Goal: Transaction & Acquisition: Purchase product/service

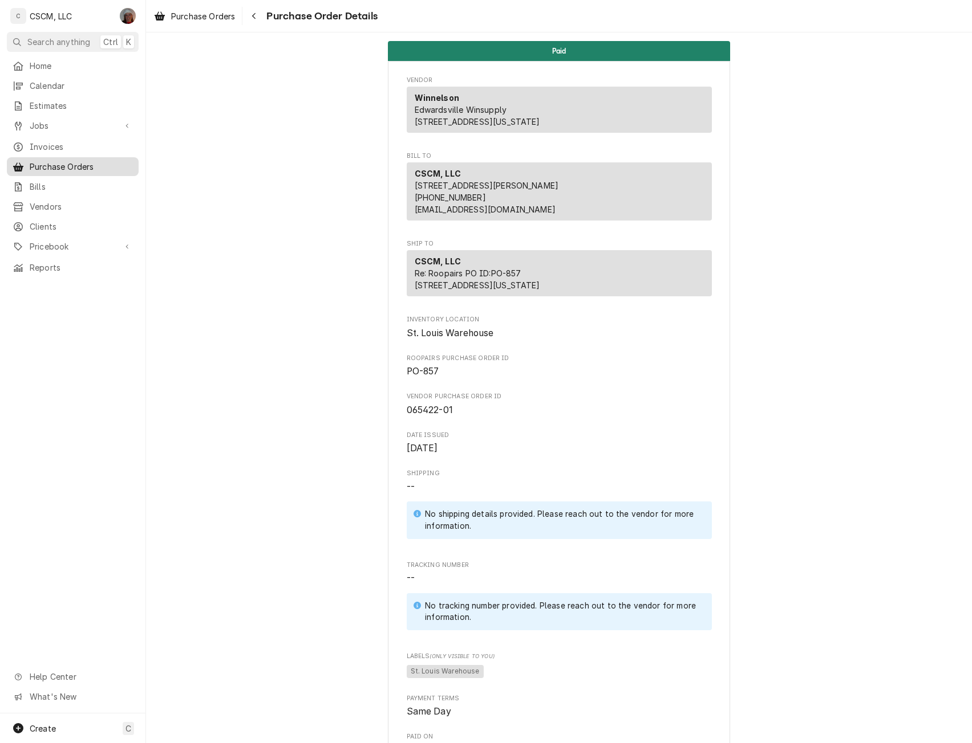
click at [76, 161] on span "Purchase Orders" at bounding box center [81, 167] width 103 height 12
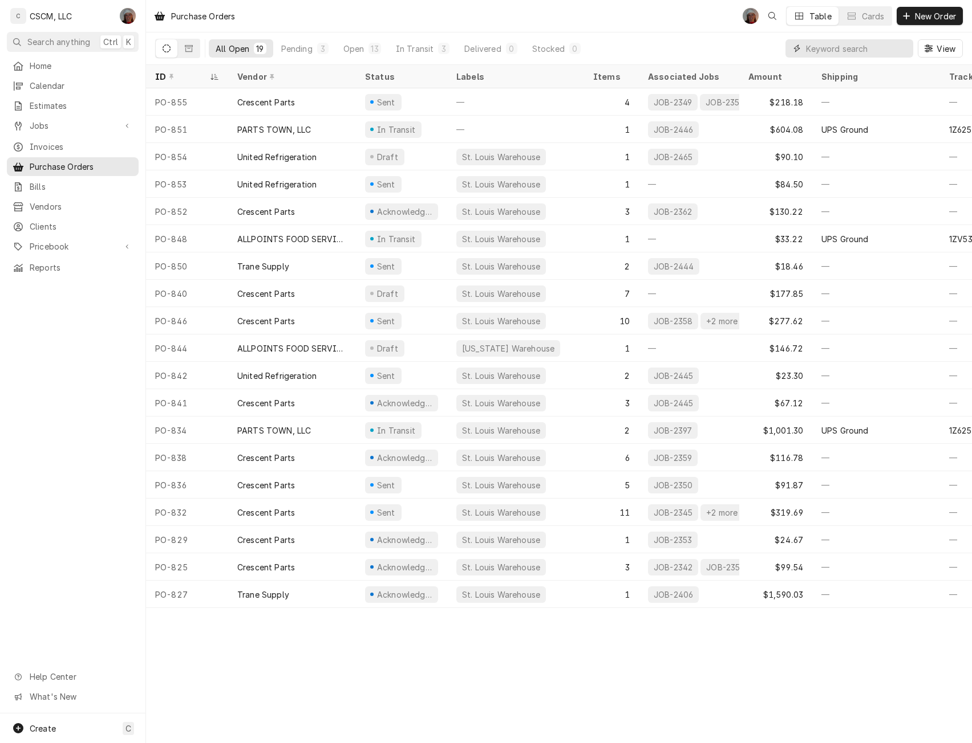
click at [830, 46] on input "Dynamic Content Wrapper" at bounding box center [856, 48] width 101 height 18
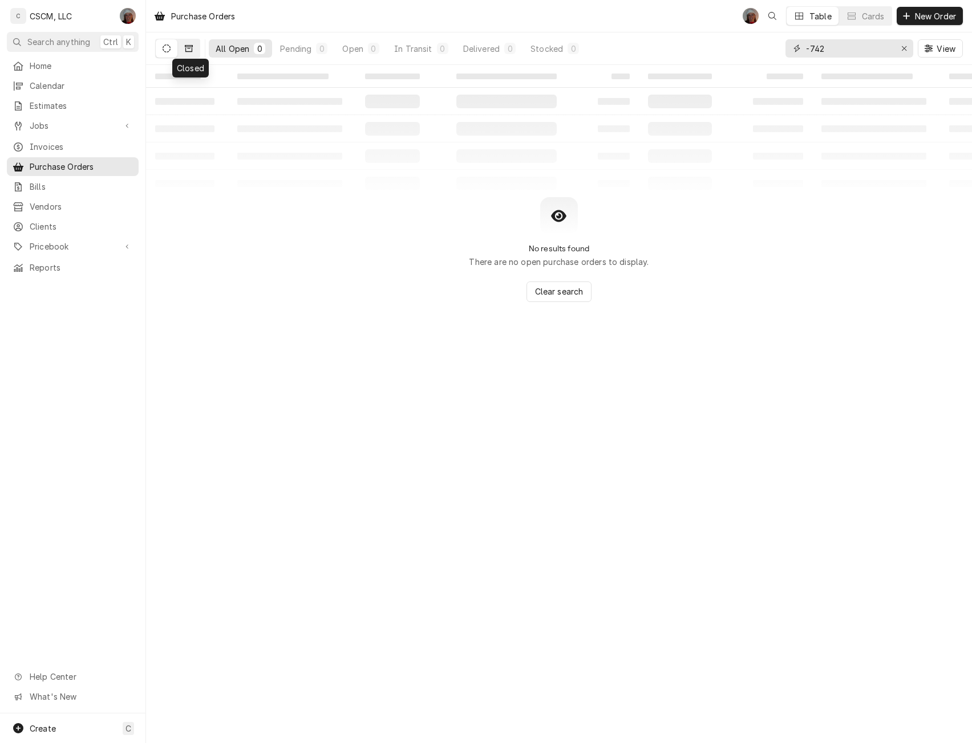
type input "-742"
click at [191, 46] on icon "Dynamic Content Wrapper" at bounding box center [189, 48] width 8 height 7
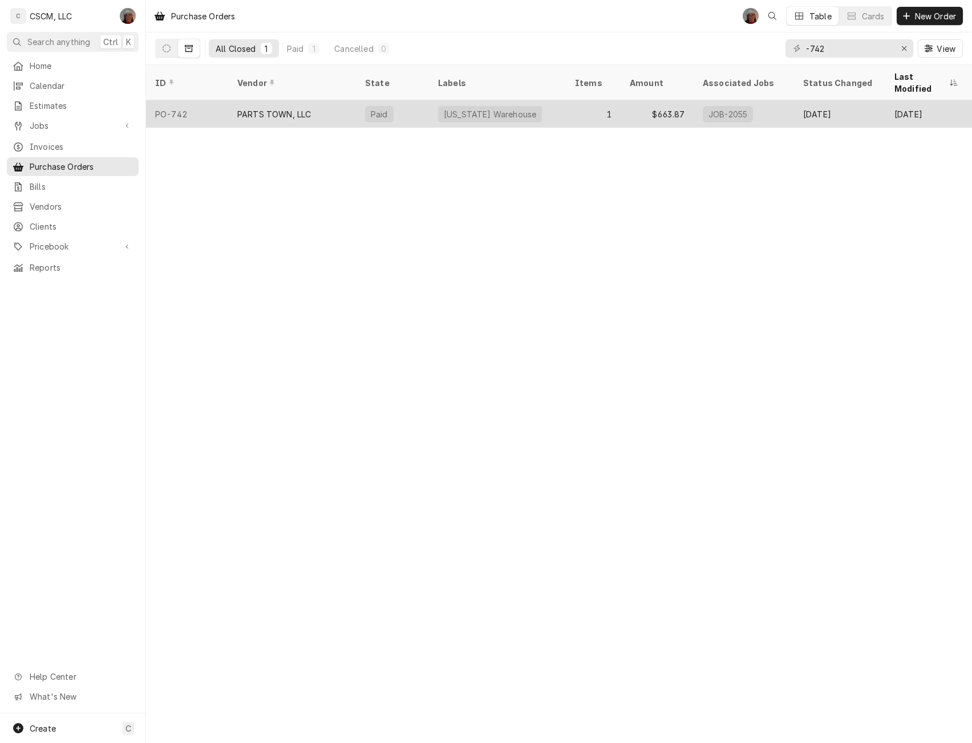
click at [220, 103] on div "PO-742" at bounding box center [187, 113] width 82 height 27
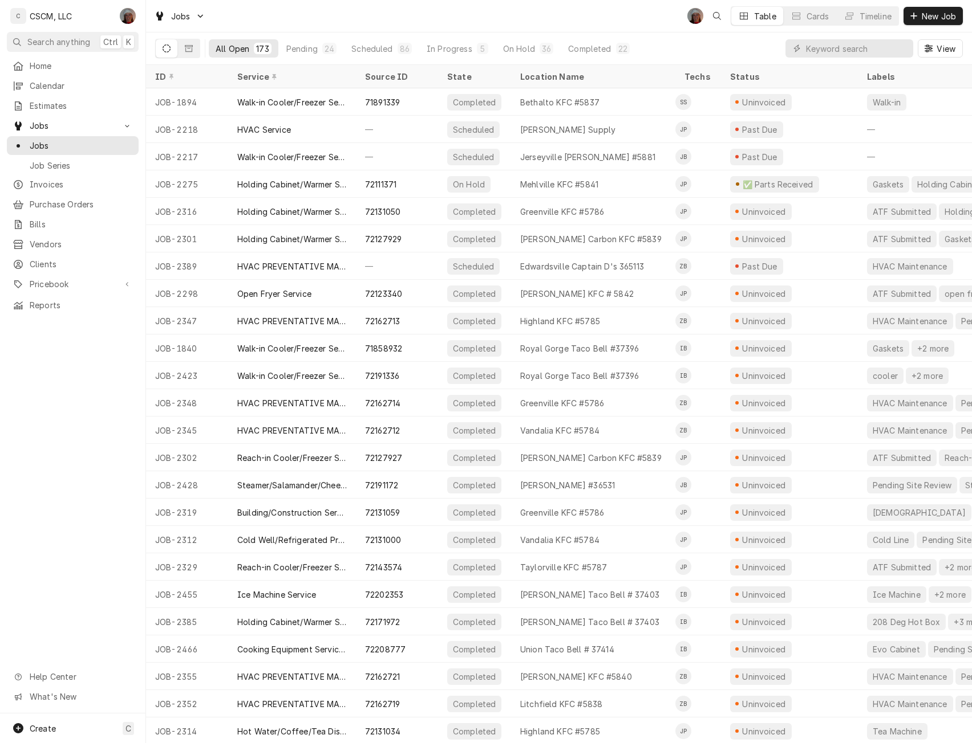
click at [832, 44] on input "Dynamic Content Wrapper" at bounding box center [856, 48] width 101 height 18
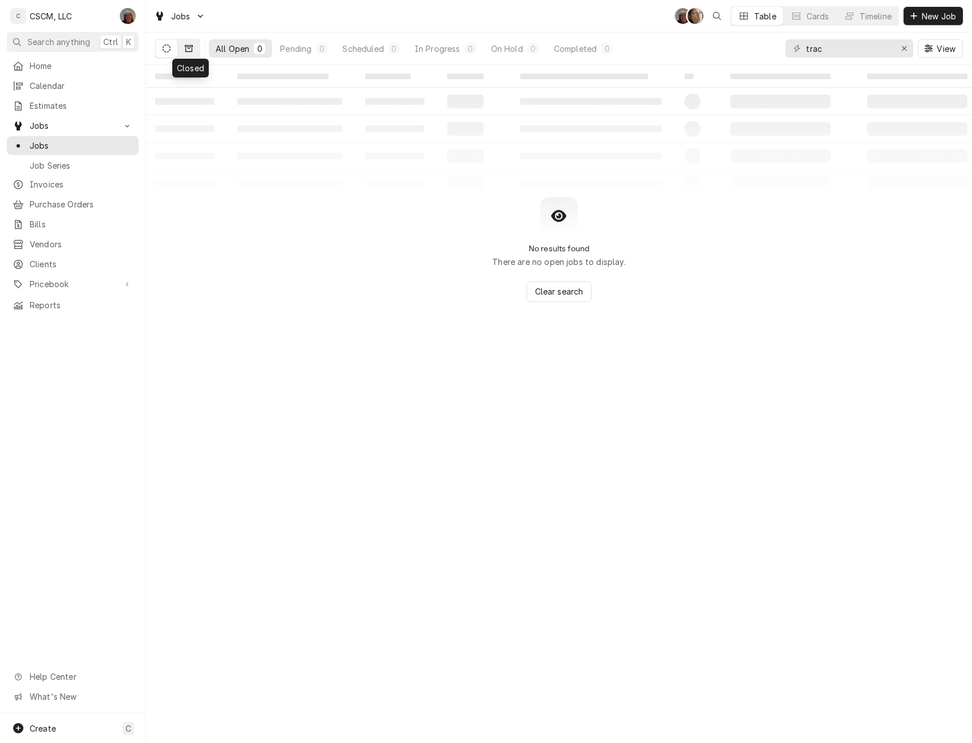
click at [186, 51] on icon "Dynamic Content Wrapper" at bounding box center [189, 48] width 8 height 7
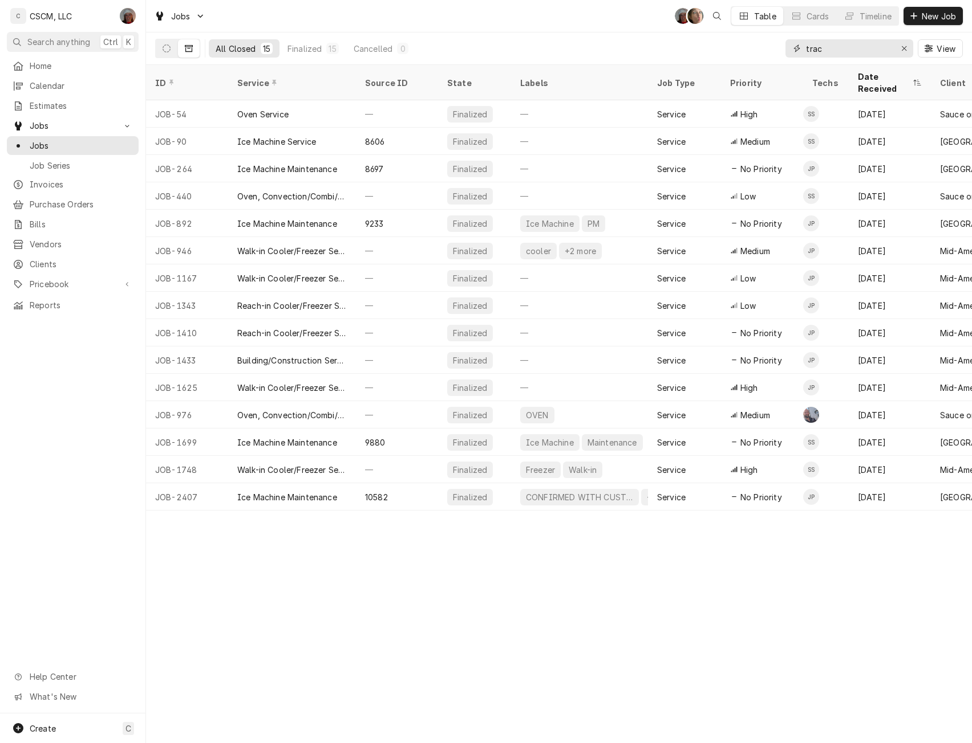
click at [837, 51] on input "trac" at bounding box center [849, 48] width 86 height 18
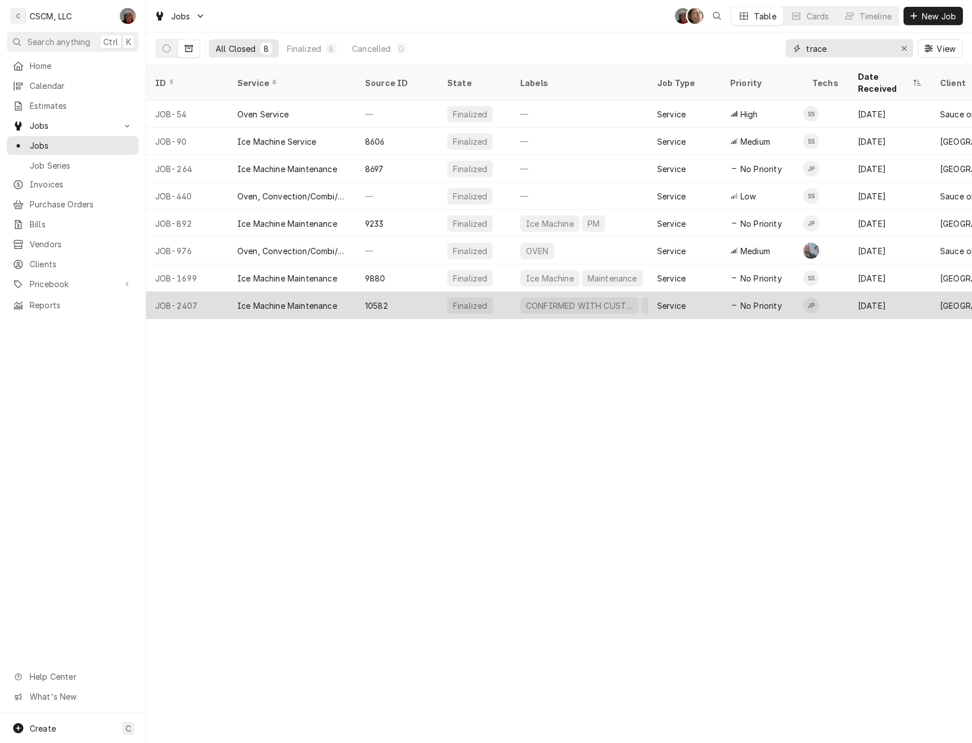
type input "trace"
click at [170, 292] on div "JOB-2407" at bounding box center [187, 305] width 82 height 27
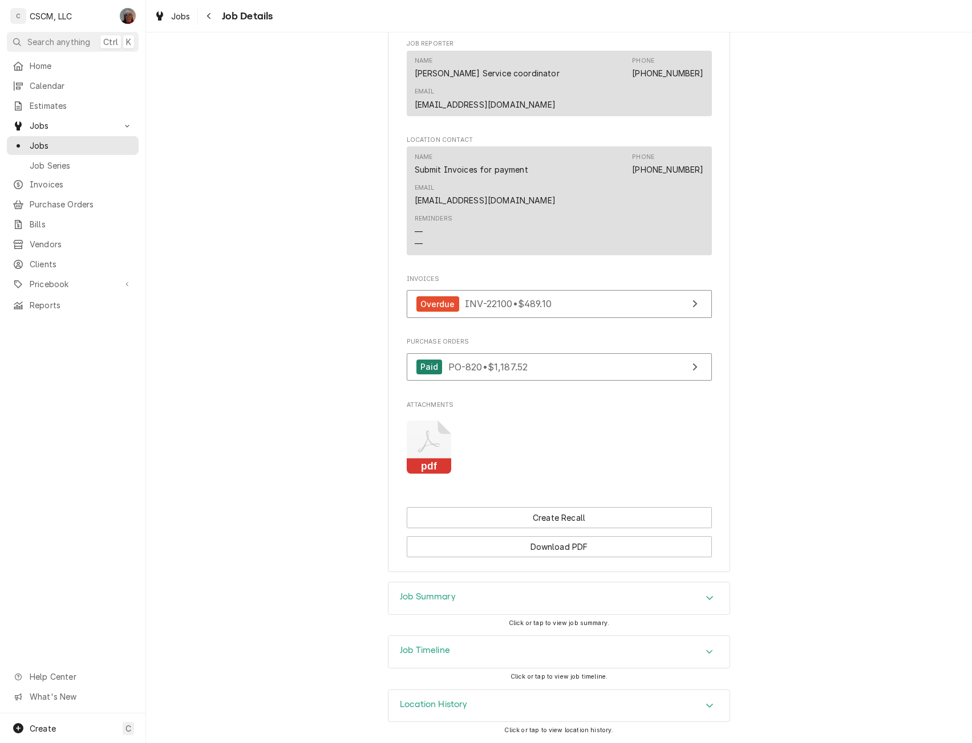
scroll to position [749, 0]
click at [607, 519] on button "Create Recall" at bounding box center [559, 517] width 305 height 21
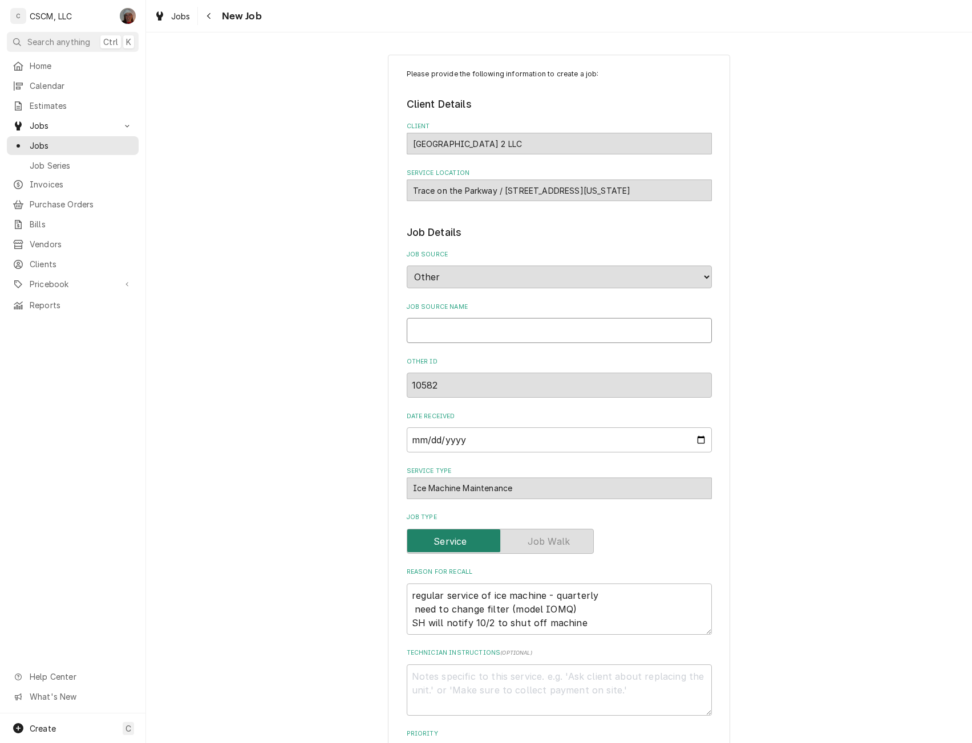
click at [443, 332] on input "Job Source Name" at bounding box center [559, 330] width 305 height 25
type textarea "x"
type input "e"
type textarea "x"
type input "em"
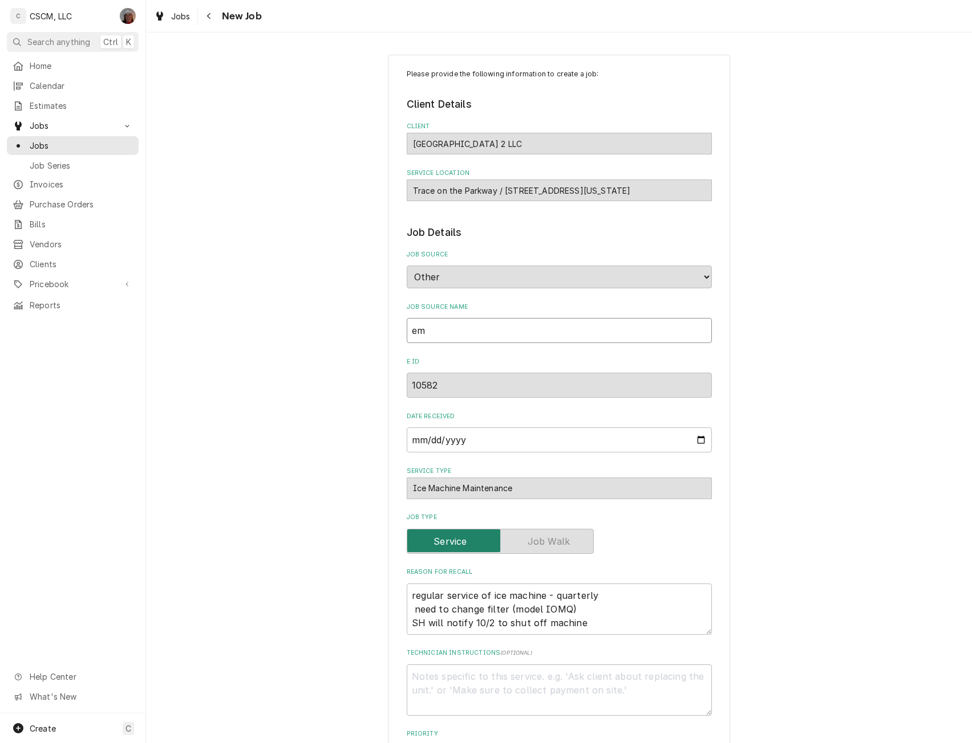
type textarea "x"
type input "ema"
type textarea "x"
type input "emai"
type textarea "x"
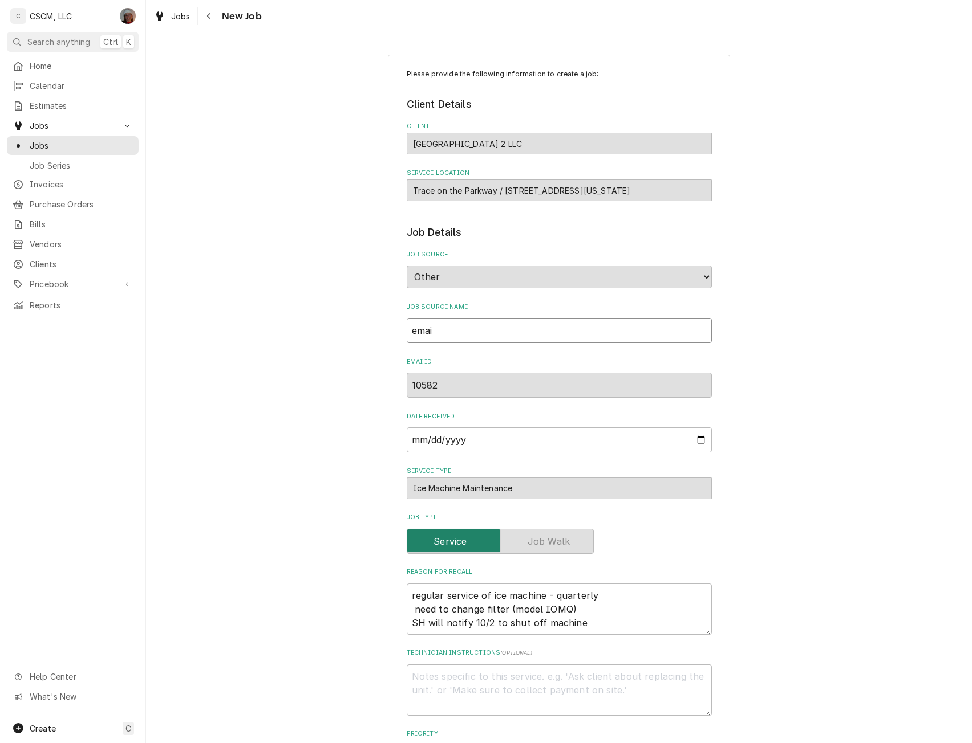
type input "email"
type textarea "x"
type input "emai"
type textarea "x"
type input "ema"
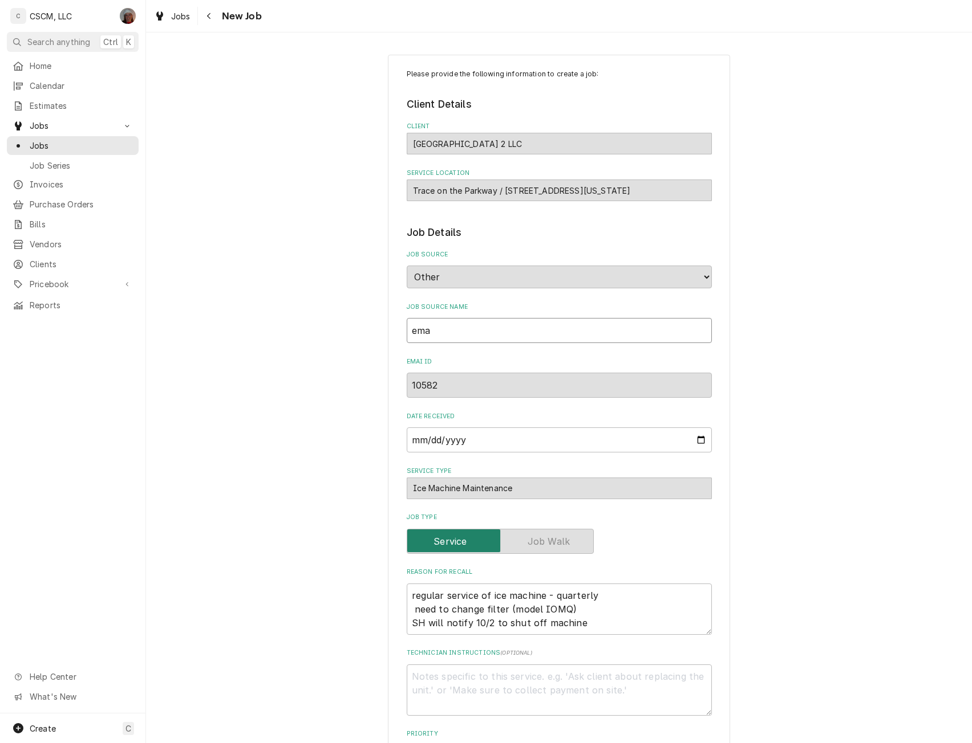
type textarea "x"
type input "em"
type textarea "x"
type input "e"
type textarea "x"
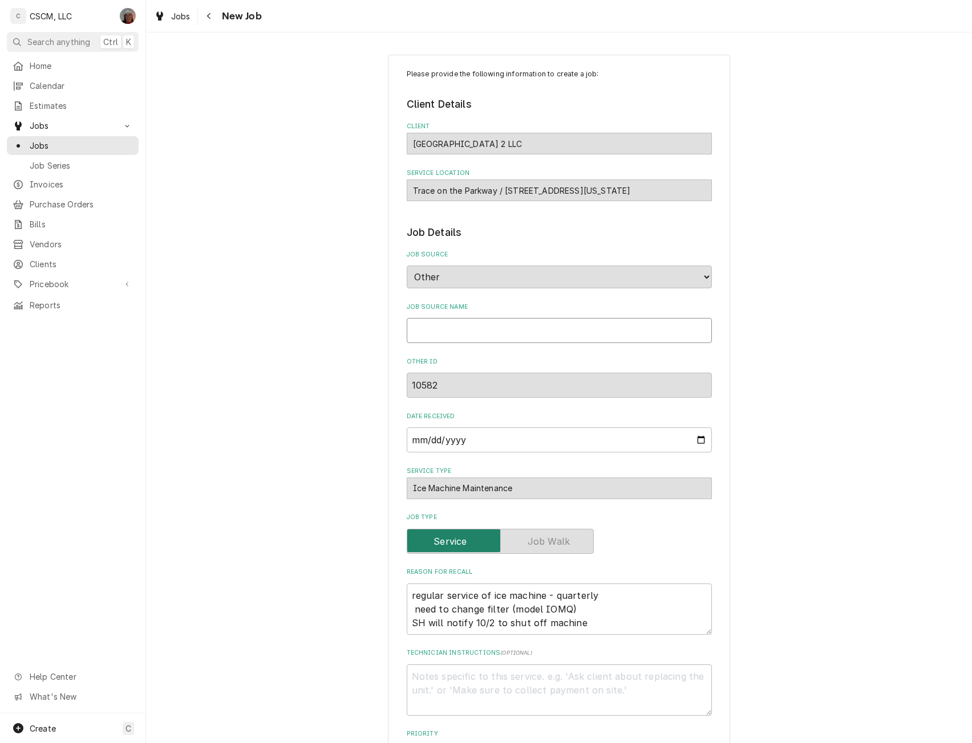
type textarea "x"
click at [39, 145] on span "Jobs" at bounding box center [81, 146] width 103 height 12
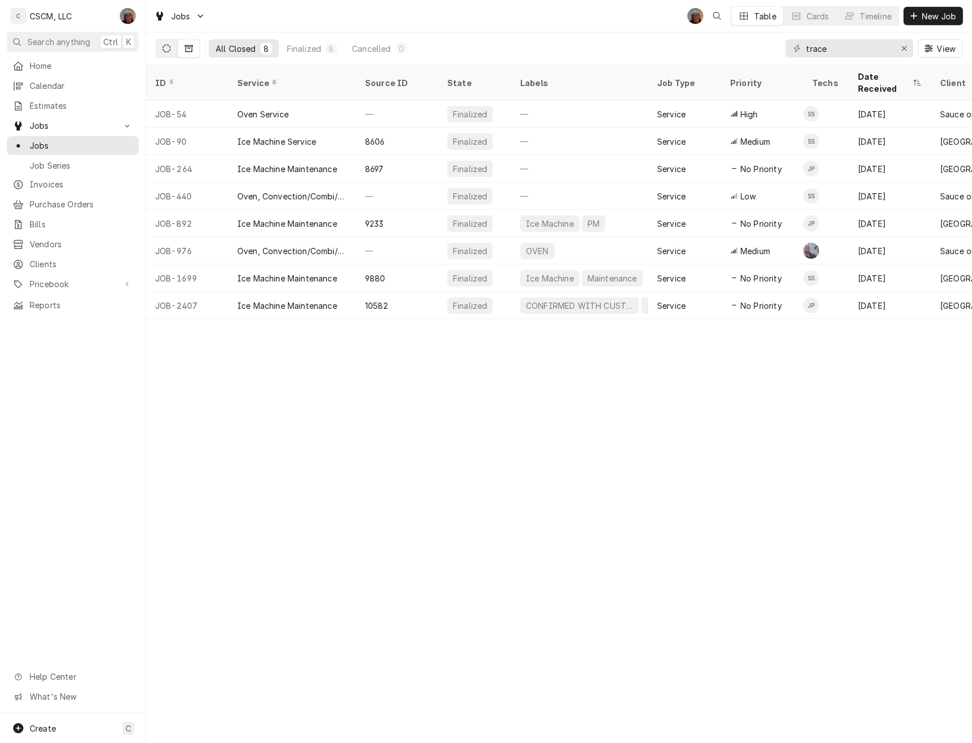
click at [159, 47] on button "Dynamic Content Wrapper" at bounding box center [167, 48] width 22 height 18
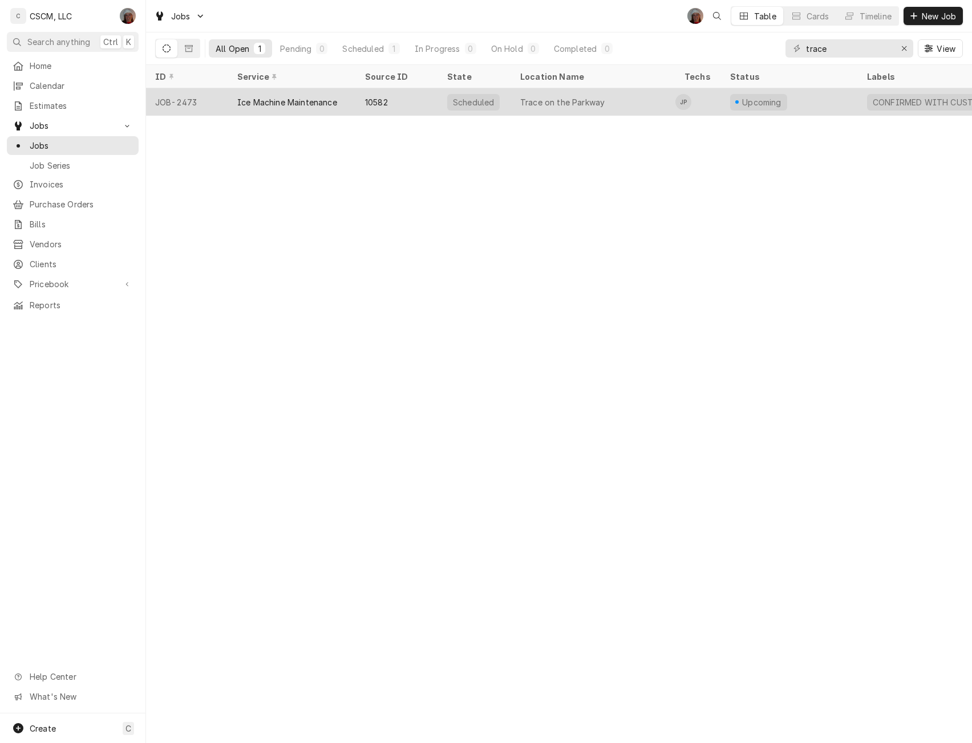
click at [206, 102] on div "JOB-2473" at bounding box center [187, 101] width 82 height 27
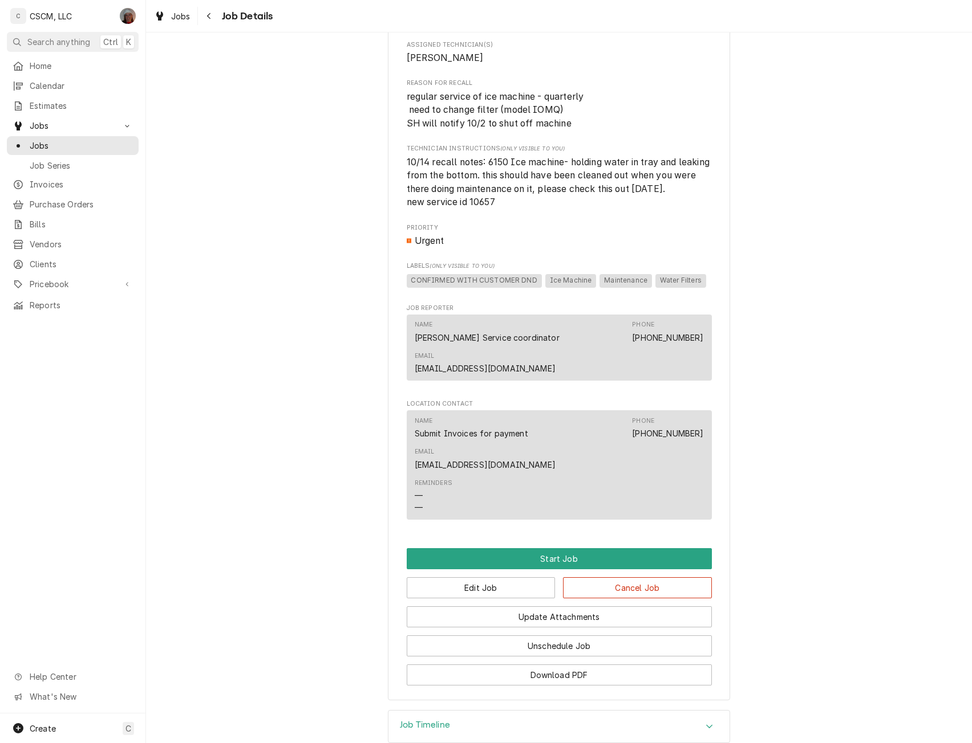
scroll to position [612, 0]
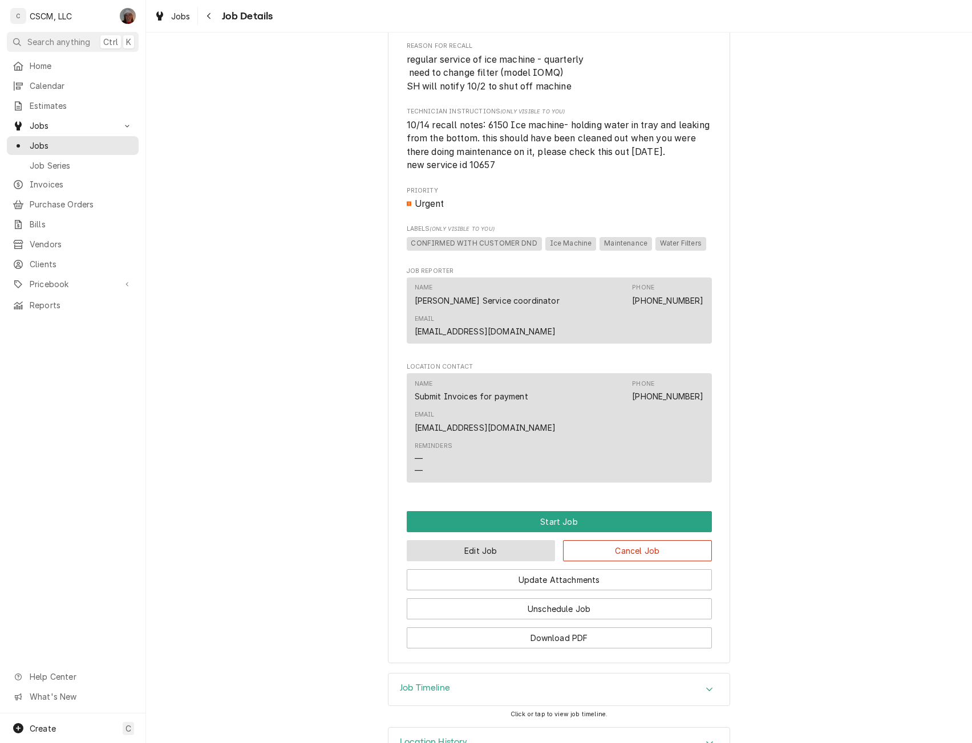
click at [462, 562] on button "Edit Job" at bounding box center [481, 551] width 149 height 21
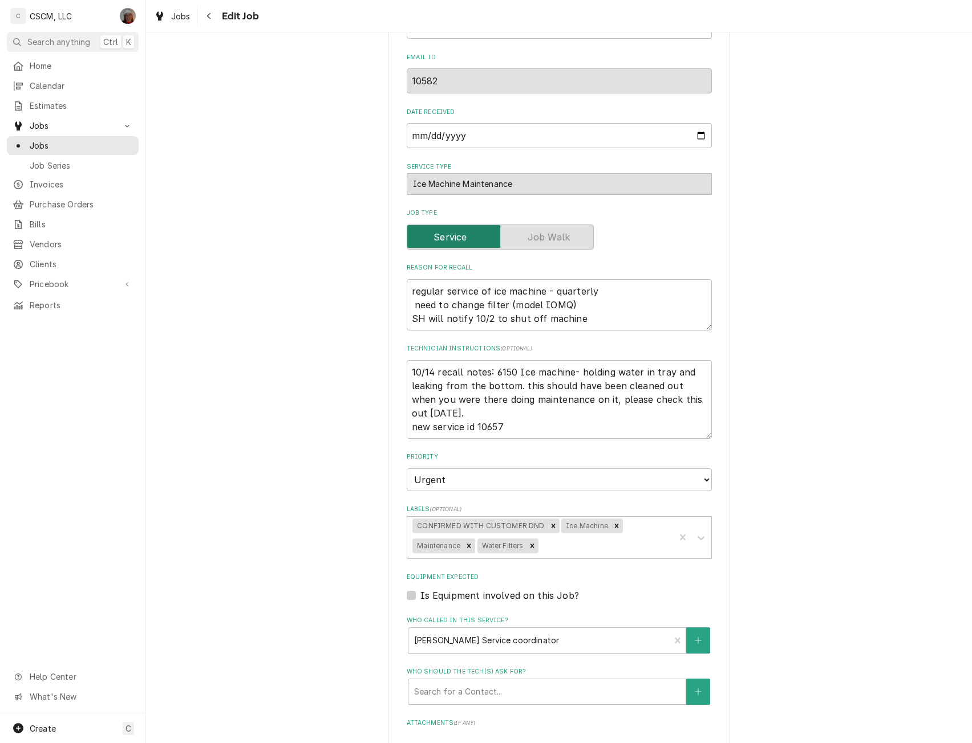
scroll to position [327, 0]
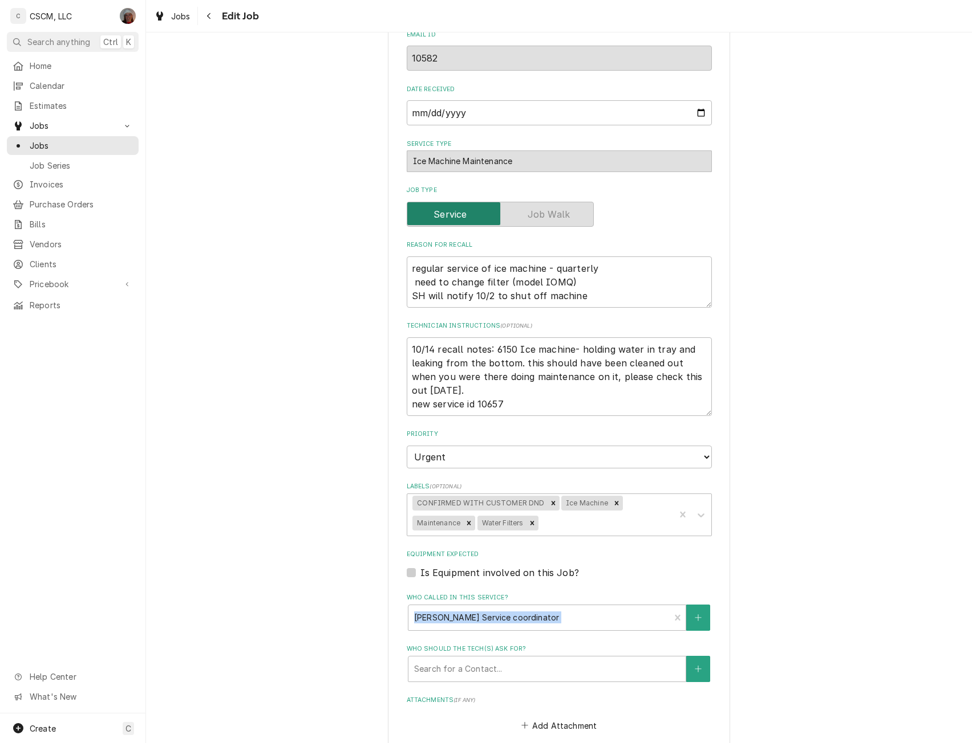
drag, startPoint x: 954, startPoint y: 599, endPoint x: 954, endPoint y: 610, distance: 10.8
click at [954, 610] on div "Use the fields below to edit this job: Client Details Client Edwardsville Towne…" at bounding box center [559, 340] width 826 height 1247
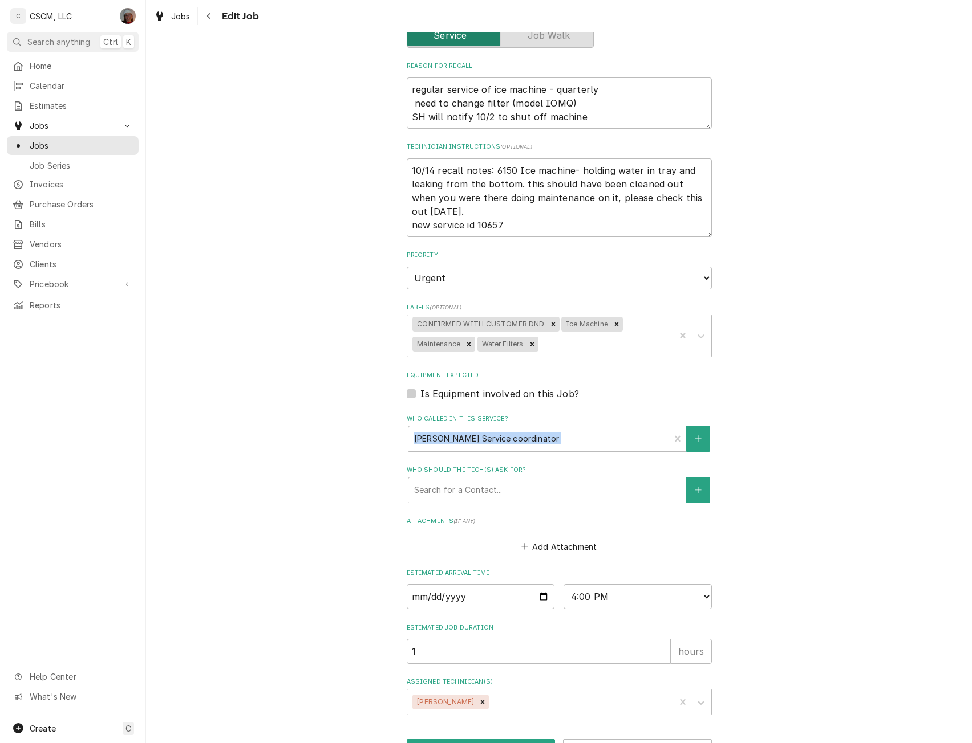
scroll to position [548, 0]
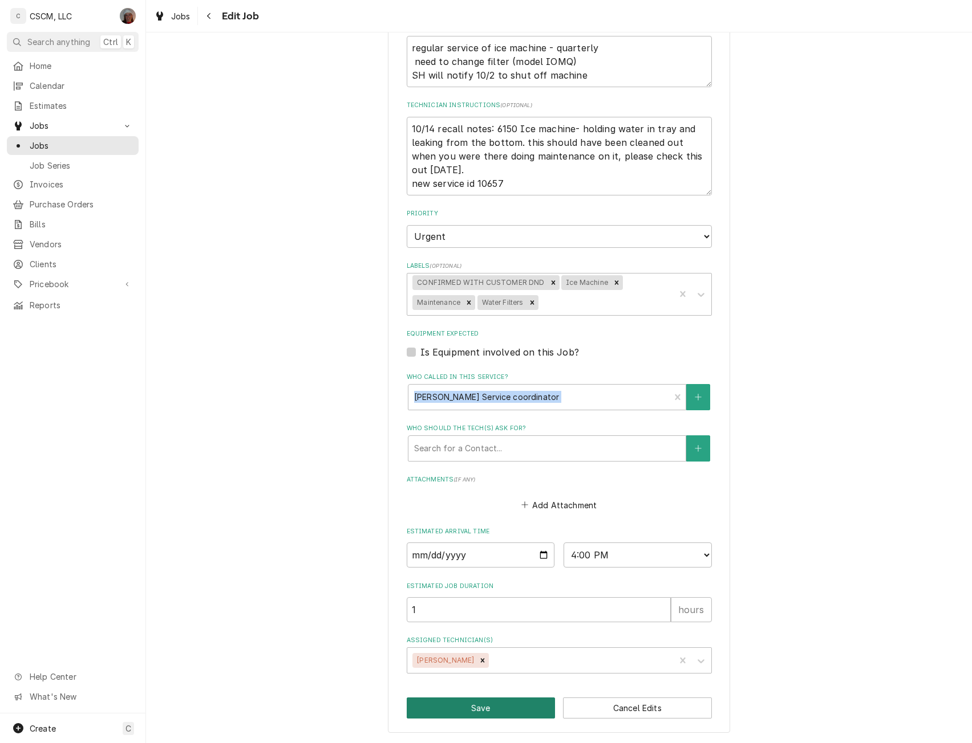
click at [493, 708] on button "Save" at bounding box center [481, 708] width 149 height 21
type textarea "x"
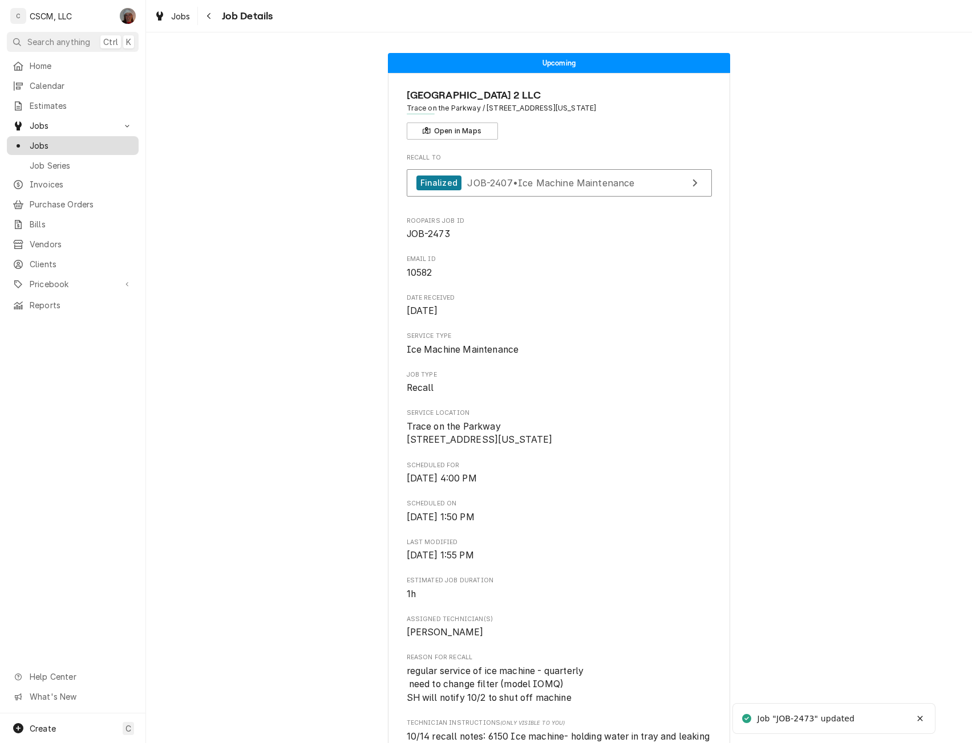
click at [56, 140] on span "Jobs" at bounding box center [81, 146] width 103 height 12
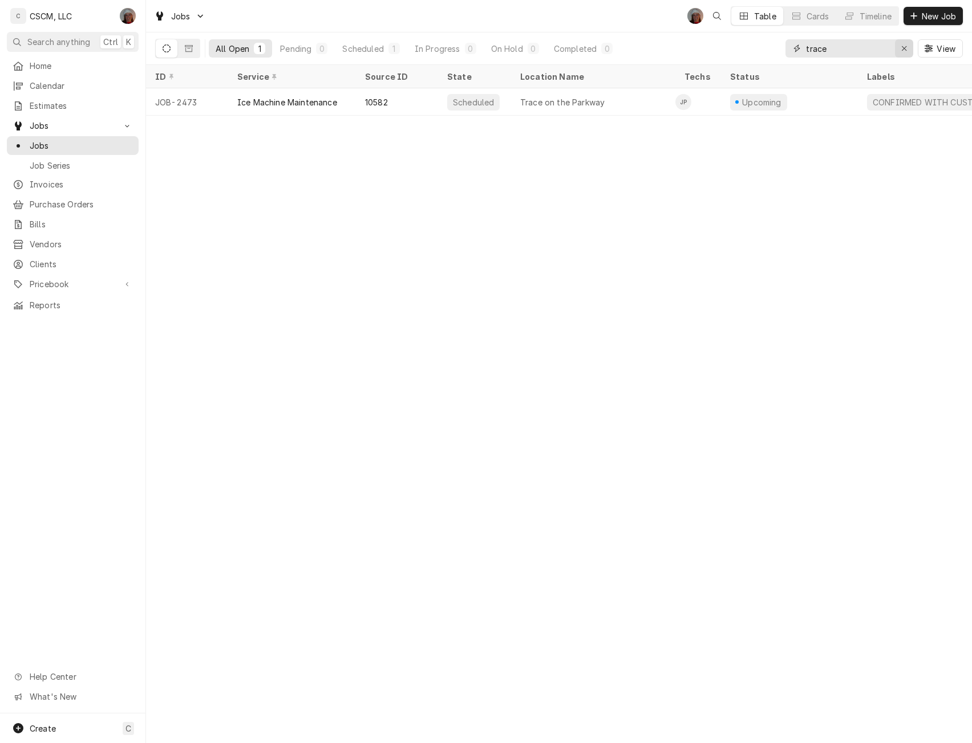
click at [902, 50] on icon "Erase input" at bounding box center [903, 48] width 5 height 5
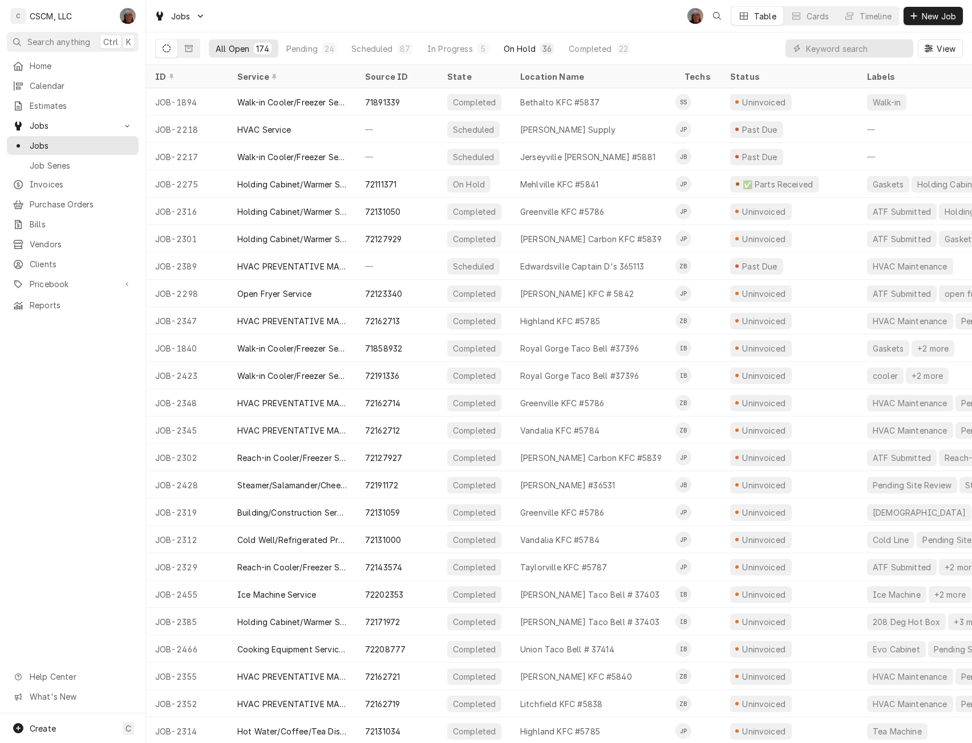
click at [519, 41] on button "On Hold 36" at bounding box center [529, 48] width 64 height 18
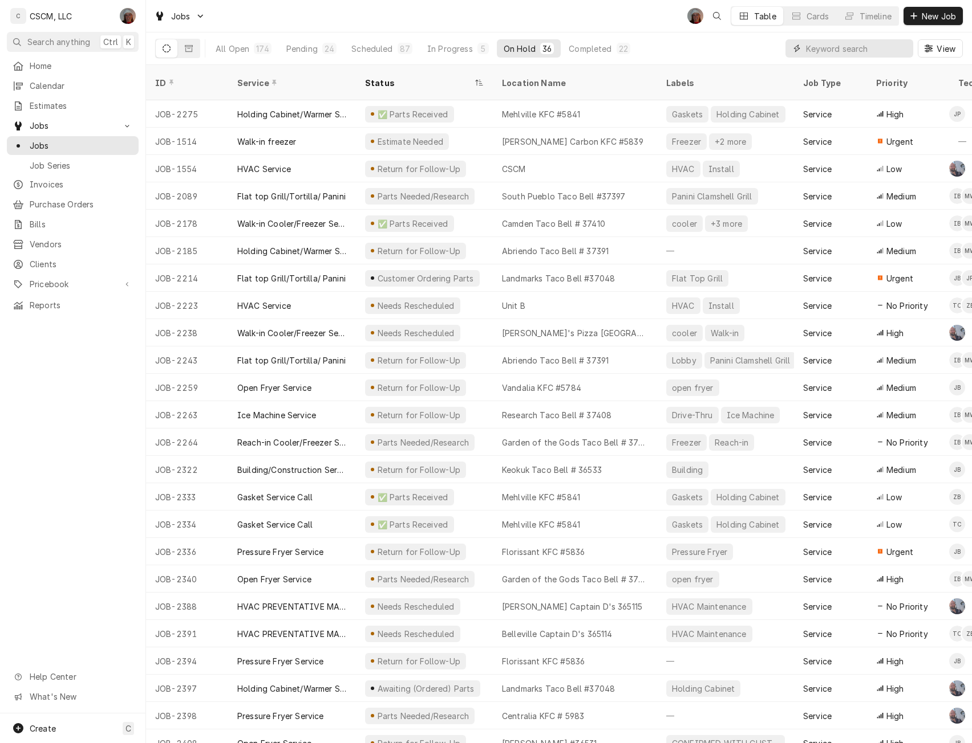
click at [828, 51] on input "Dynamic Content Wrapper" at bounding box center [856, 48] width 101 height 18
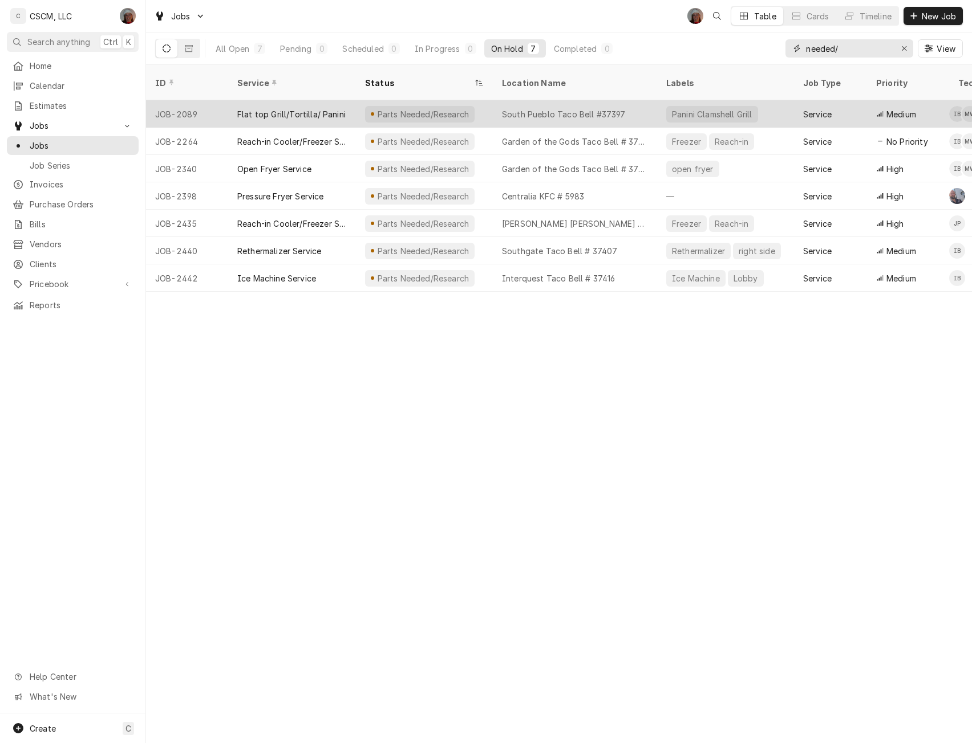
type input "needed/"
click at [249, 108] on div "Flat top Grill/Tortilla/ Panini" at bounding box center [291, 114] width 108 height 12
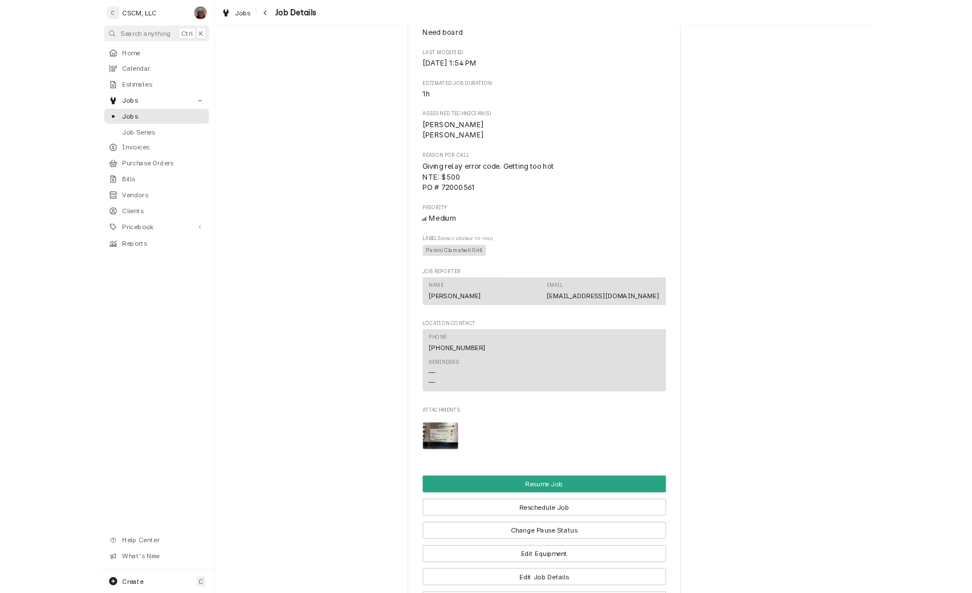
scroll to position [637, 0]
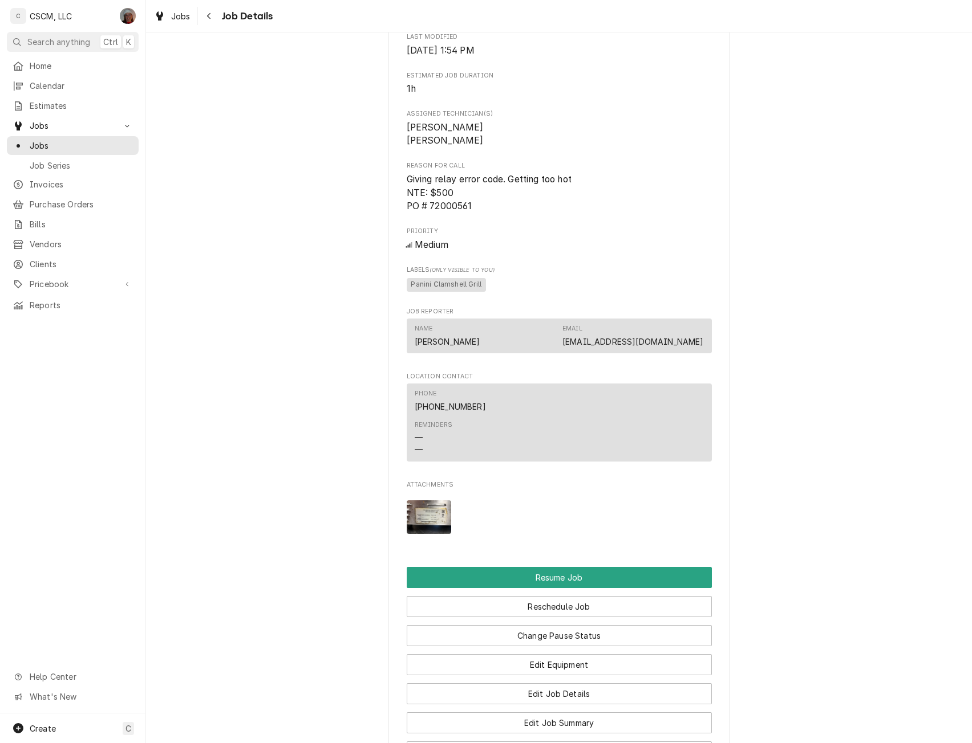
click at [415, 523] on img "Attachments" at bounding box center [429, 518] width 45 height 34
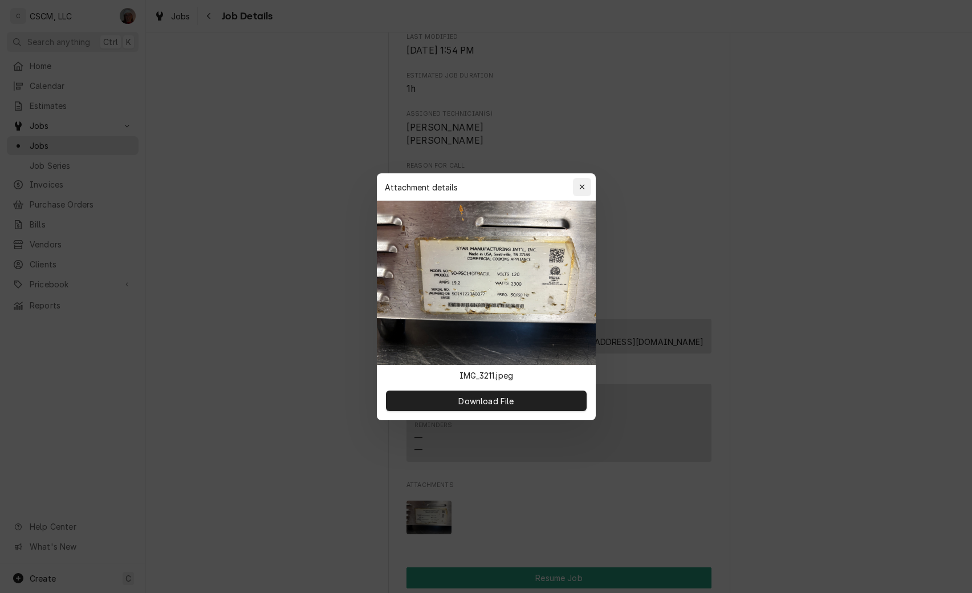
click at [582, 188] on icon "button" at bounding box center [582, 187] width 6 height 8
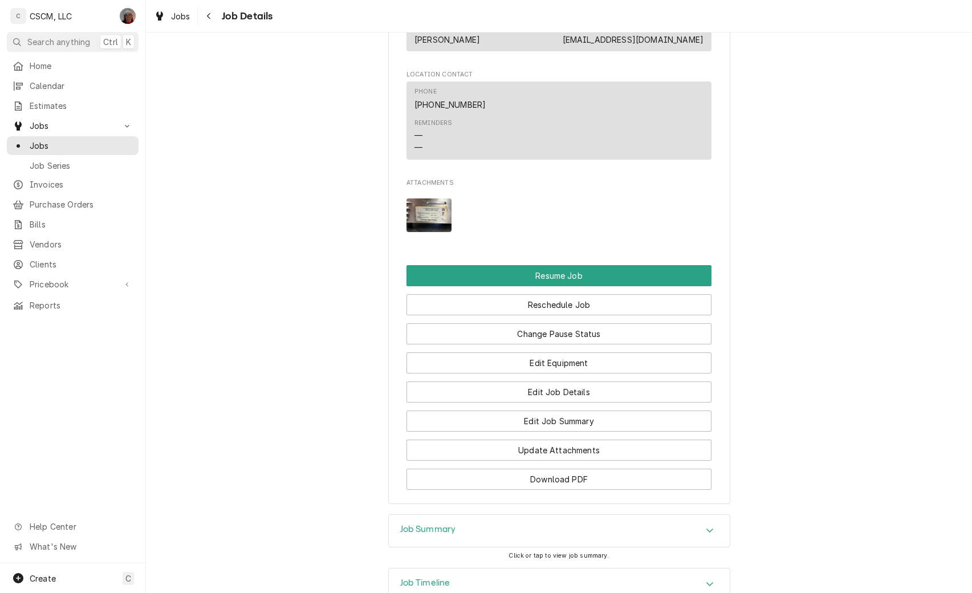
scroll to position [961, 0]
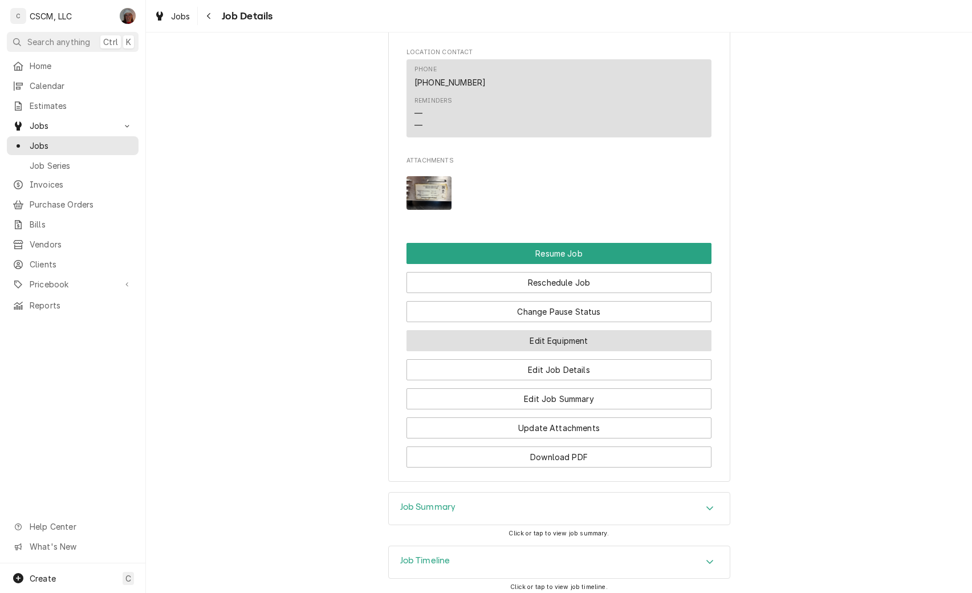
click at [590, 348] on button "Edit Equipment" at bounding box center [559, 340] width 305 height 21
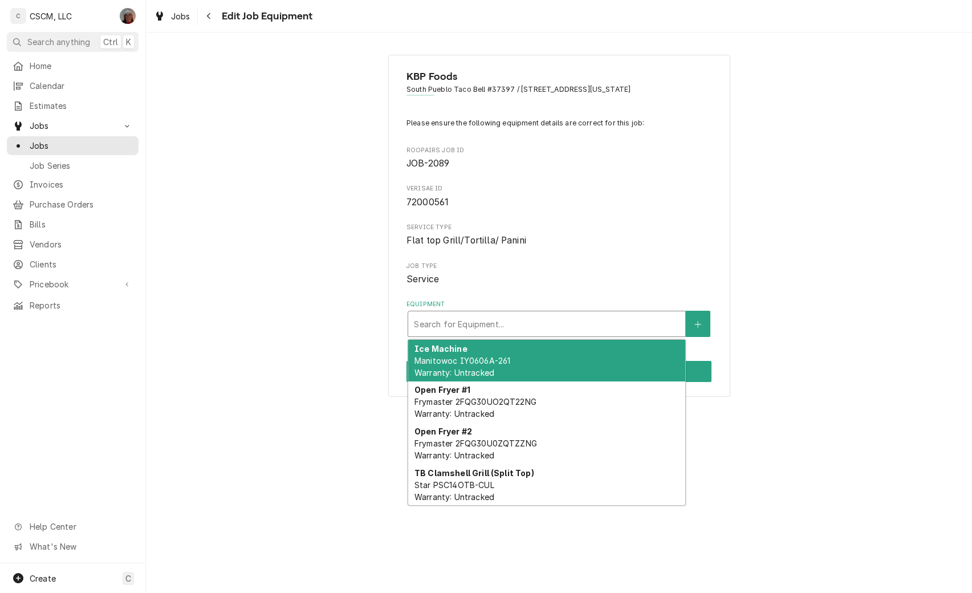
click at [576, 328] on div "Equipment" at bounding box center [547, 324] width 266 height 21
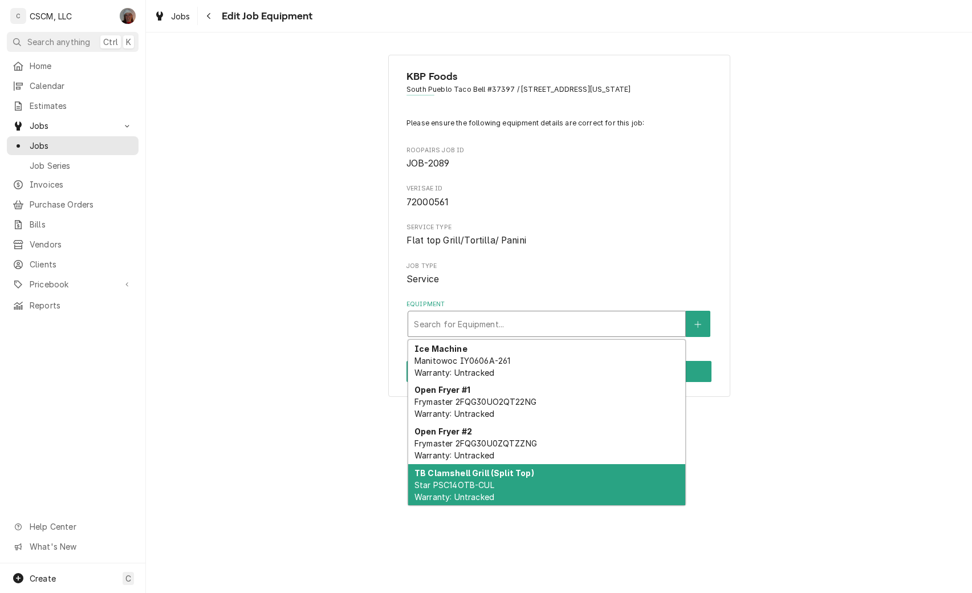
click at [479, 471] on strong "TB Clamshell Grill (Split Top)" at bounding box center [475, 473] width 120 height 10
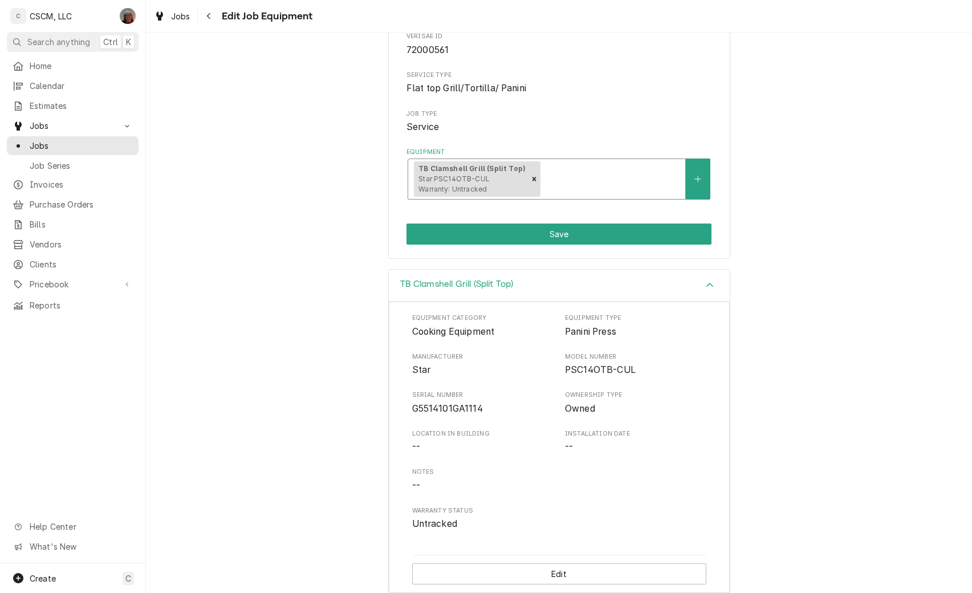
scroll to position [165, 0]
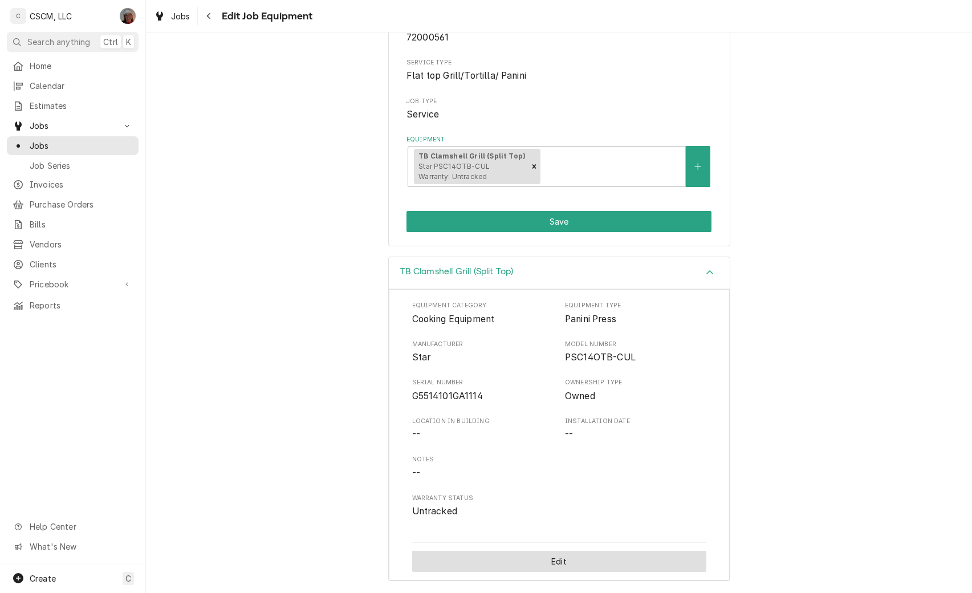
click at [565, 554] on button "Edit" at bounding box center [559, 561] width 294 height 21
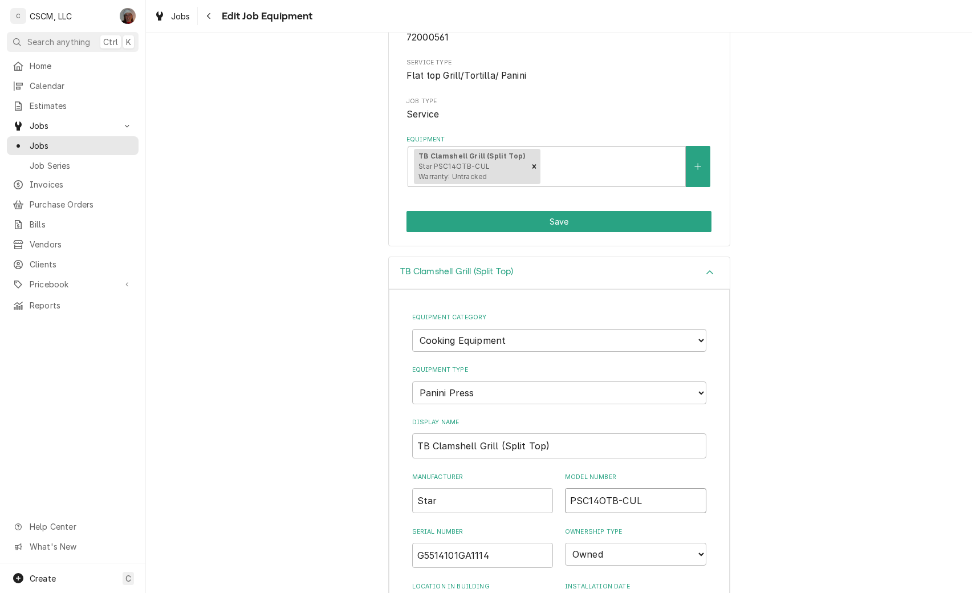
click at [600, 502] on input "PSC14OTB-CUL" at bounding box center [635, 500] width 141 height 25
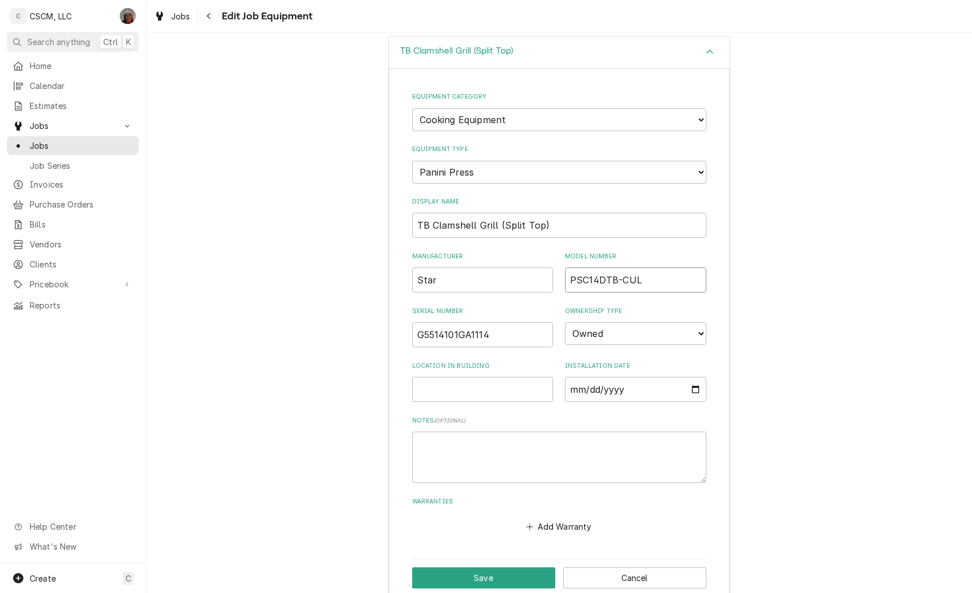
scroll to position [402, 0]
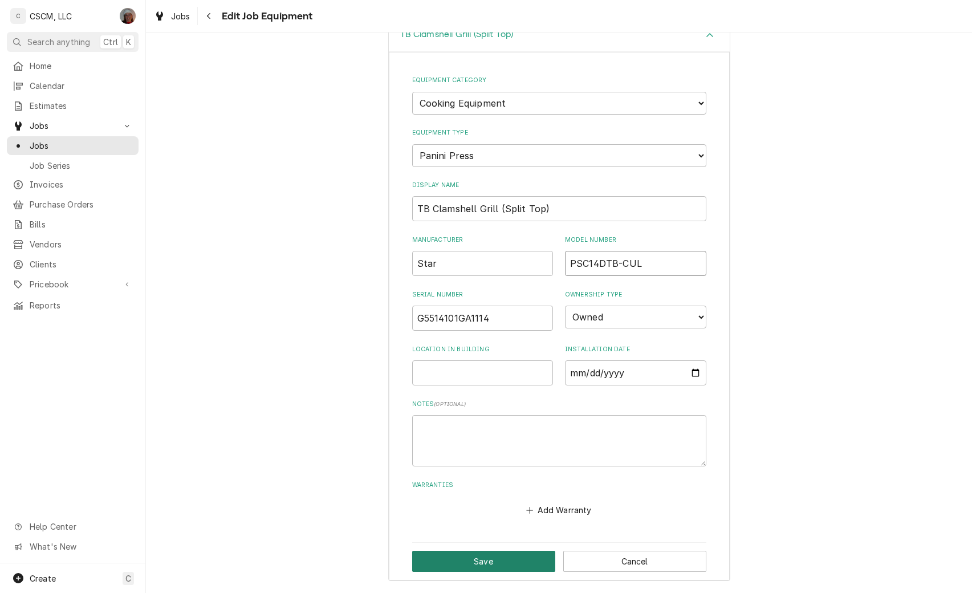
type input "PSC14DTB-CUL"
click at [506, 560] on button "Save" at bounding box center [483, 561] width 143 height 21
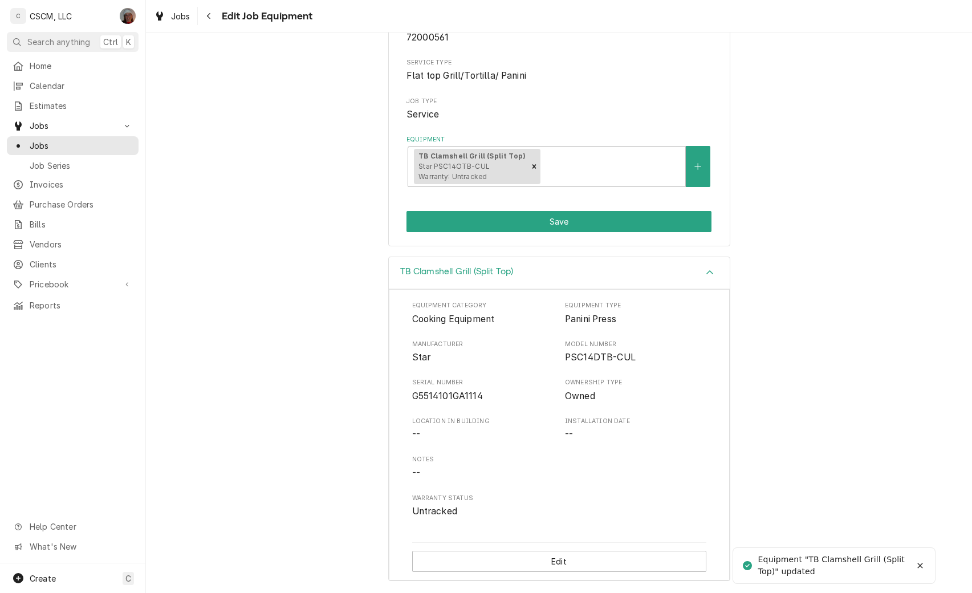
scroll to position [165, 0]
click at [530, 164] on icon "Remove [object Object]" at bounding box center [534, 166] width 8 height 8
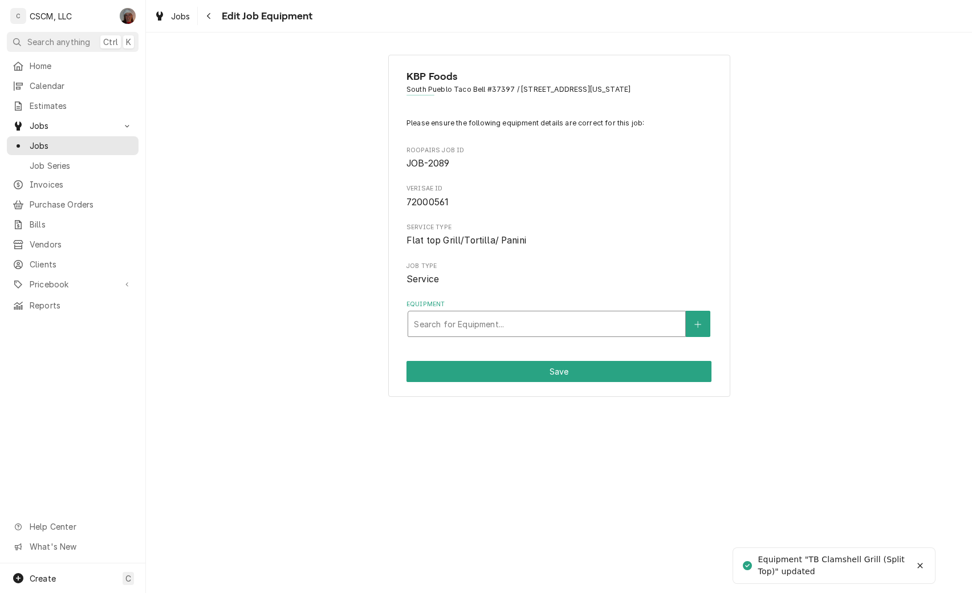
scroll to position [0, 0]
click at [698, 326] on icon "Create New Equipment" at bounding box center [697, 324] width 7 height 8
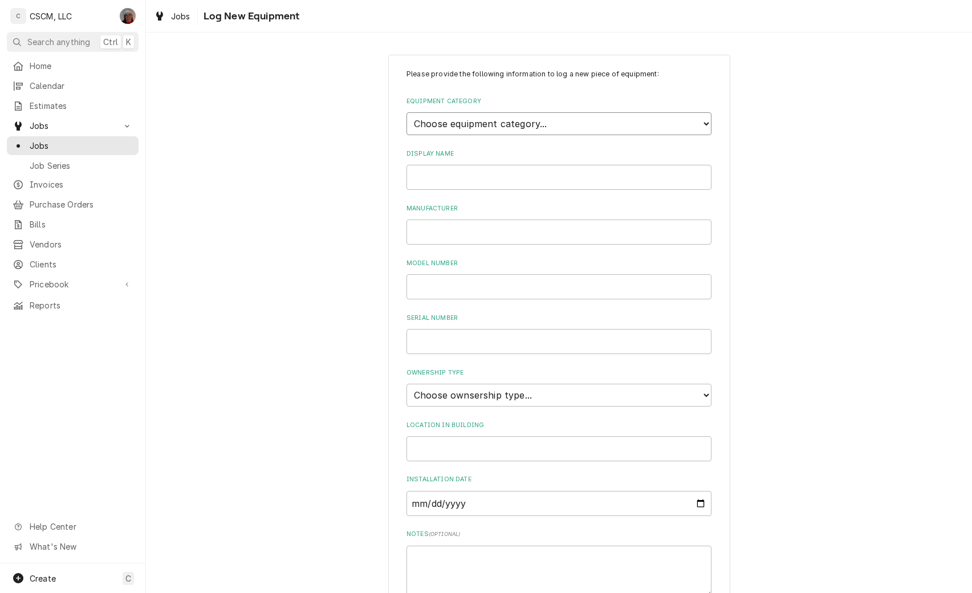
click at [617, 126] on select "Choose equipment category... Cooking Equipment Fryers Ice Machines Ovens and Ra…" at bounding box center [559, 123] width 305 height 23
click at [407, 112] on select "Choose equipment category... Cooking Equipment Fryers Ice Machines Ovens and Ra…" at bounding box center [559, 123] width 305 height 23
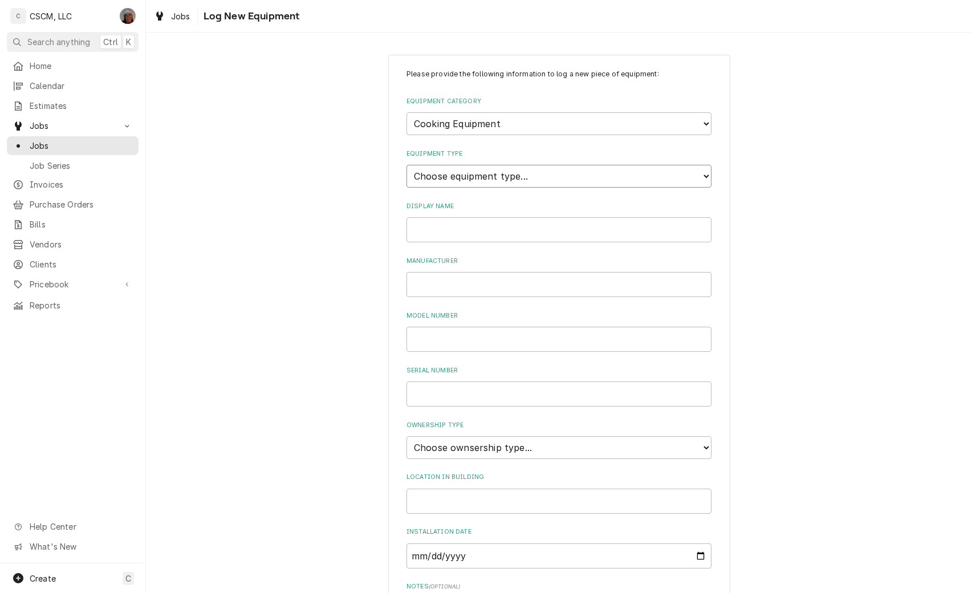
click at [522, 174] on select "Choose equipment type... Broiler Charbroiler Commercial Microwave Commercial To…" at bounding box center [559, 176] width 305 height 23
click at [518, 178] on select "Choose equipment type... Broiler Charbroiler Commercial Microwave Commercial To…" at bounding box center [559, 176] width 305 height 23
click at [523, 124] on select "Choose equipment category... Cooking Equipment Fryers Ice Machines Ovens and Ra…" at bounding box center [559, 123] width 305 height 23
click at [407, 112] on select "Choose equipment category... Cooking Equipment Fryers Ice Machines Ovens and Ra…" at bounding box center [559, 123] width 305 height 23
click at [514, 181] on select "Choose equipment type... Blender Commercial Can Openers Dicer, Cutter, and Chop…" at bounding box center [559, 176] width 305 height 23
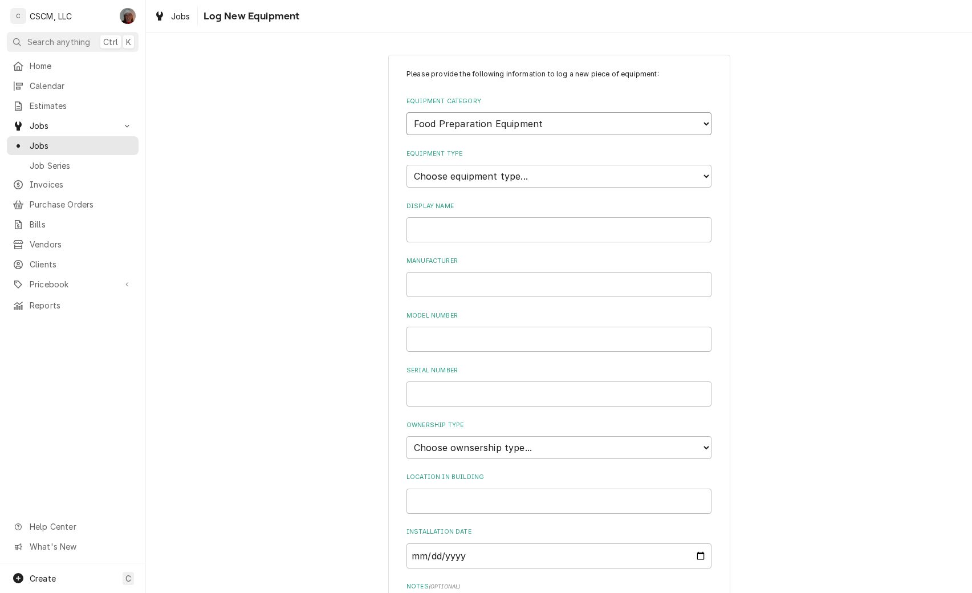
click at [555, 120] on select "Choose equipment category... Cooking Equipment Fryers Ice Machines Ovens and Ra…" at bounding box center [559, 123] width 305 height 23
select select "1"
click at [407, 112] on select "Choose equipment category... Cooking Equipment Fryers Ice Machines Ovens and Ra…" at bounding box center [559, 123] width 305 height 23
click at [550, 174] on select "Choose equipment type... Broiler Charbroiler Commercial Microwave Commercial To…" at bounding box center [559, 176] width 305 height 23
select select "139"
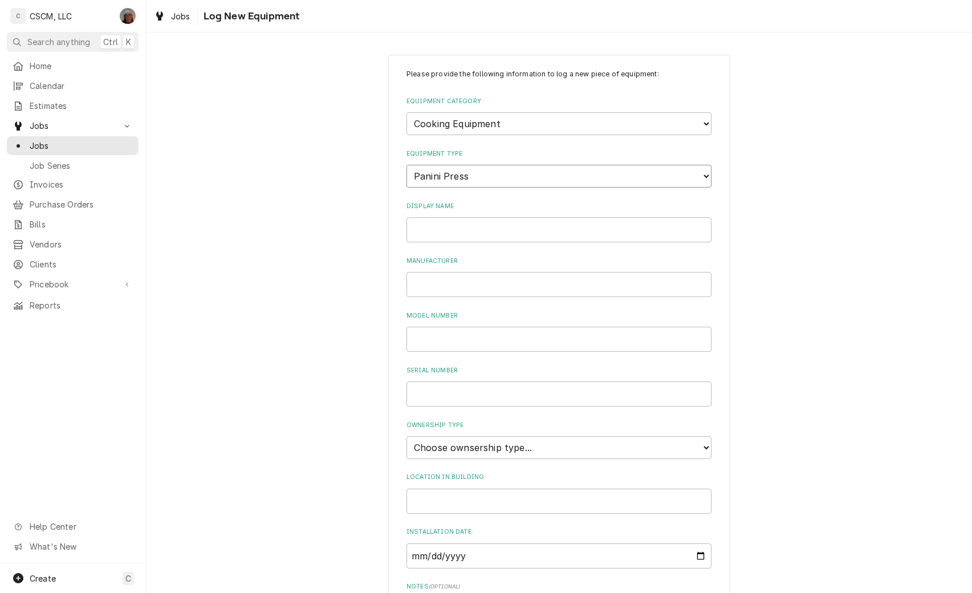
click at [407, 165] on select "Choose equipment type... Broiler Charbroiler Commercial Microwave Commercial To…" at bounding box center [559, 176] width 305 height 23
click at [448, 226] on input "Display Name" at bounding box center [559, 229] width 305 height 25
type input "Panini"
type input "Star"
click at [445, 349] on input "Model Number" at bounding box center [559, 339] width 305 height 25
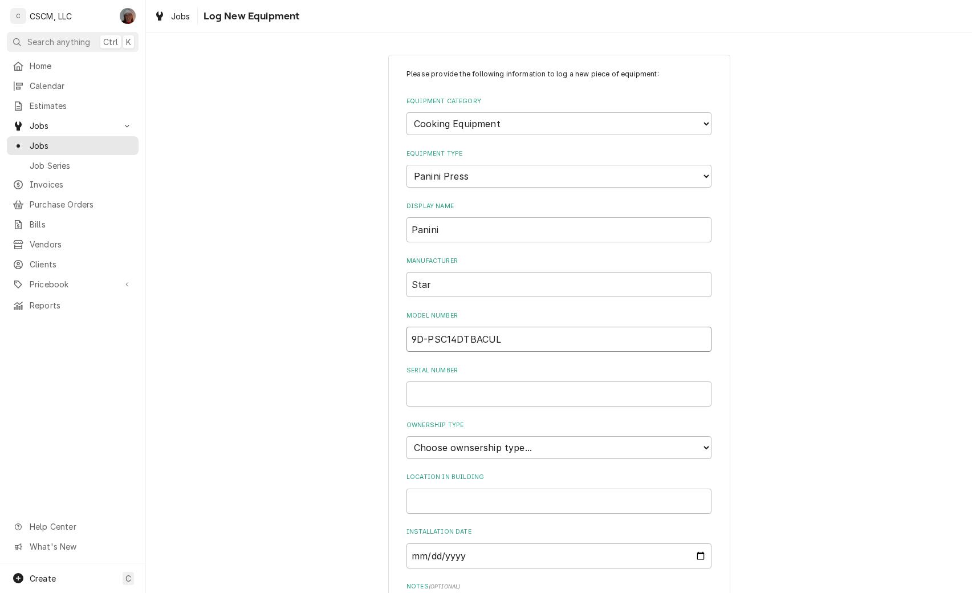
type input "9D-PSC14DTBACUL"
click at [435, 390] on input "Serial Number" at bounding box center [559, 393] width 305 height 25
type input "SG141223A0077"
click at [523, 445] on select "Choose ownsership type... Unknown Owned Leased Rented" at bounding box center [559, 447] width 305 height 23
select select "1"
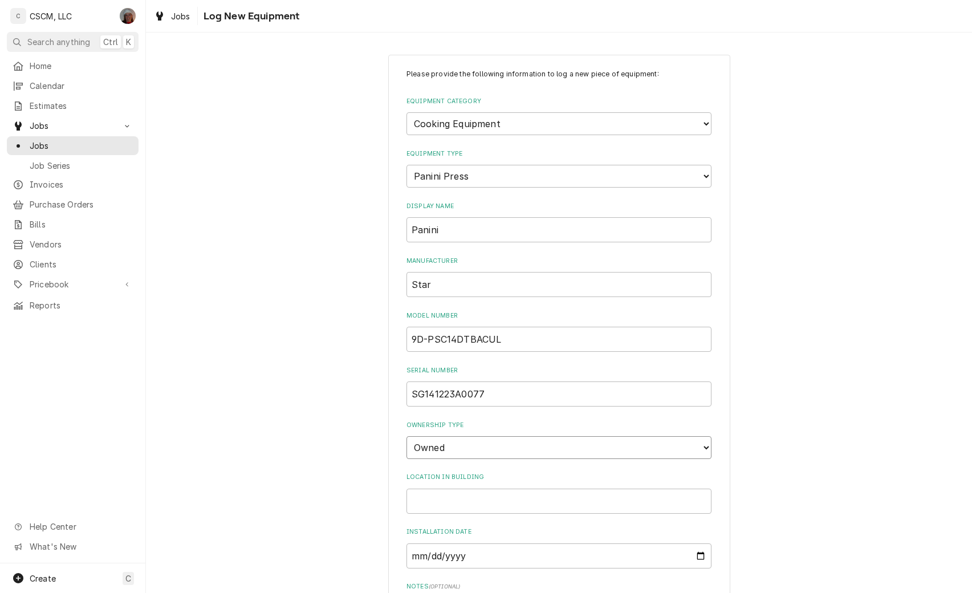
click at [407, 436] on select "Choose ownsership type... Unknown Owned Leased Rented" at bounding box center [559, 447] width 305 height 23
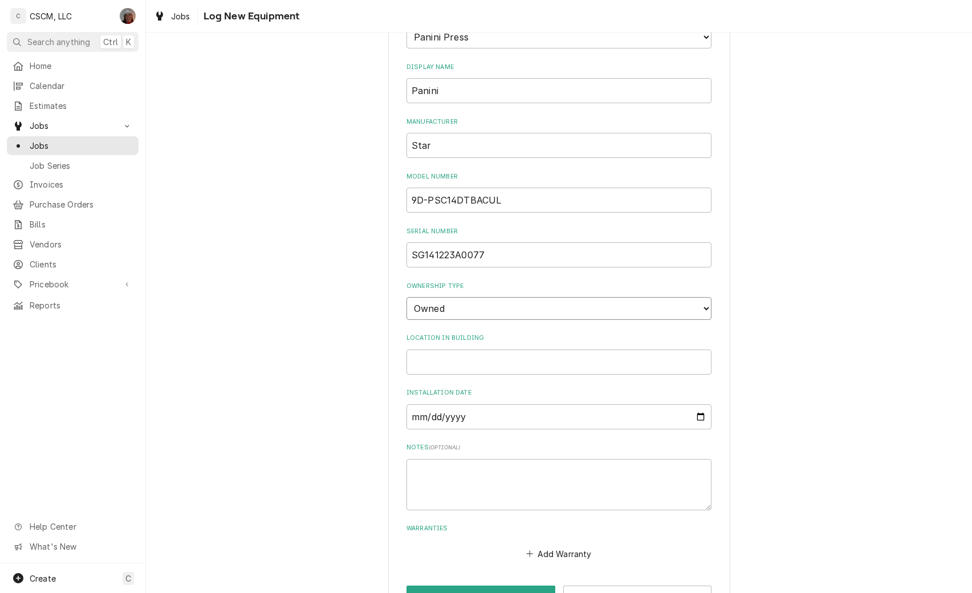
scroll to position [177, 0]
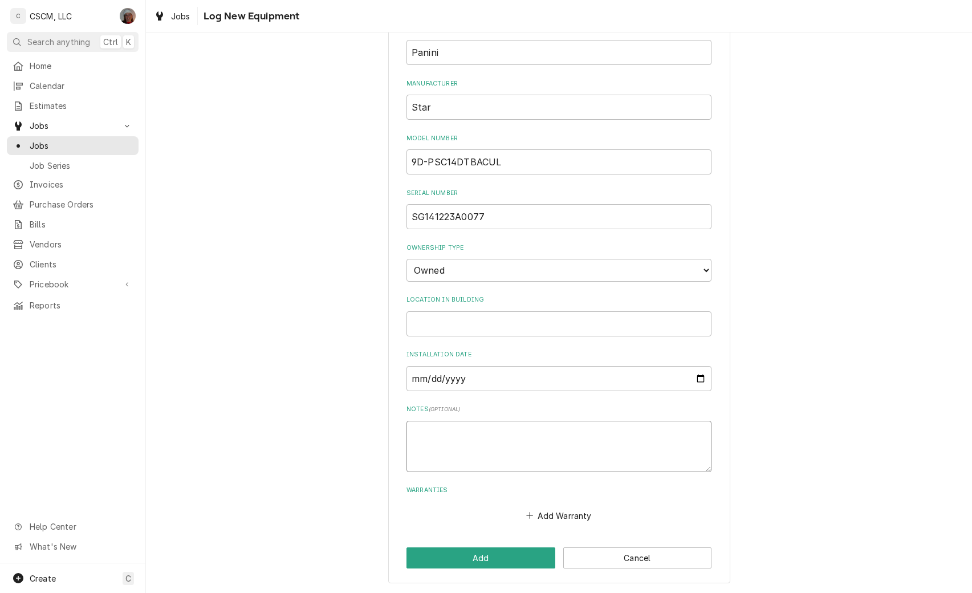
click at [436, 446] on textarea "Notes ( optional )" at bounding box center [559, 446] width 305 height 51
type textarea "x"
type textarea "1"
type textarea "x"
type textarea "12"
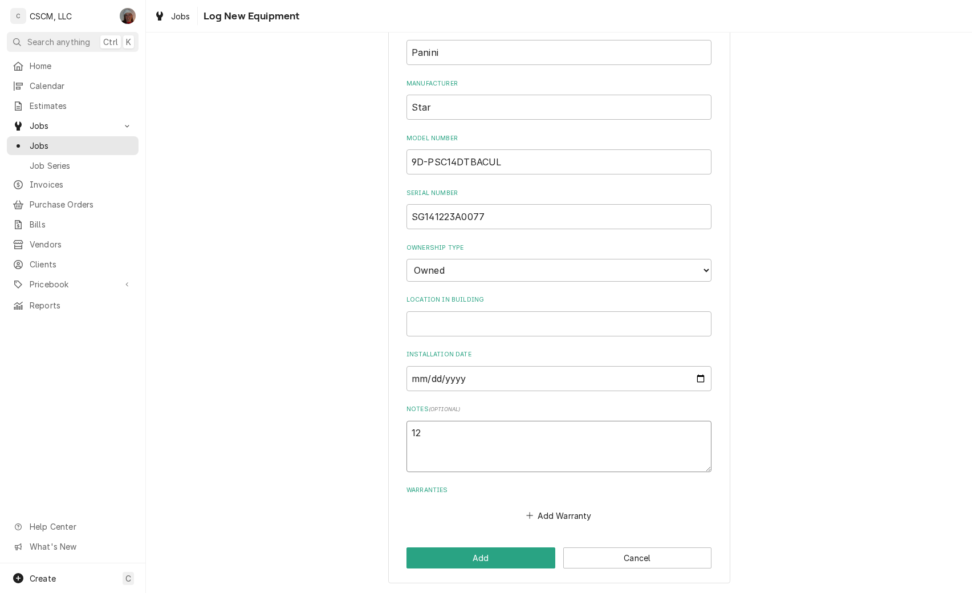
type textarea "x"
type textarea "120"
type textarea "x"
type textarea "120v"
type textarea "x"
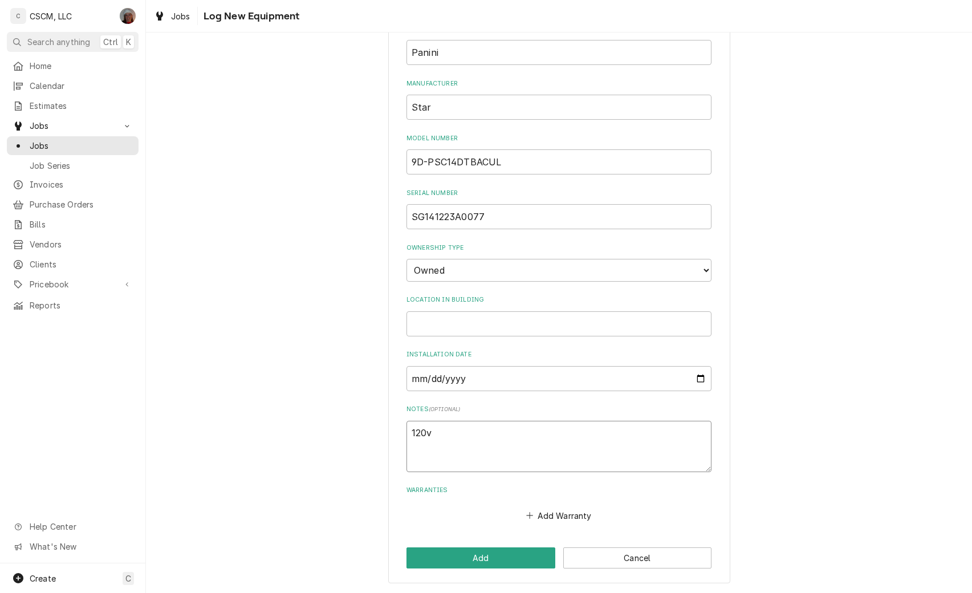
type textarea "120v,"
type textarea "x"
type textarea "120v,"
type textarea "x"
type textarea "120v, 1"
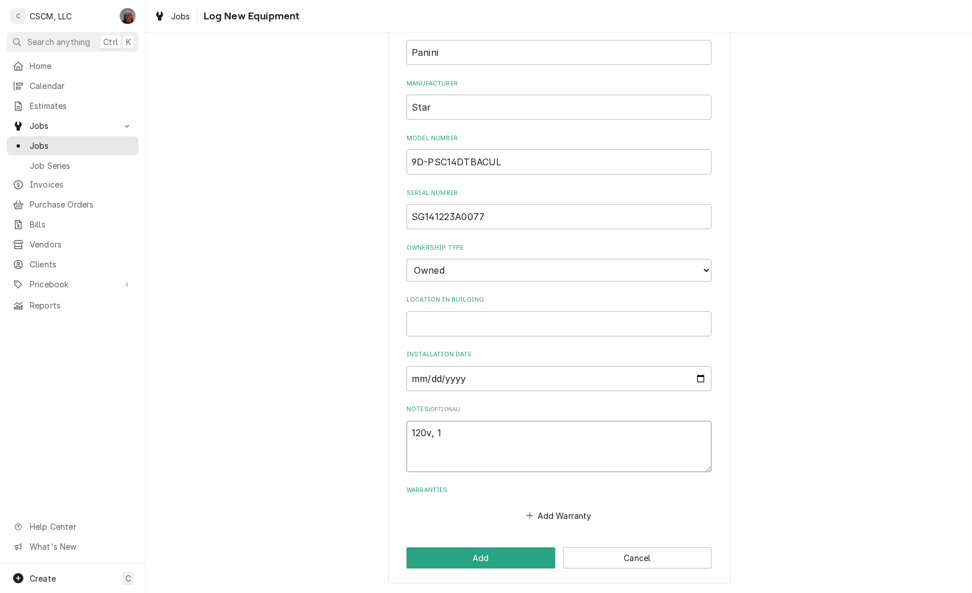
type textarea "x"
type textarea "120v, 19"
type textarea "x"
type textarea "120v, 19."
type textarea "x"
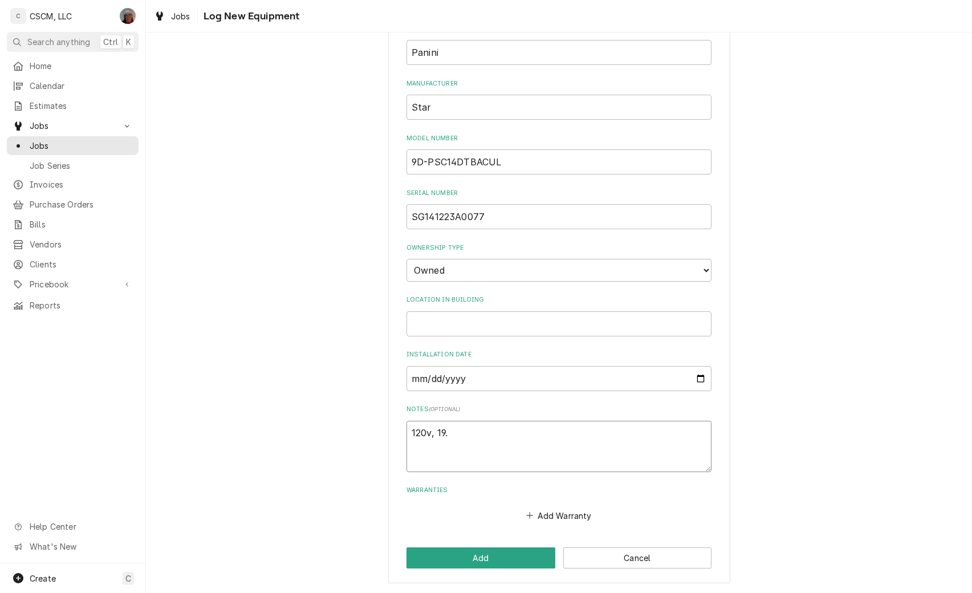
type textarea "120v, 19.2"
type textarea "x"
type textarea "120v, 19.2a"
type textarea "x"
type textarea "120v, 19.2am"
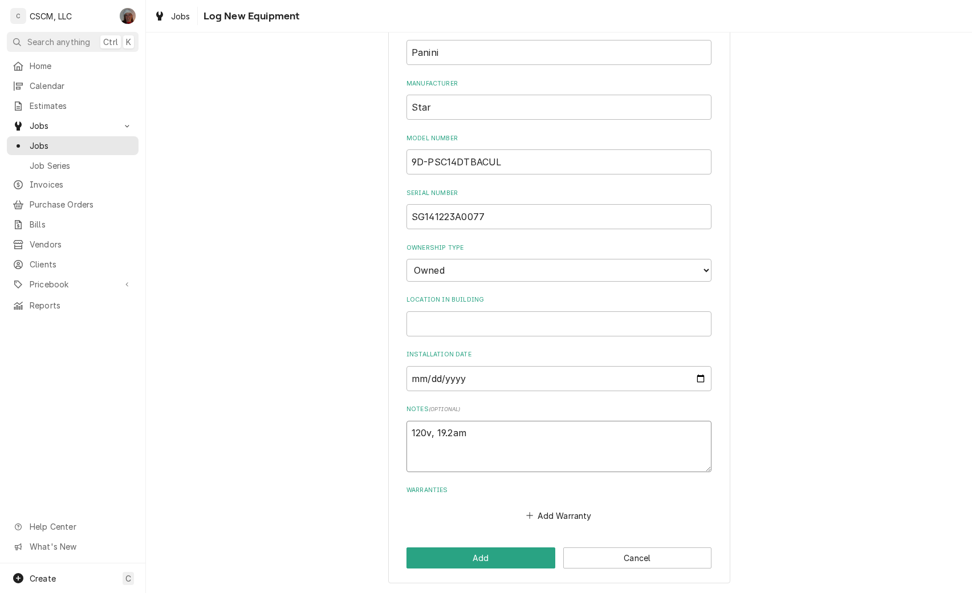
type textarea "x"
type textarea "120v, 19.2amp"
type textarea "x"
type textarea "120v, 19.2amp,"
type textarea "x"
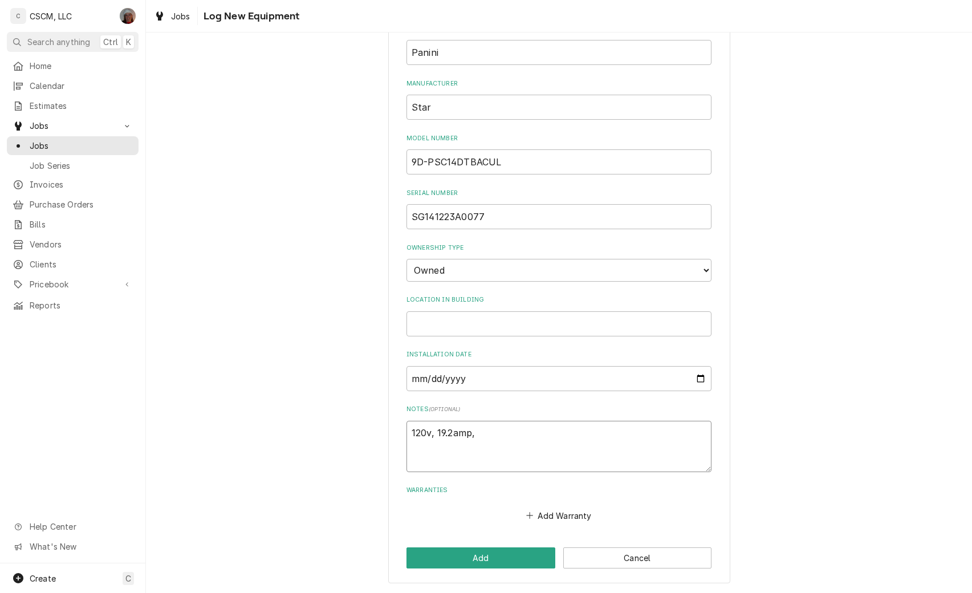
type textarea "120v, 19.2amp,"
type textarea "x"
type textarea "120v, 19.2amp, 2"
type textarea "x"
type textarea "120v, 19.2amp, 23"
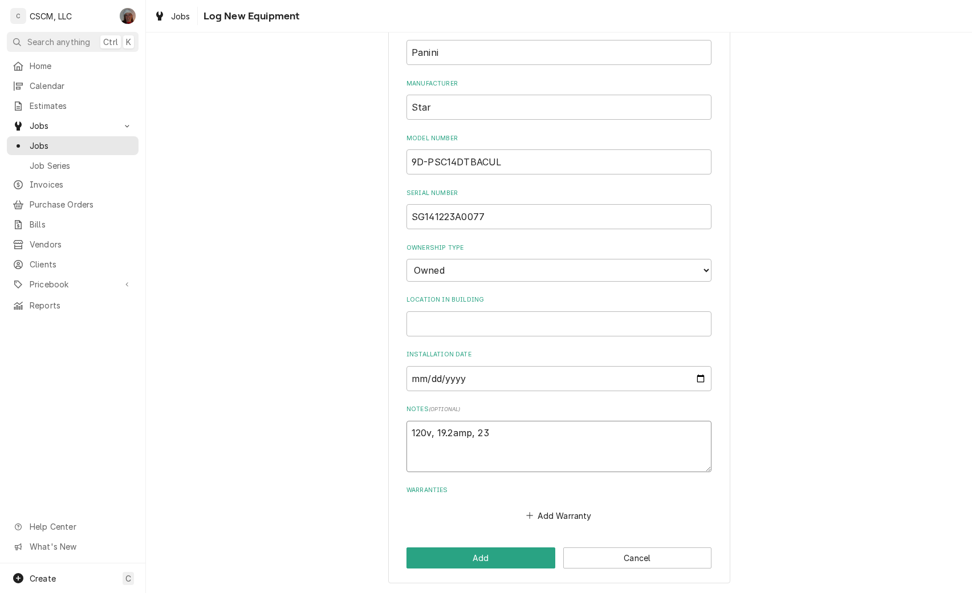
type textarea "x"
type textarea "120v, 19.2amp, 230"
type textarea "x"
type textarea "120v, 19.2amp, 2300"
type textarea "x"
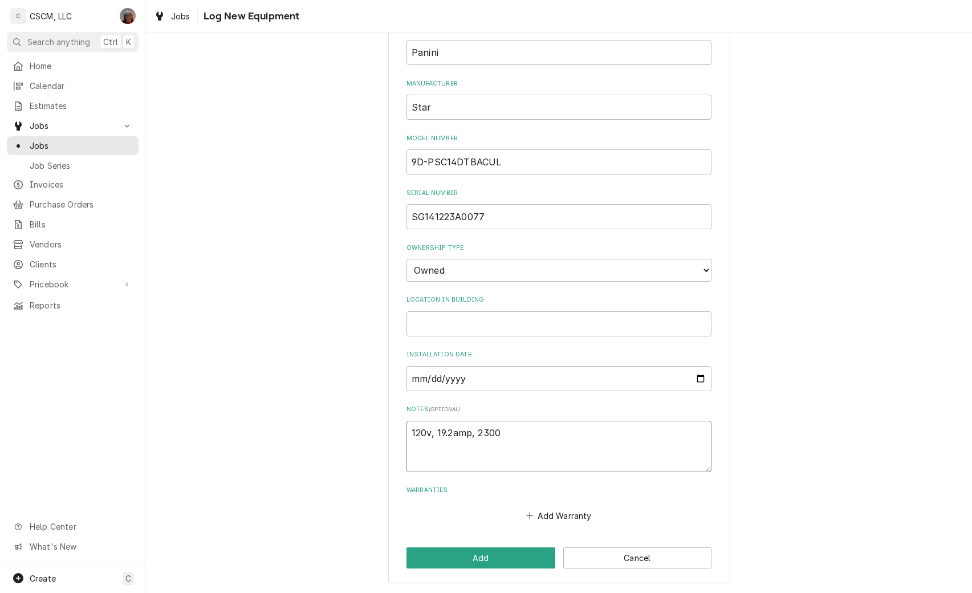
type textarea "120v, 19.2amp, 2300w"
type textarea "x"
type textarea "120v, 19.2amp, 2300w"
click at [455, 559] on button "Add" at bounding box center [481, 557] width 149 height 21
type textarea "x"
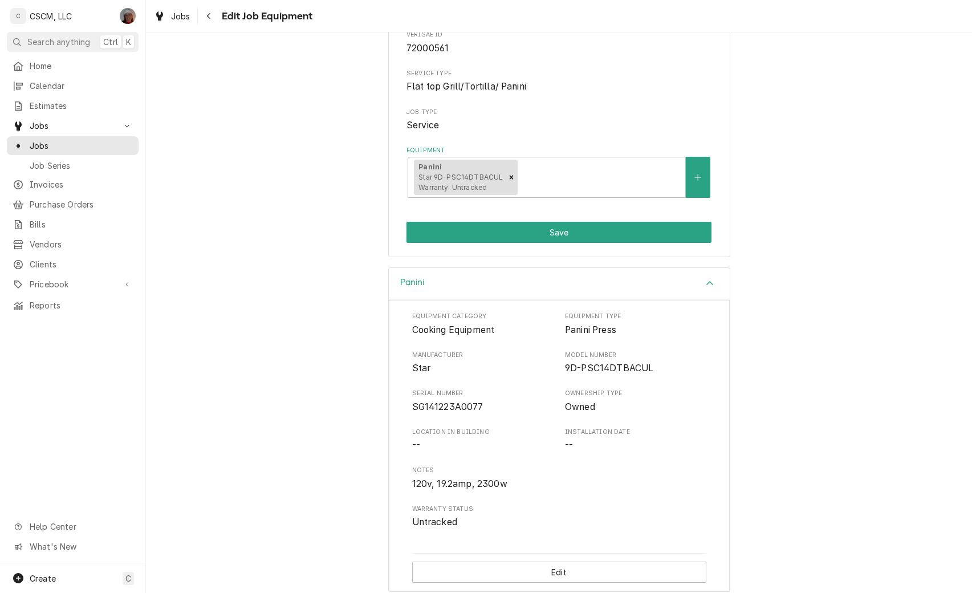
scroll to position [165, 0]
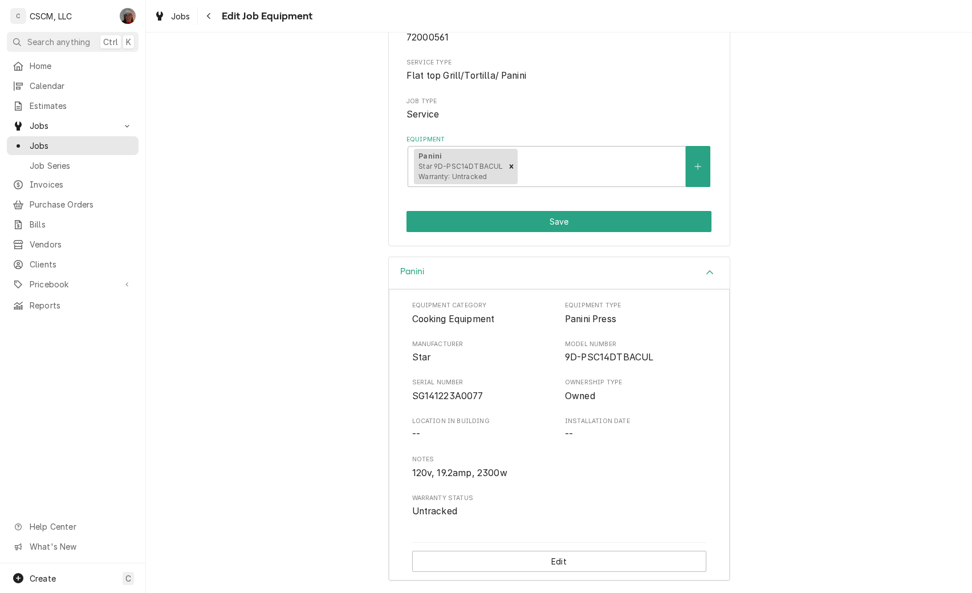
click at [706, 268] on icon "Accordion Header" at bounding box center [710, 272] width 8 height 9
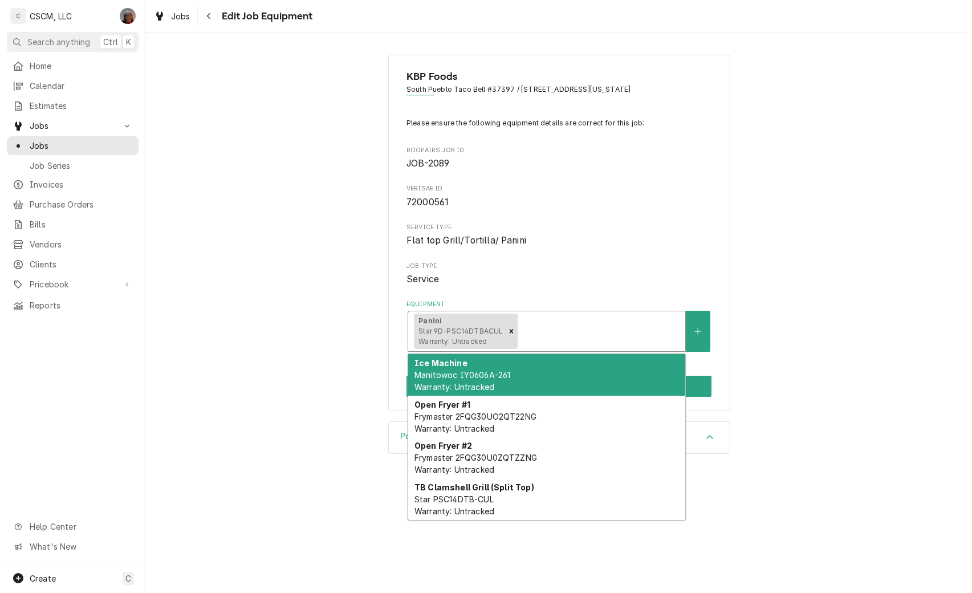
click at [640, 322] on div "Equipment" at bounding box center [600, 331] width 160 height 21
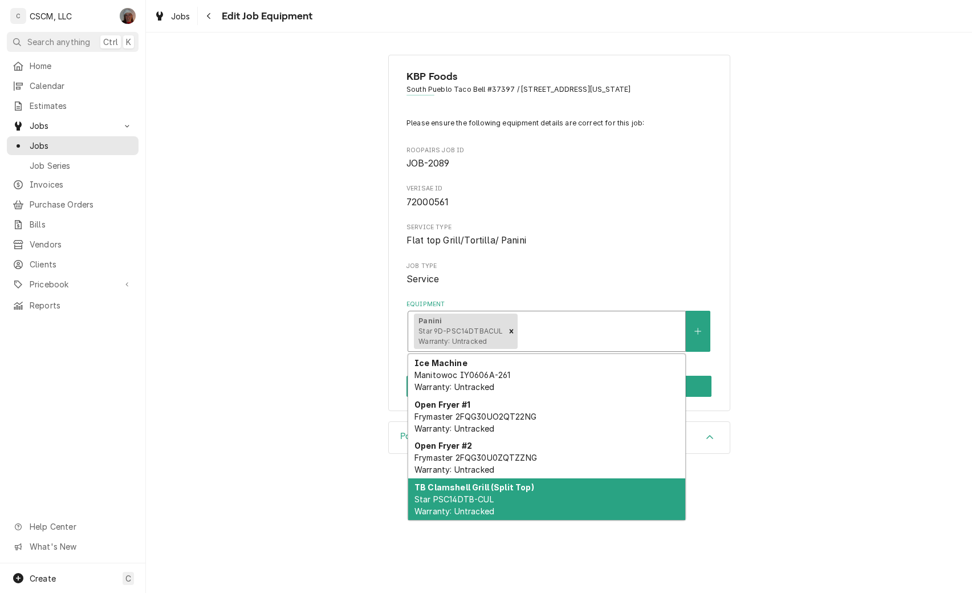
click at [526, 484] on strong "TB Clamshell Grill (Split Top)" at bounding box center [475, 487] width 120 height 10
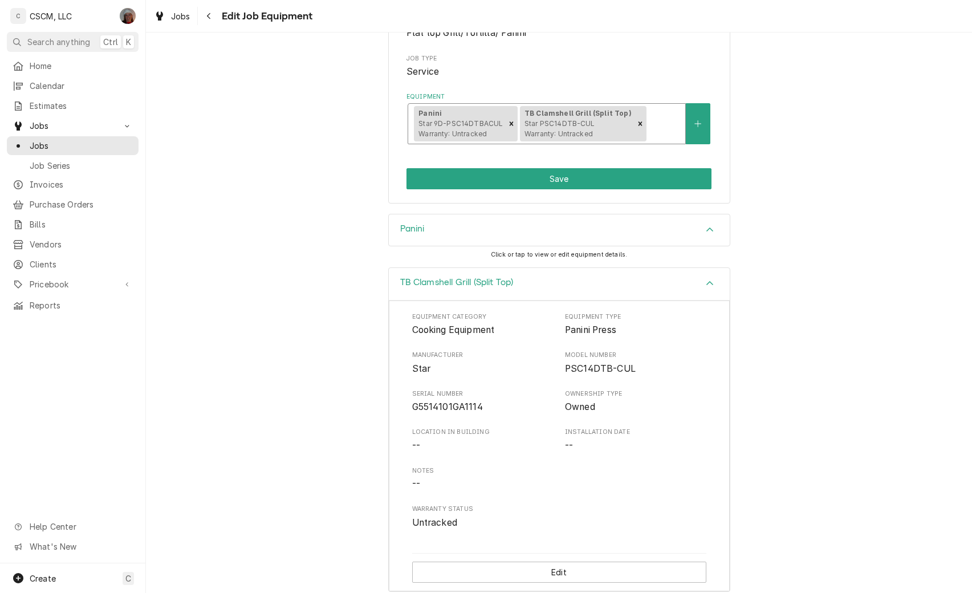
scroll to position [218, 0]
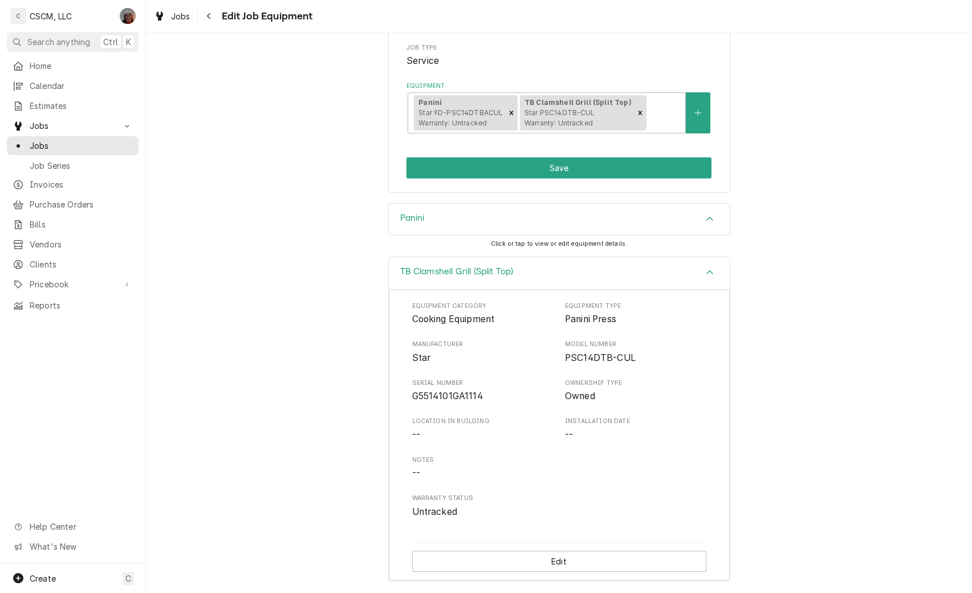
drag, startPoint x: 392, startPoint y: 270, endPoint x: 515, endPoint y: 272, distance: 122.6
click at [515, 272] on div "TB Clamshell Grill (Split Top)" at bounding box center [559, 273] width 341 height 32
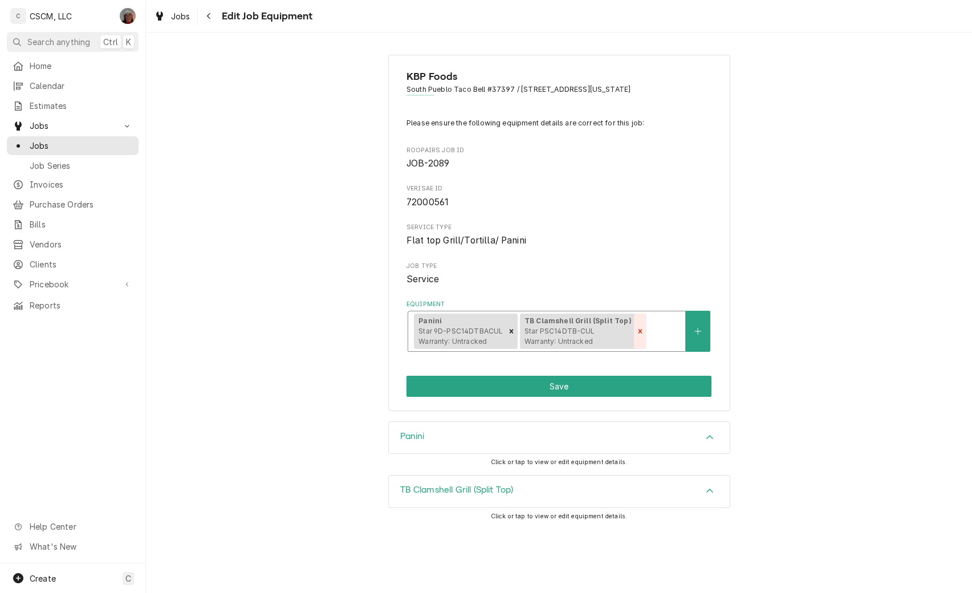
click at [636, 334] on icon "Remove [object Object]" at bounding box center [640, 331] width 8 height 8
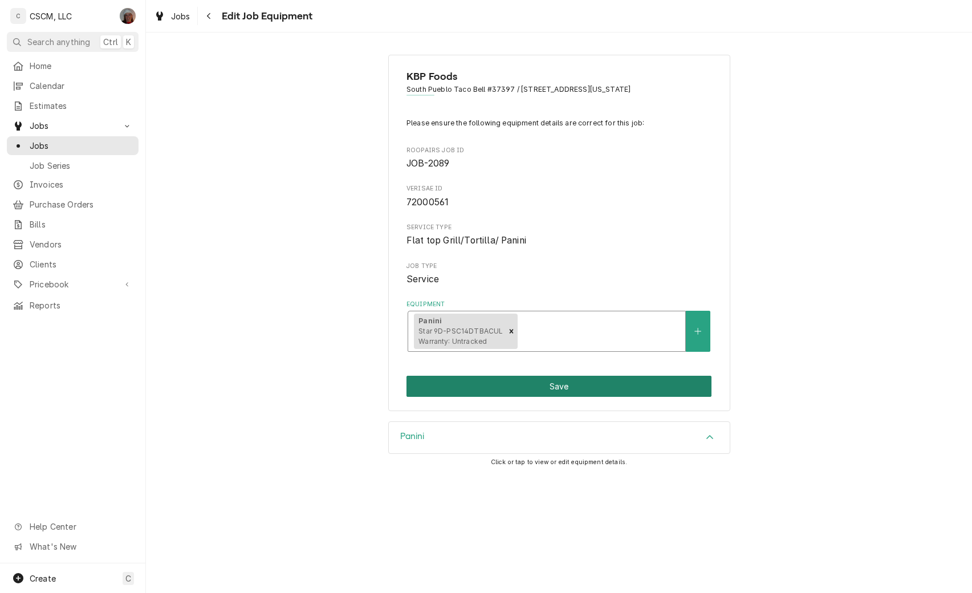
click at [541, 383] on button "Save" at bounding box center [559, 386] width 305 height 21
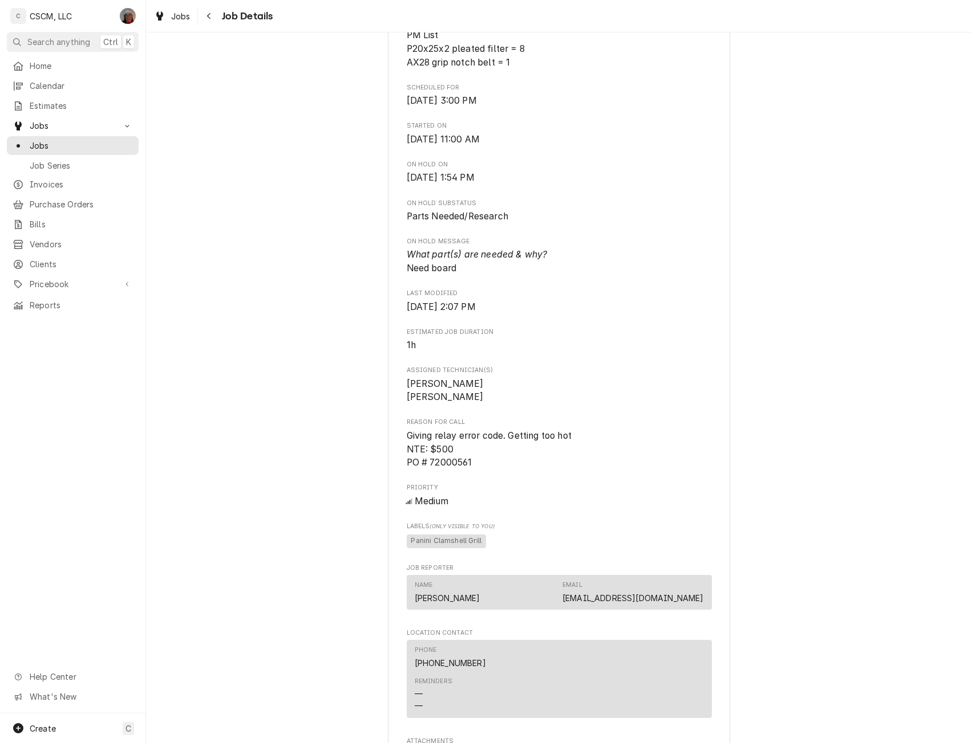
scroll to position [938, 0]
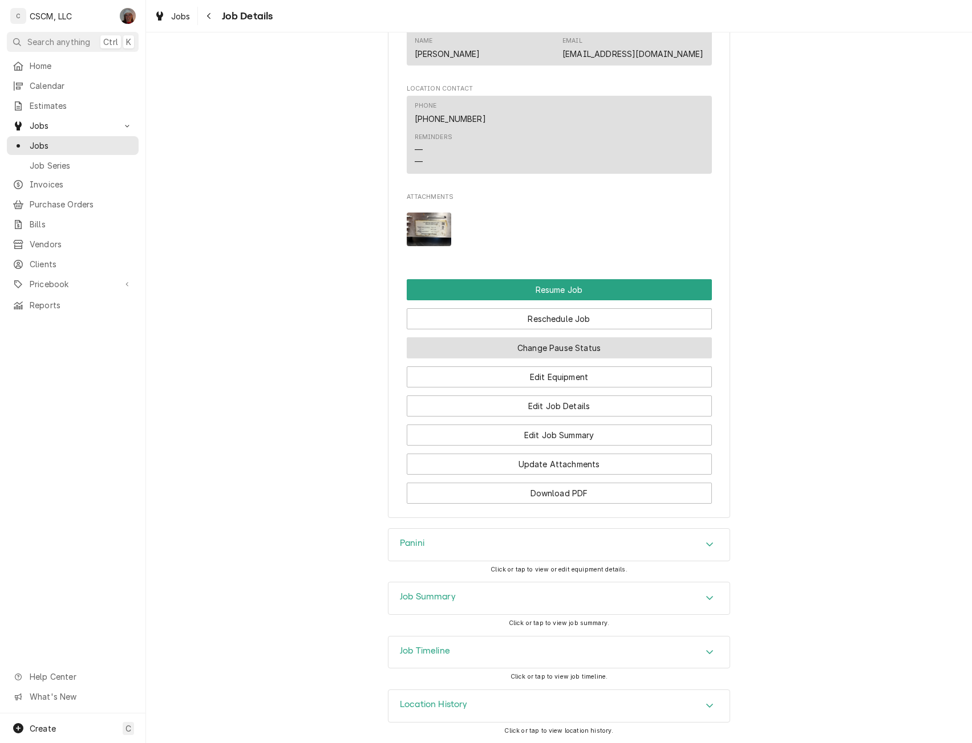
click at [515, 348] on button "Change Pause Status" at bounding box center [559, 348] width 305 height 21
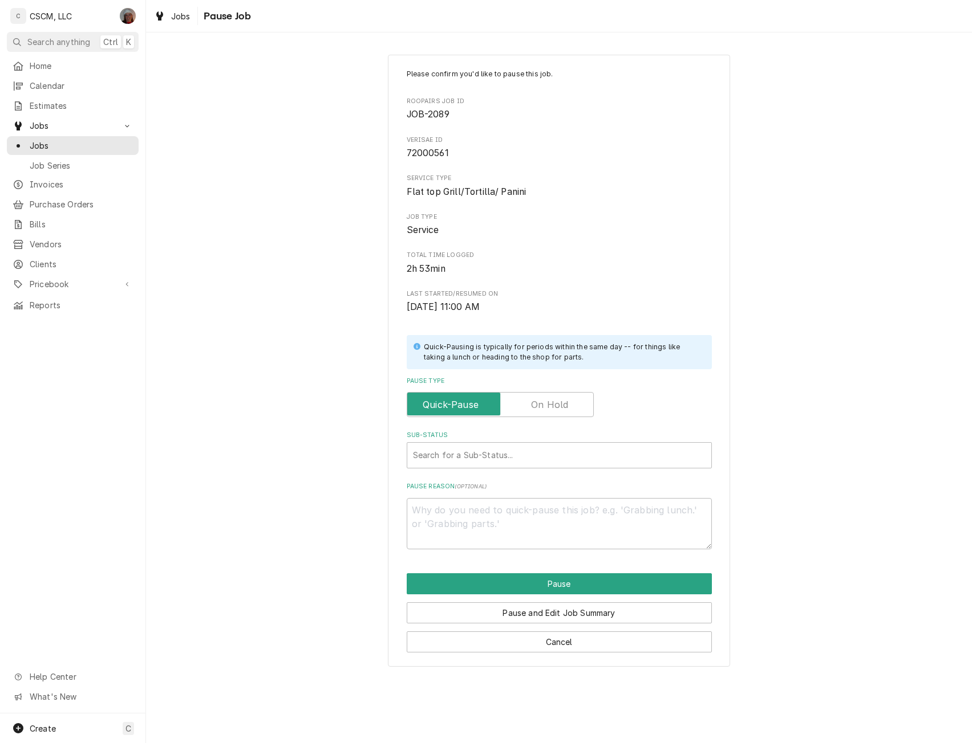
click at [557, 403] on label "Pause Type" at bounding box center [500, 404] width 187 height 25
click at [557, 403] on input "Pause Type" at bounding box center [500, 404] width 177 height 25
checkbox input "true"
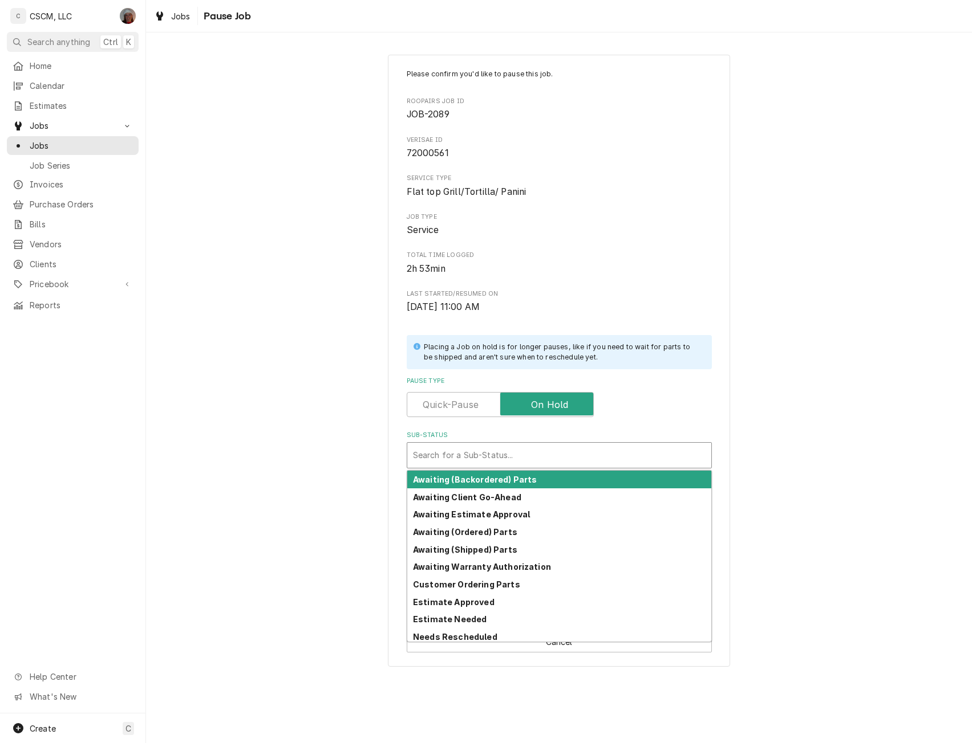
click at [460, 453] on div "Sub-Status" at bounding box center [559, 455] width 292 height 21
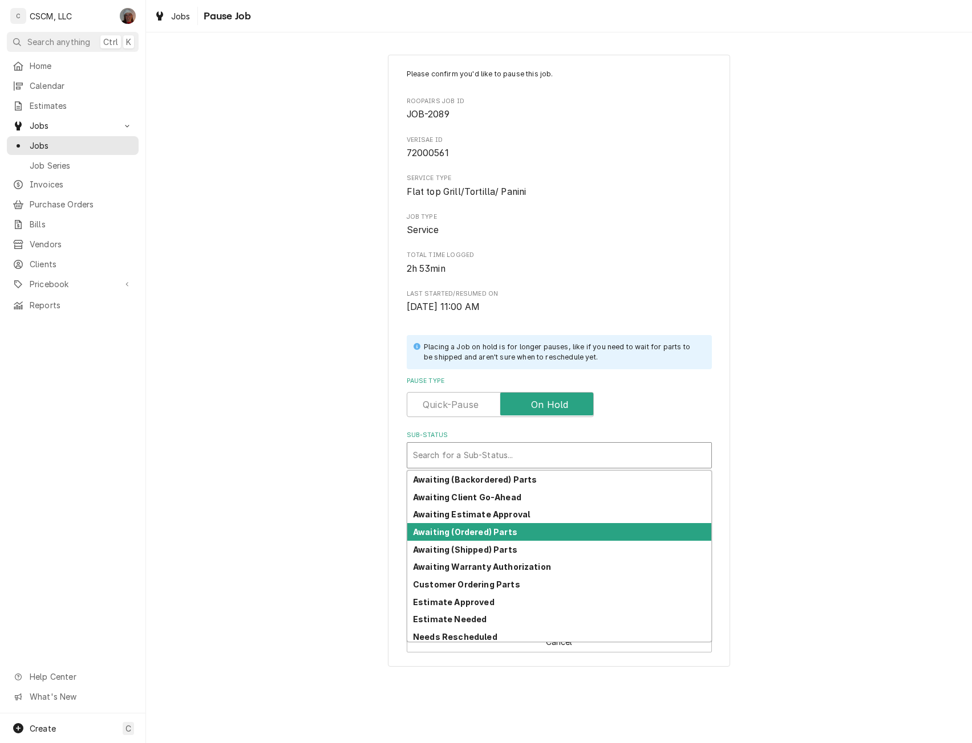
click at [464, 528] on strong "Awaiting (Ordered) Parts" at bounding box center [465, 532] width 104 height 10
type textarea "x"
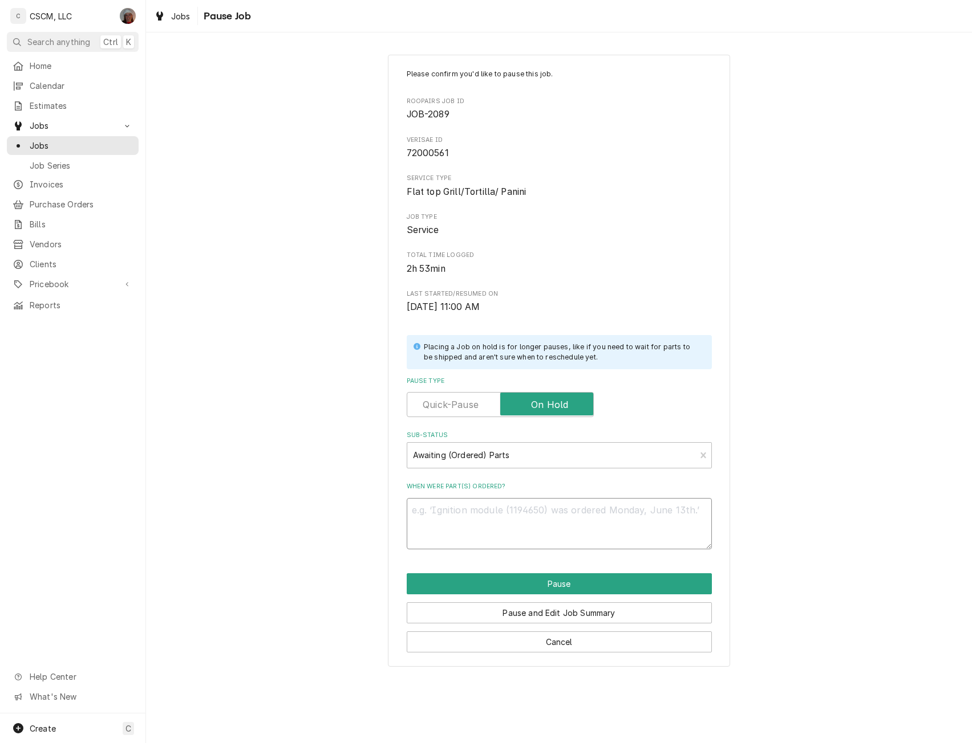
click at [438, 515] on textarea "When were part(s) ordered?" at bounding box center [559, 523] width 305 height 51
type textarea "1"
type textarea "x"
type textarea "10"
type textarea "x"
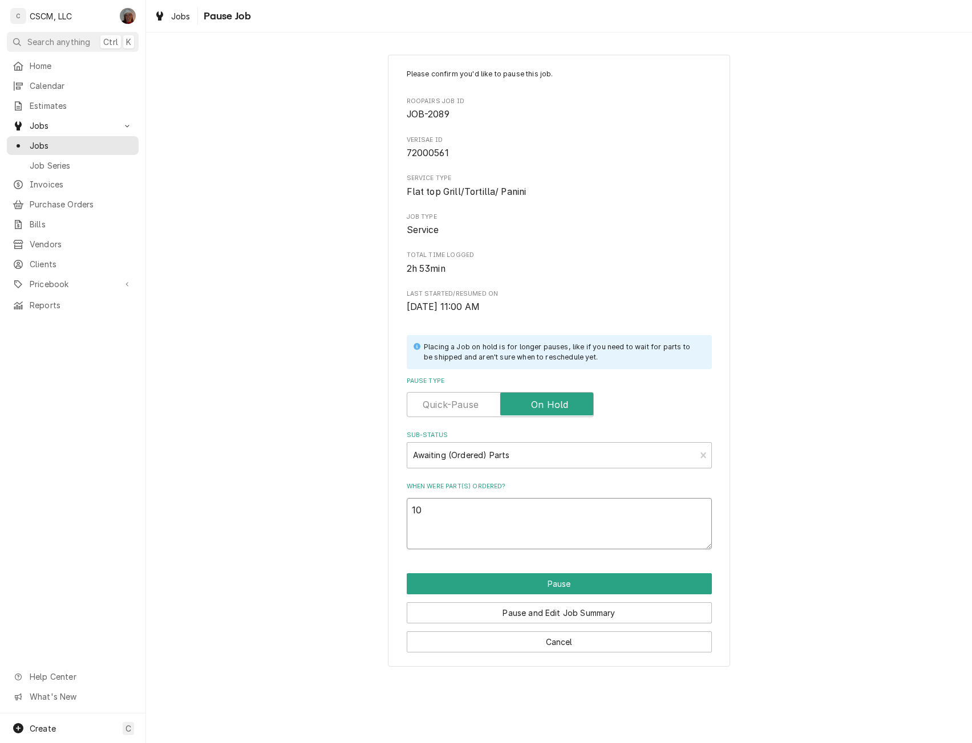
type textarea "10/"
type textarea "x"
type textarea "10/1"
type textarea "x"
type textarea "10/14"
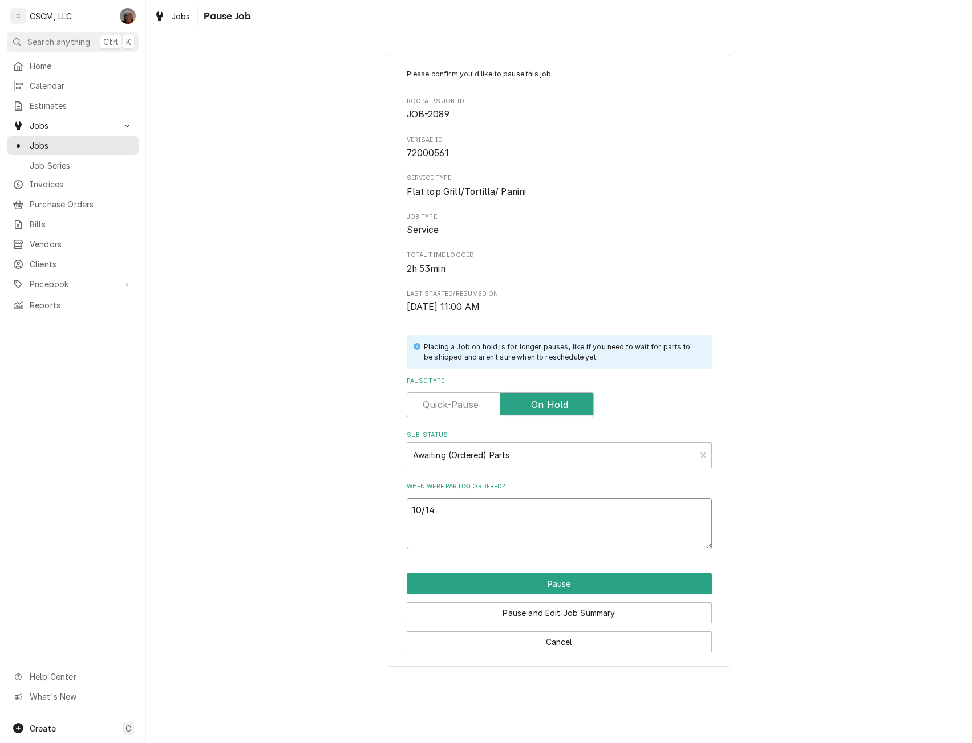
click at [482, 526] on textarea "10/14" at bounding box center [559, 523] width 305 height 51
type textarea "x"
type textarea "10/14"
paste textarea "Star SD9-GR0629 Controller Programmed, Taco Bell"
type textarea "x"
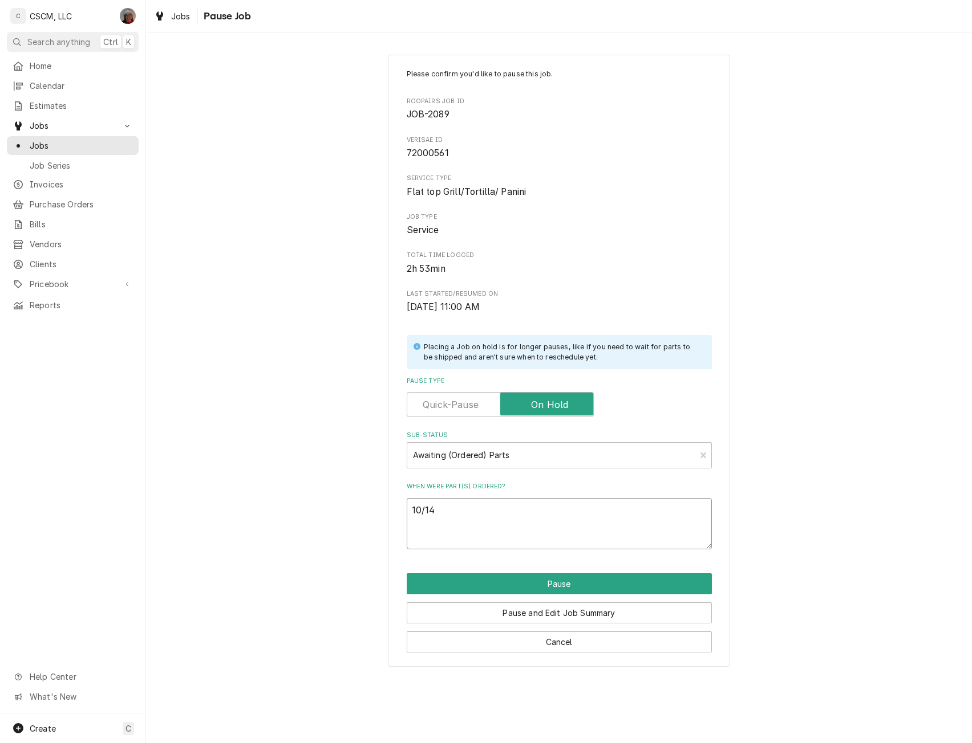
type textarea "10/14 Star SD9-GR0629 Controller Programmed, Taco Bell"
type textarea "x"
type textarea "10/14 Star SD9-GR0629 Controller Programmed, Taco Bell"
type textarea "x"
type textarea "10/14 Star SD9-GR0629 Controller Programmed, Taco Bell P"
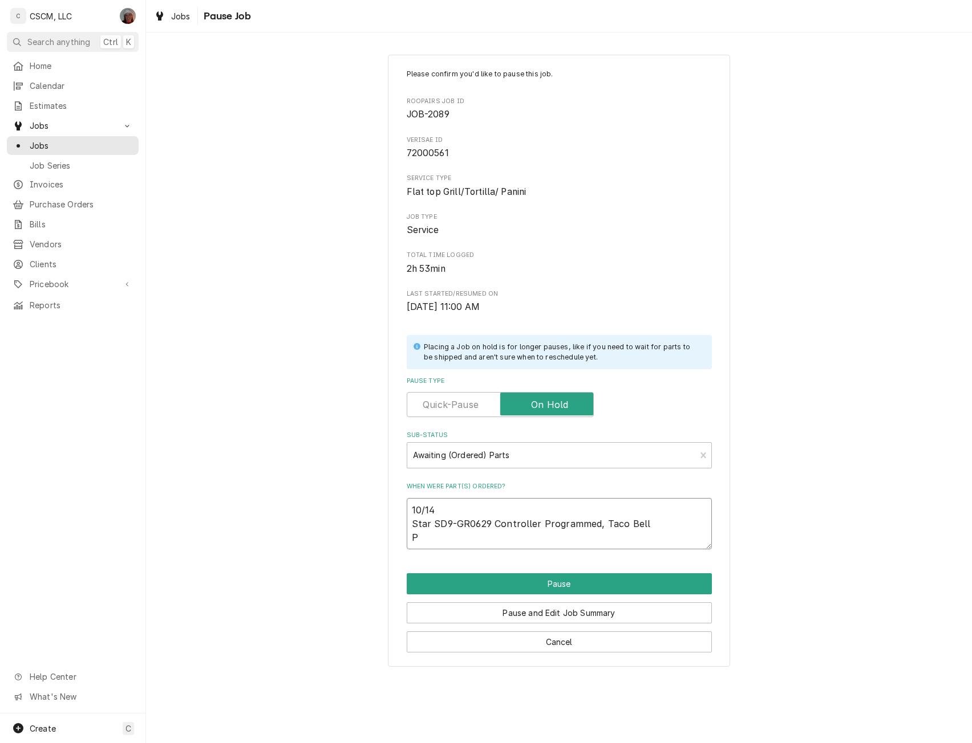
type textarea "x"
type textarea "10/14 Star SD9-GR0629 Controller Programmed, Taco Bell PO"
type textarea "x"
type textarea "10/14 Star SD9-GR0629 Controller Programmed, Taco Bell PO"
type textarea "x"
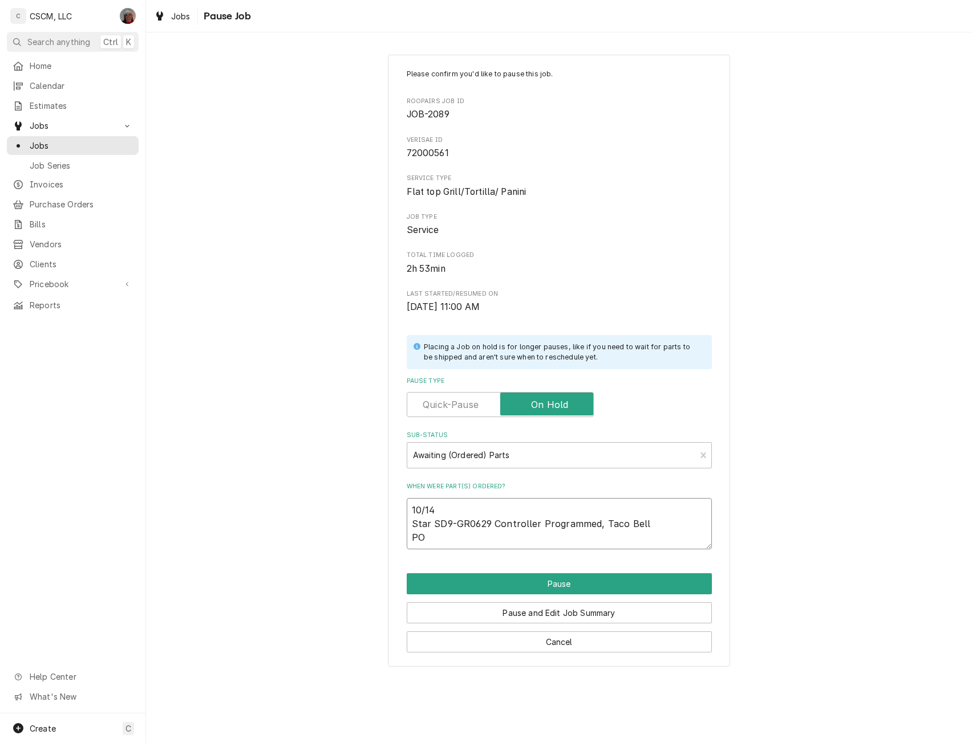
type textarea "10/14 Star SD9-GR0629 Controller Programmed, Taco Bell PO #"
type textarea "x"
type textarea "10/14 Star SD9-GR0629 Controller Programmed, Taco Bell PO # 8"
type textarea "x"
type textarea "10/14 Star SD9-GR0629 Controller Programmed, Taco Bell PO # 85"
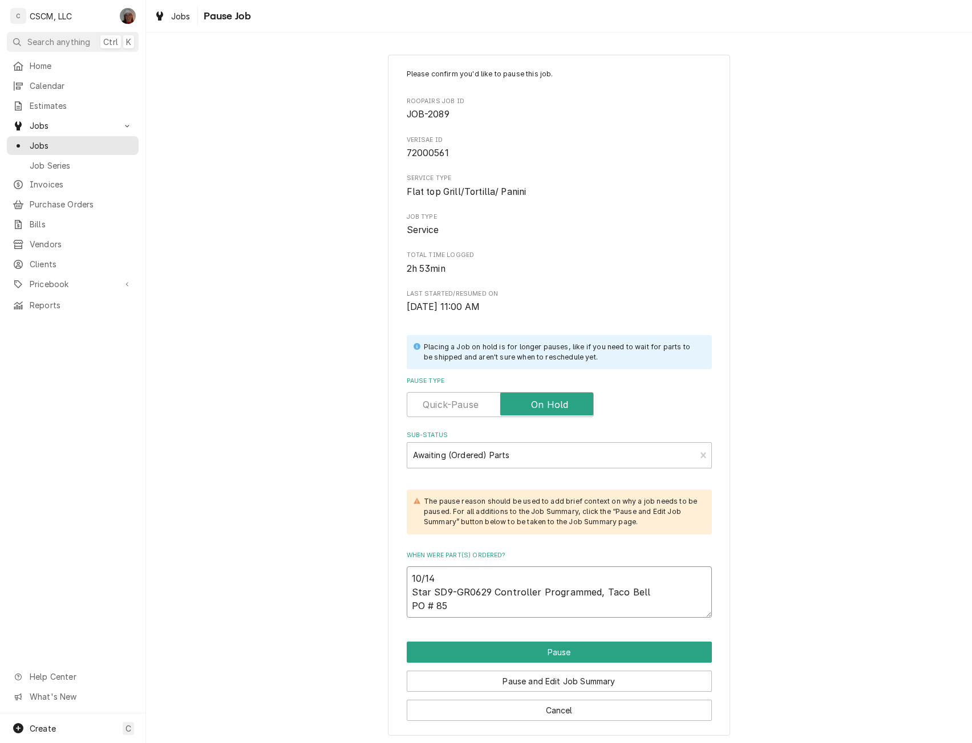
type textarea "x"
type textarea "10/14 Star SD9-GR0629 Controller Programmed, Taco Bell PO # 858"
click at [546, 592] on button "Pause" at bounding box center [559, 652] width 305 height 21
type textarea "x"
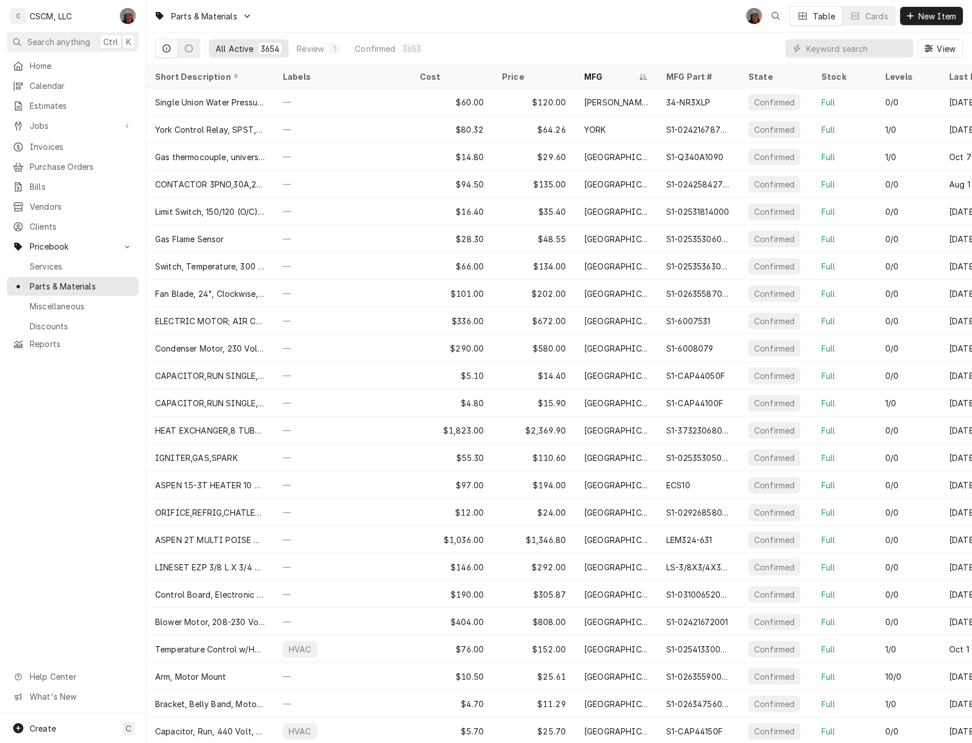
click at [831, 53] on input "Dynamic Content Wrapper" at bounding box center [856, 48] width 101 height 18
type input "SD9-GR0629"
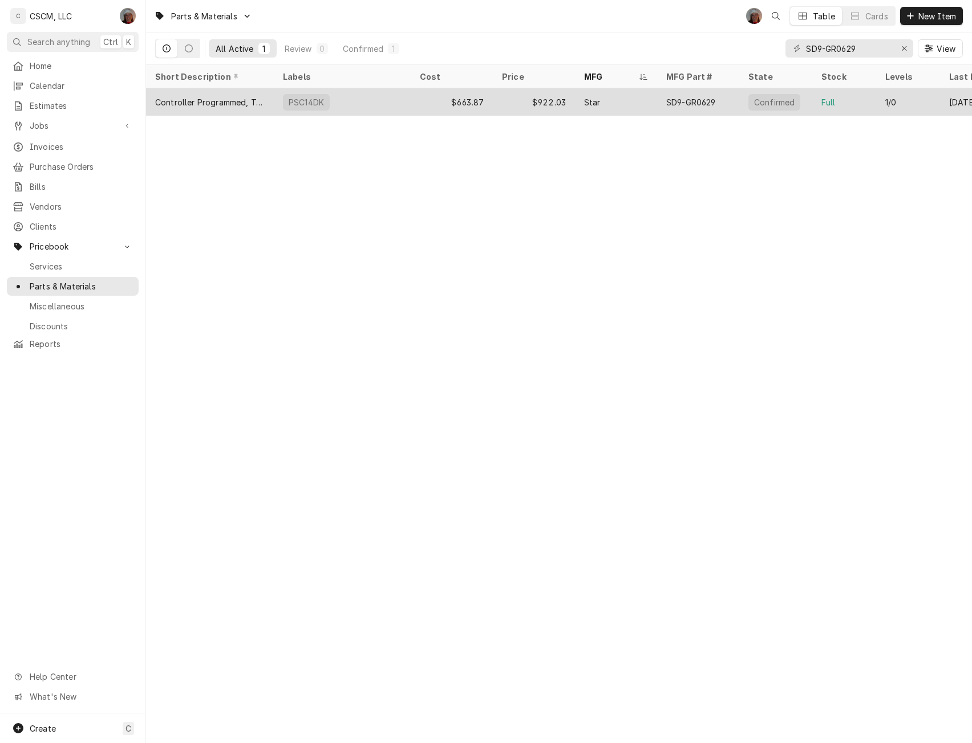
click at [371, 101] on div "PSC14DK" at bounding box center [342, 101] width 137 height 27
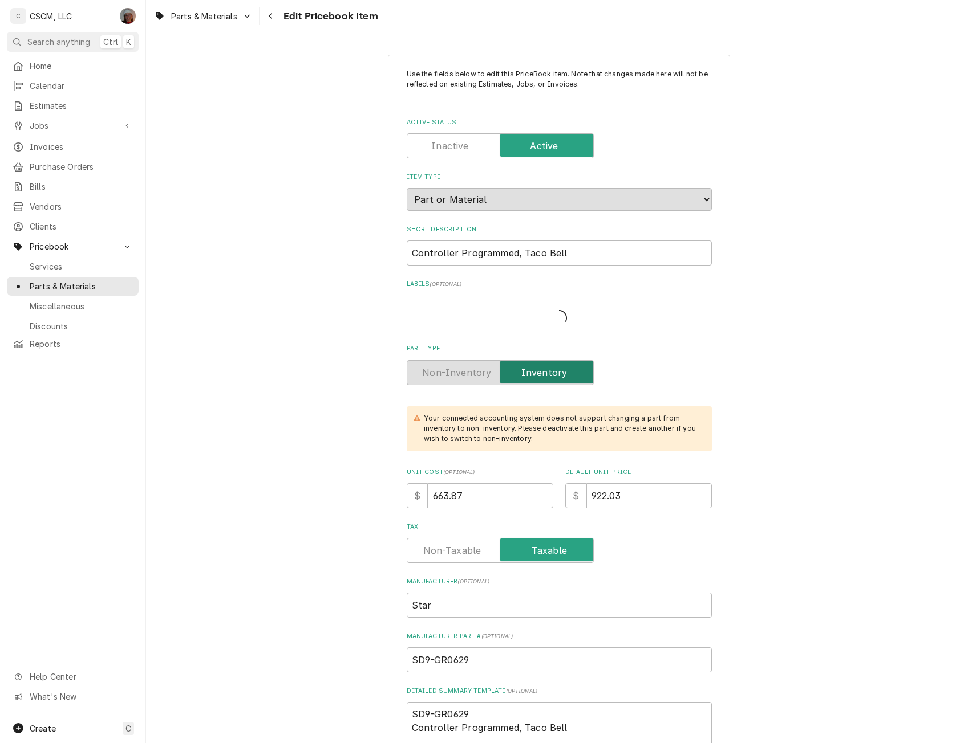
type textarea "x"
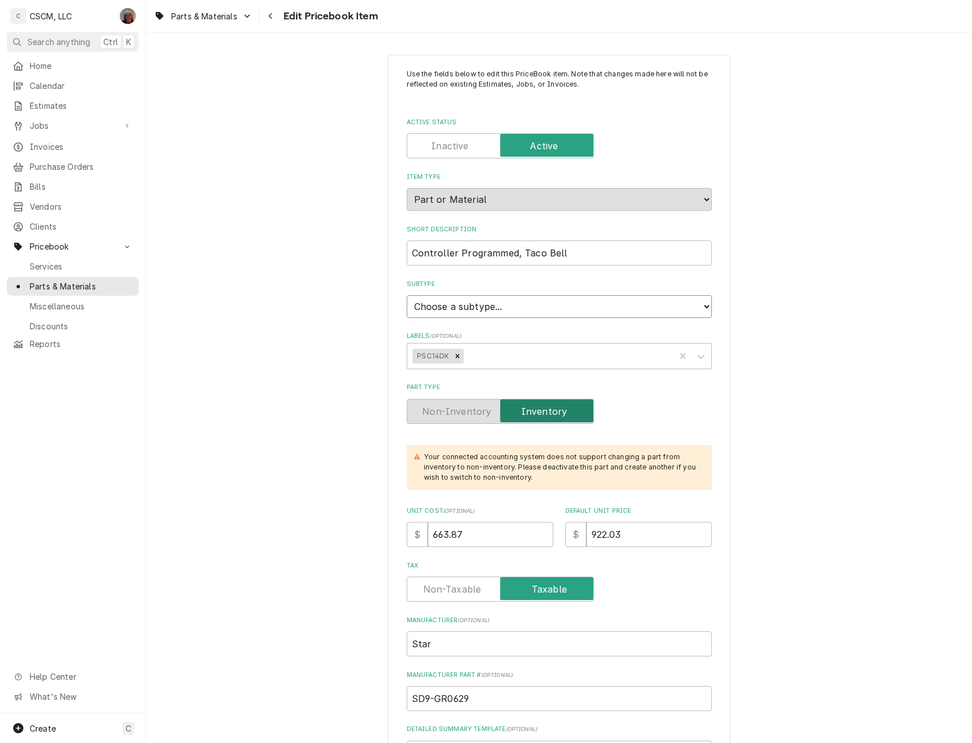
click at [698, 309] on select "Choose a subtype... Equipment Part Refrigerant Supply or Material Tool" at bounding box center [559, 306] width 305 height 23
select select "148"
click at [407, 295] on select "Choose a subtype... Equipment Part Refrigerant Supply or Material Tool" at bounding box center [559, 306] width 305 height 23
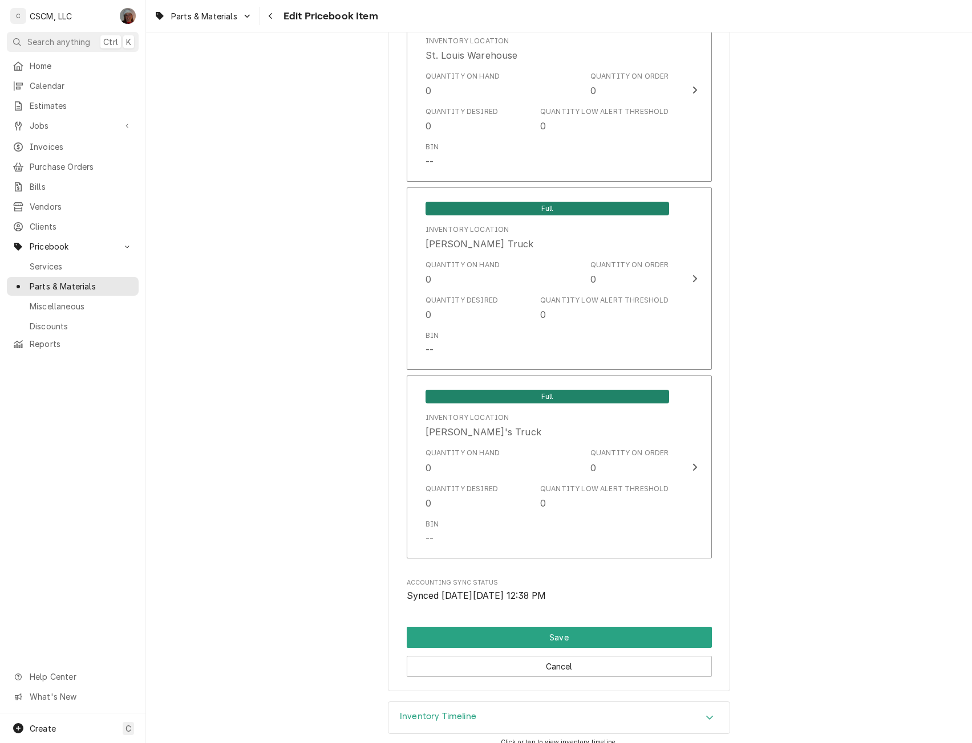
scroll to position [2425, 0]
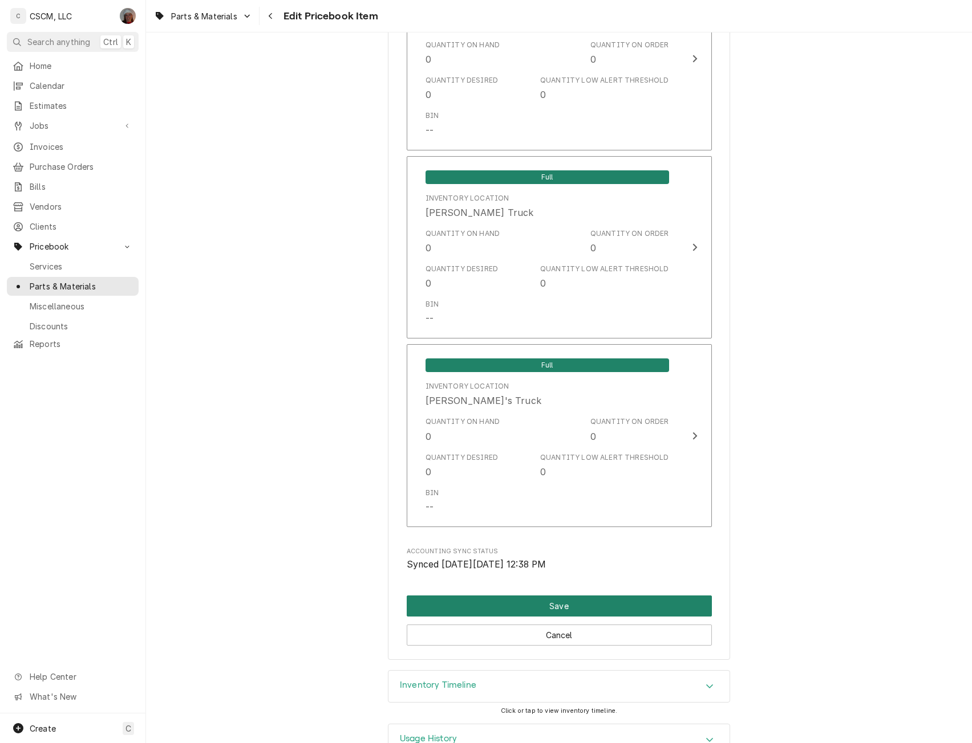
click at [572, 612] on button "Save" at bounding box center [559, 606] width 305 height 21
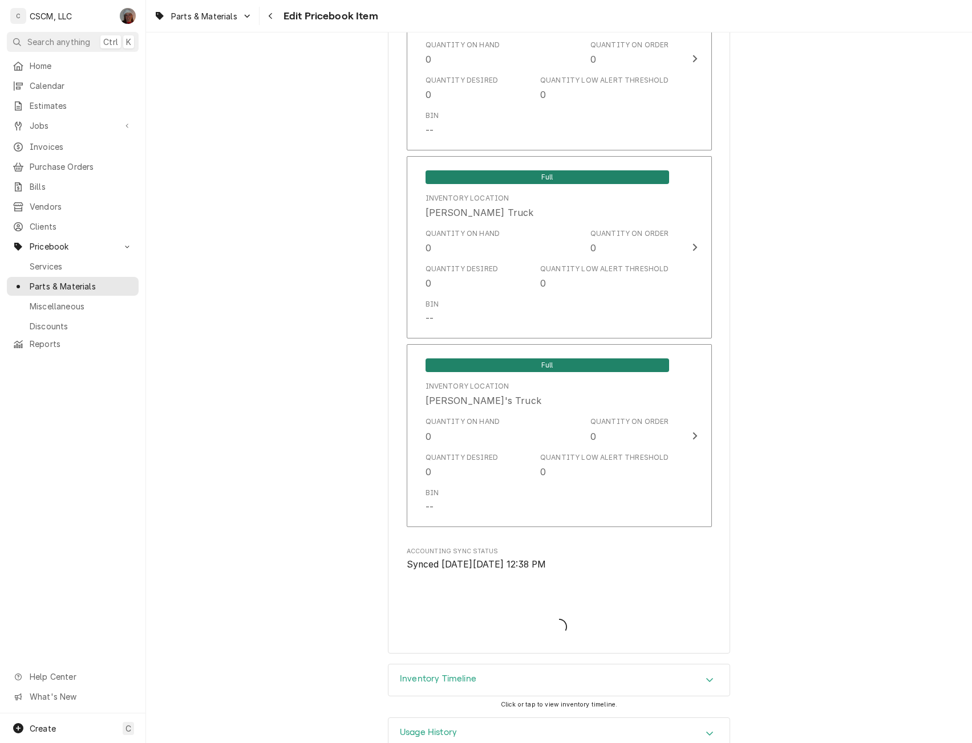
type textarea "x"
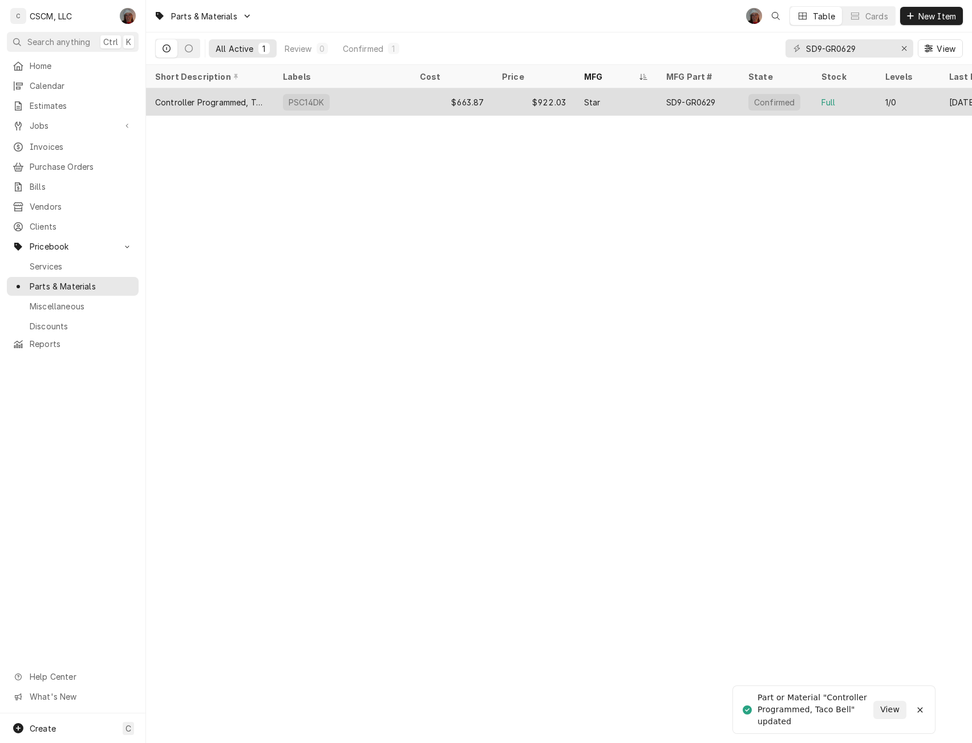
click at [457, 101] on div "$663.87" at bounding box center [452, 101] width 82 height 27
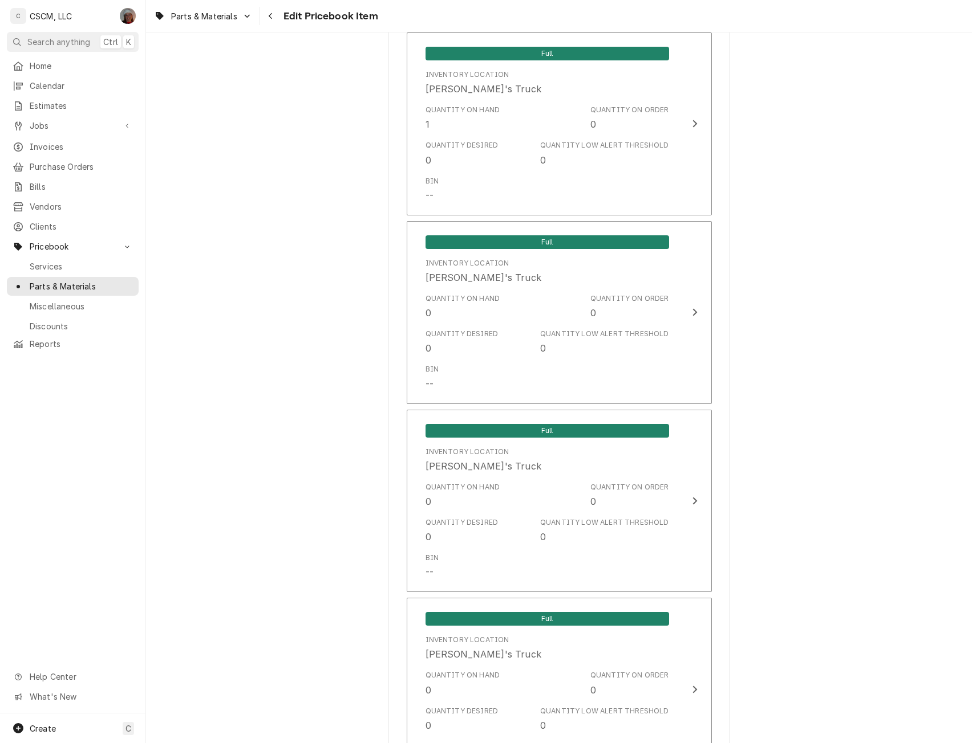
scroll to position [1818, 0]
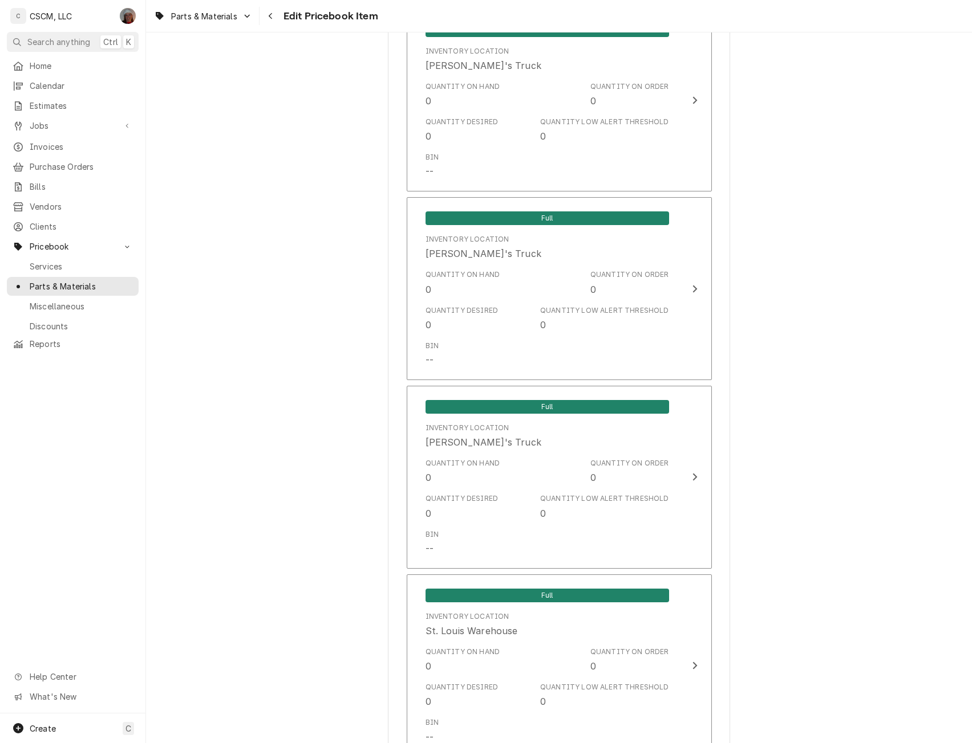
drag, startPoint x: 954, startPoint y: 593, endPoint x: 952, endPoint y: 718, distance: 124.9
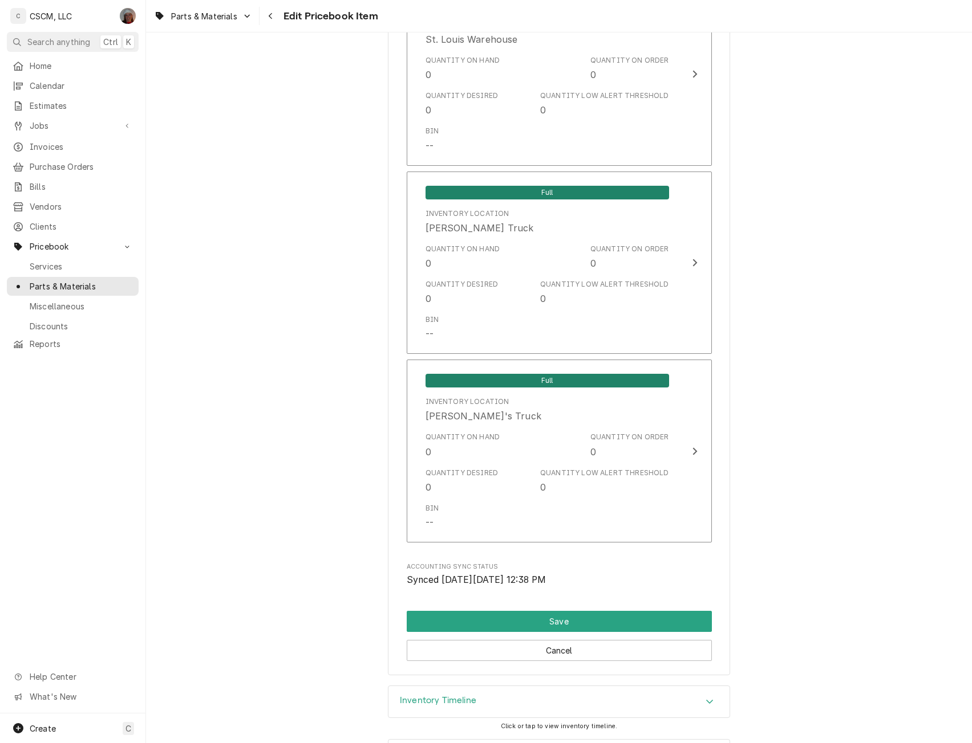
scroll to position [2459, 0]
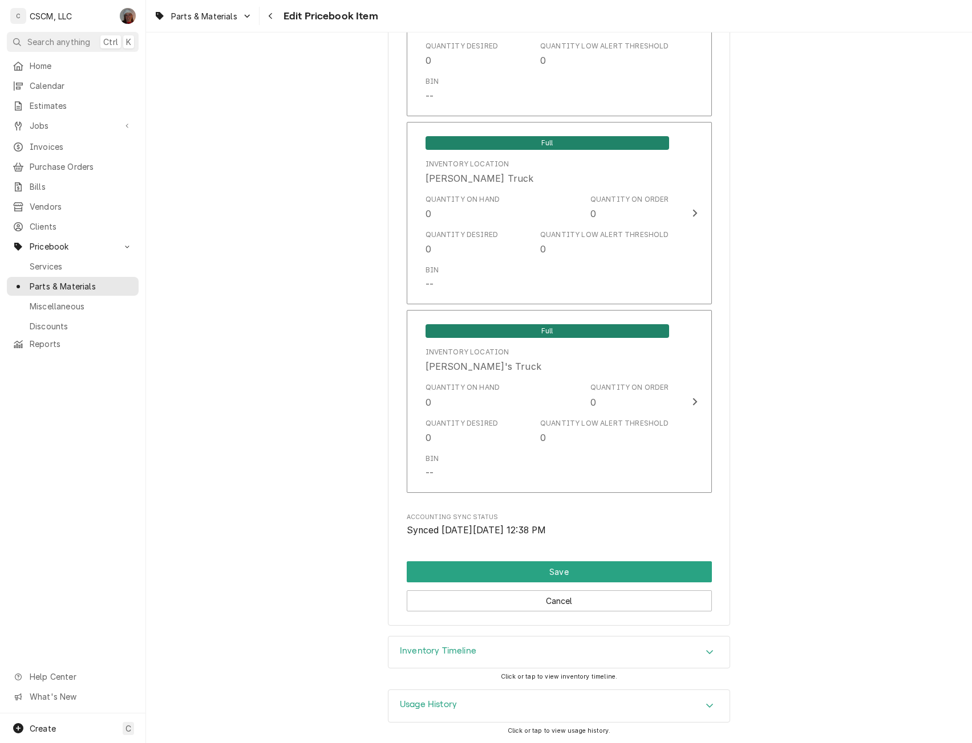
click at [705, 652] on icon "Accordion Header" at bounding box center [709, 652] width 8 height 9
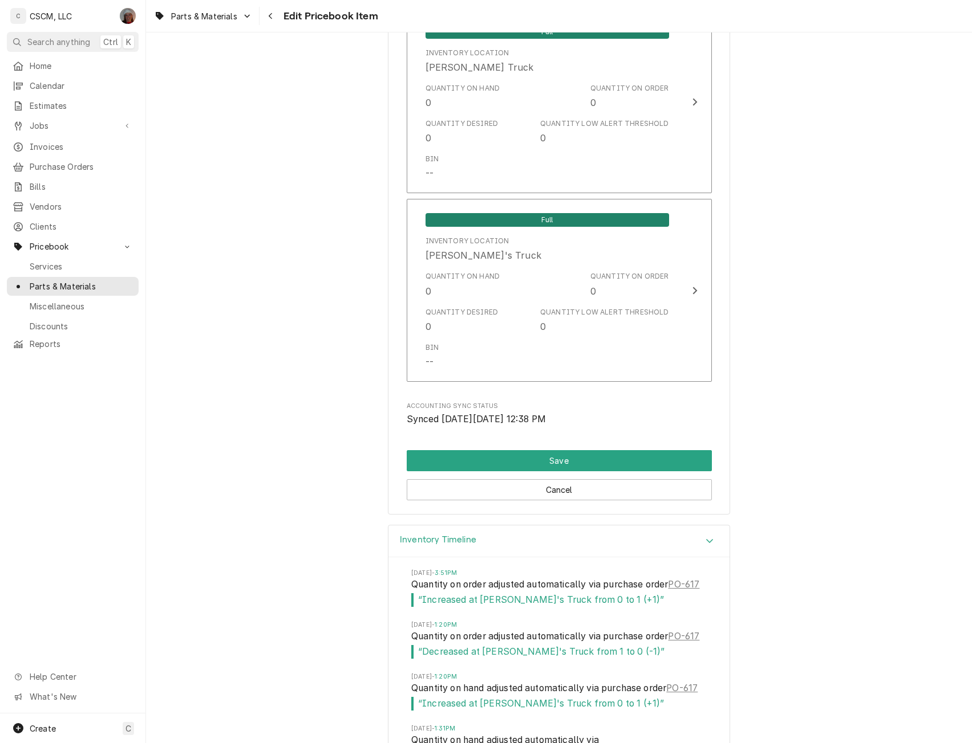
scroll to position [2839, 0]
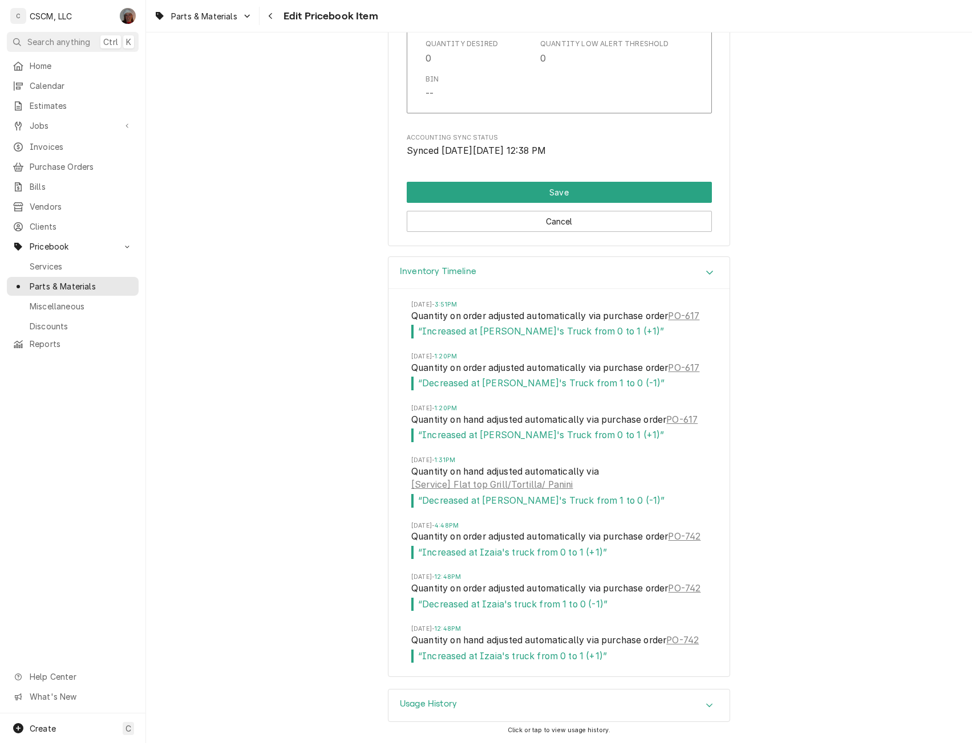
type textarea "x"
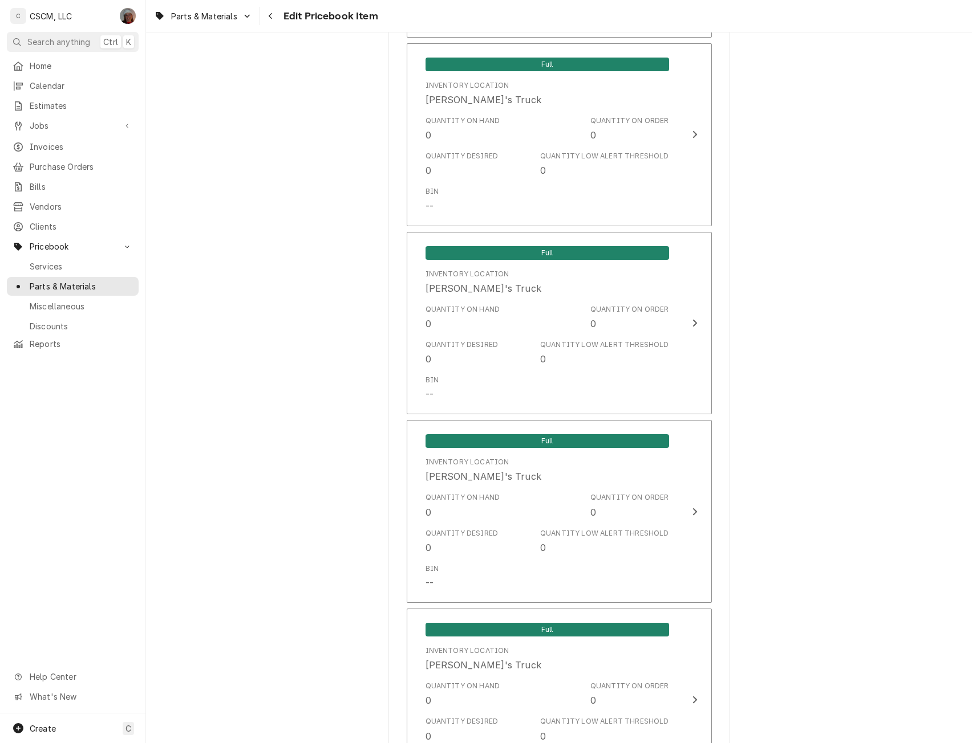
scroll to position [0, 0]
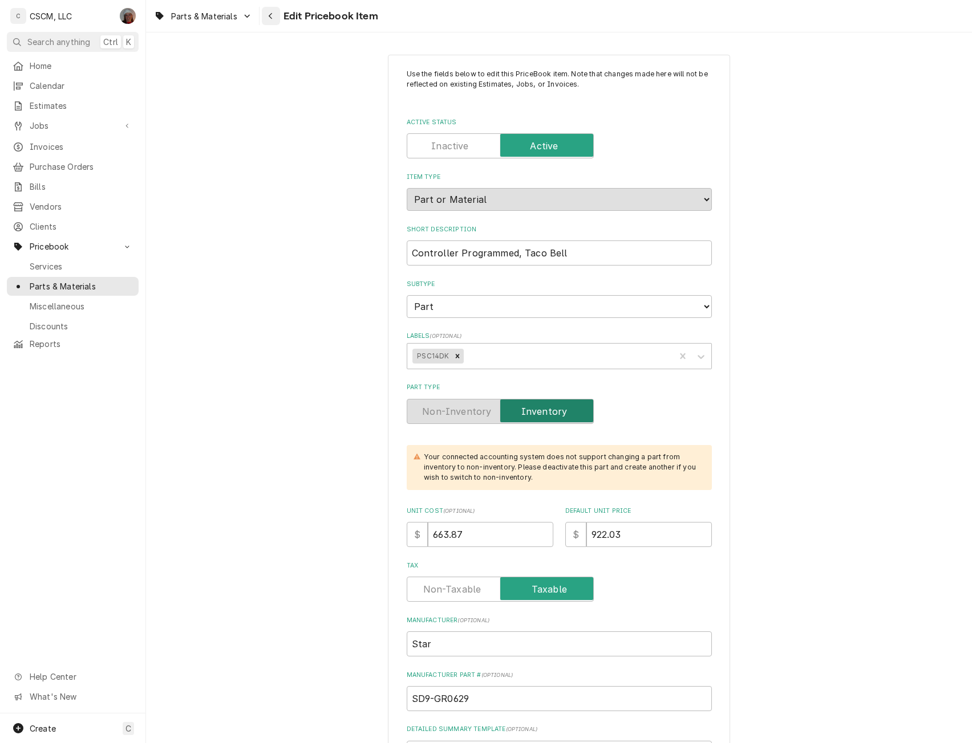
click at [270, 18] on icon "Navigate back" at bounding box center [270, 16] width 5 height 8
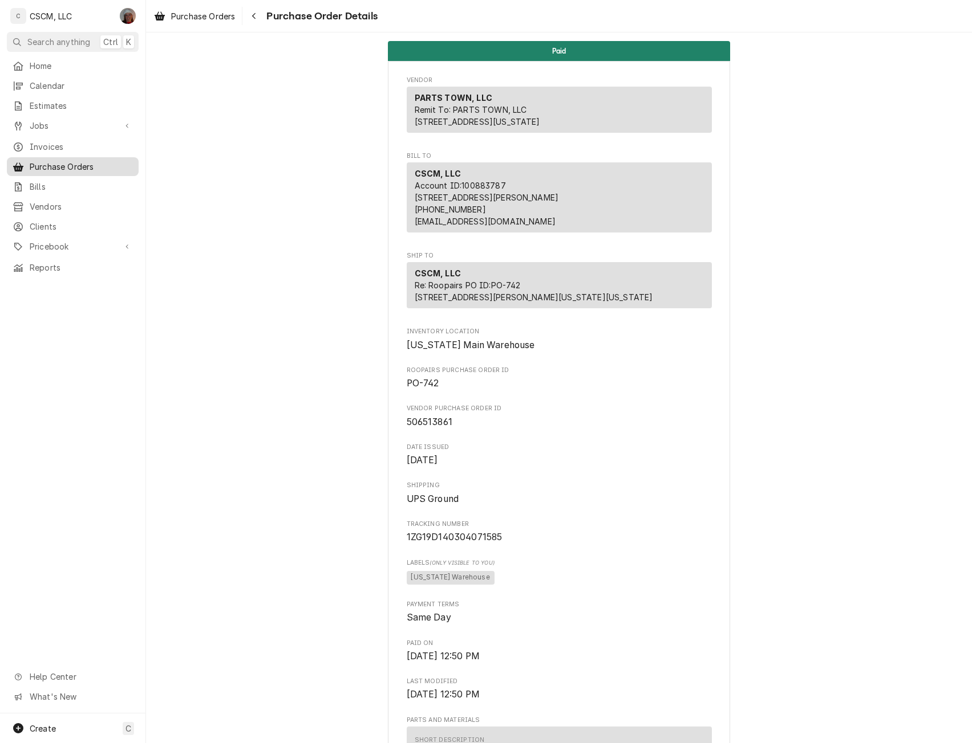
click at [82, 161] on span "Purchase Orders" at bounding box center [81, 167] width 103 height 12
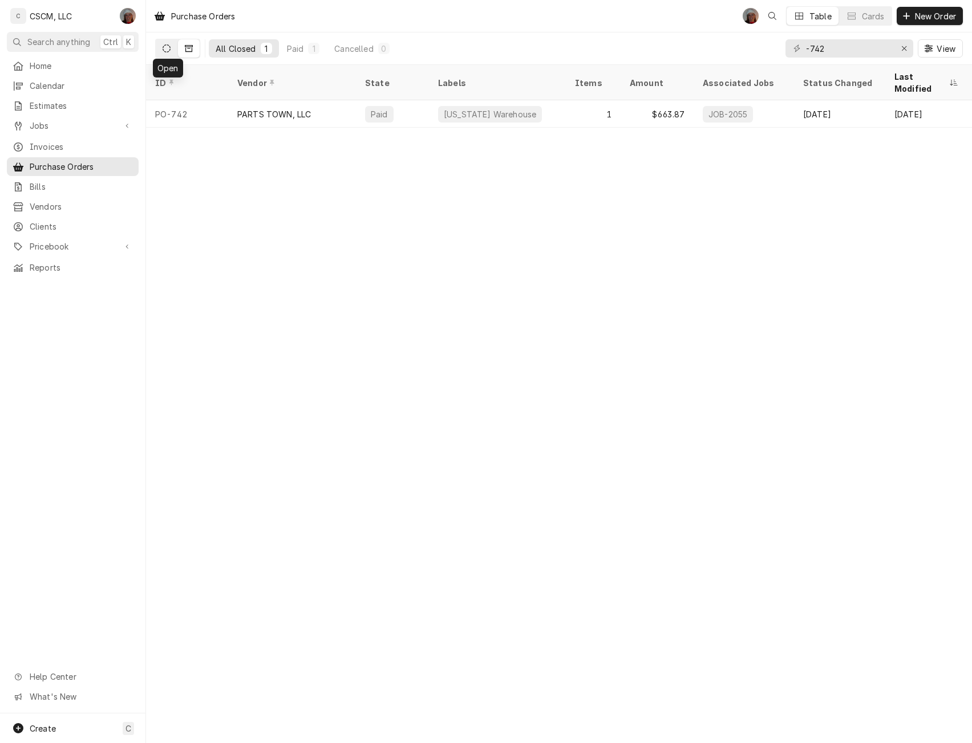
click at [161, 49] on button "Dynamic Content Wrapper" at bounding box center [167, 48] width 22 height 18
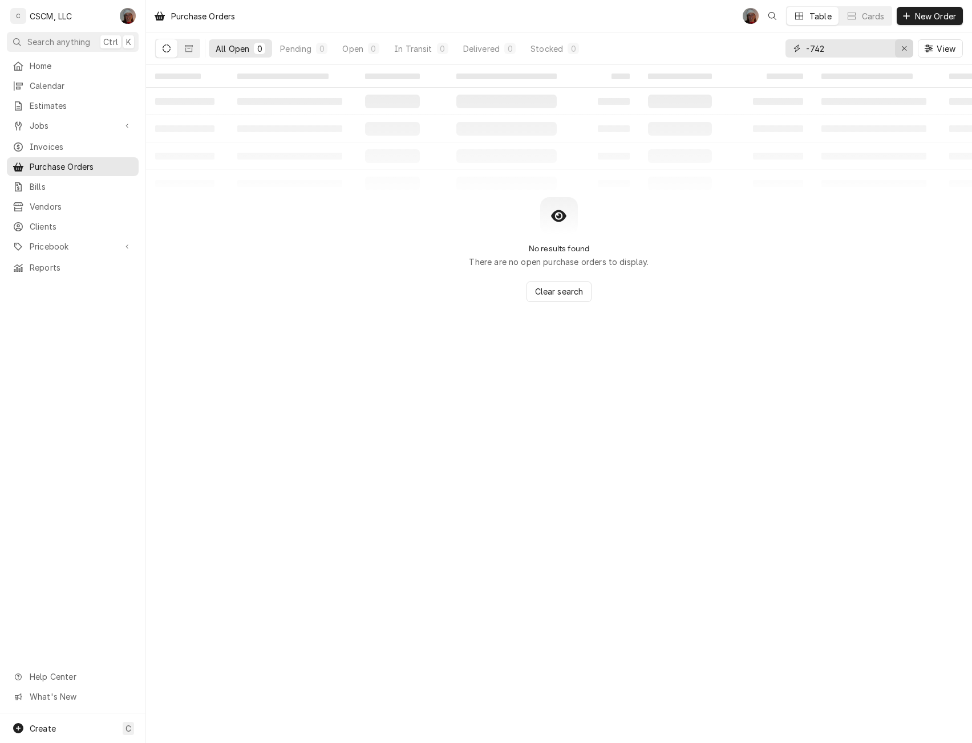
click at [904, 50] on icon "Erase input" at bounding box center [903, 48] width 5 height 5
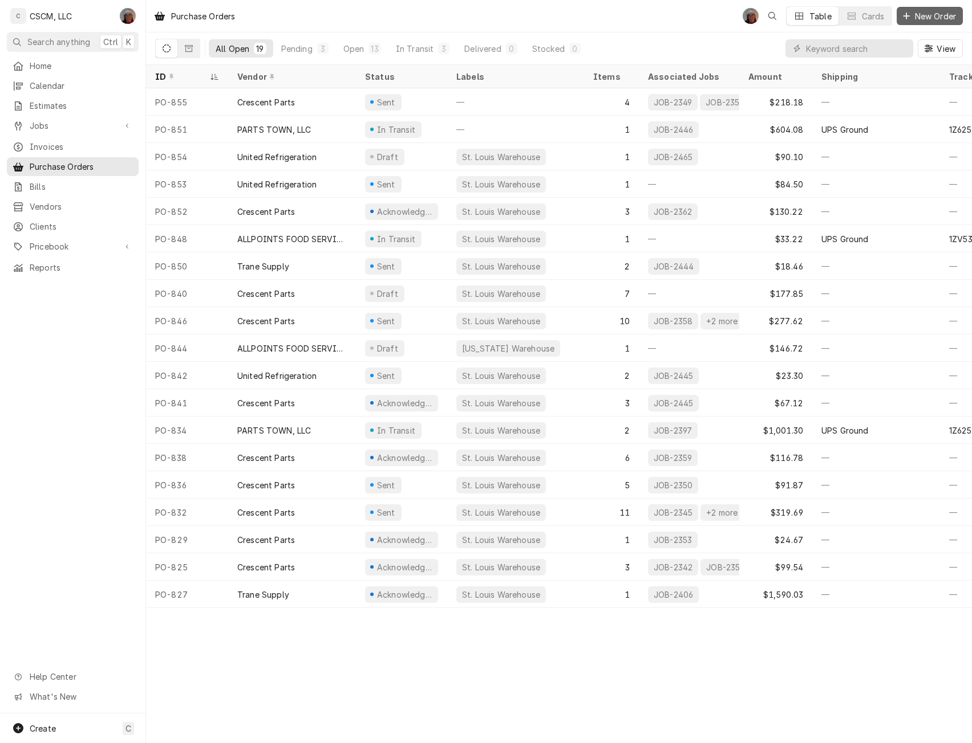
click at [924, 14] on span "New Order" at bounding box center [935, 16] width 46 height 12
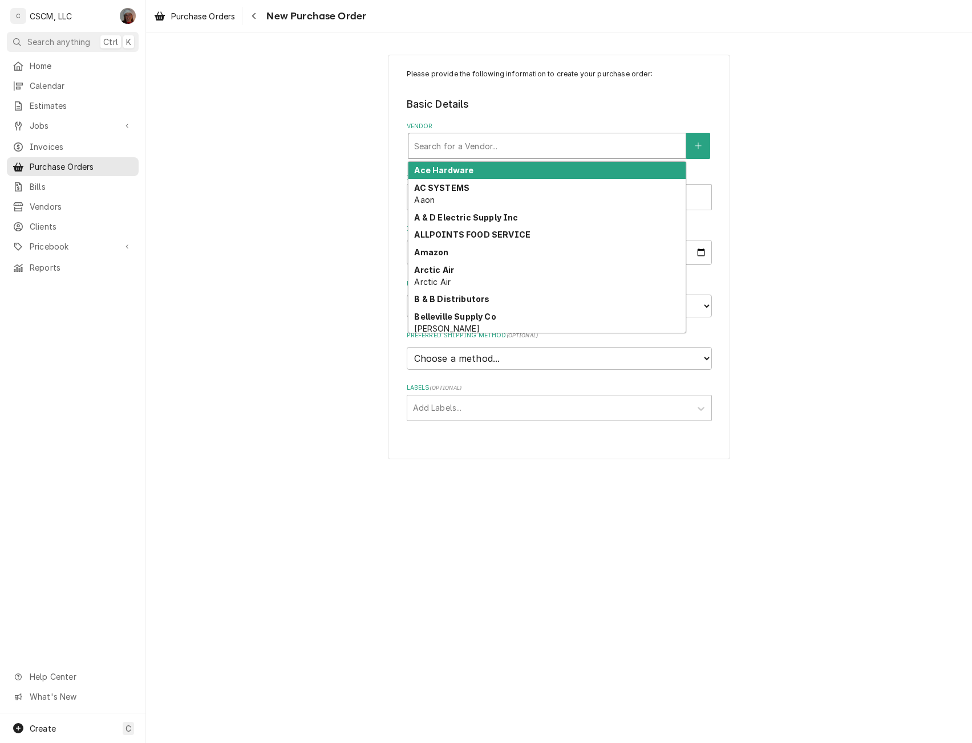
click at [485, 140] on div "Vendor" at bounding box center [547, 146] width 266 height 21
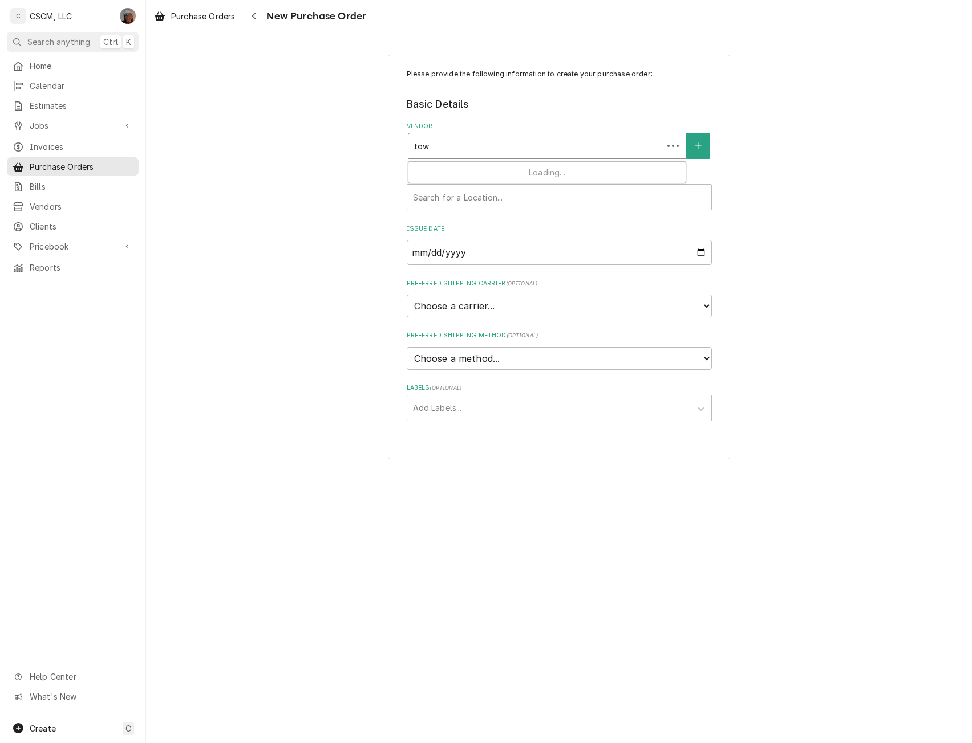
type input "town"
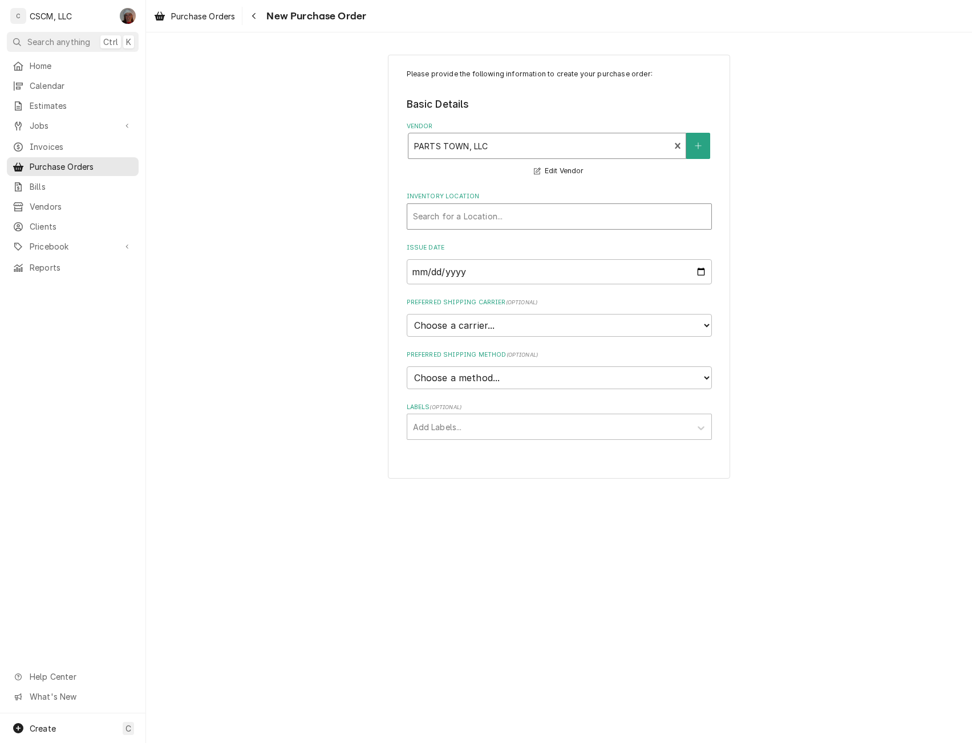
click at [466, 225] on div "Inventory Location" at bounding box center [559, 216] width 292 height 21
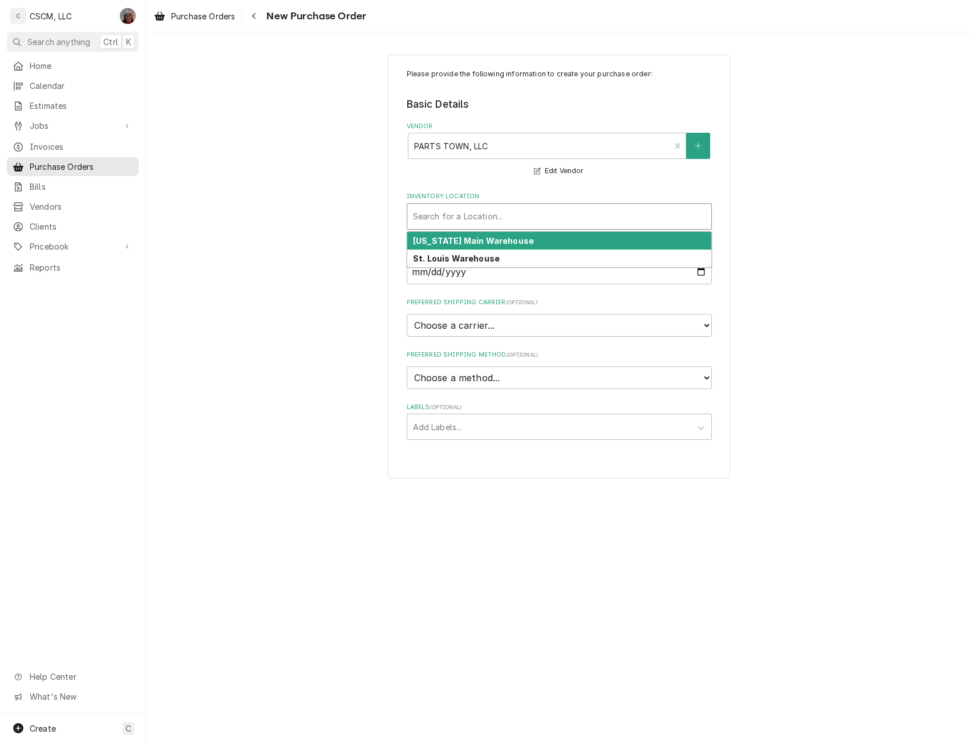
click at [461, 240] on strong "Colorado Main Warehouse" at bounding box center [473, 241] width 121 height 10
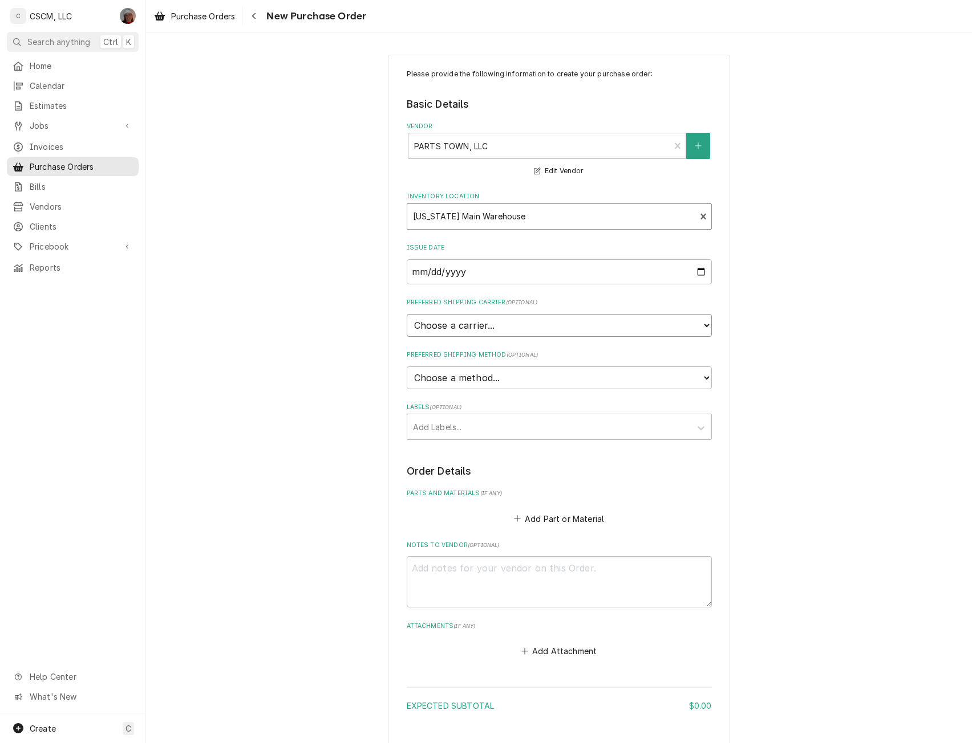
click at [457, 328] on select "Choose a carrier... U.S. Postal Service Stamps.com FedEx UPS DHL Express DHL EC…" at bounding box center [559, 325] width 305 height 23
select select "4"
click at [407, 314] on select "Choose a carrier... U.S. Postal Service Stamps.com FedEx UPS DHL Express DHL EC…" at bounding box center [559, 325] width 305 height 23
type textarea "x"
click at [436, 377] on select "Choose a method... Ground Next Day Early AM Next Day Air 2 Day Air Other" at bounding box center [559, 378] width 305 height 23
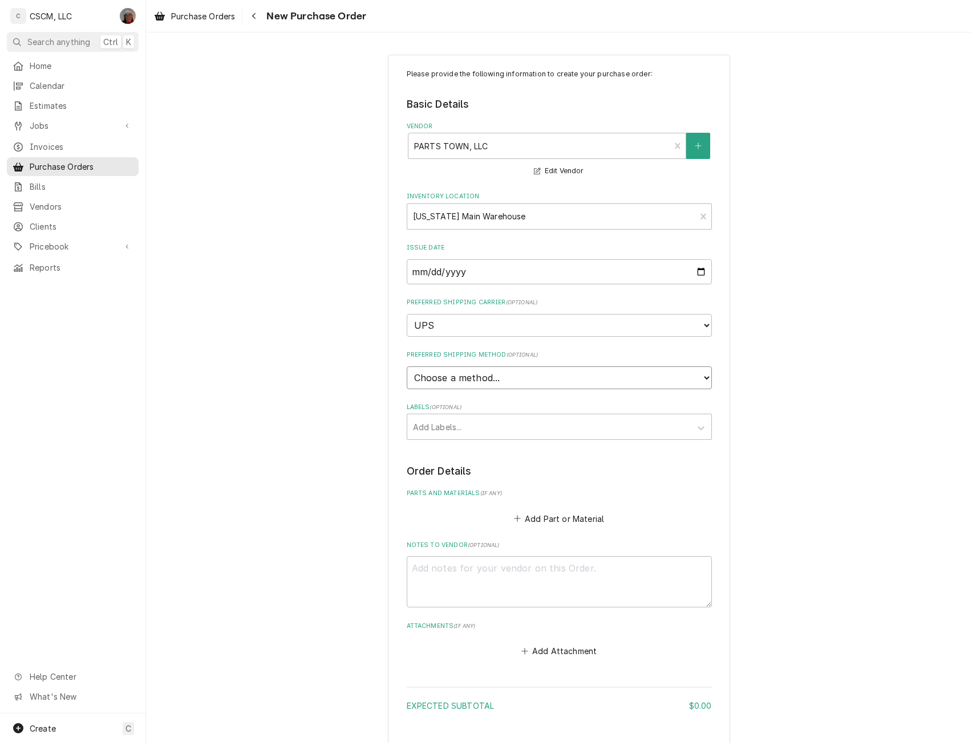
select select "1"
click at [407, 367] on select "Choose a method... Ground Next Day Early AM Next Day Air 2 Day Air Other" at bounding box center [559, 378] width 305 height 23
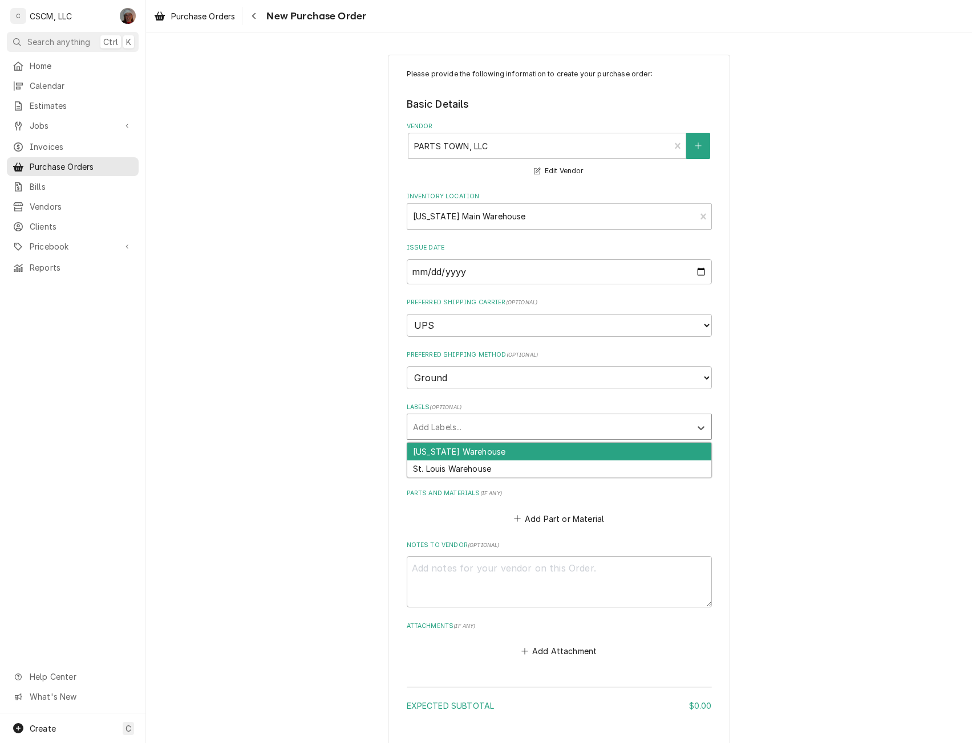
click at [438, 419] on div "Labels" at bounding box center [549, 427] width 272 height 21
click at [434, 457] on div "[US_STATE] Warehouse" at bounding box center [559, 452] width 304 height 18
type textarea "x"
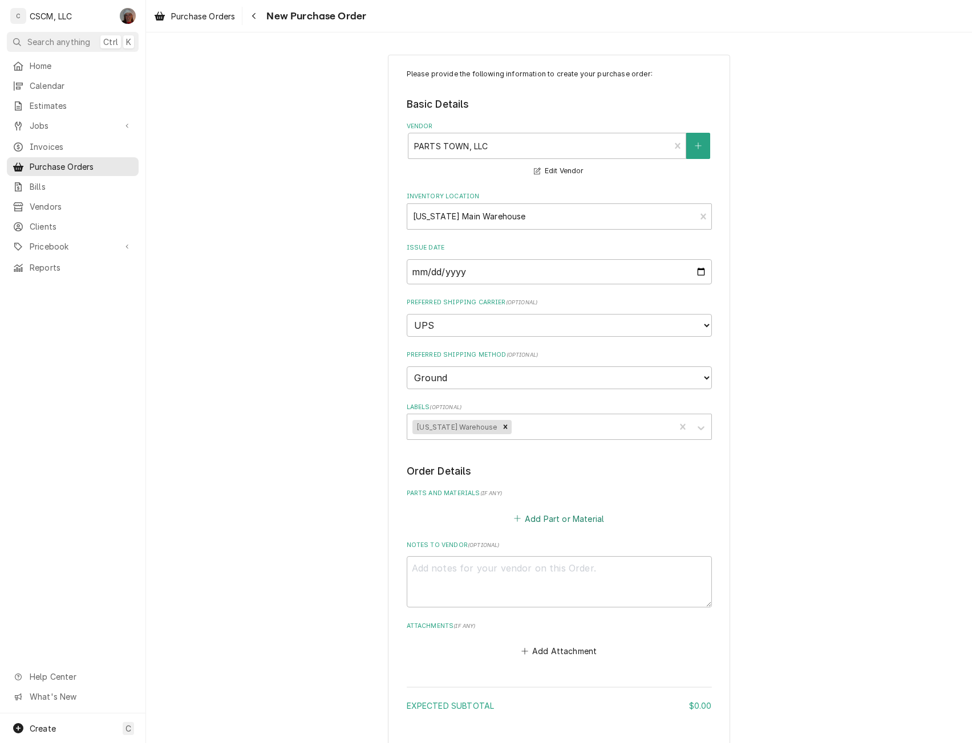
click at [551, 515] on button "Add Part or Material" at bounding box center [558, 519] width 94 height 16
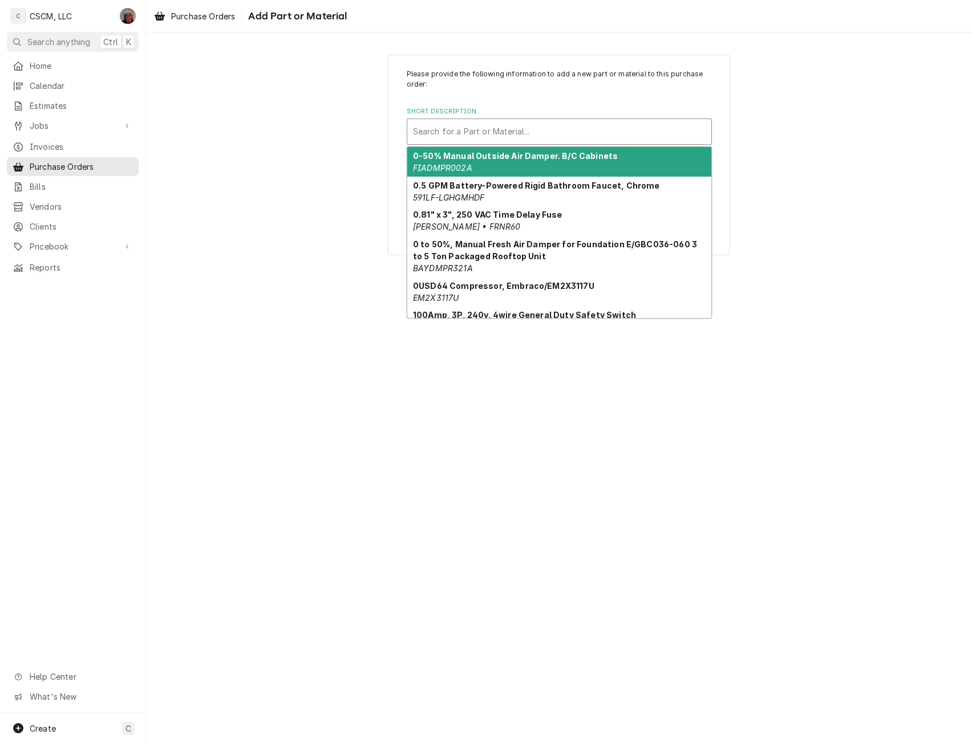
click at [436, 131] on div "Short Description" at bounding box center [559, 131] width 292 height 21
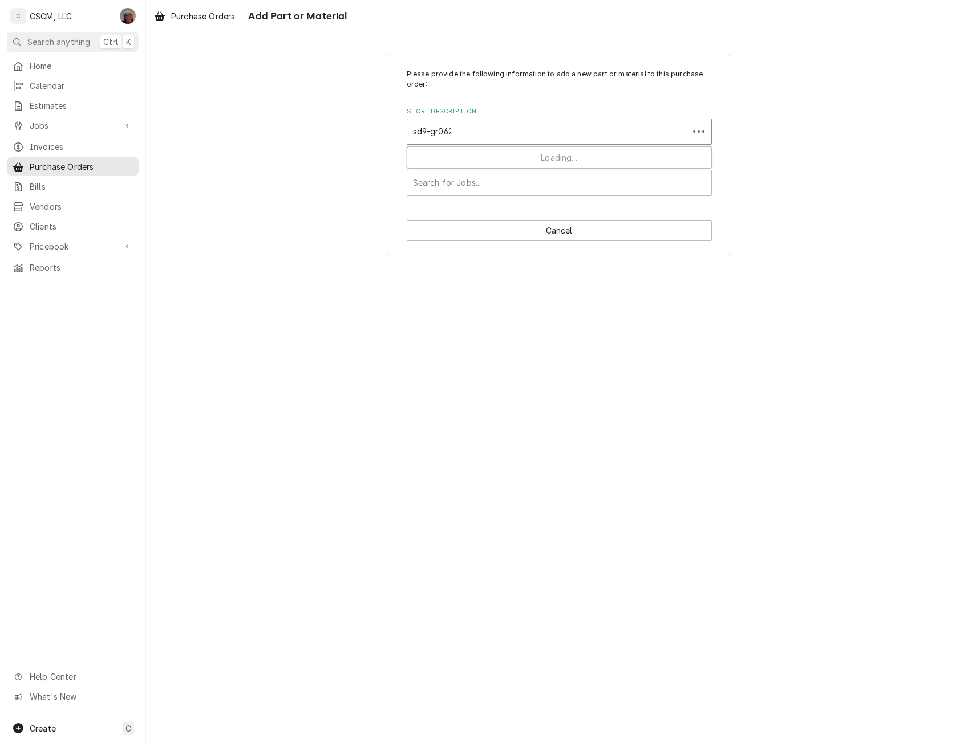
type input "sd9-gr0629"
type textarea "x"
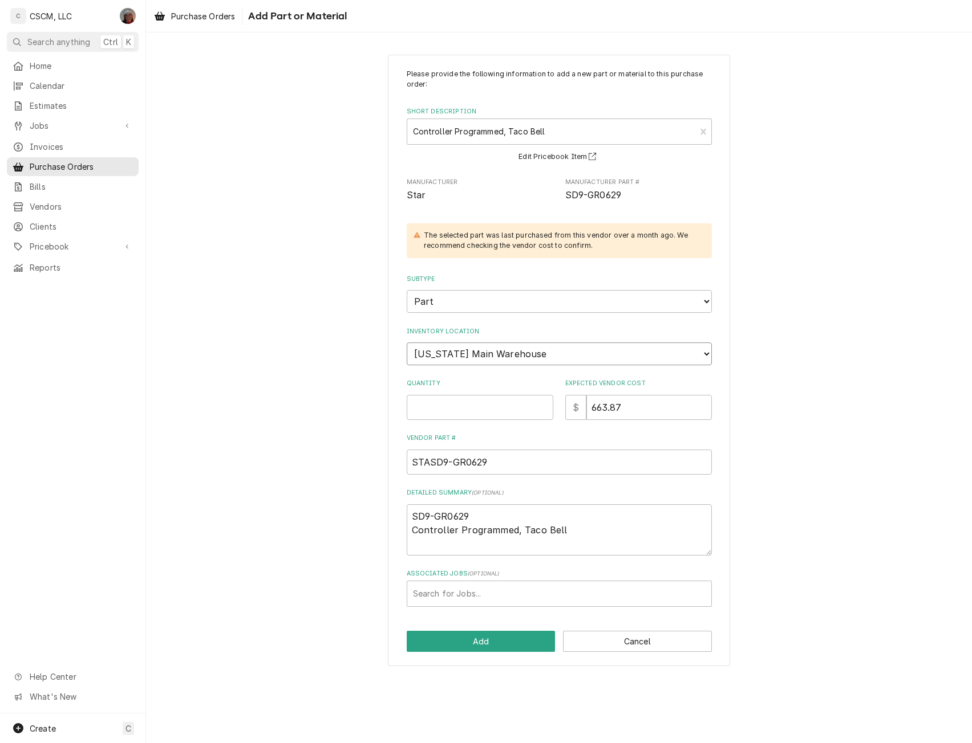
click at [561, 346] on select "Choose a location... Chris's Truck Colorado Main Warehouse Izaia's Truck Jimmy'…" at bounding box center [559, 354] width 305 height 23
select select "421"
click at [407, 343] on select "Choose a location... Chris's Truck Colorado Main Warehouse Izaia's Truck Jimmy'…" at bounding box center [559, 354] width 305 height 23
type textarea "x"
click at [425, 408] on input "Quantity" at bounding box center [480, 407] width 147 height 25
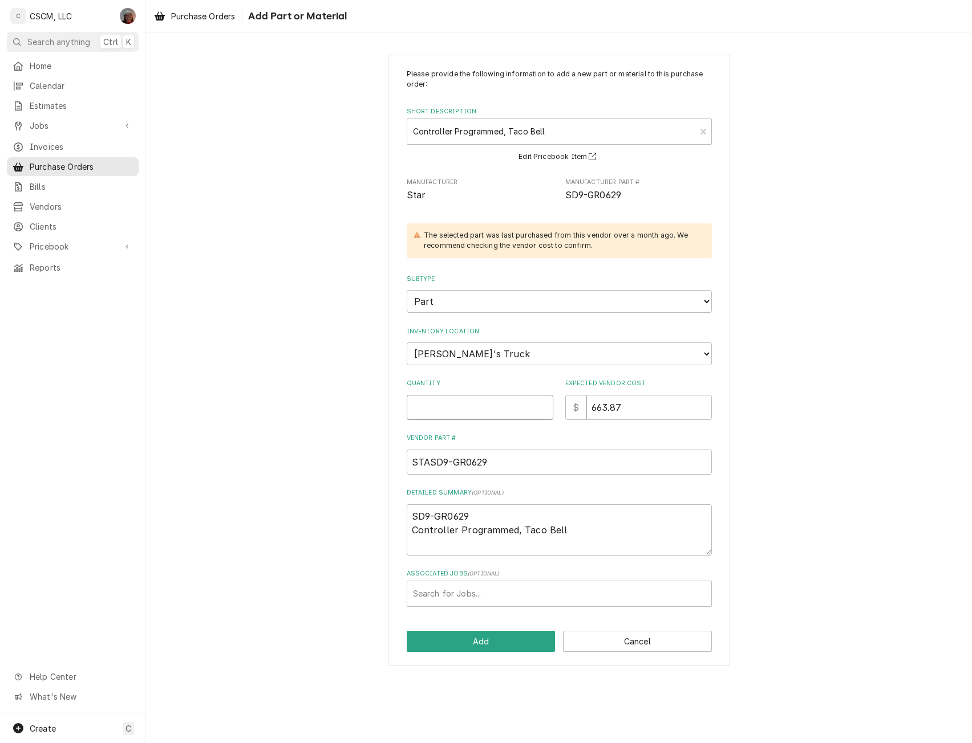
type input "1"
type textarea "x"
type input "1"
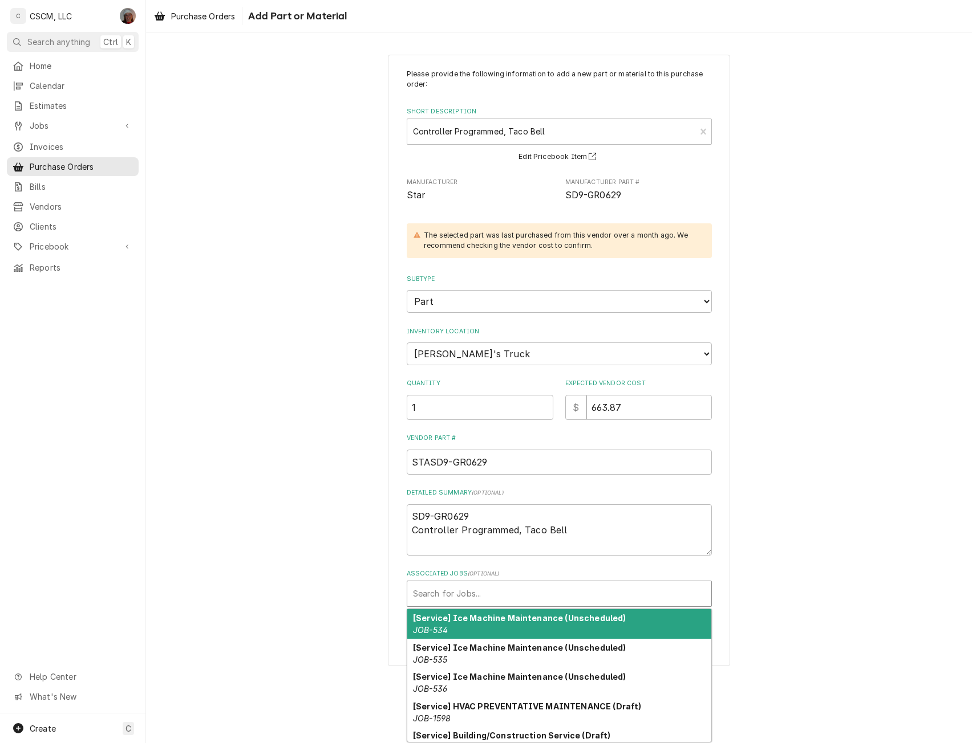
click at [456, 590] on div "Associated Jobs" at bounding box center [559, 594] width 292 height 21
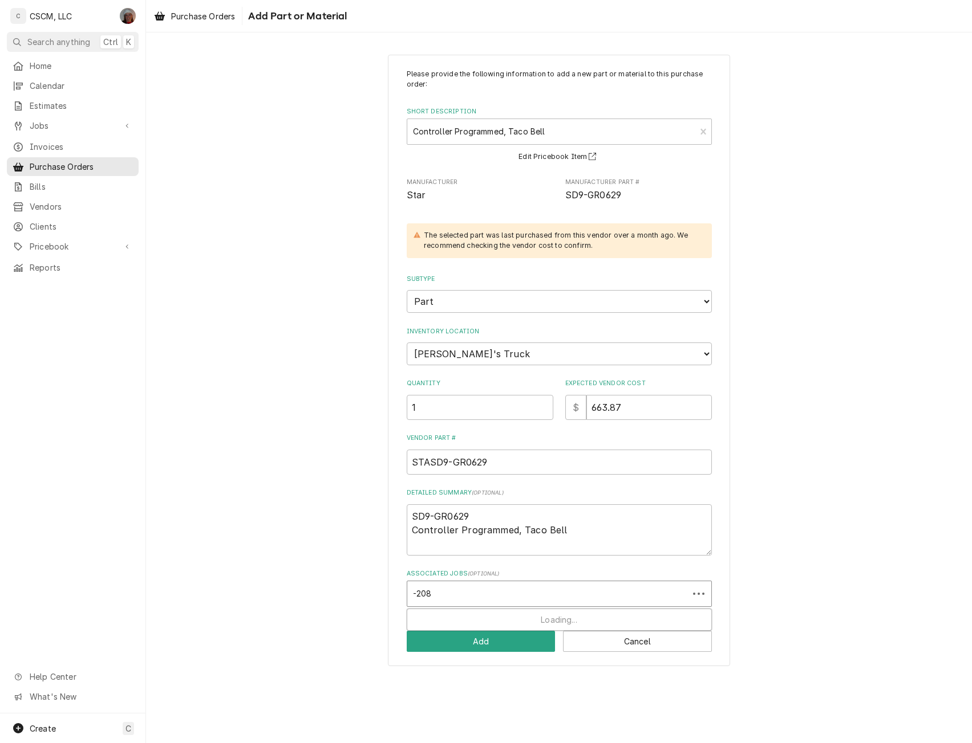
type input "-2089"
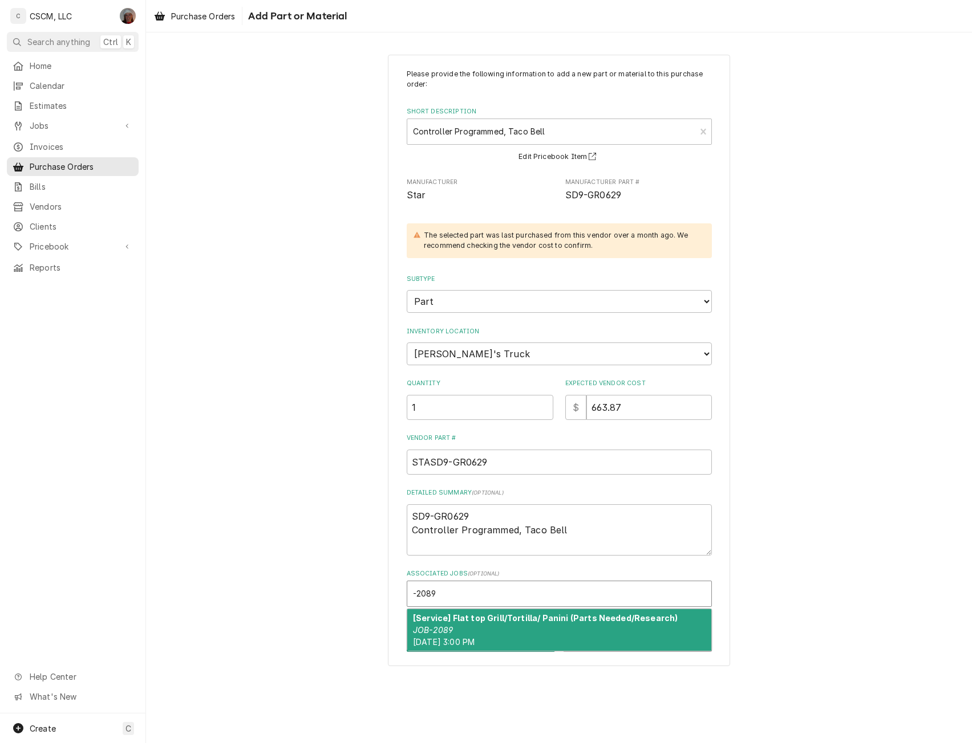
type textarea "x"
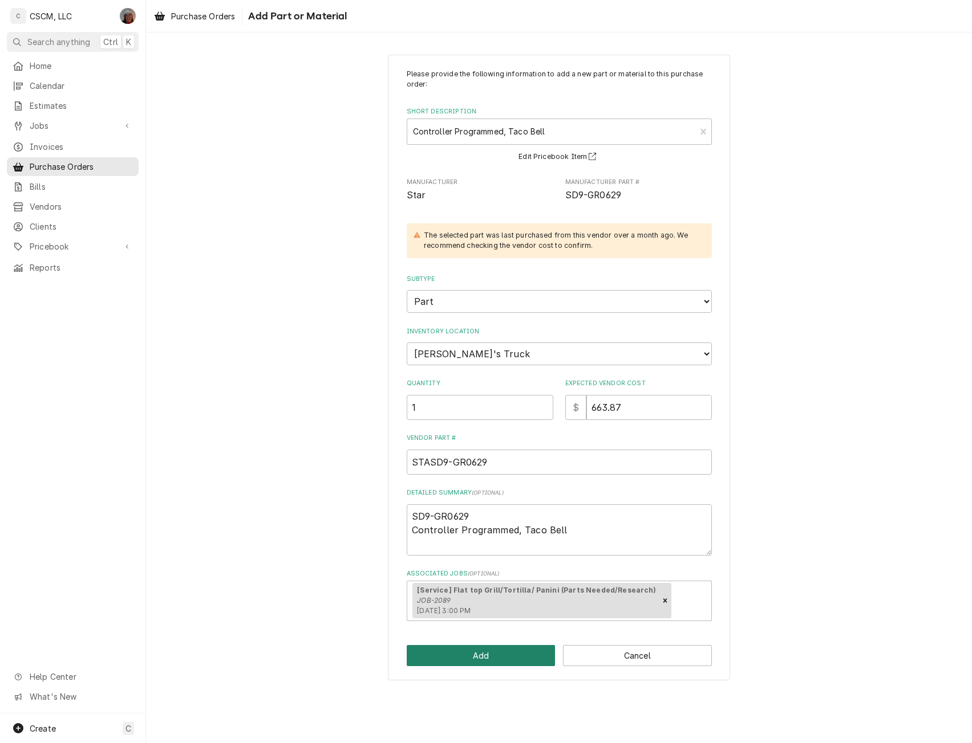
click at [509, 651] on button "Add" at bounding box center [481, 655] width 149 height 21
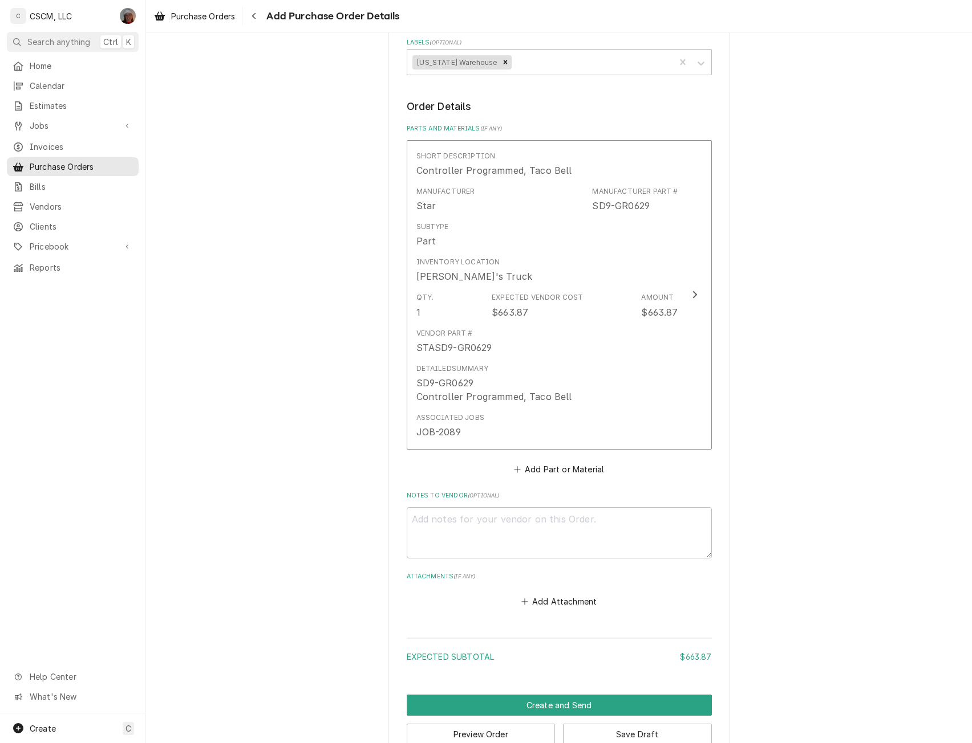
scroll to position [391, 0]
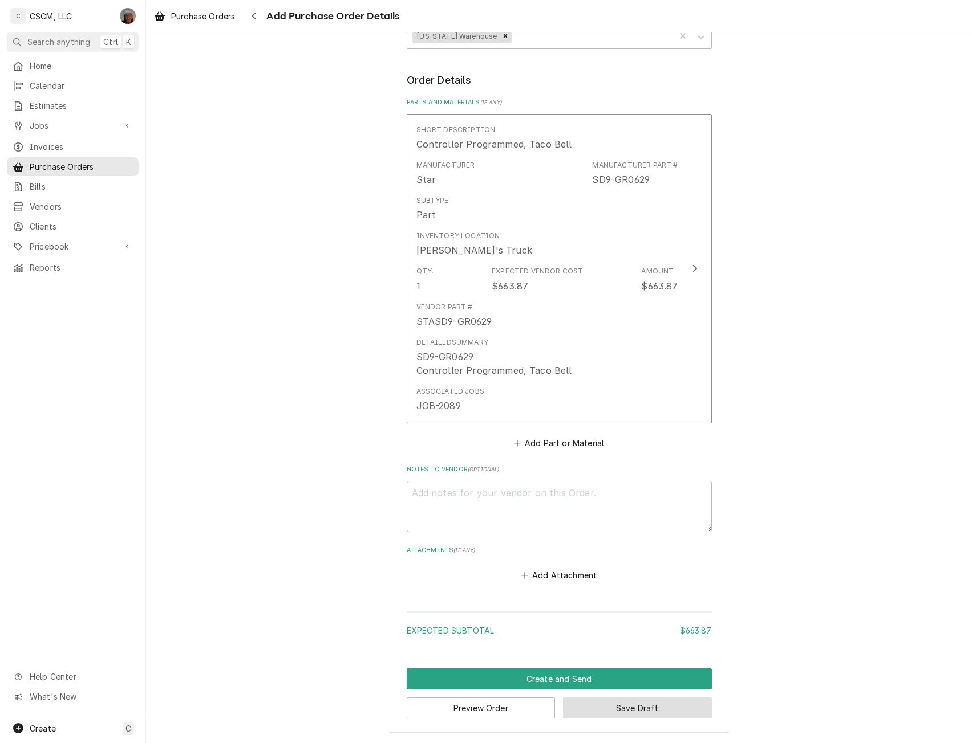
click at [606, 710] on button "Save Draft" at bounding box center [637, 708] width 149 height 21
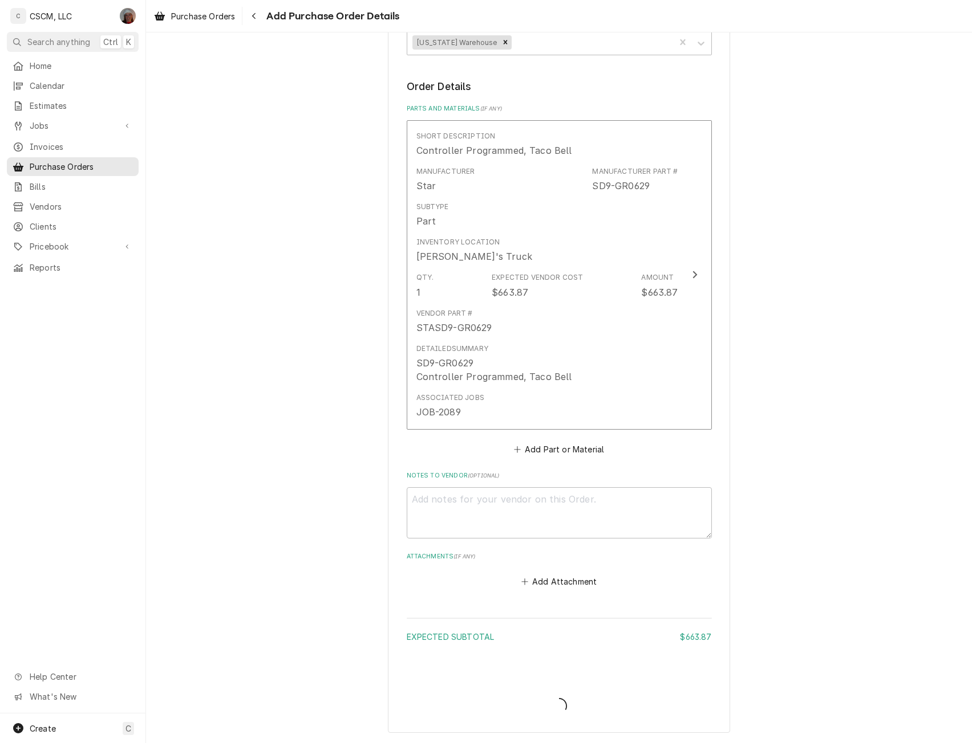
type textarea "x"
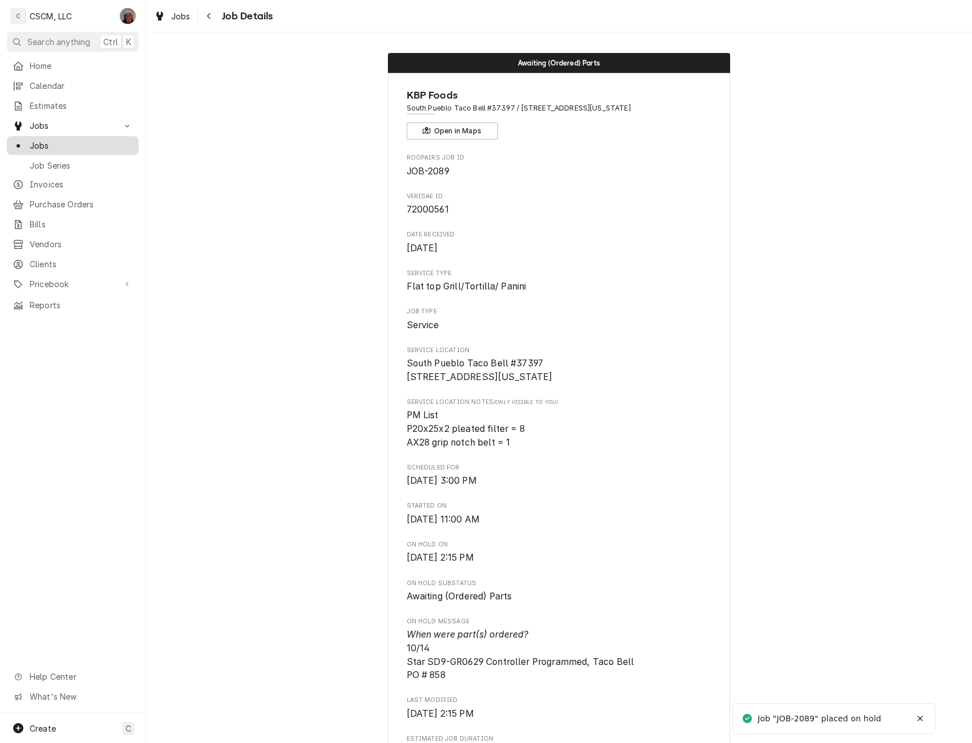
click at [71, 140] on span "Jobs" at bounding box center [81, 146] width 103 height 12
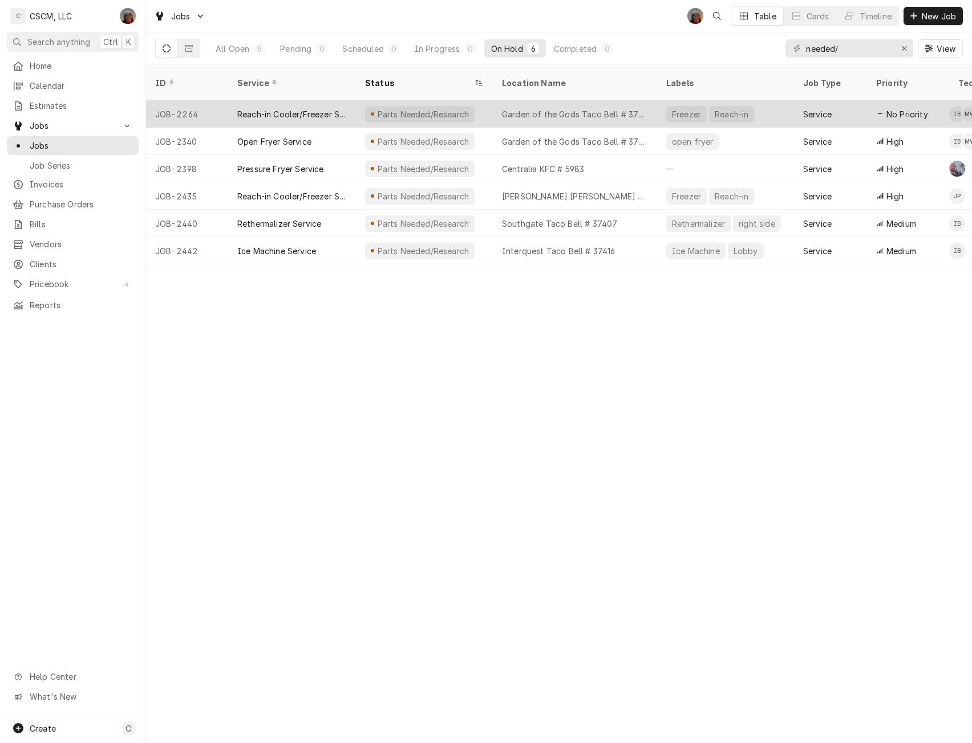
click at [278, 108] on div "Reach-in Cooler/Freezer Service" at bounding box center [291, 114] width 109 height 12
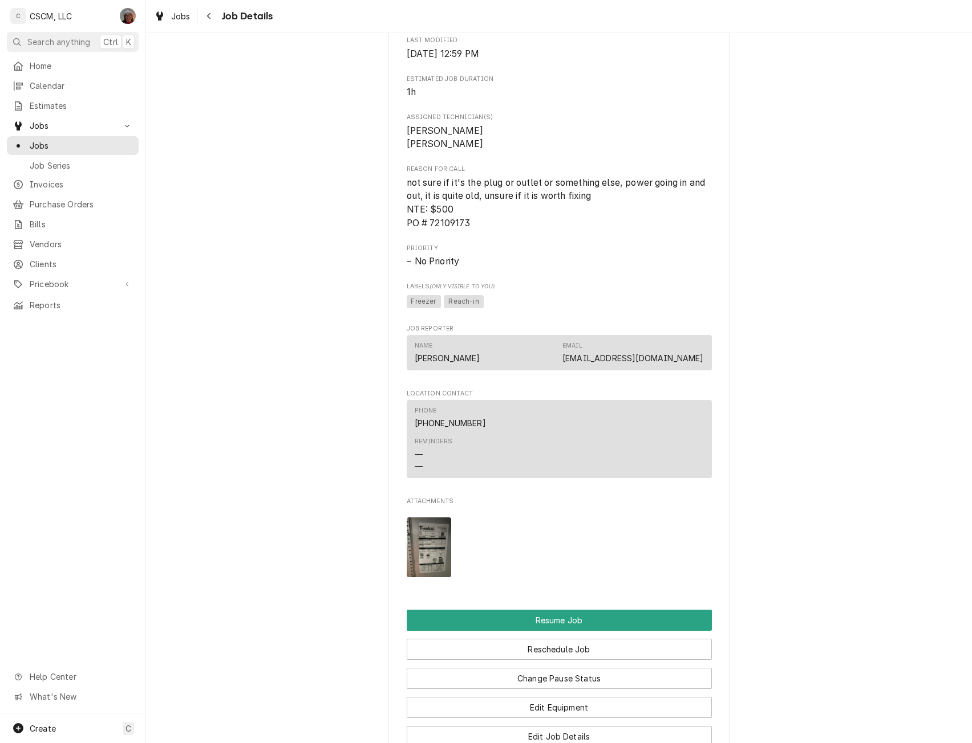
scroll to position [975, 0]
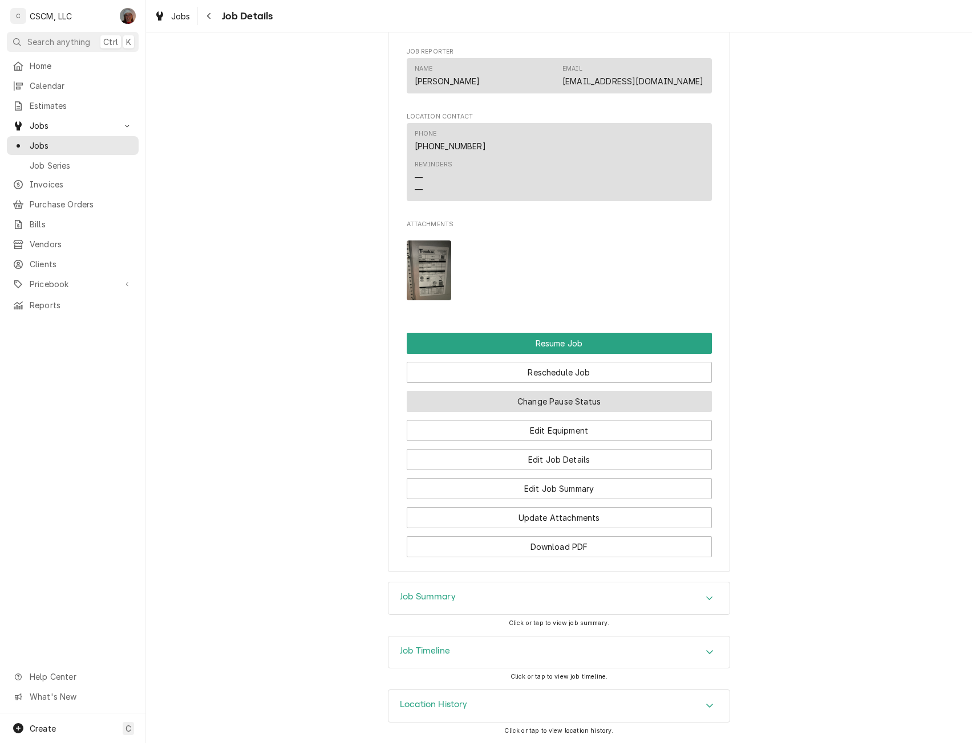
click at [583, 401] on button "Change Pause Status" at bounding box center [559, 401] width 305 height 21
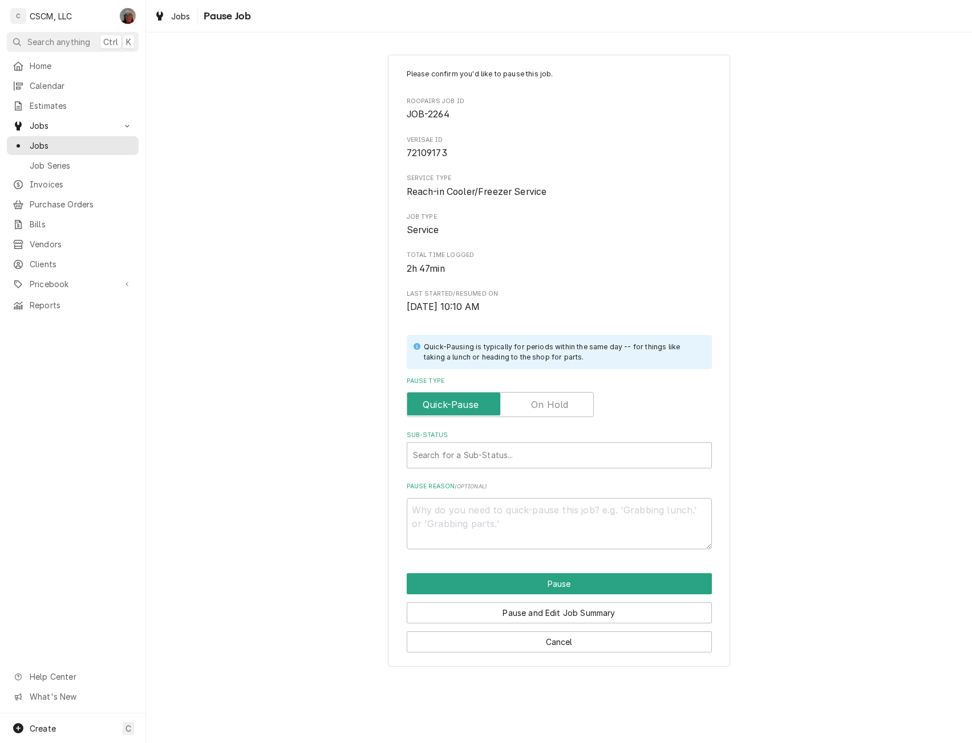
click at [545, 401] on label "Pause Type" at bounding box center [500, 404] width 187 height 25
click at [545, 401] on input "Pause Type" at bounding box center [500, 404] width 177 height 25
checkbox input "true"
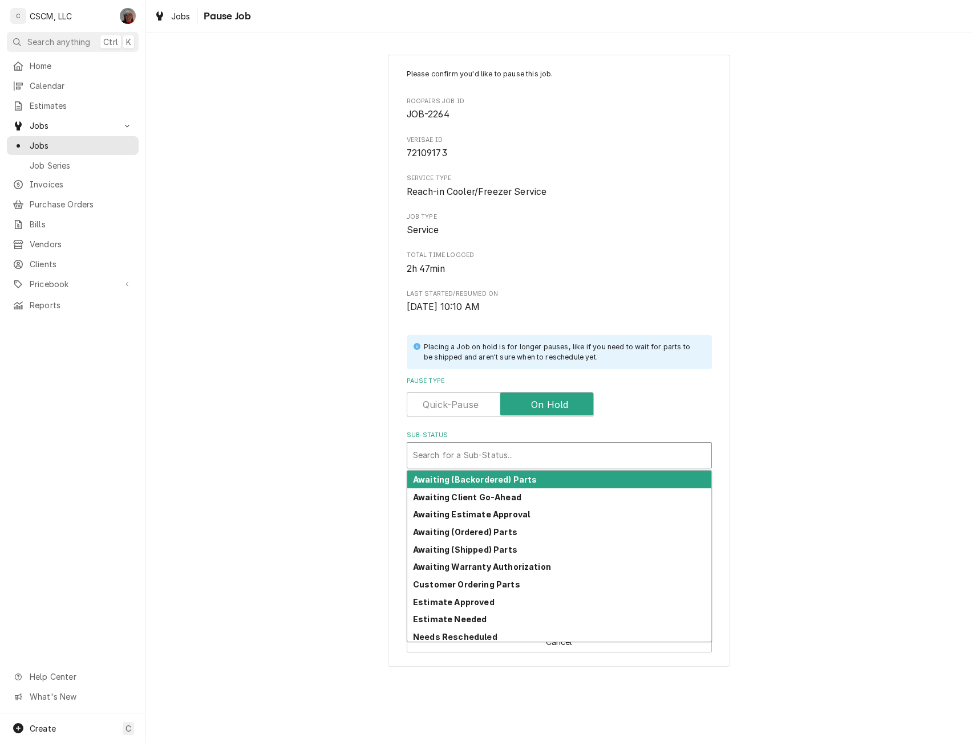
click at [457, 455] on div "Sub-Status" at bounding box center [559, 455] width 292 height 21
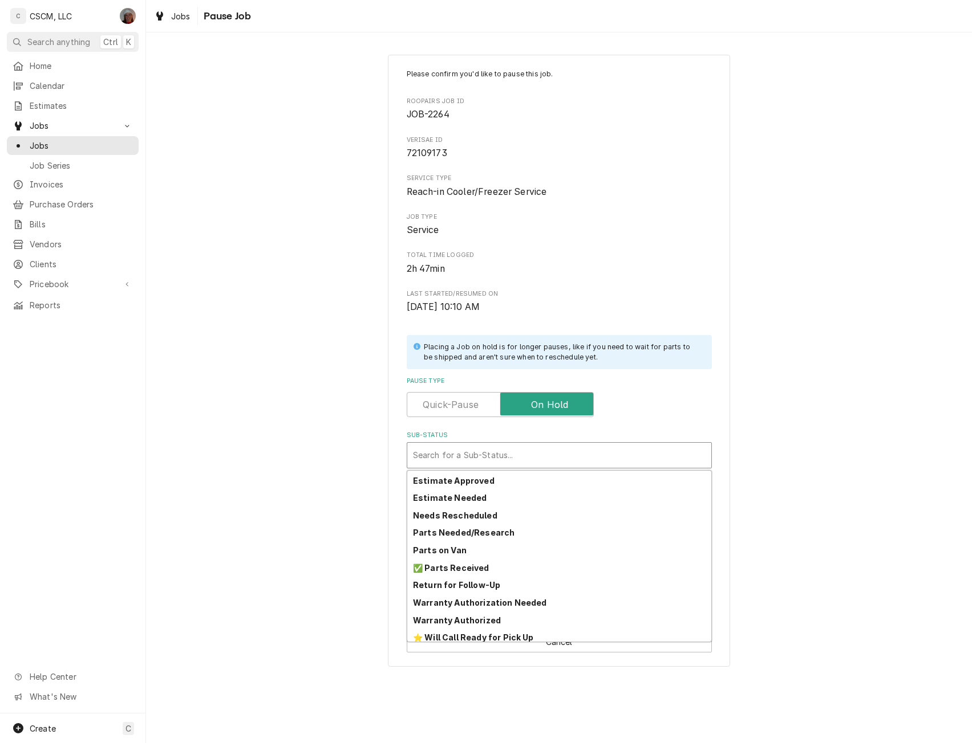
scroll to position [126, 0]
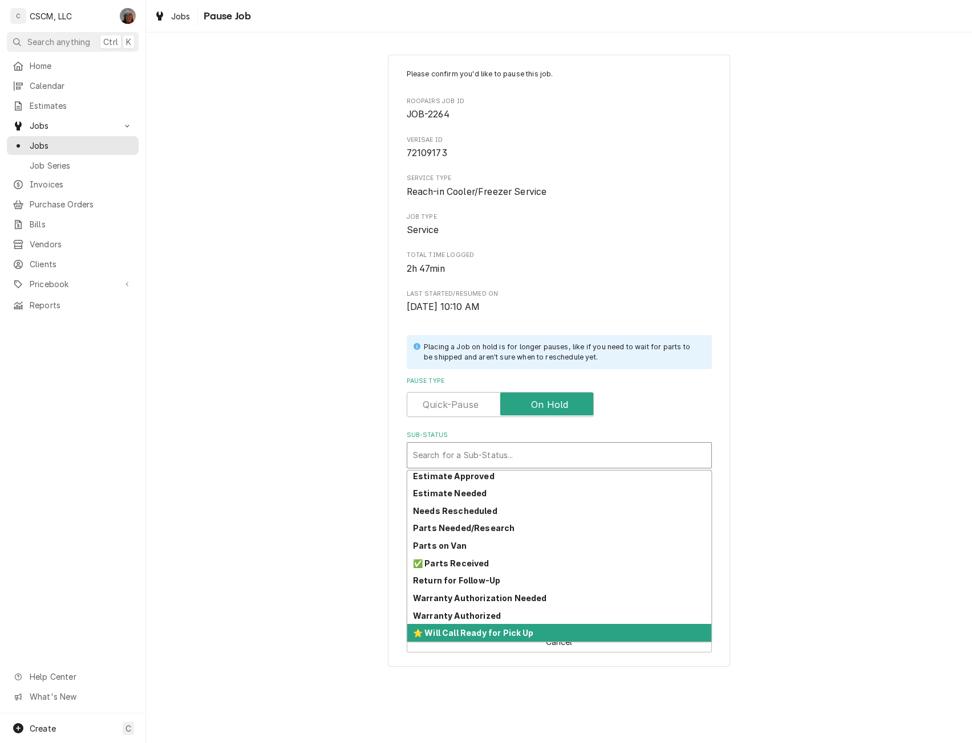
click at [659, 628] on div "⭐️ Will Call Ready for Pick Up" at bounding box center [559, 633] width 304 height 18
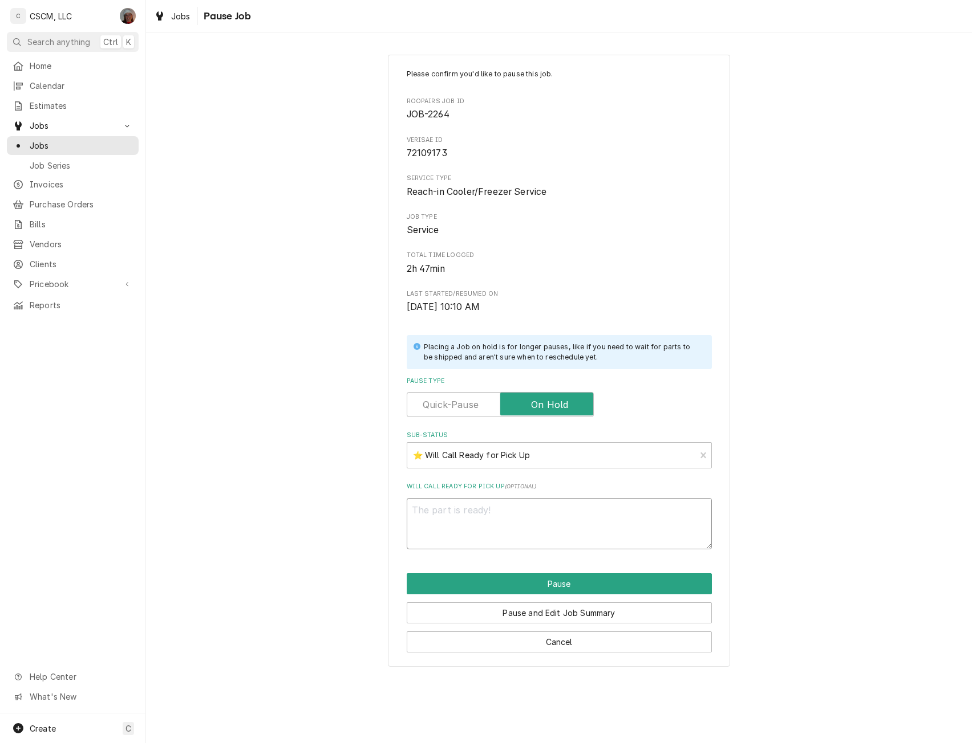
click at [441, 522] on textarea "Will Call Ready for Pick Up ( optional )" at bounding box center [559, 523] width 305 height 51
type textarea "x"
type textarea "T"
type textarea "x"
type textarea "Te"
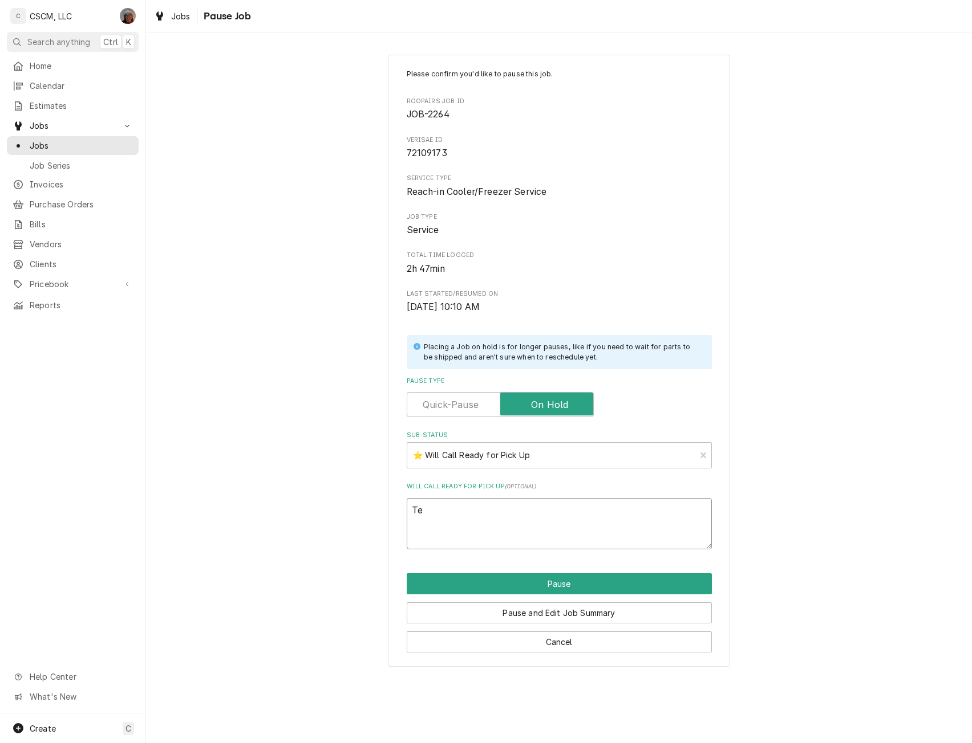
type textarea "x"
type textarea "Tec"
type textarea "x"
type textarea "Tech"
type textarea "x"
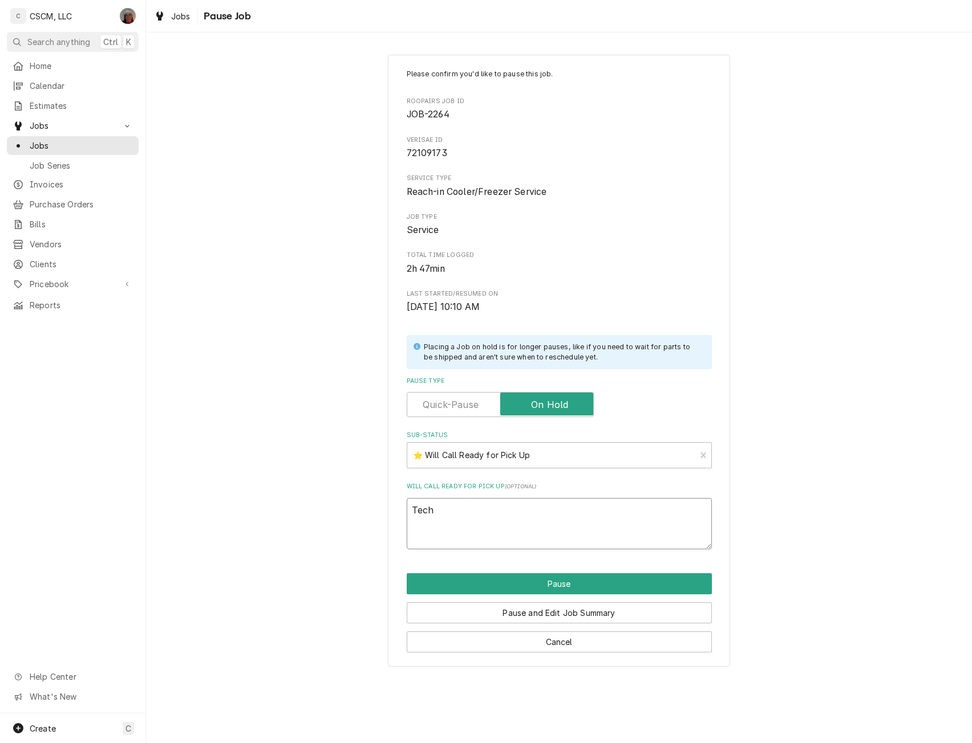
type textarea "Tech"
type textarea "x"
type textarea "Tech t"
type textarea "x"
type textarea "Tech to"
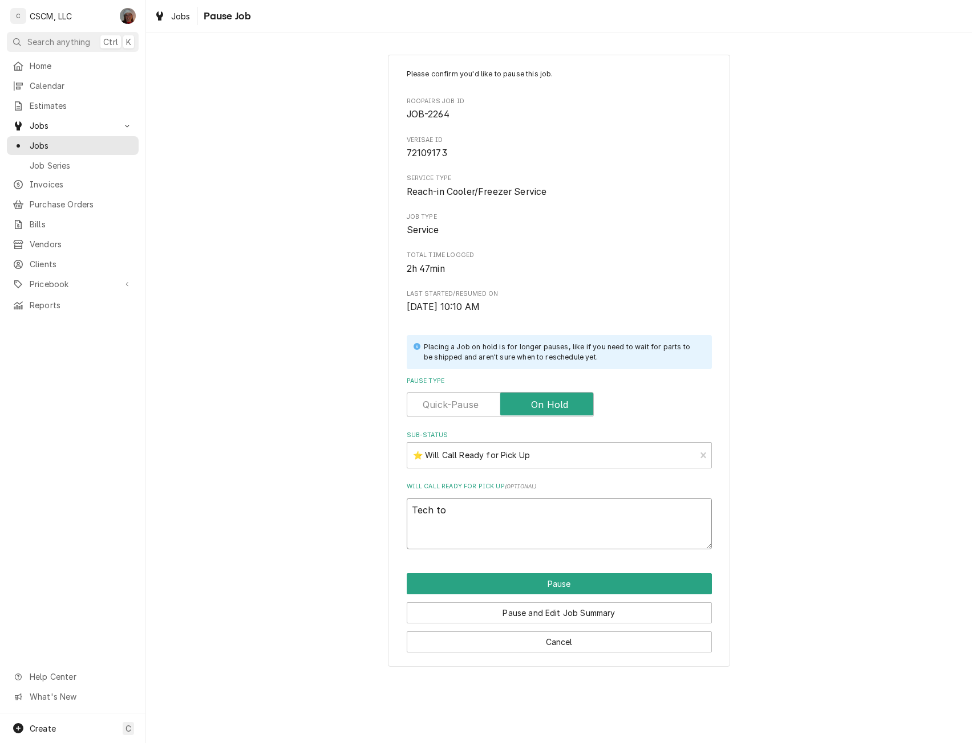
type textarea "x"
type textarea "Tech to"
type textarea "x"
type textarea "Tech to p"
type textarea "x"
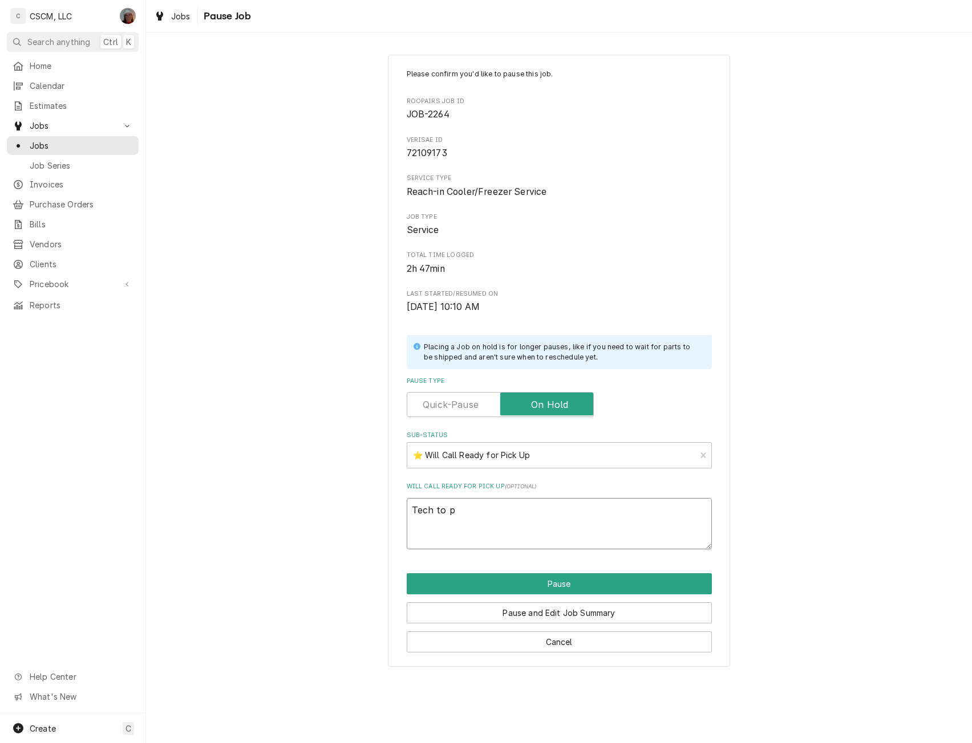
type textarea "Tech to pi"
type textarea "x"
type textarea "Tech to pic"
type textarea "x"
type textarea "Tech to pick"
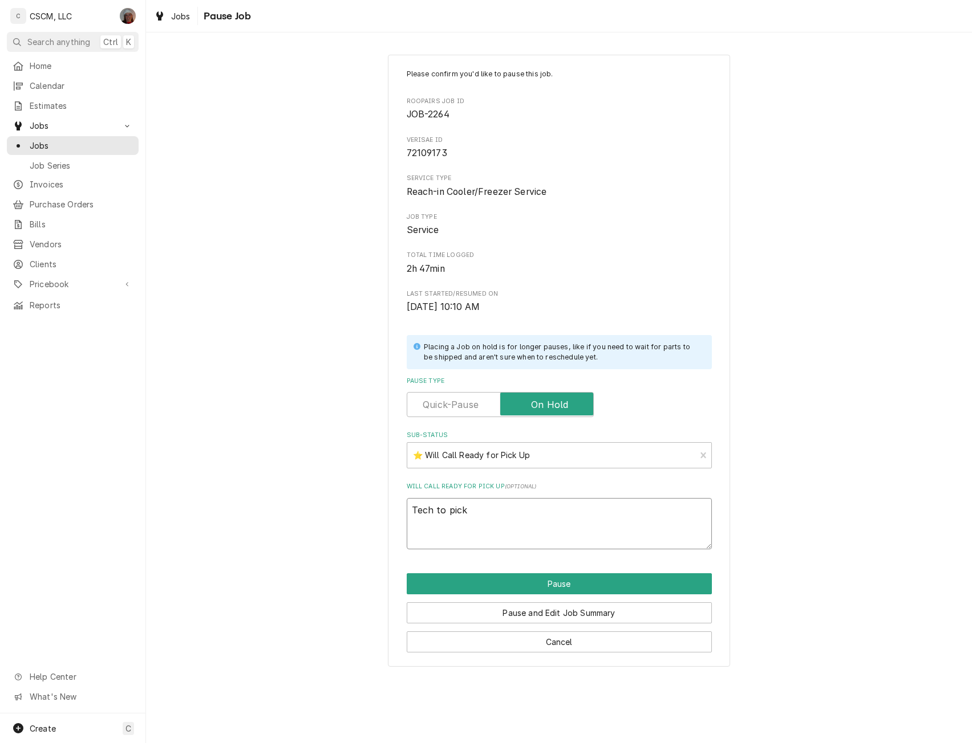
type textarea "x"
type textarea "Tech to pick"
type textarea "x"
type textarea "Tech to pick u"
type textarea "x"
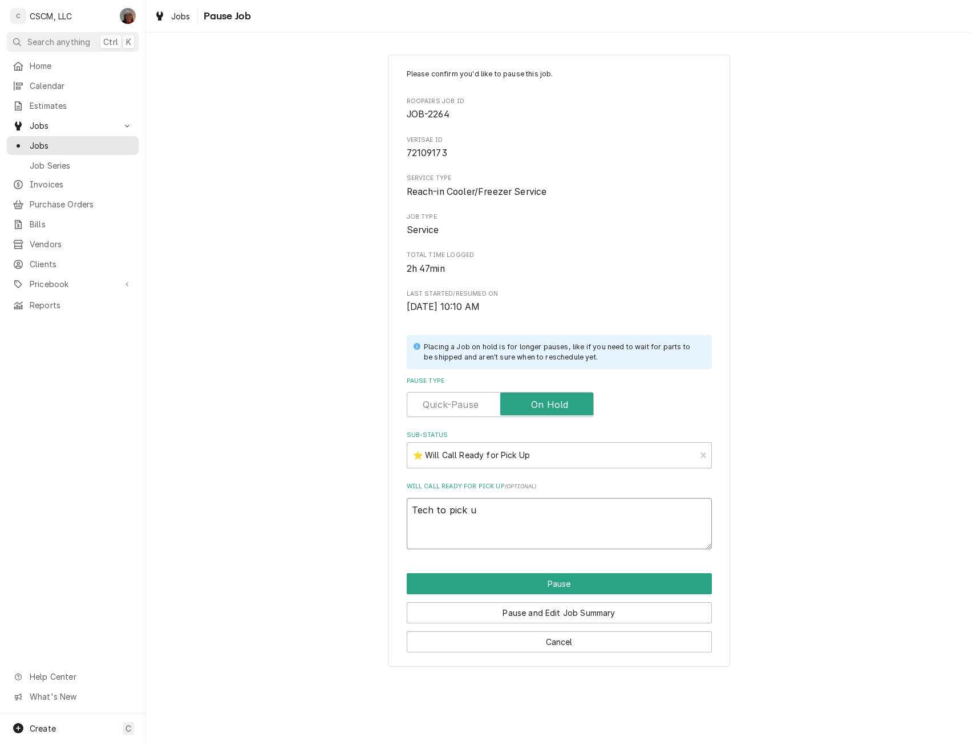
type textarea "Tech to pick u"
type textarea "x"
type textarea "Tech to pick u"
type textarea "x"
type textarea "Tech to pick up"
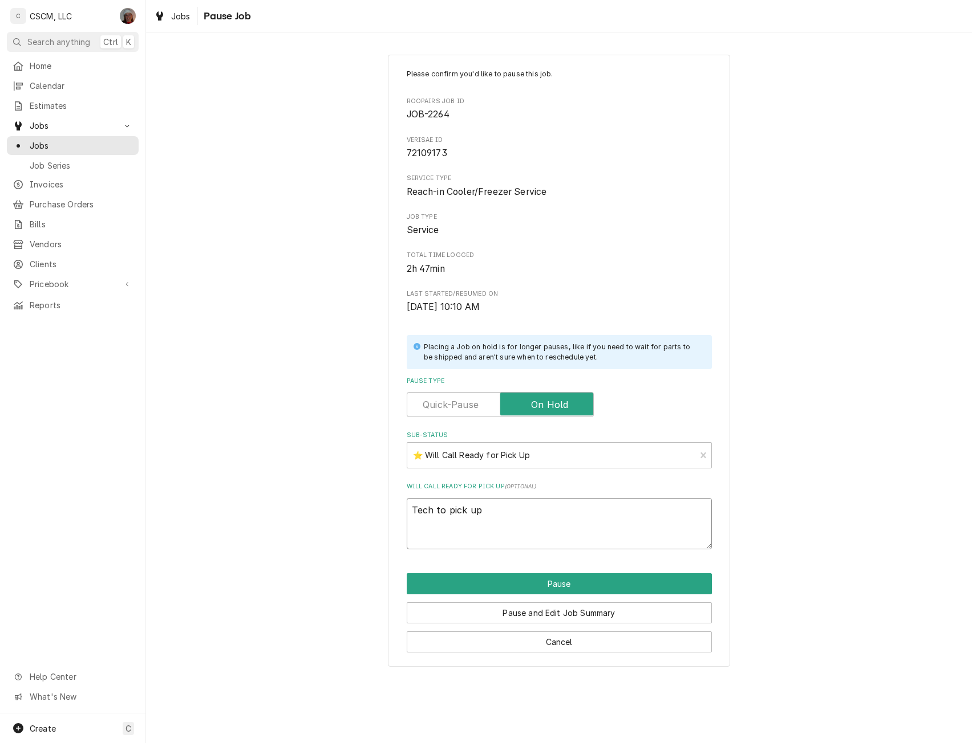
type textarea "x"
type textarea "Tech to pick up"
type textarea "x"
type textarea "Tech to pick up p"
type textarea "x"
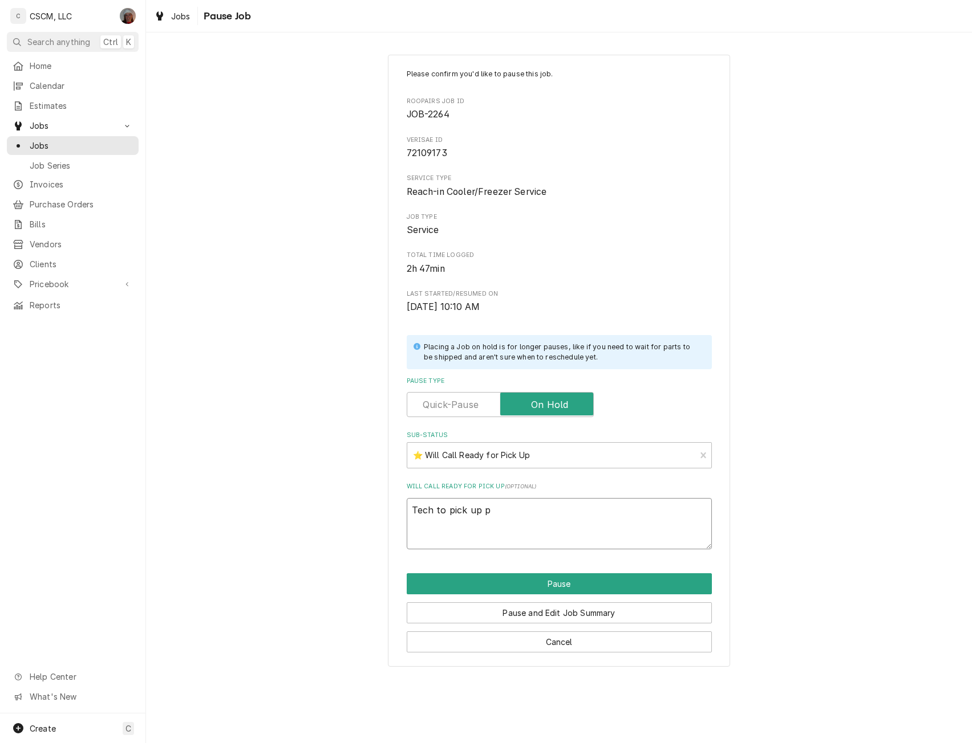
type textarea "Tech to pick up pa"
type textarea "x"
type textarea "Tech to pick up par"
type textarea "x"
type textarea "Tech to pick up part"
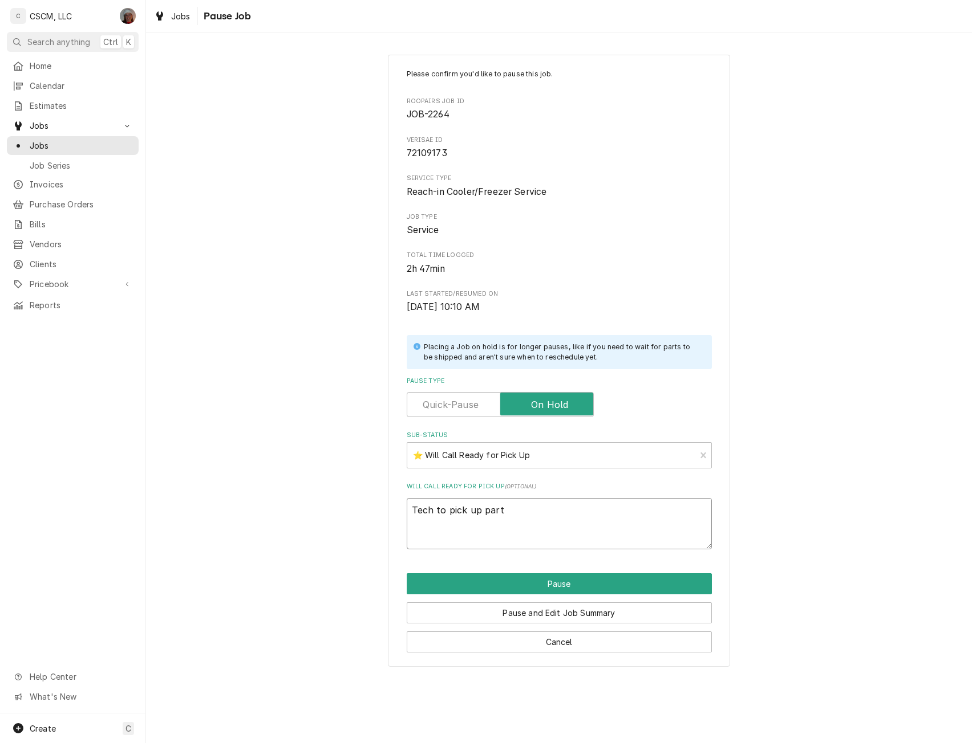
type textarea "x"
type textarea "Tech to pick up parts"
type textarea "x"
type textarea "Tech to pick up parts"
type textarea "x"
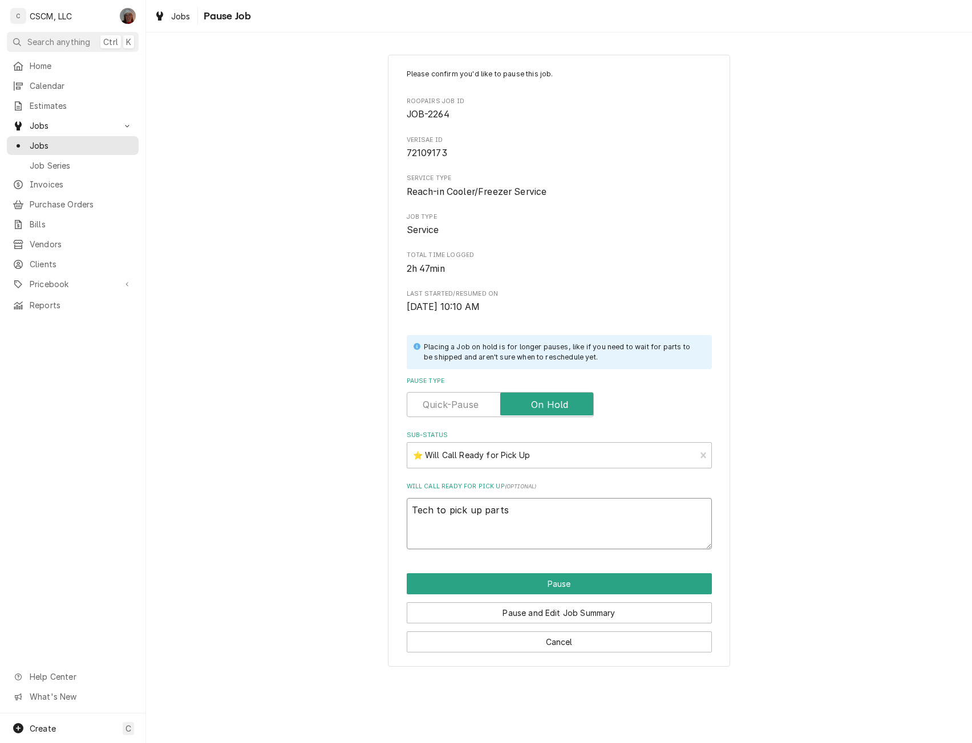
type textarea "Tech to pick up parts l"
type textarea "x"
type textarea "Tech to pick up parts lo"
type textarea "x"
type textarea "Tech to pick up parts loc"
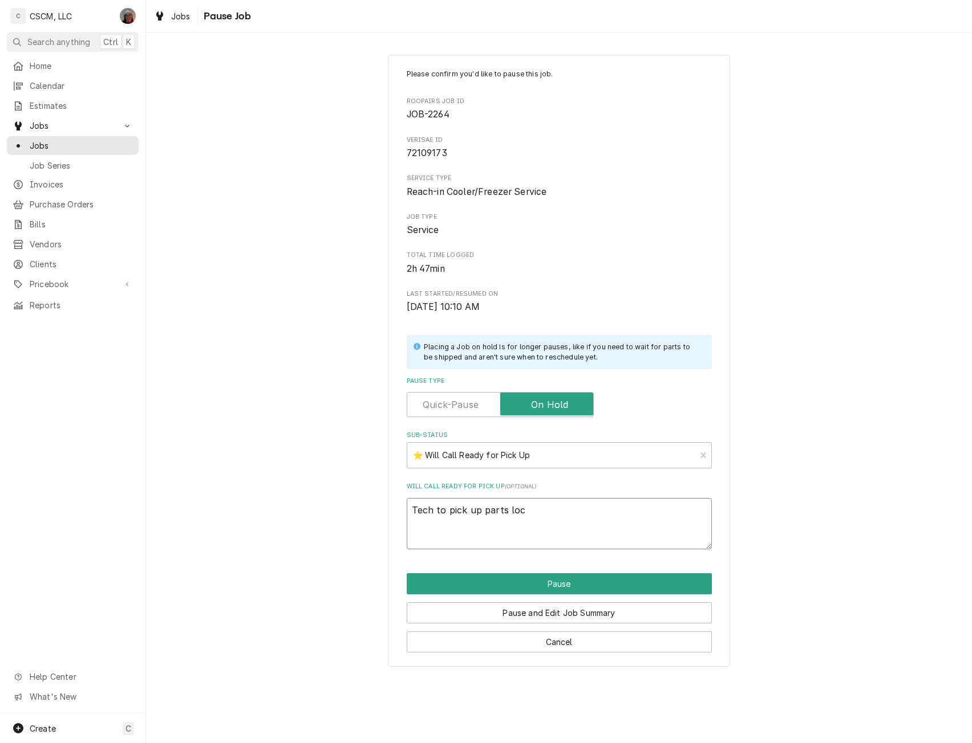
type textarea "x"
type textarea "Tech to pick up parts loca"
type textarea "x"
type textarea "Tech to pick up parts local"
type textarea "x"
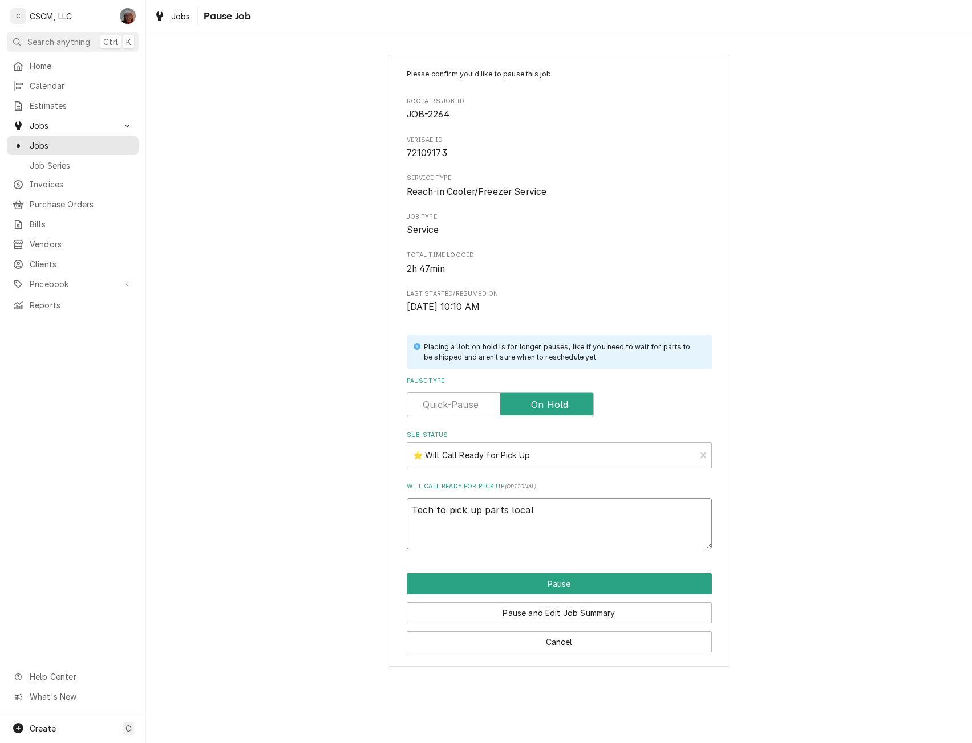
type textarea "Tech to pick up parts locall"
type textarea "x"
type textarea "Tech to pick up parts locally"
click at [536, 584] on button "Pause" at bounding box center [559, 584] width 305 height 21
type textarea "x"
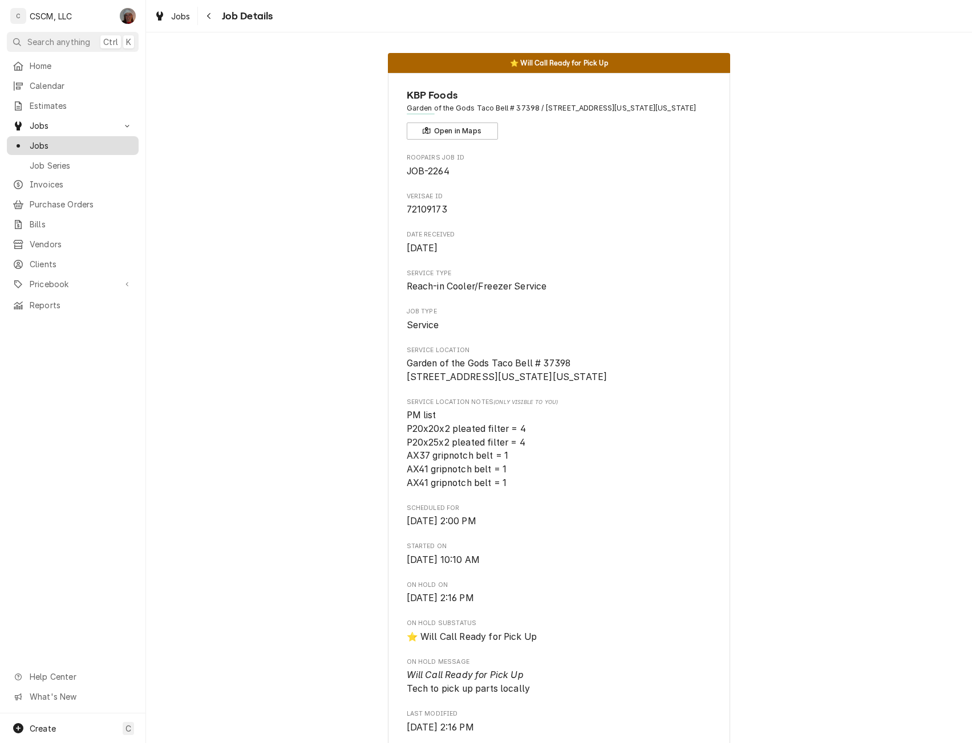
click at [56, 140] on span "Jobs" at bounding box center [81, 146] width 103 height 12
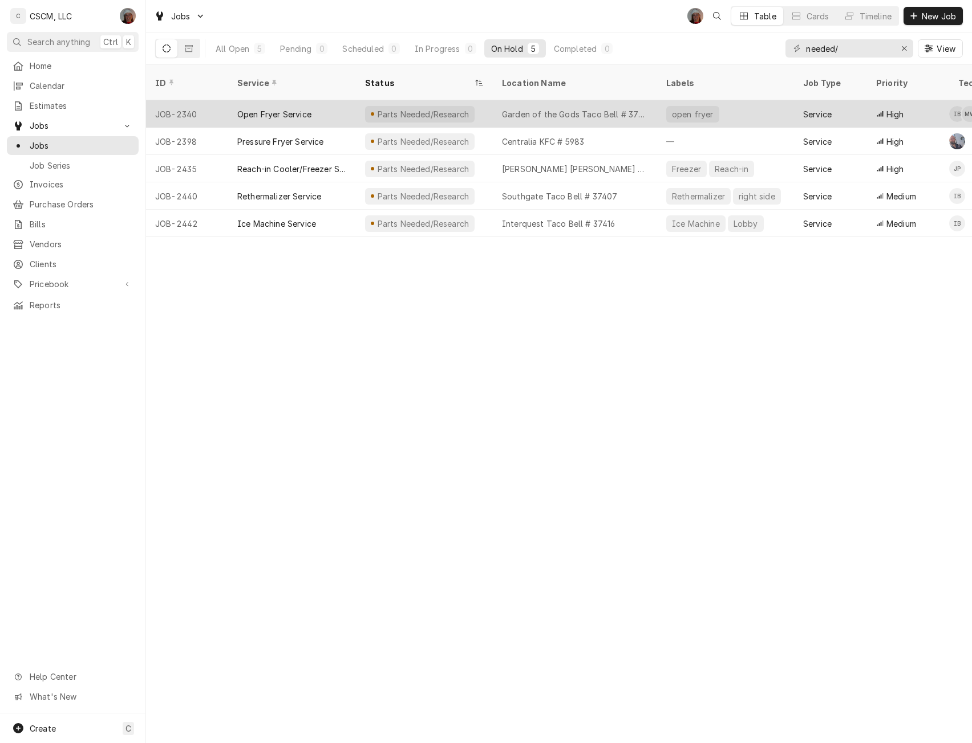
click at [322, 100] on div "Open Fryer Service" at bounding box center [292, 113] width 128 height 27
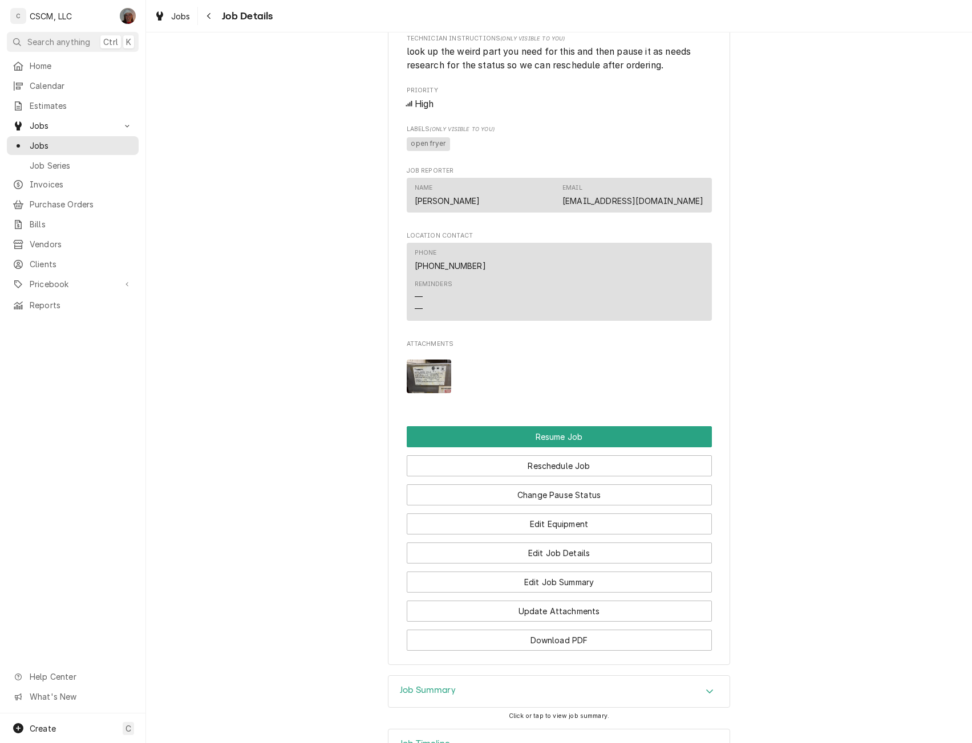
scroll to position [911, 0]
click at [432, 393] on img "Attachments" at bounding box center [429, 377] width 45 height 34
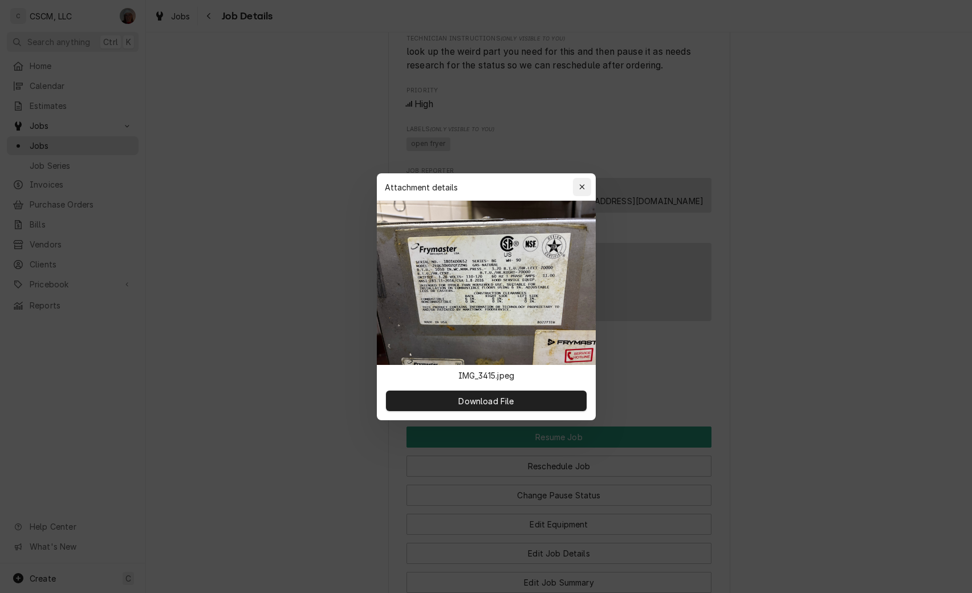
click at [581, 187] on icon "button" at bounding box center [582, 187] width 6 height 8
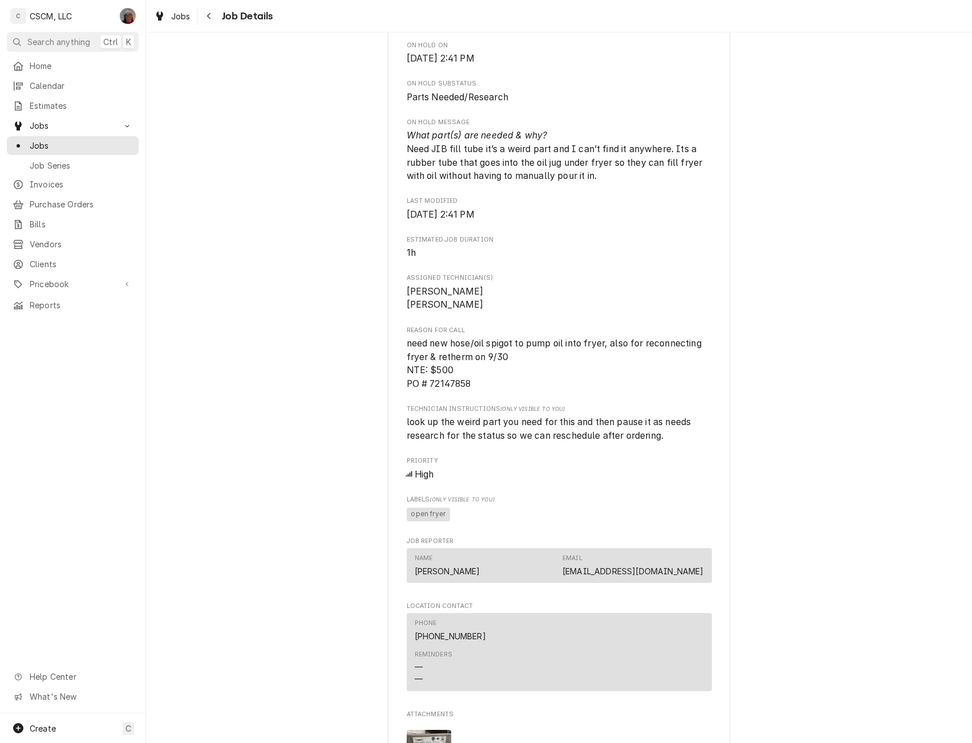
scroll to position [537, 0]
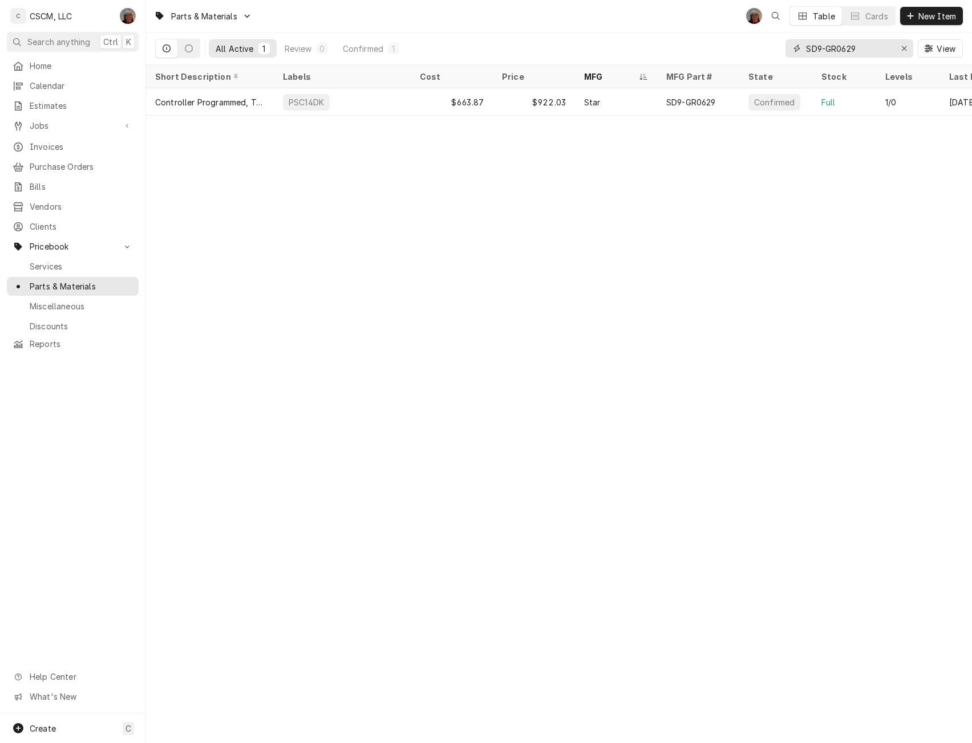
drag, startPoint x: 858, startPoint y: 55, endPoint x: 795, endPoint y: 47, distance: 63.8
click at [795, 47] on div "SD9-GR0629" at bounding box center [849, 48] width 128 height 18
paste input "8103823"
type input "8103823"
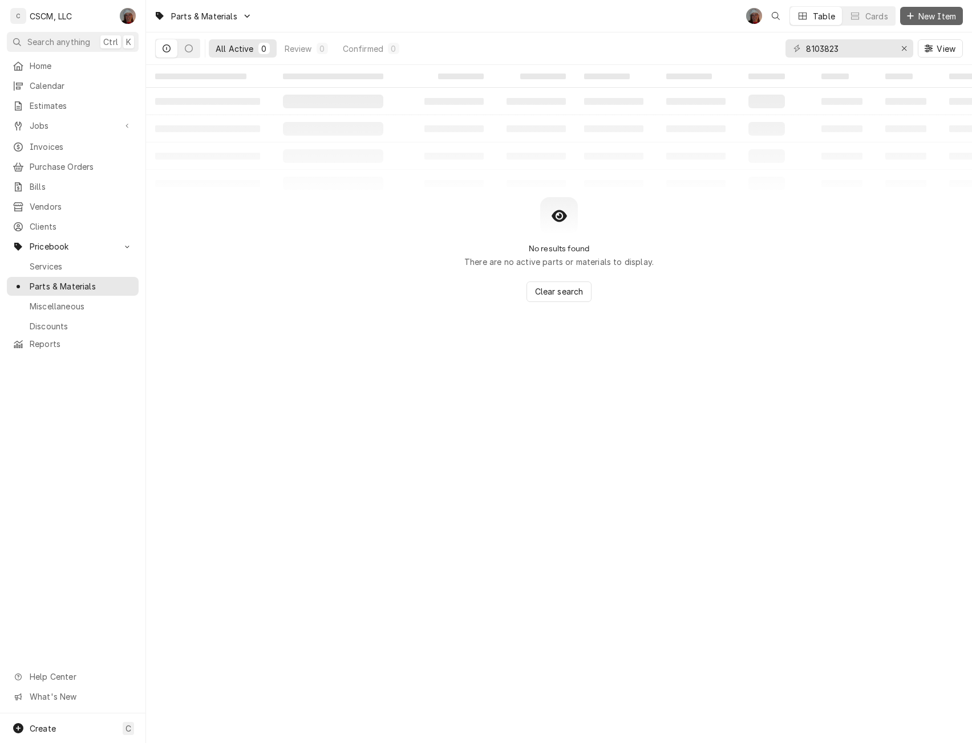
click at [927, 17] on span "New Item" at bounding box center [937, 16] width 42 height 12
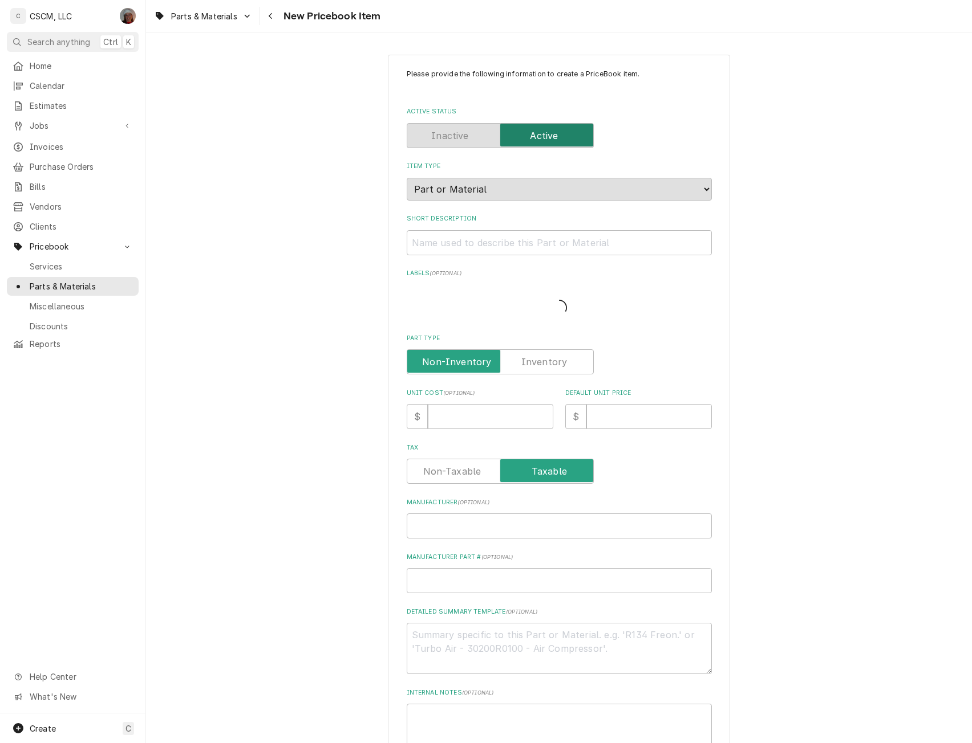
type textarea "x"
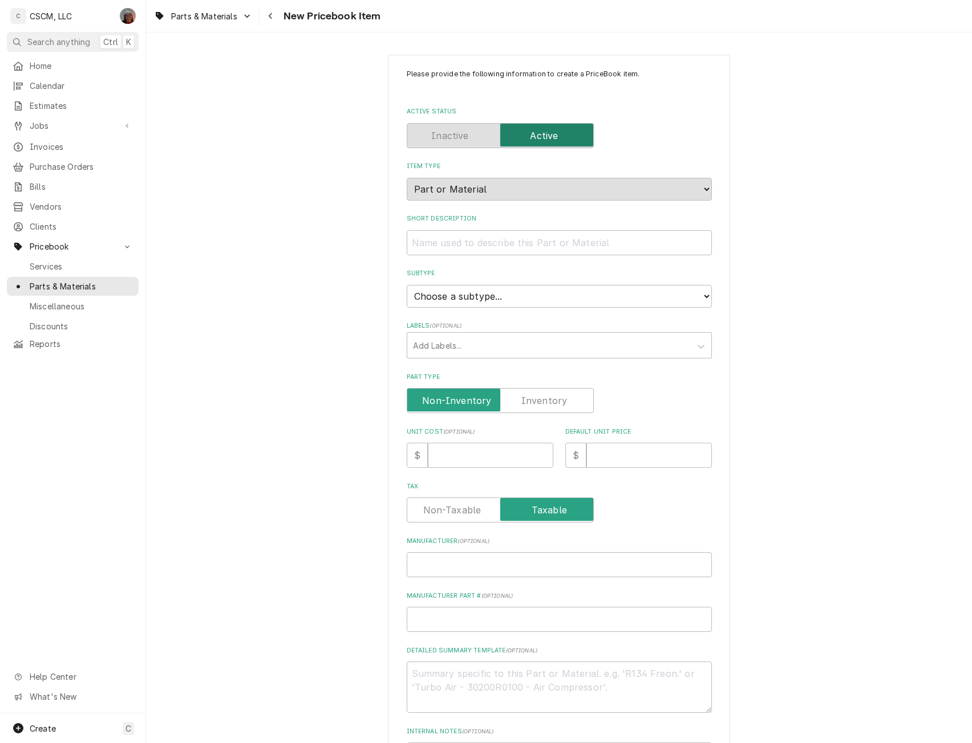
click at [548, 394] on label "Part Type" at bounding box center [500, 400] width 187 height 25
click at [548, 394] on input "Part Type" at bounding box center [500, 400] width 177 height 25
checkbox input "true"
type textarea "x"
click at [442, 457] on input "Unit Cost ( optional )" at bounding box center [490, 455] width 125 height 25
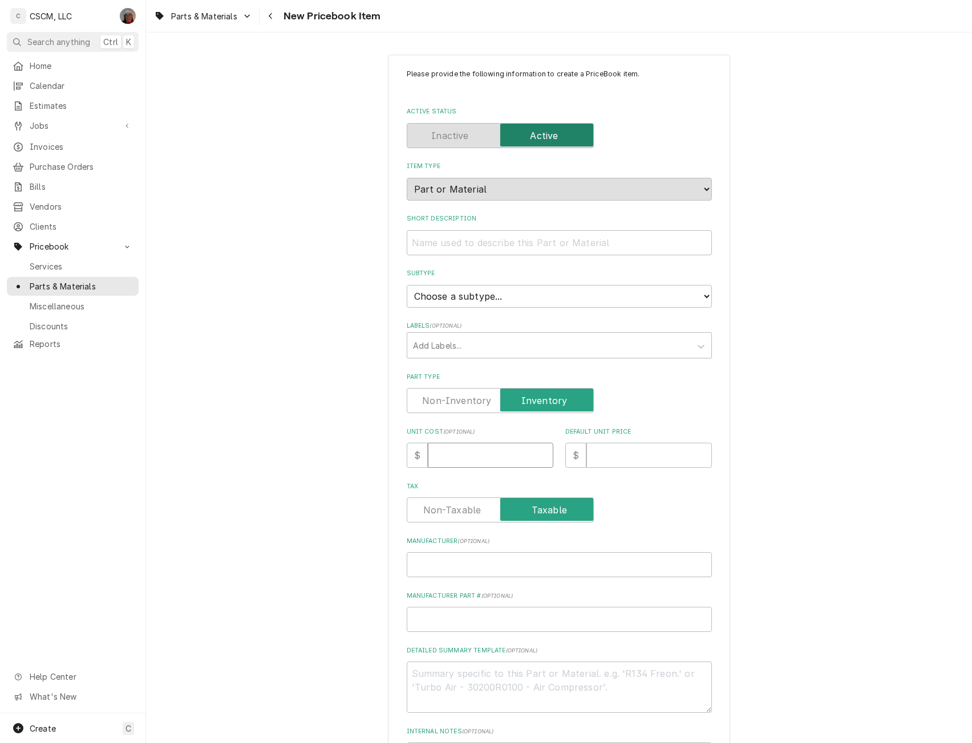
type input "3"
type textarea "x"
type input "34"
type textarea "x"
type input "349"
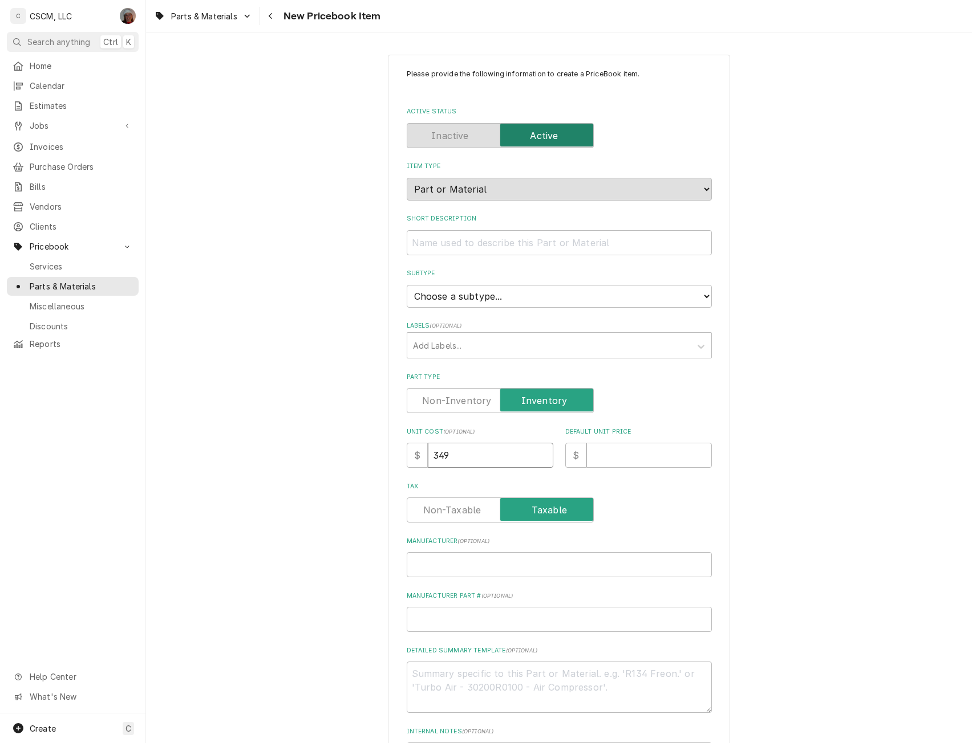
type textarea "x"
type input "349.0"
type textarea "x"
type input "349.09"
type textarea "x"
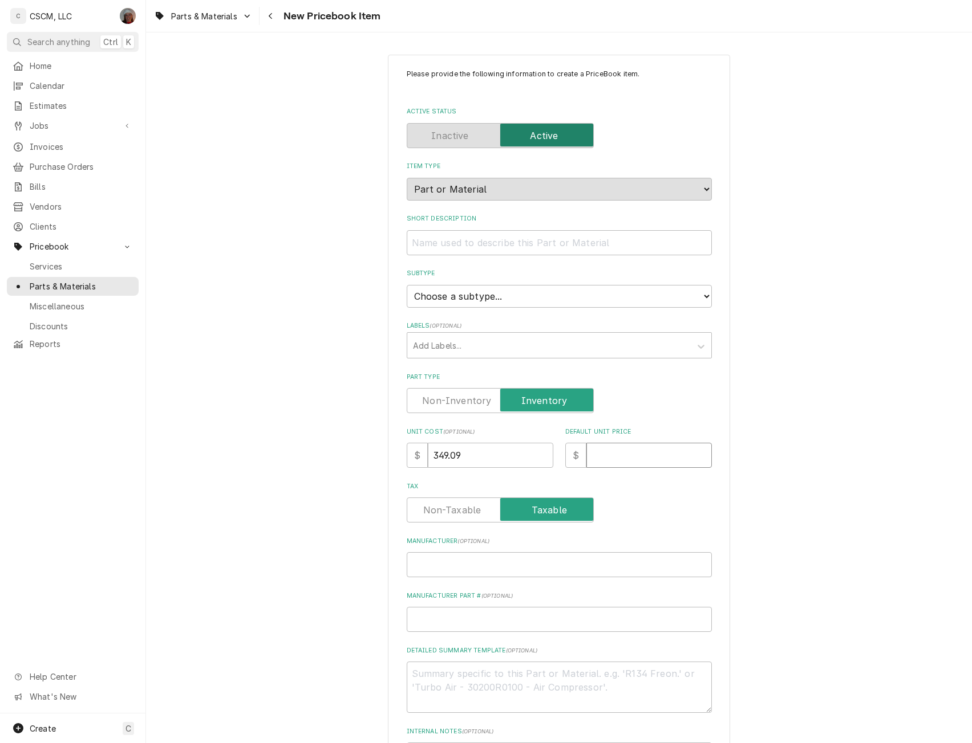
type input "4"
type textarea "x"
type input "44"
type textarea "x"
type input "440"
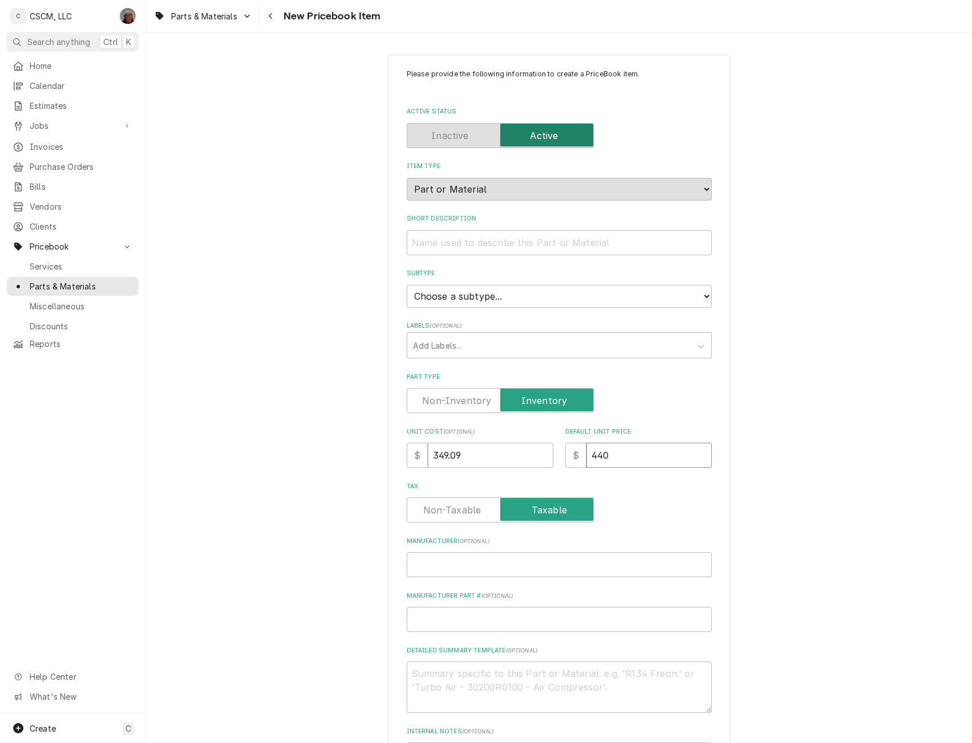
type textarea "x"
type input "440.7"
type textarea "x"
type input "440.76"
click at [509, 296] on select "Choose a subtype... Equipment Part Refrigerant Supply or Material Tool" at bounding box center [559, 296] width 305 height 23
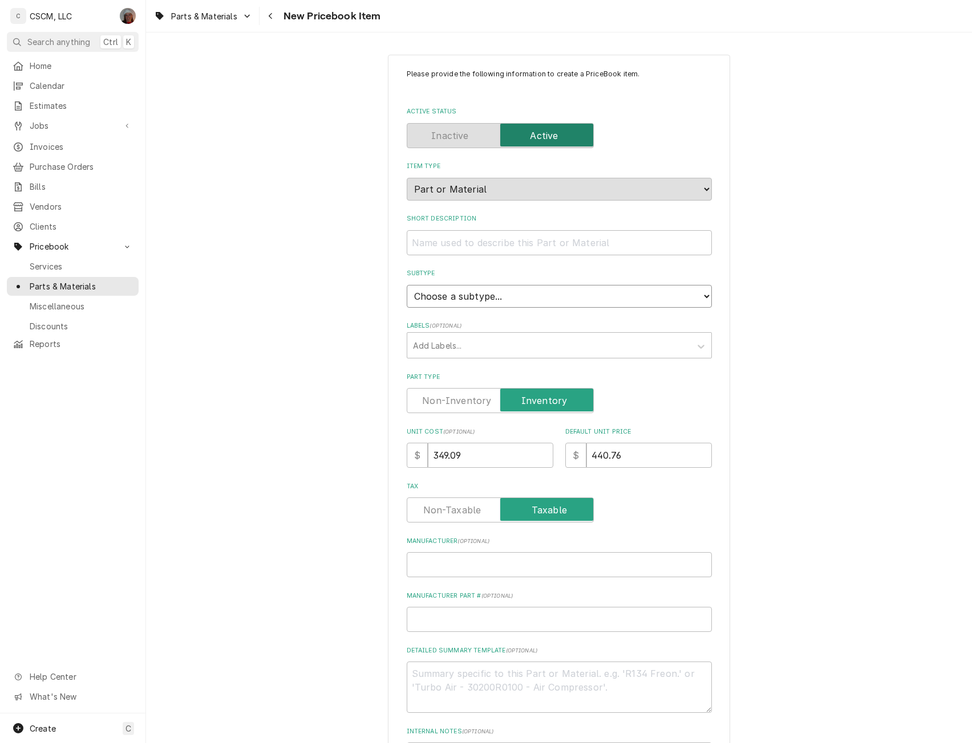
select select "148"
click at [407, 285] on select "Choose a subtype... Equipment Part Refrigerant Supply or Material Tool" at bounding box center [559, 296] width 305 height 23
click at [415, 566] on input "Manufacturer ( optional )" at bounding box center [559, 564] width 305 height 25
type textarea "x"
type input "F"
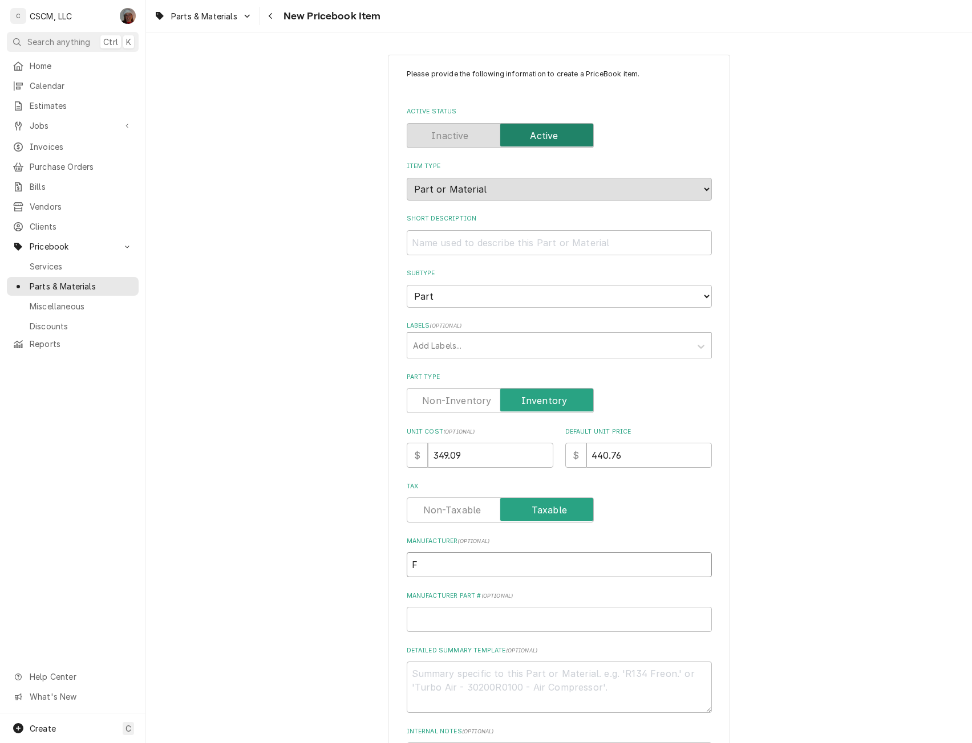
type textarea "x"
type input "Fr"
type textarea "x"
type input "Fry"
type textarea "x"
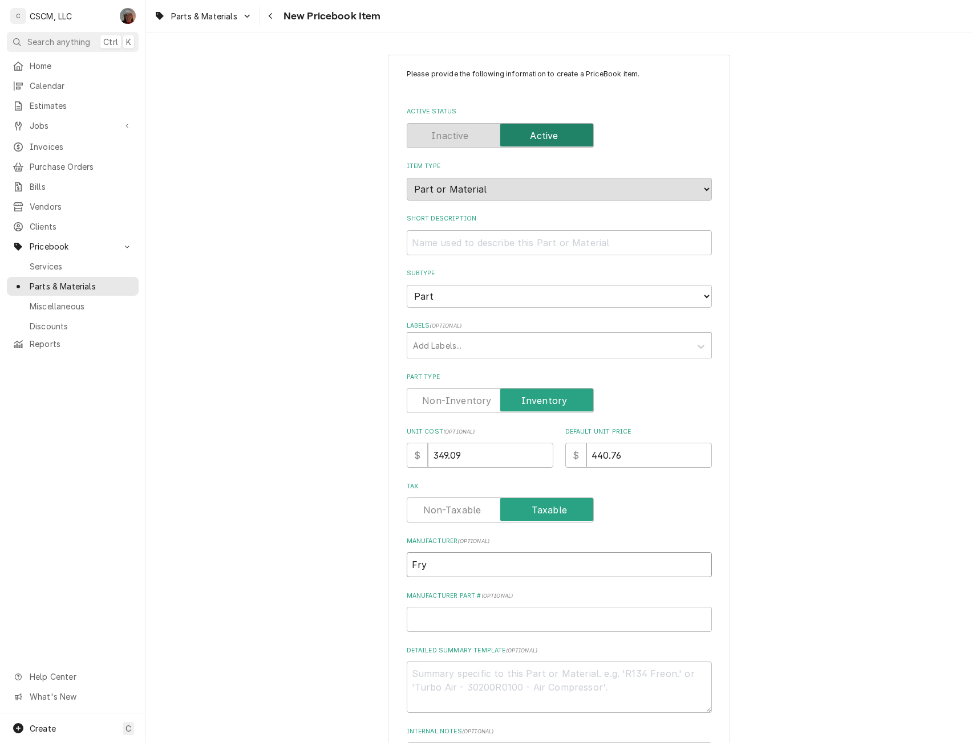
type input "Frym"
type textarea "x"
type input "Fryma"
type textarea "x"
type input "Frymas"
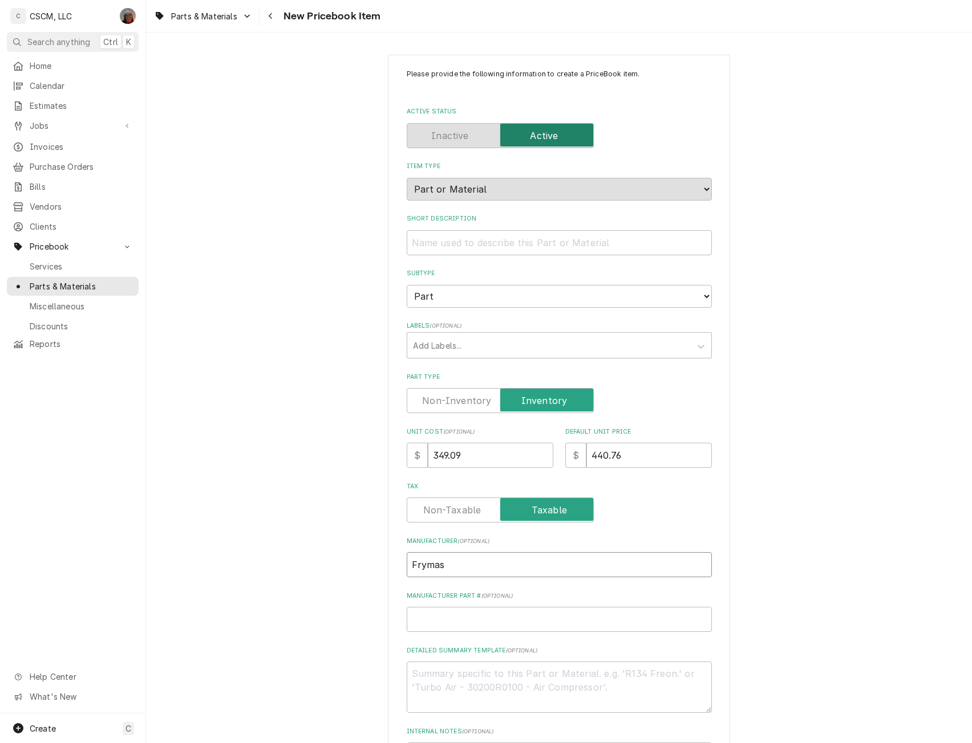
type textarea "x"
type input "Frymast"
type textarea "x"
type input "Frymaste"
type textarea "x"
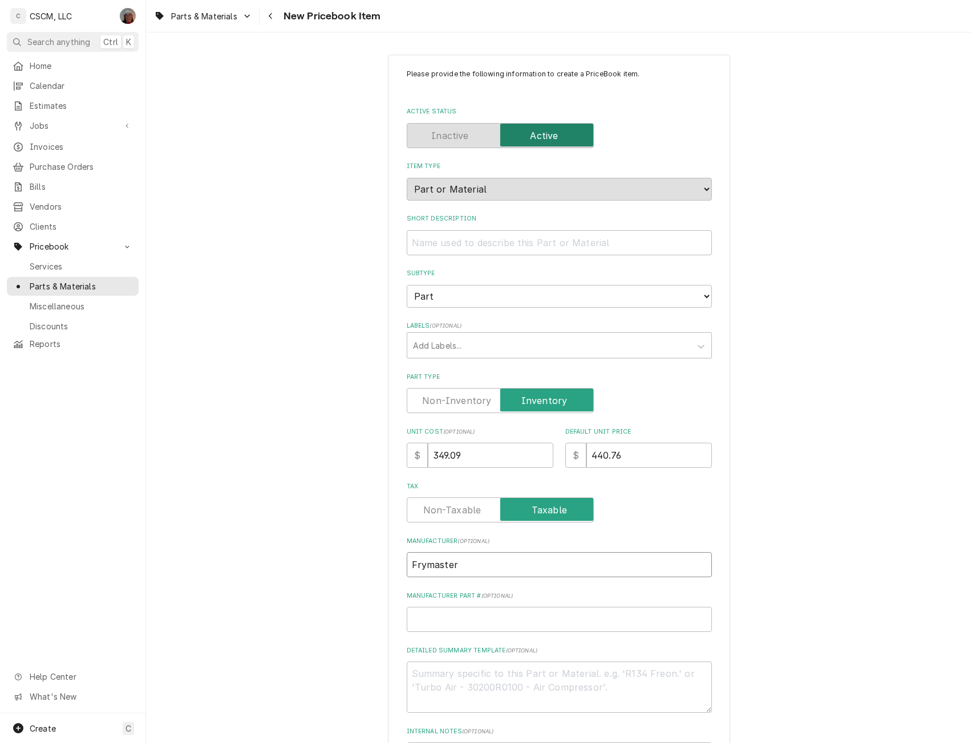
type input "Frymaster"
click at [422, 621] on input "Manufacturer Part # ( optional )" at bounding box center [559, 619] width 305 height 25
paste input "8103823"
type textarea "x"
type input "8103823"
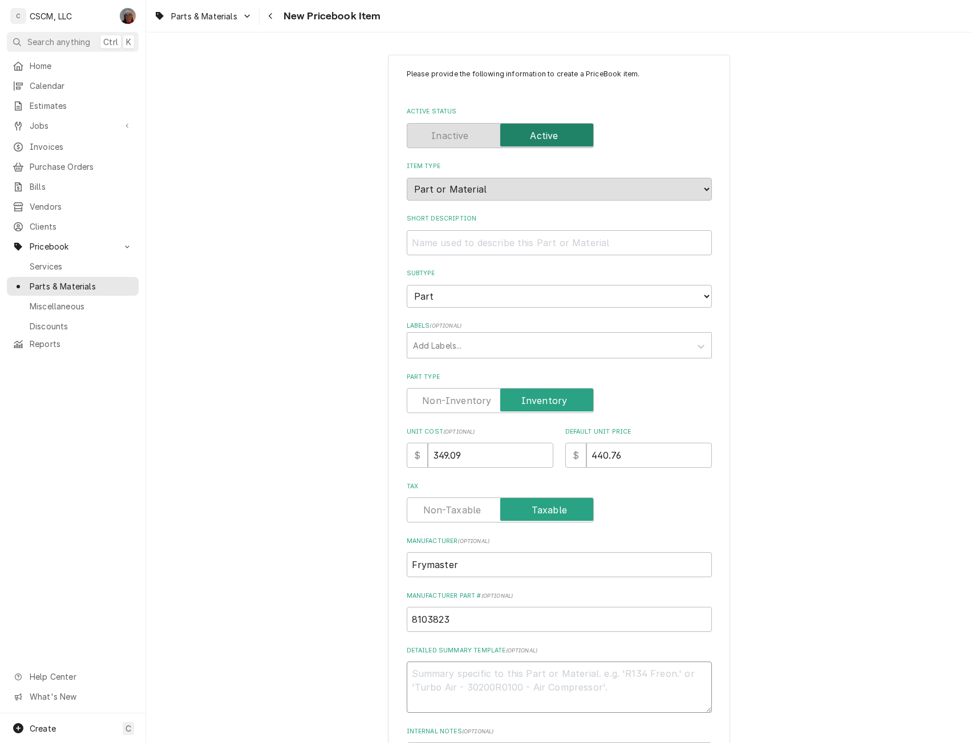
paste textarea "8103823"
type textarea "x"
type textarea "8103823"
type textarea "x"
type textarea "8103823"
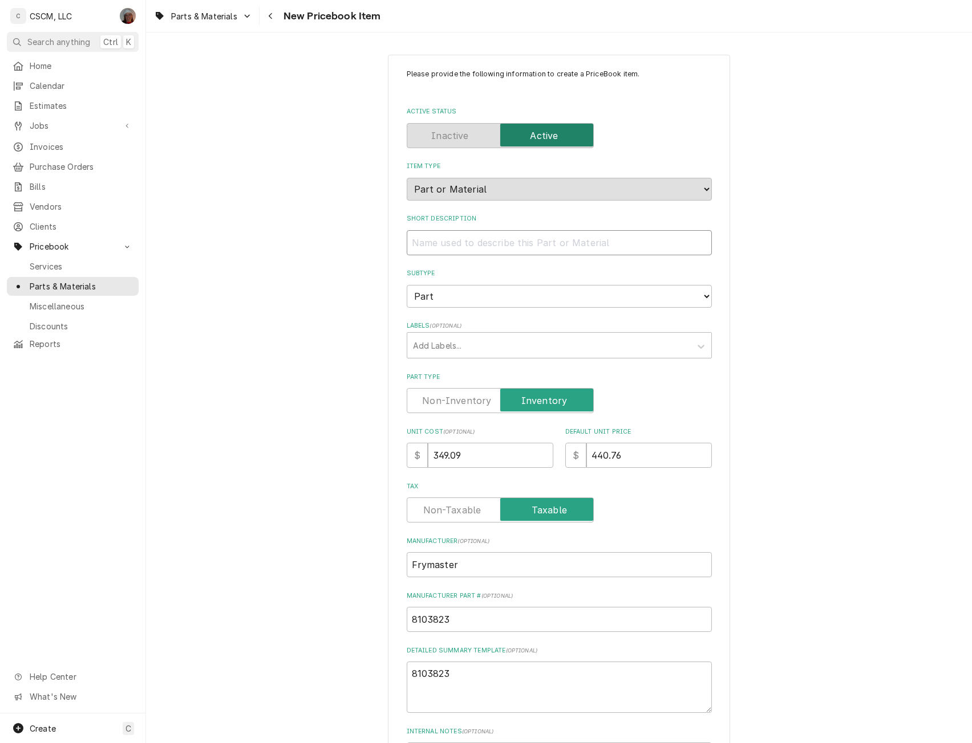
click at [436, 245] on input "Short Description" at bounding box center [559, 242] width 305 height 25
paste input "Hose, LOV, JIB/BIB"
type textarea "x"
type input "Hose, LOV, JIB/BIB"
click at [458, 669] on textarea "8103823" at bounding box center [559, 687] width 305 height 51
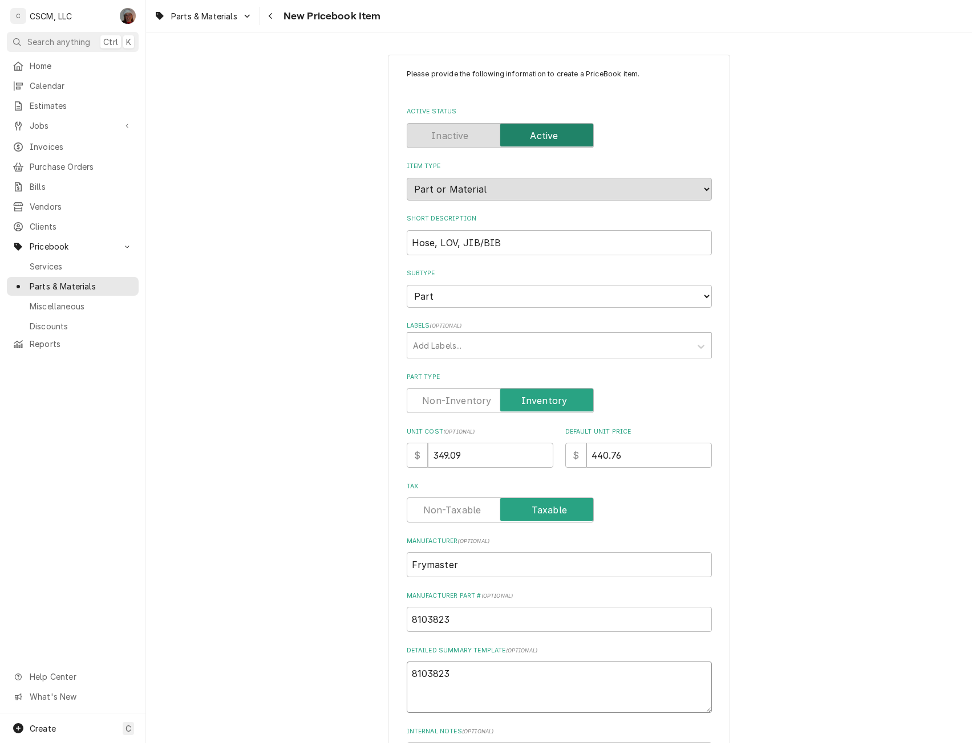
type textarea "x"
type textarea "8103823"
paste textarea "Hose, LOV, JIB/BIB"
type textarea "x"
type textarea "8103823 Hose, LOV, JIB/BIB"
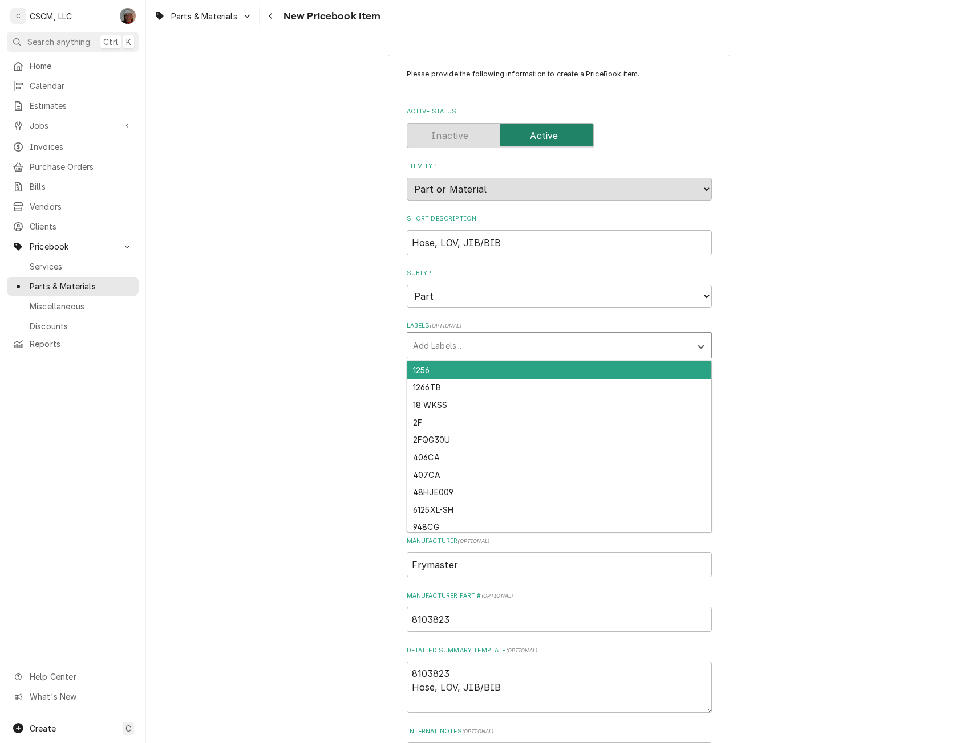
click at [428, 337] on div "Labels" at bounding box center [549, 345] width 272 height 21
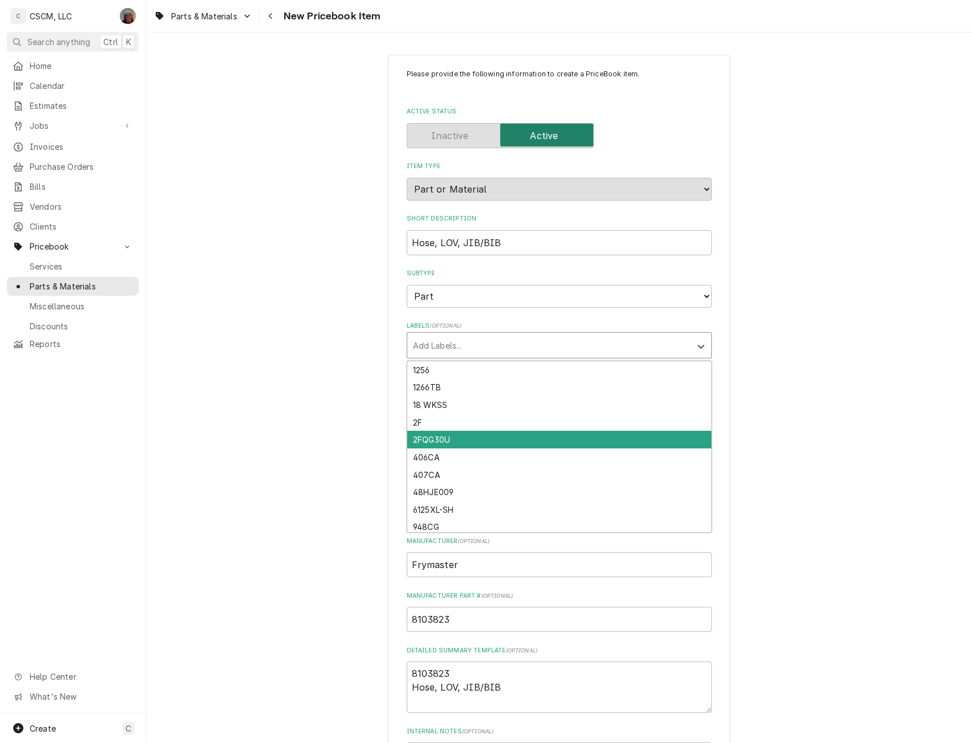
click at [418, 438] on div "2FQG30U" at bounding box center [559, 440] width 304 height 18
type textarea "x"
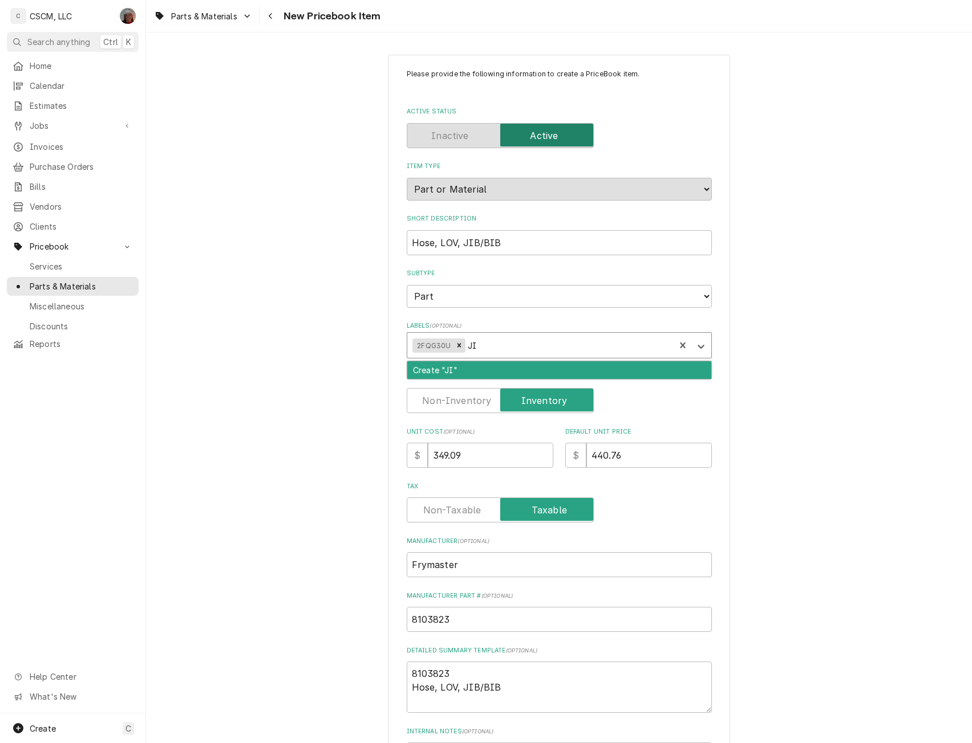
type input "JIB"
click at [413, 366] on div "Create "JIB"" at bounding box center [559, 370] width 304 height 18
type textarea "x"
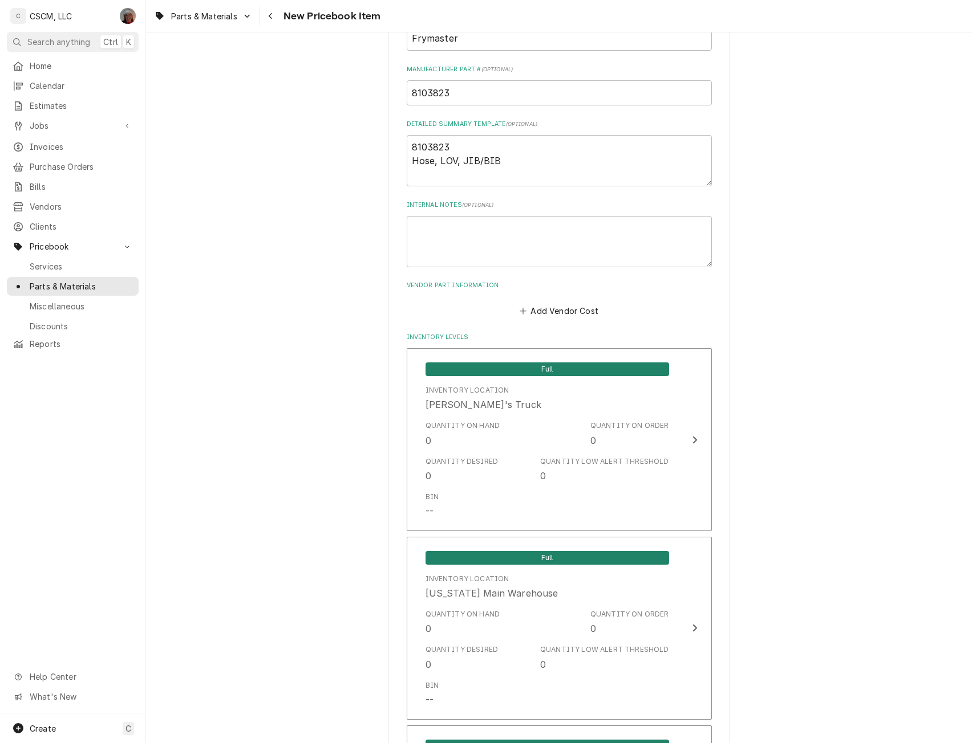
scroll to position [552, 0]
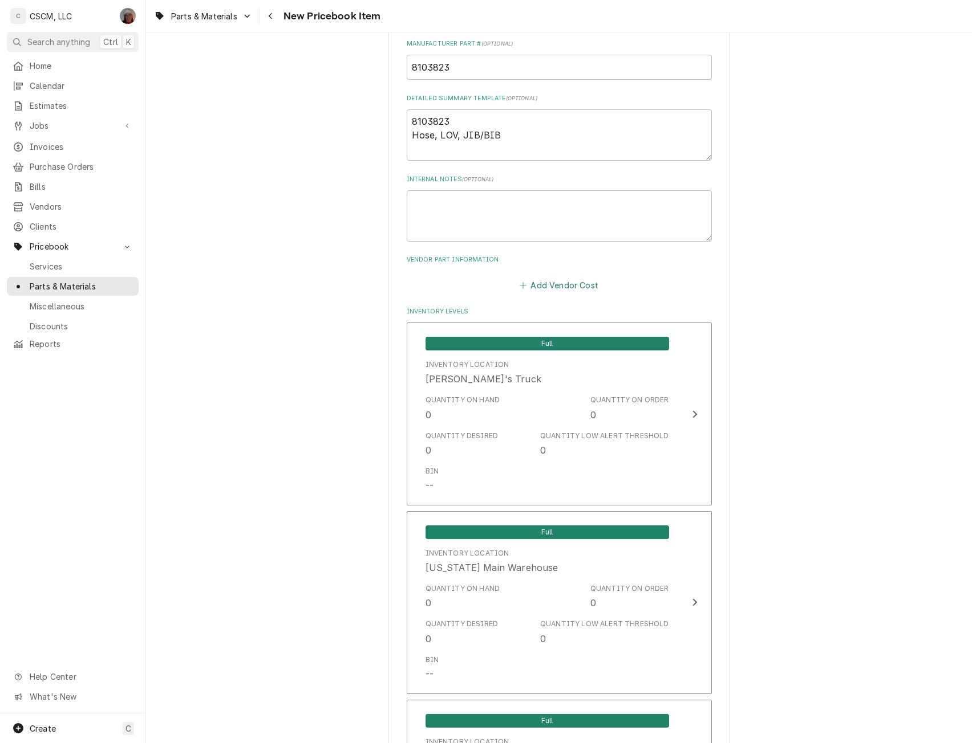
click at [534, 286] on button "Add Vendor Cost" at bounding box center [559, 285] width 83 height 16
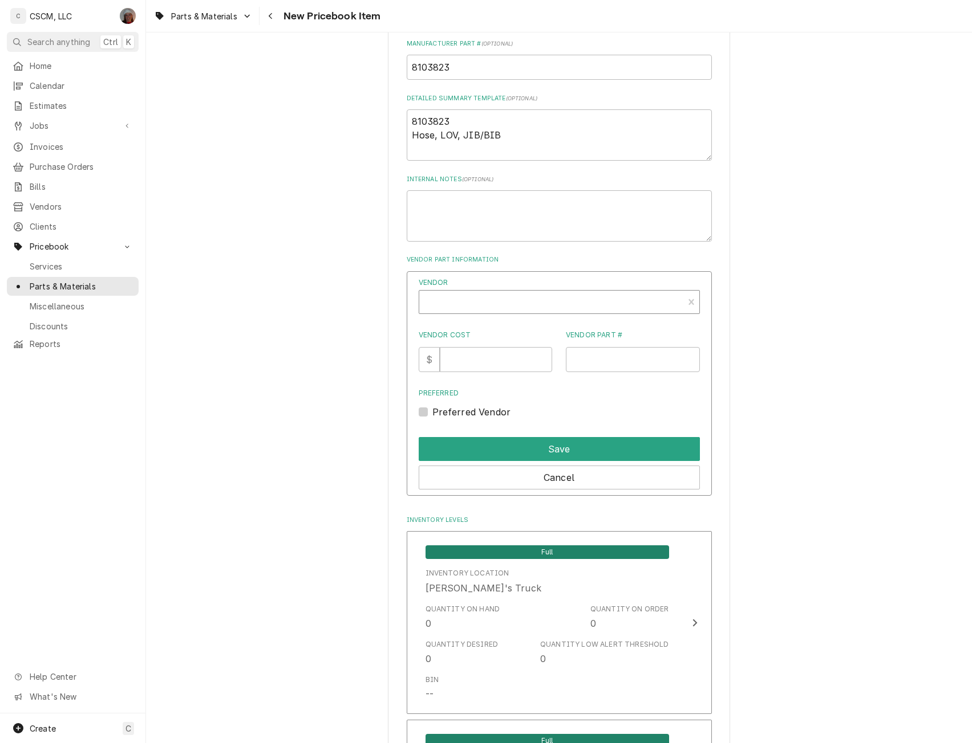
type textarea "x"
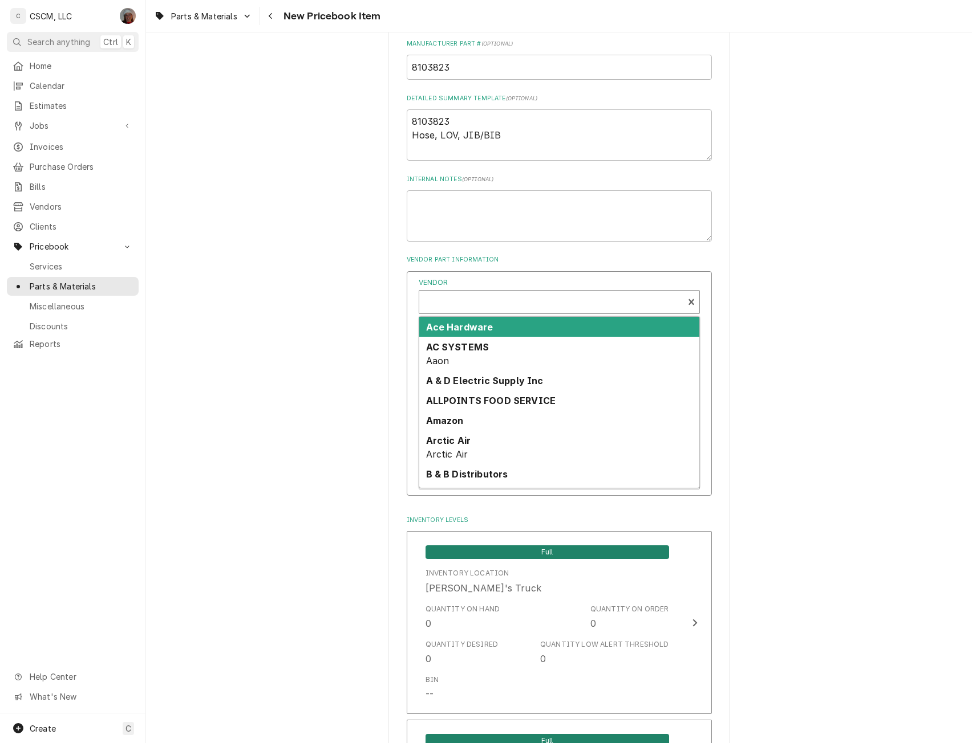
scroll to position [3, 0]
click at [450, 295] on div "Vendor" at bounding box center [551, 303] width 253 height 27
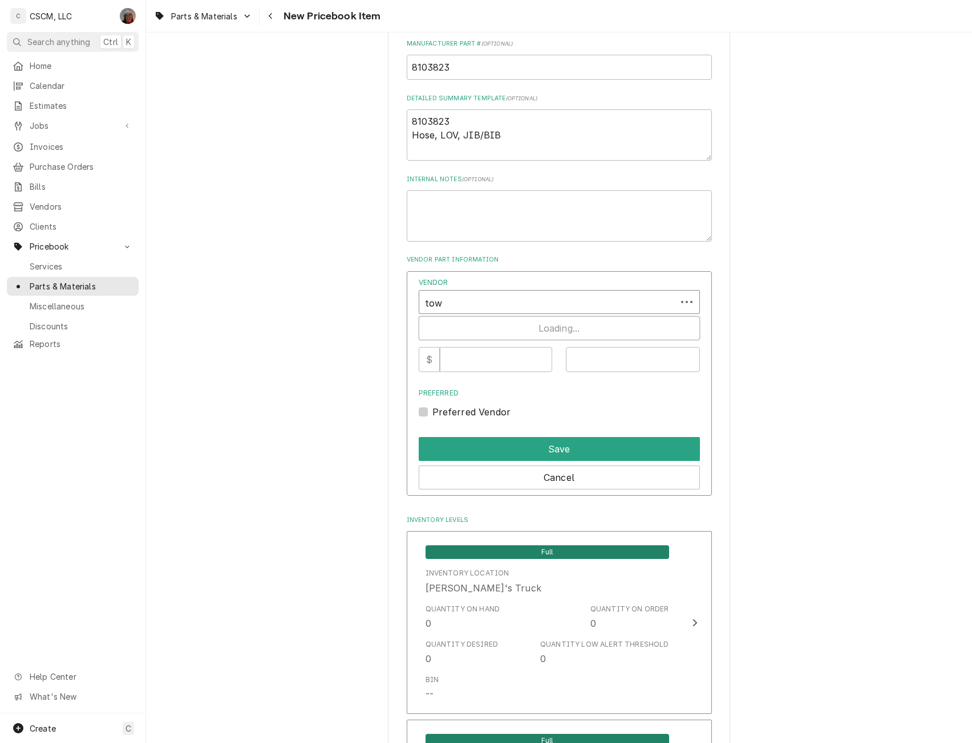
type input "town"
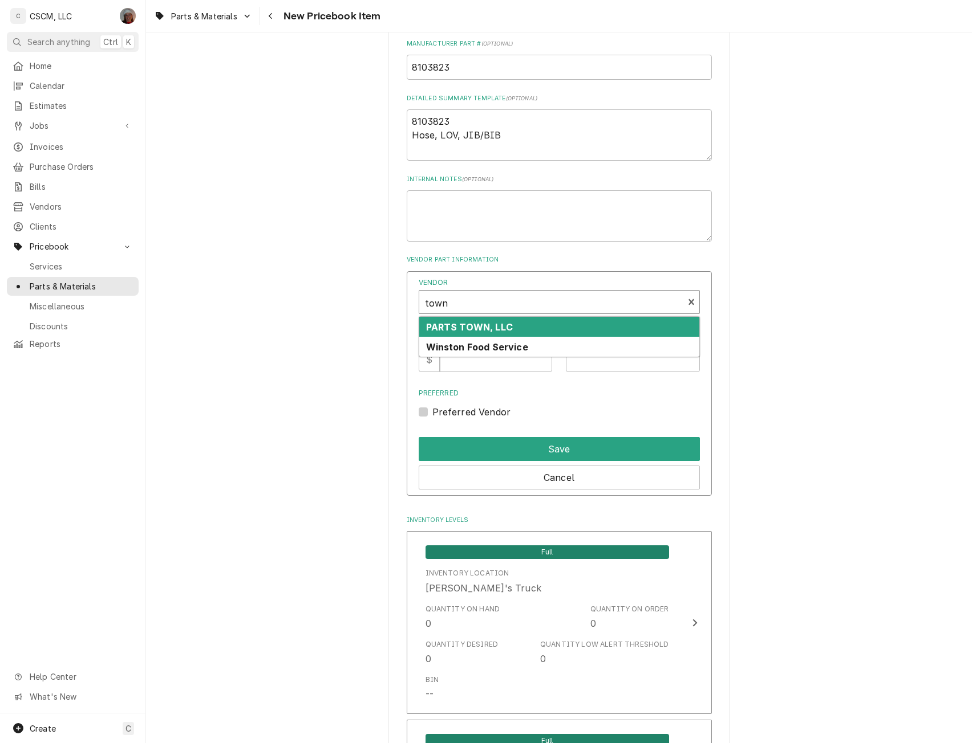
click at [466, 329] on strong "PARTS TOWN, LLC" at bounding box center [469, 327] width 87 height 11
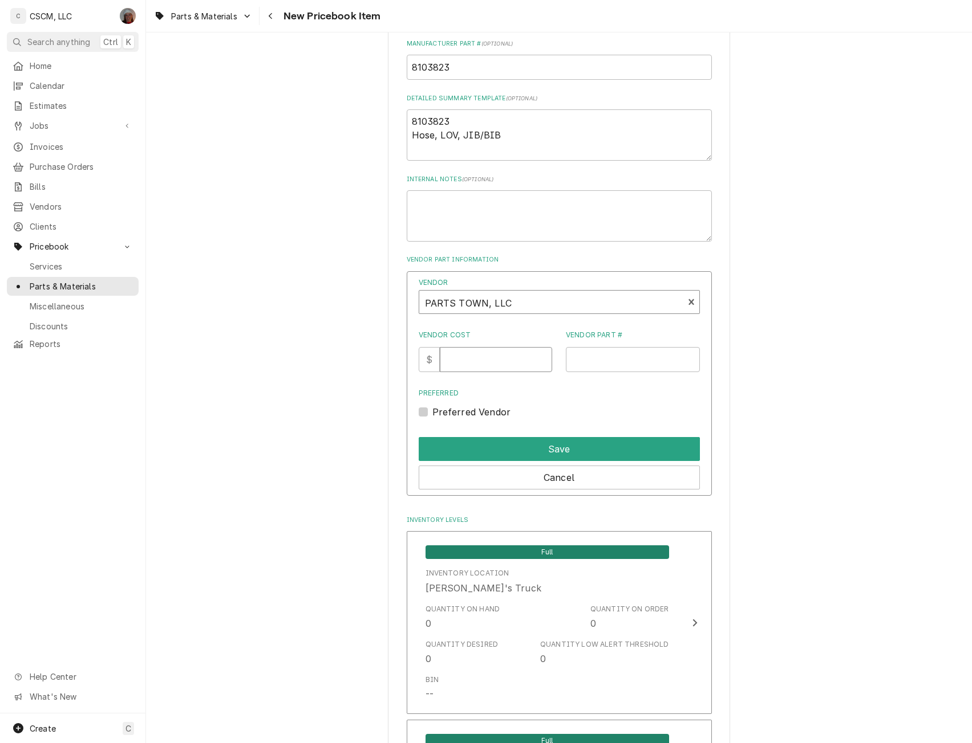
click at [464, 363] on input "Vendor Cost" at bounding box center [496, 359] width 112 height 25
type input "34"
type input "349.09"
click at [587, 365] on input "Vendor Part #" at bounding box center [633, 359] width 134 height 25
paste input "FM8103823"
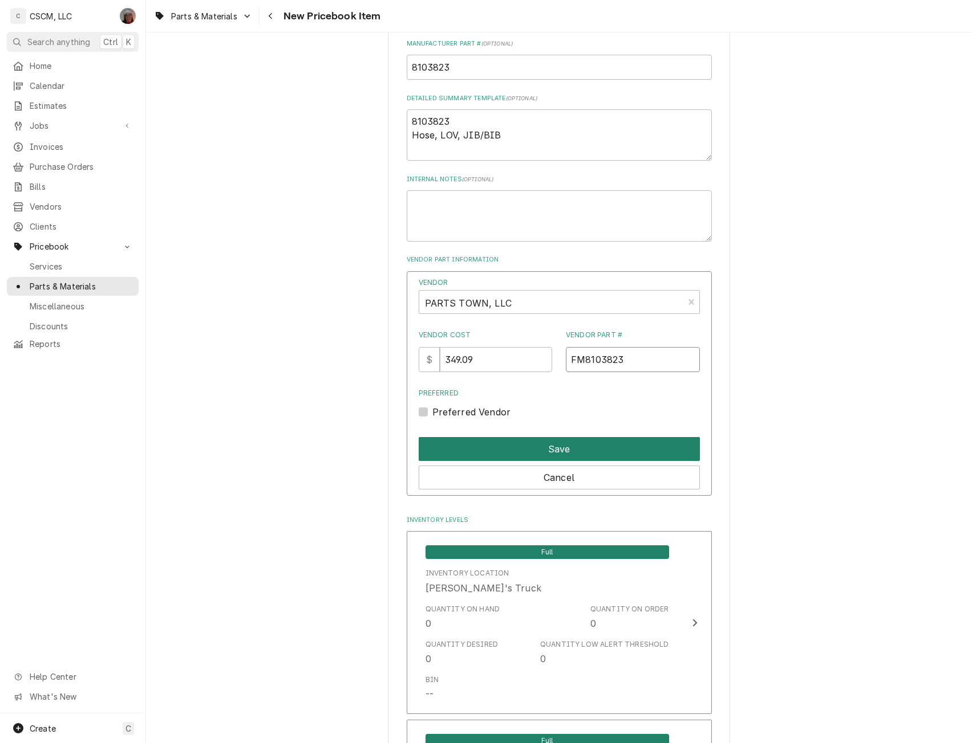
type input "FM8103823"
click at [535, 439] on button "Save" at bounding box center [558, 449] width 281 height 24
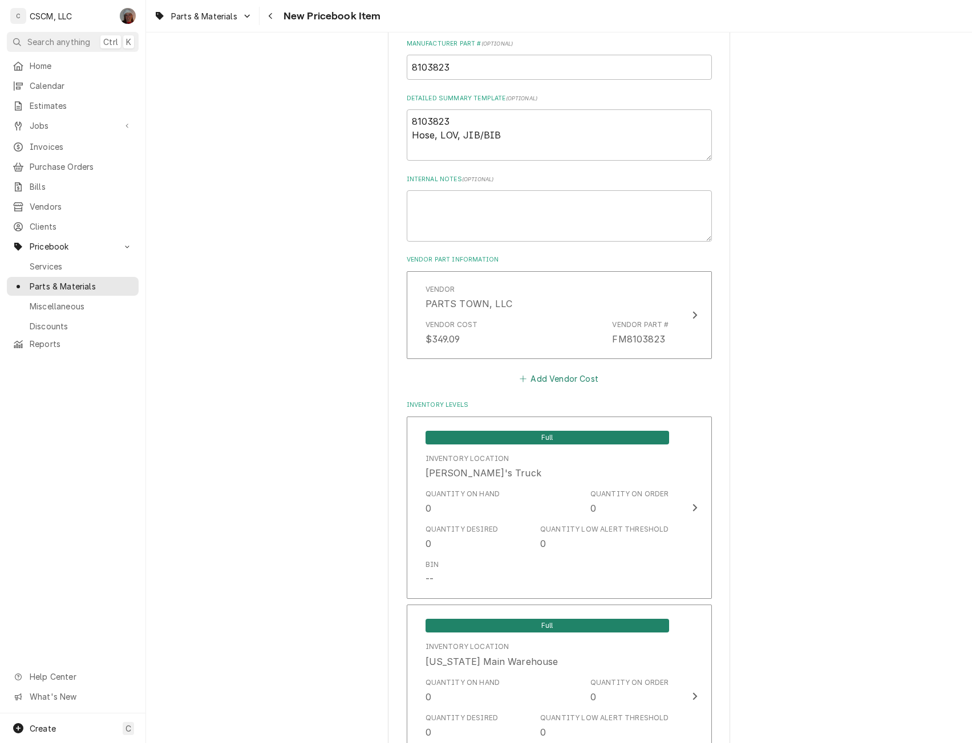
click at [555, 377] on button "Add Vendor Cost" at bounding box center [559, 379] width 83 height 16
type textarea "x"
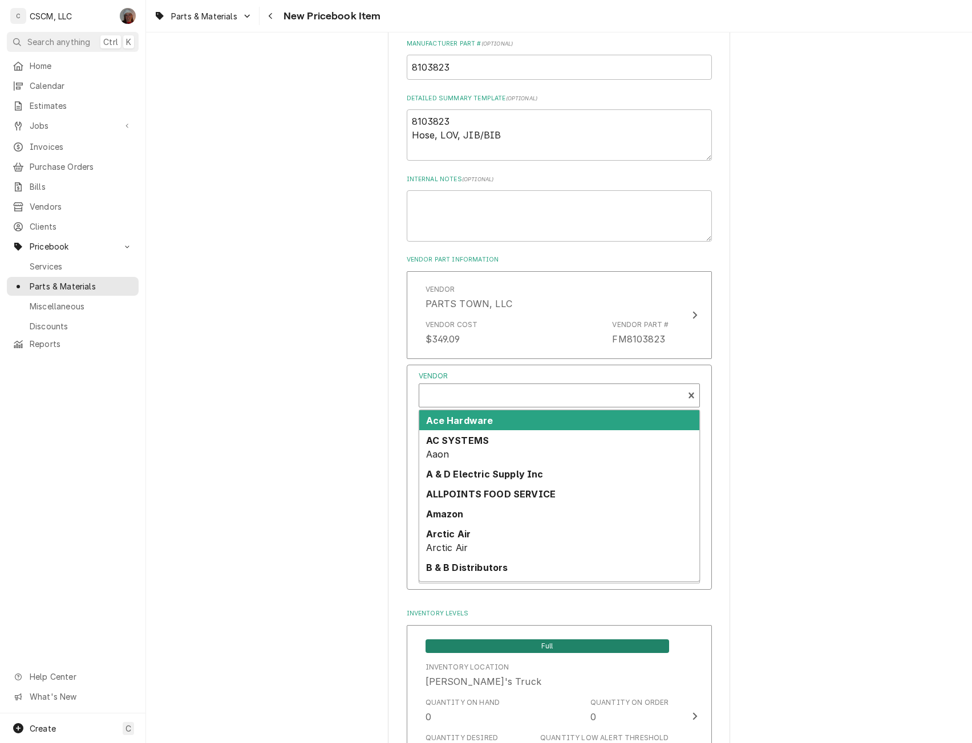
click at [458, 385] on div "Vendor" at bounding box center [551, 395] width 264 height 23
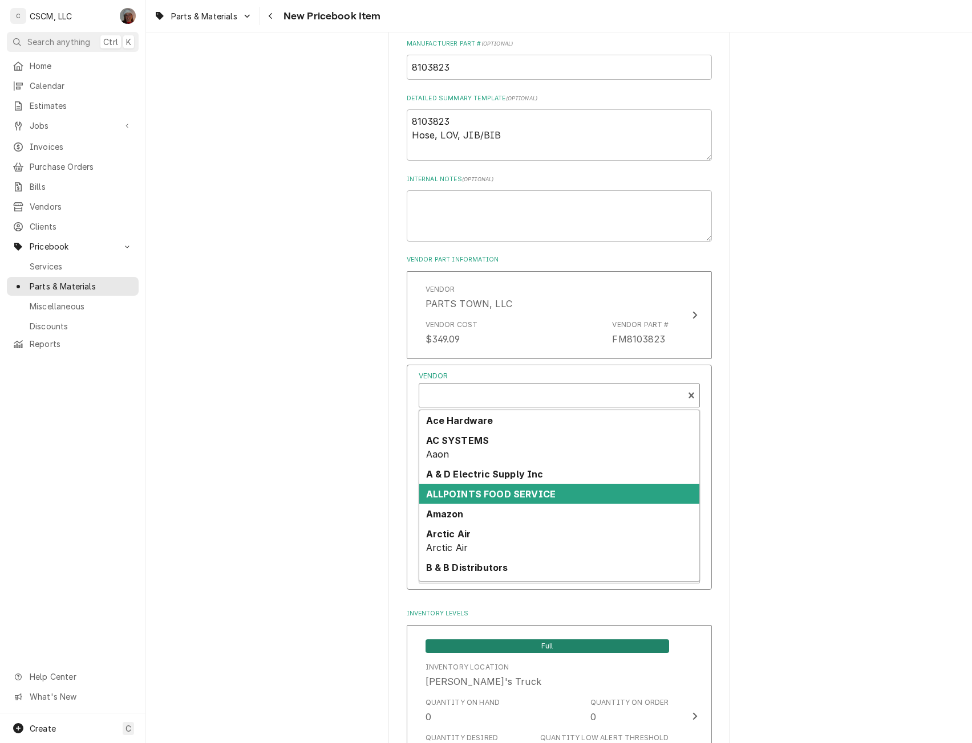
click at [461, 492] on strong "ALLPOINTS FOOD SERVICE" at bounding box center [491, 494] width 130 height 11
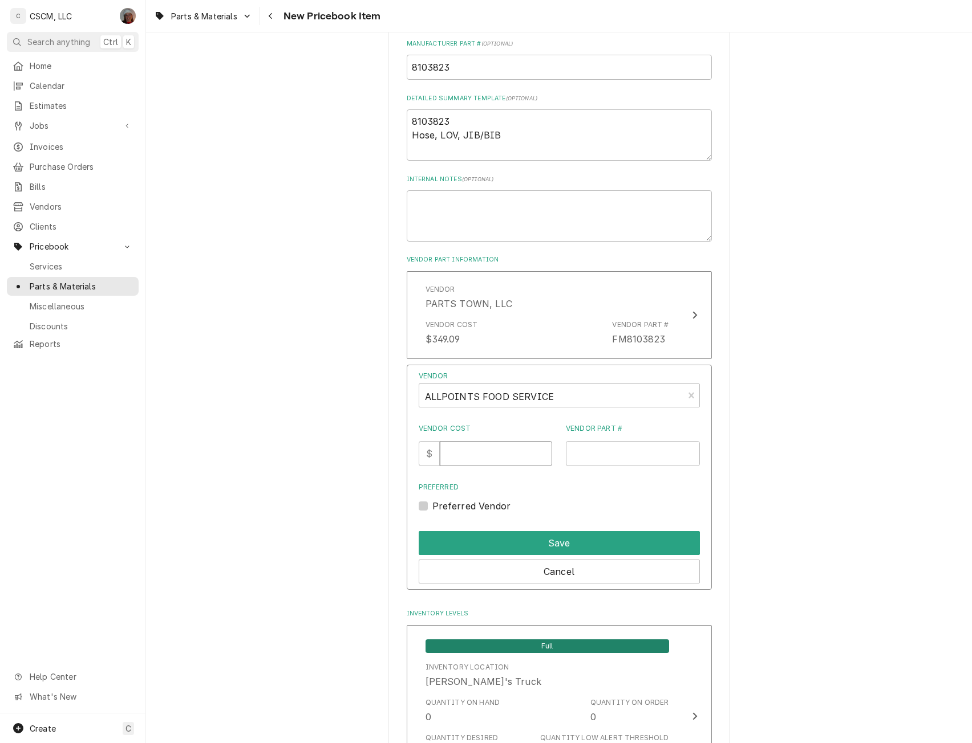
click at [463, 449] on input "Vendor Cost" at bounding box center [496, 453] width 112 height 25
type input "363.63"
click at [590, 453] on input "Vendor Part #" at bounding box center [633, 453] width 134 height 25
click at [598, 454] on input "N" at bounding box center [633, 453] width 134 height 25
type input "N21402990"
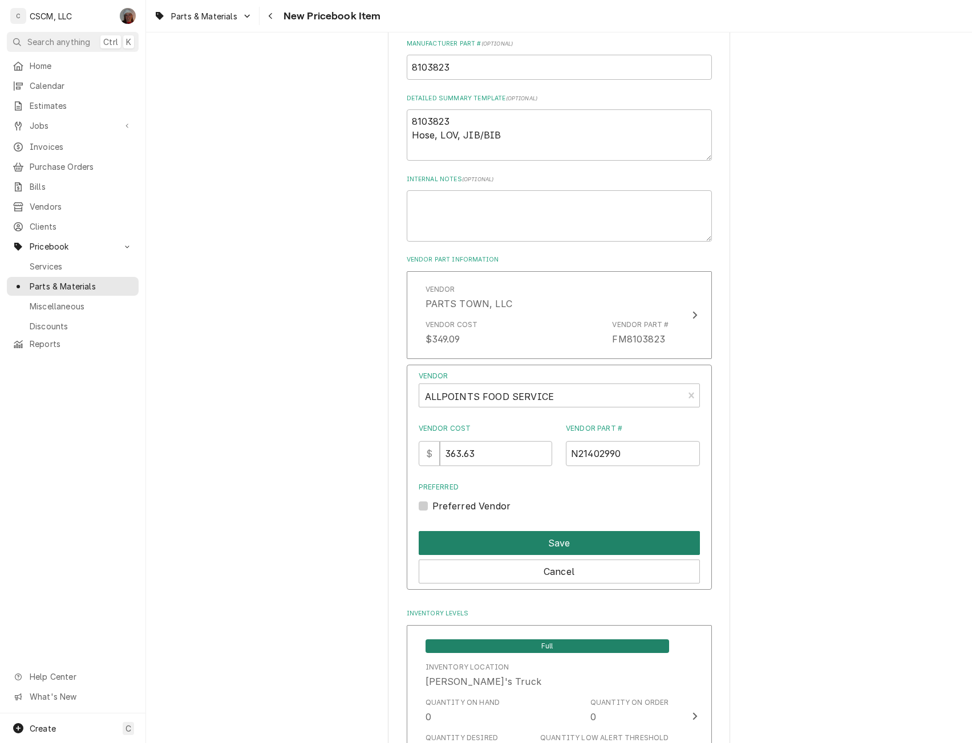
click at [556, 546] on button "Save" at bounding box center [558, 543] width 281 height 24
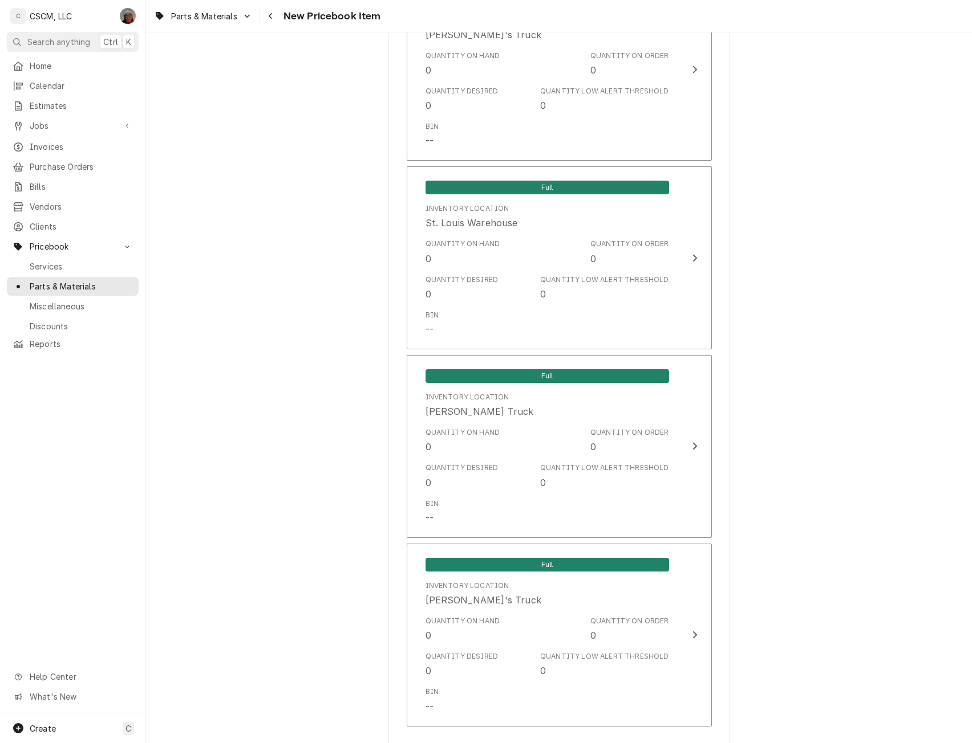
scroll to position [2275, 0]
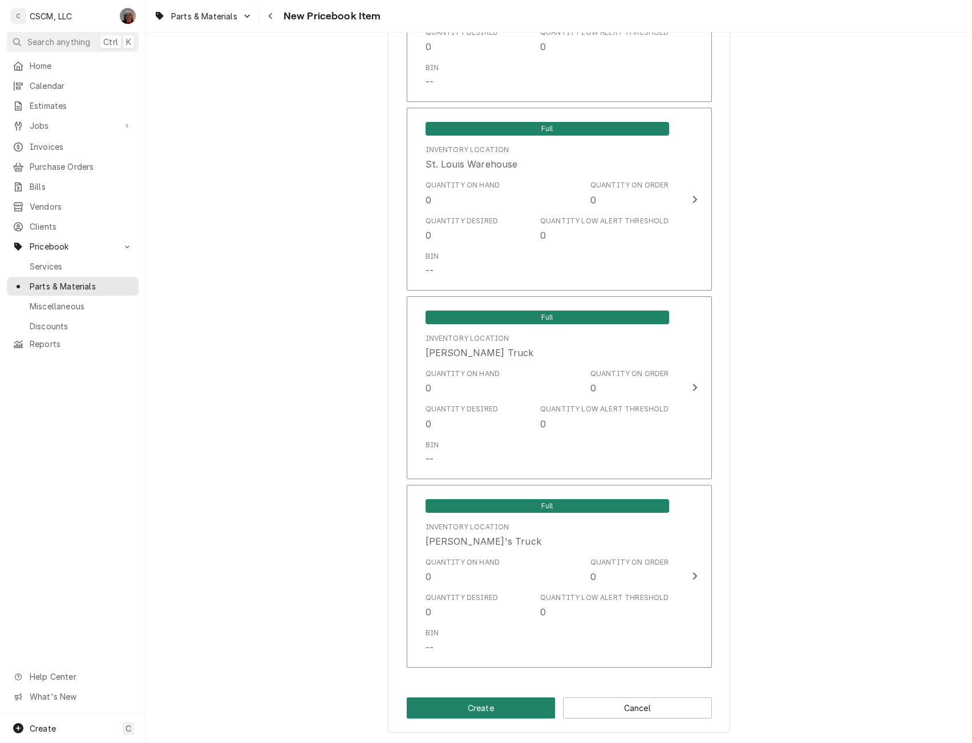
click at [477, 704] on button "Create" at bounding box center [481, 708] width 149 height 21
type textarea "x"
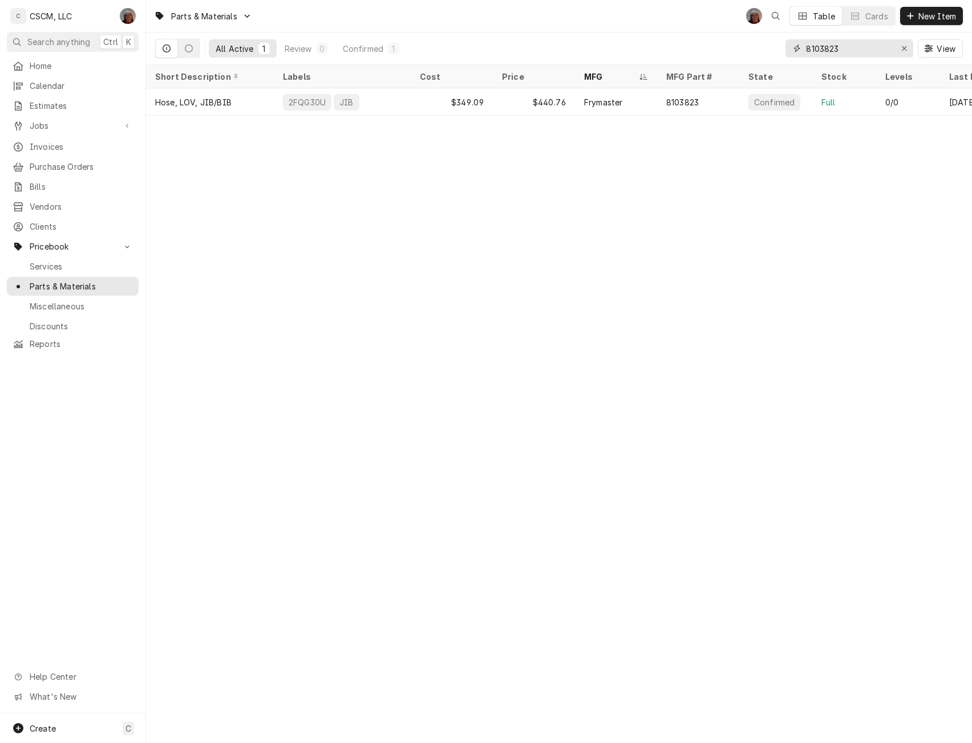
drag, startPoint x: 849, startPoint y: 55, endPoint x: 795, endPoint y: 51, distance: 53.7
click at [795, 51] on div "8103823" at bounding box center [849, 48] width 128 height 18
paste input "175915-006"
type input "175915-006"
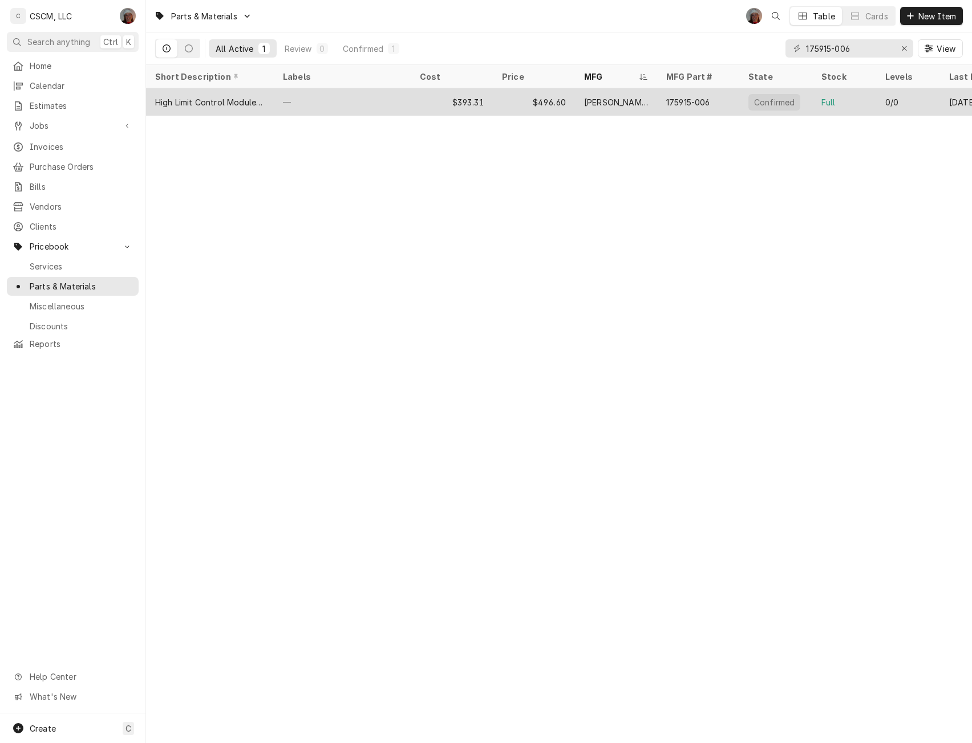
click at [387, 107] on div "—" at bounding box center [342, 101] width 137 height 27
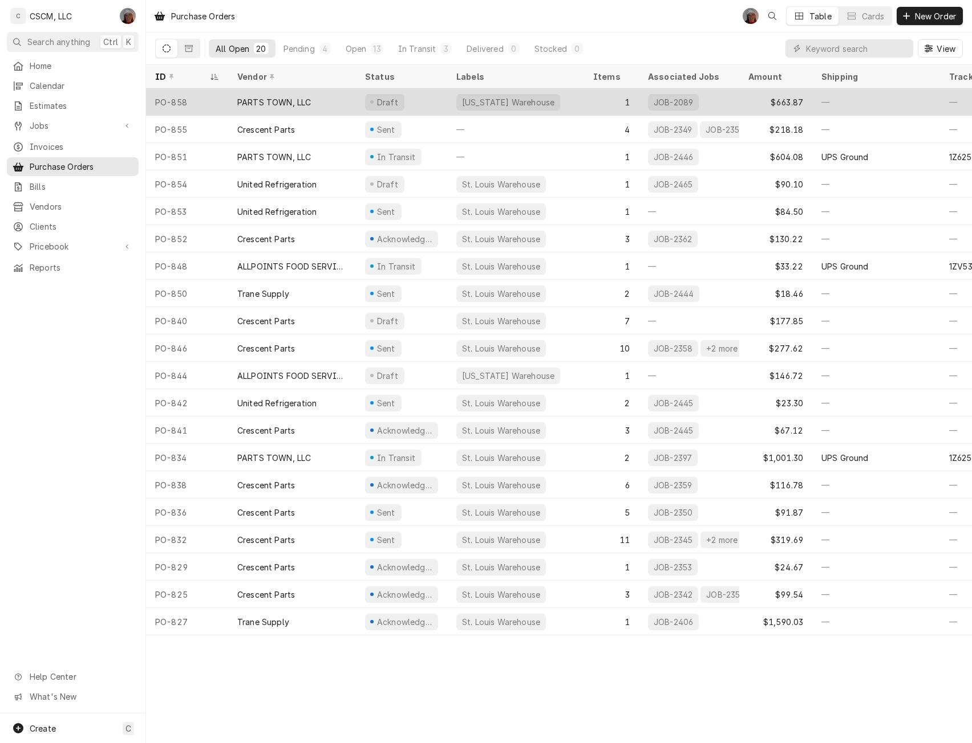
click at [255, 106] on div "PARTS TOWN, LLC" at bounding box center [292, 101] width 128 height 27
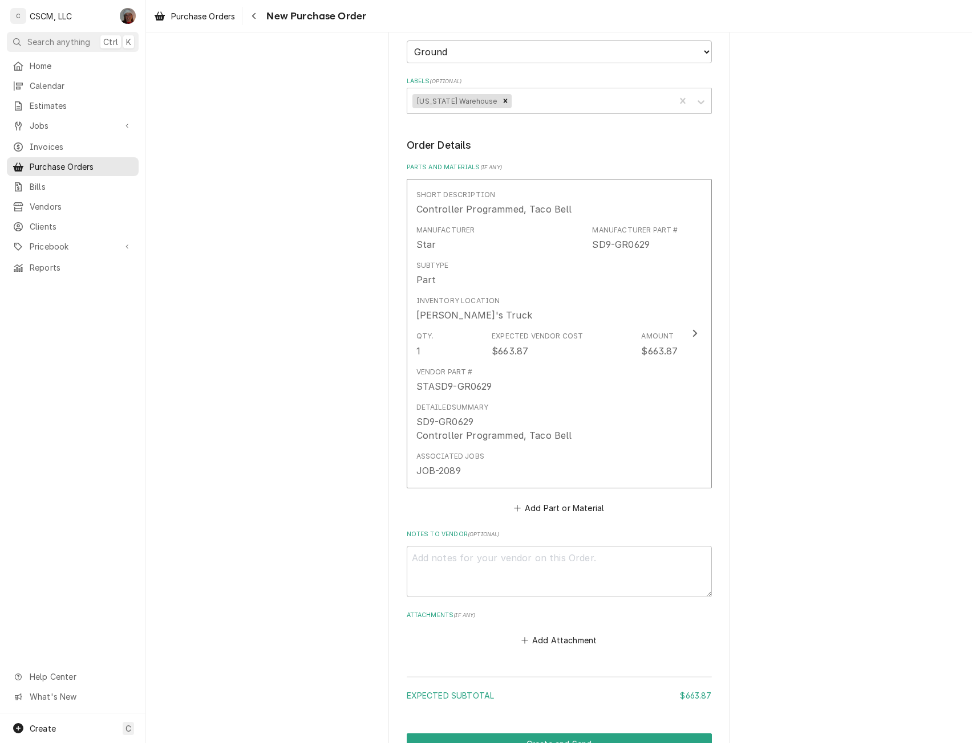
scroll to position [338, 0]
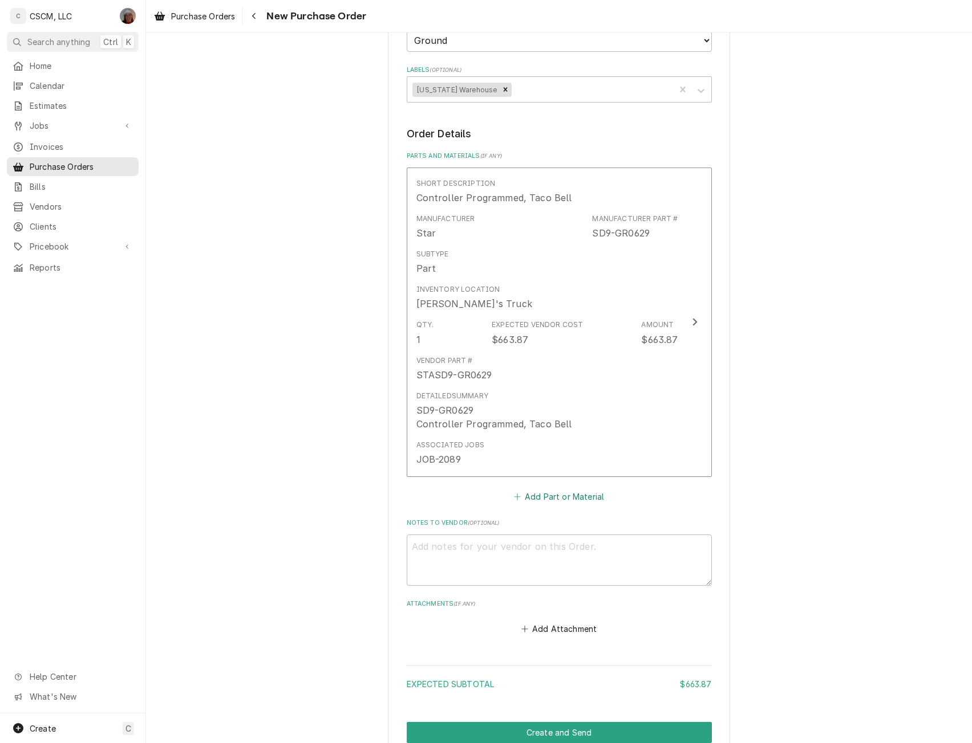
click at [548, 498] on button "Add Part or Material" at bounding box center [558, 497] width 94 height 16
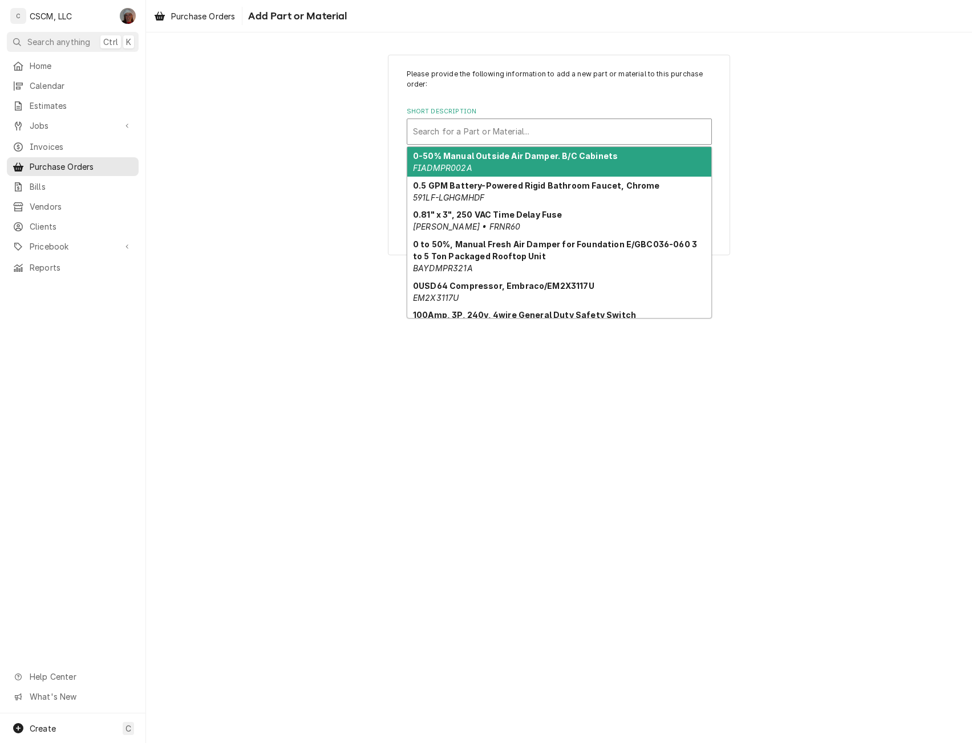
click at [461, 127] on div "Short Description" at bounding box center [559, 131] width 292 height 21
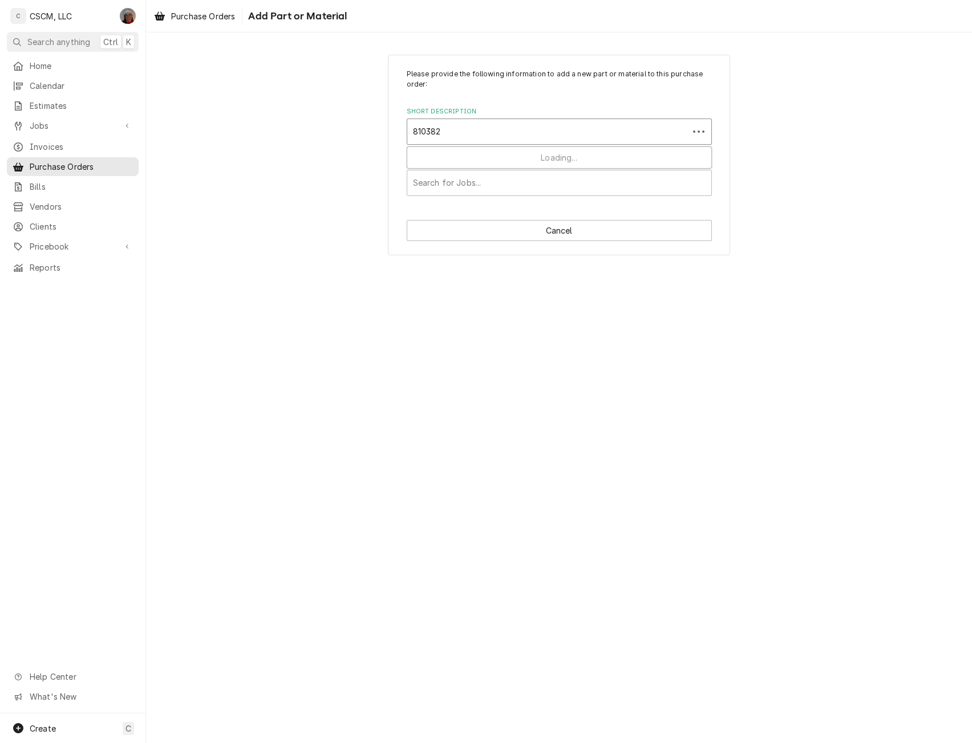
type input "8103823"
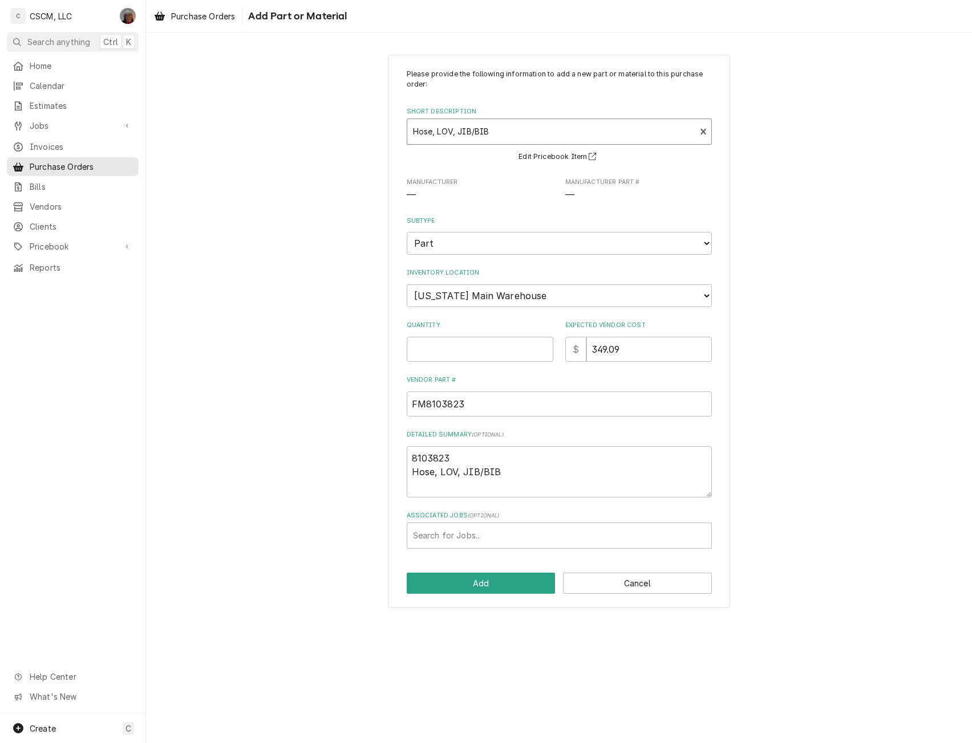
type textarea "x"
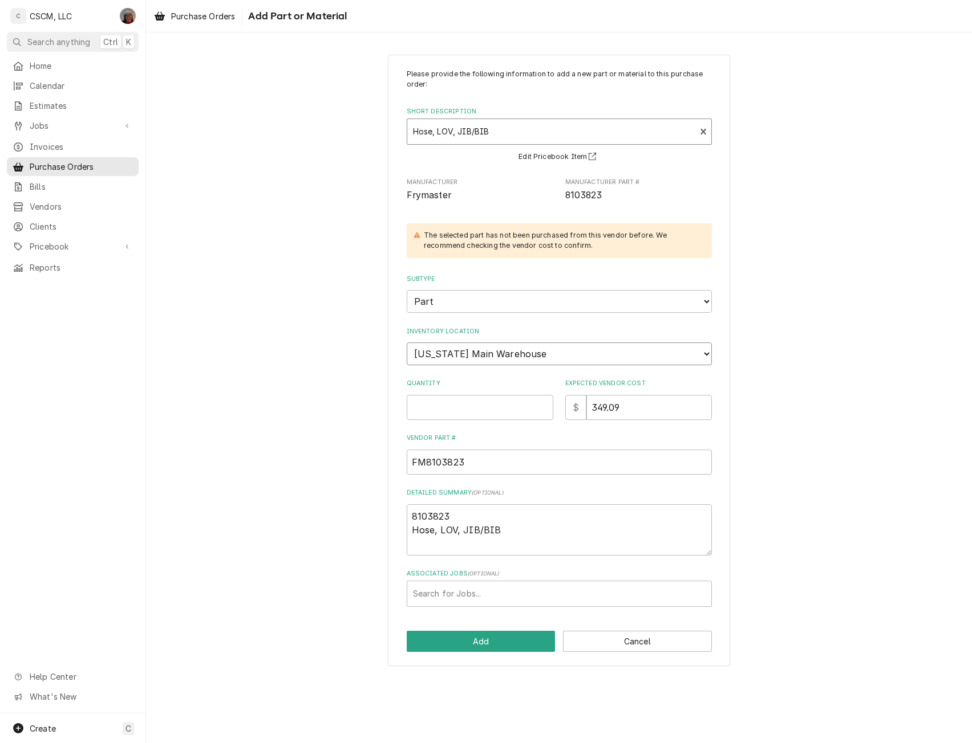
click at [514, 358] on select "Choose a location... Chris's Truck Colorado Main Warehouse Izaia's Truck Jimmy'…" at bounding box center [559, 354] width 305 height 23
select select "421"
click at [407, 343] on select "Choose a location... Chris's Truck Colorado Main Warehouse Izaia's Truck Jimmy'…" at bounding box center [559, 354] width 305 height 23
type textarea "x"
click at [458, 413] on input "Quantity" at bounding box center [480, 407] width 147 height 25
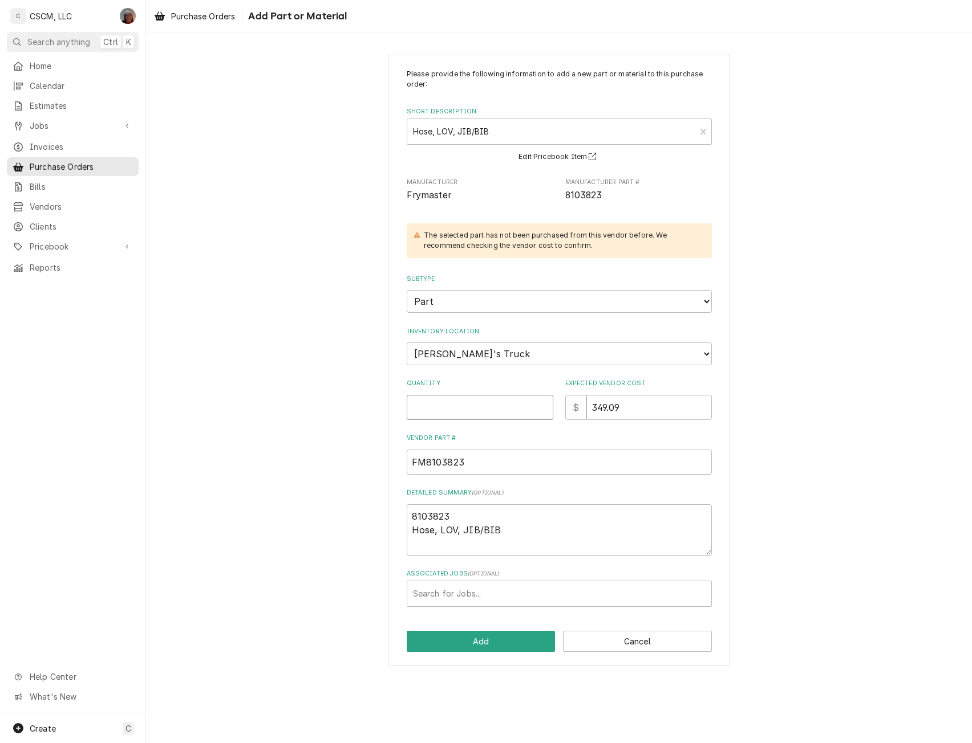
type input "1"
type textarea "x"
type input "1"
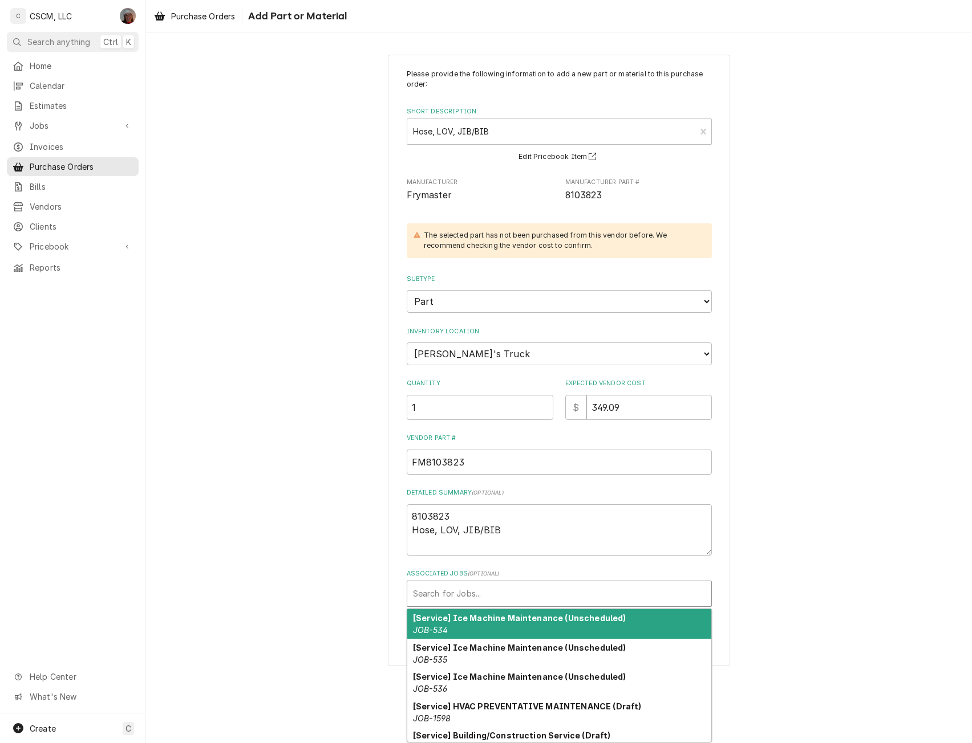
click at [468, 596] on div "Associated Jobs" at bounding box center [559, 594] width 292 height 21
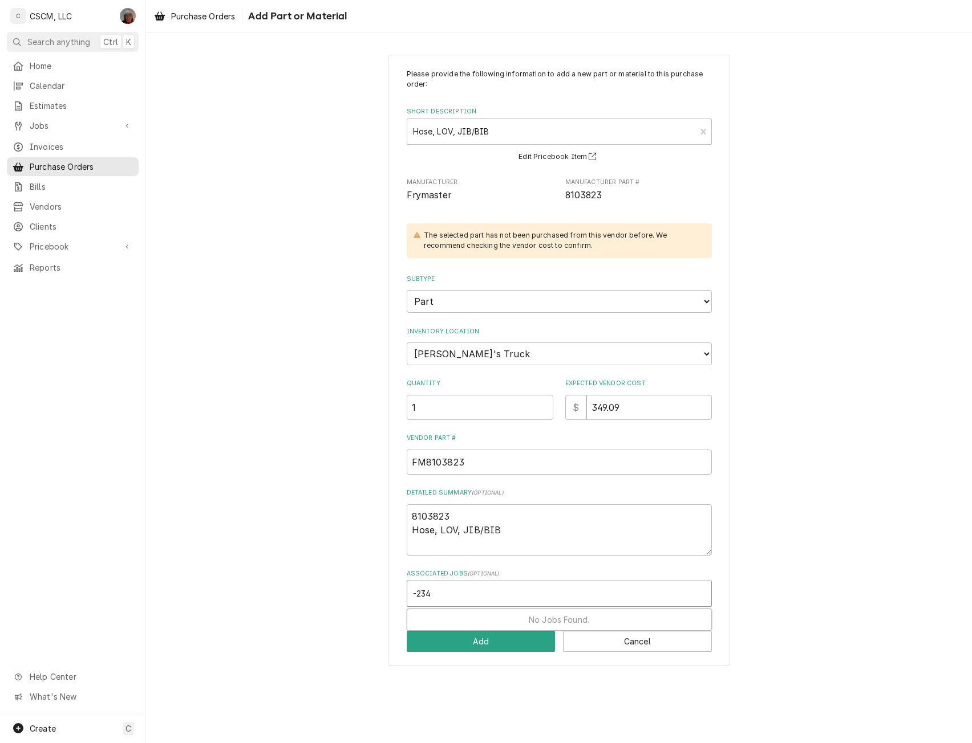
type input "-2340"
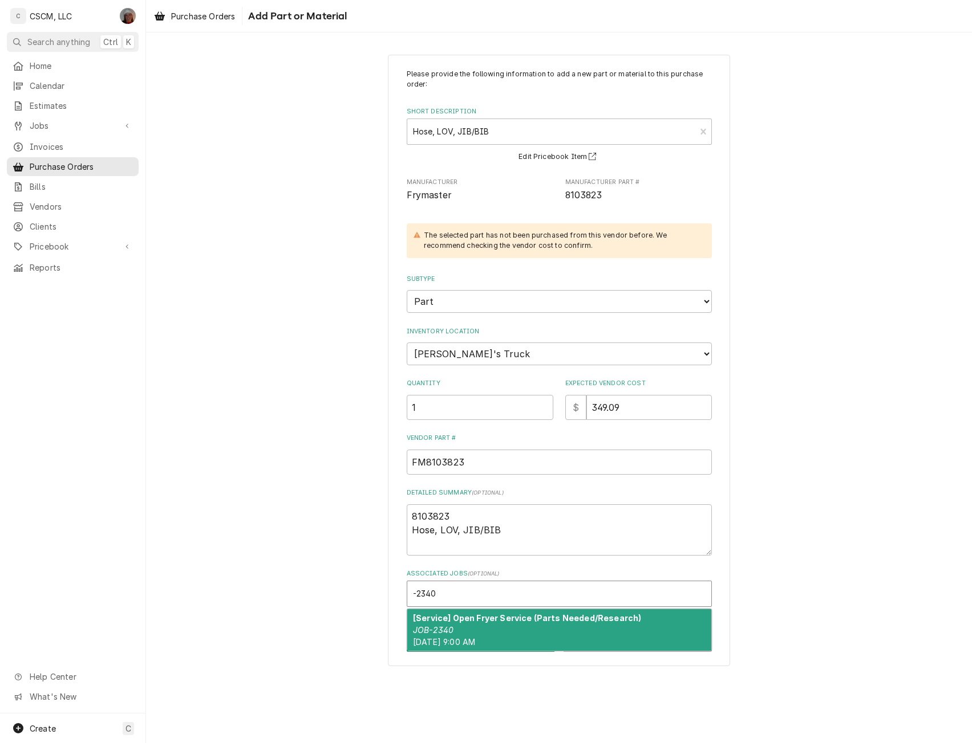
type textarea "x"
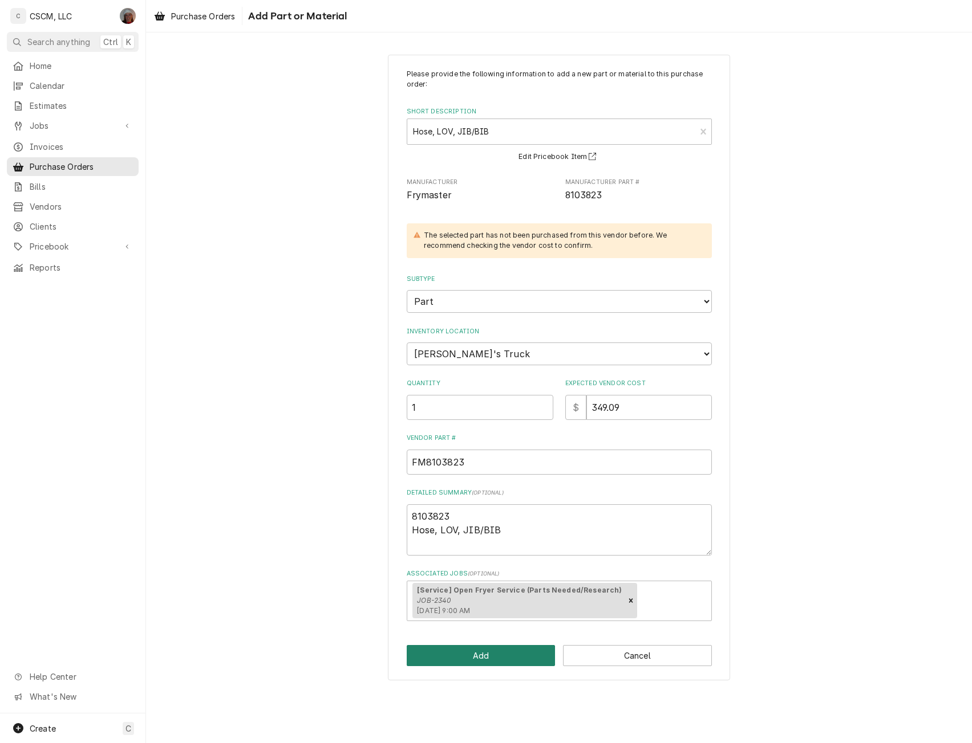
click at [483, 659] on button "Add" at bounding box center [481, 655] width 149 height 21
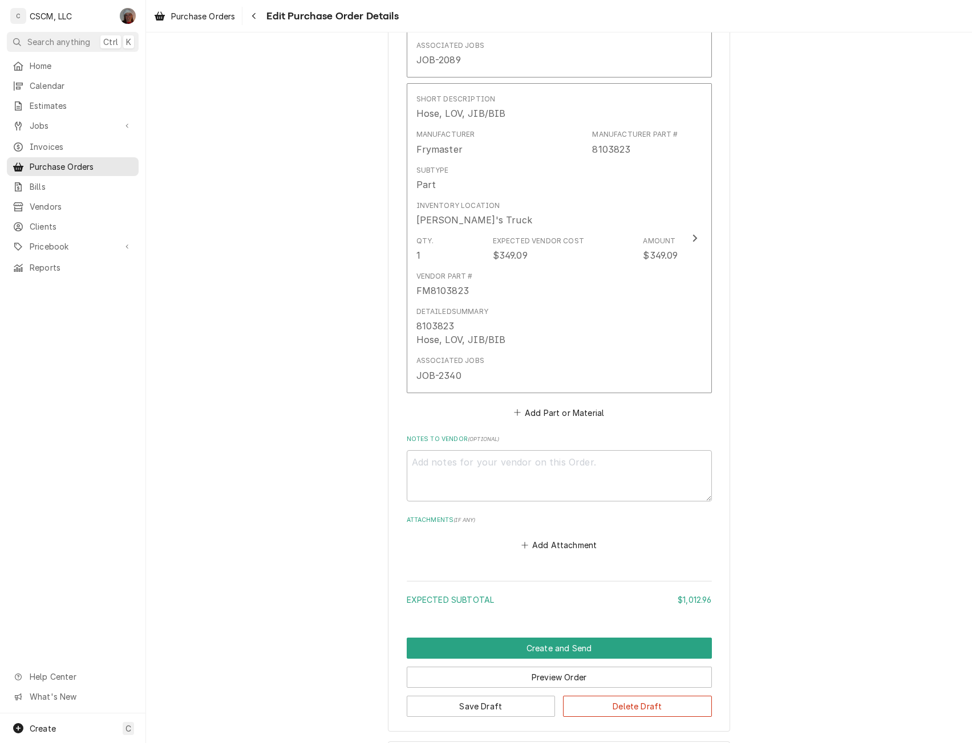
scroll to position [790, 0]
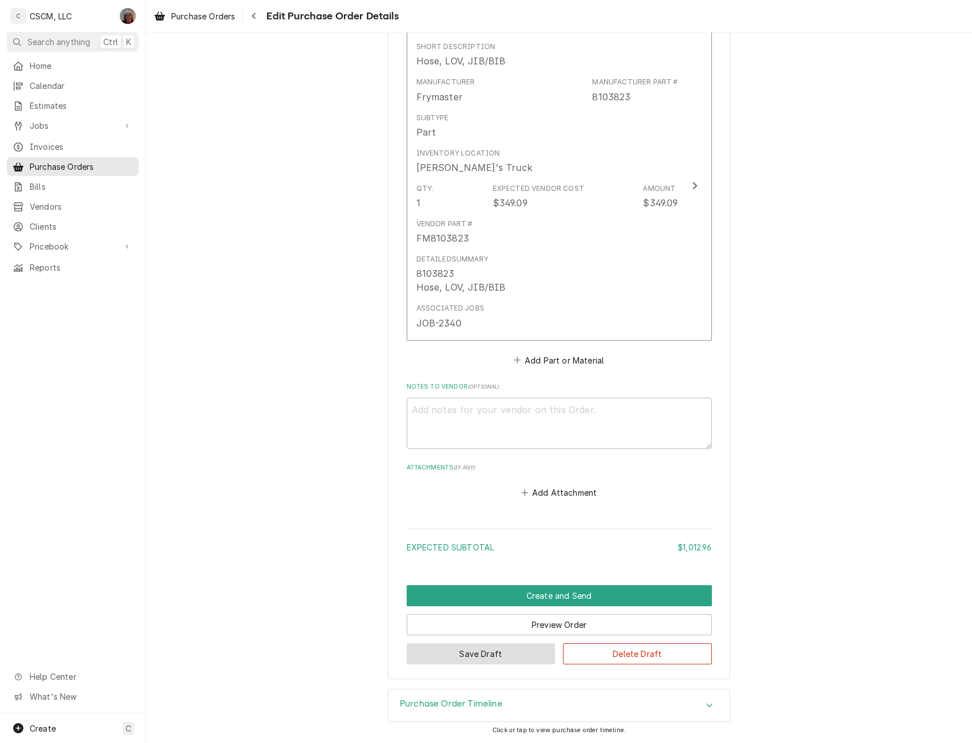
click at [470, 650] on button "Save Draft" at bounding box center [481, 654] width 149 height 21
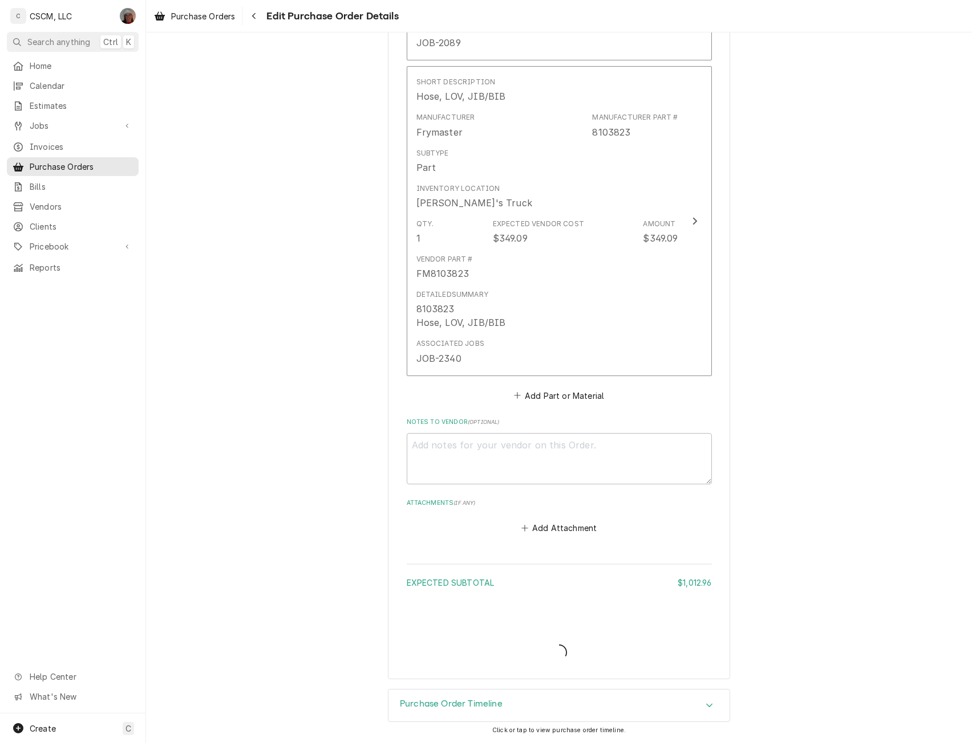
scroll to position [754, 0]
type textarea "x"
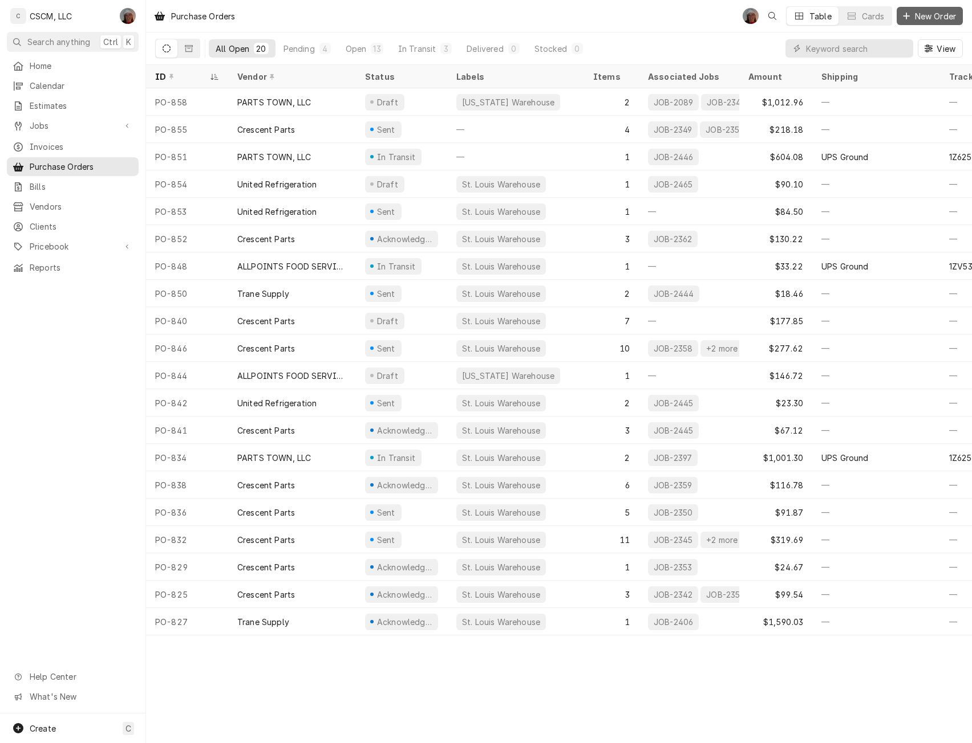
click at [923, 17] on span "New Order" at bounding box center [935, 16] width 46 height 12
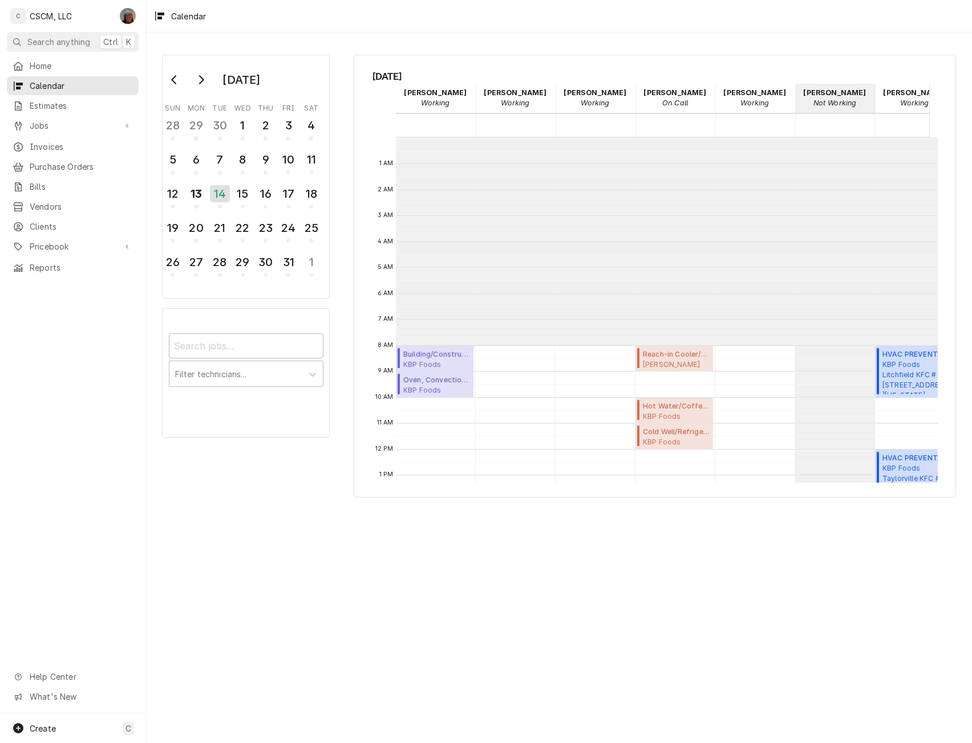
scroll to position [128, 0]
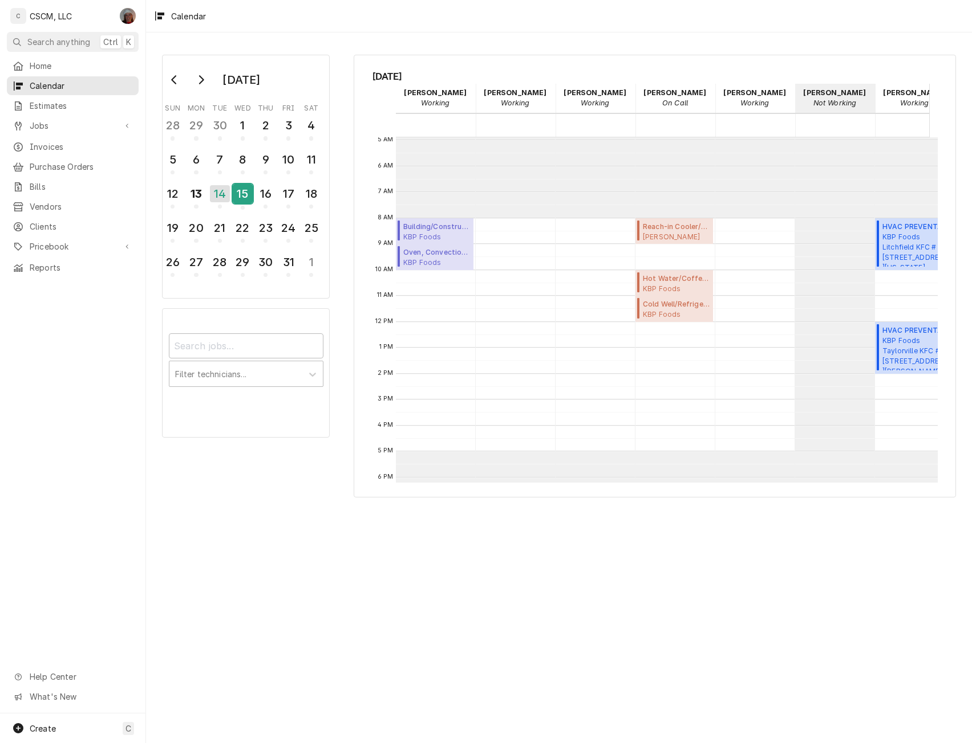
click at [239, 197] on div "15" at bounding box center [243, 193] width 20 height 19
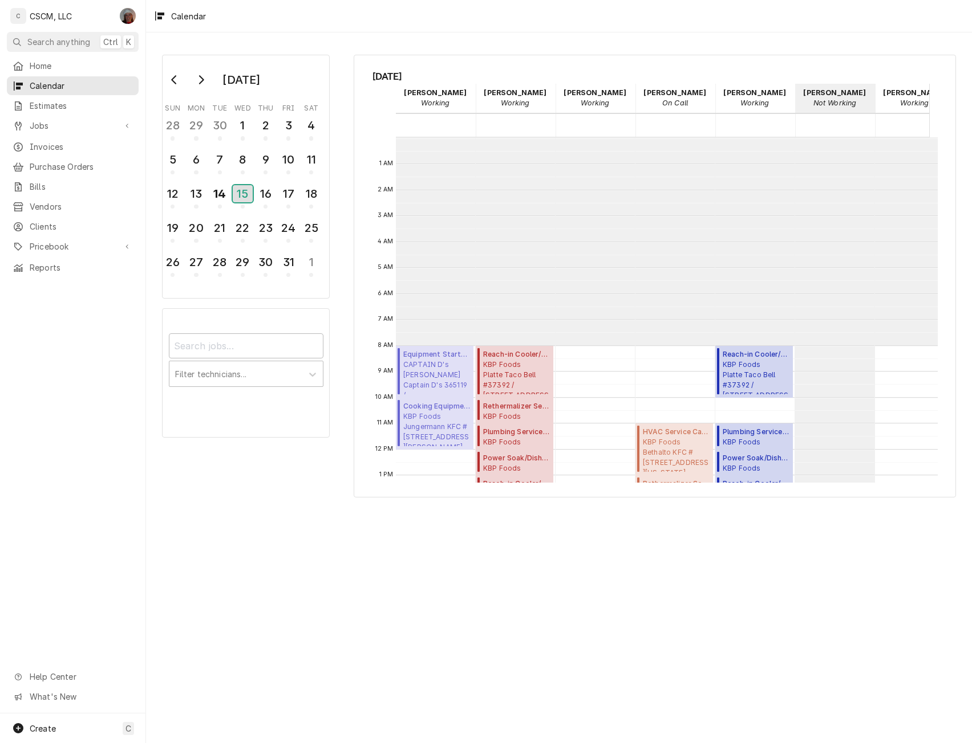
scroll to position [208, 0]
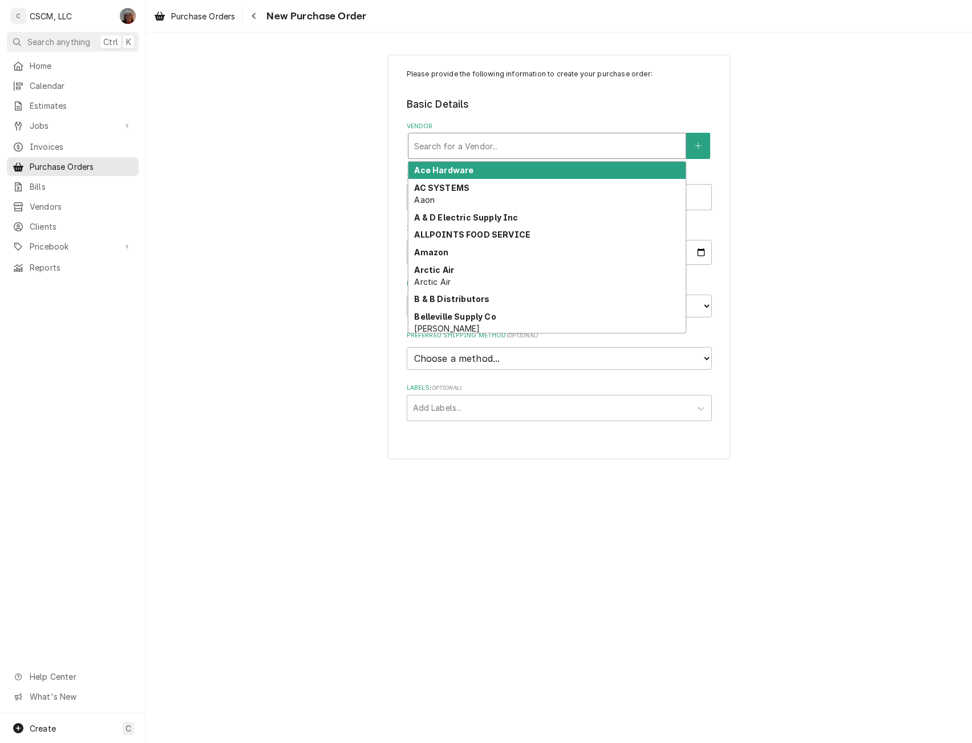
click at [460, 141] on div "Vendor" at bounding box center [547, 146] width 266 height 21
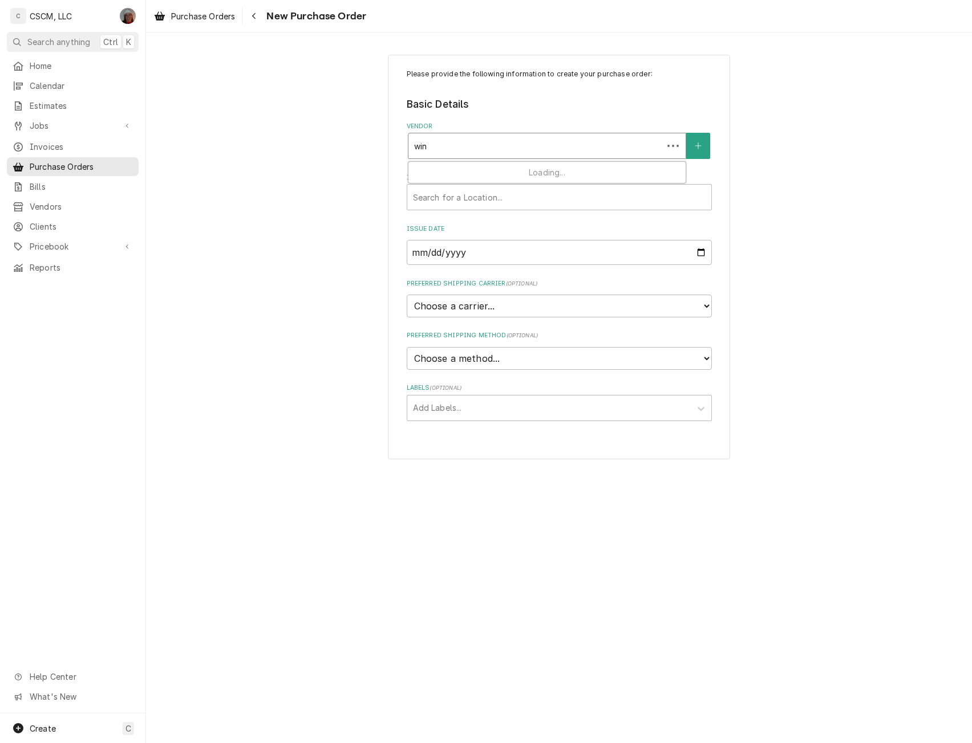
type input "[PERSON_NAME]"
click at [444, 174] on strong "Winnelson" at bounding box center [436, 170] width 44 height 10
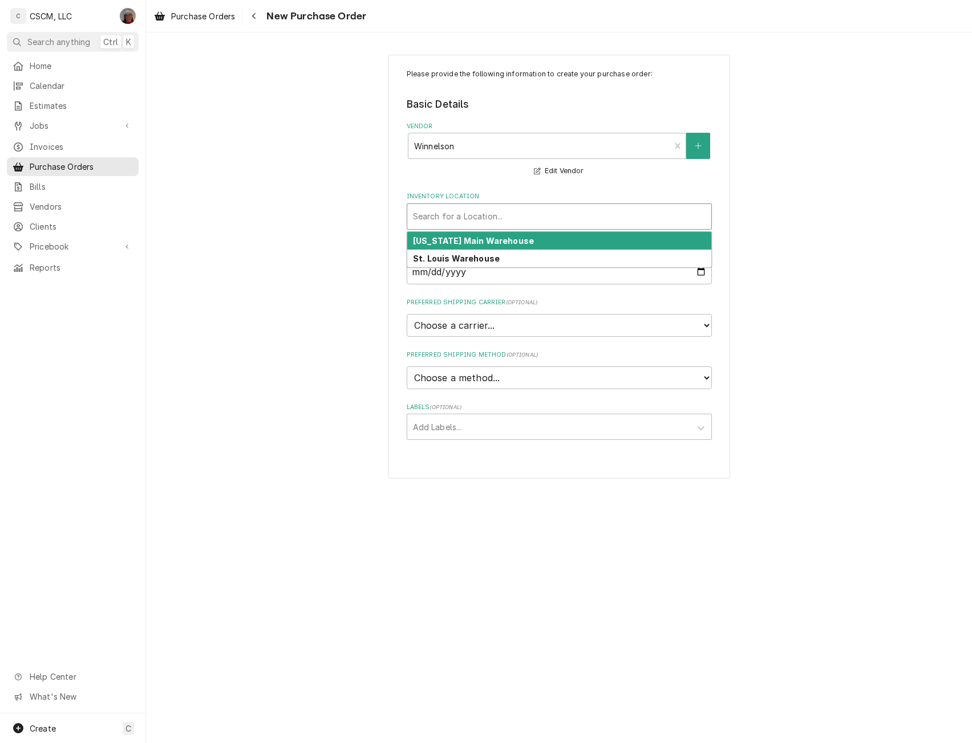
click at [452, 204] on div "Search for a Location..." at bounding box center [559, 216] width 304 height 25
click at [450, 242] on strong "Colorado Main Warehouse" at bounding box center [473, 241] width 121 height 10
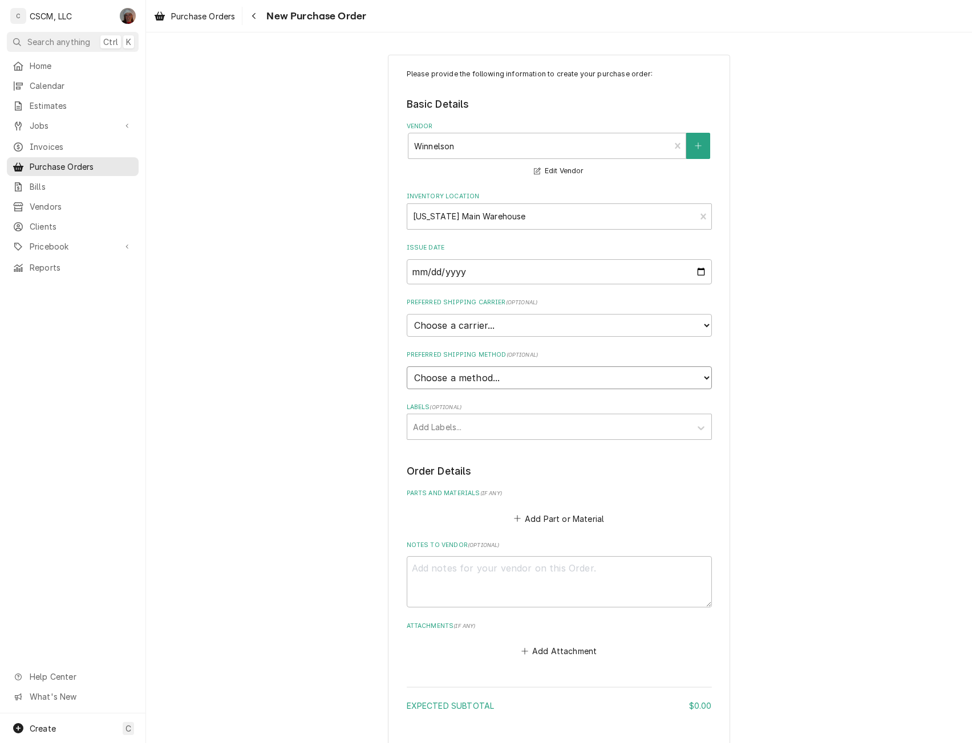
click at [452, 374] on select "Choose a method... Ground Next Day Early AM Next Day Air 2 Day Air Other" at bounding box center [559, 378] width 305 height 23
select select "0"
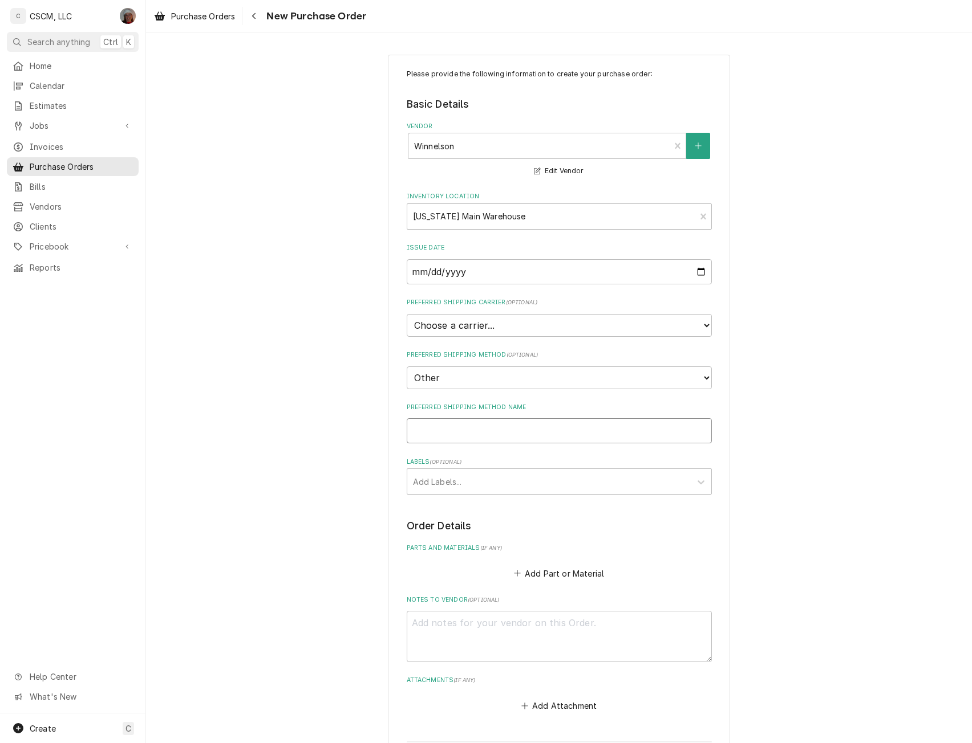
click at [430, 432] on input "Preferred Shipping Method Name" at bounding box center [559, 430] width 305 height 25
type textarea "x"
type input "W"
type textarea "x"
type input "Wi"
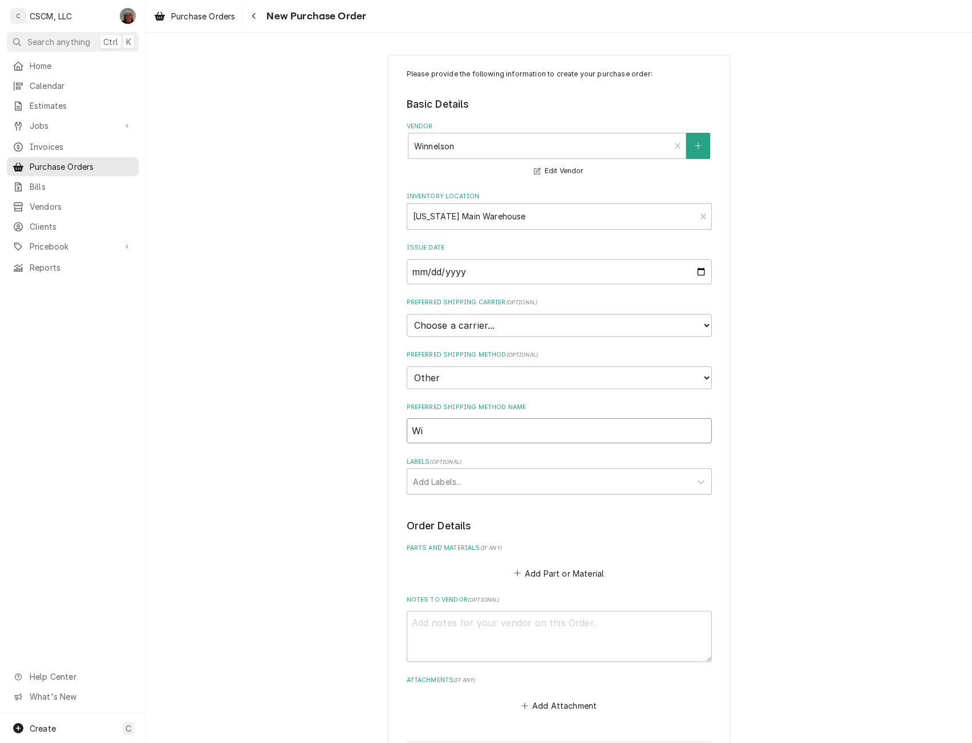
type textarea "x"
type input "Wil"
type textarea "x"
type input "Will"
type textarea "x"
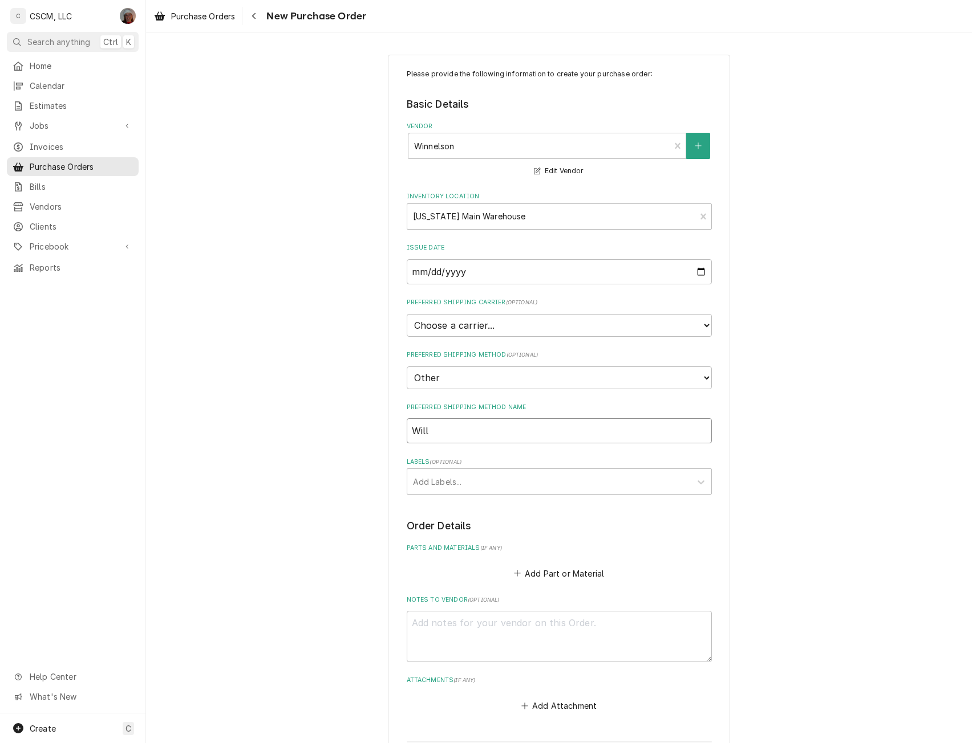
type input "Will"
type textarea "x"
type input "Will C"
type textarea "x"
type input "Will Ca"
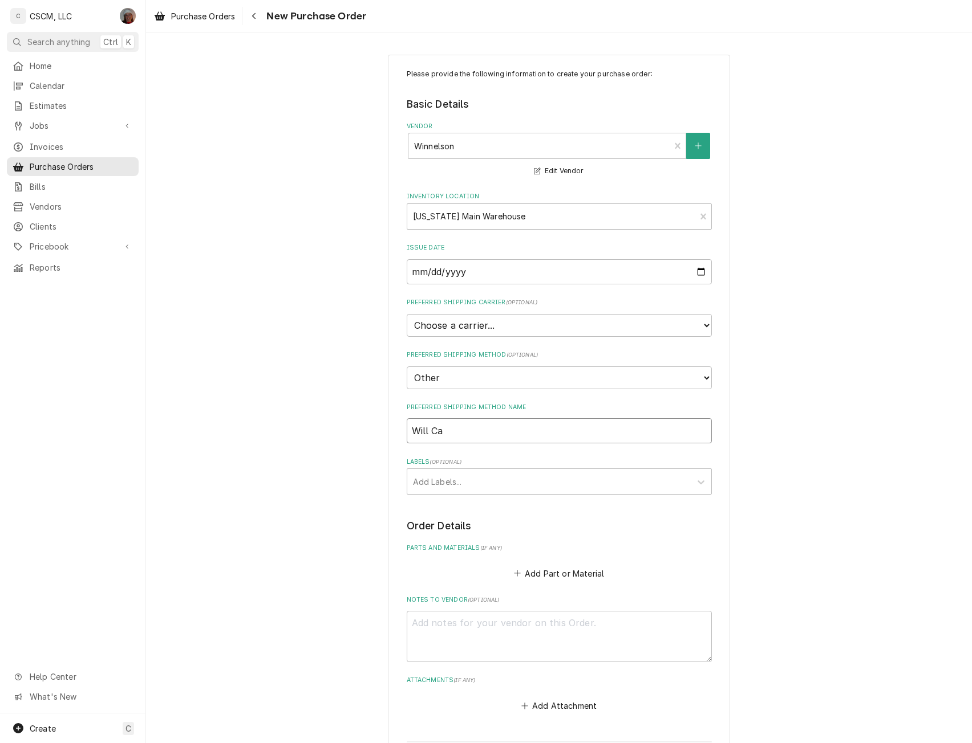
type textarea "x"
type input "Will Cal"
type textarea "x"
type input "Will Call"
type textarea "x"
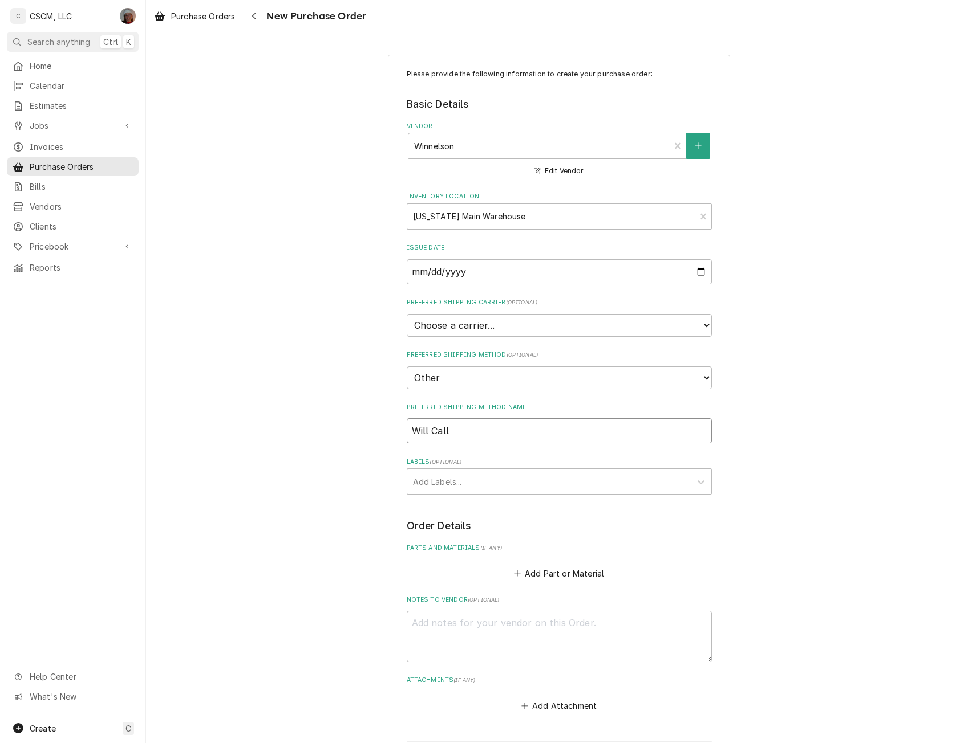
type input "Will Call"
type textarea "x"
type input "Will Call C"
type textarea "x"
type input "Will Call Co"
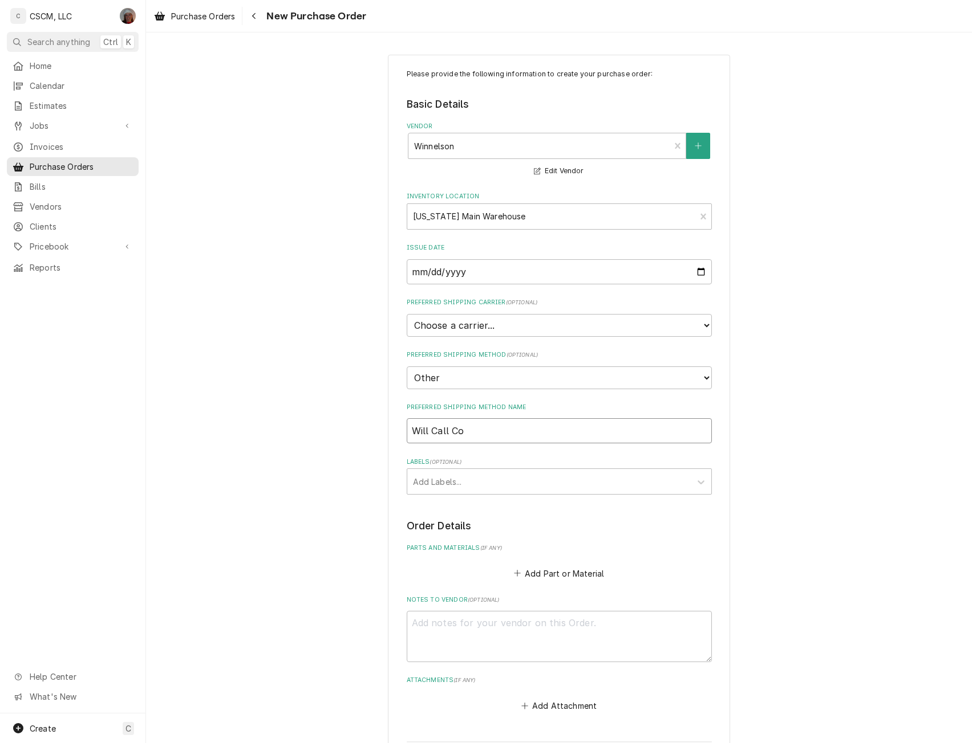
type textarea "x"
type input "Will Call Col"
type textarea "x"
type input "Will Call Colo"
type textarea "x"
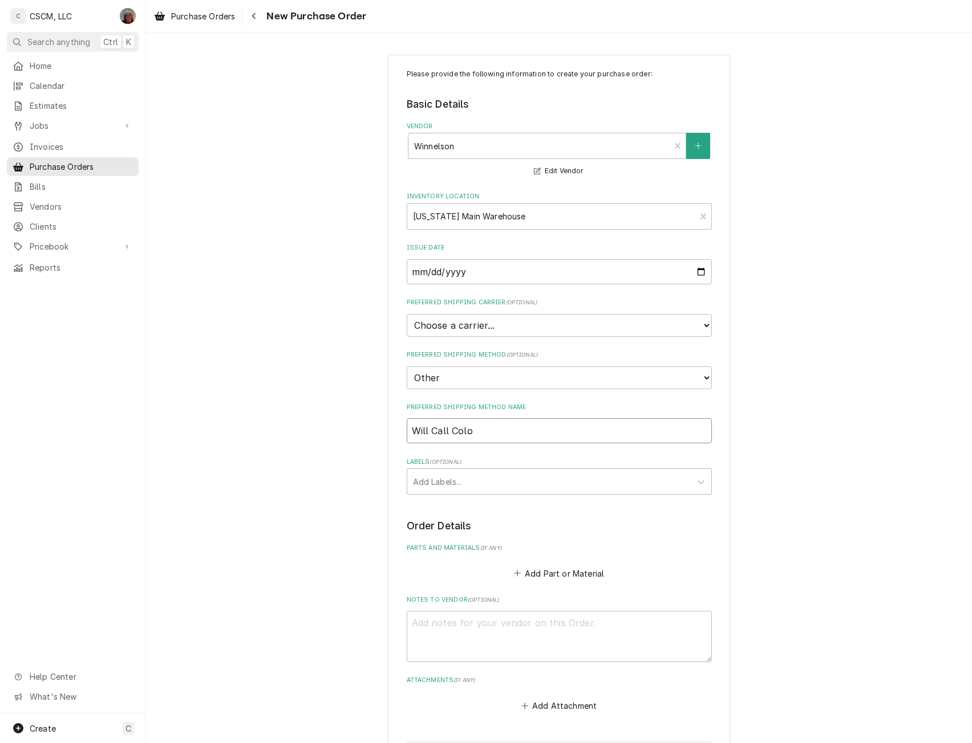
type input "Will Call Color"
type textarea "x"
type input "Will Call Colora"
type textarea "x"
type input "Will Call Colorad"
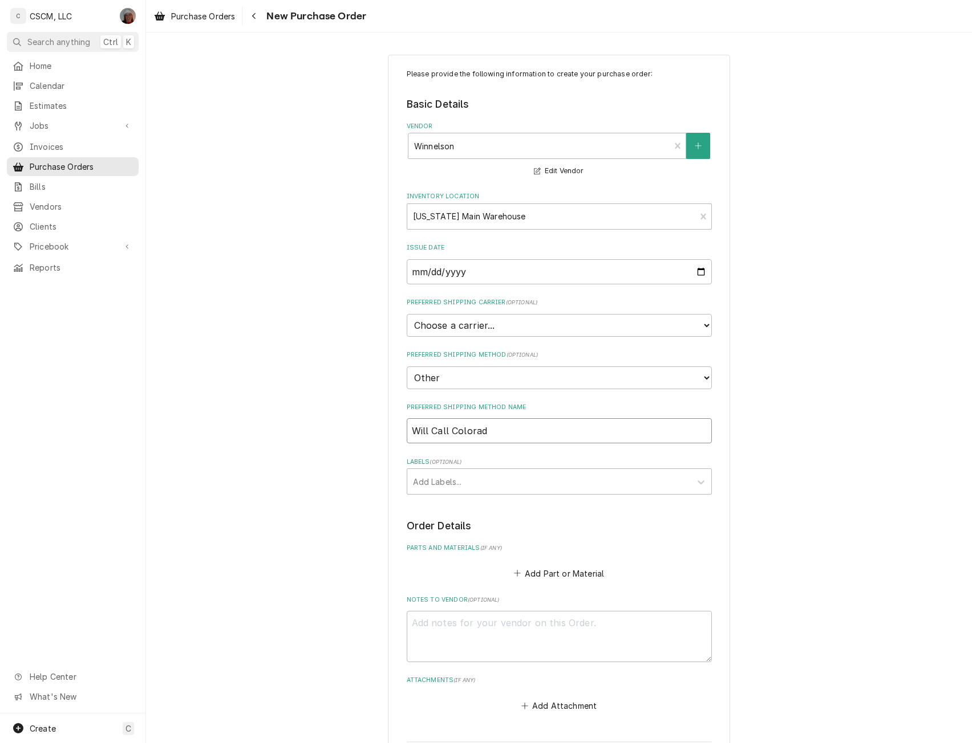
type textarea "x"
type input "Will Call Colorado"
click at [449, 468] on div "Labels ( optional ) Add Labels..." at bounding box center [559, 476] width 305 height 37
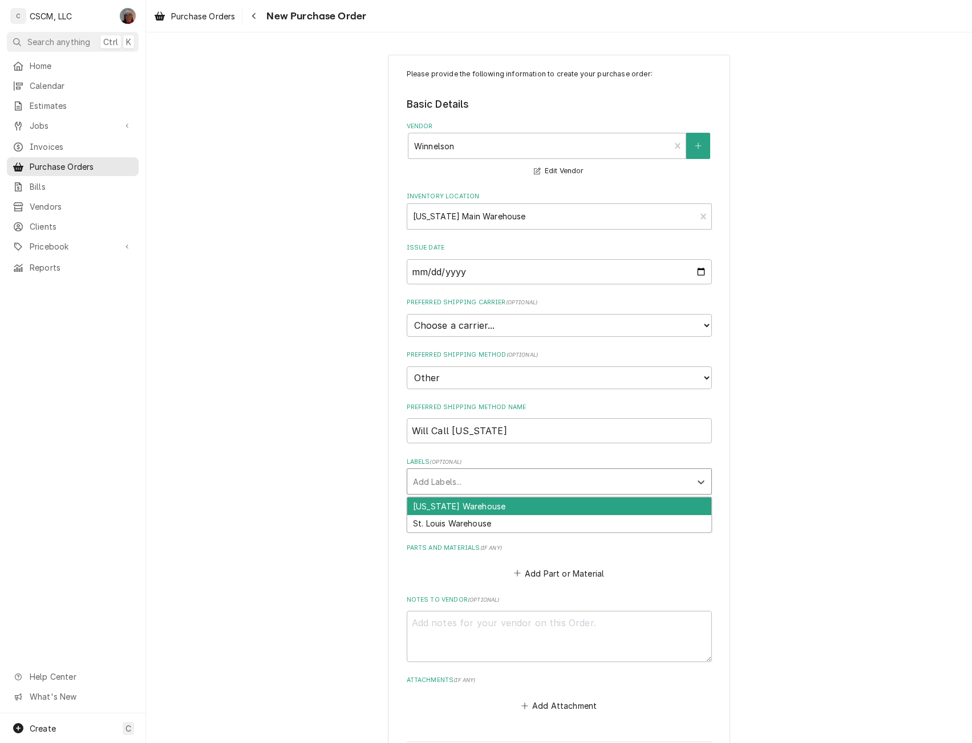
click at [441, 478] on div "Labels" at bounding box center [549, 482] width 272 height 21
click at [437, 507] on div "Colorado Warehouse" at bounding box center [559, 507] width 304 height 18
type textarea "x"
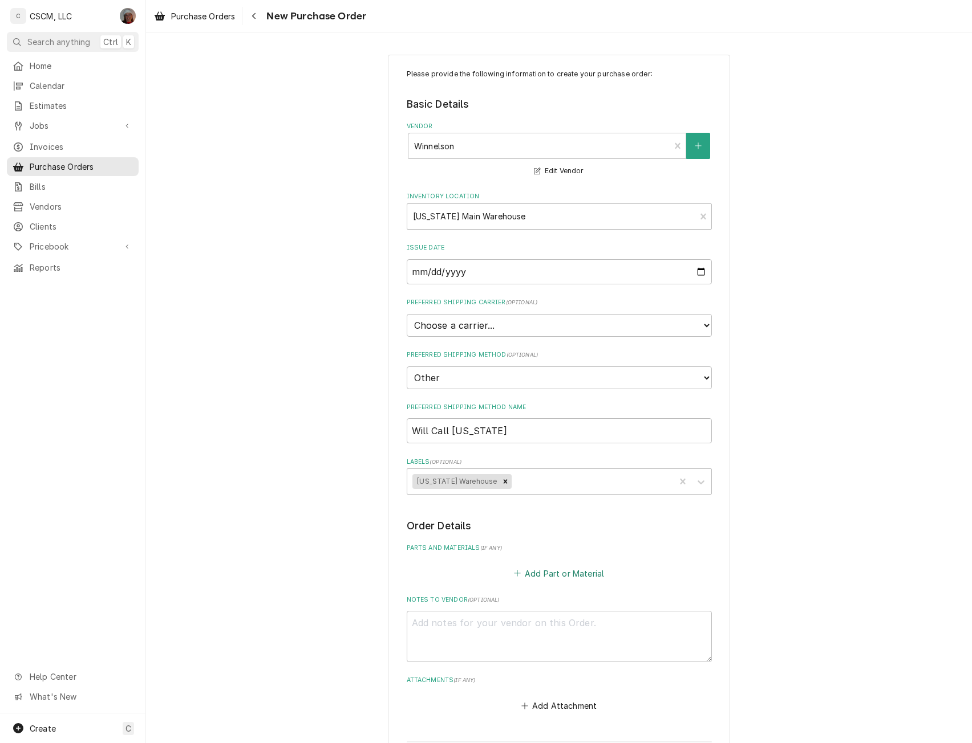
click at [527, 572] on button "Add Part or Material" at bounding box center [558, 574] width 94 height 16
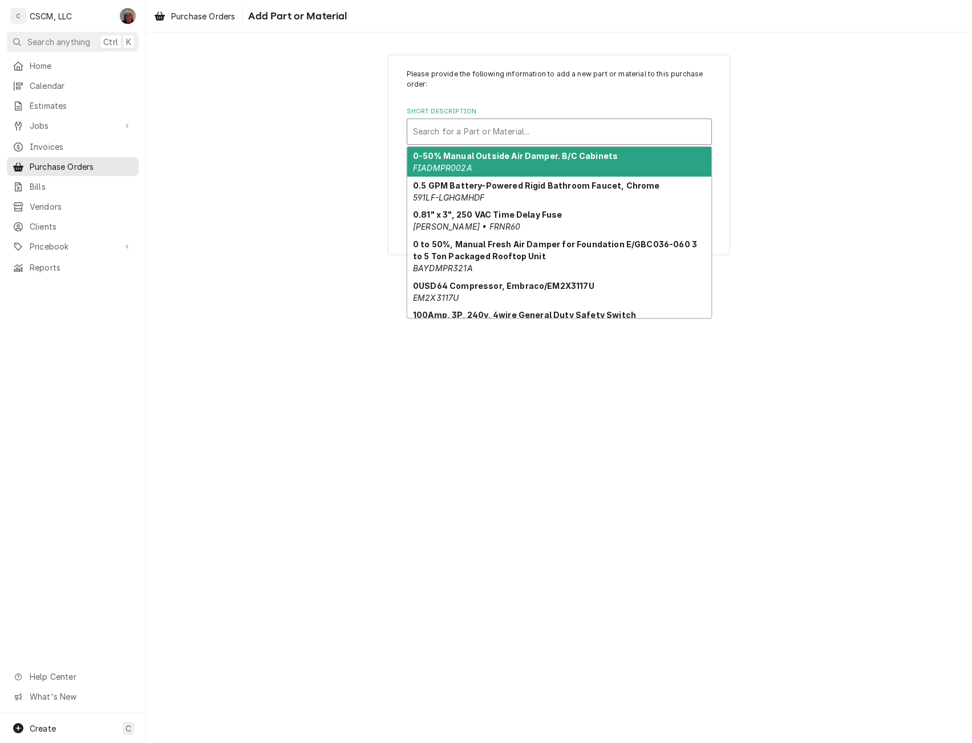
click at [489, 136] on div "Short Description" at bounding box center [559, 131] width 292 height 21
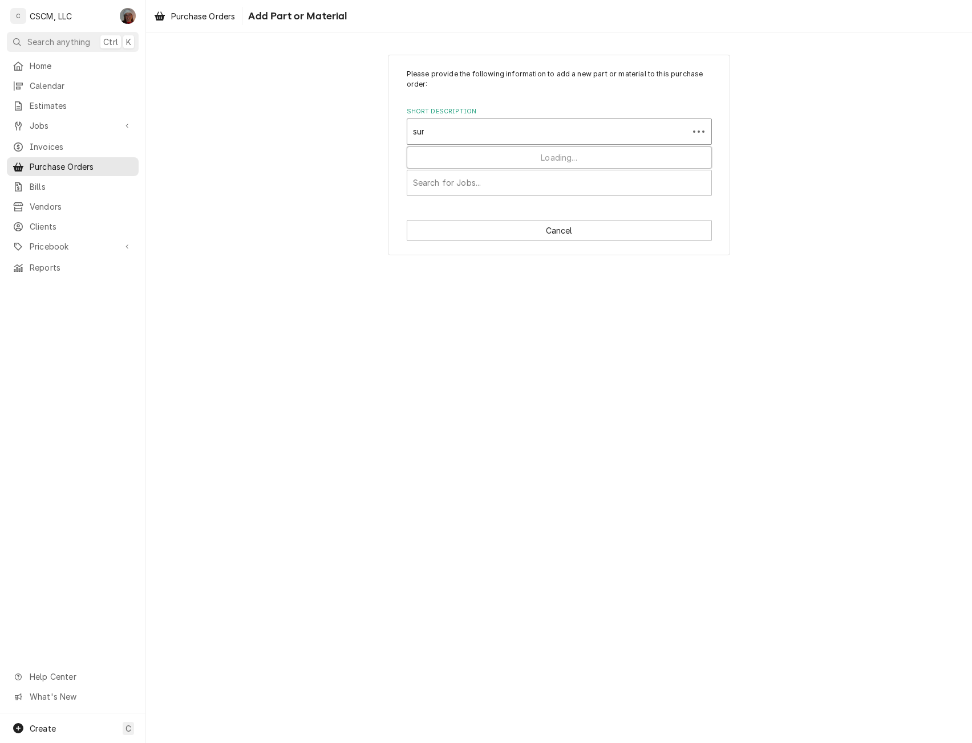
type input "sund"
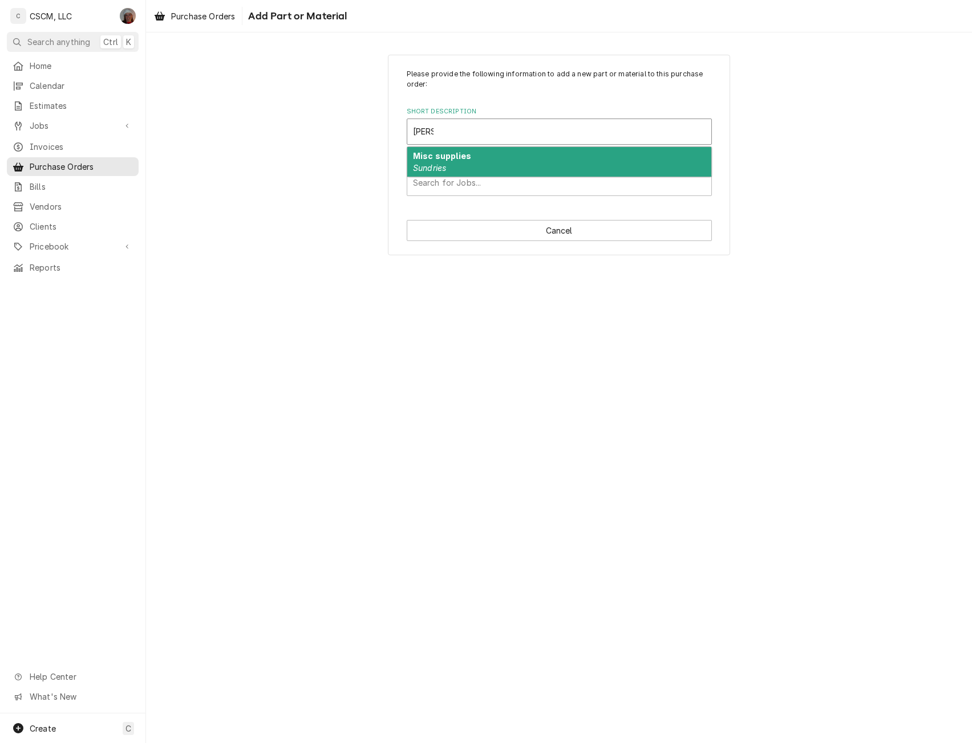
click at [467, 163] on div "Misc supplies Sundries" at bounding box center [559, 162] width 304 height 30
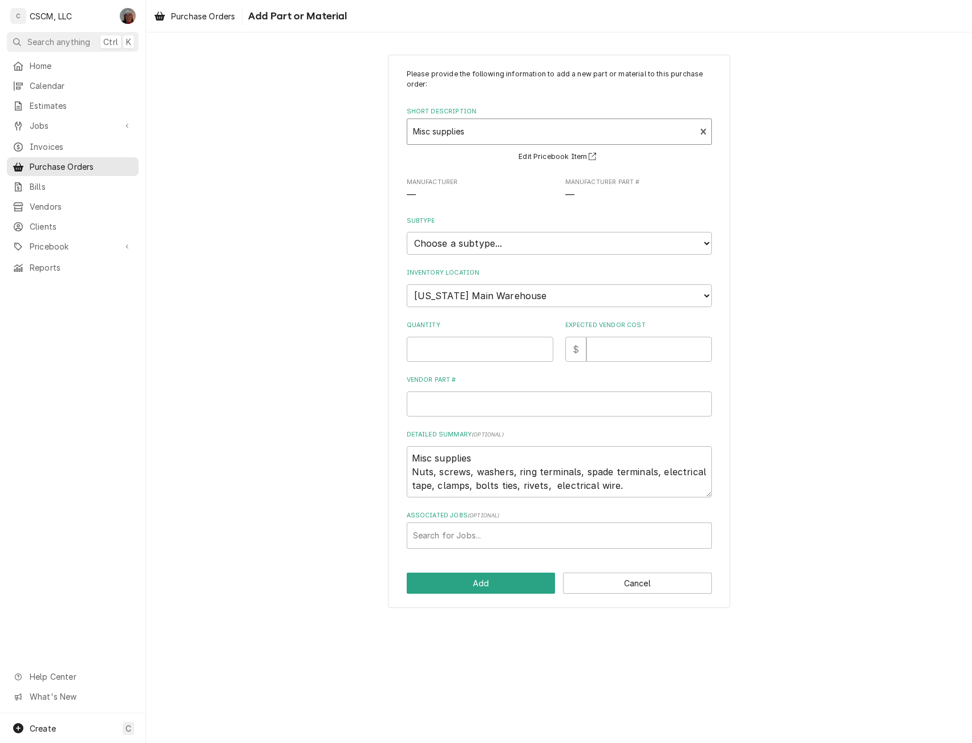
type textarea "x"
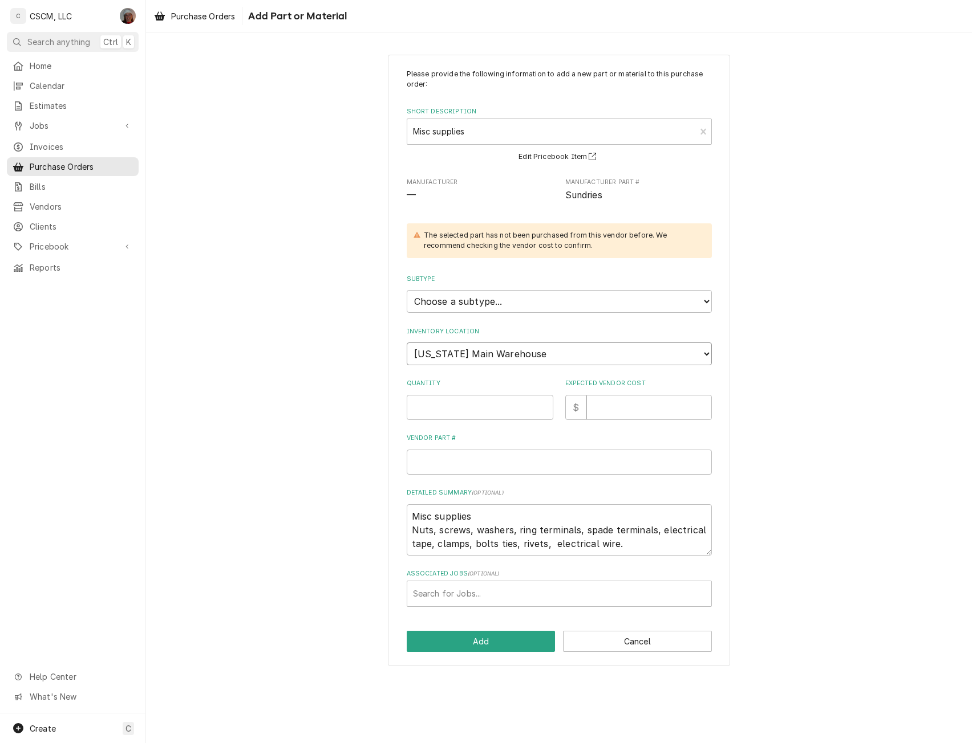
click at [453, 355] on select "Choose a location... Chris's Truck Colorado Main Warehouse Izaia's Truck Jimmy'…" at bounding box center [559, 354] width 305 height 23
select select "421"
click at [407, 343] on select "Choose a location... Chris's Truck Colorado Main Warehouse Izaia's Truck Jimmy'…" at bounding box center [559, 354] width 305 height 23
click at [431, 419] on input "Quantity" at bounding box center [480, 407] width 147 height 25
type textarea "x"
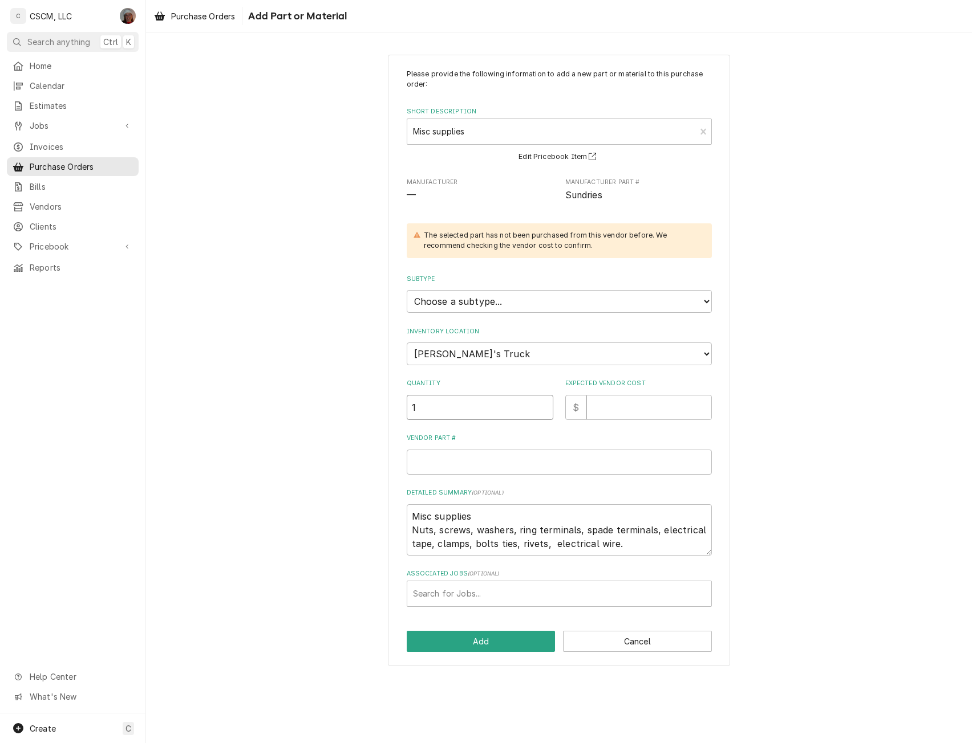
type input "1"
type textarea "x"
type input "1"
type textarea "x"
type input "S"
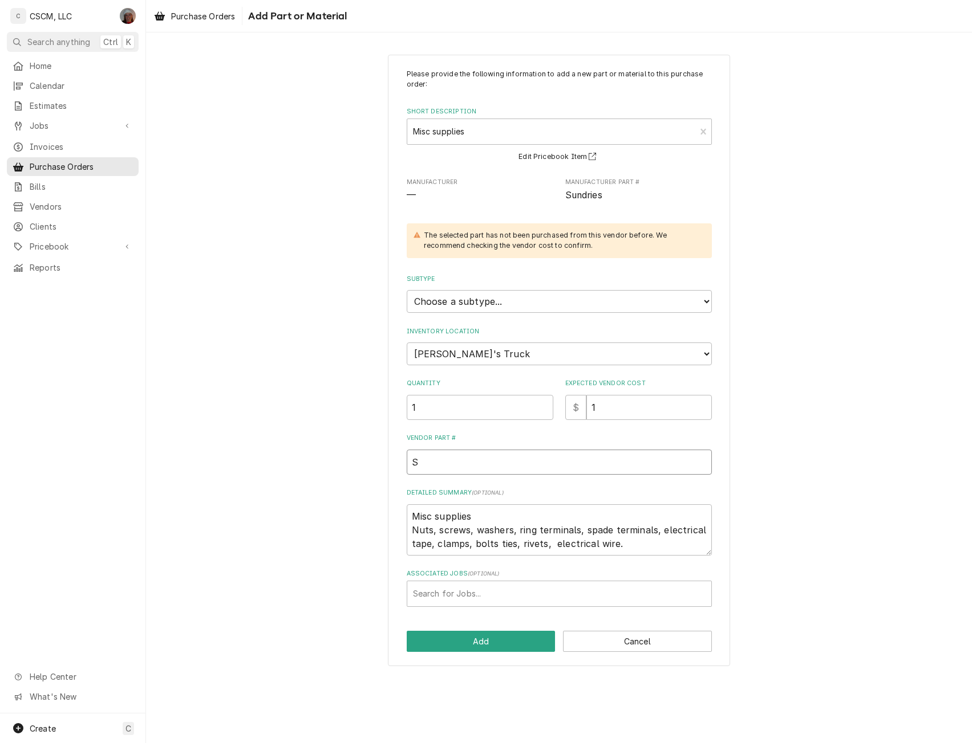
type textarea "x"
type input "Su"
type textarea "x"
type input "Sund"
type textarea "x"
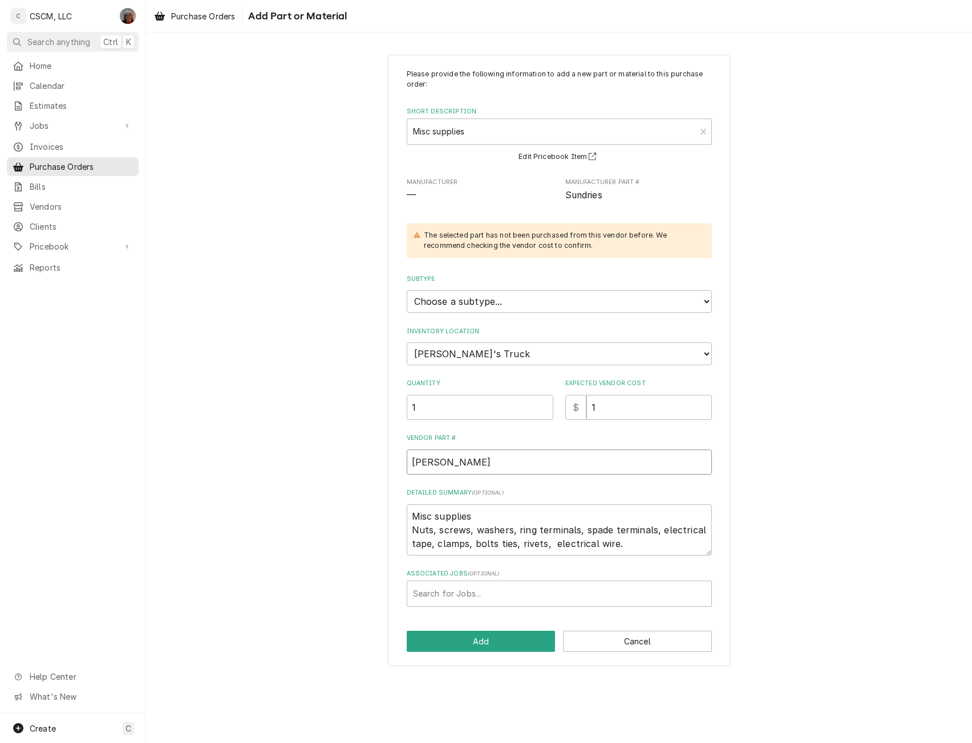
type input "Sundr"
type textarea "x"
type input "Sundri"
type textarea "x"
type input "Sundrie"
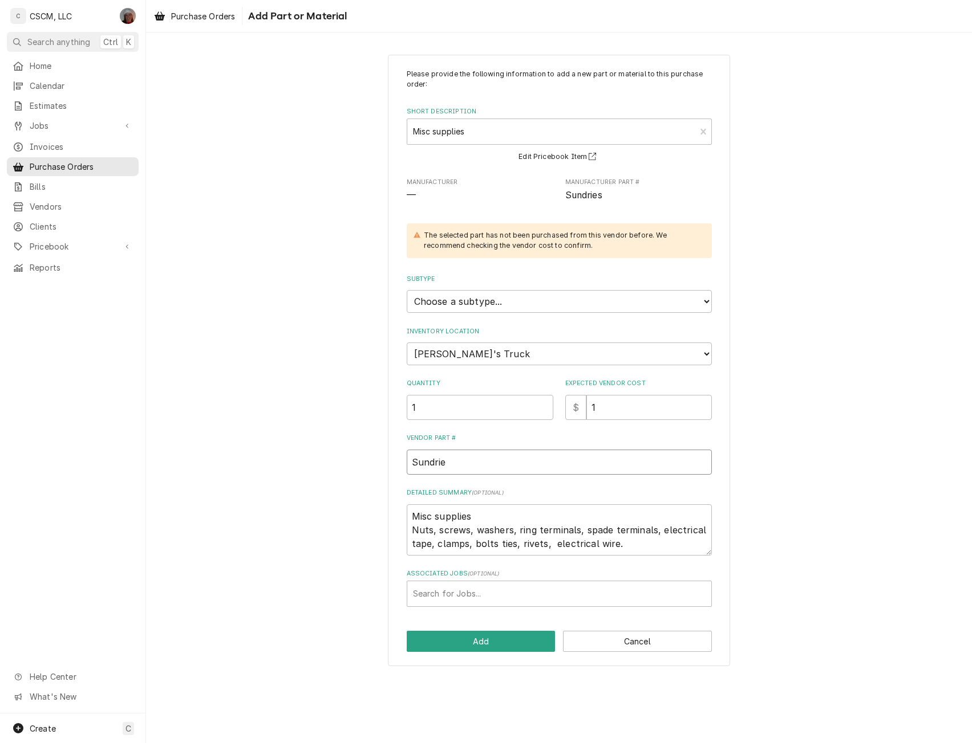
type textarea "x"
type input "Sundries"
click at [476, 642] on button "Add" at bounding box center [481, 641] width 149 height 21
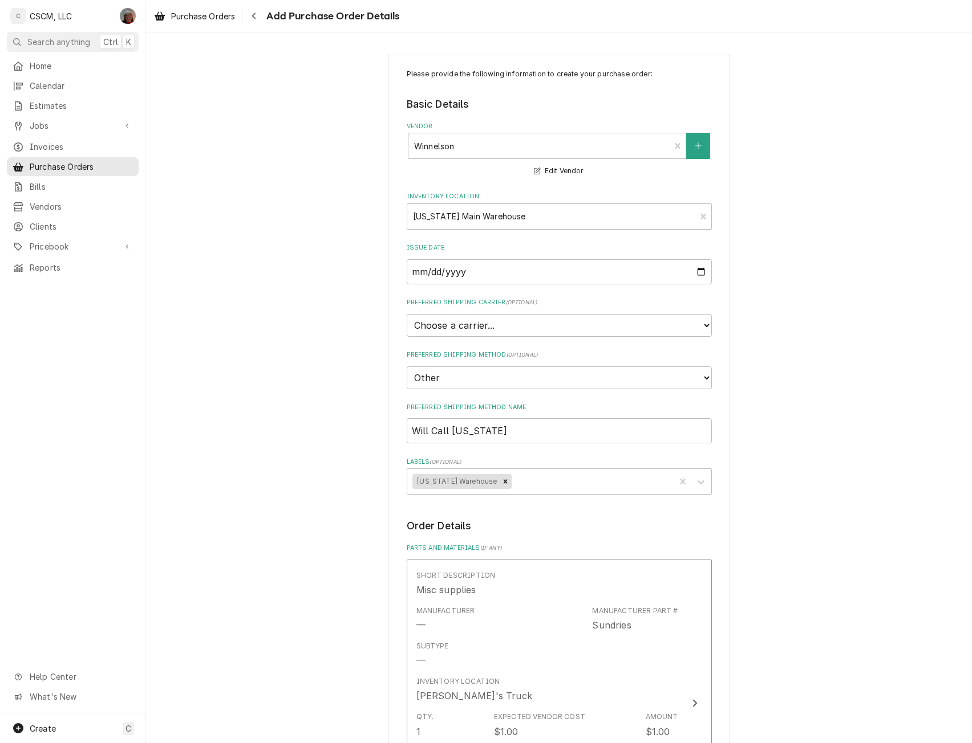
scroll to position [424, 0]
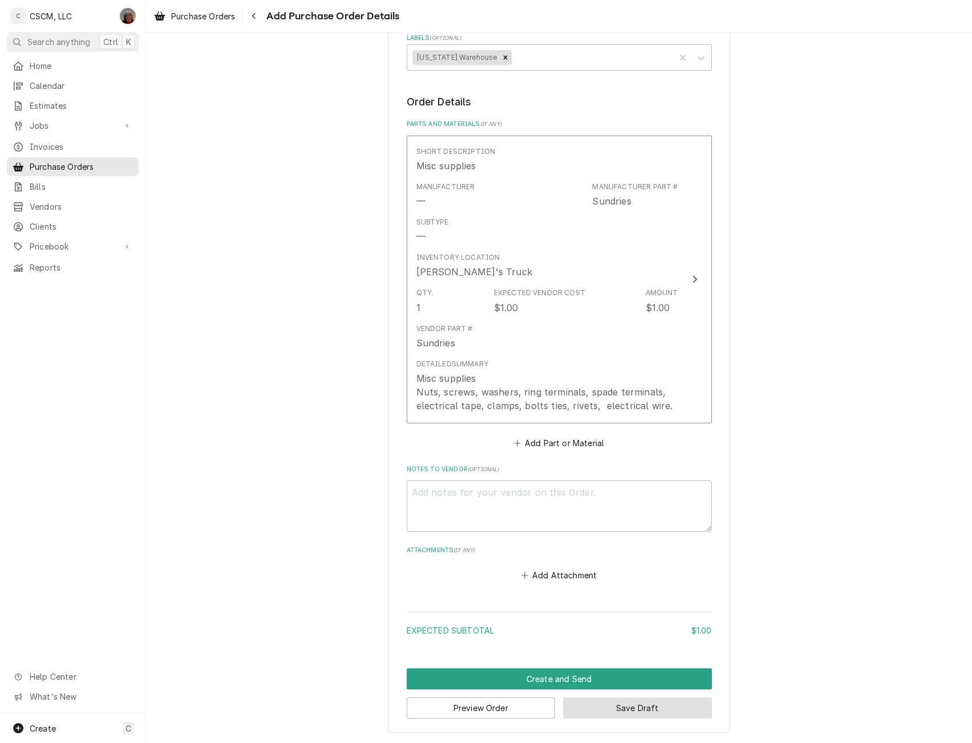
click at [640, 707] on button "Save Draft" at bounding box center [637, 708] width 149 height 21
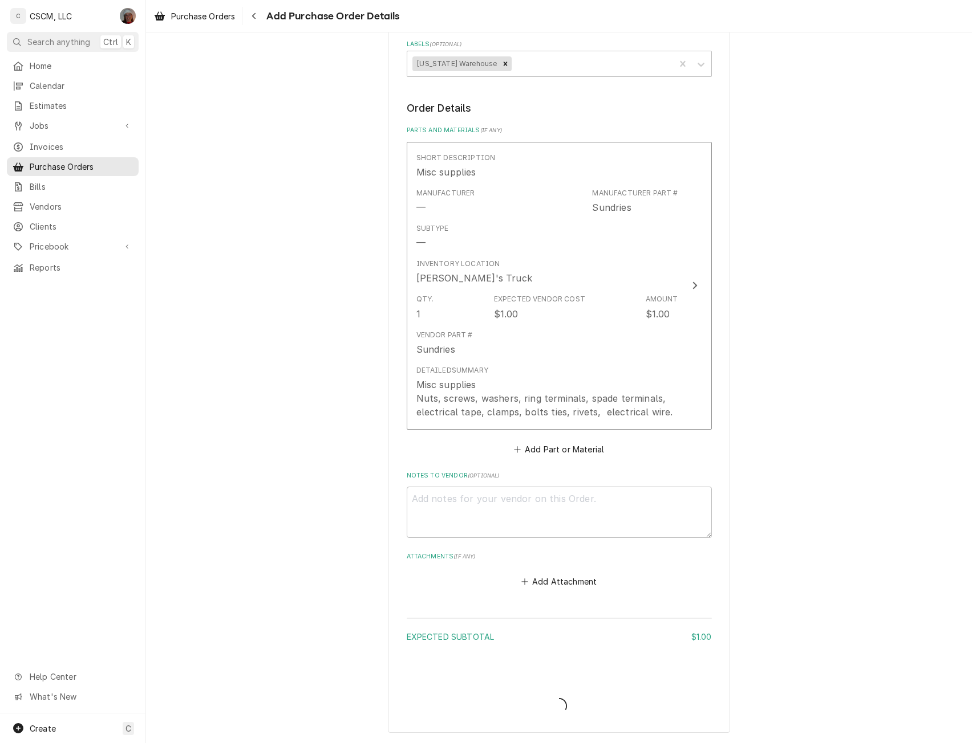
scroll to position [418, 0]
type textarea "x"
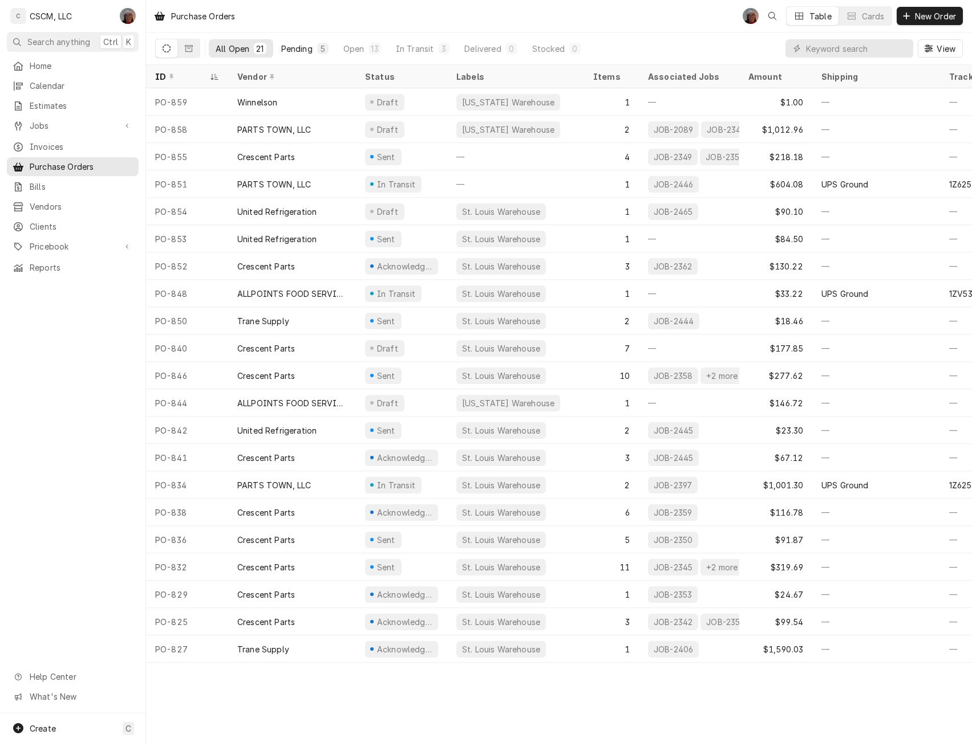
click at [291, 43] on div "Pending" at bounding box center [296, 49] width 31 height 12
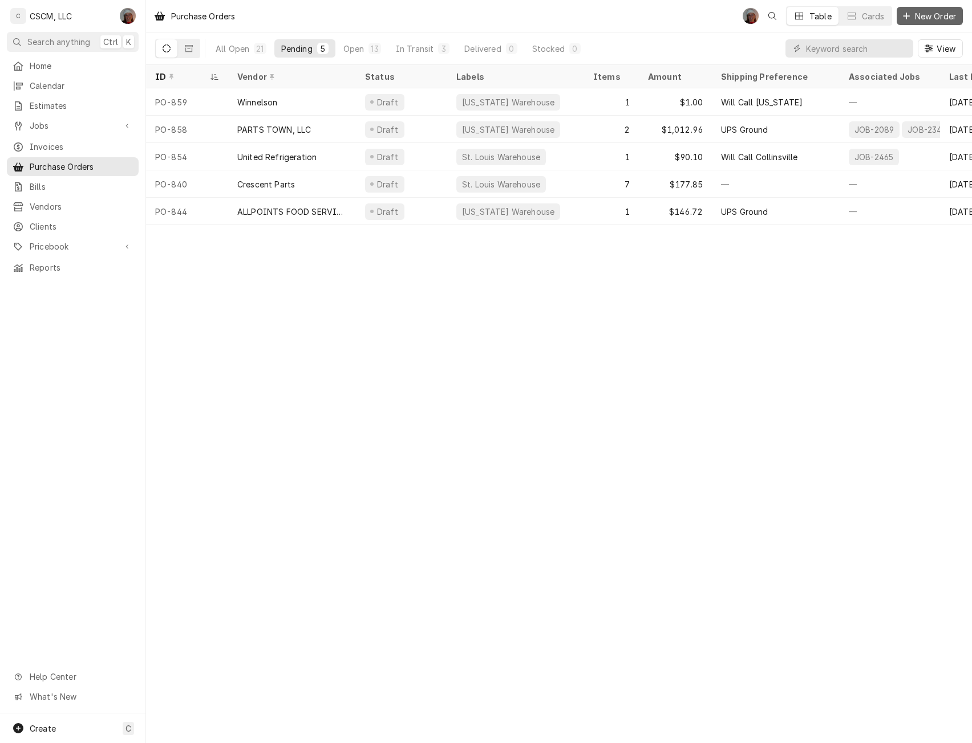
click at [919, 20] on span "New Order" at bounding box center [935, 16] width 46 height 12
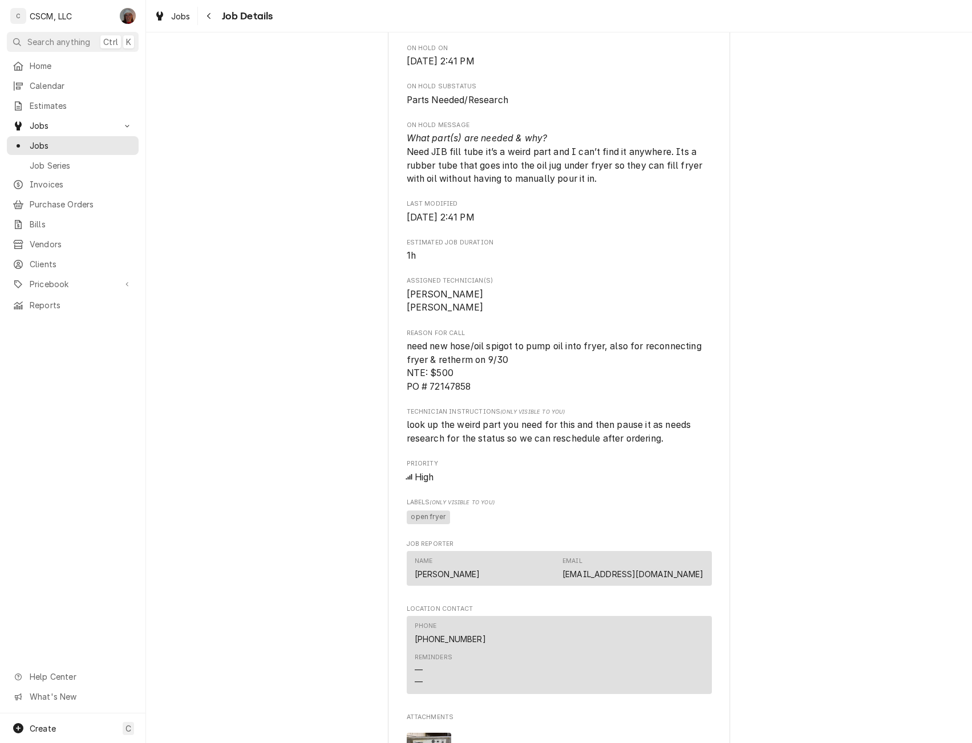
scroll to position [1028, 0]
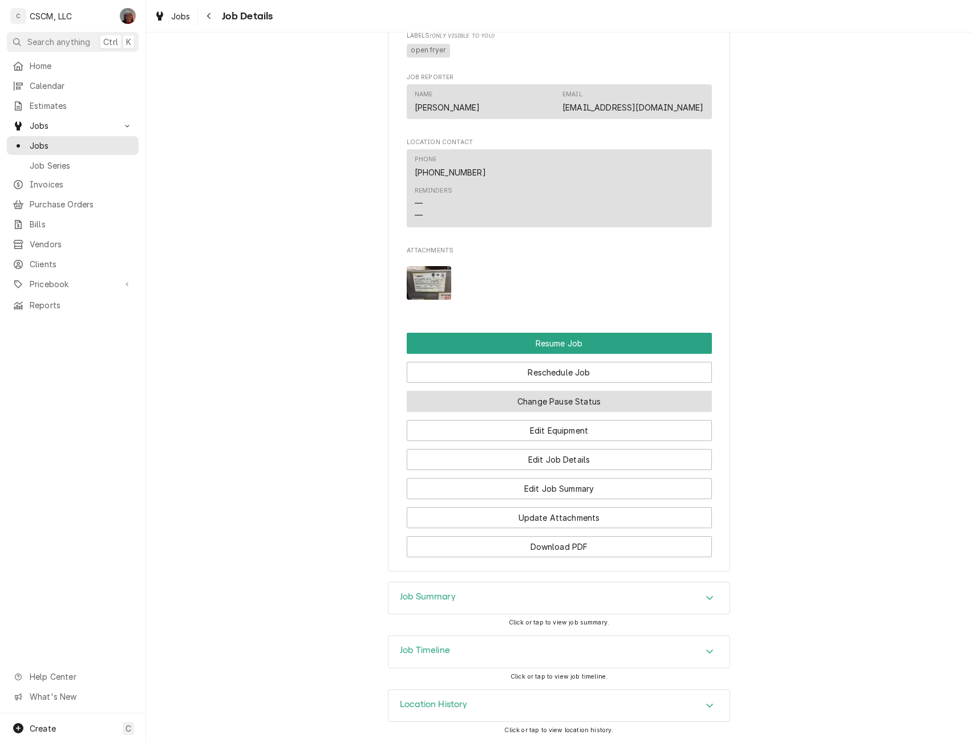
click at [543, 397] on button "Change Pause Status" at bounding box center [559, 401] width 305 height 21
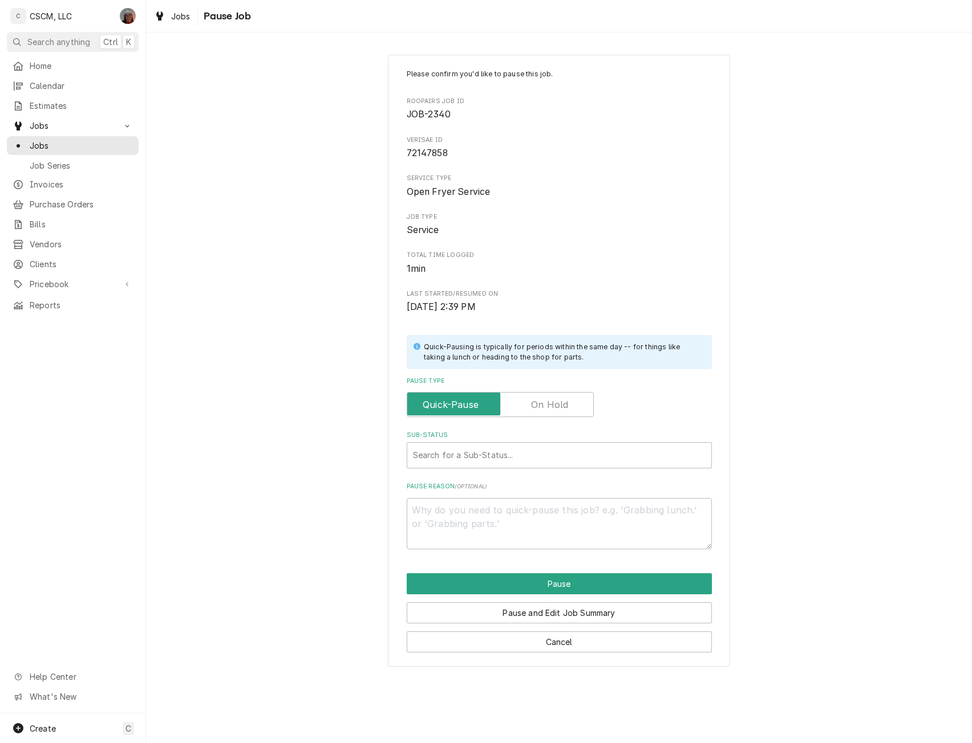
click at [551, 408] on label "Pause Type" at bounding box center [500, 404] width 187 height 25
click at [551, 408] on input "Pause Type" at bounding box center [500, 404] width 177 height 25
checkbox input "true"
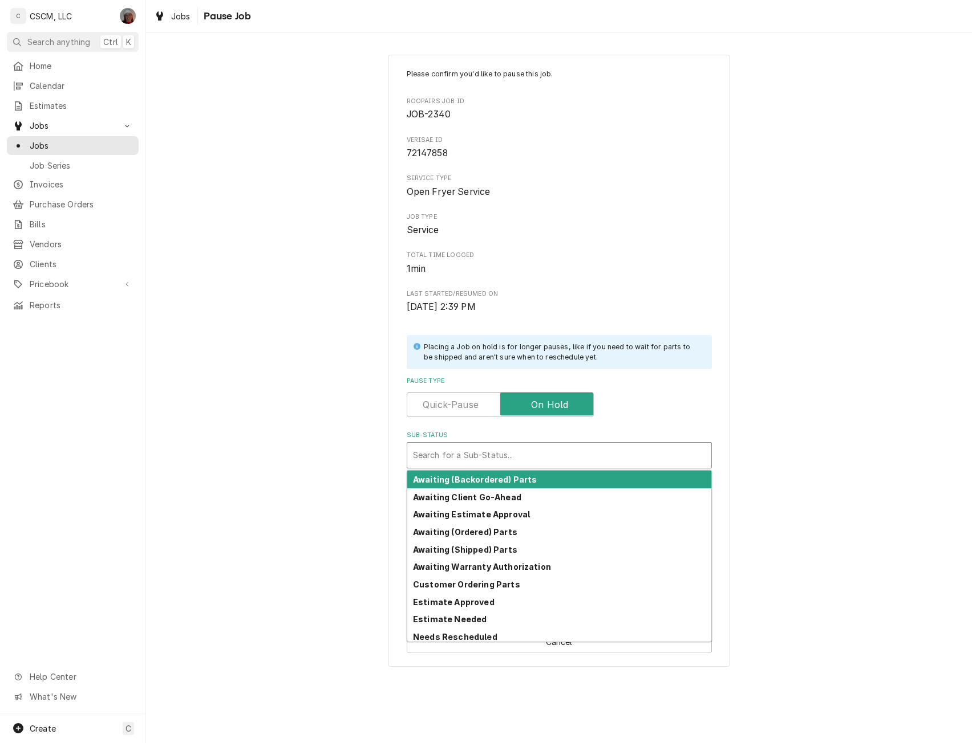
click at [467, 453] on div "Sub-Status" at bounding box center [559, 455] width 292 height 21
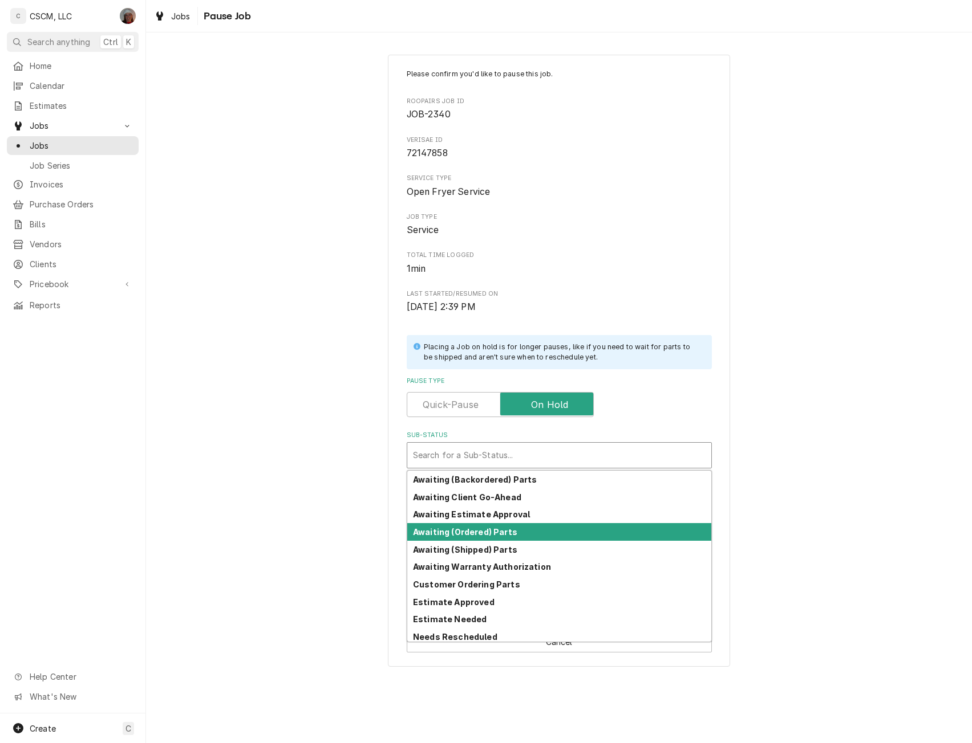
click at [469, 536] on strong "Awaiting (Ordered) Parts" at bounding box center [465, 532] width 104 height 10
type textarea "x"
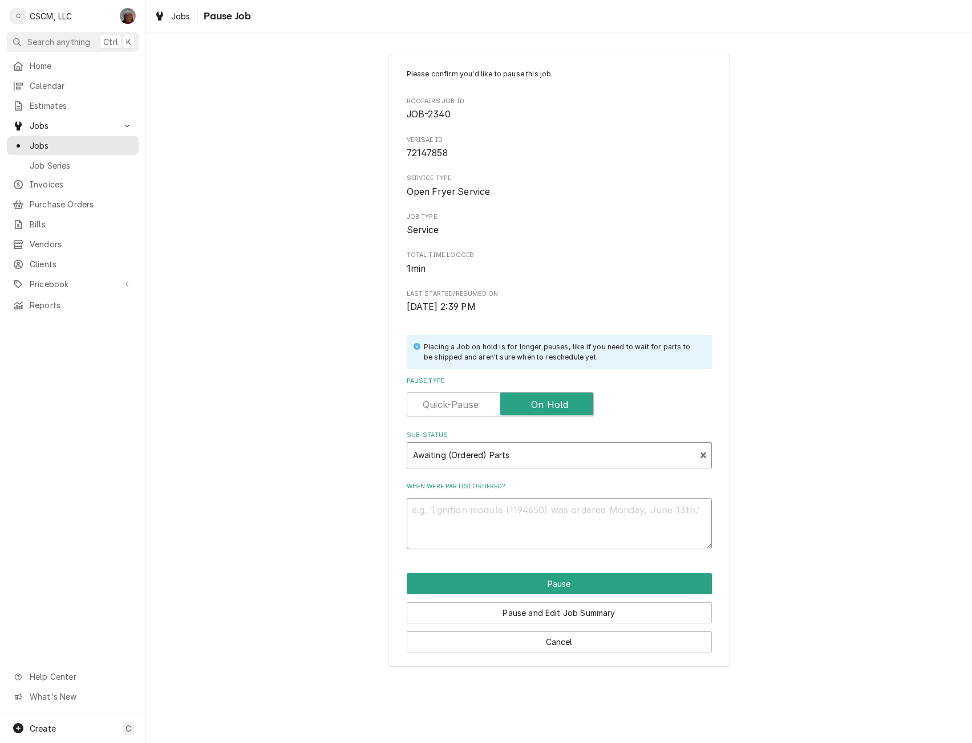
click at [442, 518] on textarea "When were part(s) ordered?" at bounding box center [559, 523] width 305 height 51
type textarea "1"
type textarea "x"
type textarea "10"
type textarea "x"
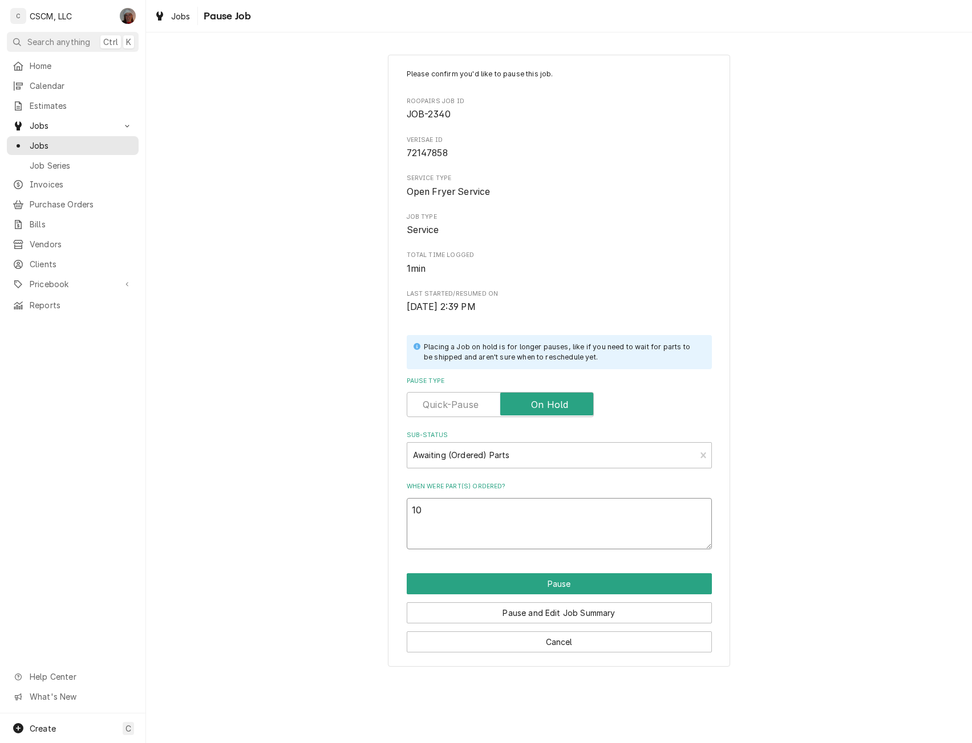
type textarea "10/"
type textarea "x"
type textarea "10/1"
type textarea "x"
type textarea "10/14"
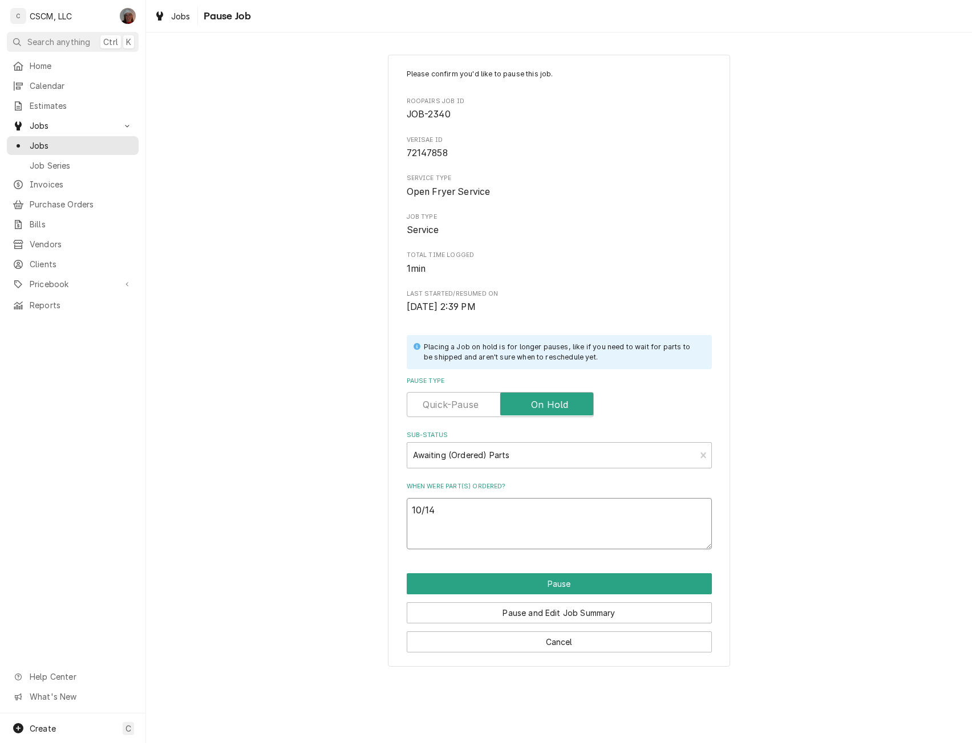
type textarea "x"
type textarea "10/14"
click at [420, 525] on textarea "10/14" at bounding box center [559, 523] width 305 height 51
paste textarea "Frymaster 8103823 Hose, LOV, JIB/BIB"
type textarea "x"
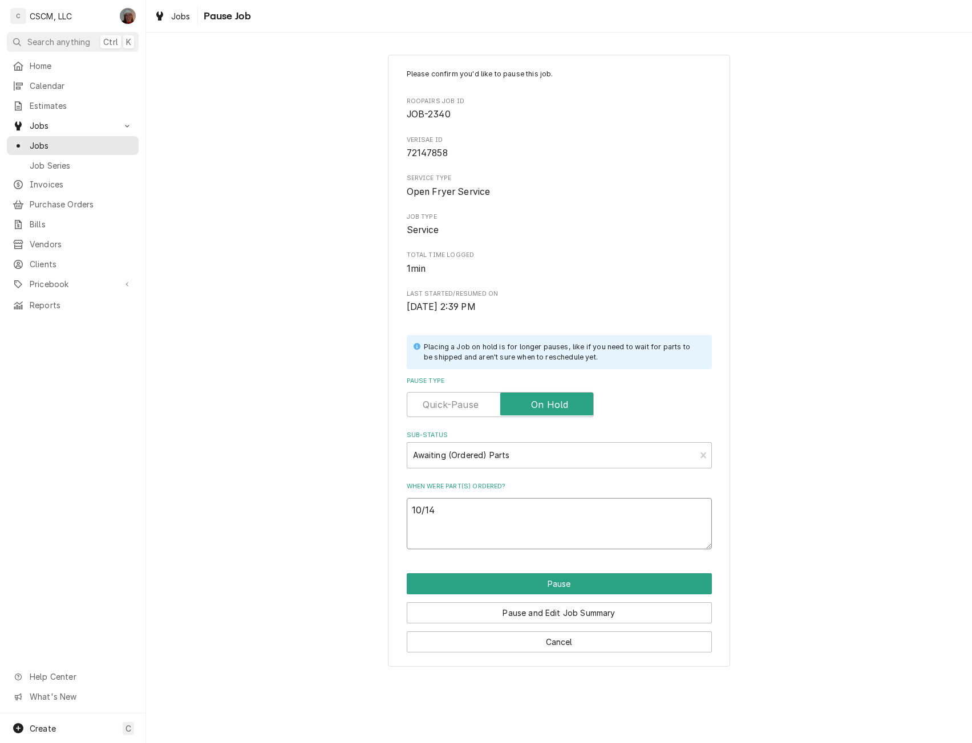
type textarea "10/14 Frymaster 8103823 Hose, LOV, JIB/BIB"
type textarea "x"
type textarea "10/14 Frymaster 8103823 Hose, LOV, JIB/BIB"
type textarea "x"
type textarea "10/14 Frymaster 8103823 Hose, LOV, JIB/BIB P"
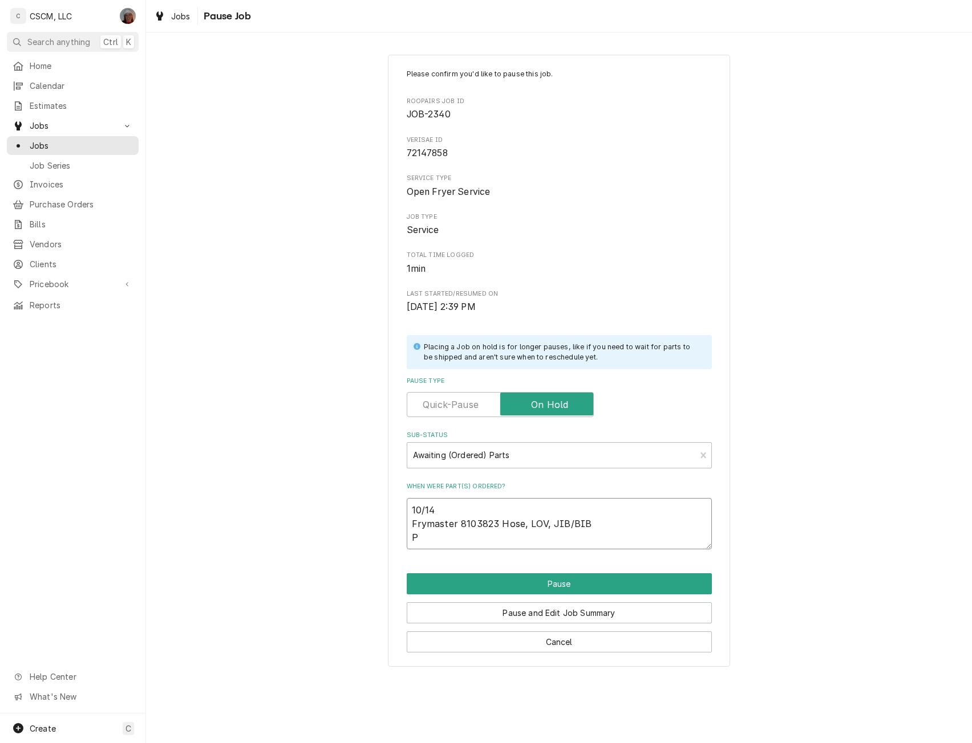
type textarea "x"
type textarea "10/14 Frymaster 8103823 Hose, LOV, JIB/BIB PO"
type textarea "x"
type textarea "10/14 Frymaster 8103823 Hose, LOV, JIB/BIB PO"
type textarea "x"
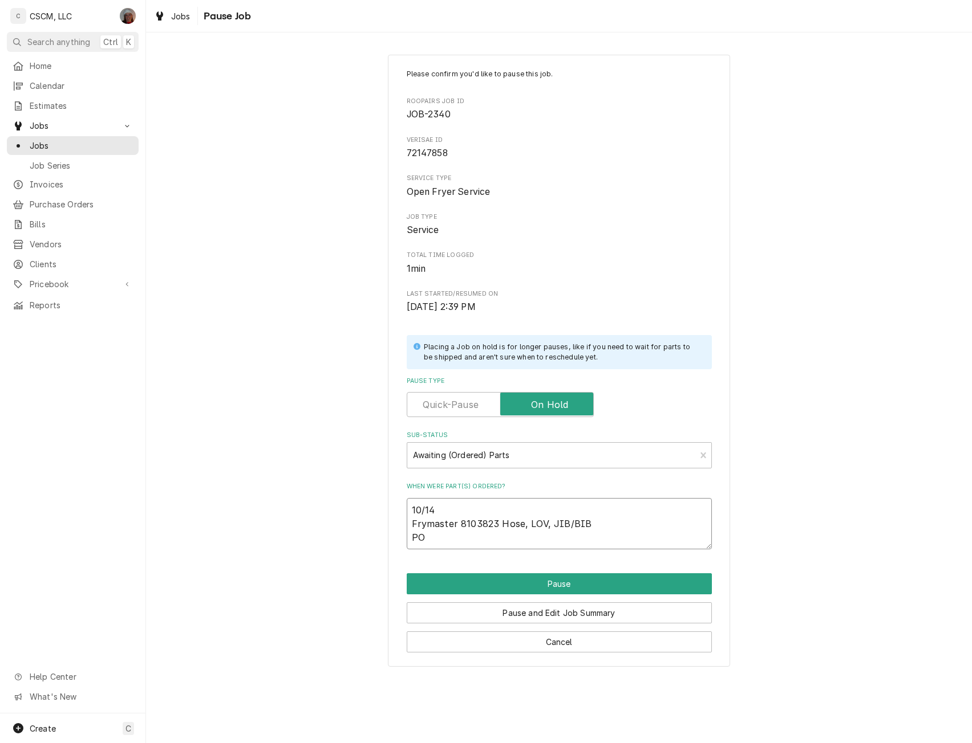
type textarea "10/14 Frymaster 8103823 Hose, LOV, JIB/BIB PO #"
type textarea "x"
type textarea "10/14 Frymaster 8103823 Hose, LOV, JIB/BIB PO # 8"
type textarea "x"
type textarea "10/14 Frymaster 8103823 Hose, LOV, JIB/BIB PO # 85"
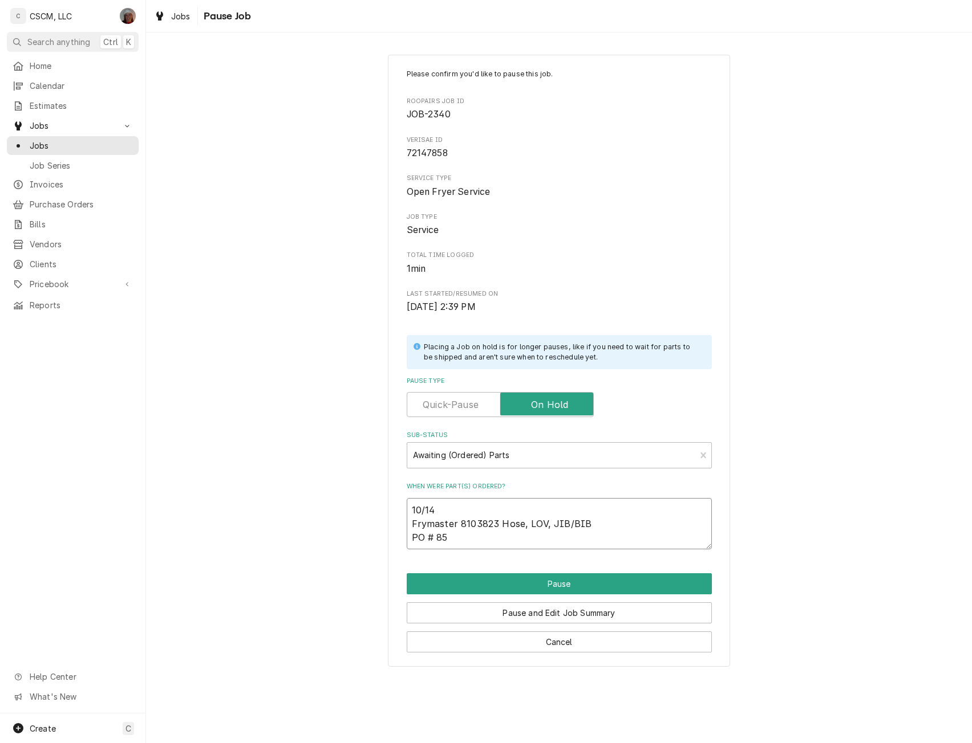
type textarea "x"
type textarea "10/14 Frymaster 8103823 Hose, LOV, JIB/BIB PO # 858"
click at [544, 582] on button "Pause" at bounding box center [559, 584] width 305 height 21
type textarea "x"
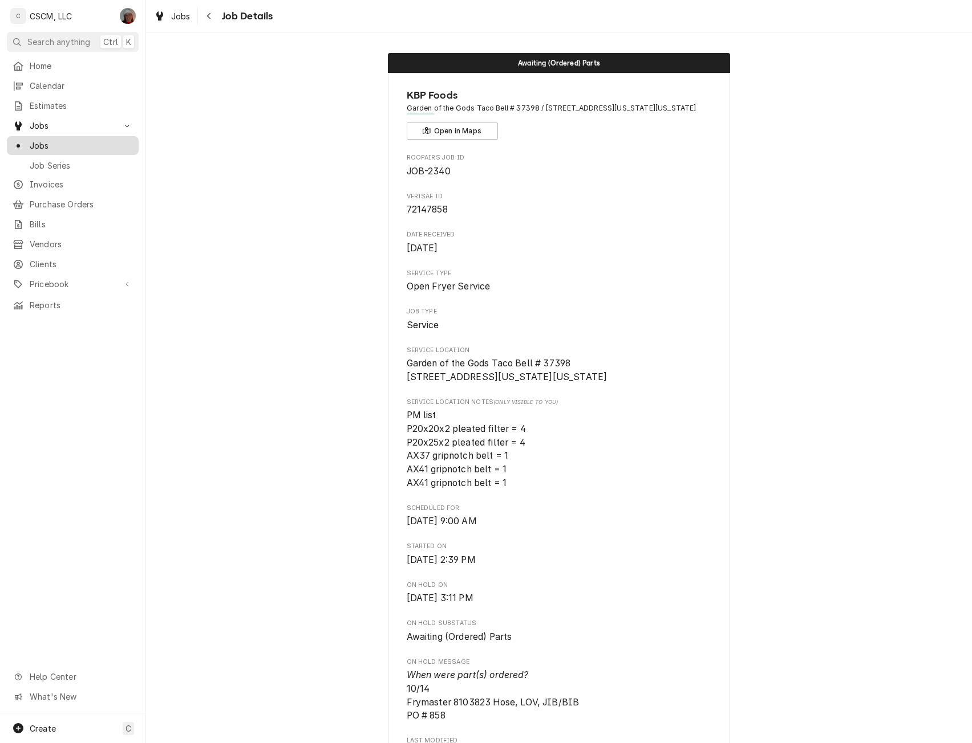
click at [71, 140] on span "Jobs" at bounding box center [81, 146] width 103 height 12
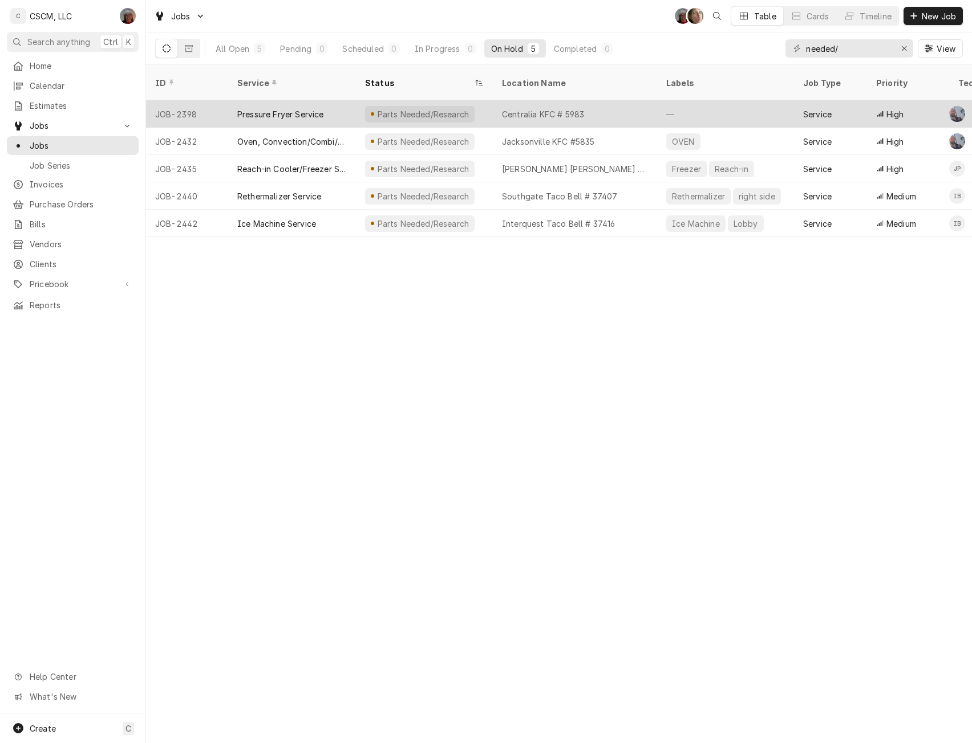
click at [254, 108] on div "Pressure Fryer Service" at bounding box center [280, 114] width 87 height 12
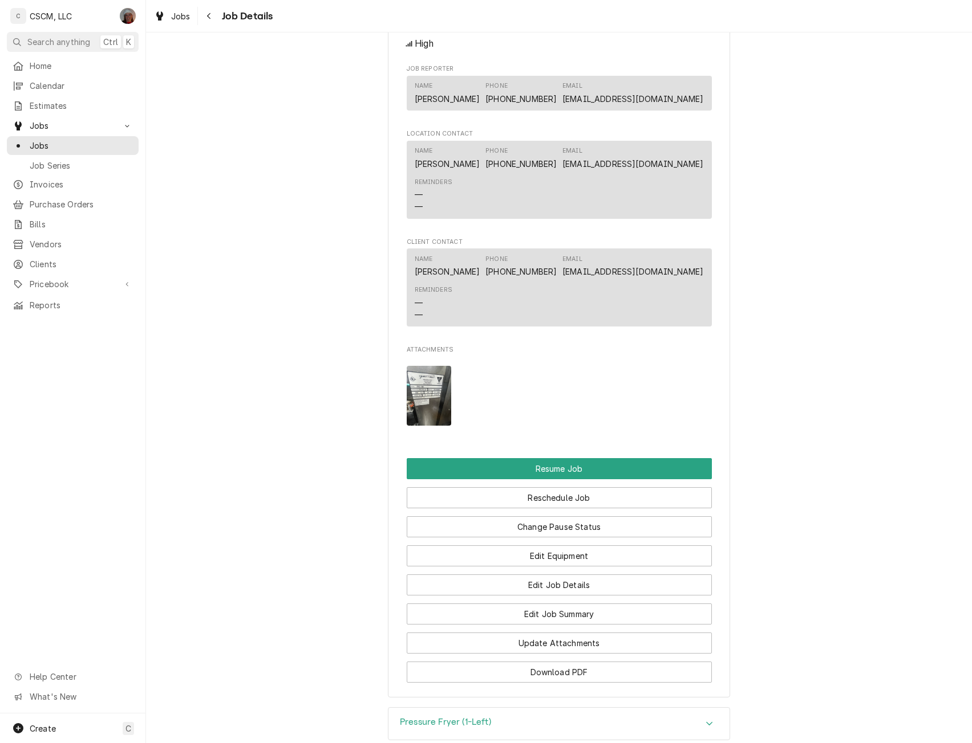
scroll to position [1102, 0]
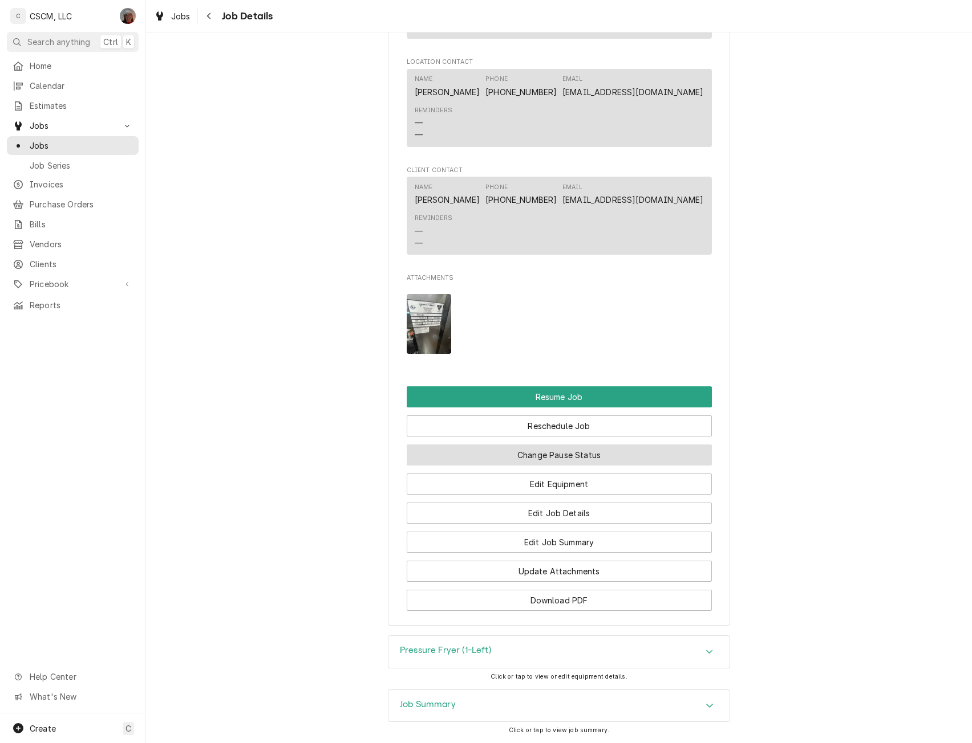
click at [526, 466] on button "Change Pause Status" at bounding box center [559, 455] width 305 height 21
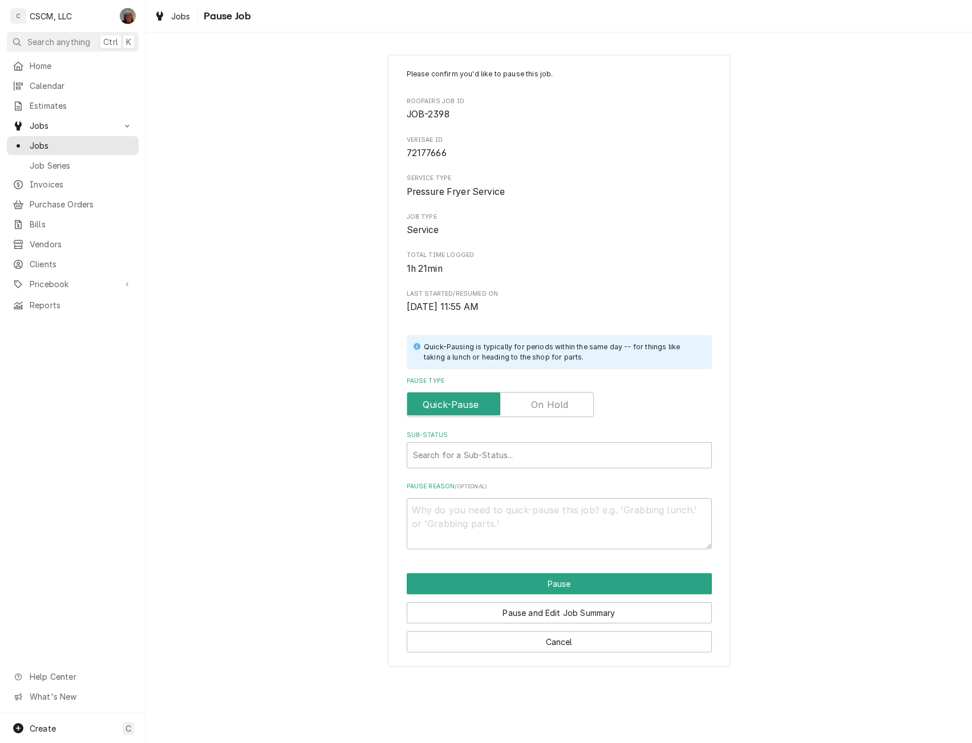
click at [554, 400] on label "Pause Type" at bounding box center [500, 404] width 187 height 25
click at [554, 400] on input "Pause Type" at bounding box center [500, 404] width 177 height 25
checkbox input "true"
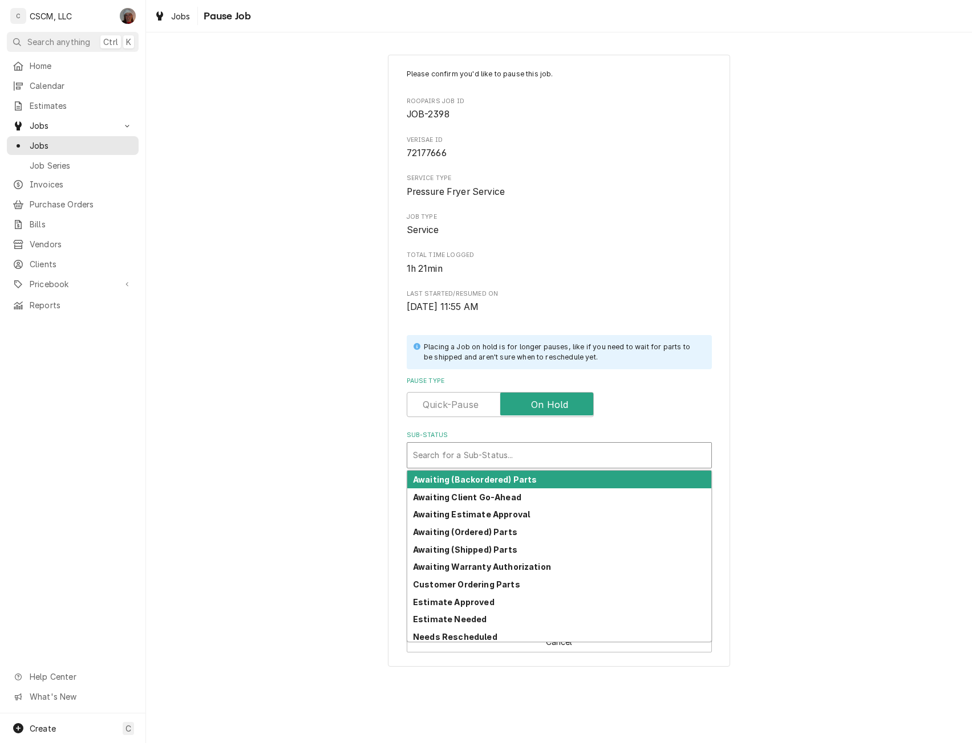
click at [487, 456] on div "Sub-Status" at bounding box center [559, 455] width 292 height 21
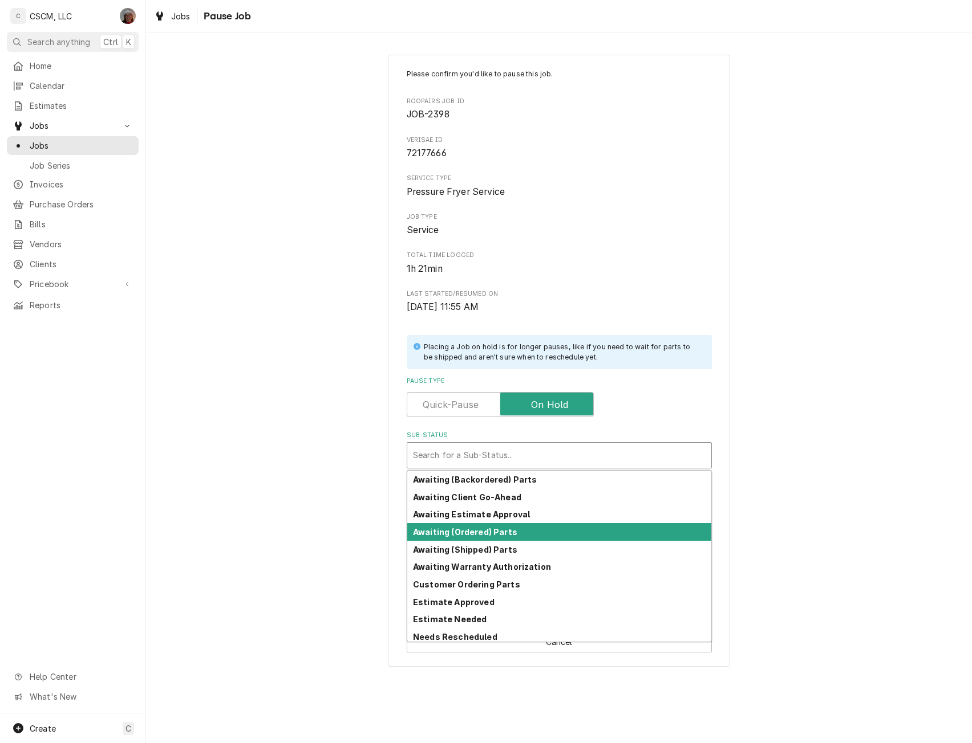
click at [469, 531] on strong "Awaiting (Ordered) Parts" at bounding box center [465, 532] width 104 height 10
type textarea "x"
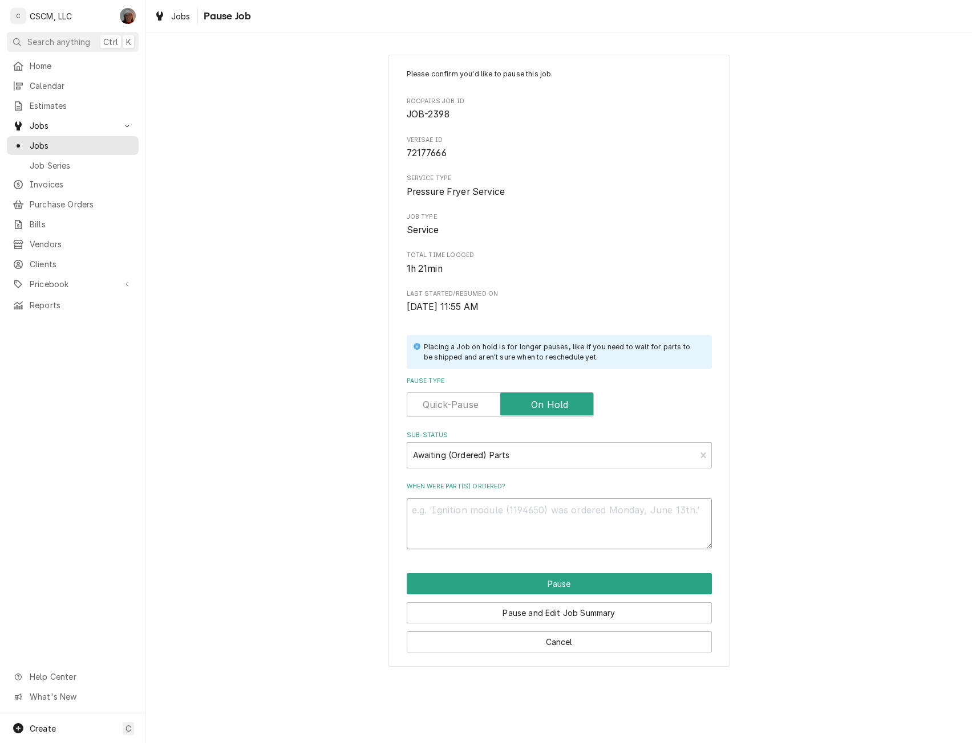
click at [441, 509] on textarea "When were part(s) ordered?" at bounding box center [559, 523] width 305 height 51
type textarea "1"
type textarea "x"
type textarea "10"
type textarea "x"
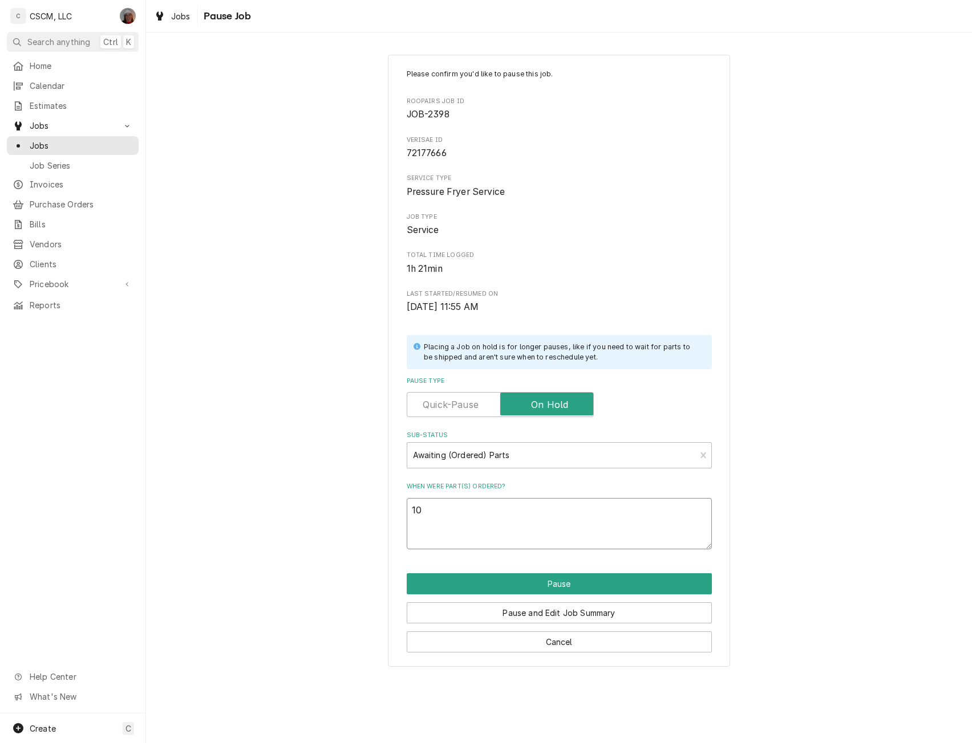
type textarea "10/"
type textarea "x"
type textarea "10/1"
type textarea "x"
type textarea "10/14"
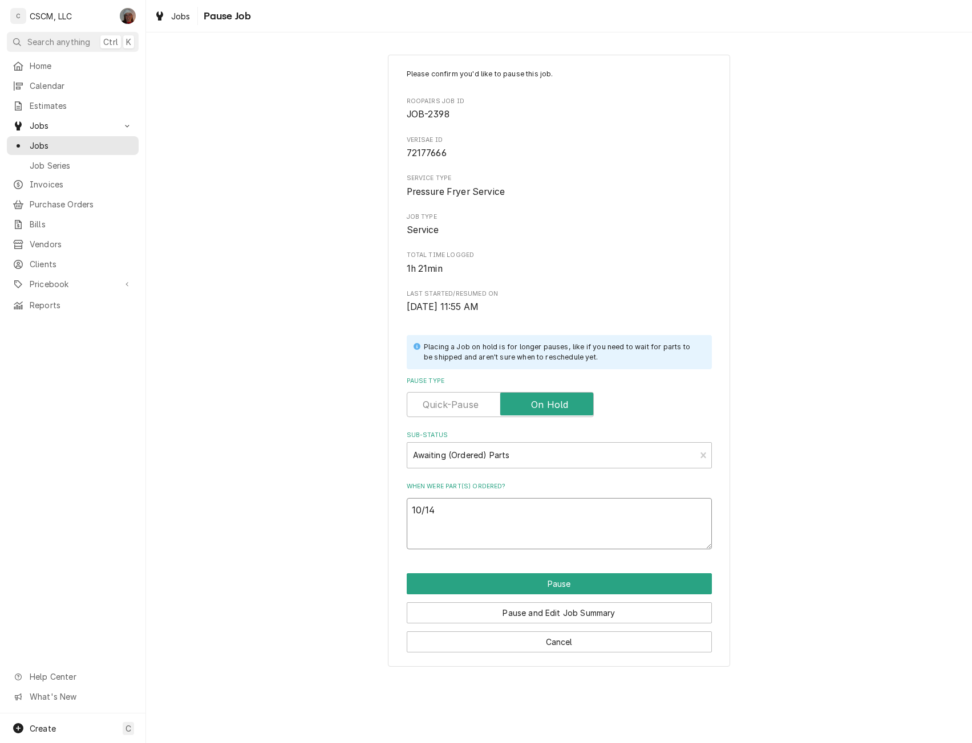
type textarea "x"
type textarea "10/14"
click at [411, 537] on textarea "10/14" at bounding box center [559, 523] width 305 height 51
paste textarea "Henny Penny 175915-006 High Limit Control Module, 240 Volt, 575F"
type textarea "x"
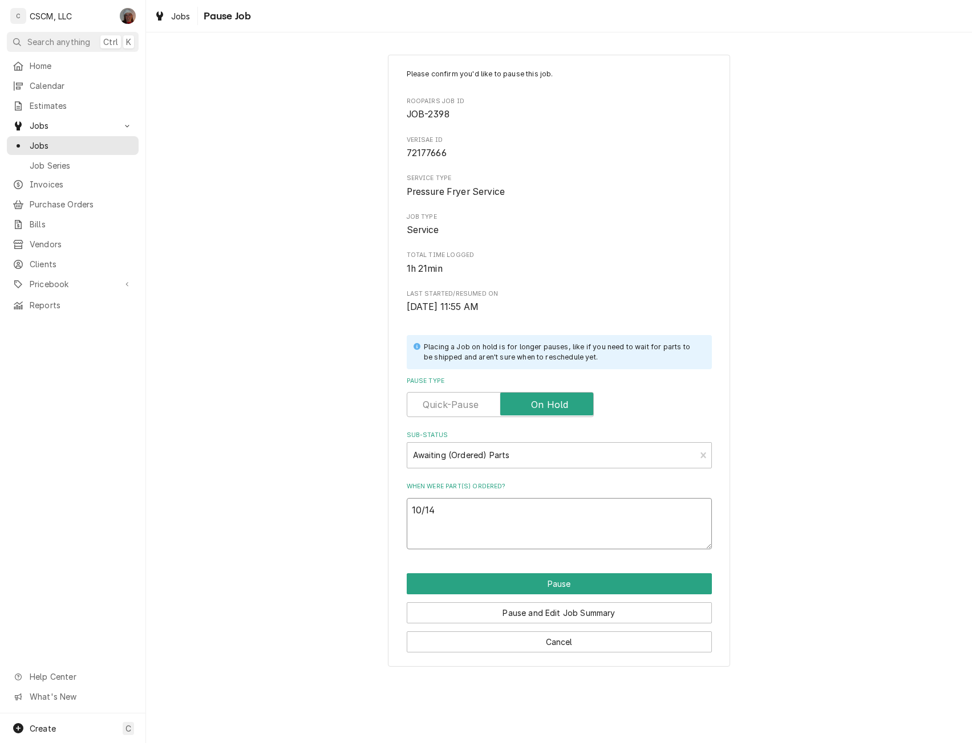
type textarea "10/14 Henny Penny 175915-006 High Limit Control Module, 240 Volt, 575F"
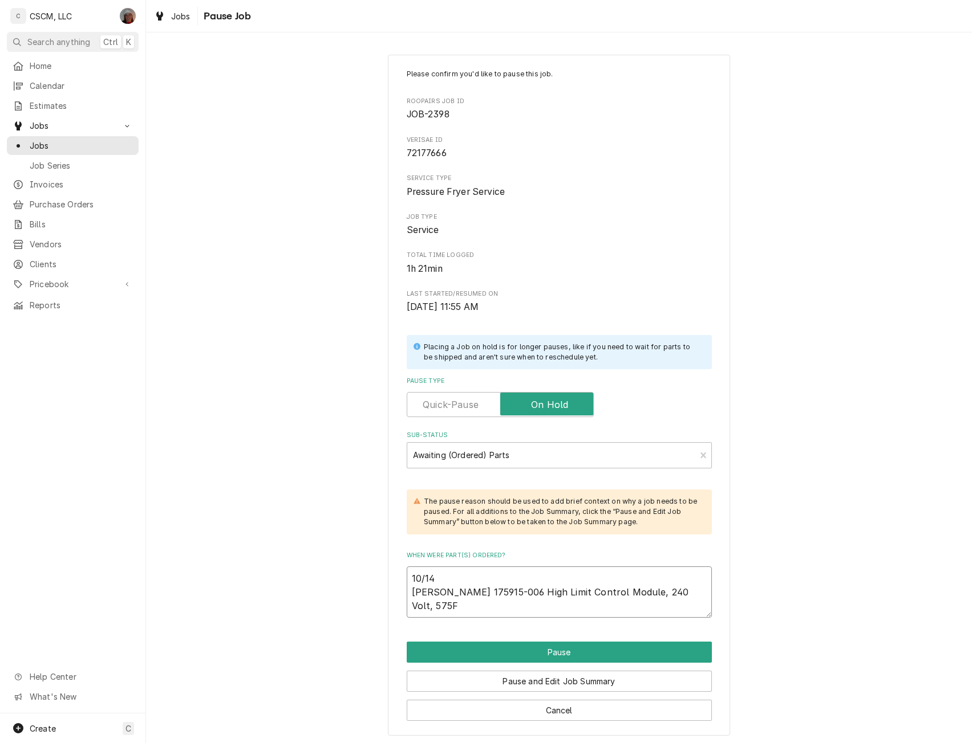
type textarea "x"
type textarea "10/14 Henny Penny 175915-006 High Limit Control Module, 240 Volt, 575F"
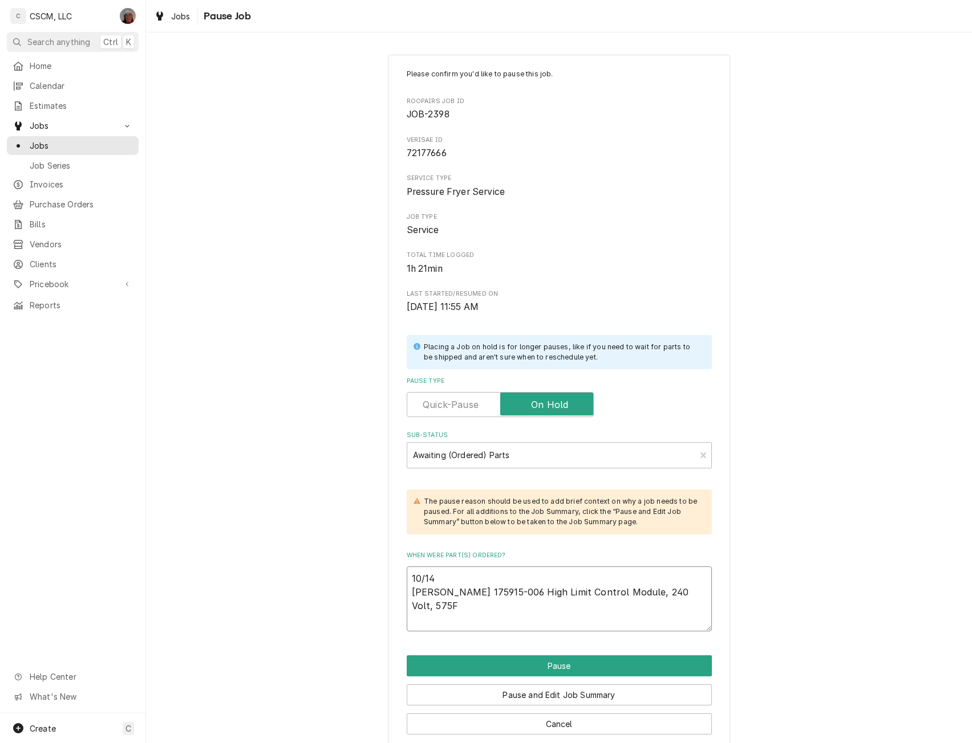
type textarea "x"
type textarea "10/14 Henny Penny 175915-006 High Limit Control Module, 240 Volt, 575F P"
type textarea "x"
type textarea "10/14 Henny Penny 175915-006 High Limit Control Module, 240 Volt, 575F PO"
type textarea "x"
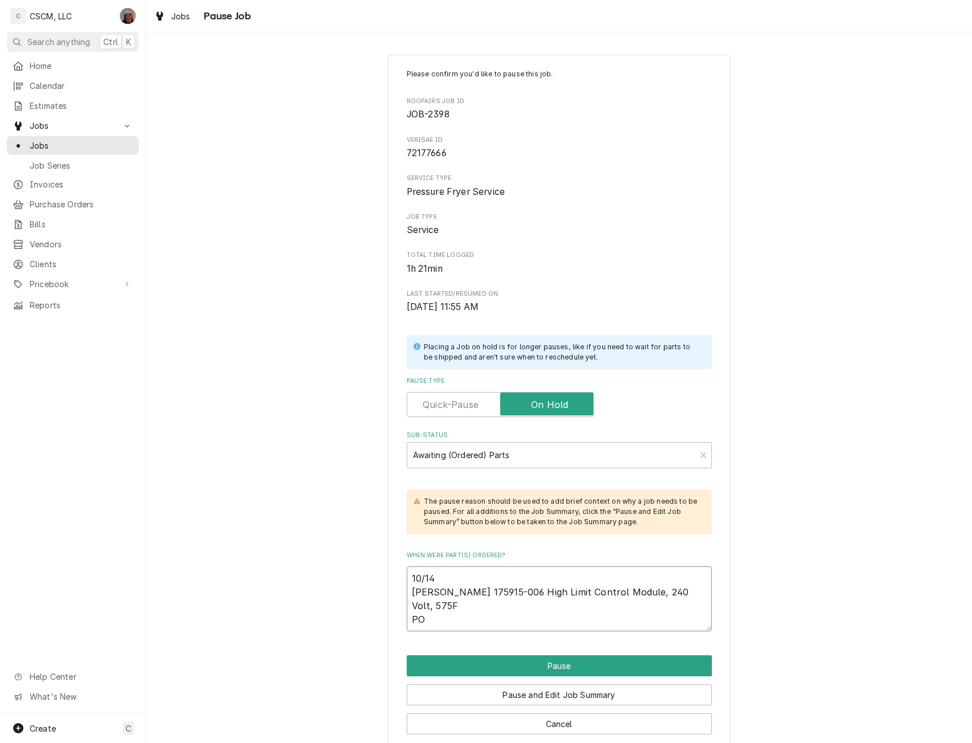
type textarea "10/14 Henny Penny 175915-006 High Limit Control Module, 240 Volt, 575F PO"
type textarea "x"
type textarea "10/14 Henny Penny 175915-006 High Limit Control Module, 240 Volt, 575F PO #"
type textarea "x"
type textarea "10/14 Henny Penny 175915-006 High Limit Control Module, 240 Volt, 575F PO #"
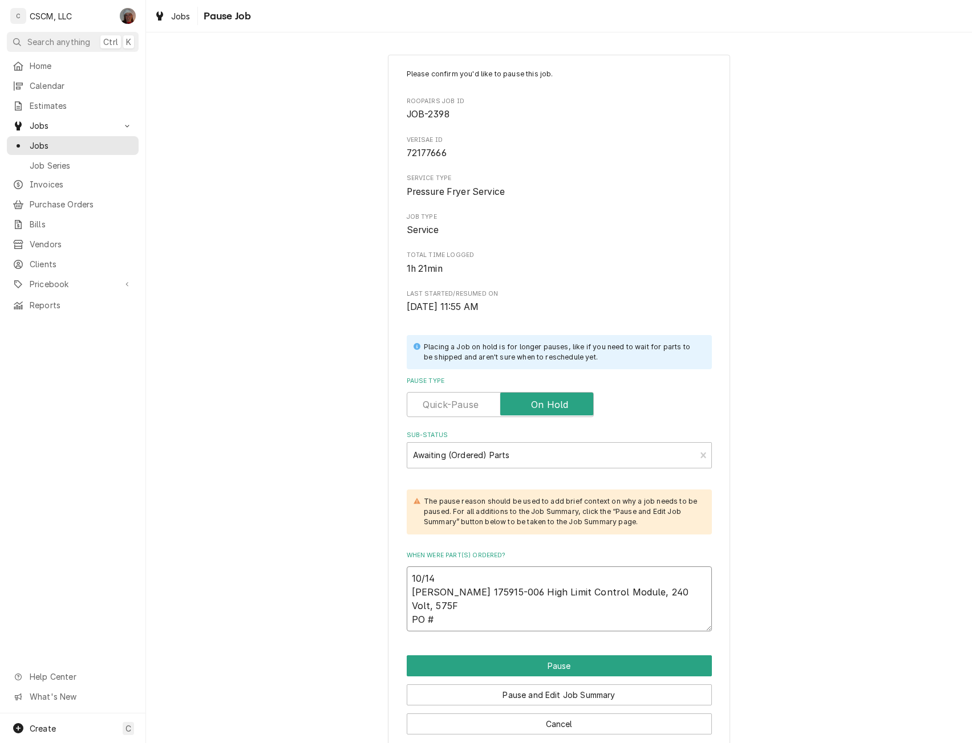
type textarea "x"
type textarea "10/14 Henny Penny 175915-006 High Limit Control Module, 240 Volt, 575F PO # 2"
type textarea "x"
type textarea "10/14 Henny Penny 175915-006 High Limit Control Module, 240 Volt, 575F PO # 23"
type textarea "x"
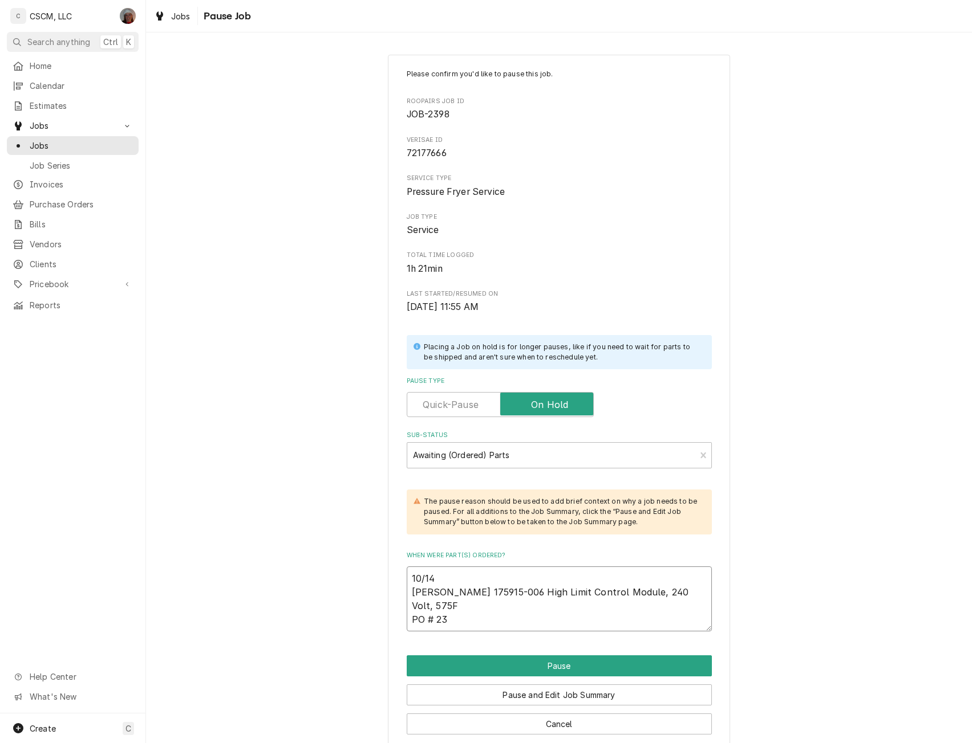
type textarea "10/14 Henny Penny 175915-006 High Limit Control Module, 240 Volt, 575F PO # 239"
type textarea "x"
type textarea "10/14 Henny Penny 175915-006 High Limit Control Module, 240 Volt, 575F PO # 2398"
type textarea "x"
type textarea "10/14 Henny Penny 175915-006 High Limit Control Module, 240 Volt, 575F PO # 239"
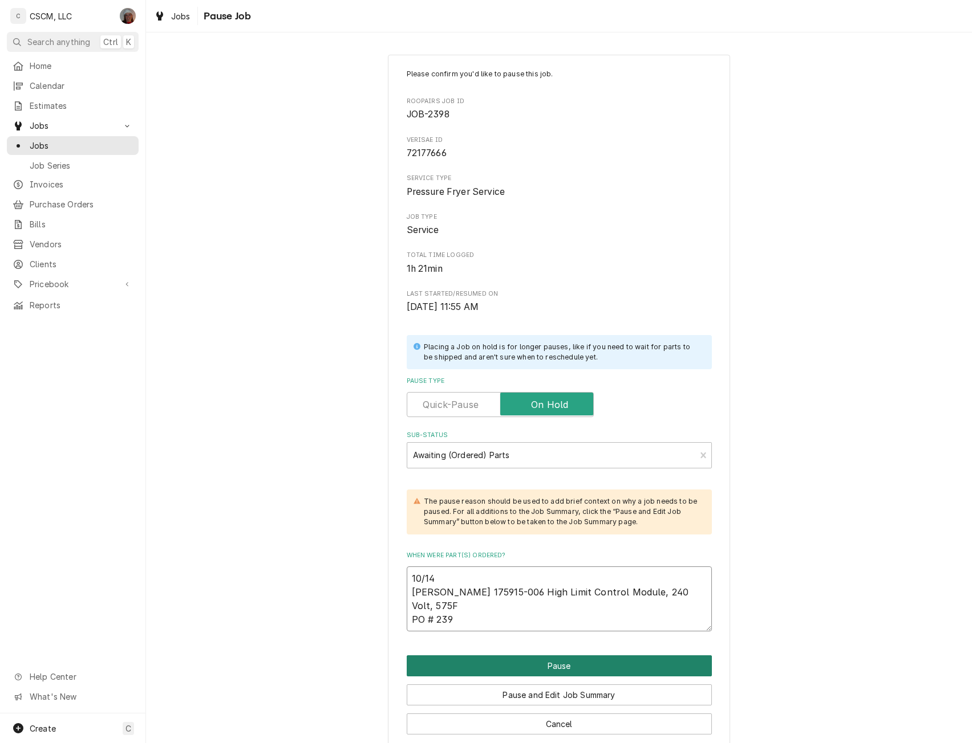
type textarea "x"
type textarea "10/14 Henny Penny 175915-006 High Limit Control Module, 240 Volt, 575F PO # 23"
type textarea "x"
type textarea "10/14 Henny Penny 175915-006 High Limit Control Module, 240 Volt, 575F PO # 2"
type textarea "x"
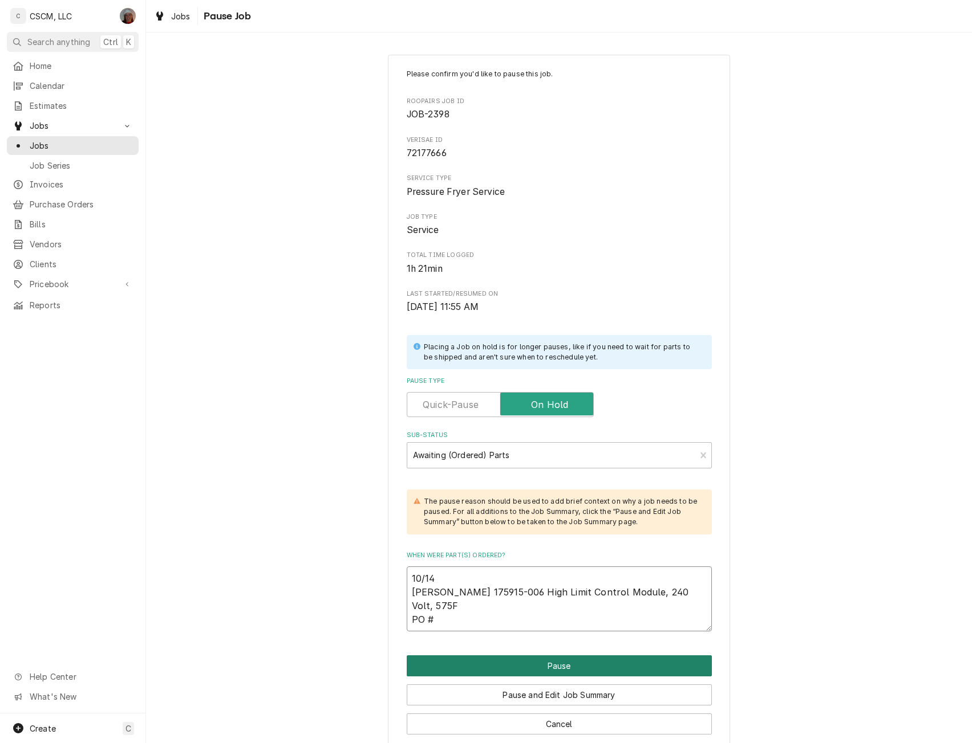
type textarea "10/14 Henny Penny 175915-006 High Limit Control Module, 240 Volt, 575F PO # 8"
type textarea "x"
type textarea "10/14 Henny Penny 175915-006 High Limit Control Module, 240 Volt, 575F PO # 86"
type textarea "x"
type textarea "10/14 Henny Penny 175915-006 High Limit Control Module, 240 Volt, 575F PO # 860"
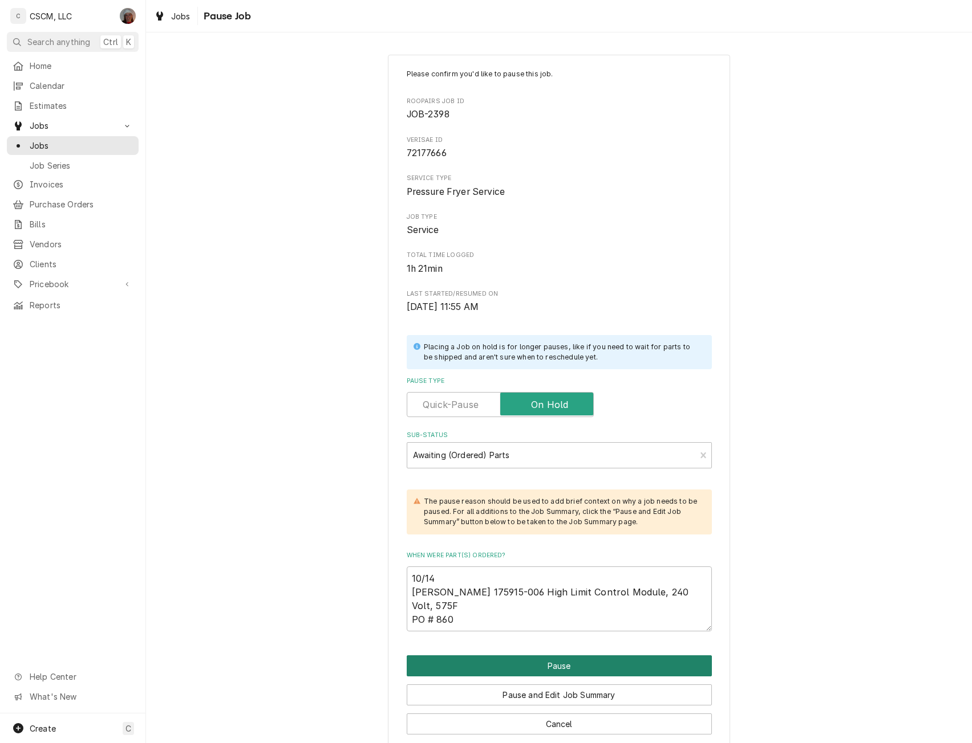
click at [549, 660] on button "Pause" at bounding box center [559, 666] width 305 height 21
type textarea "x"
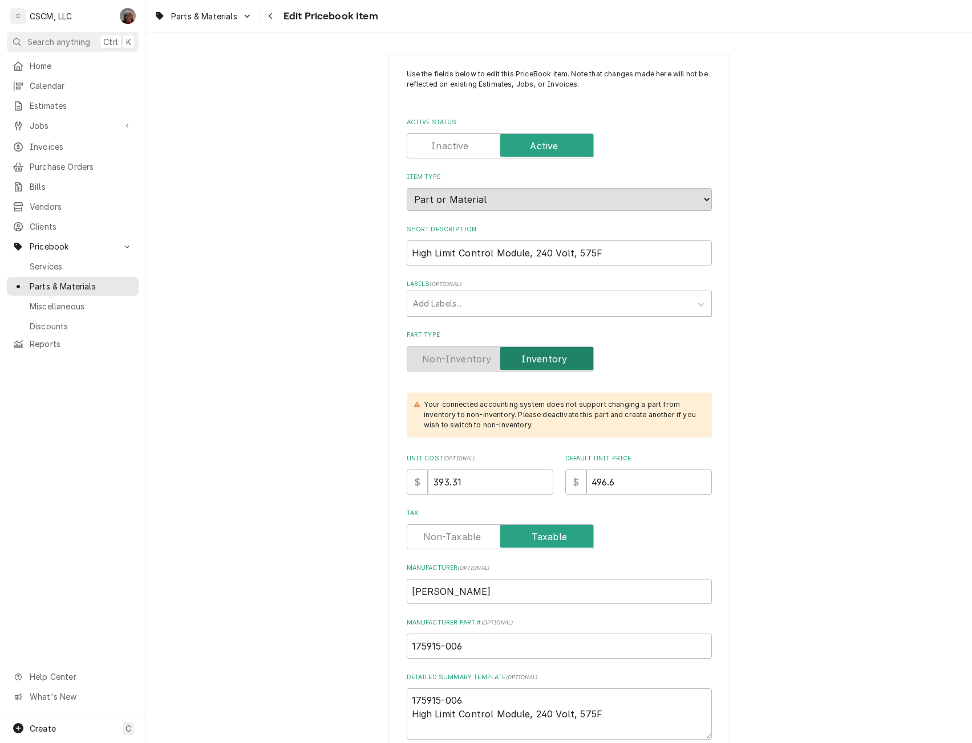
type textarea "x"
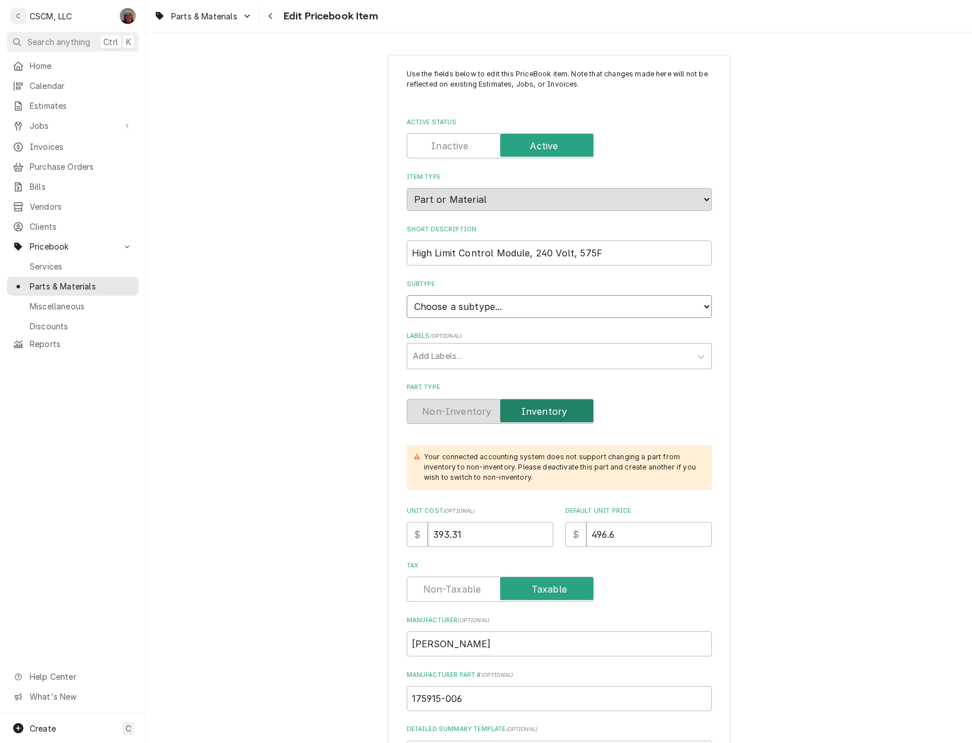
click at [624, 308] on select "Choose a subtype... Equipment Part Refrigerant Supply or Material Tool" at bounding box center [559, 306] width 305 height 23
select select "148"
click at [407, 295] on select "Choose a subtype... Equipment Part Refrigerant Supply or Material Tool" at bounding box center [559, 306] width 305 height 23
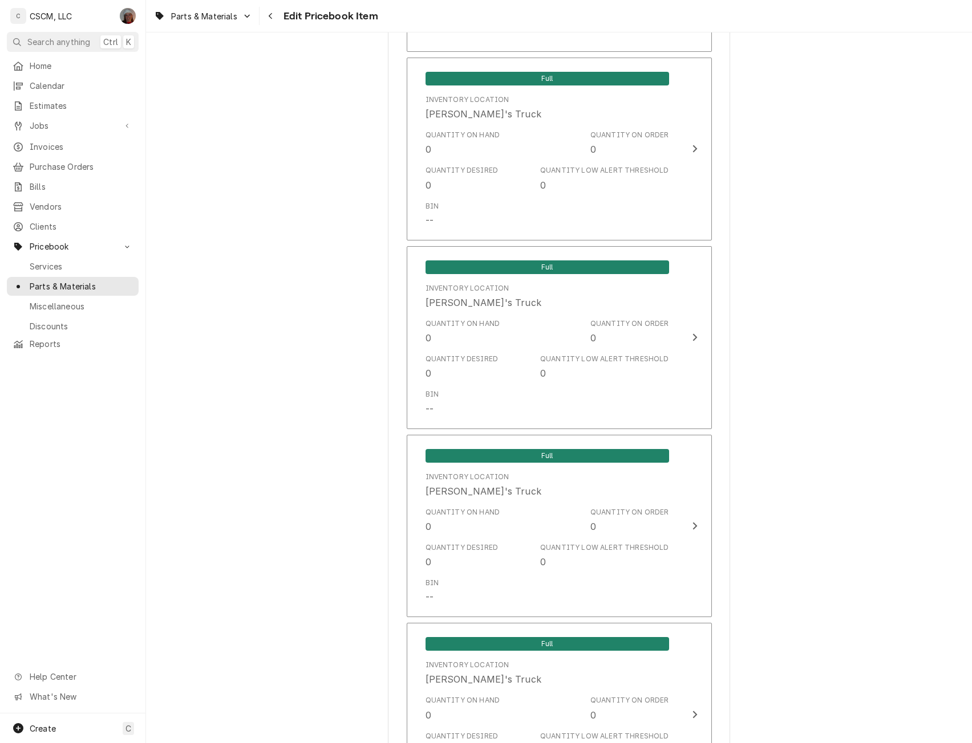
scroll to position [2435, 0]
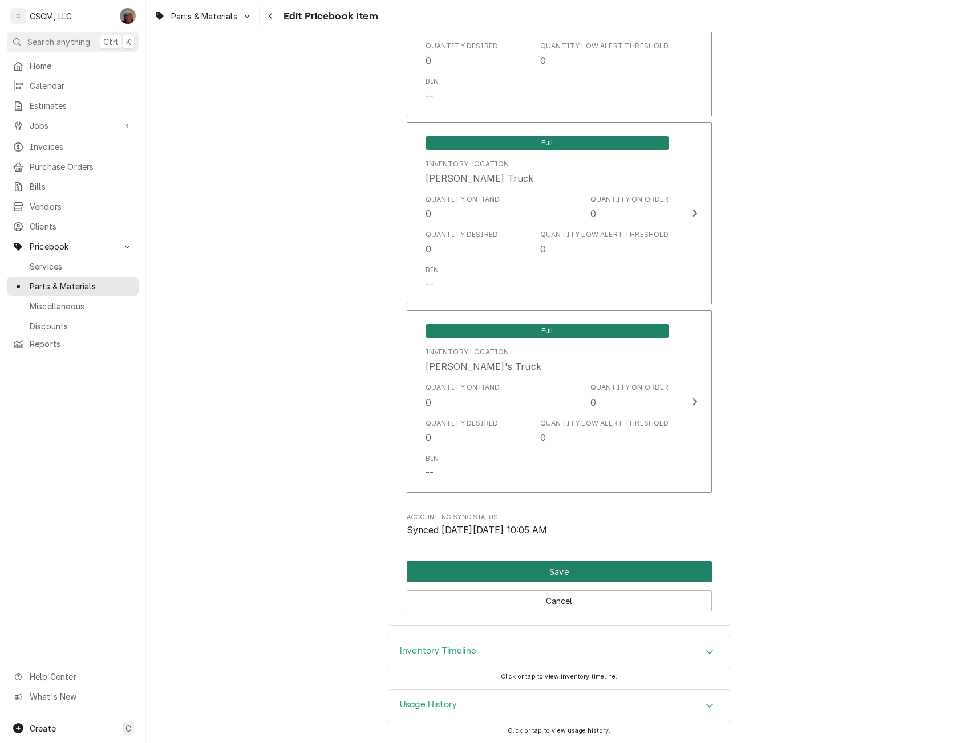
click at [485, 567] on button "Save" at bounding box center [559, 572] width 305 height 21
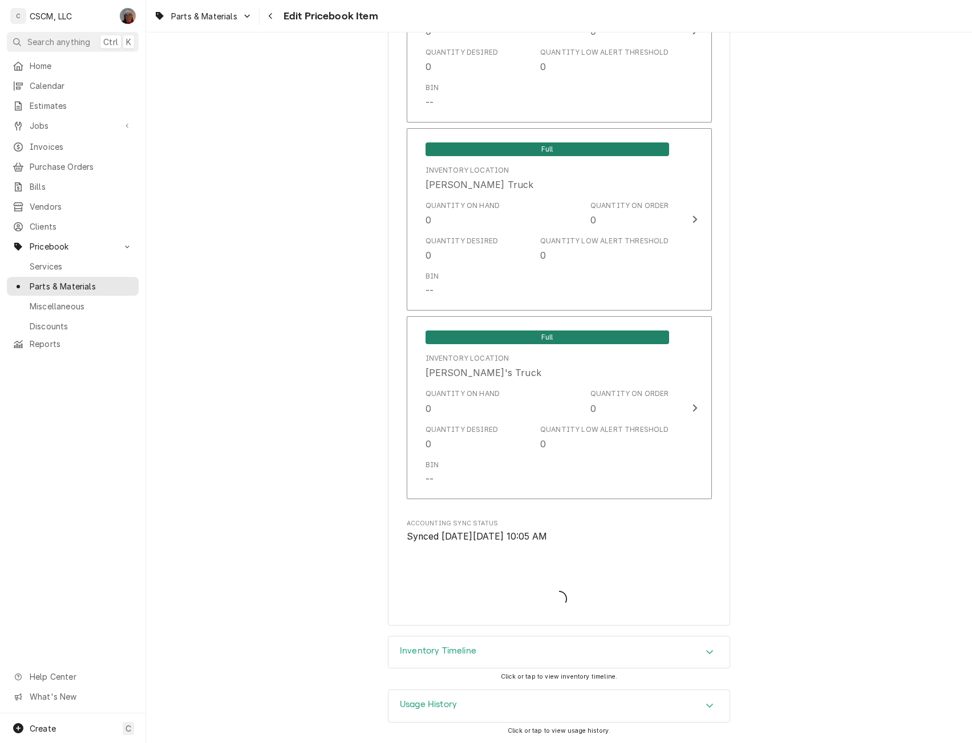
type textarea "x"
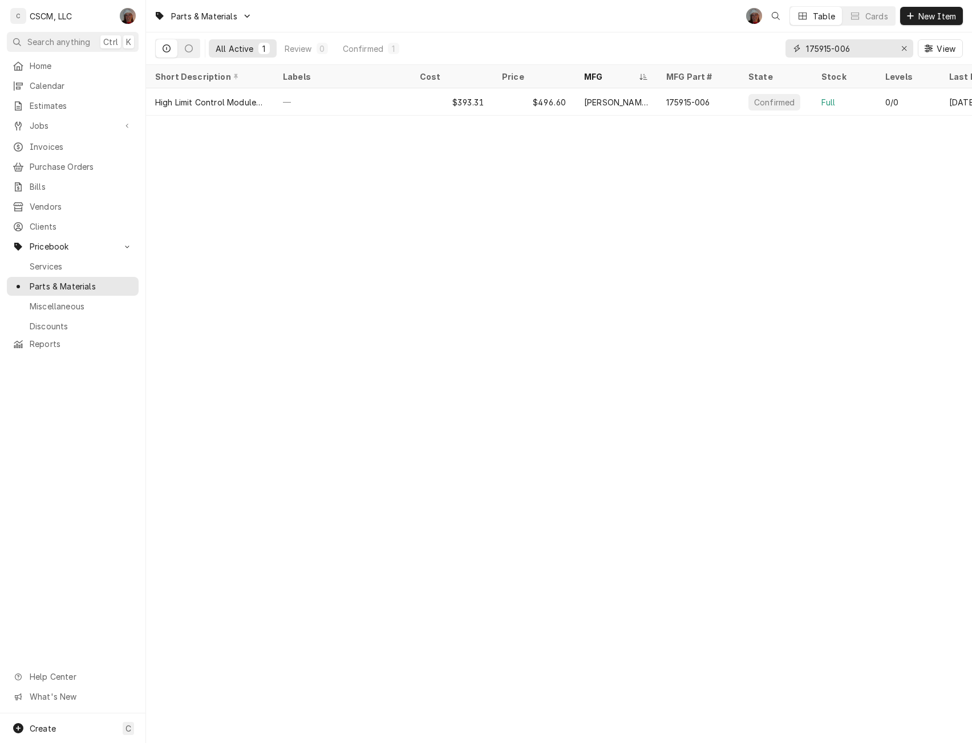
drag, startPoint x: 855, startPoint y: 53, endPoint x: 773, endPoint y: 43, distance: 82.7
click at [773, 43] on div "All Active 1 Review 0 Confirmed 1 175915-006 View" at bounding box center [558, 48] width 807 height 32
paste input "34968"
type input "34968"
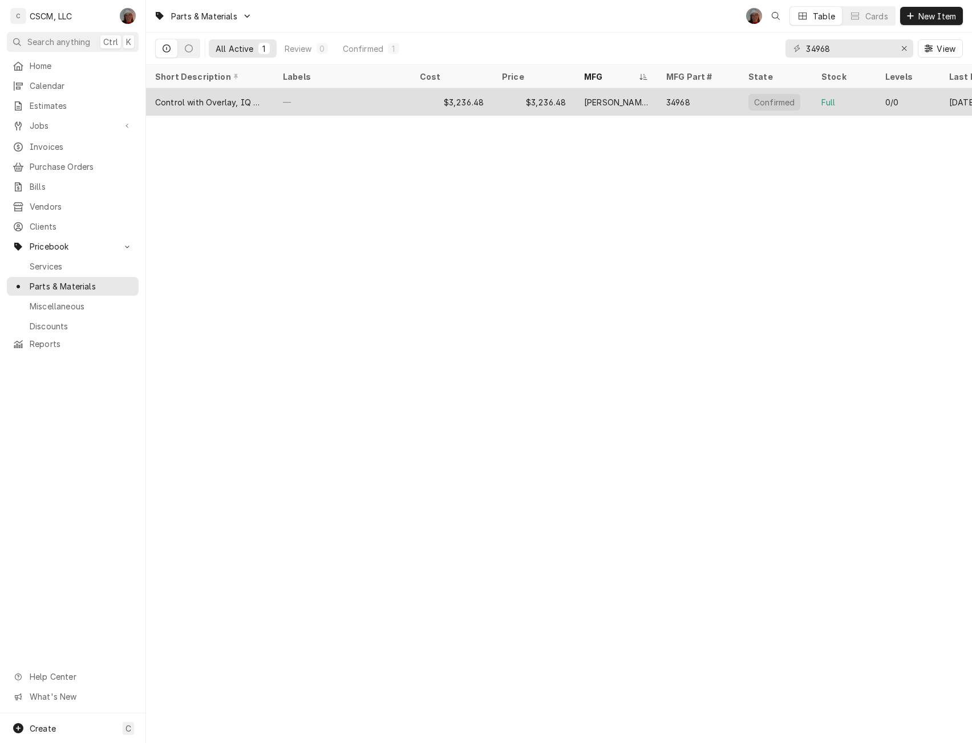
click at [370, 107] on div "—" at bounding box center [342, 101] width 137 height 27
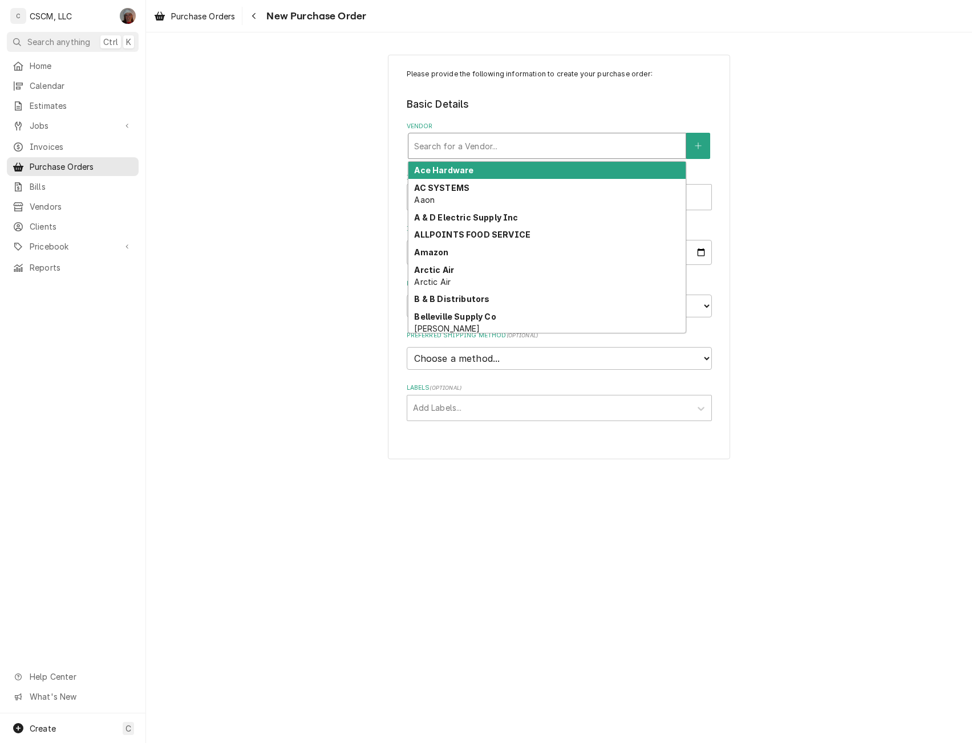
click at [465, 152] on div "Vendor" at bounding box center [547, 146] width 266 height 21
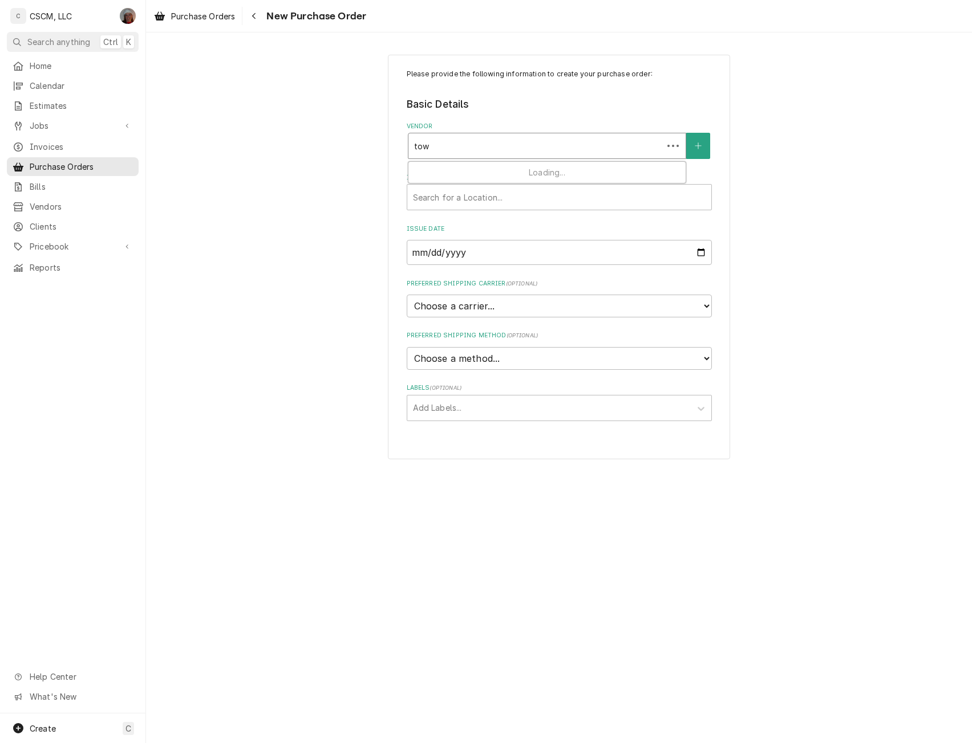
type input "town"
click at [459, 168] on strong "PARTS TOWN, LLC" at bounding box center [453, 170] width 78 height 10
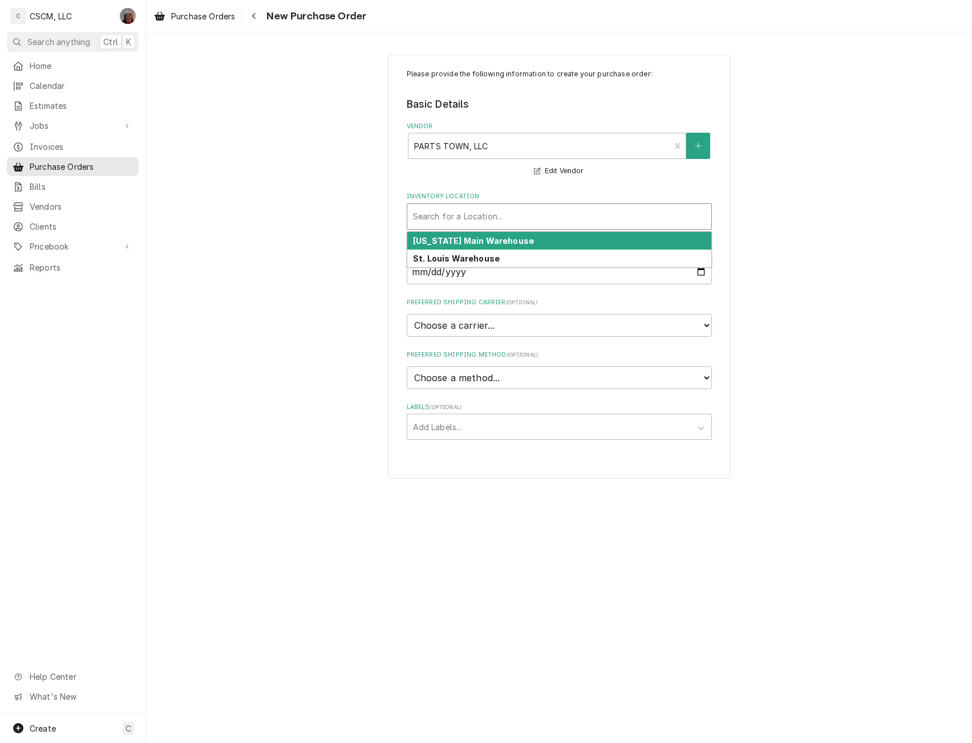
click at [428, 215] on div "Inventory Location" at bounding box center [559, 216] width 292 height 21
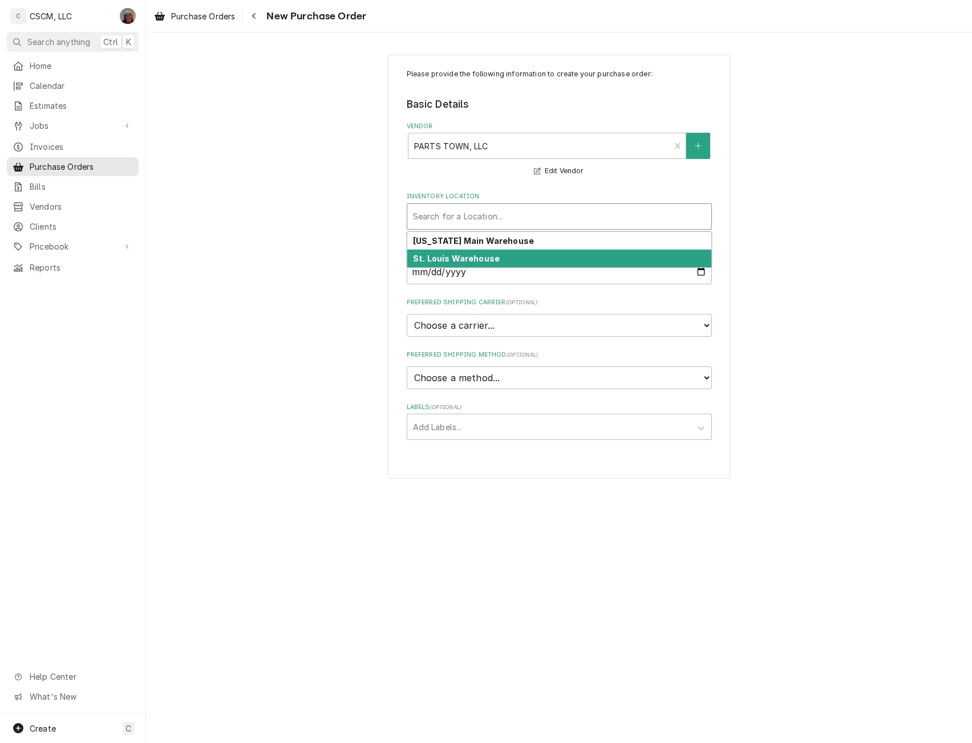
click at [425, 258] on strong "St. Louis Warehouse" at bounding box center [456, 259] width 87 height 10
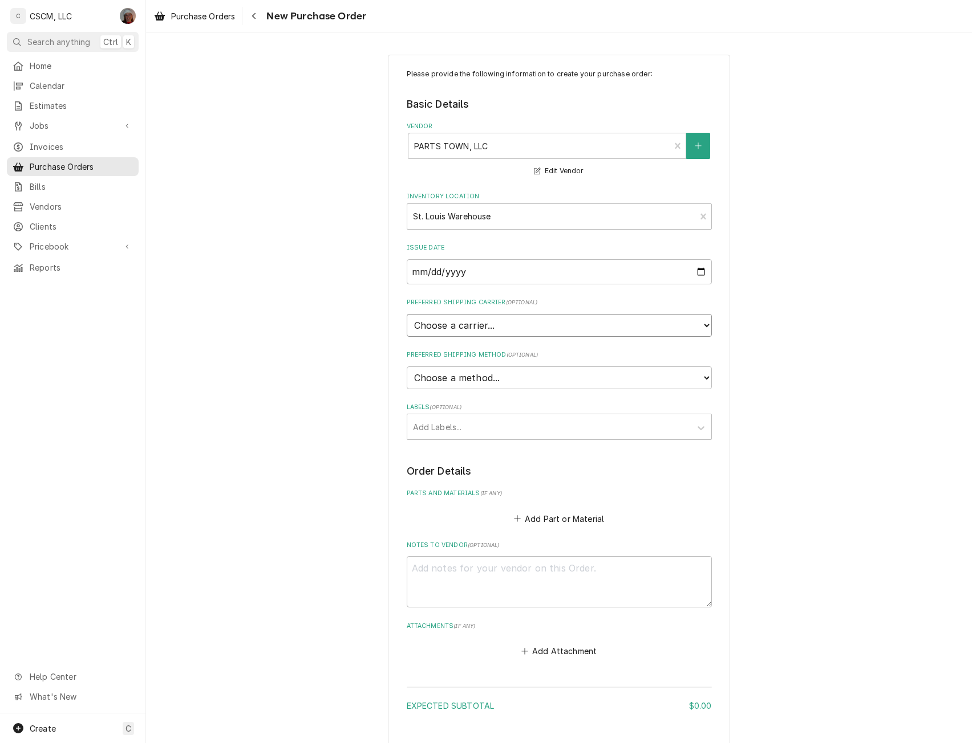
click at [438, 325] on select "Choose a carrier... U.S. Postal Service Stamps.com FedEx UPS DHL Express DHL EC…" at bounding box center [559, 325] width 305 height 23
select select "4"
click at [407, 314] on select "Choose a carrier... U.S. Postal Service Stamps.com FedEx UPS DHL Express DHL EC…" at bounding box center [559, 325] width 305 height 23
type textarea "x"
click at [424, 384] on select "Choose a method... Ground Next Day Early AM Next Day Air 2 Day Air Other" at bounding box center [559, 378] width 305 height 23
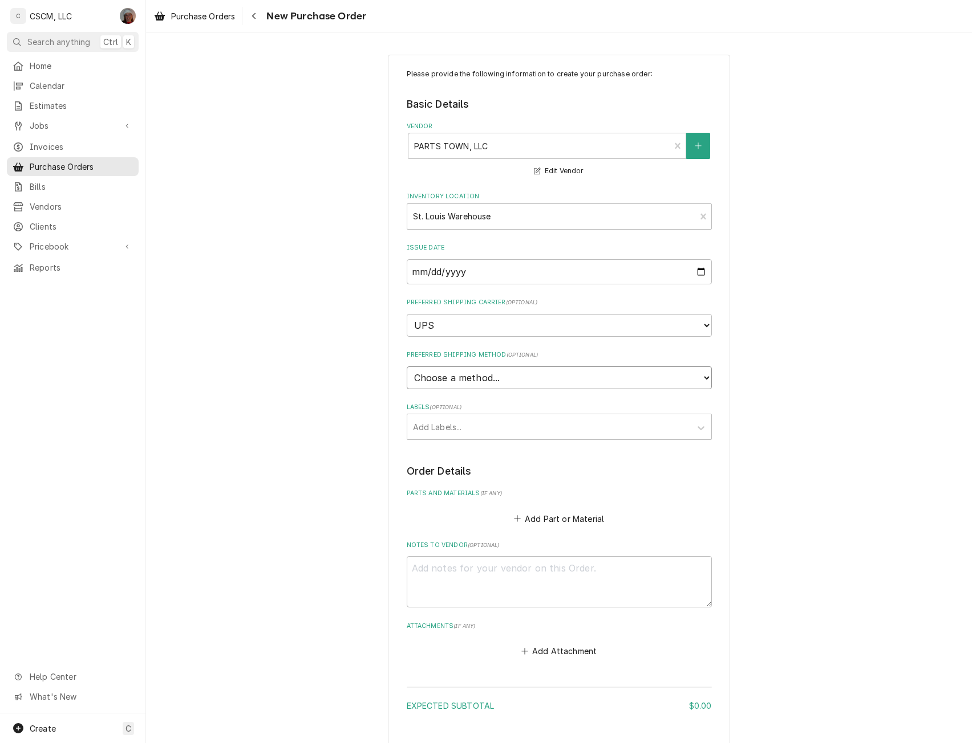
select select "1"
click at [407, 367] on select "Choose a method... Ground Next Day Early AM Next Day Air 2 Day Air Other" at bounding box center [559, 378] width 305 height 23
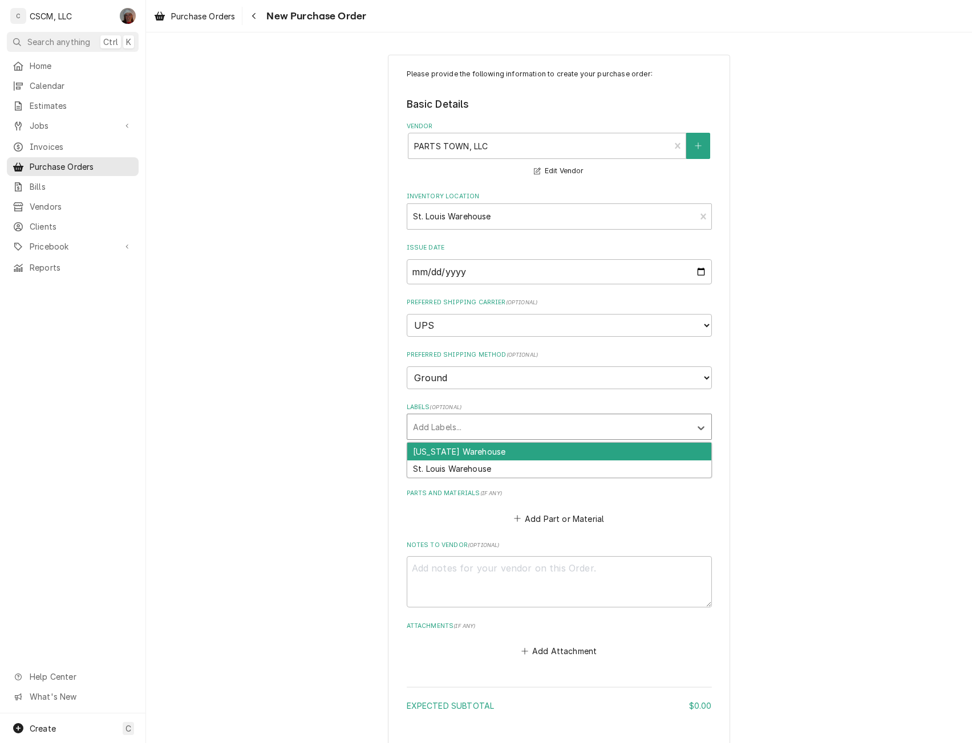
click at [430, 420] on div "Labels" at bounding box center [549, 427] width 272 height 21
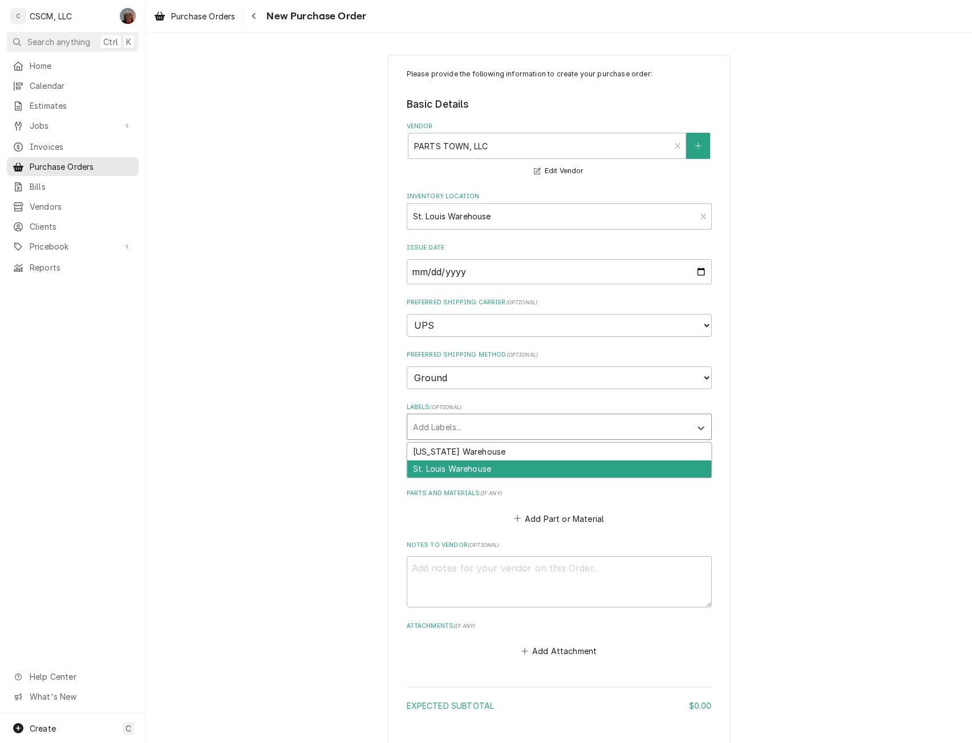
click at [437, 462] on div "St. Louis Warehouse" at bounding box center [559, 470] width 304 height 18
type textarea "x"
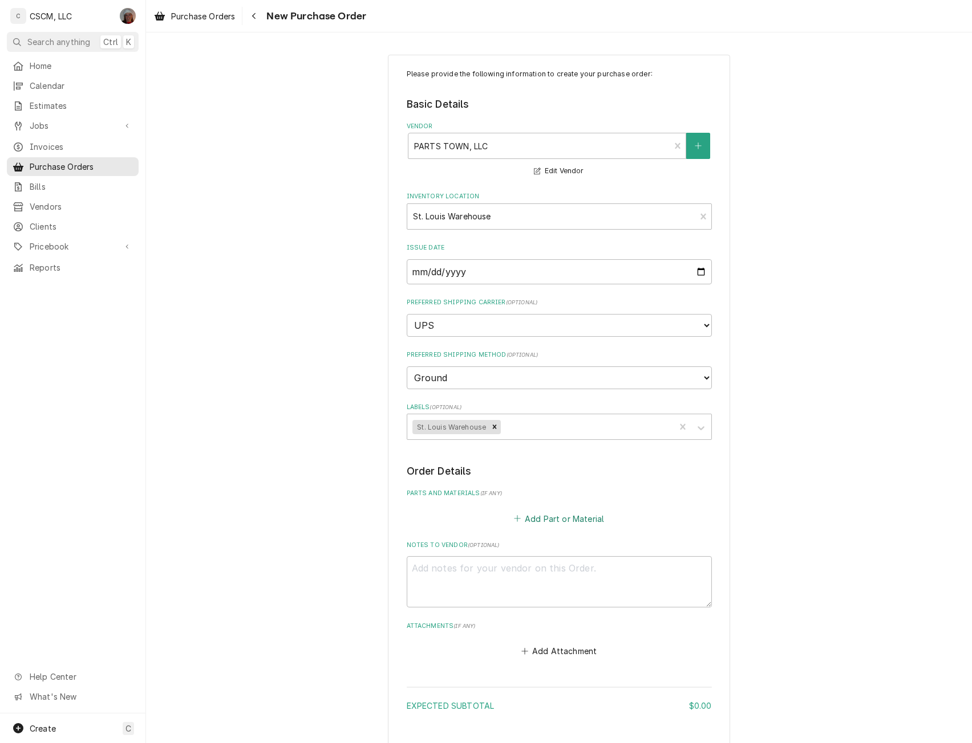
click at [528, 519] on button "Add Part or Material" at bounding box center [558, 519] width 94 height 16
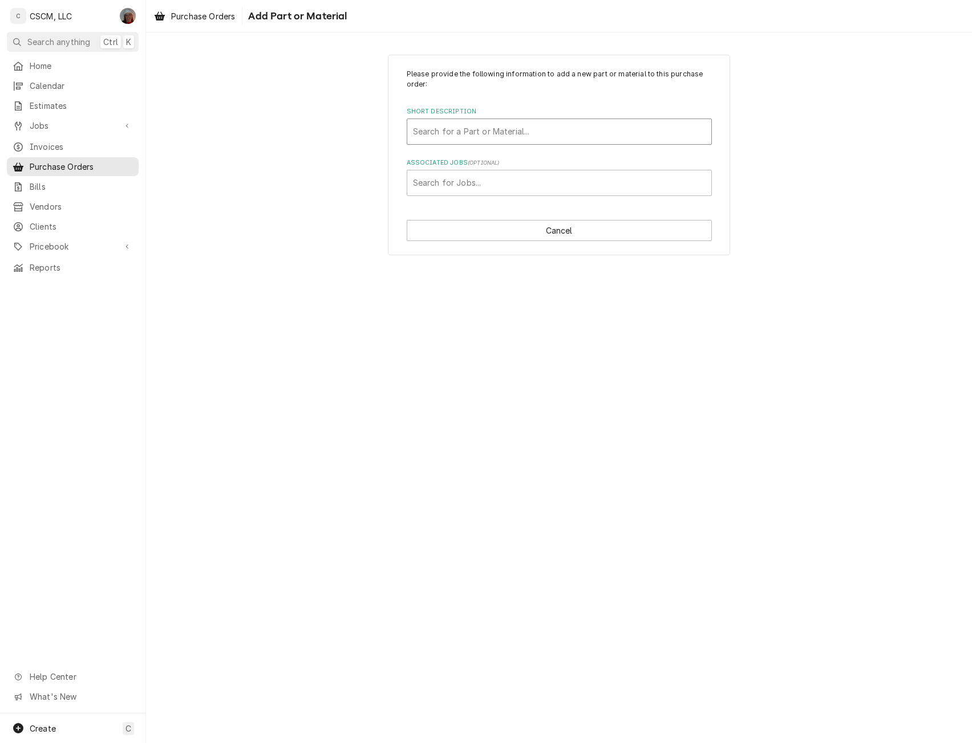
click at [518, 132] on div "Short Description" at bounding box center [559, 131] width 292 height 21
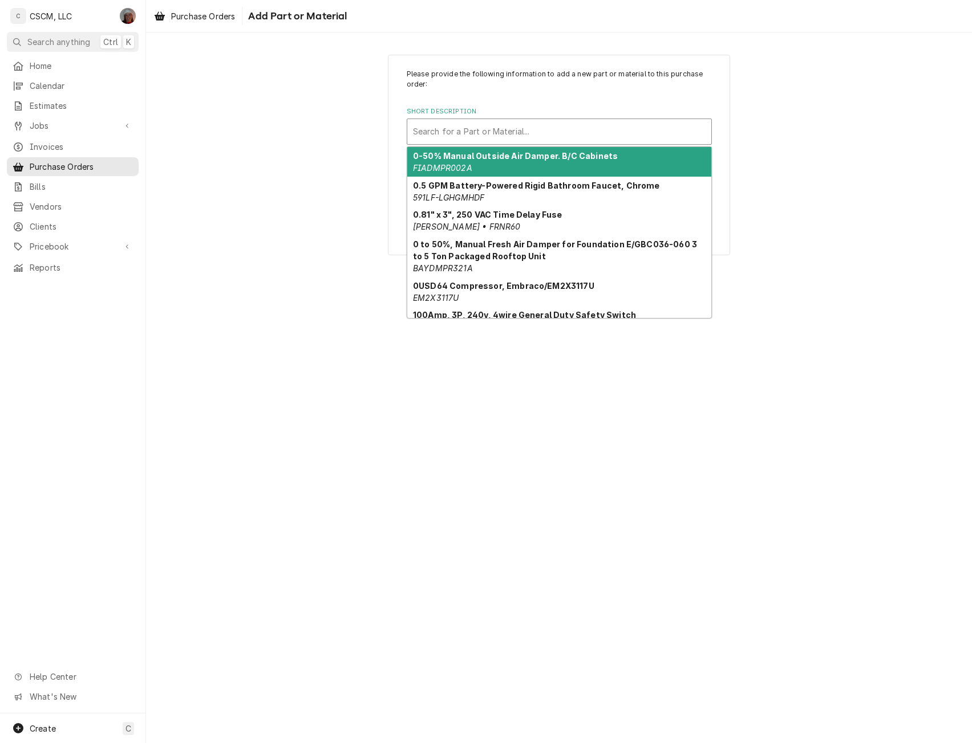
paste input "175915-006"
type input "175915-006"
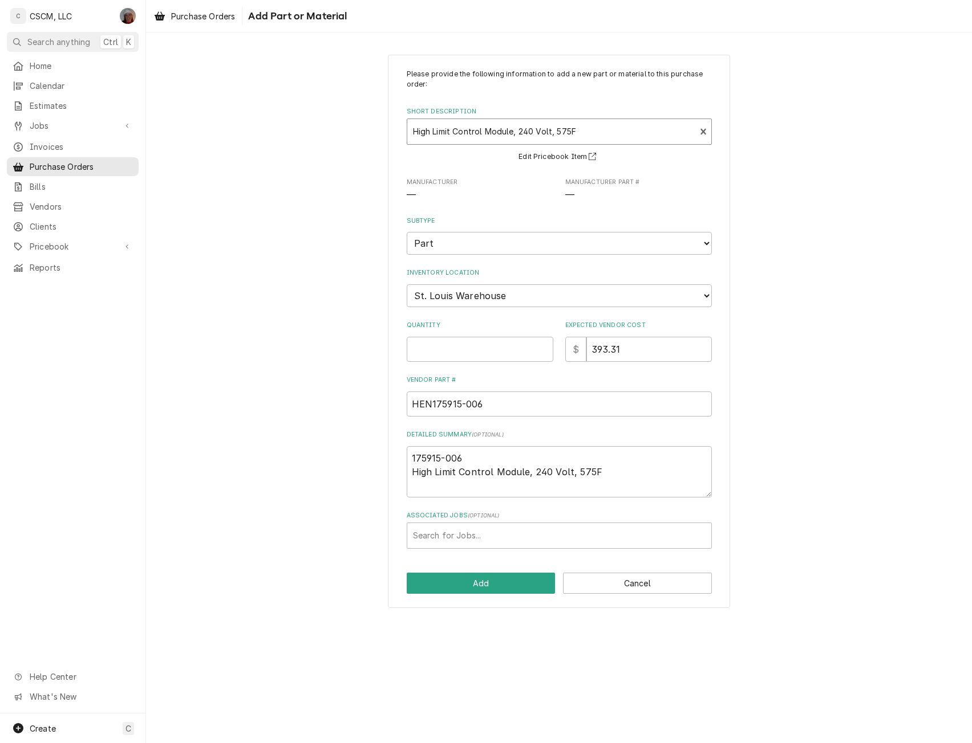
type textarea "x"
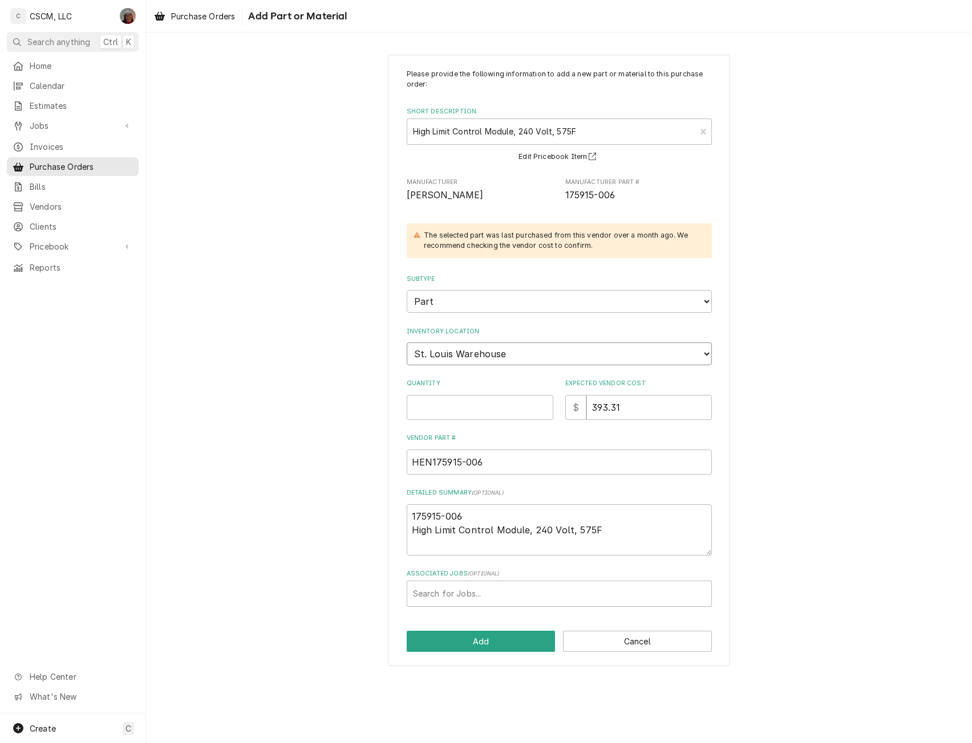
click at [508, 351] on select "Choose a location... Chris's Truck Colorado Main Warehouse Izaia's Truck Jimmy'…" at bounding box center [559, 354] width 305 height 23
select select "424"
click at [407, 343] on select "Choose a location... Chris's Truck Colorado Main Warehouse Izaia's Truck Jimmy'…" at bounding box center [559, 354] width 305 height 23
click at [441, 407] on input "Quantity" at bounding box center [480, 407] width 147 height 25
type textarea "x"
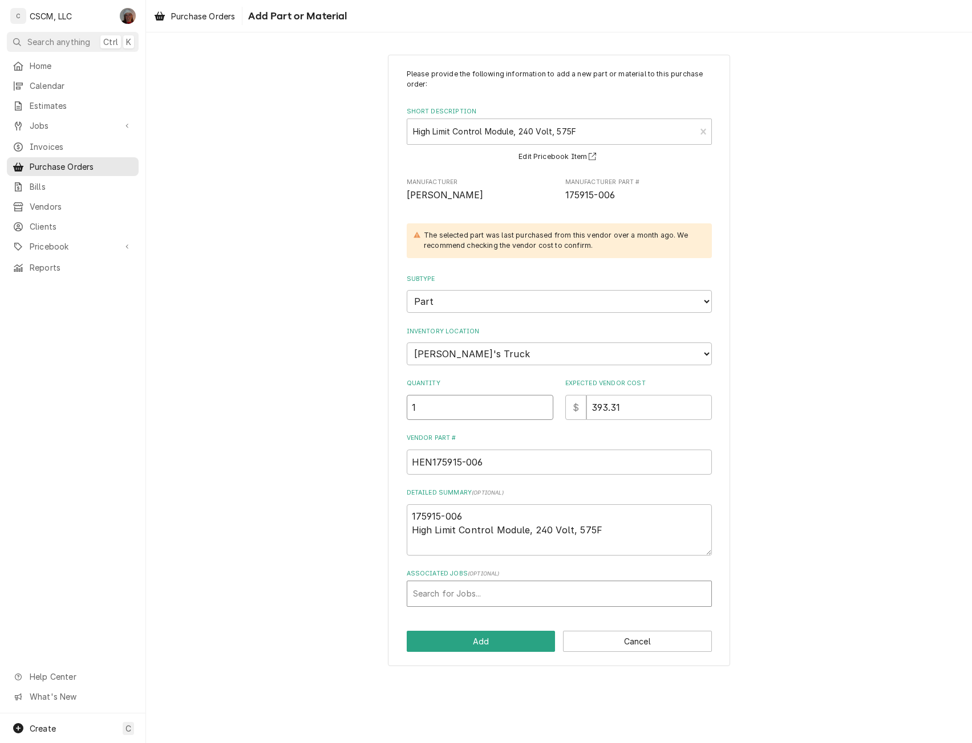
type input "1"
click at [479, 586] on div "Associated Jobs" at bounding box center [559, 594] width 292 height 21
type input "-2398"
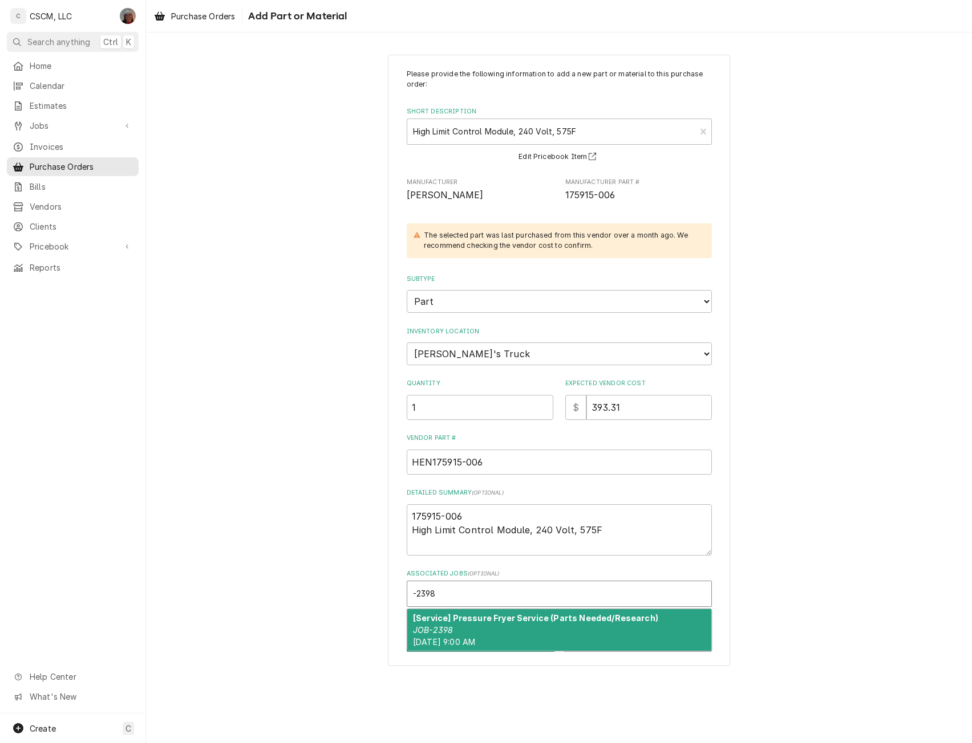
type textarea "x"
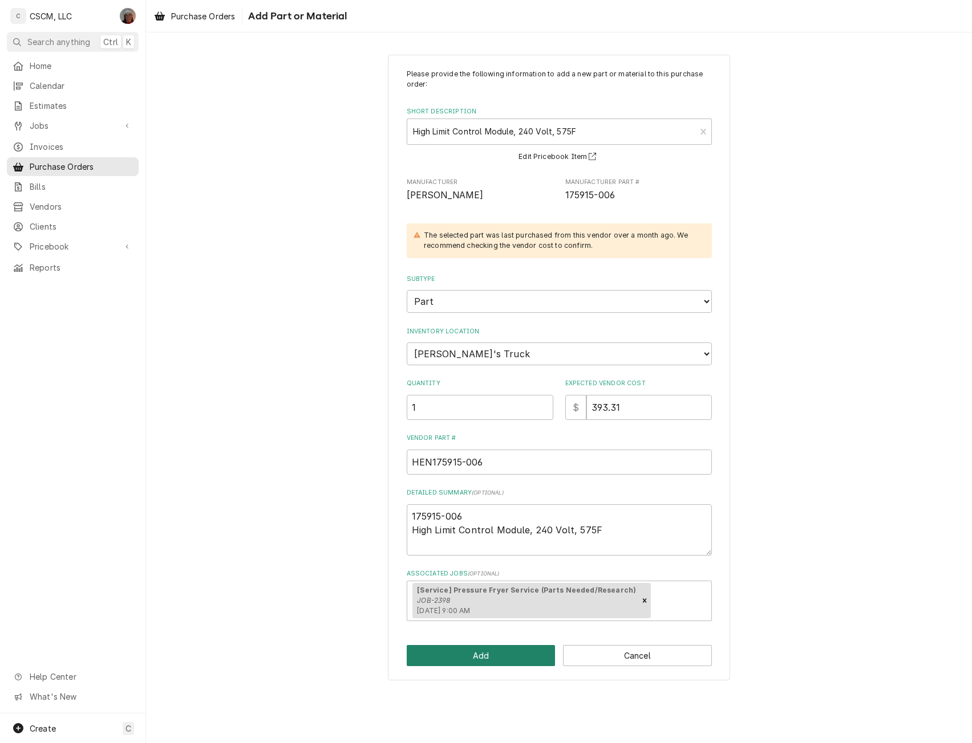
click at [476, 656] on button "Add" at bounding box center [481, 655] width 149 height 21
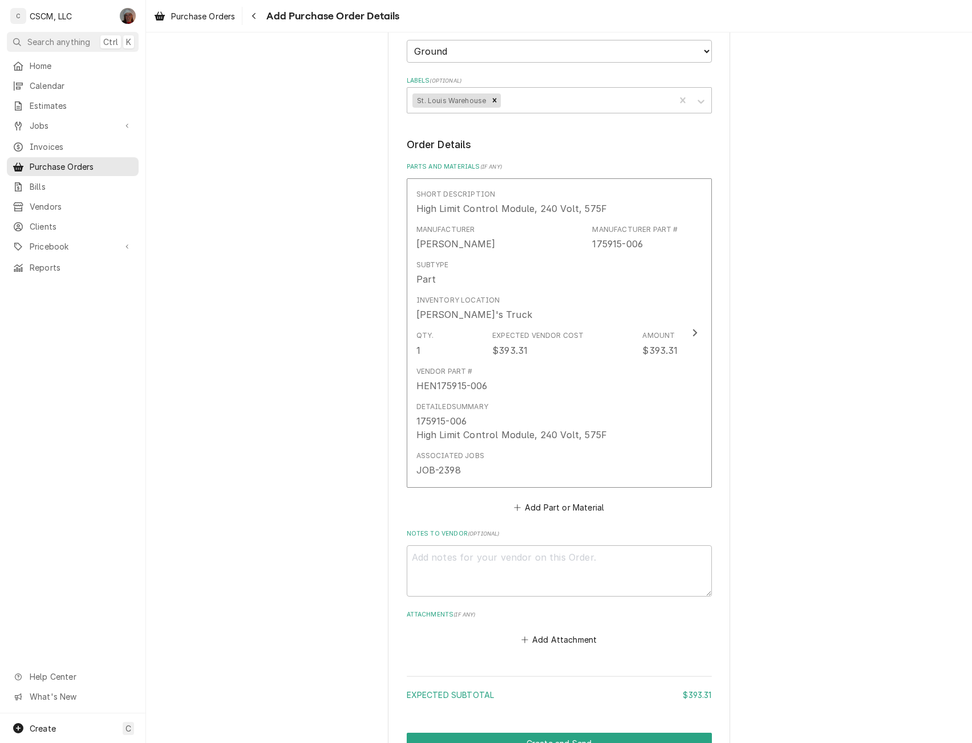
scroll to position [391, 0]
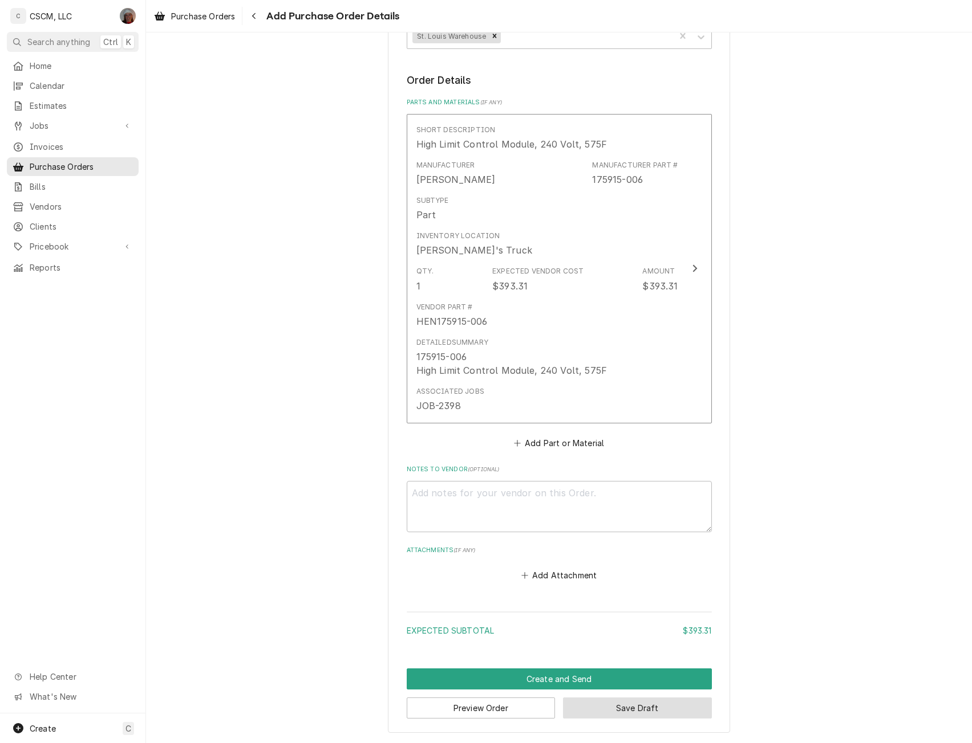
click at [622, 709] on button "Save Draft" at bounding box center [637, 708] width 149 height 21
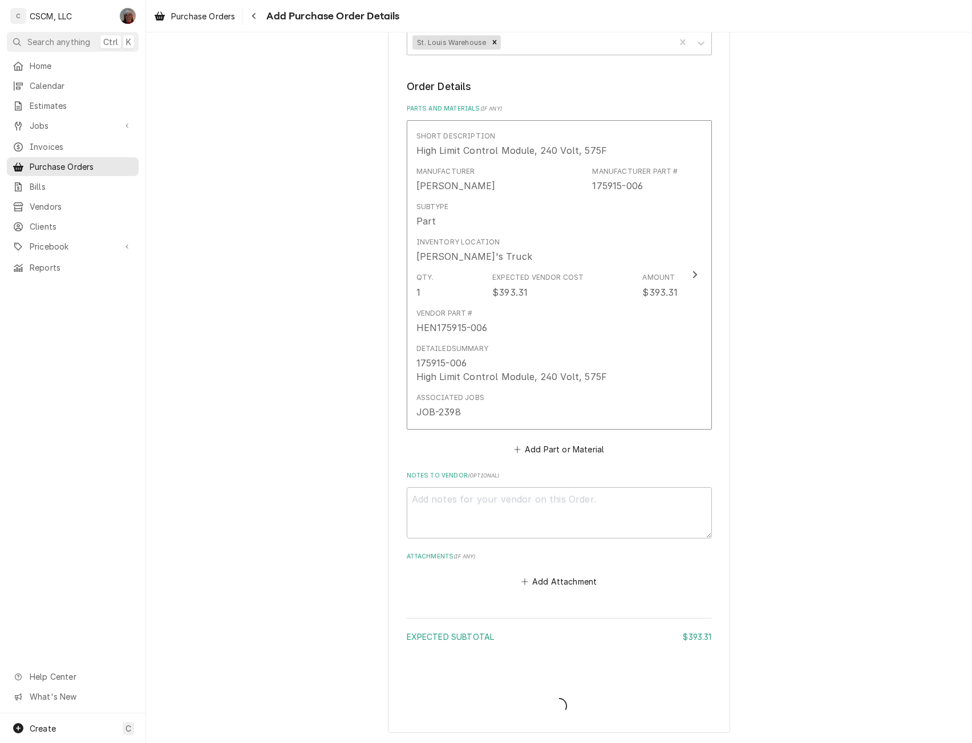
type textarea "x"
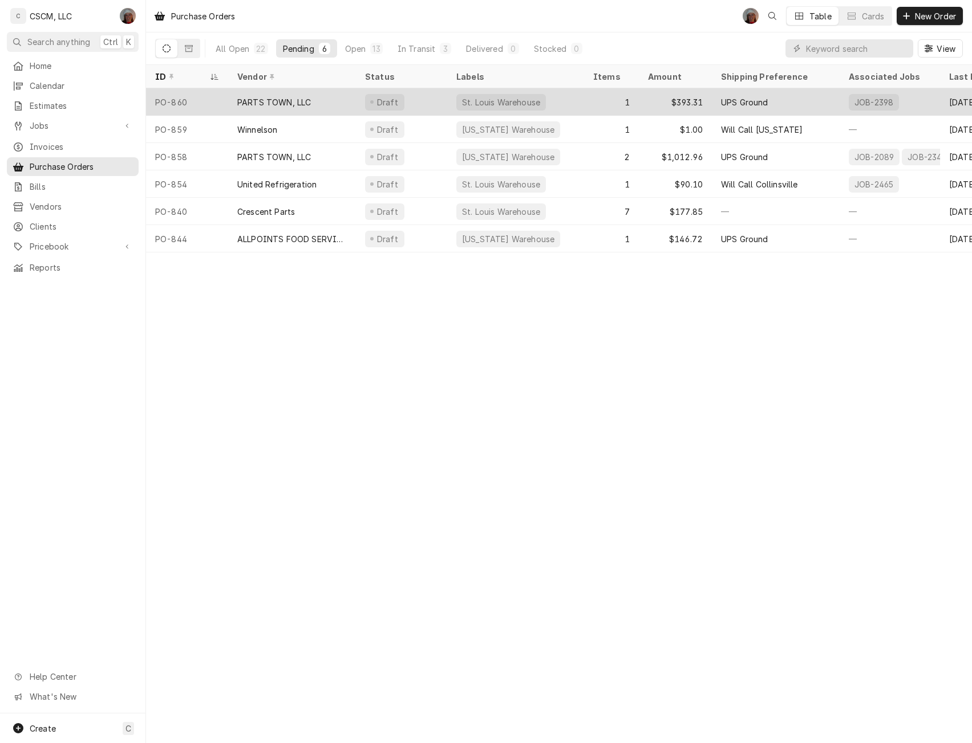
click at [250, 96] on div "PARTS TOWN, LLC" at bounding box center [274, 102] width 74 height 12
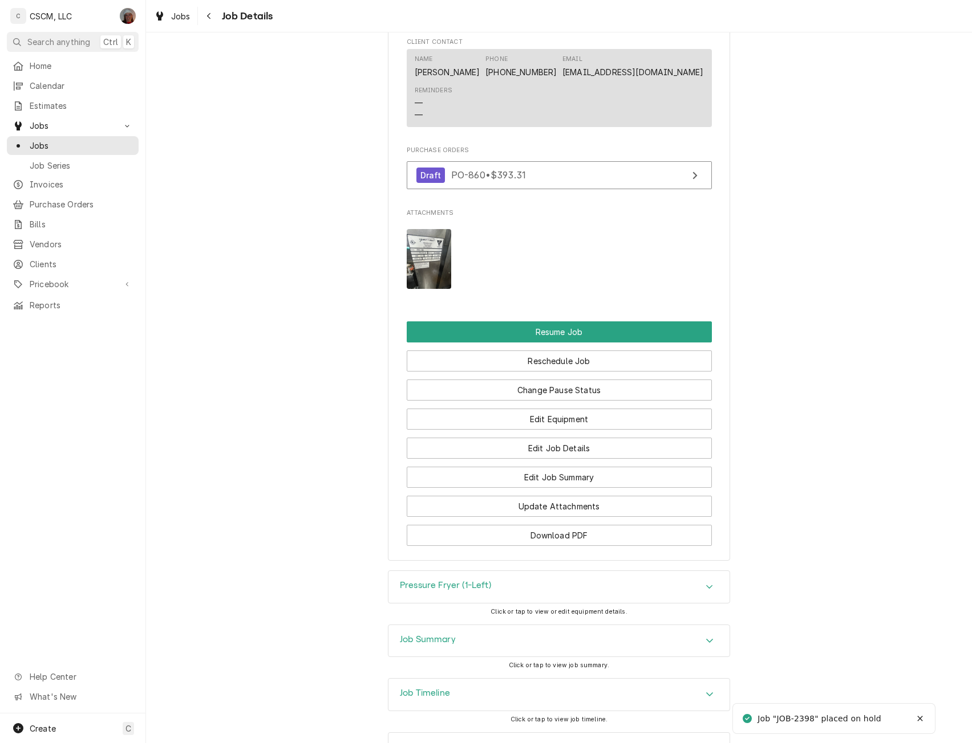
scroll to position [1218, 0]
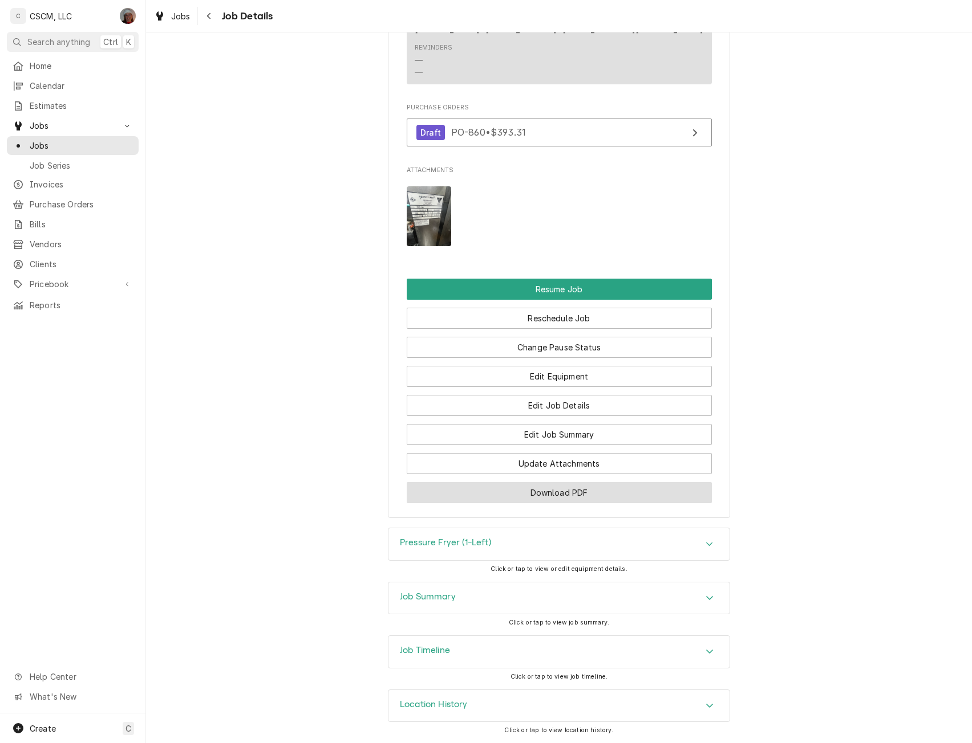
click at [537, 492] on button "Download PDF" at bounding box center [559, 492] width 305 height 21
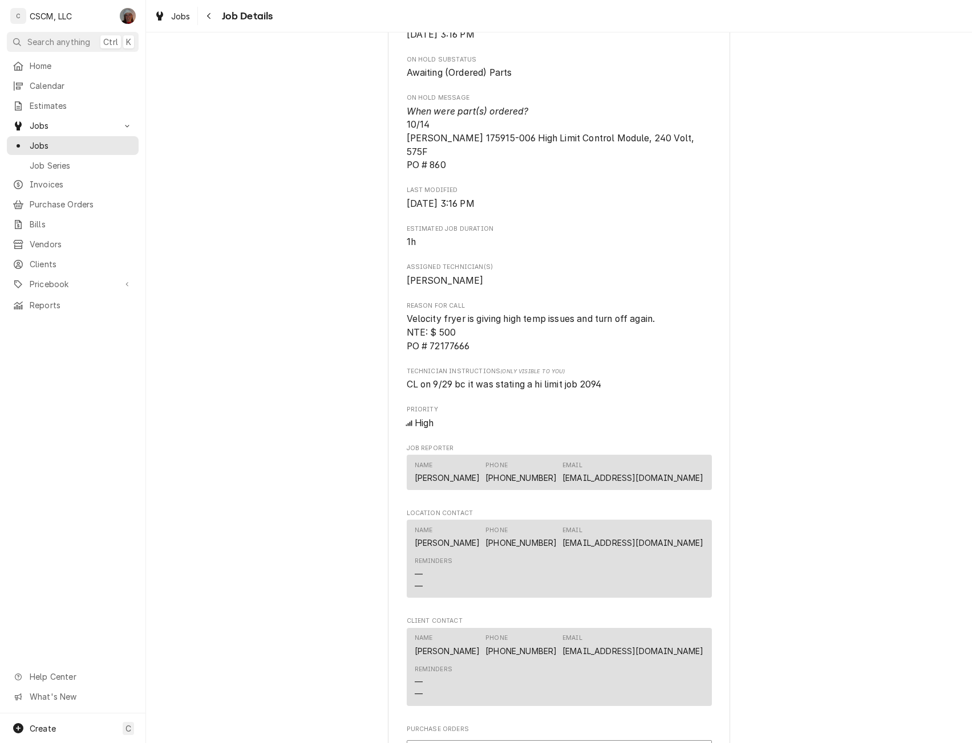
scroll to position [0, 0]
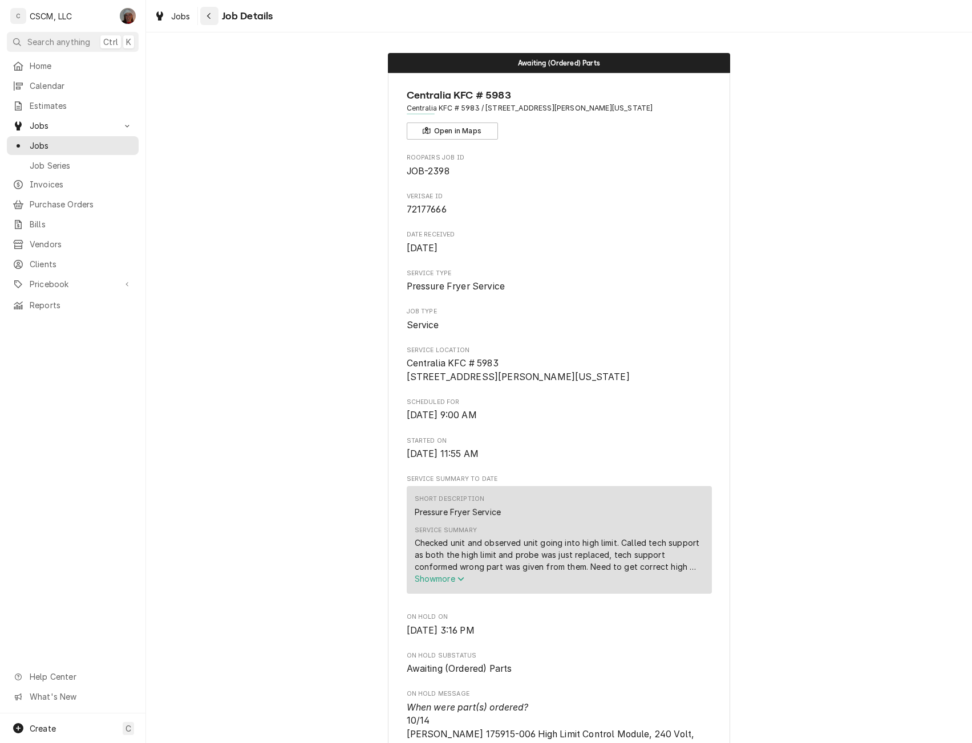
click at [211, 18] on icon "Navigate back" at bounding box center [208, 16] width 5 height 8
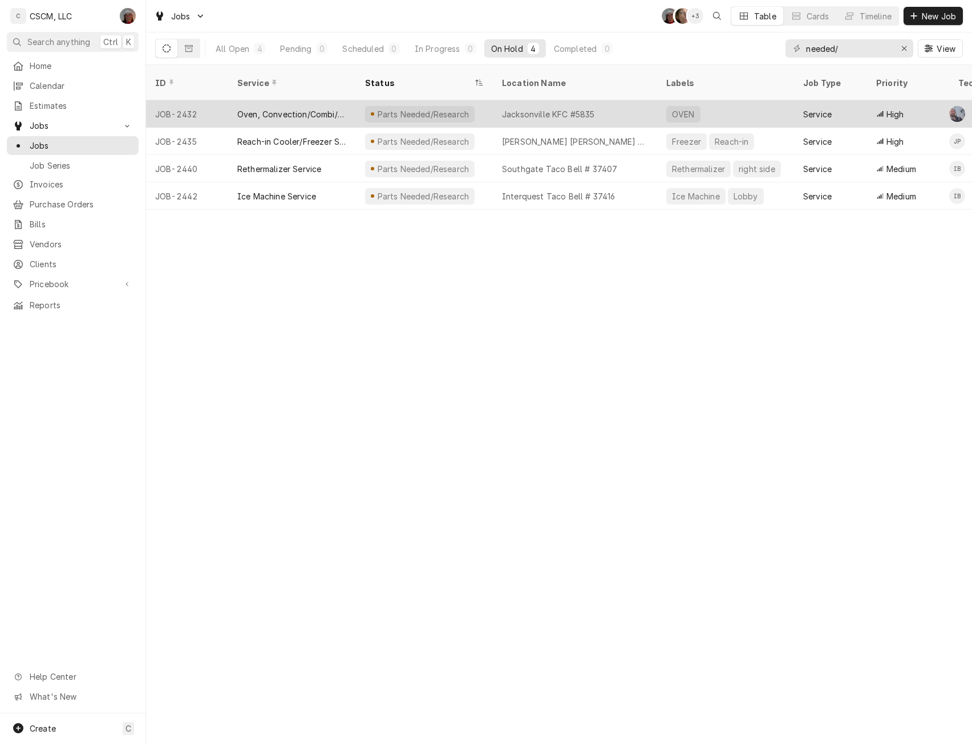
click at [207, 100] on div "JOB-2432" at bounding box center [187, 113] width 82 height 27
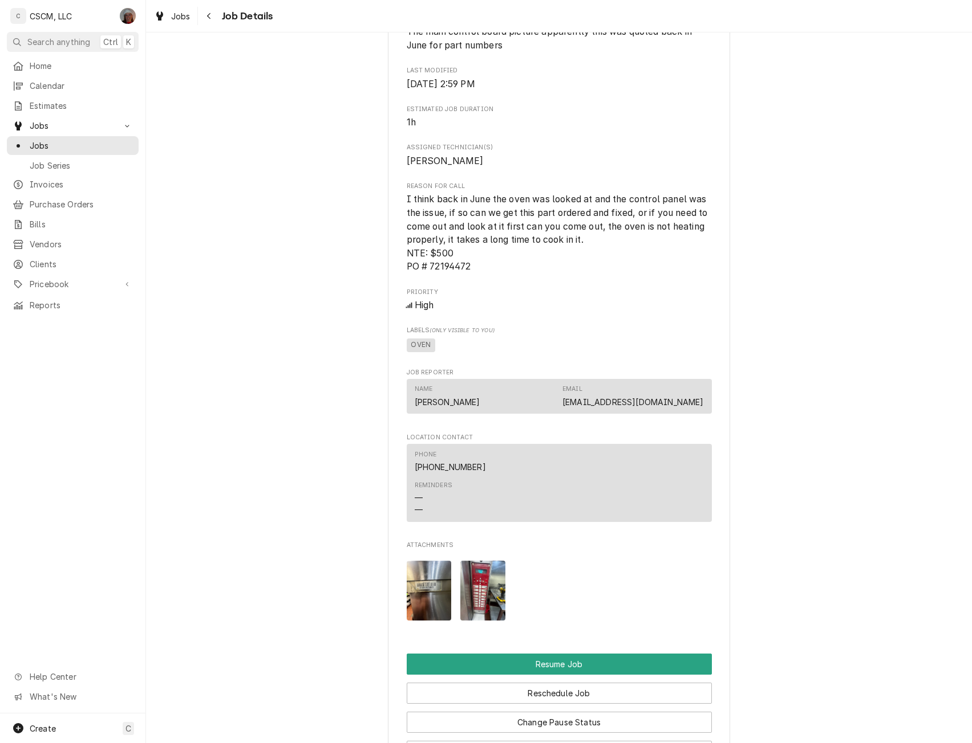
scroll to position [871, 0]
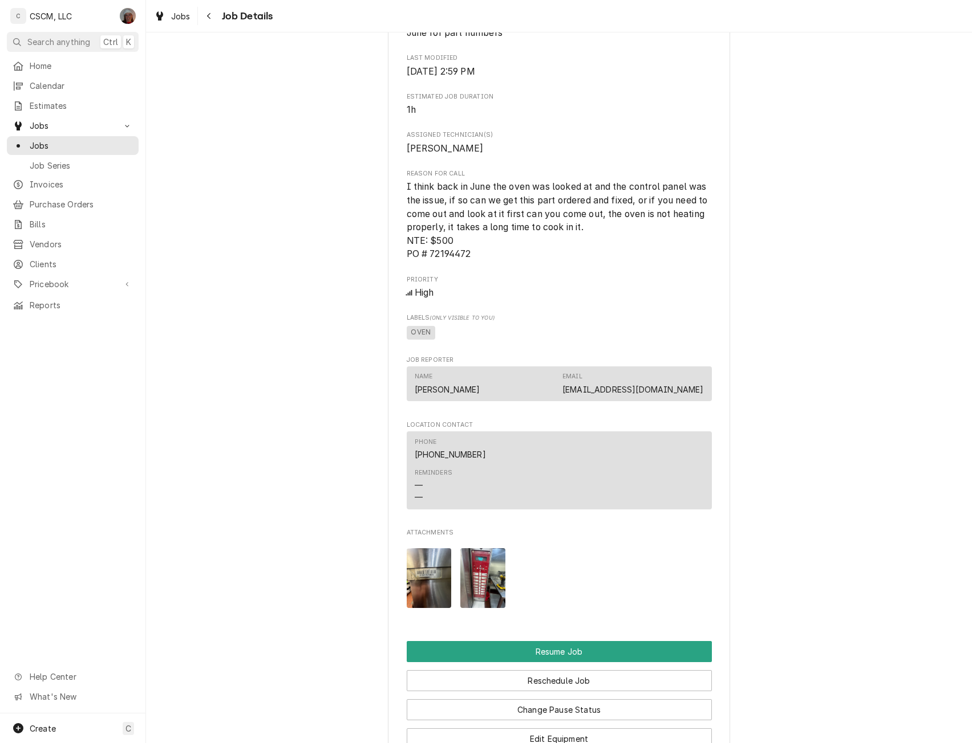
click at [489, 592] on img "Attachments" at bounding box center [482, 578] width 45 height 60
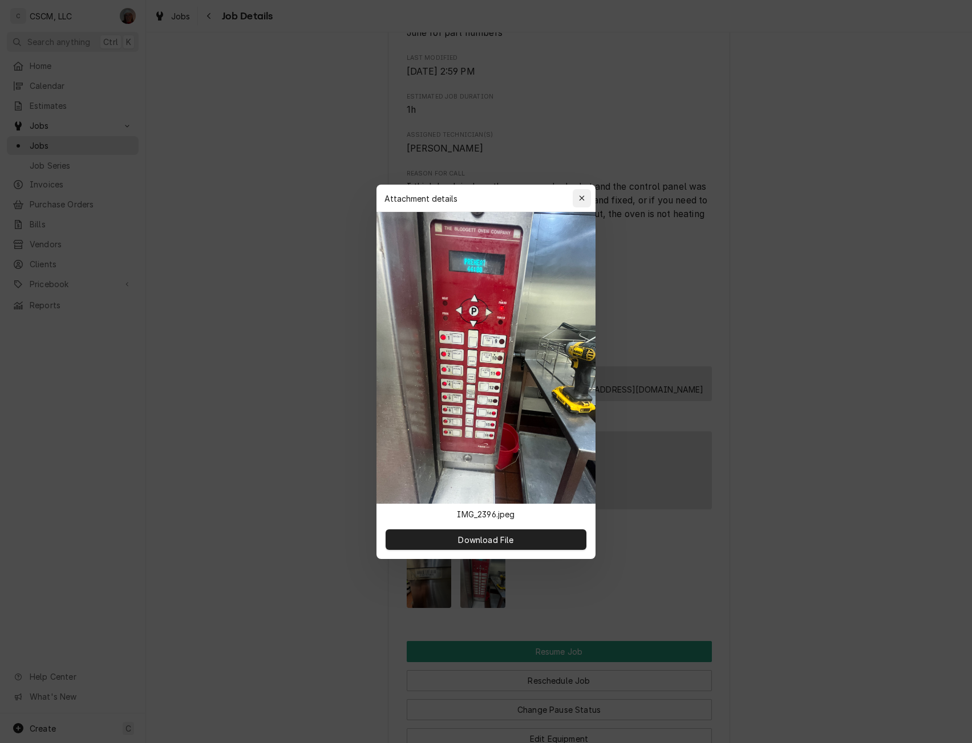
click at [584, 194] on div "button" at bounding box center [581, 198] width 11 height 11
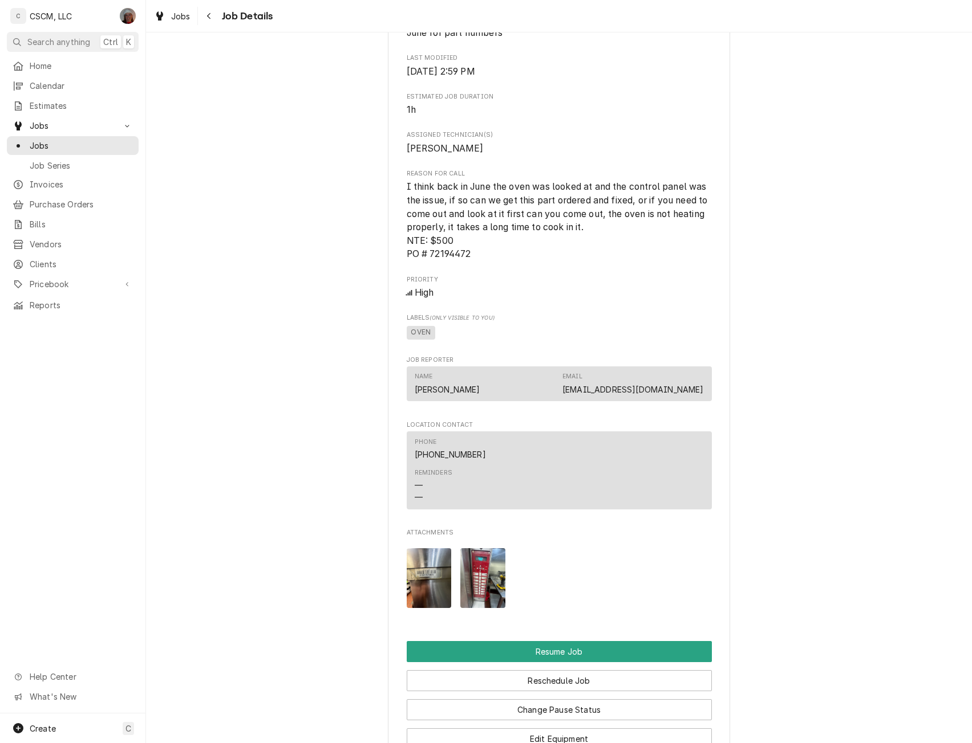
click at [428, 581] on img "Attachments" at bounding box center [429, 578] width 45 height 60
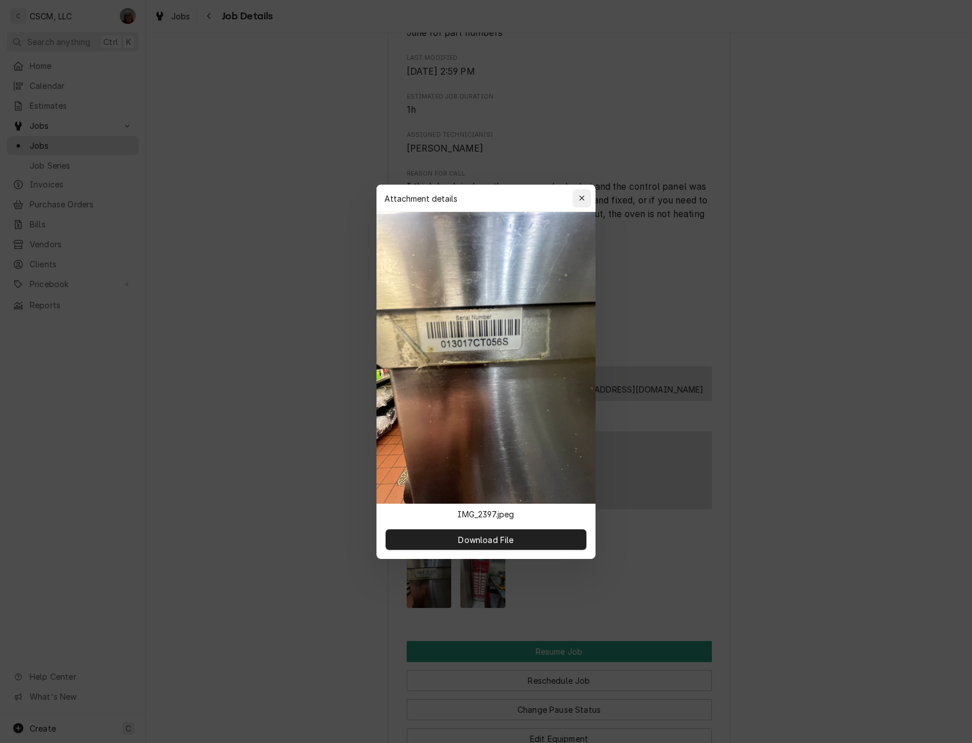
click at [590, 197] on button "button" at bounding box center [581, 198] width 18 height 18
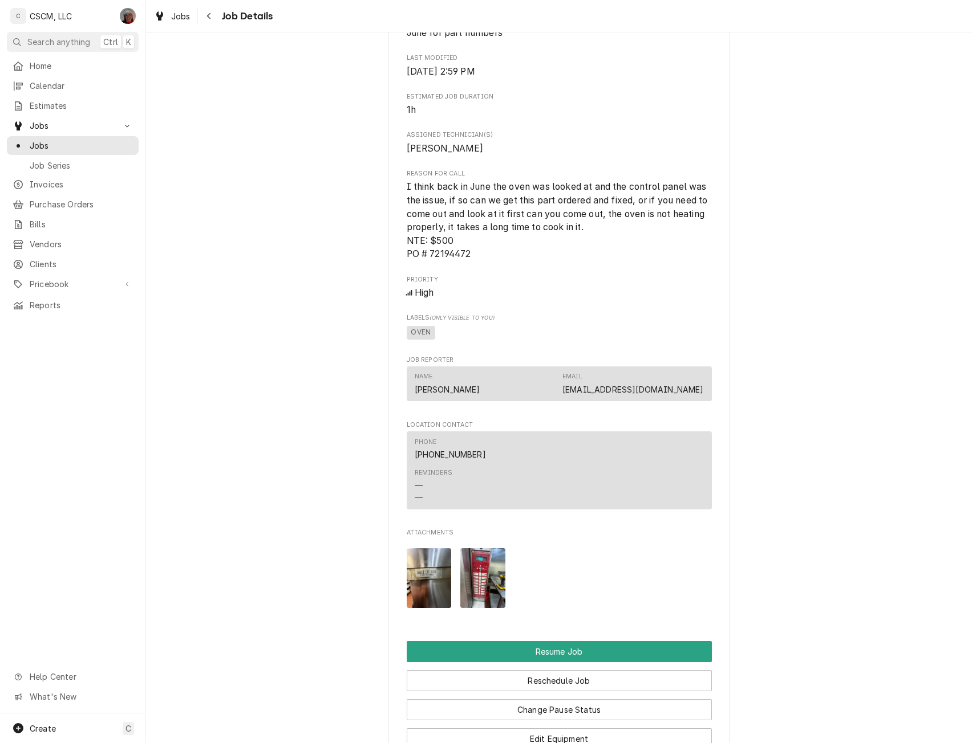
click at [962, 404] on div "Parts Needed/Research KBP Foods Jacksonville KFC #5835 / 244 W. Morton Ave, Jac…" at bounding box center [559, 31] width 826 height 1717
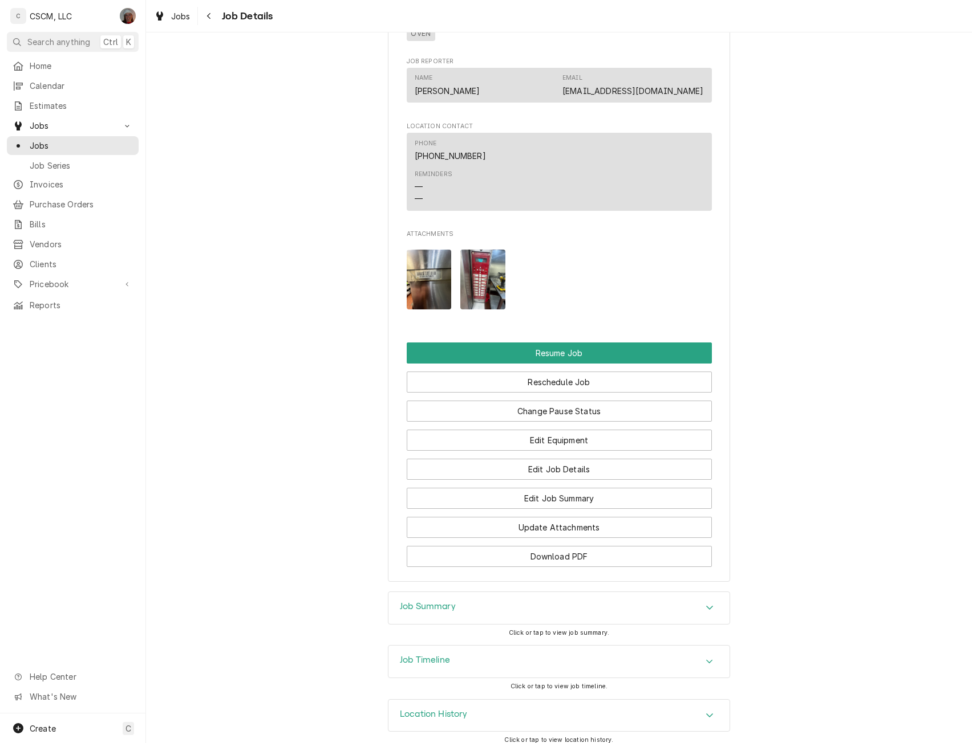
scroll to position [1193, 0]
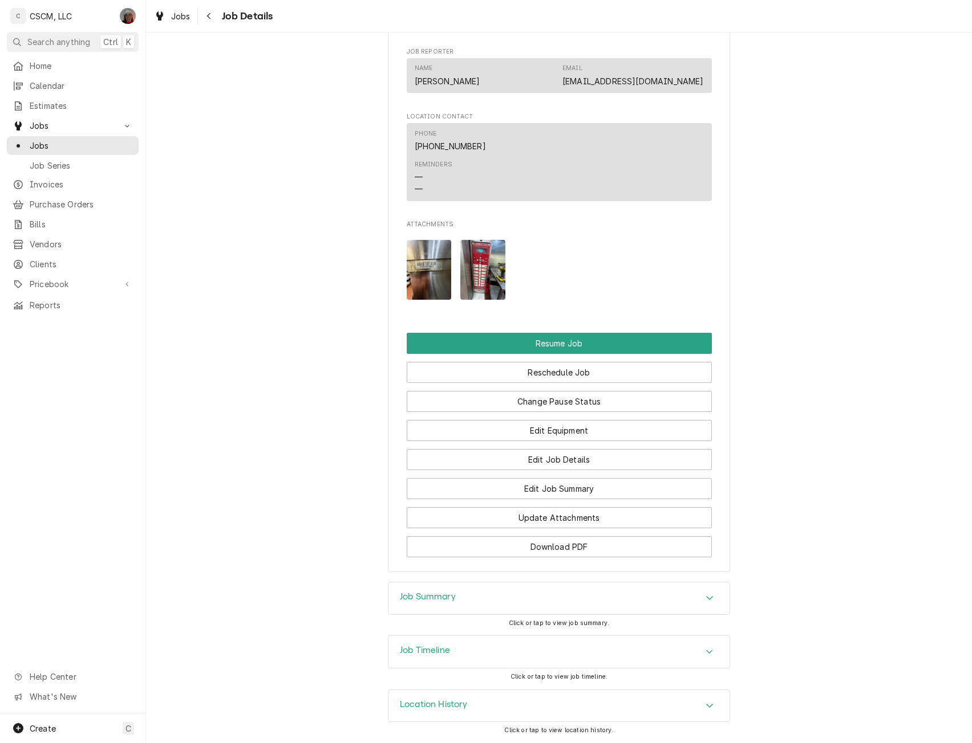
click at [704, 698] on div "Location History" at bounding box center [558, 706] width 341 height 32
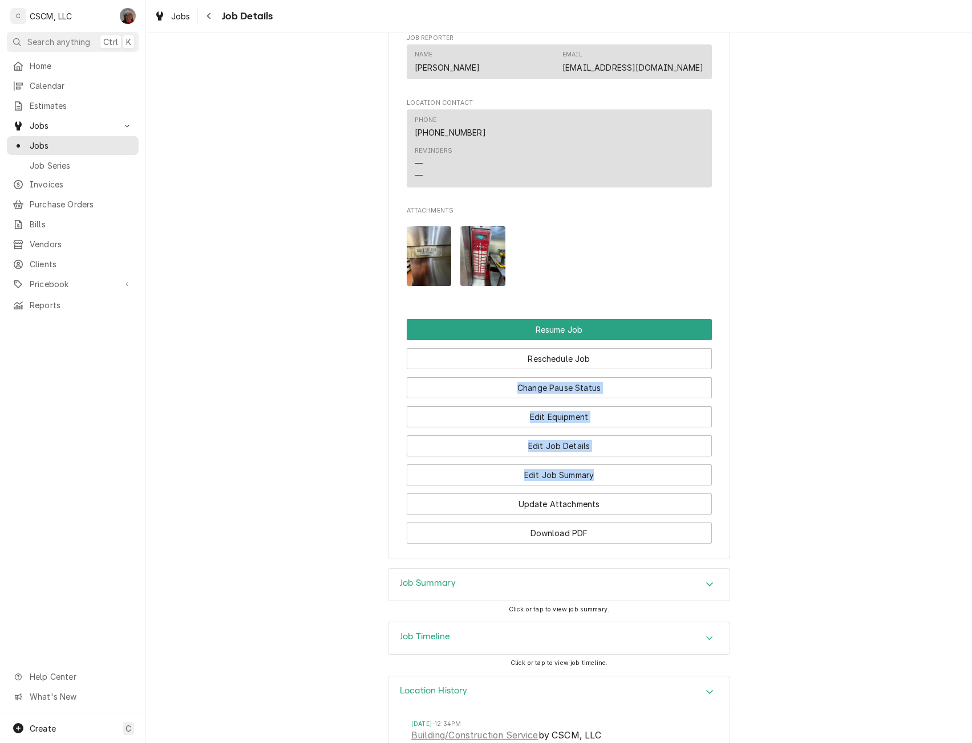
drag, startPoint x: 962, startPoint y: 375, endPoint x: 960, endPoint y: 486, distance: 111.2
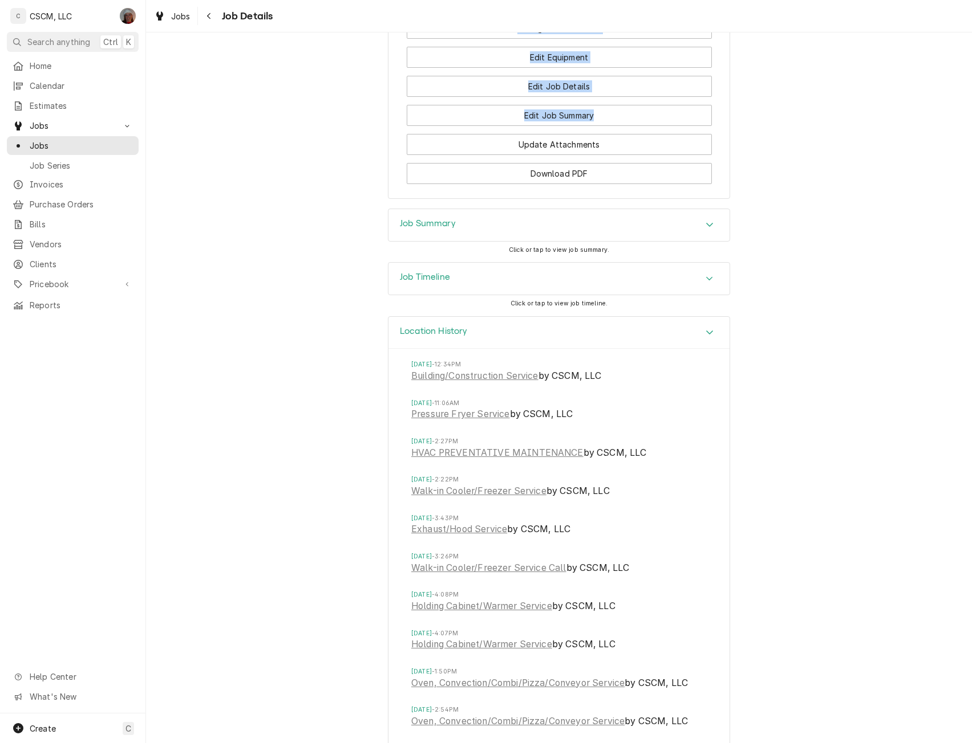
scroll to position [1547, 0]
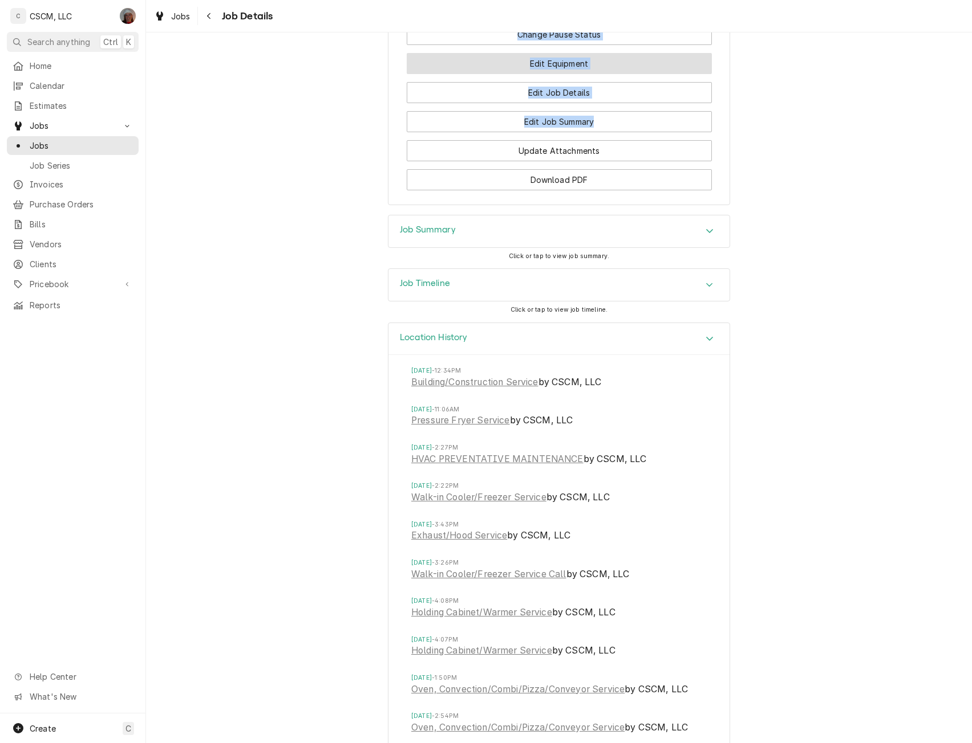
click at [579, 74] on button "Edit Equipment" at bounding box center [559, 63] width 305 height 21
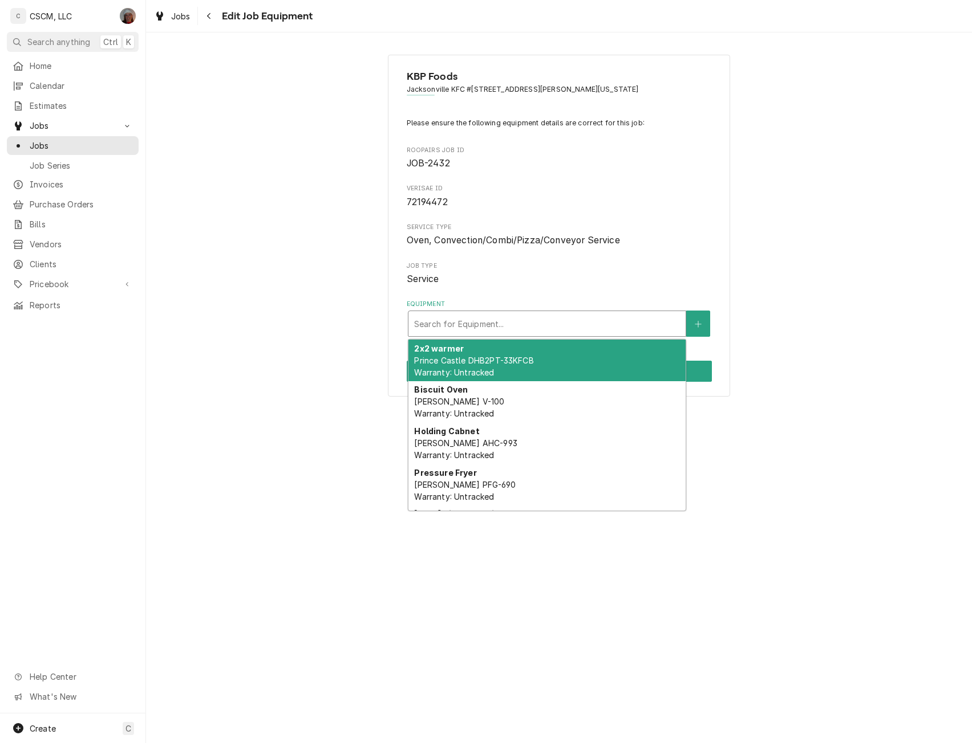
click at [646, 316] on div "Equipment" at bounding box center [547, 324] width 266 height 21
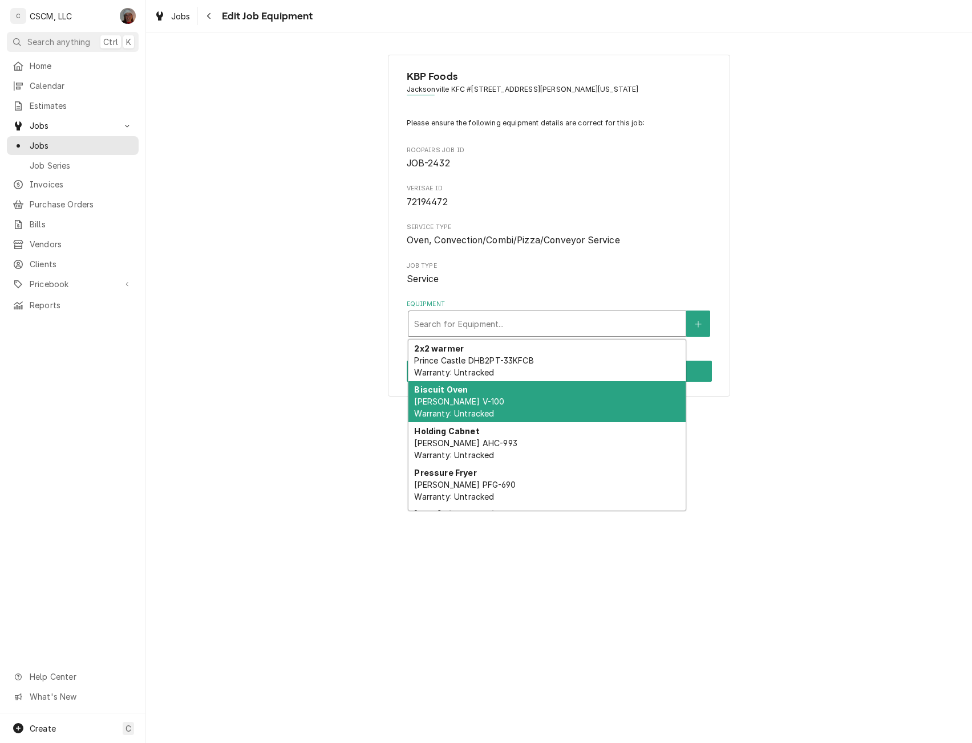
click at [529, 406] on div "Biscuit Oven Blodgett Mark V-100 Warranty: Untracked" at bounding box center [546, 402] width 277 height 42
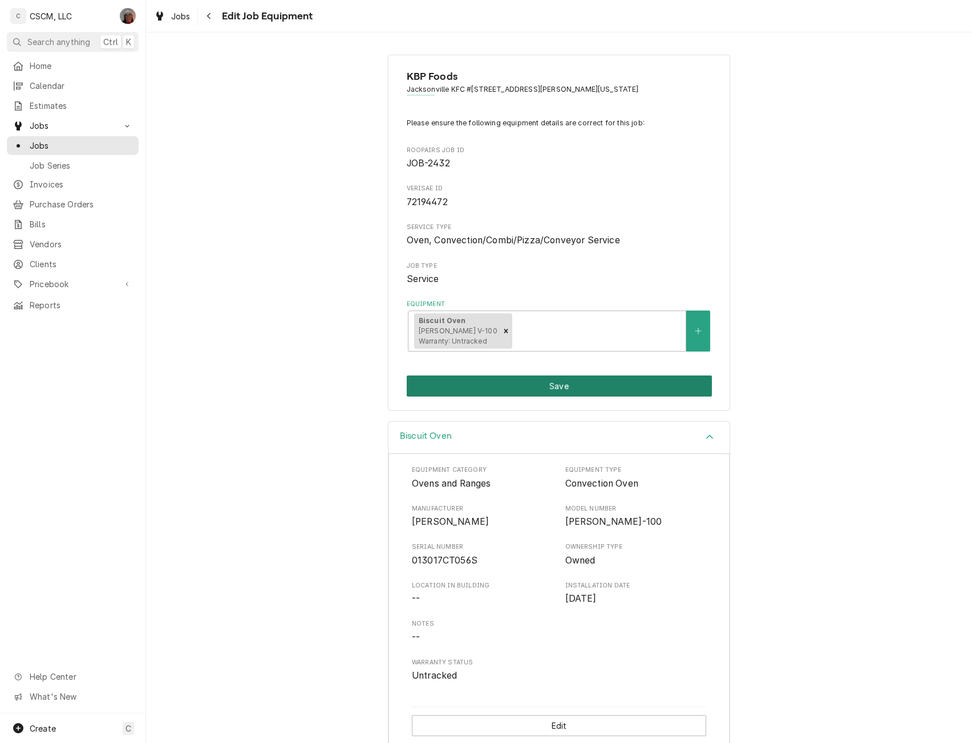
click at [559, 383] on button "Save" at bounding box center [559, 386] width 305 height 21
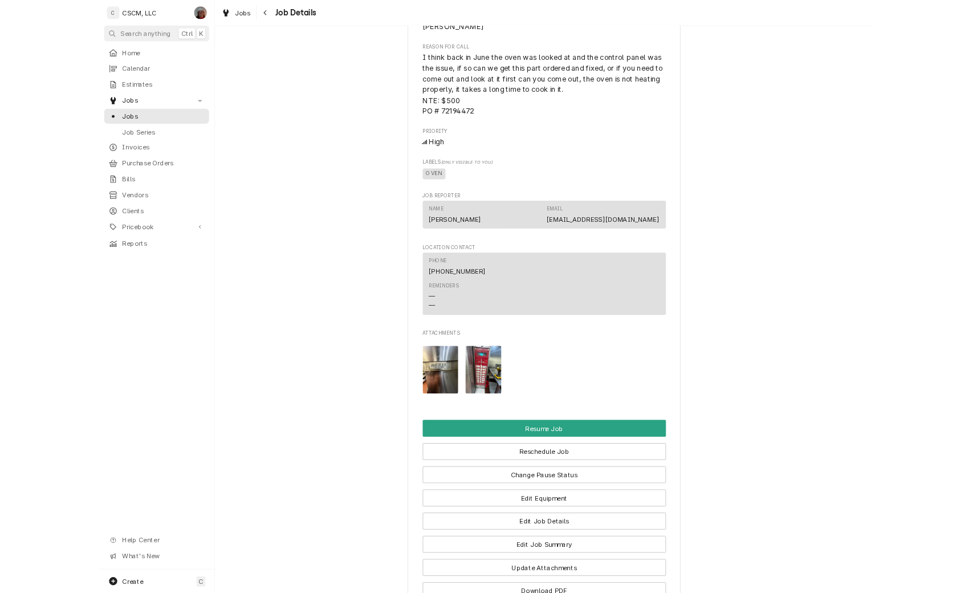
scroll to position [1024, 0]
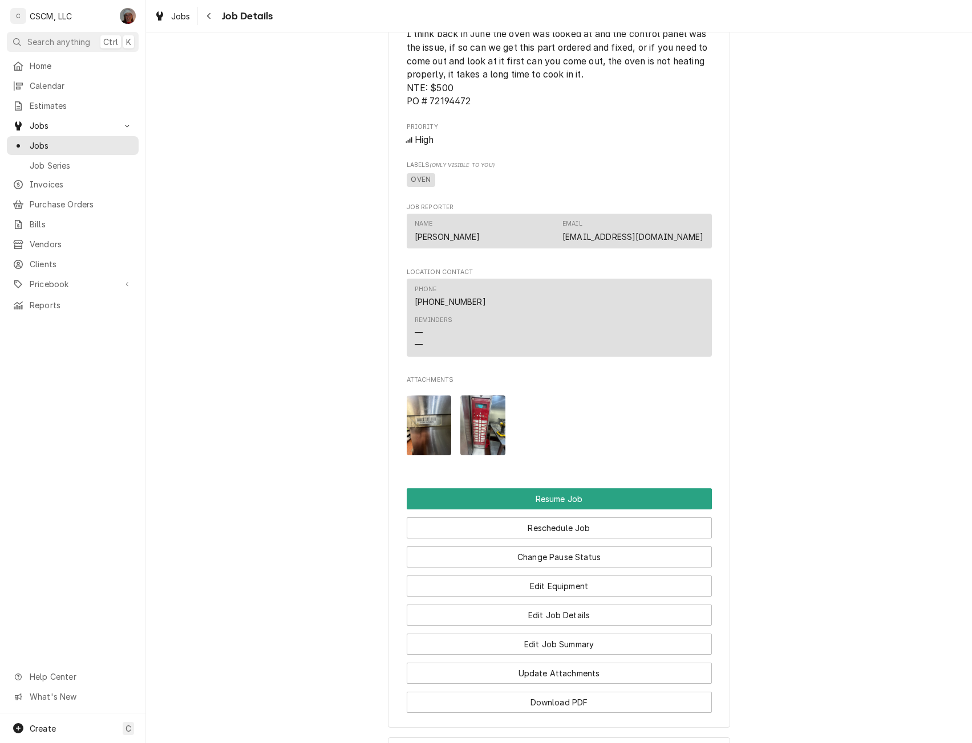
click at [478, 444] on img "Attachments" at bounding box center [482, 426] width 45 height 60
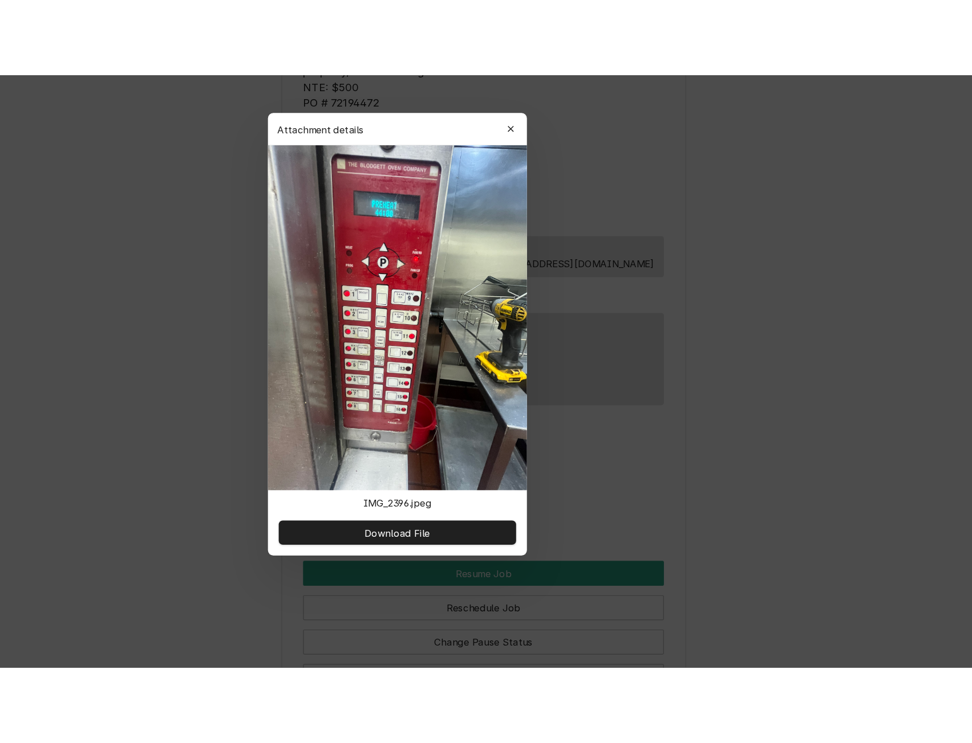
scroll to position [0, 0]
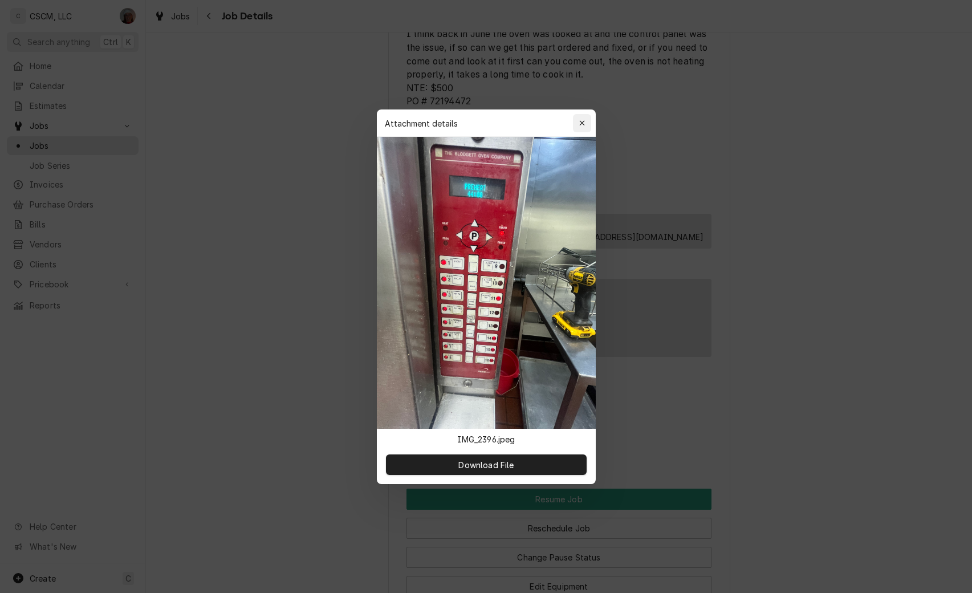
click at [579, 120] on icon "button" at bounding box center [582, 123] width 6 height 8
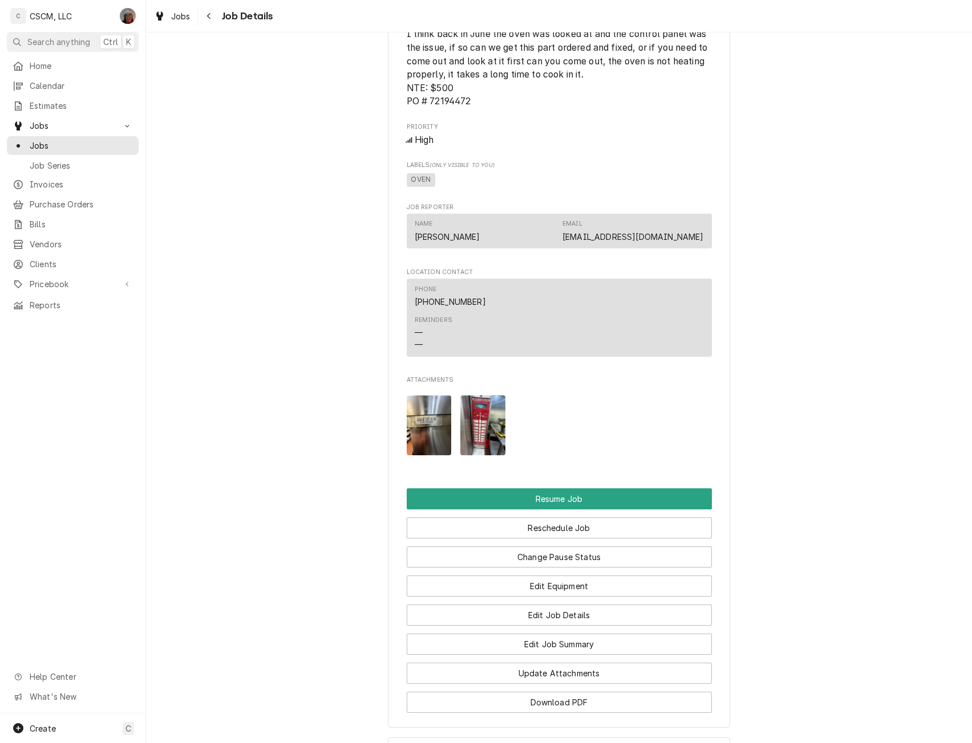
scroll to position [1247, 0]
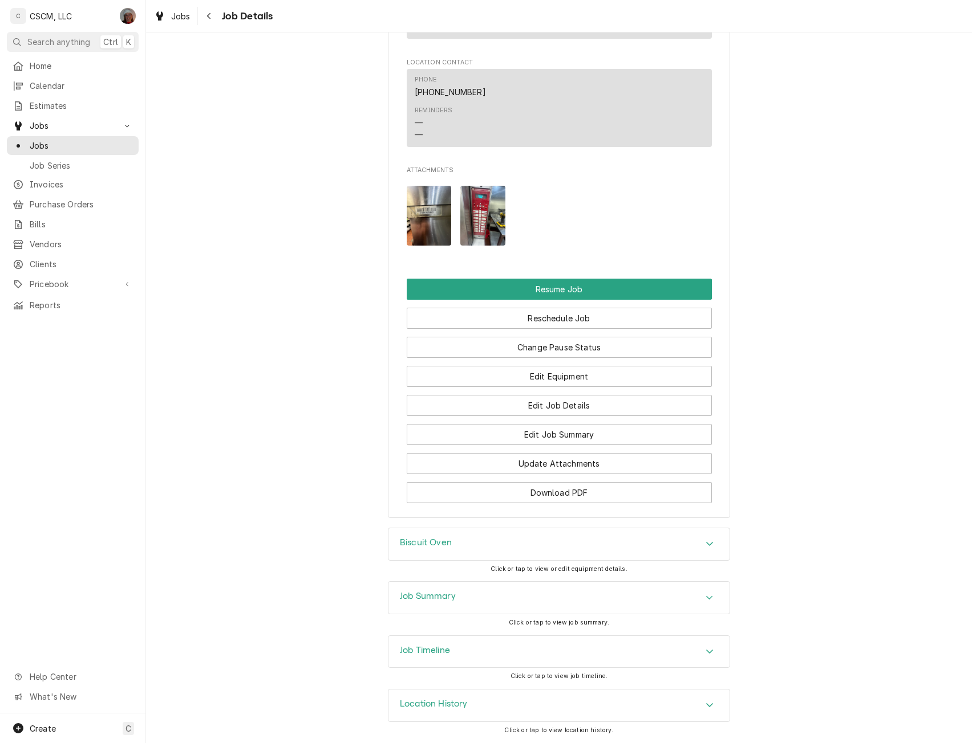
click at [701, 700] on div "Accordion Header" at bounding box center [709, 706] width 17 height 14
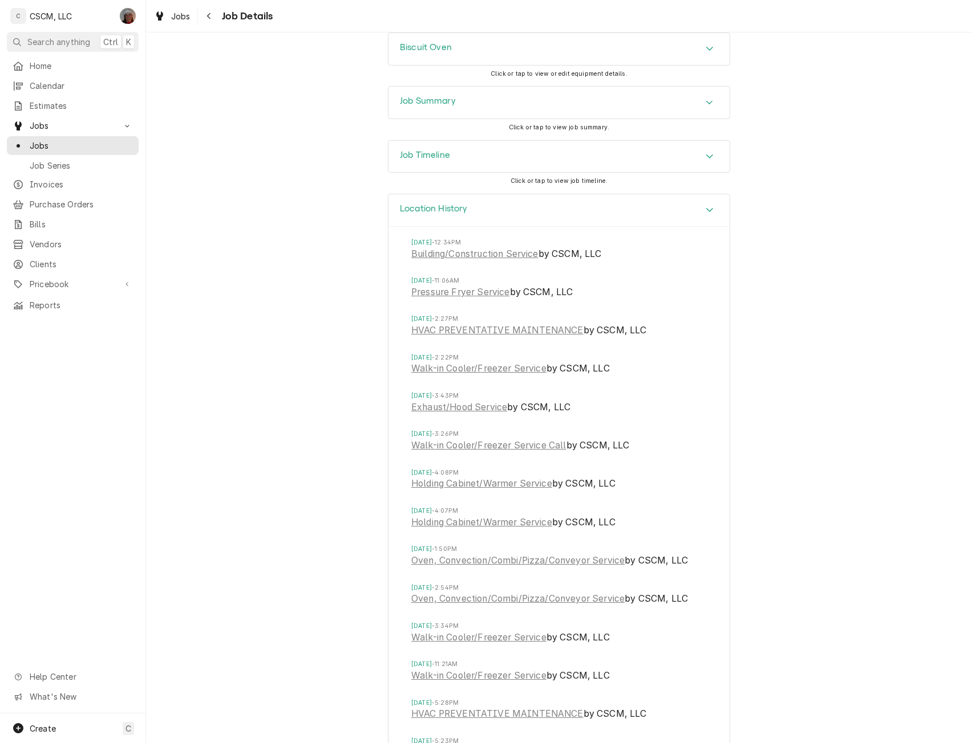
scroll to position [1741, 0]
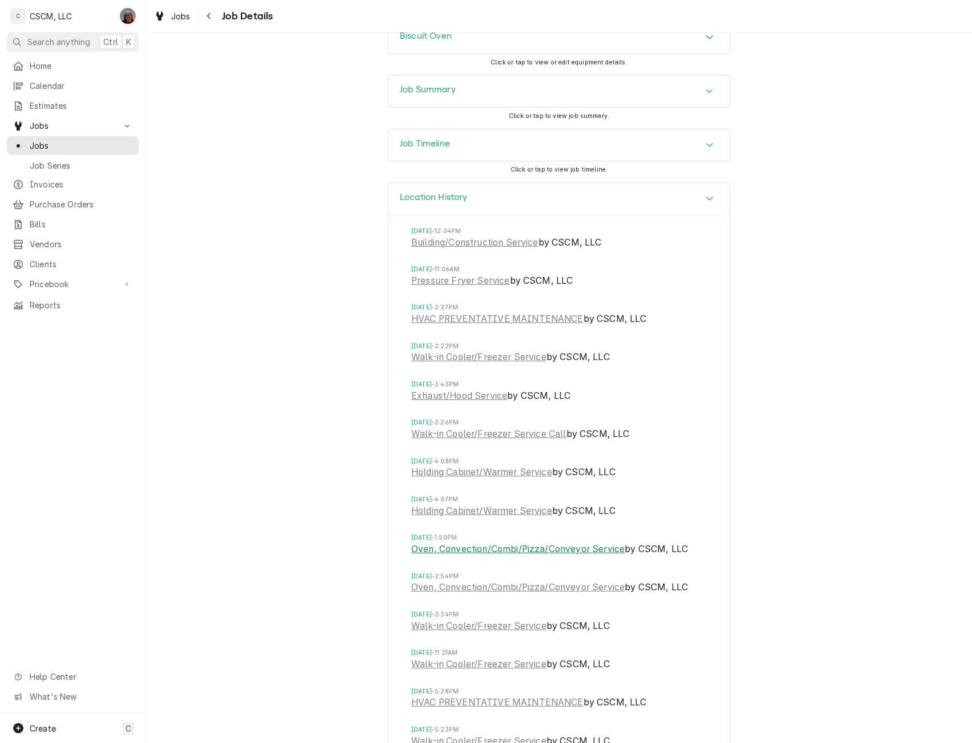
click at [509, 556] on link "Oven, Convection/Combi/Pizza/Conveyor Service" at bounding box center [517, 550] width 213 height 14
click at [709, 203] on icon "Accordion Header" at bounding box center [709, 198] width 8 height 9
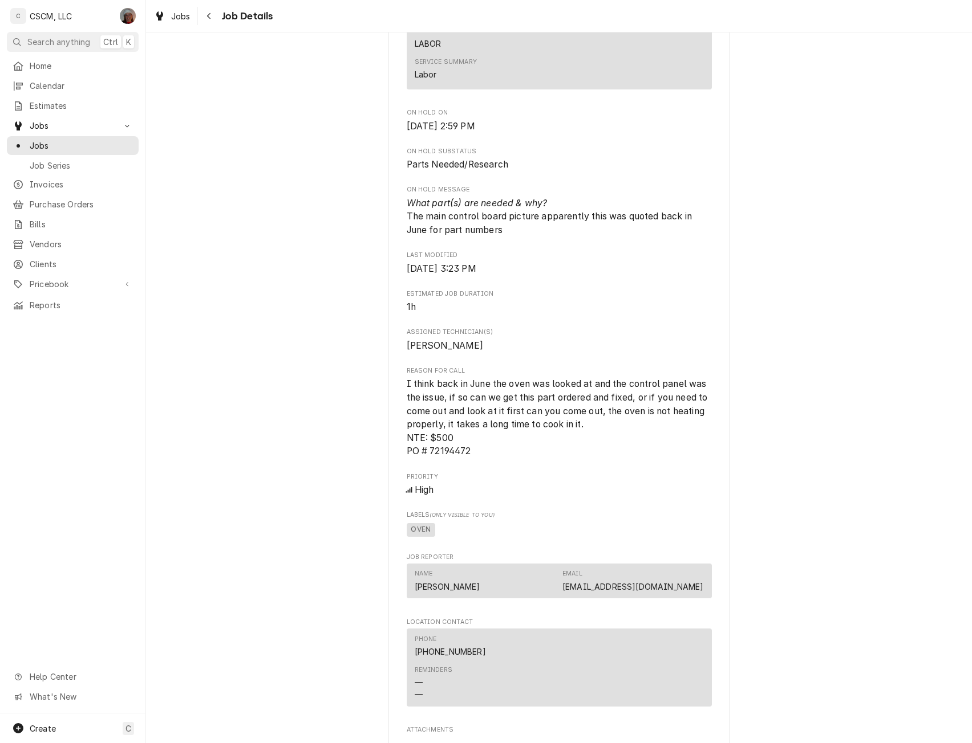
scroll to position [1153, 0]
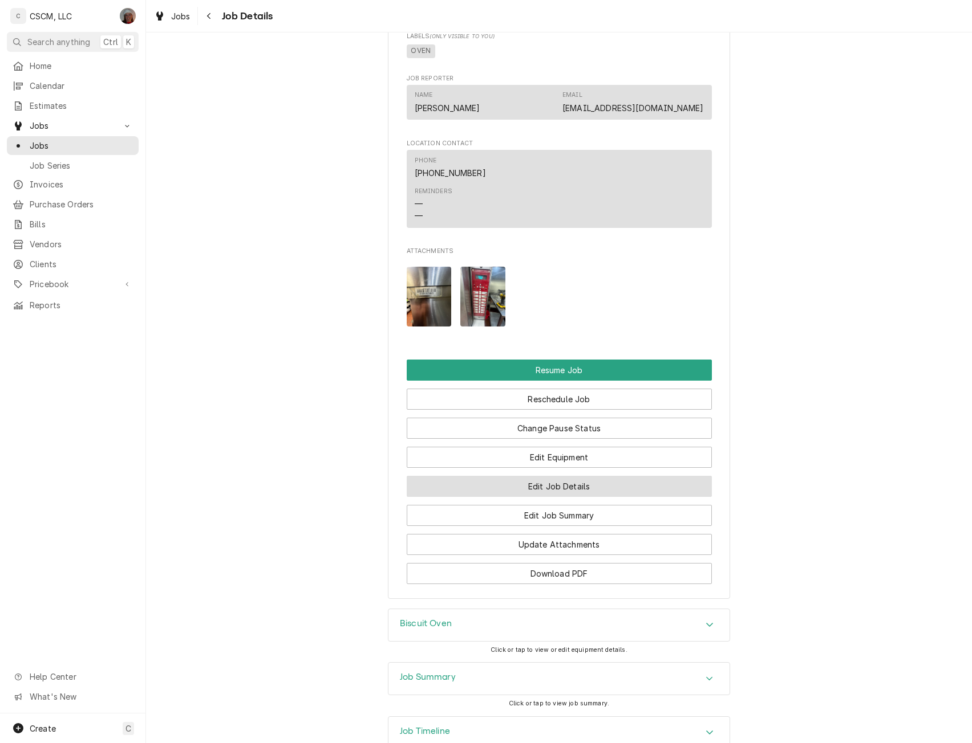
click at [495, 497] on button "Edit Job Details" at bounding box center [559, 486] width 305 height 21
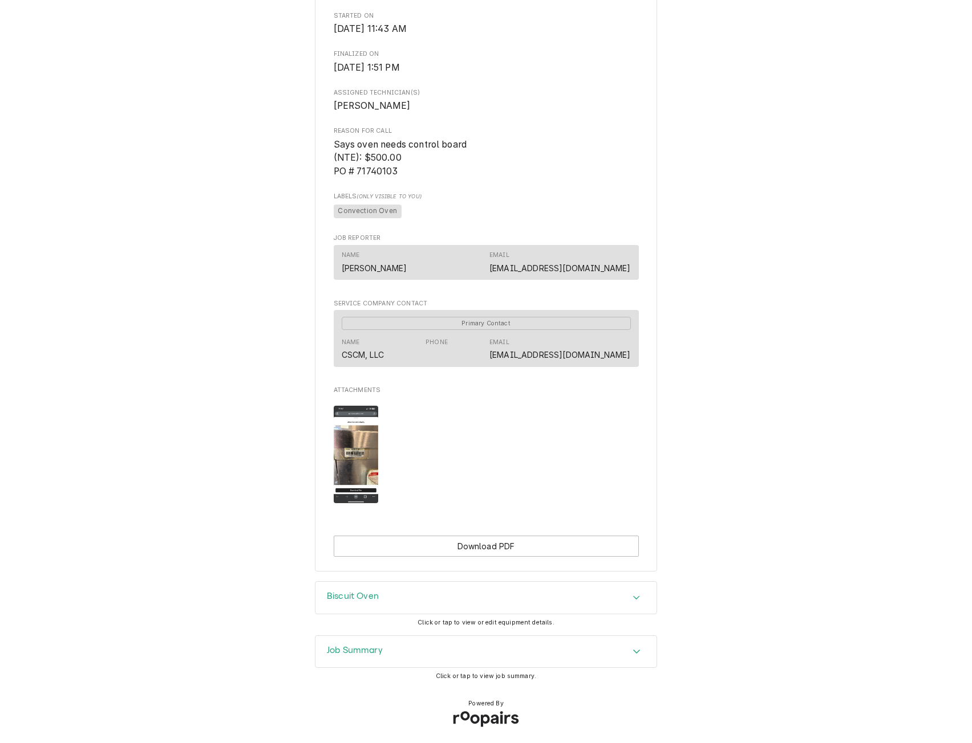
scroll to position [431, 0]
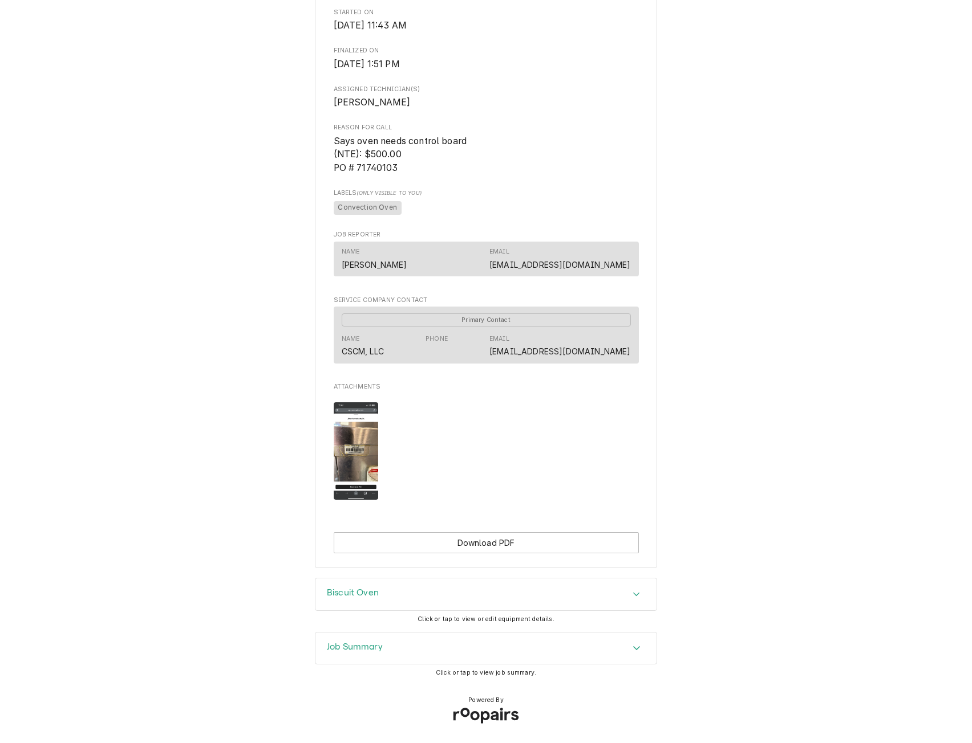
click at [636, 650] on icon "Accordion Header" at bounding box center [636, 648] width 8 height 9
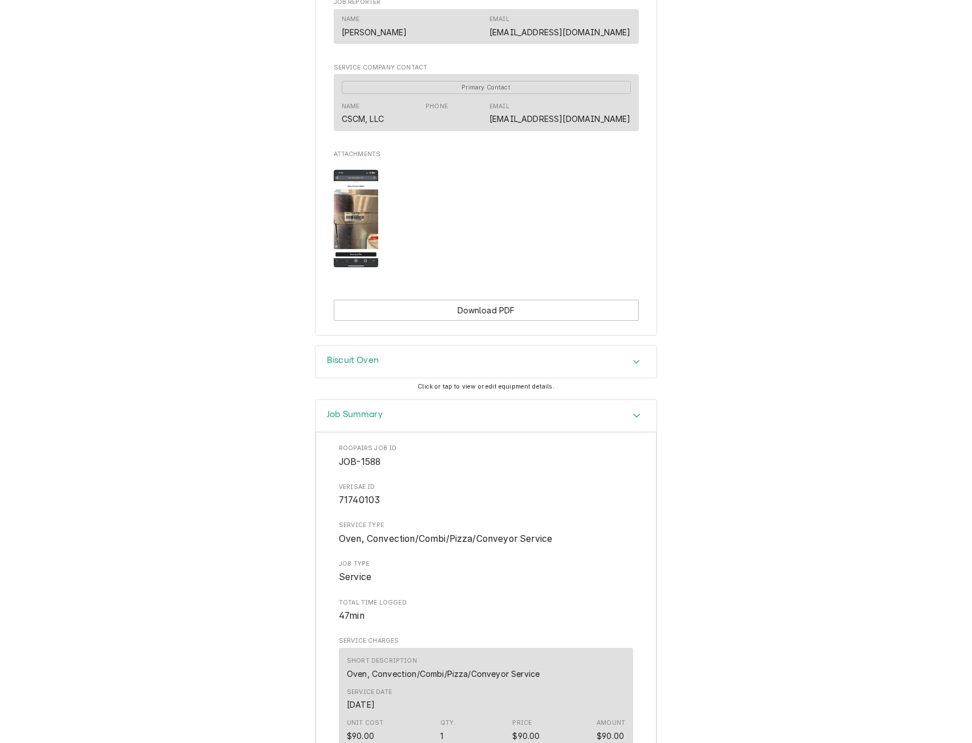
scroll to position [492, 0]
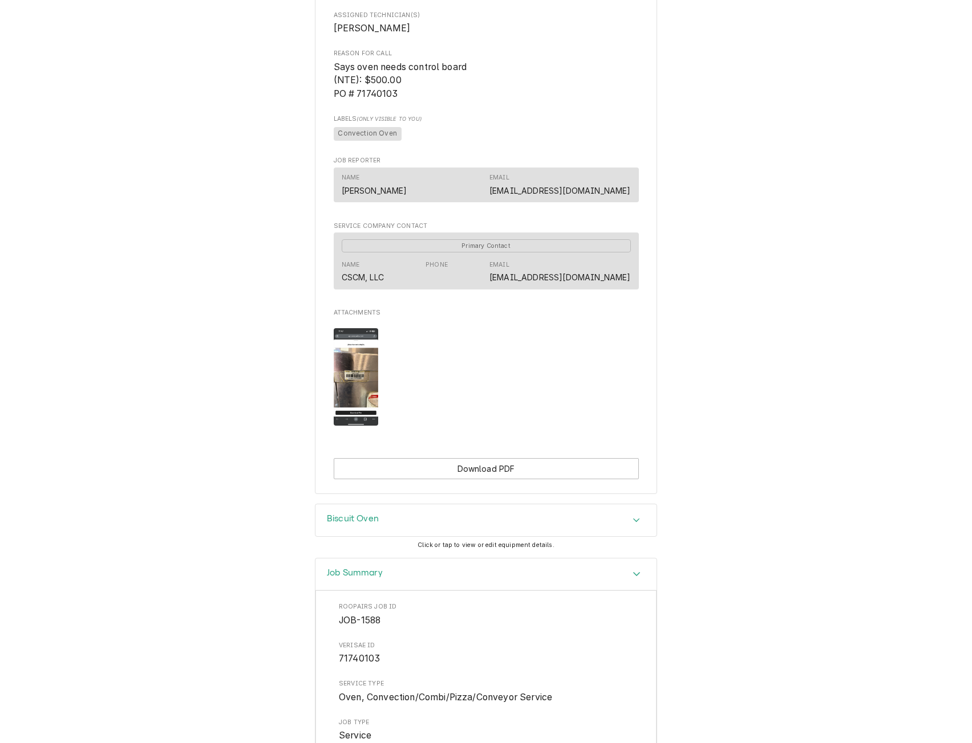
click at [633, 576] on icon "Accordion Header" at bounding box center [636, 574] width 7 height 4
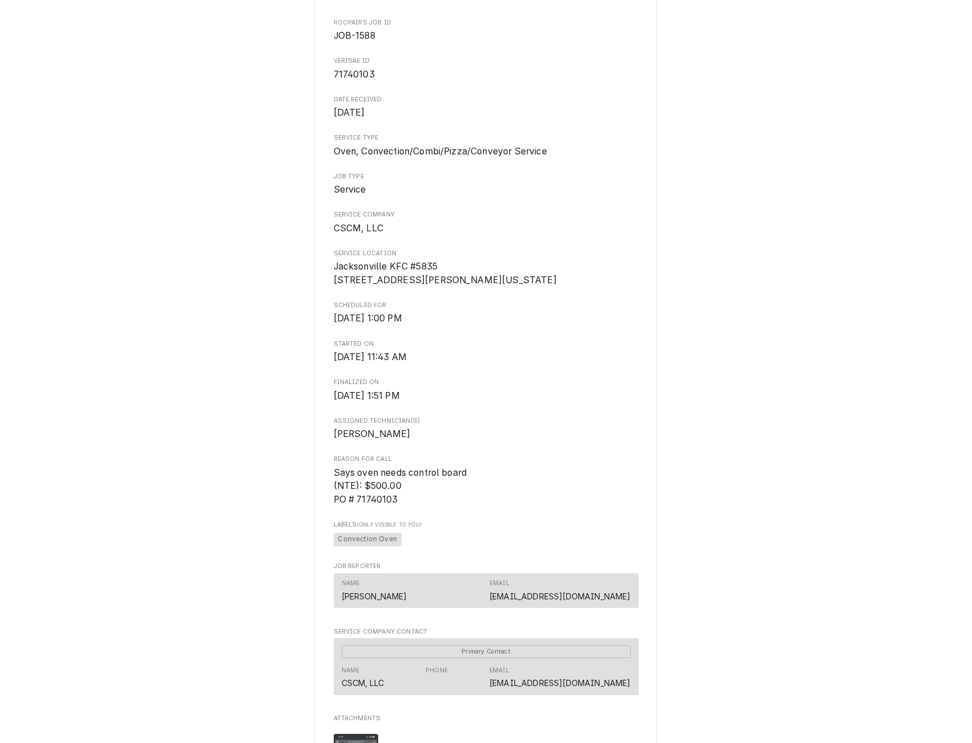
scroll to position [0, 0]
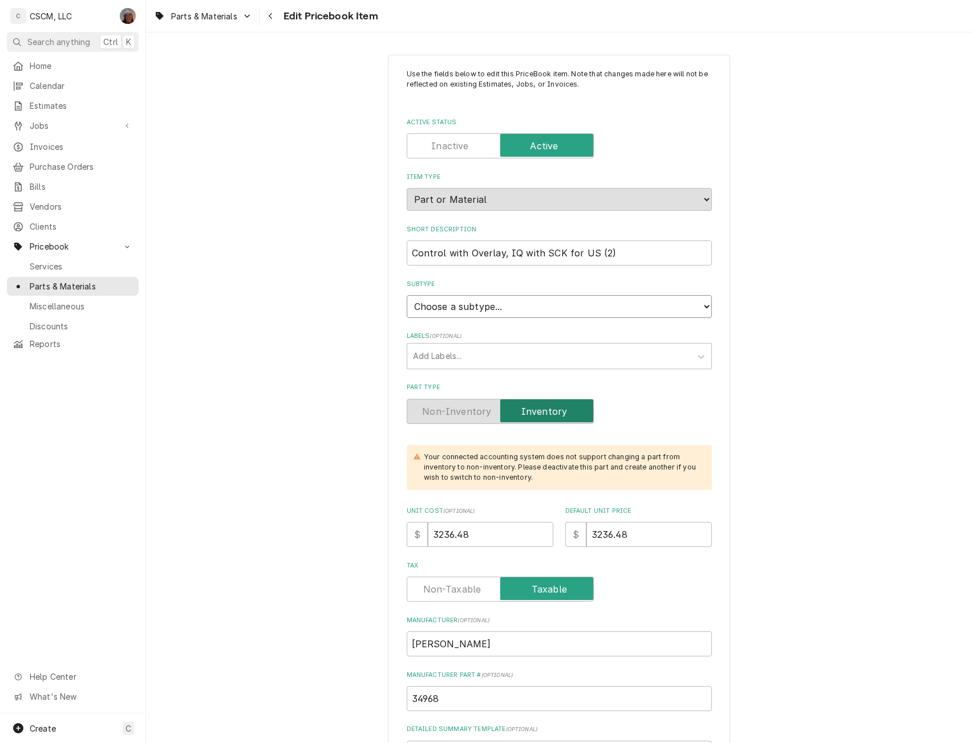
click at [516, 303] on select "Choose a subtype... Equipment Part Refrigerant Supply or Material Tool" at bounding box center [559, 306] width 305 height 23
select select "148"
click at [407, 295] on select "Choose a subtype... Equipment Part Refrigerant Supply or Material Tool" at bounding box center [559, 306] width 305 height 23
type textarea "x"
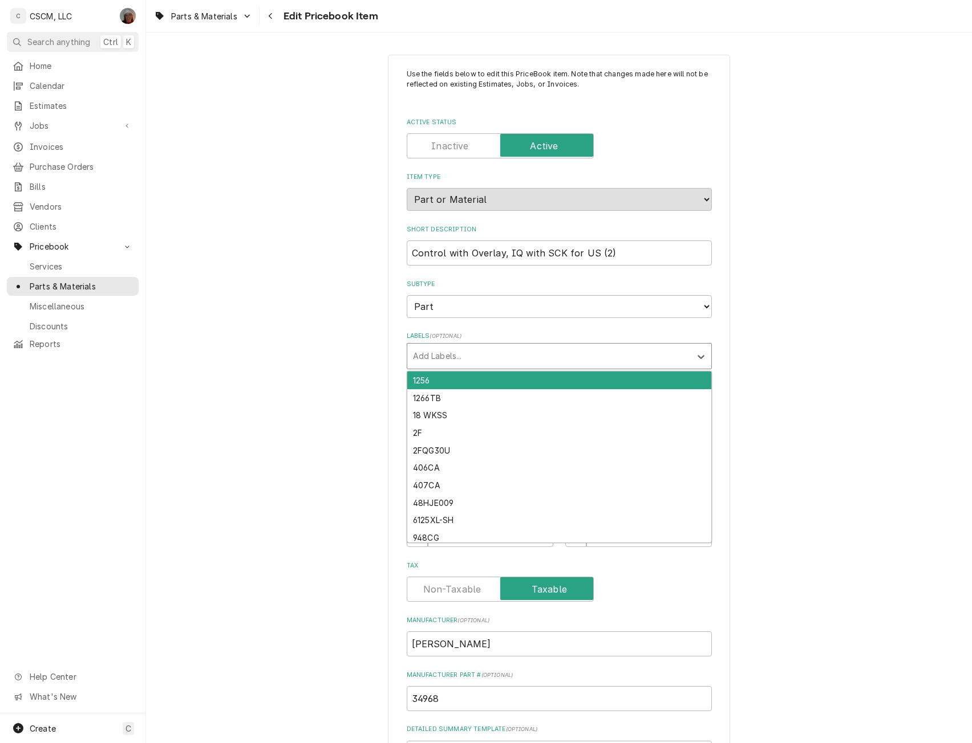
click at [445, 354] on div "Labels" at bounding box center [549, 356] width 272 height 21
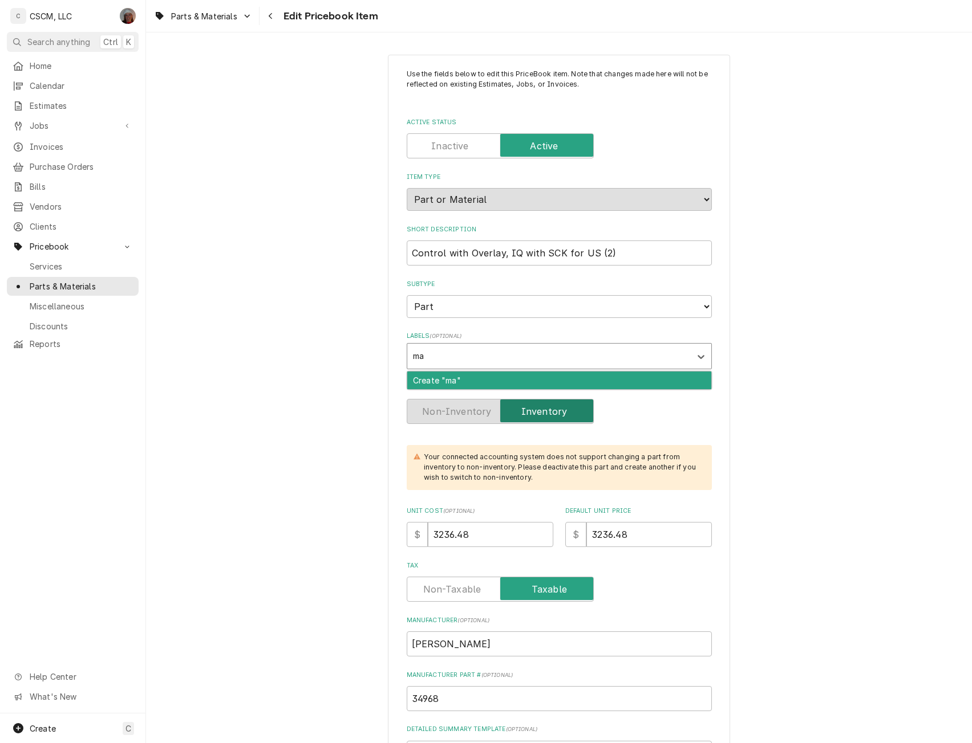
type input "m"
type input "[PERSON_NAME]-100"
click at [422, 381] on div "Create "Mark V-100"" at bounding box center [559, 381] width 304 height 18
type textarea "x"
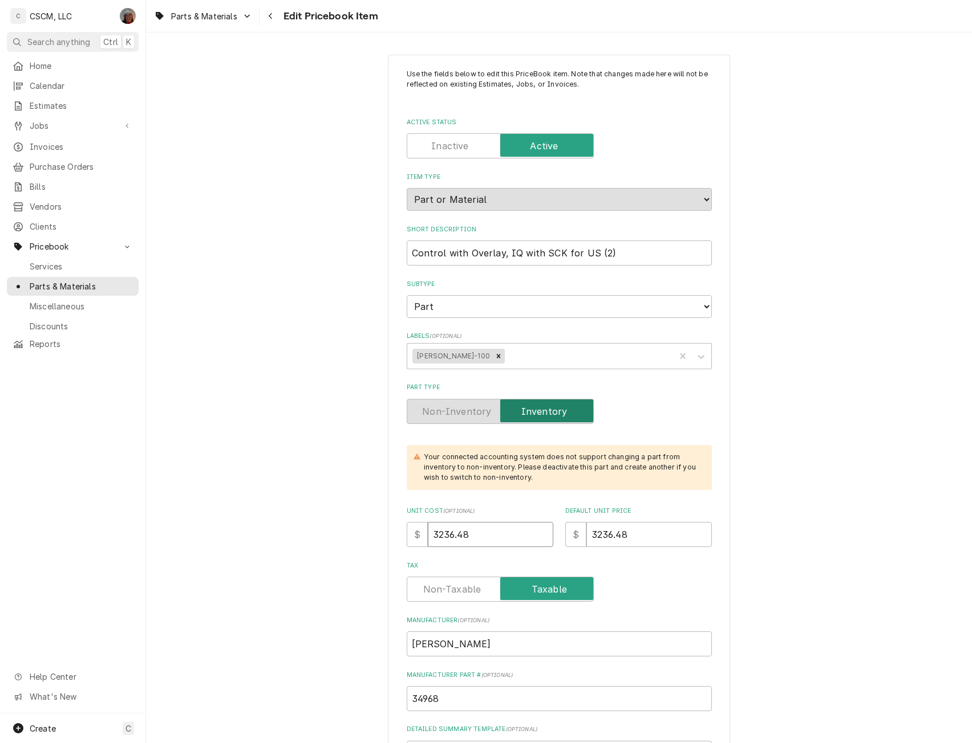
drag, startPoint x: 474, startPoint y: 536, endPoint x: 355, endPoint y: 517, distance: 120.7
type input "3"
type textarea "x"
type input "36"
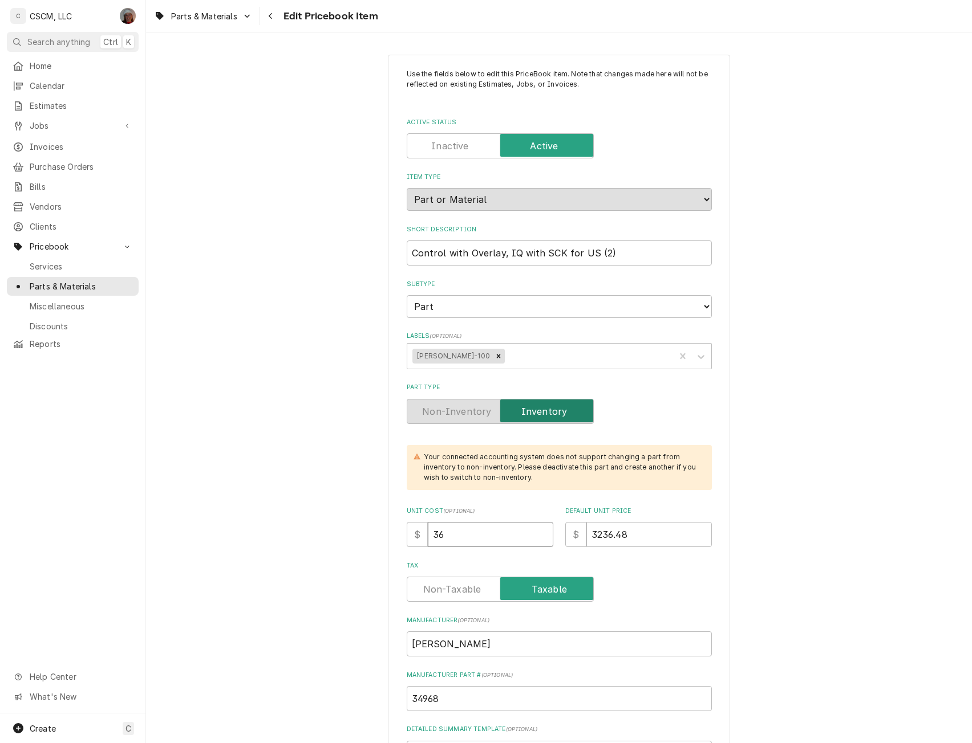
type textarea "x"
type input "362"
type textarea "x"
type input "3624"
type textarea "x"
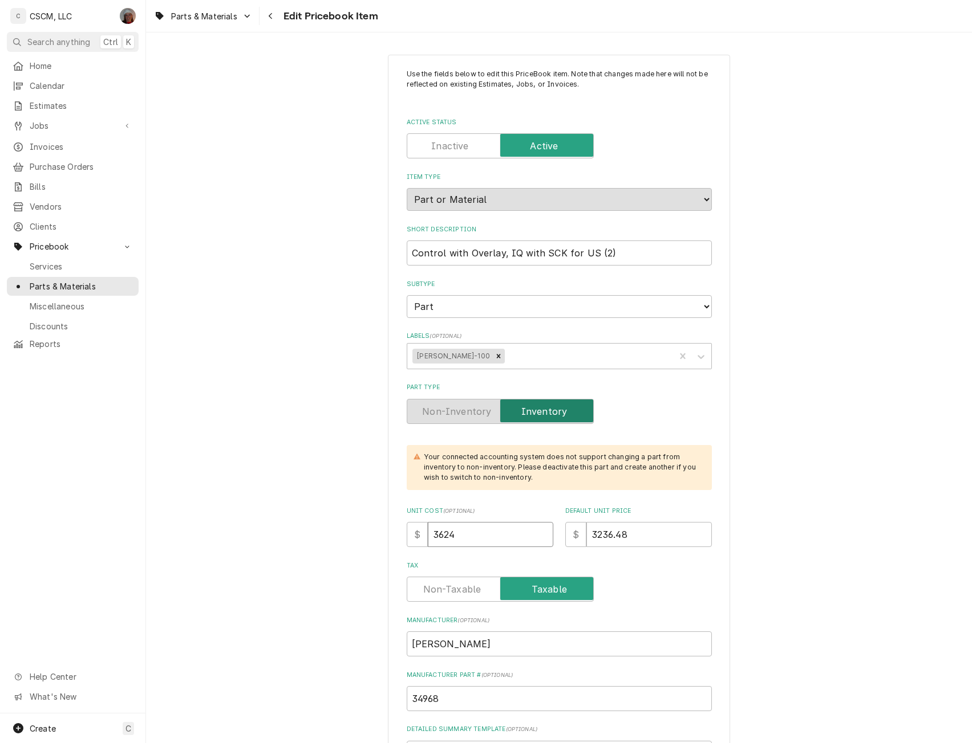
type input "3624.8"
type textarea "x"
type input "3624.81"
type textarea "x"
type input "3"
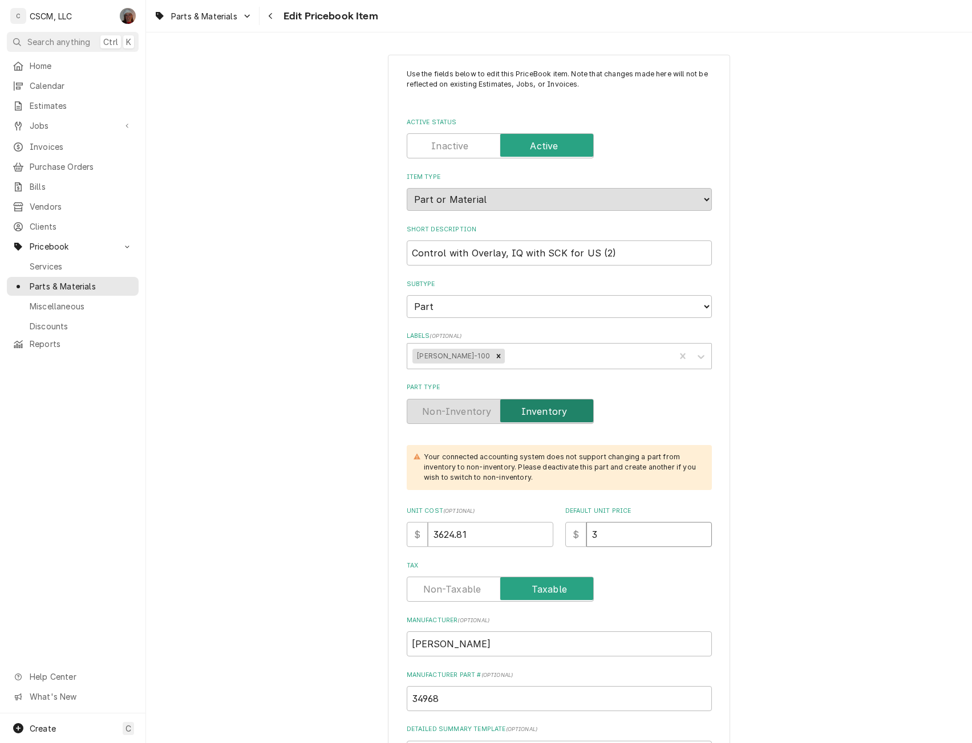
type textarea "x"
type input "36"
type textarea "x"
type input "362"
type textarea "x"
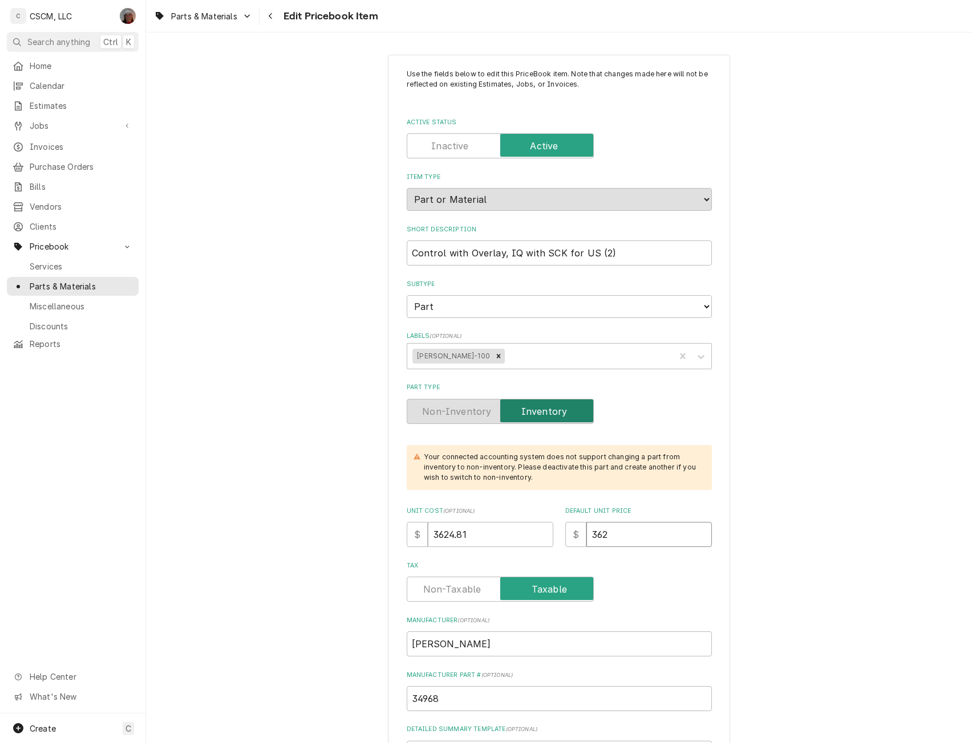
type input "3624"
type textarea "x"
type input "3624.8"
type textarea "x"
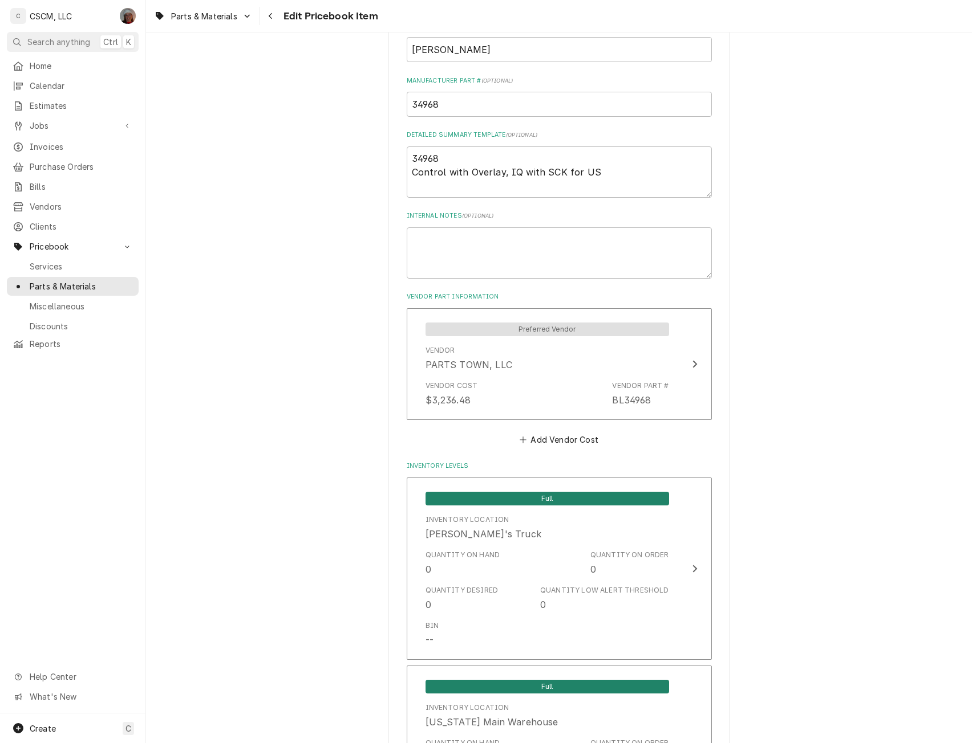
scroll to position [597, 0]
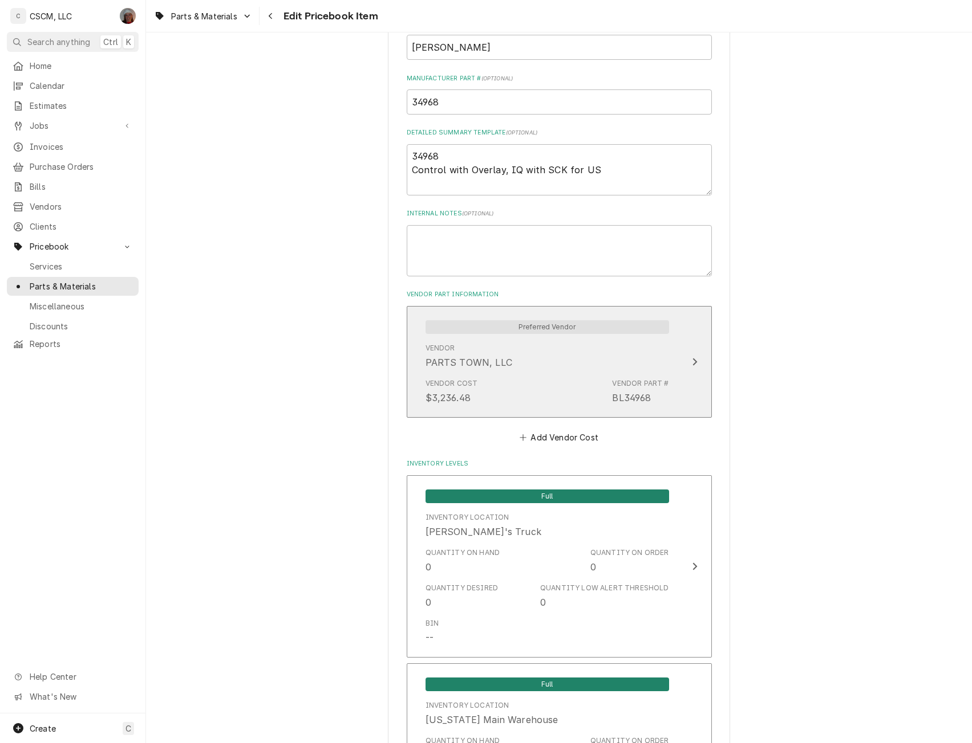
type input "3624.81"
click at [657, 367] on div "Vendor PARTS TOWN, LLC" at bounding box center [546, 356] width 243 height 35
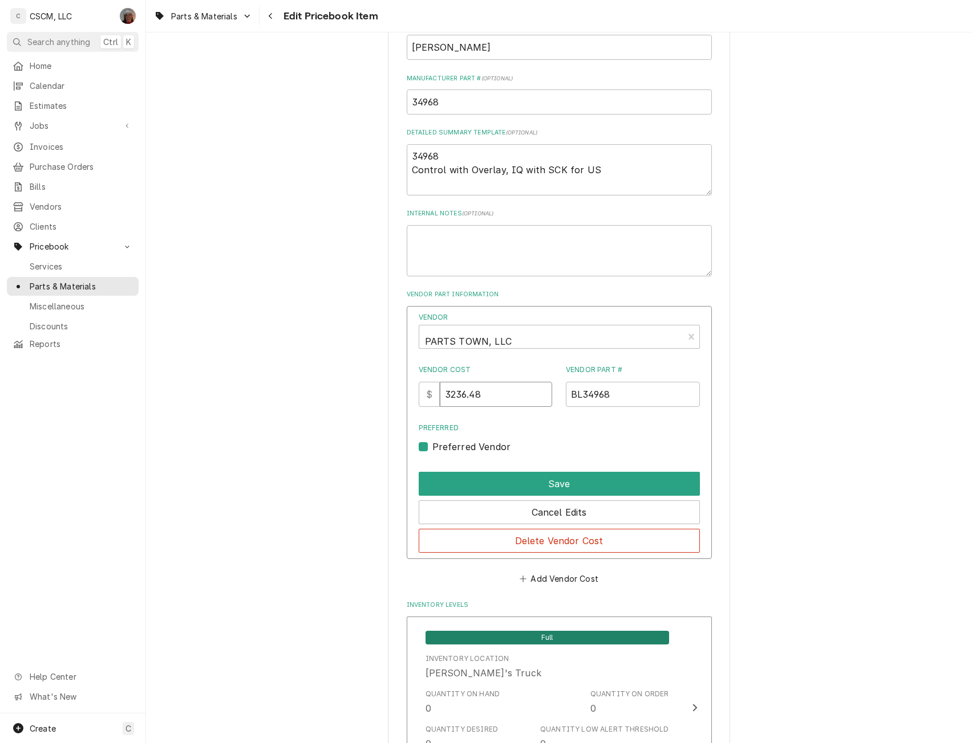
drag, startPoint x: 491, startPoint y: 396, endPoint x: 415, endPoint y: 397, distance: 76.4
click at [415, 397] on div "Vendor PARTS TOWN, LLC Vendor Cost $ 3236.48 Vendor Part # BL34968 Preferred Pr…" at bounding box center [559, 433] width 305 height 254
type input "3624.81"
click at [553, 483] on button "Save" at bounding box center [558, 484] width 281 height 24
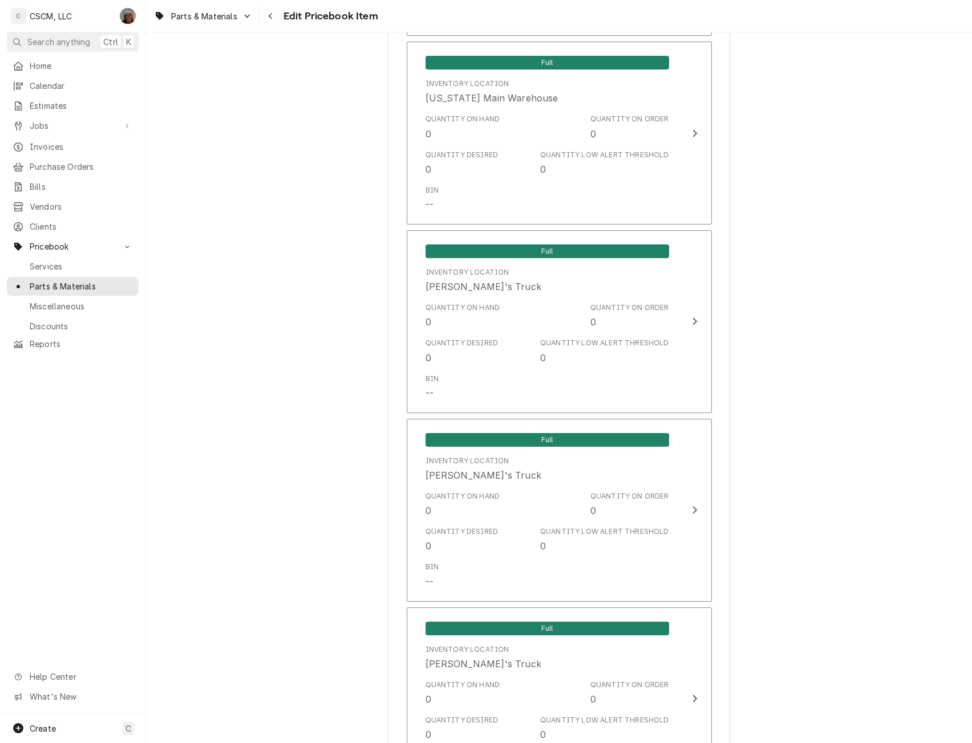
scroll to position [2459, 0]
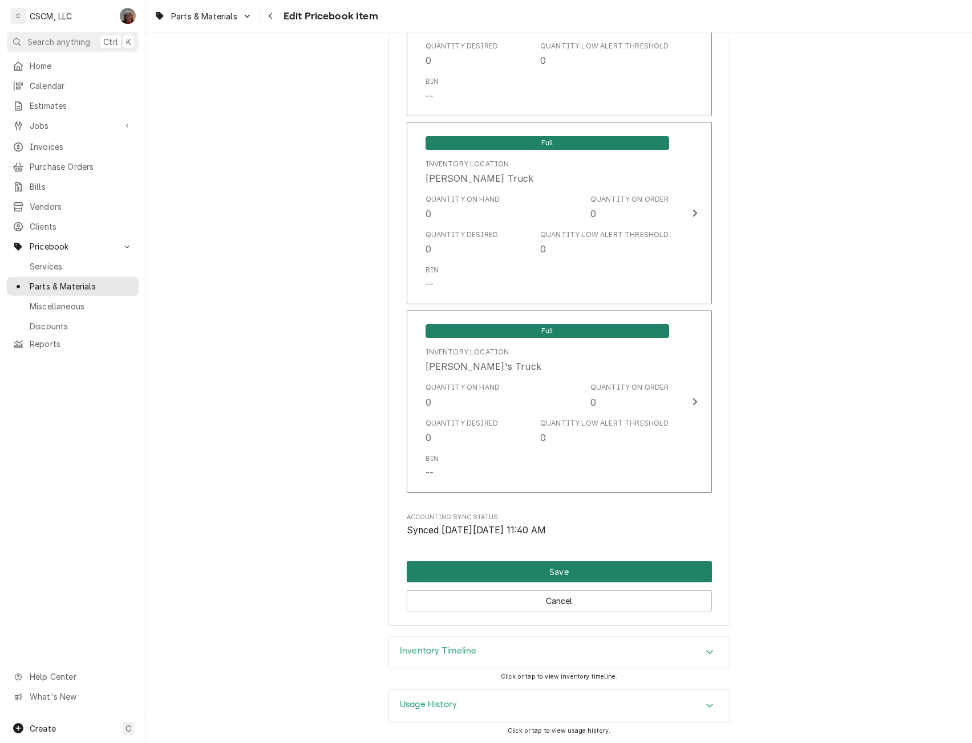
click at [544, 575] on button "Save" at bounding box center [559, 572] width 305 height 21
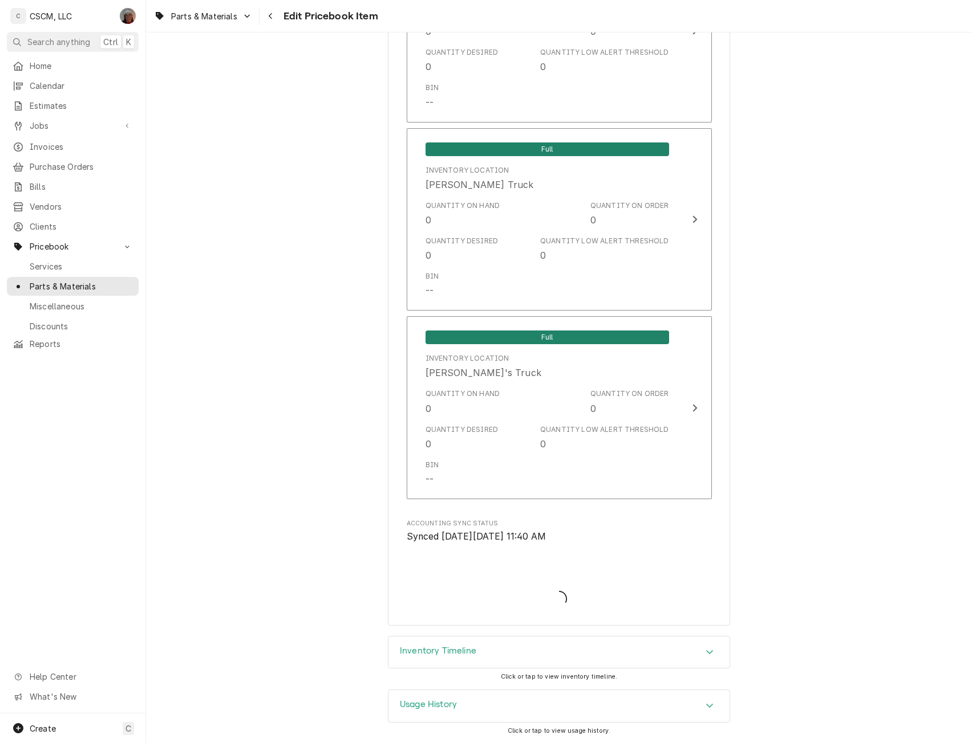
scroll to position [2453, 0]
type textarea "x"
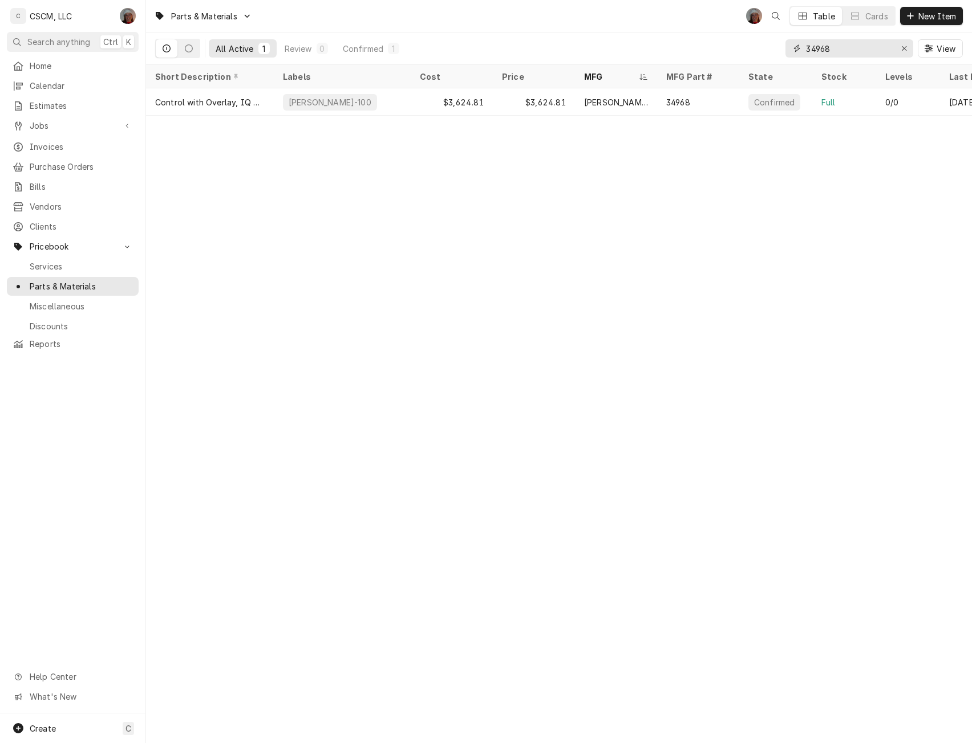
drag, startPoint x: 841, startPoint y: 50, endPoint x: 797, endPoint y: 50, distance: 44.5
click at [797, 50] on div "34968" at bounding box center [849, 48] width 128 height 18
paste input "Control with Overlay, IQ with SCK for US"
type input "Control with Overlay, IQ with SCK for US"
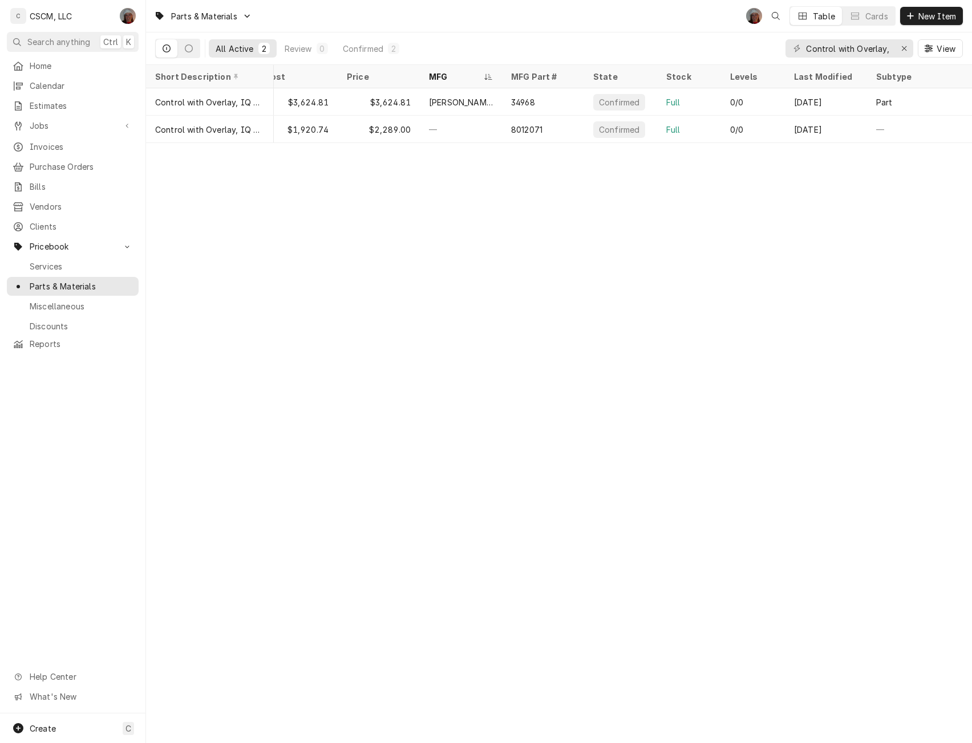
scroll to position [0, 0]
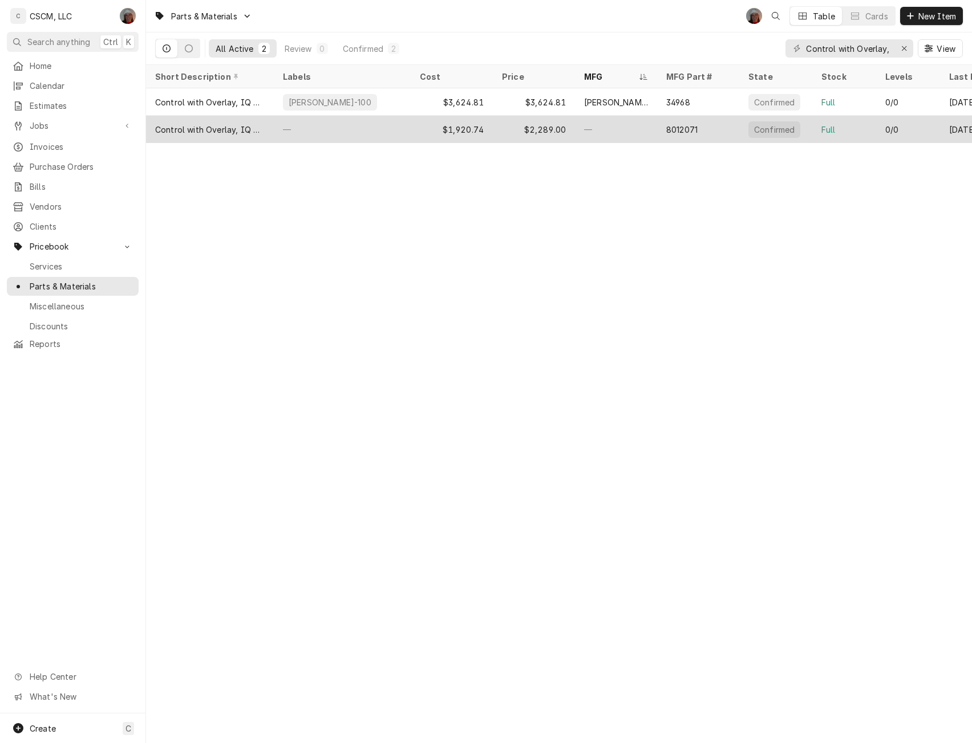
click at [177, 124] on div "Control with Overlay, IQ with SCK for US (1)" at bounding box center [209, 130] width 109 height 12
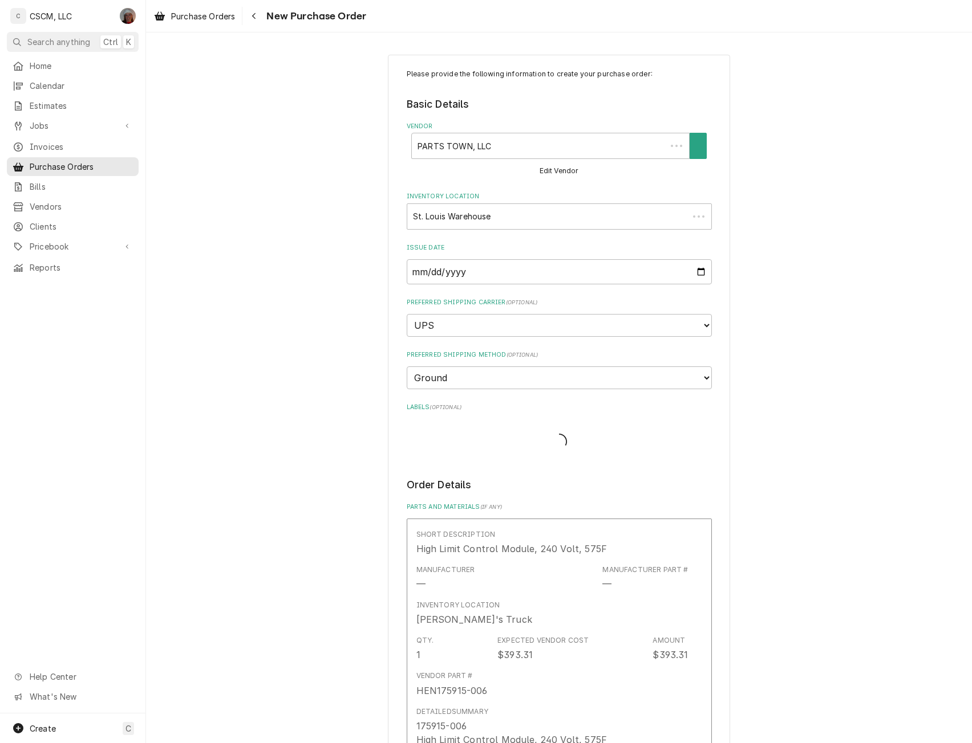
type textarea "x"
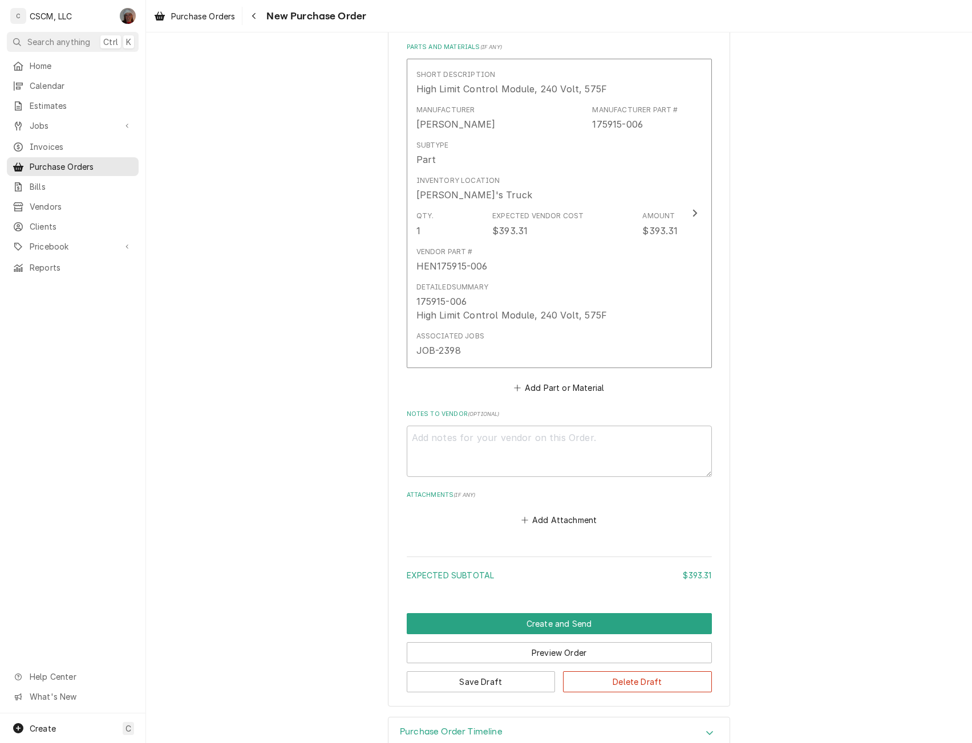
scroll to position [458, 0]
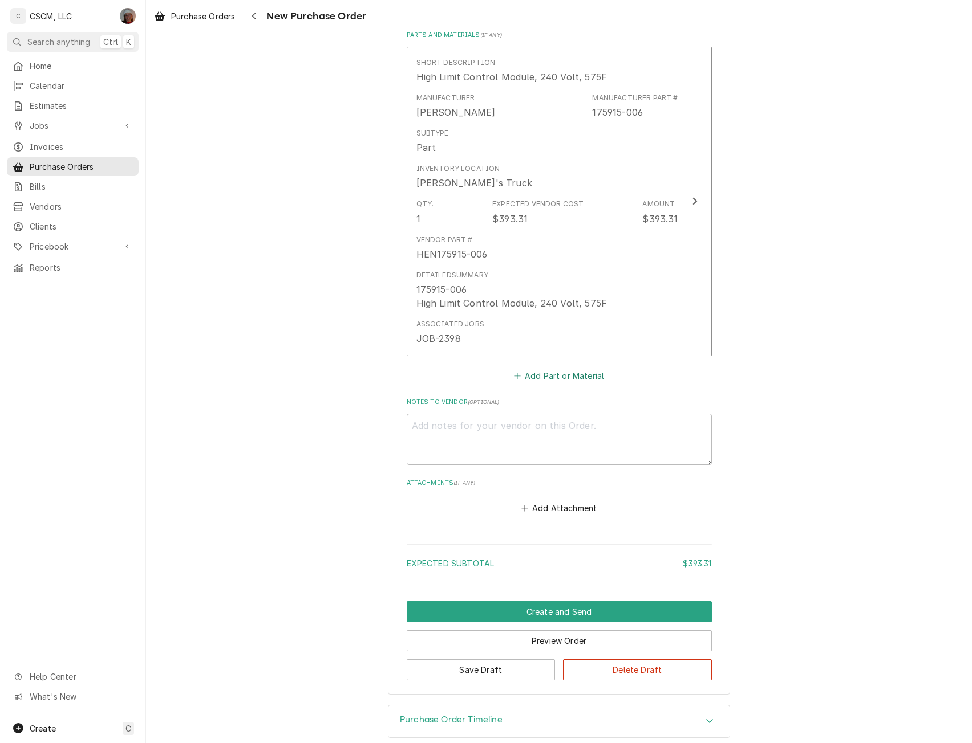
click at [545, 378] on button "Add Part or Material" at bounding box center [558, 376] width 94 height 16
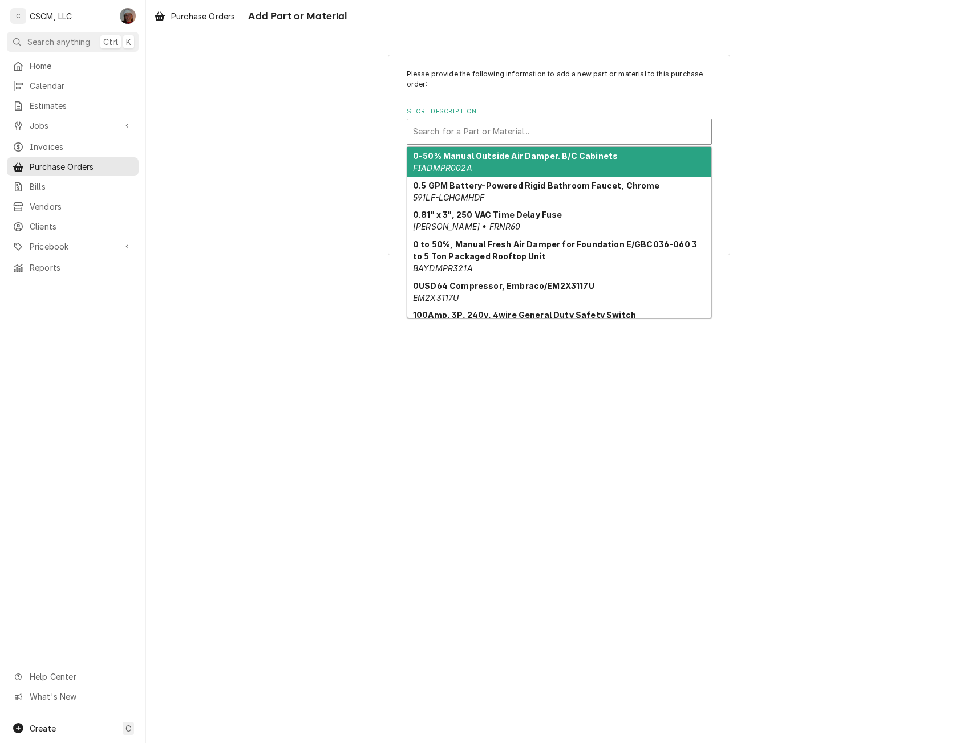
click at [470, 127] on div "Short Description" at bounding box center [559, 131] width 292 height 21
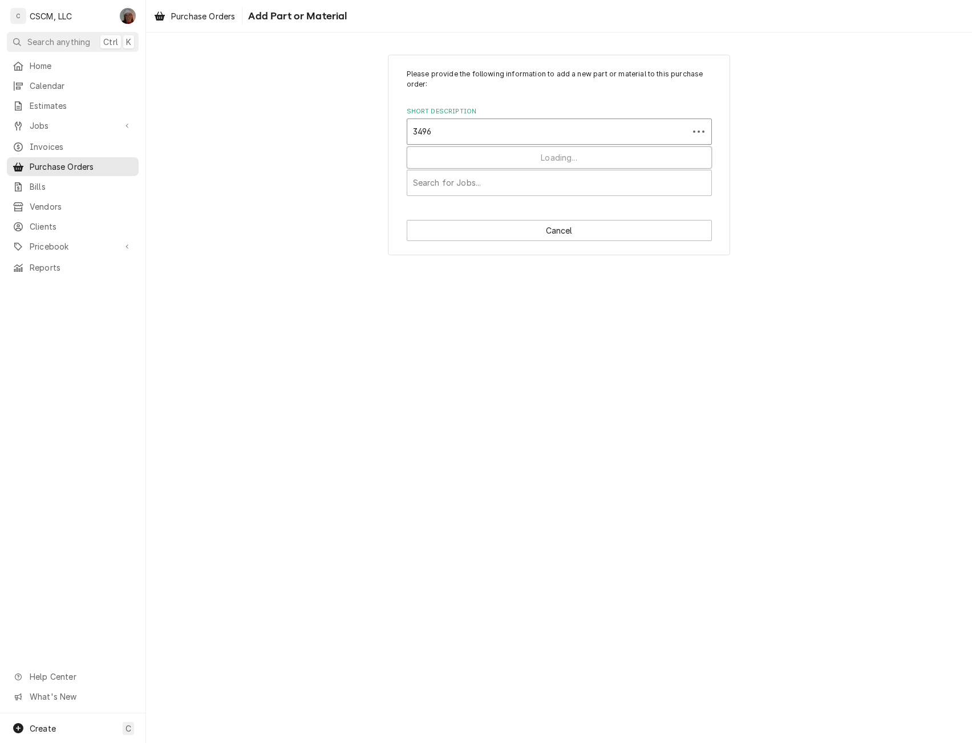
type input "34968"
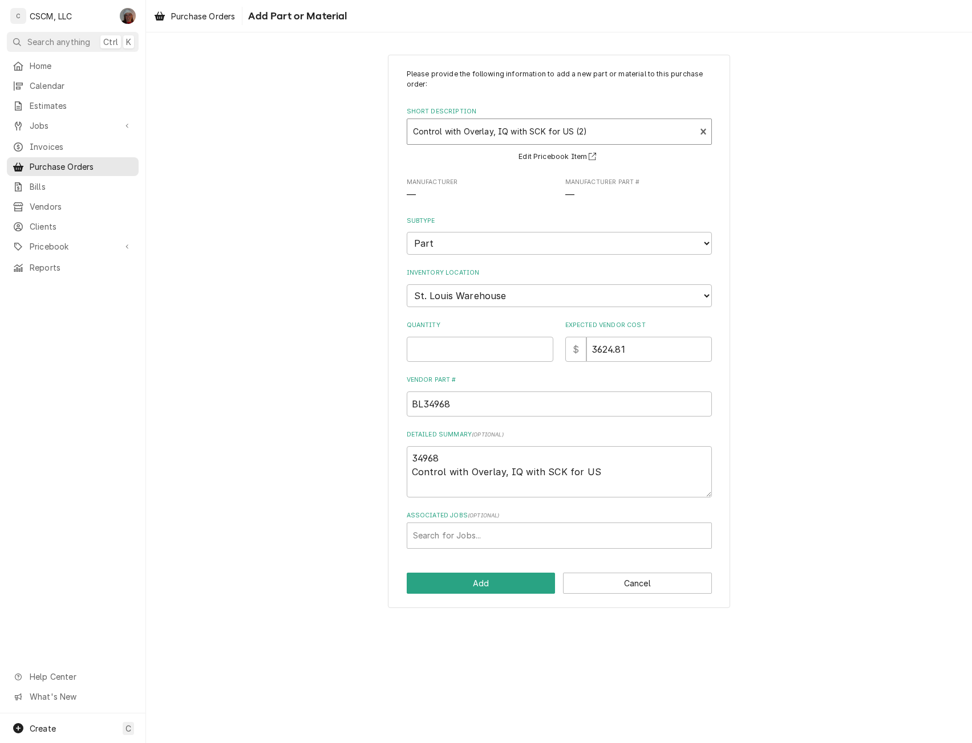
type textarea "x"
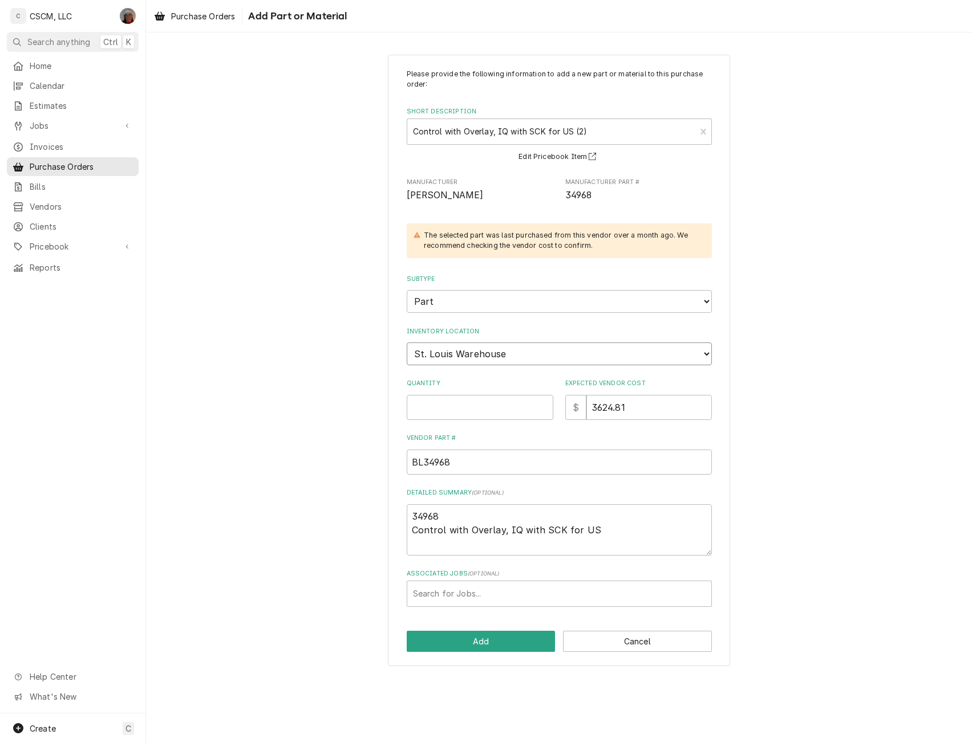
click at [482, 355] on select "Choose a location... Chris's Truck Colorado Main Warehouse Izaia's Truck Jimmy'…" at bounding box center [559, 354] width 305 height 23
select select "424"
click at [407, 343] on select "Choose a location... Chris's Truck Colorado Main Warehouse Izaia's Truck Jimmy'…" at bounding box center [559, 354] width 305 height 23
type textarea "x"
click at [457, 400] on input "Quantity" at bounding box center [480, 407] width 147 height 25
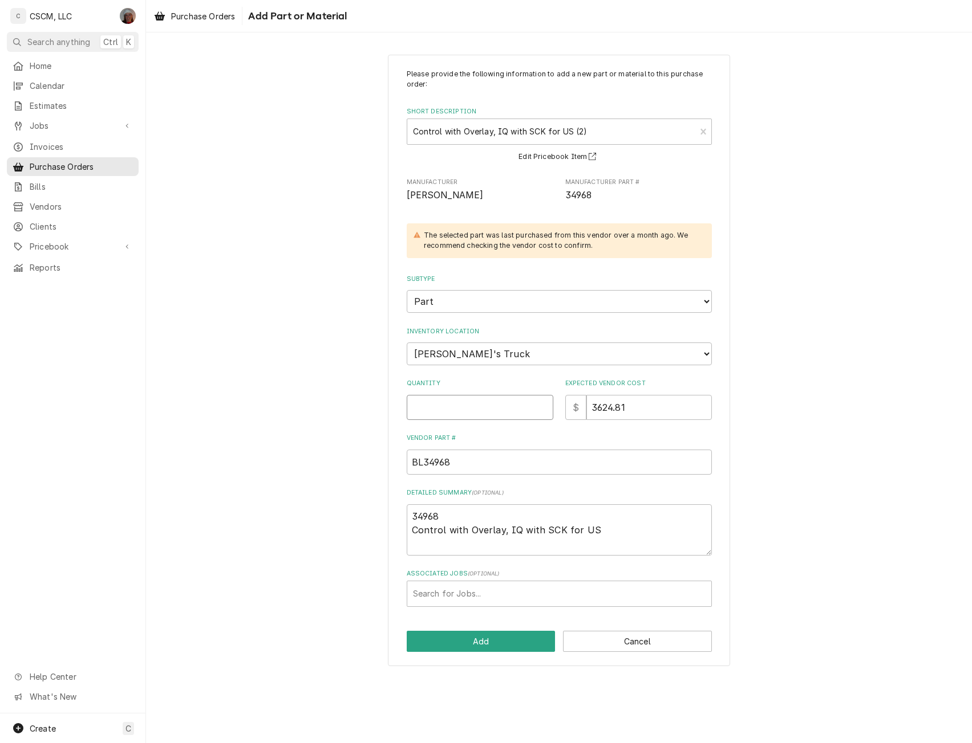
type input "1"
type textarea "x"
type input "1"
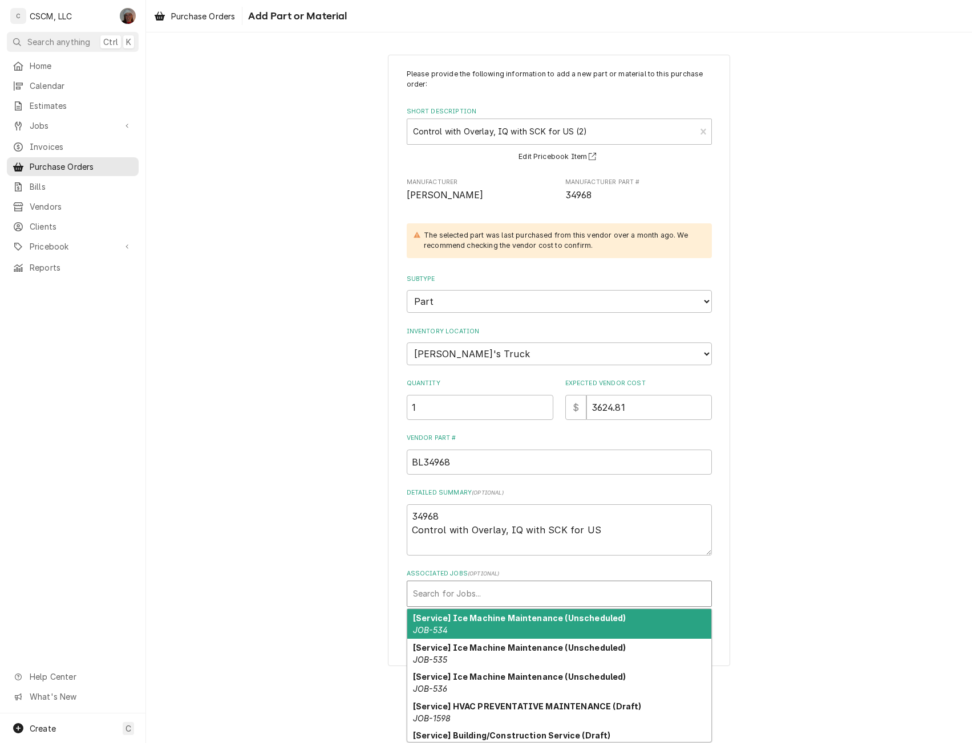
click at [462, 594] on div "Associated Jobs" at bounding box center [559, 594] width 292 height 21
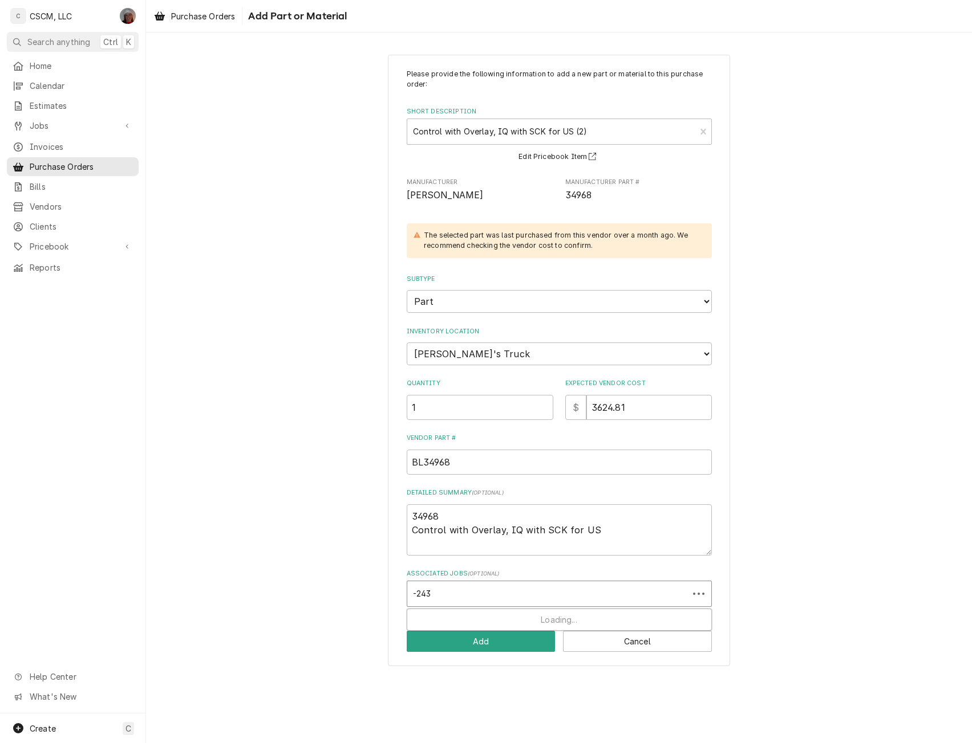
type input "-2432"
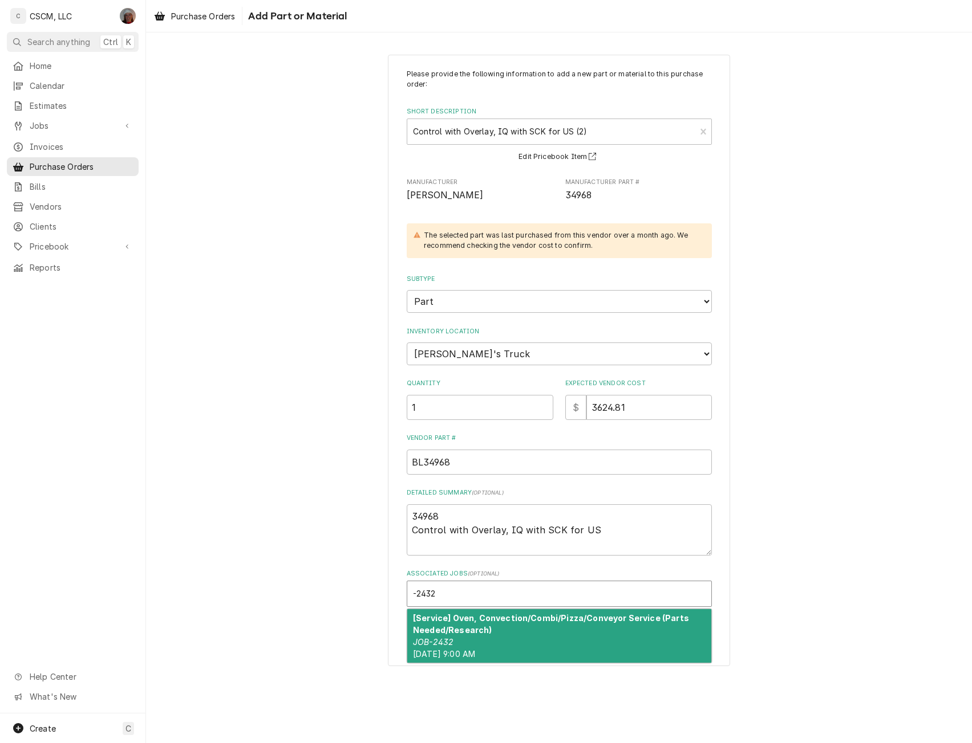
type textarea "x"
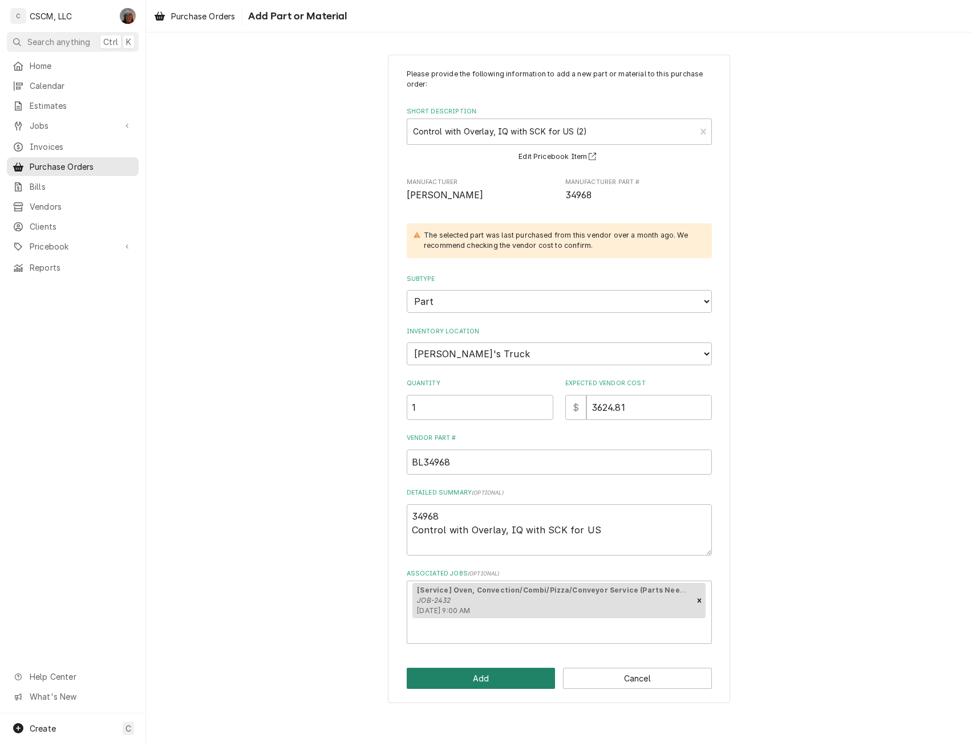
click at [504, 682] on button "Add" at bounding box center [481, 678] width 149 height 21
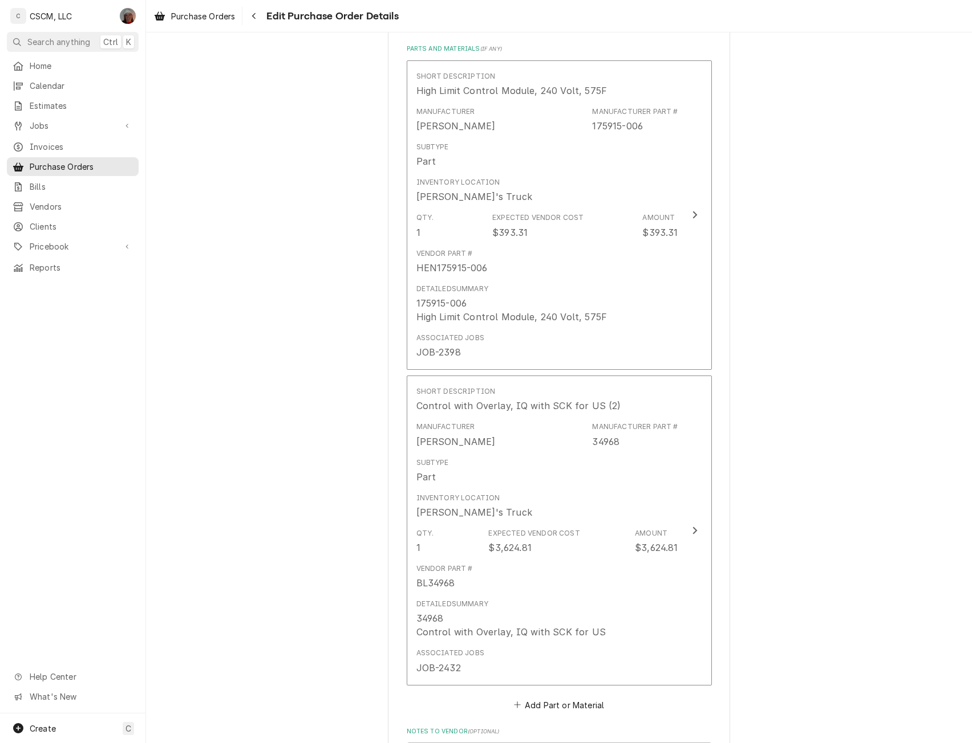
scroll to position [790, 0]
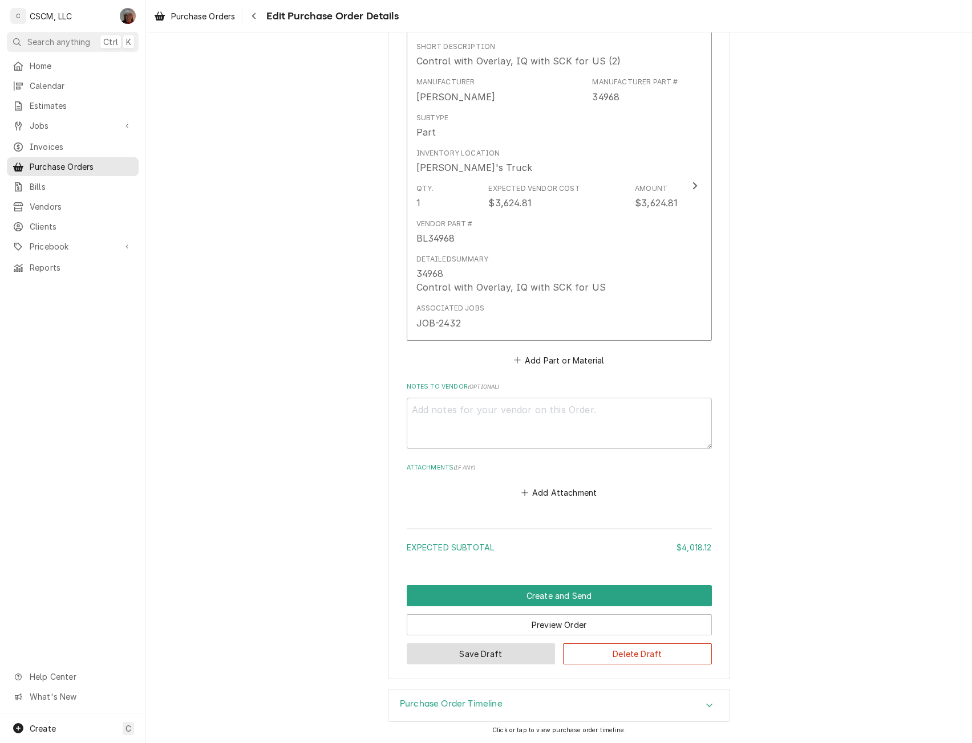
click at [472, 653] on button "Save Draft" at bounding box center [481, 654] width 149 height 21
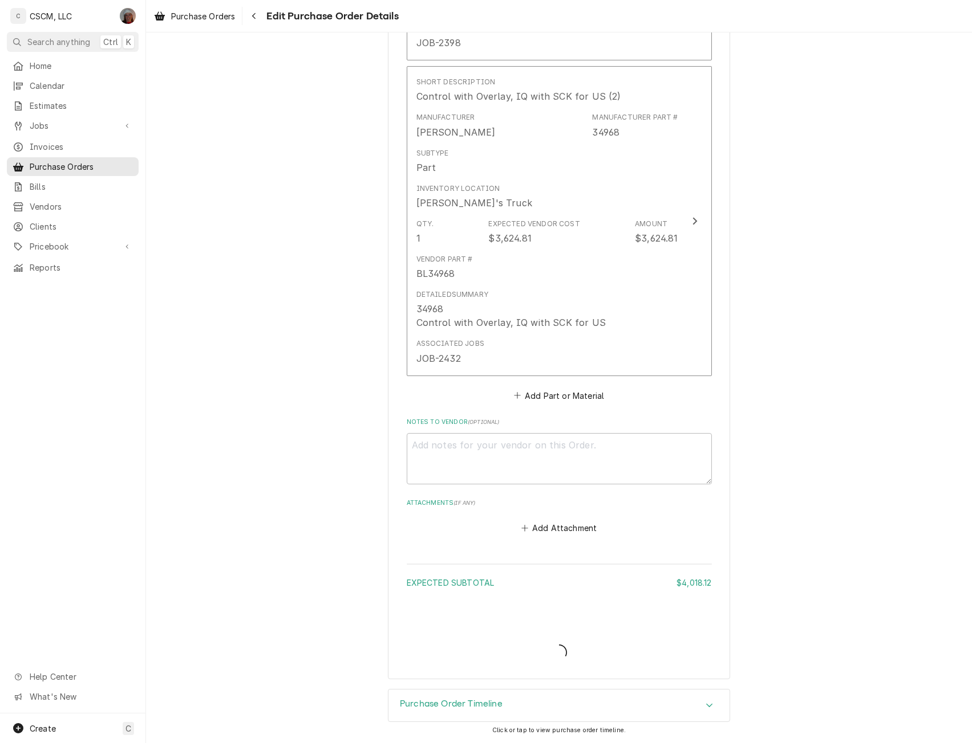
scroll to position [754, 0]
type textarea "x"
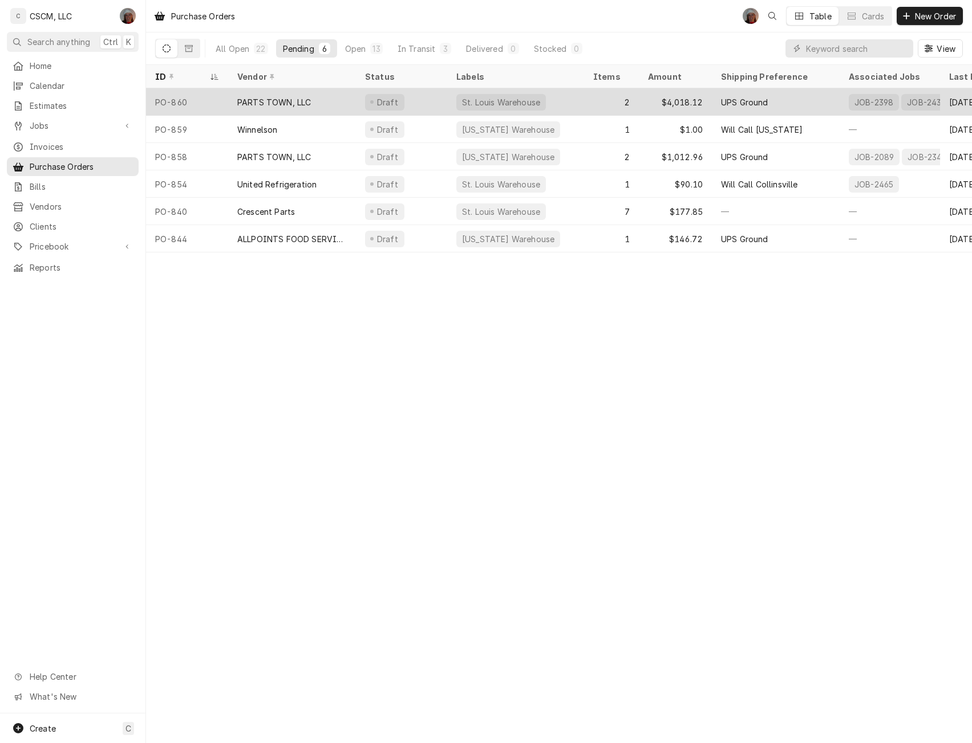
click at [243, 98] on div "PARTS TOWN, LLC" at bounding box center [274, 102] width 74 height 12
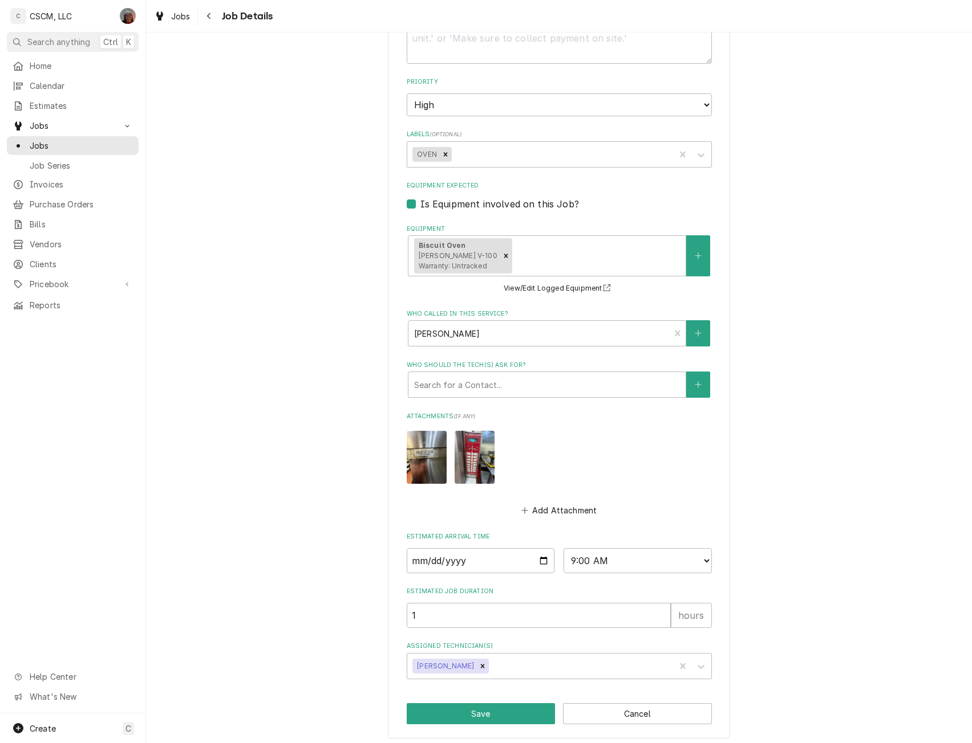
scroll to position [447, 0]
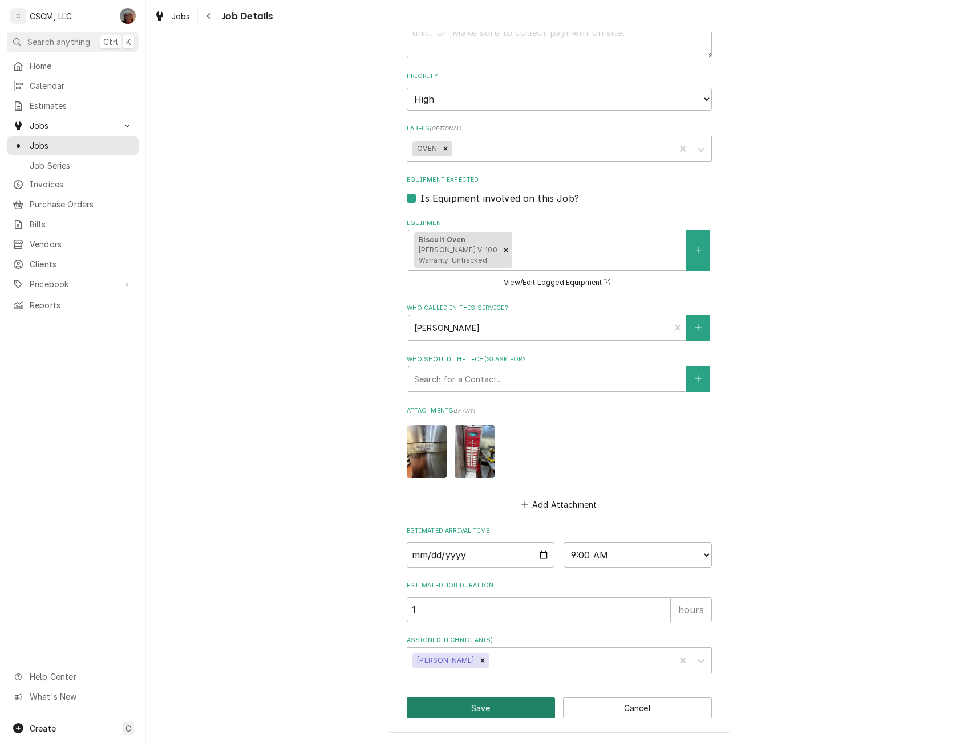
click at [482, 705] on button "Save" at bounding box center [481, 708] width 149 height 21
type textarea "x"
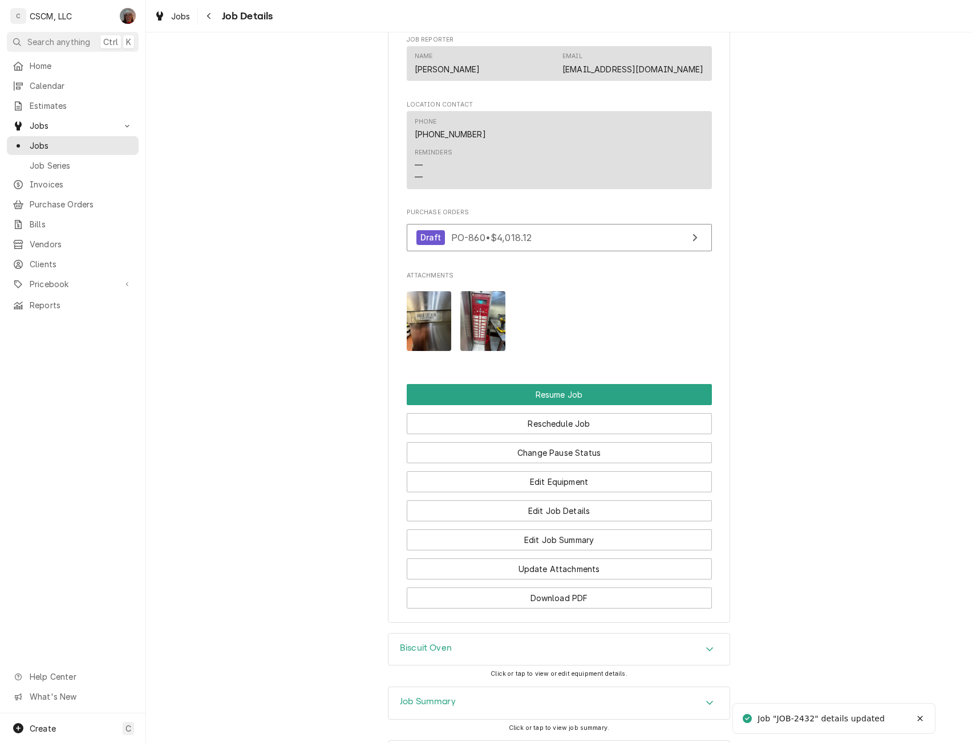
scroll to position [1238, 0]
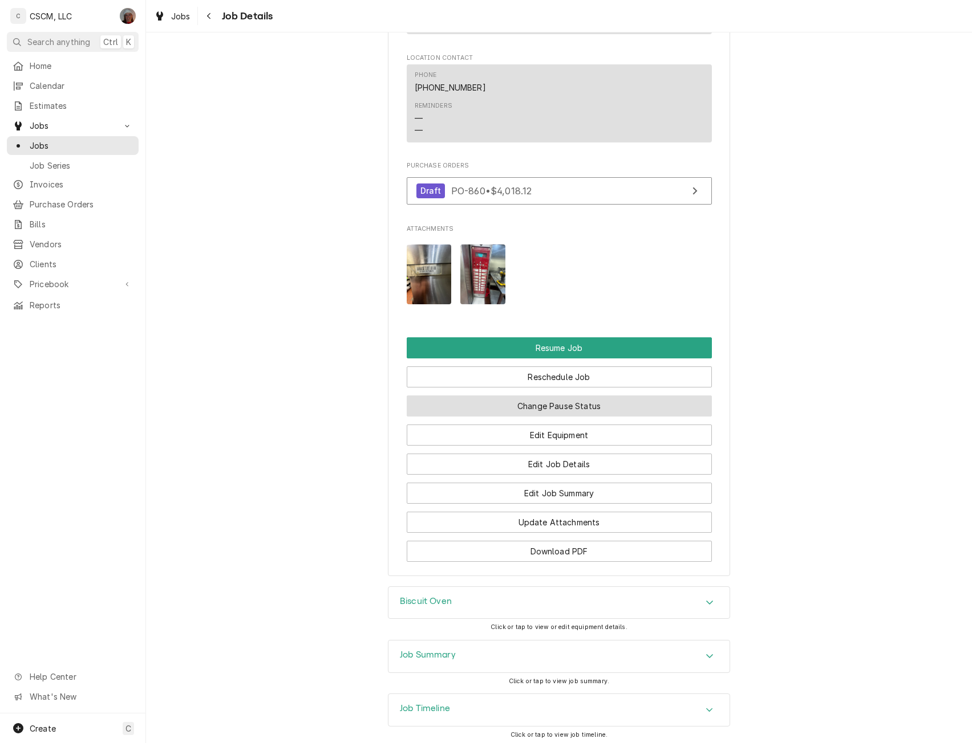
click at [529, 417] on button "Change Pause Status" at bounding box center [559, 406] width 305 height 21
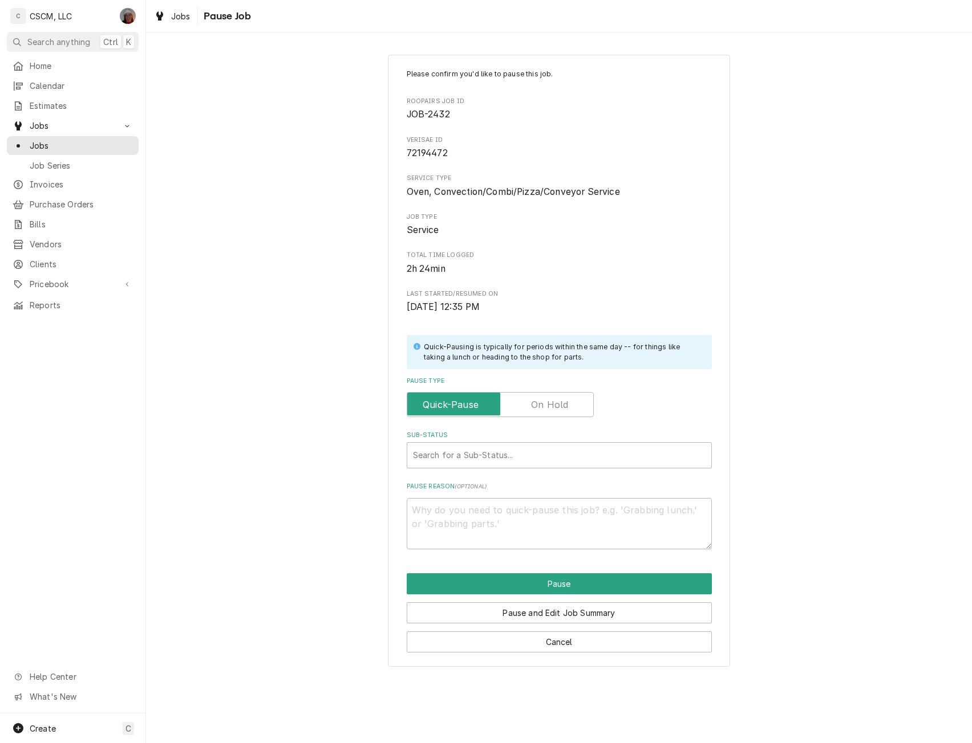
click at [540, 407] on label "Pause Type" at bounding box center [500, 404] width 187 height 25
click at [540, 407] on input "Pause Type" at bounding box center [500, 404] width 177 height 25
checkbox input "true"
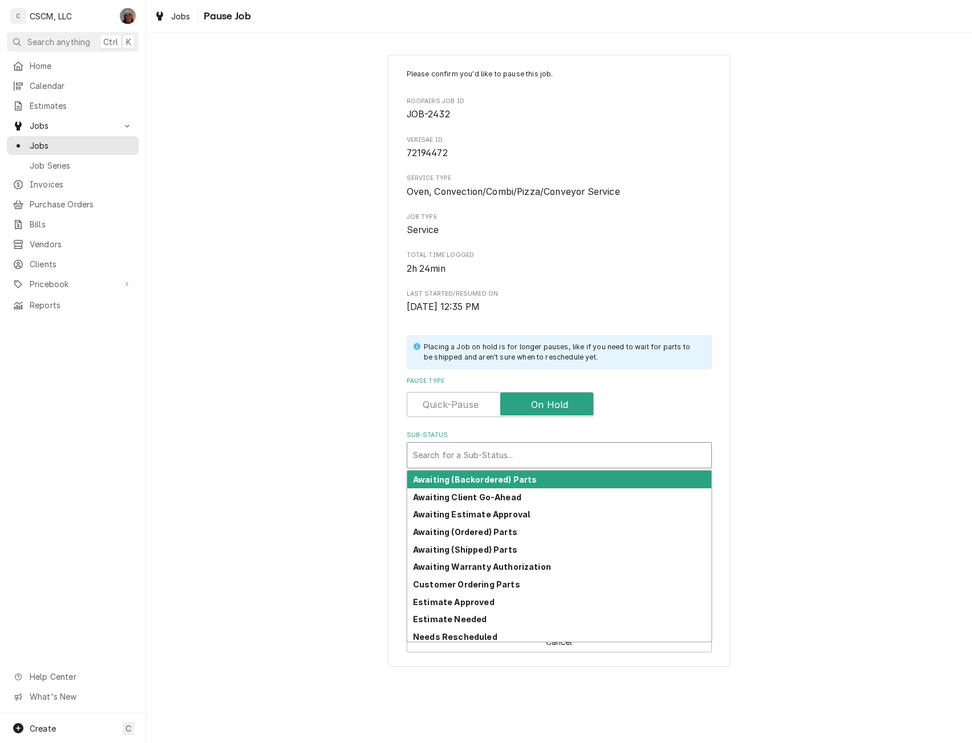
click at [441, 453] on div "Sub-Status" at bounding box center [559, 455] width 292 height 21
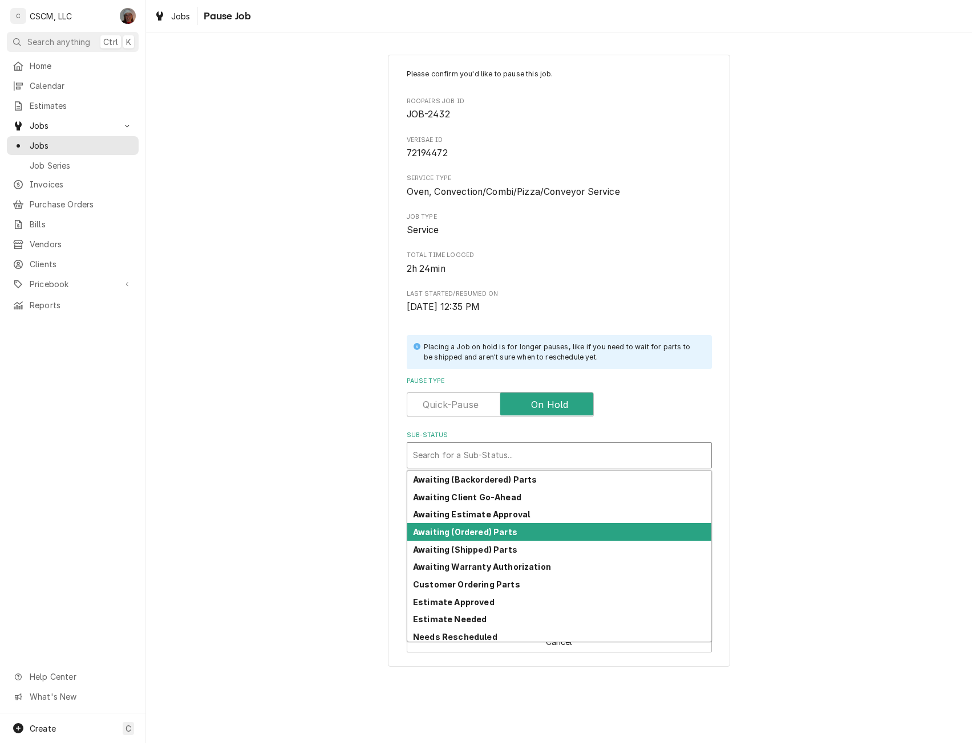
click at [453, 531] on strong "Awaiting (Ordered) Parts" at bounding box center [465, 532] width 104 height 10
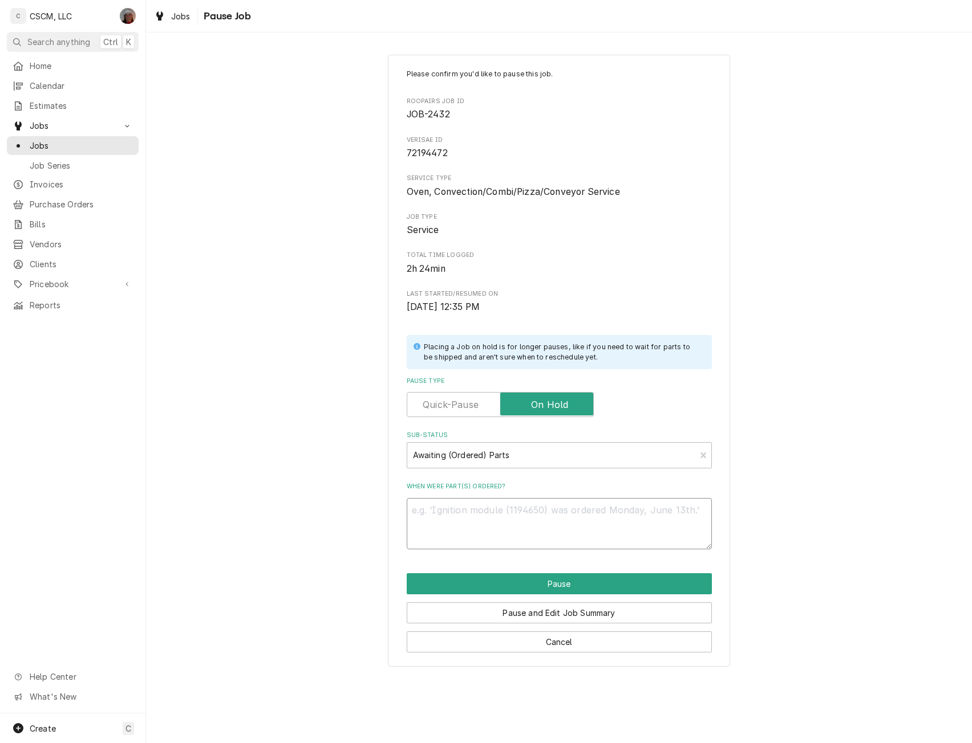
click at [437, 515] on textarea "When were part(s) ordered?" at bounding box center [559, 523] width 305 height 51
type textarea "x"
type textarea "1"
type textarea "x"
type textarea "10"
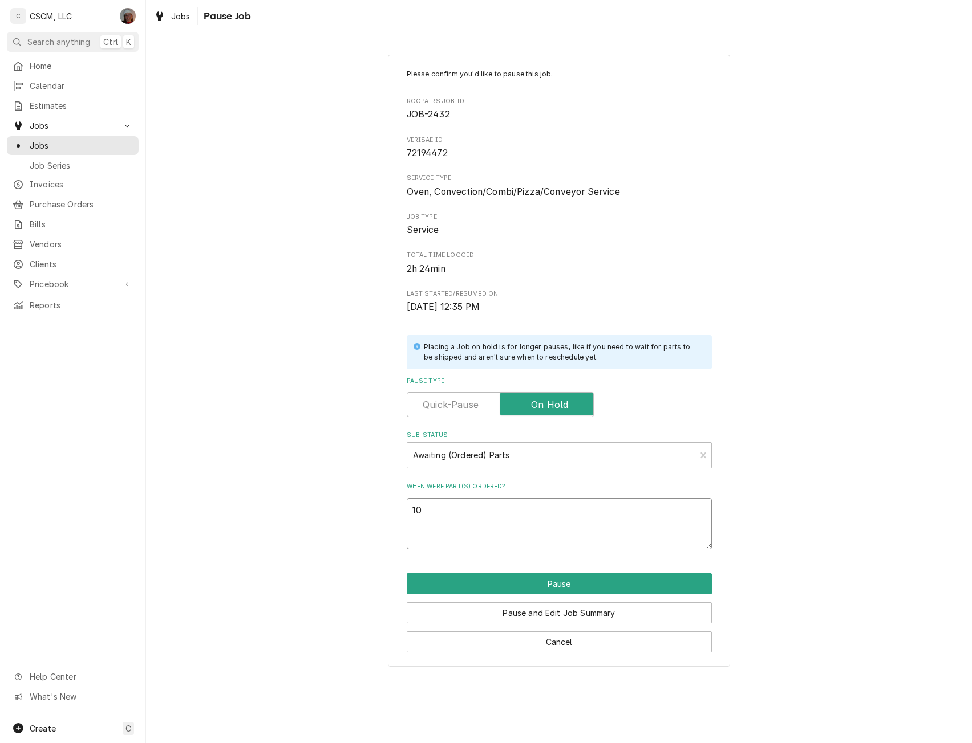
type textarea "x"
type textarea "10/"
type textarea "x"
type textarea "10/1"
type textarea "x"
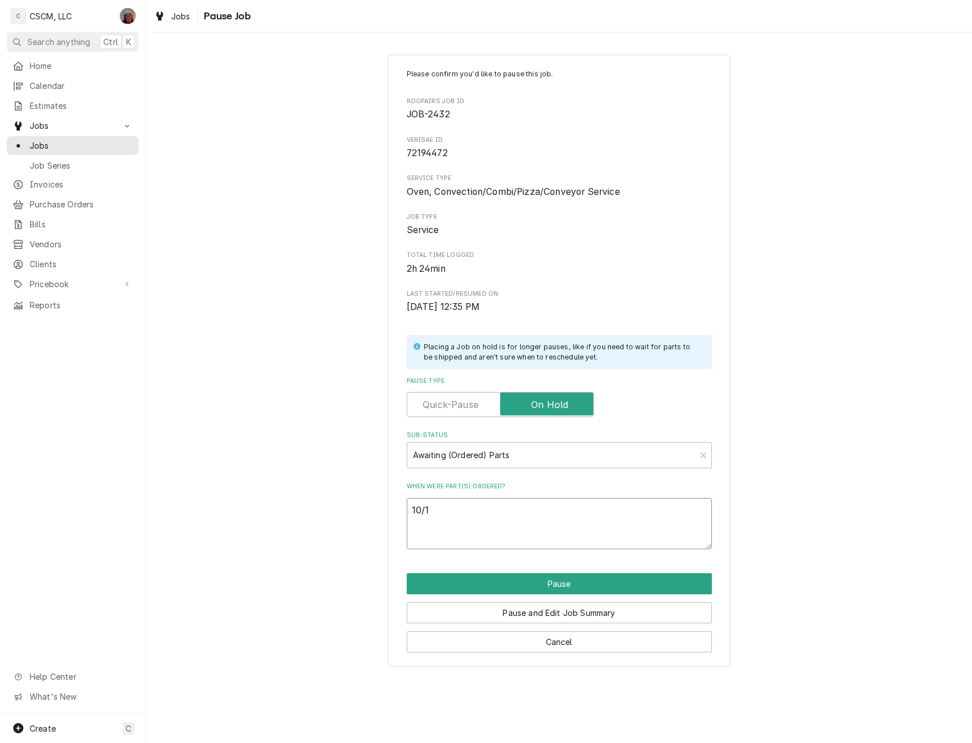
type textarea "10/14"
type textarea "x"
type textarea "10/14"
paste textarea "Blodgett 34968 Control with Overlay, IQ with SCK for US"
type textarea "x"
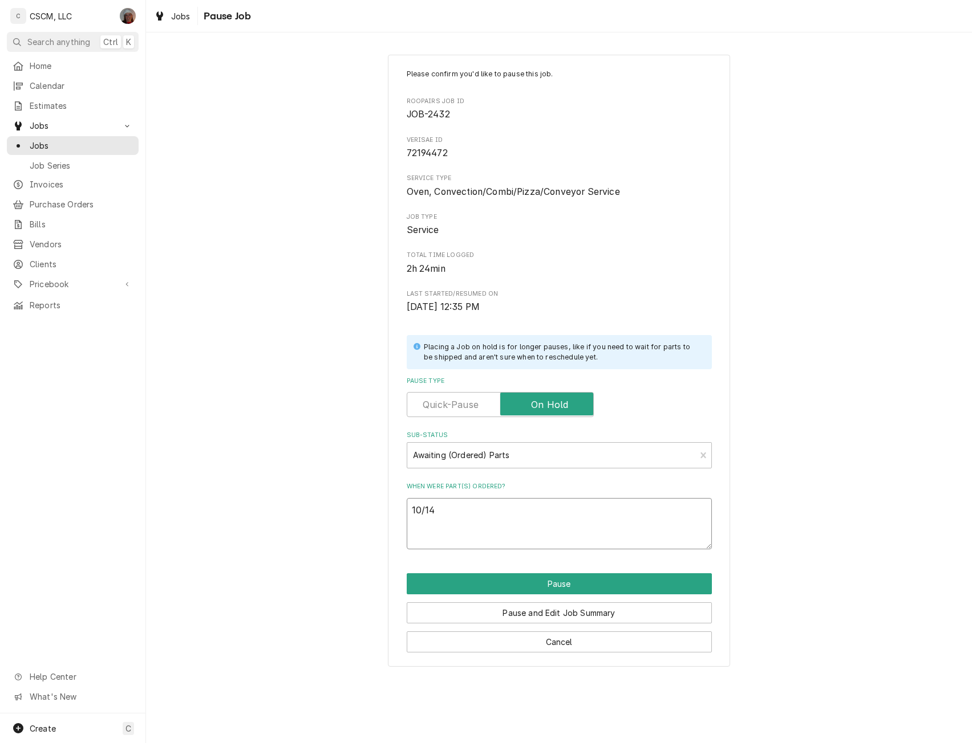
type textarea "10/14 Blodgett 34968 Control with Overlay, IQ with SCK for US"
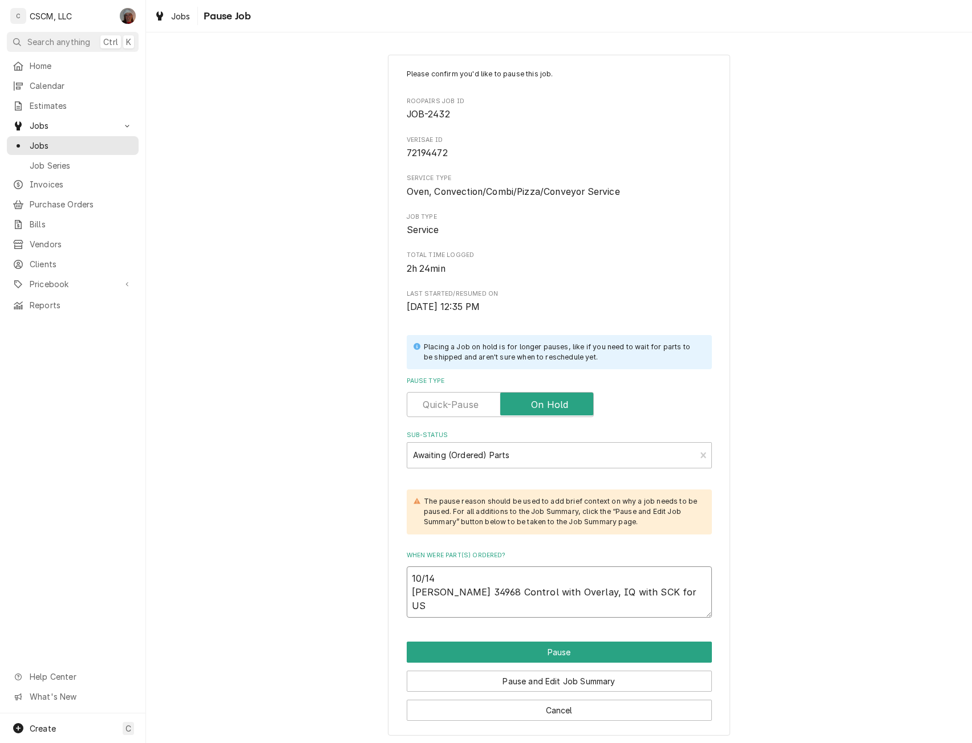
type textarea "x"
type textarea "10/14 Blodgett 34968 Control with Overlay, IQ with SCK for US"
type textarea "x"
type textarea "10/14 Blodgett 34968 Control with Overlay, IQ with SCK for US P"
type textarea "x"
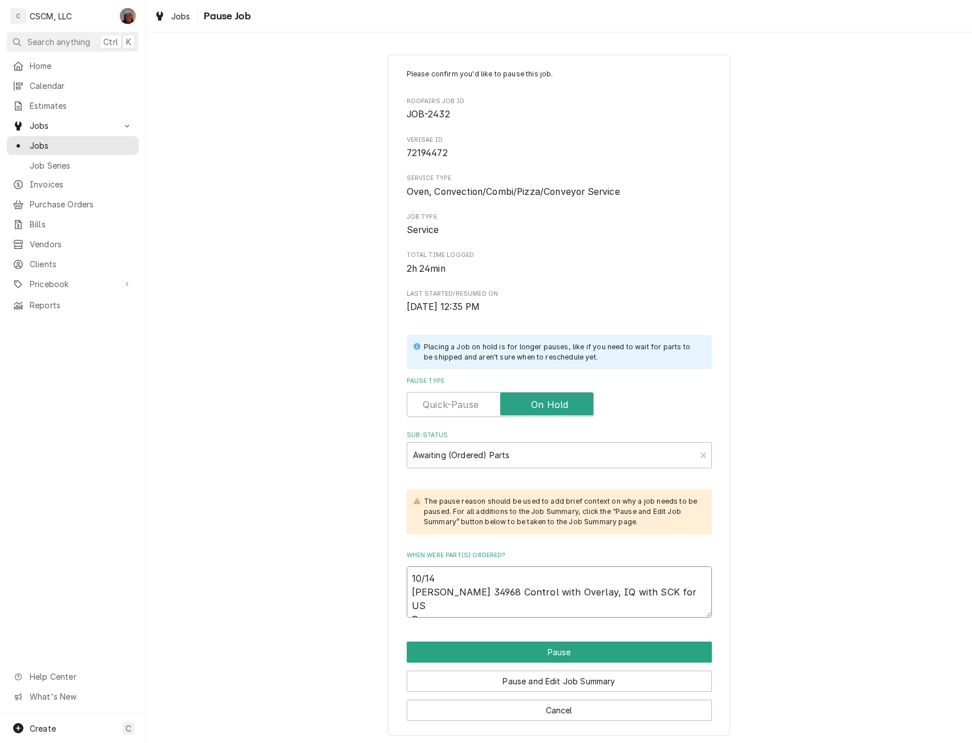
type textarea "10/14 Blodgett 34968 Control with Overlay, IQ with SCK for US PO"
type textarea "x"
type textarea "10/14 Blodgett 34968 Control with Overlay, IQ with SCK for US PO"
type textarea "x"
type textarea "10/14 Blodgett 34968 Control with Overlay, IQ with SCK for US PO #"
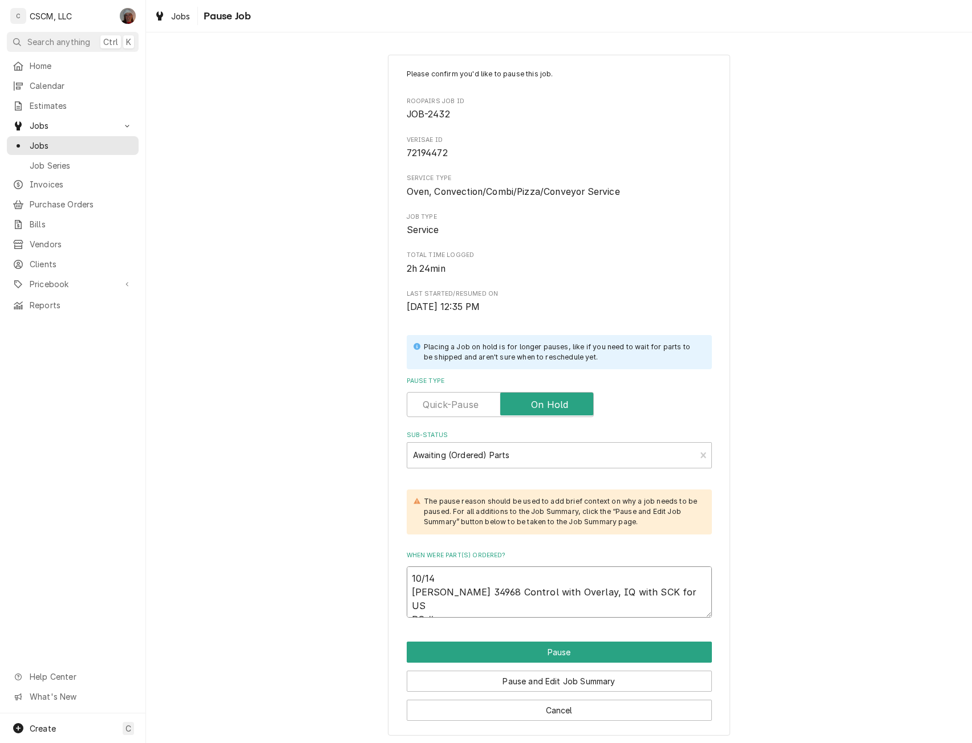
type textarea "x"
type textarea "10/14 Blodgett 34968 Control with Overlay, IQ with SCK for US PO # 8"
type textarea "x"
type textarea "10/14 Blodgett 34968 Control with Overlay, IQ with SCK for US PO # 86"
type textarea "x"
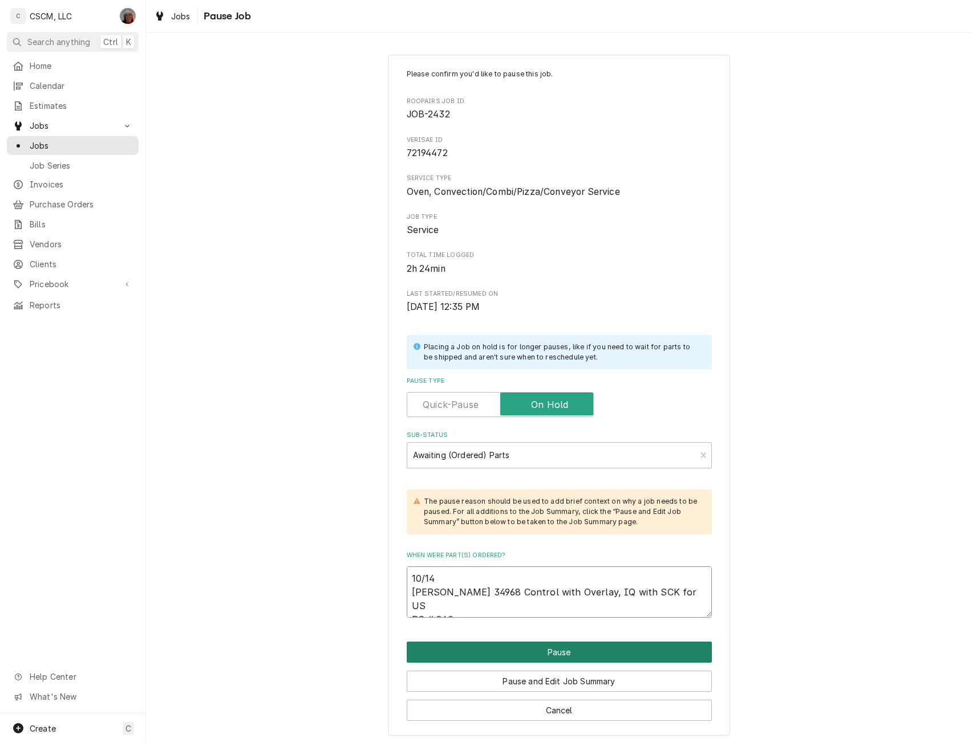
type textarea "10/14 Blodgett 34968 Control with Overlay, IQ with SCK for US PO # 860"
click at [567, 650] on button "Pause" at bounding box center [559, 652] width 305 height 21
type textarea "x"
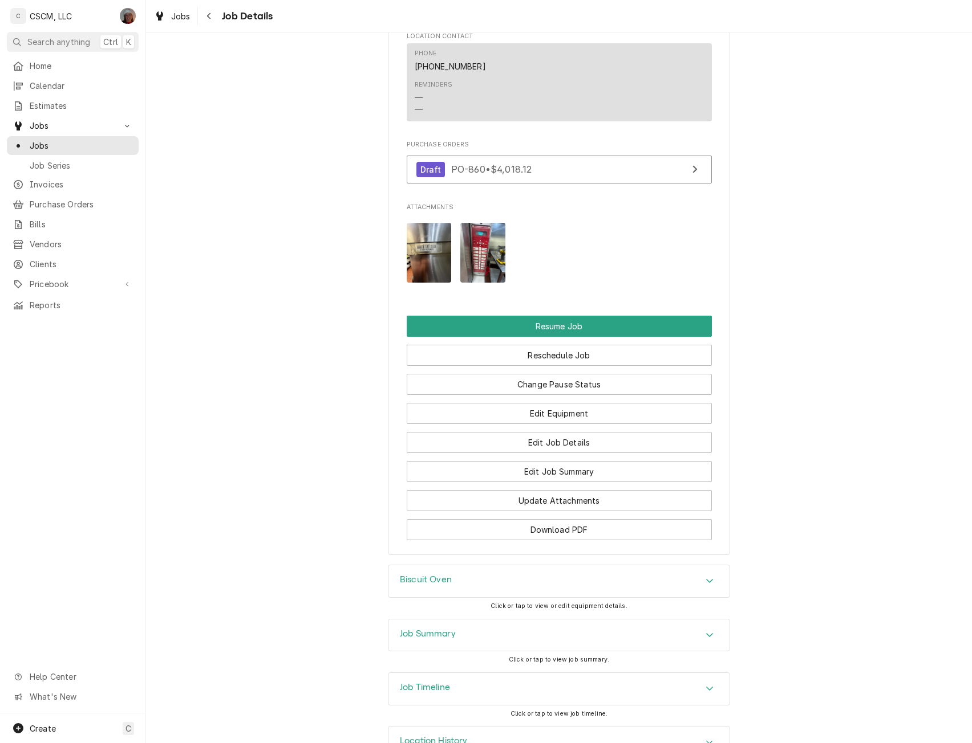
scroll to position [1323, 0]
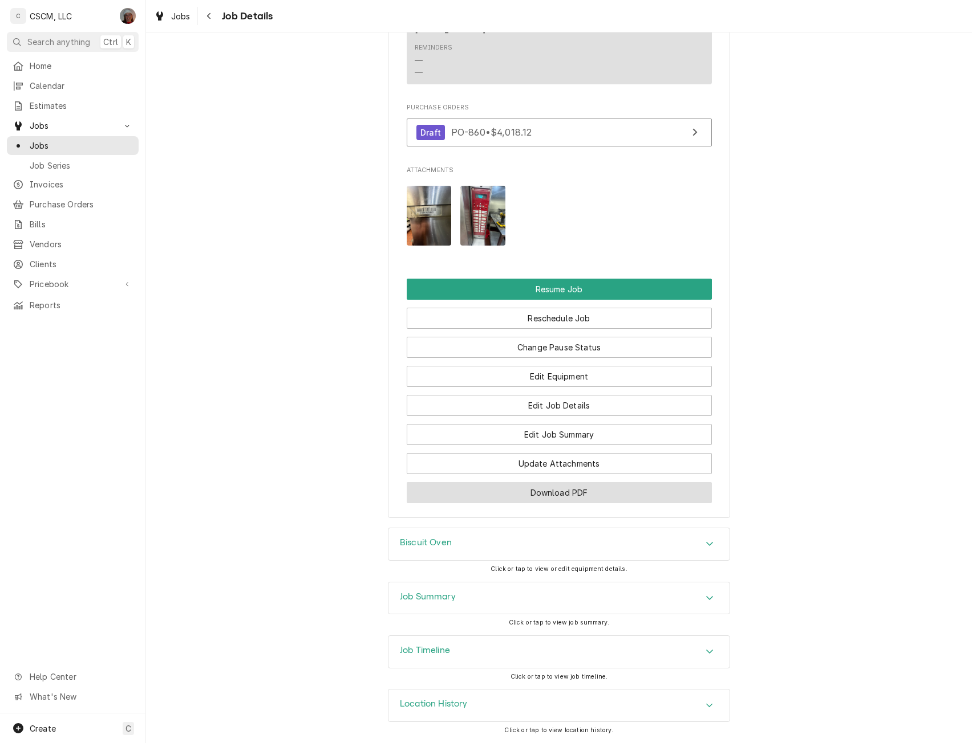
click at [530, 491] on button "Download PDF" at bounding box center [559, 492] width 305 height 21
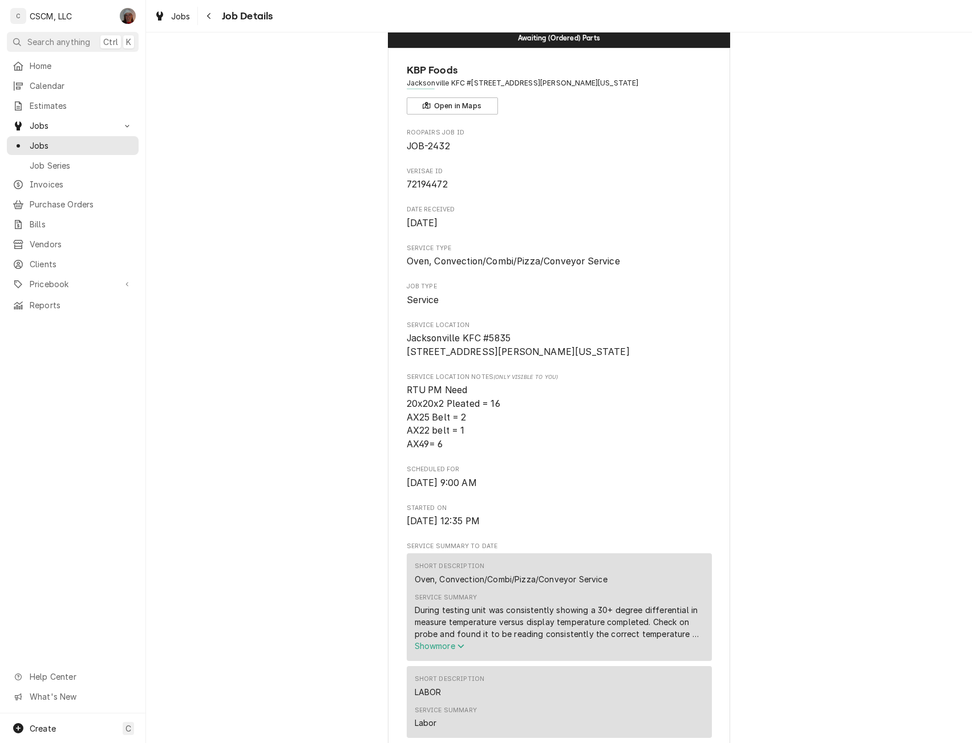
scroll to position [0, 0]
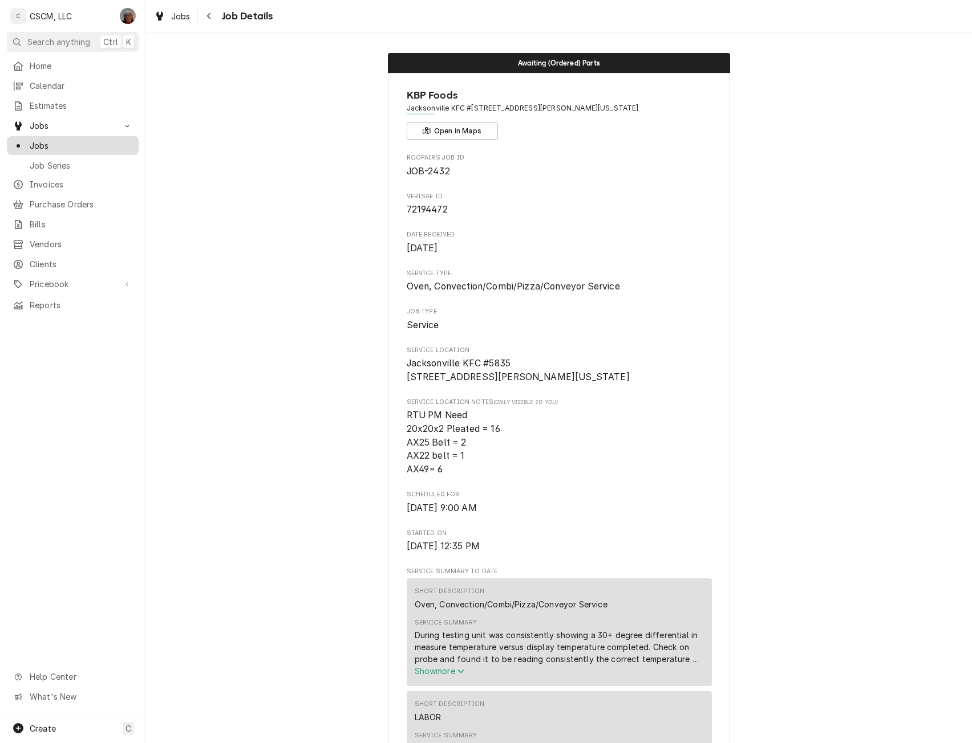
click at [59, 140] on span "Jobs" at bounding box center [81, 146] width 103 height 12
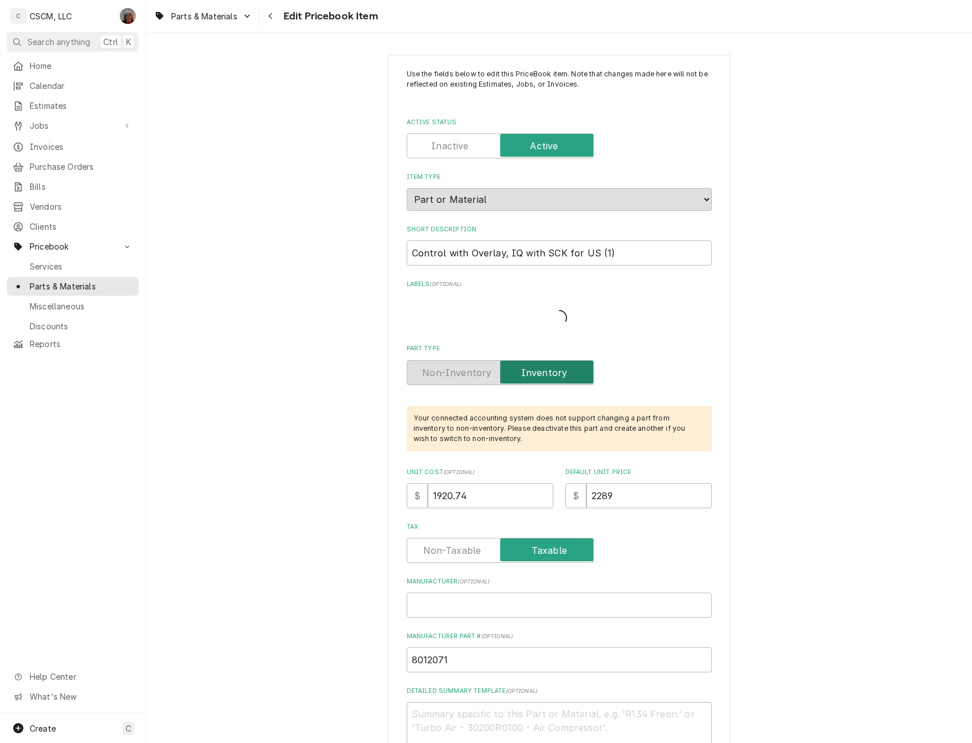
type textarea "x"
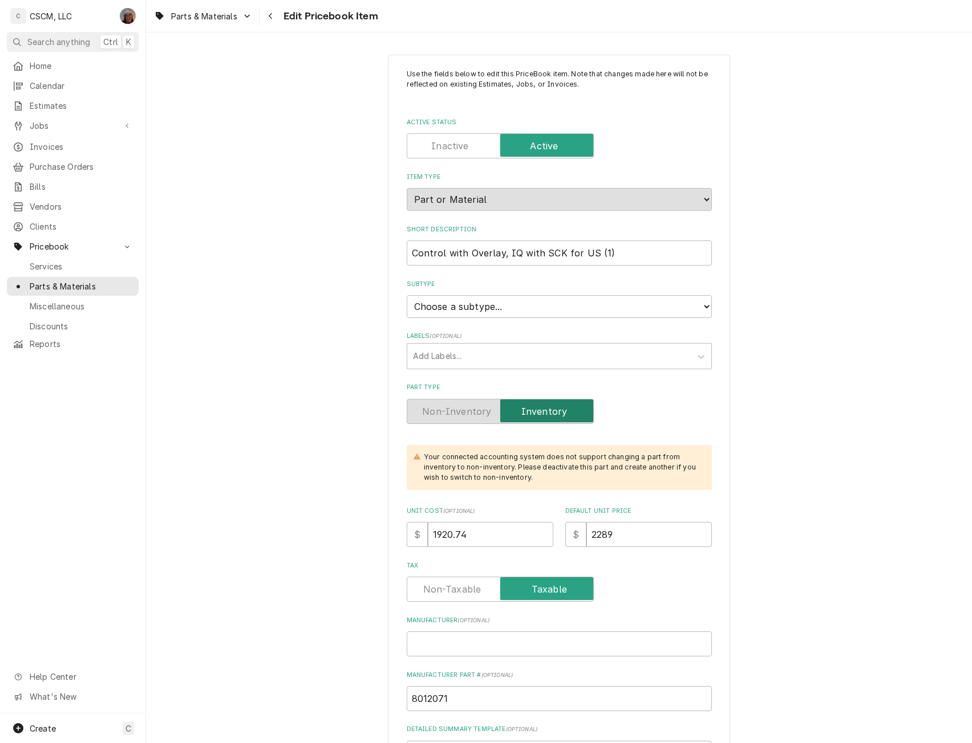
click at [454, 139] on label "Active Status" at bounding box center [500, 145] width 187 height 25
click at [454, 139] on input "Active Status" at bounding box center [500, 145] width 177 height 25
checkbox input "false"
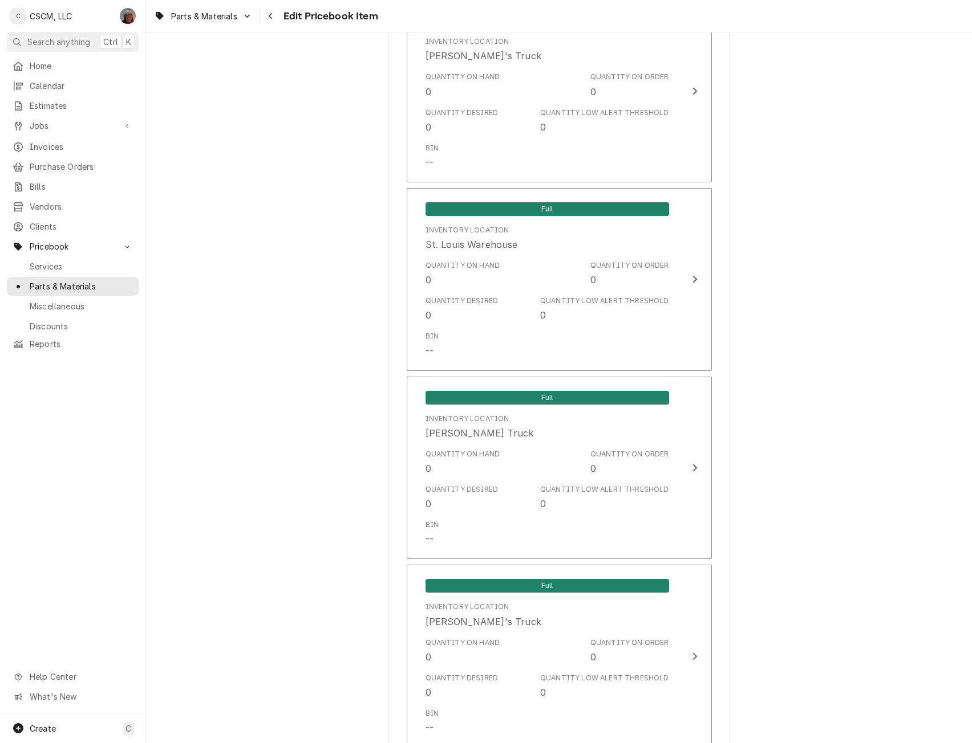
scroll to position [2319, 0]
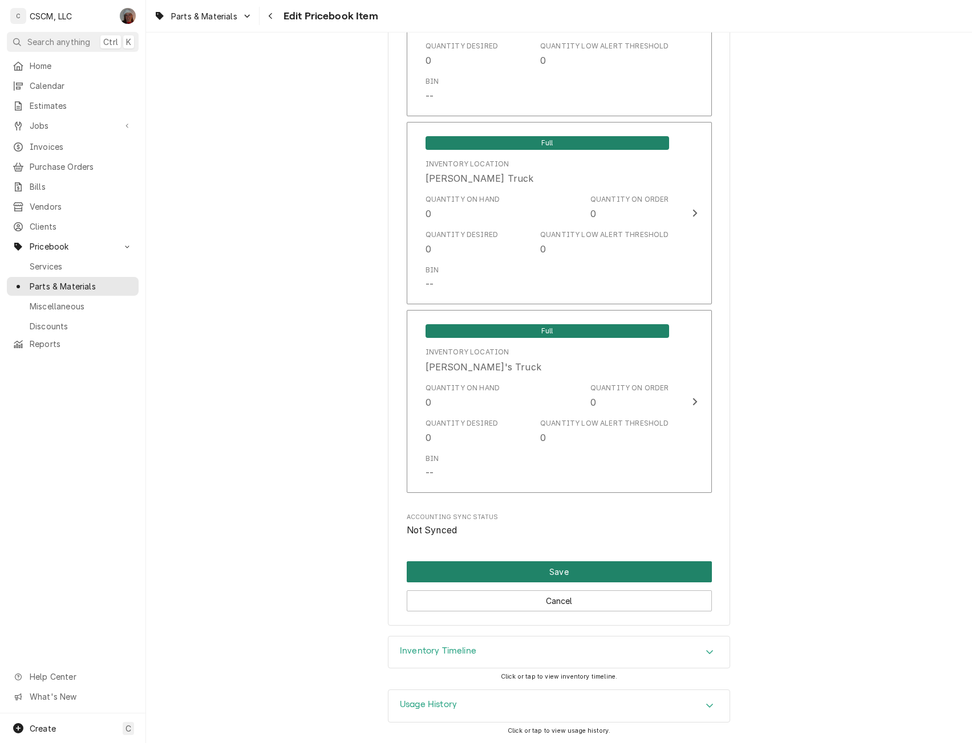
click at [564, 572] on button "Save" at bounding box center [559, 572] width 305 height 21
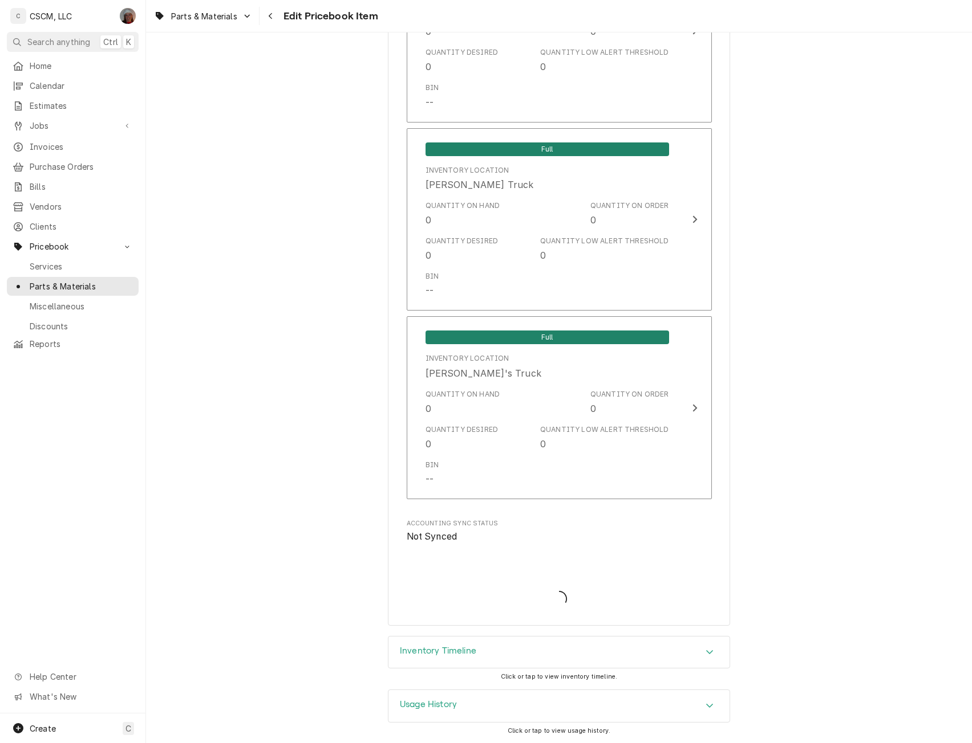
scroll to position [2313, 0]
type textarea "x"
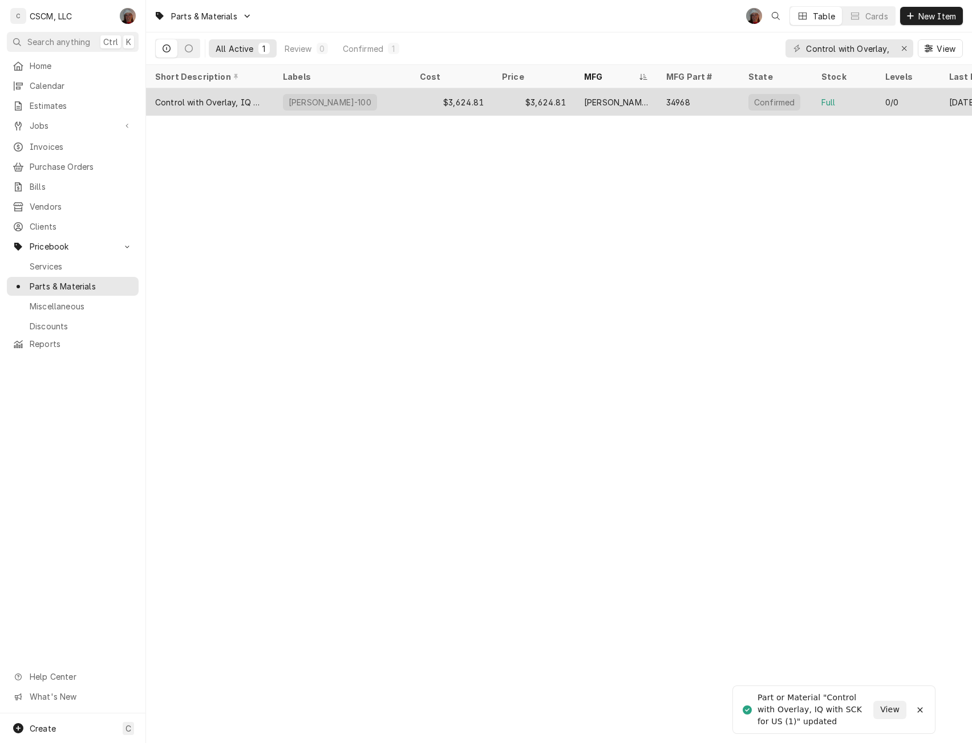
click at [379, 101] on div "[PERSON_NAME]-100" at bounding box center [342, 101] width 137 height 27
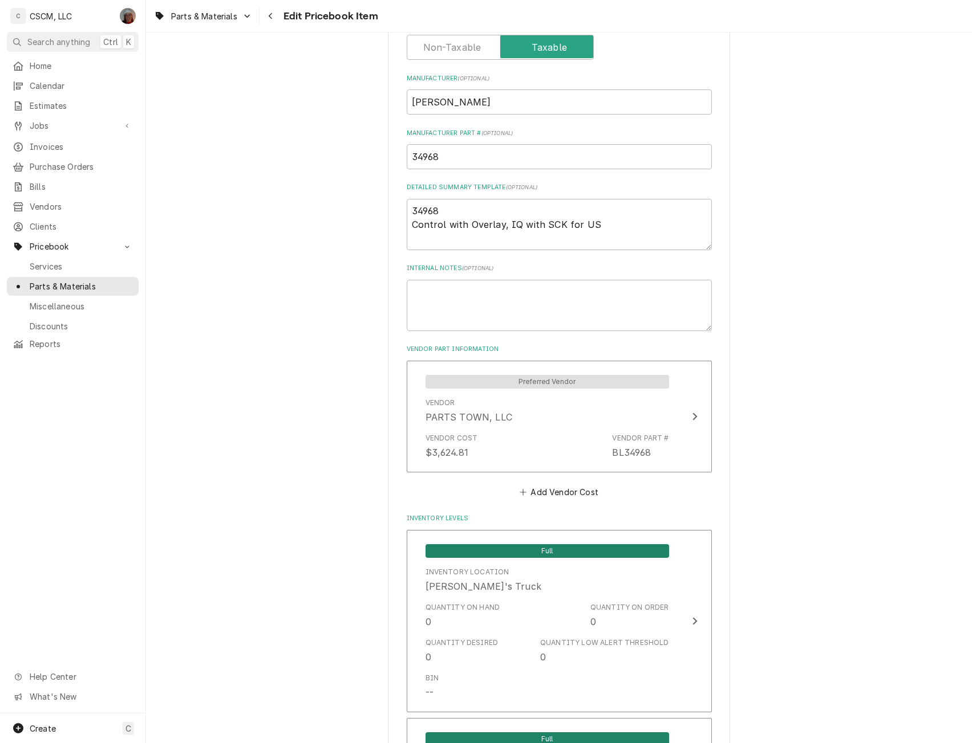
scroll to position [759, 0]
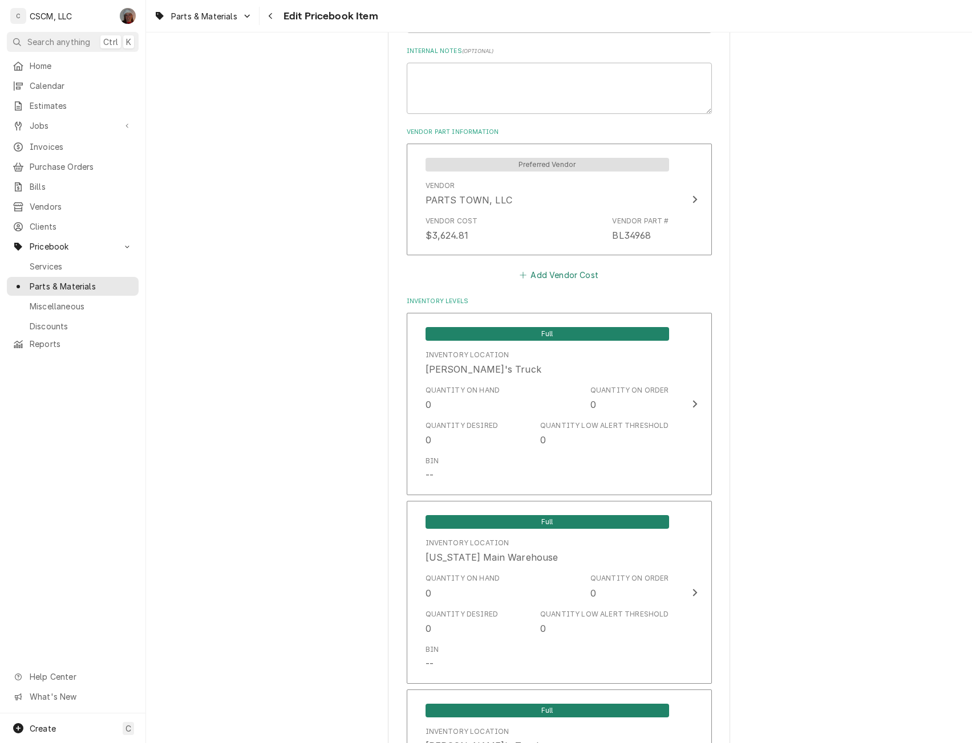
click at [547, 279] on button "Add Vendor Cost" at bounding box center [559, 275] width 83 height 16
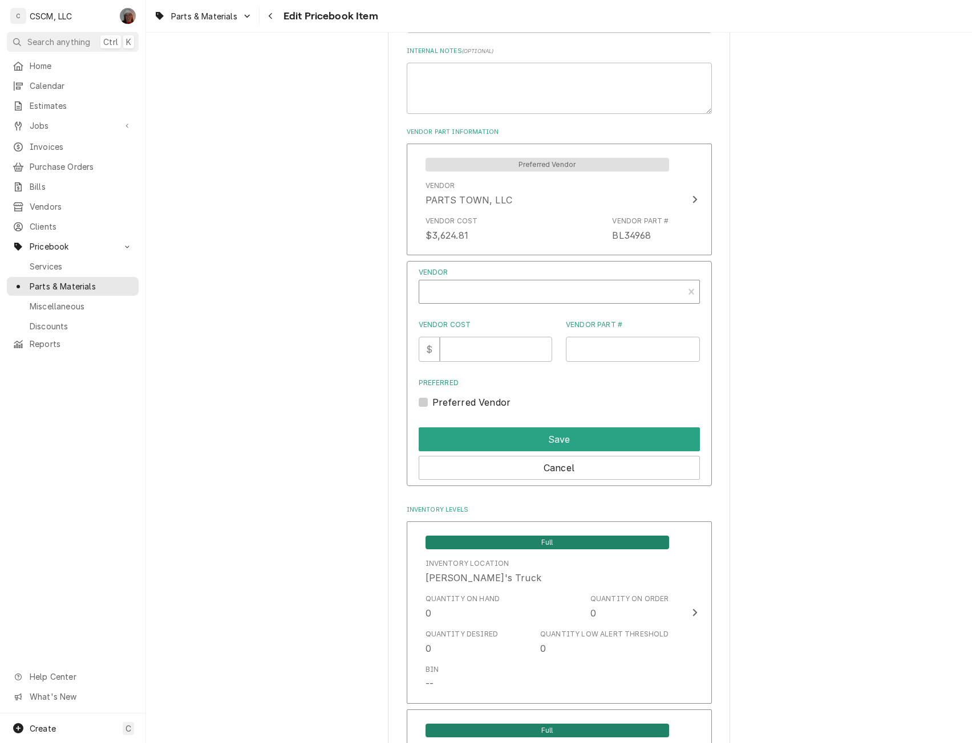
type textarea "x"
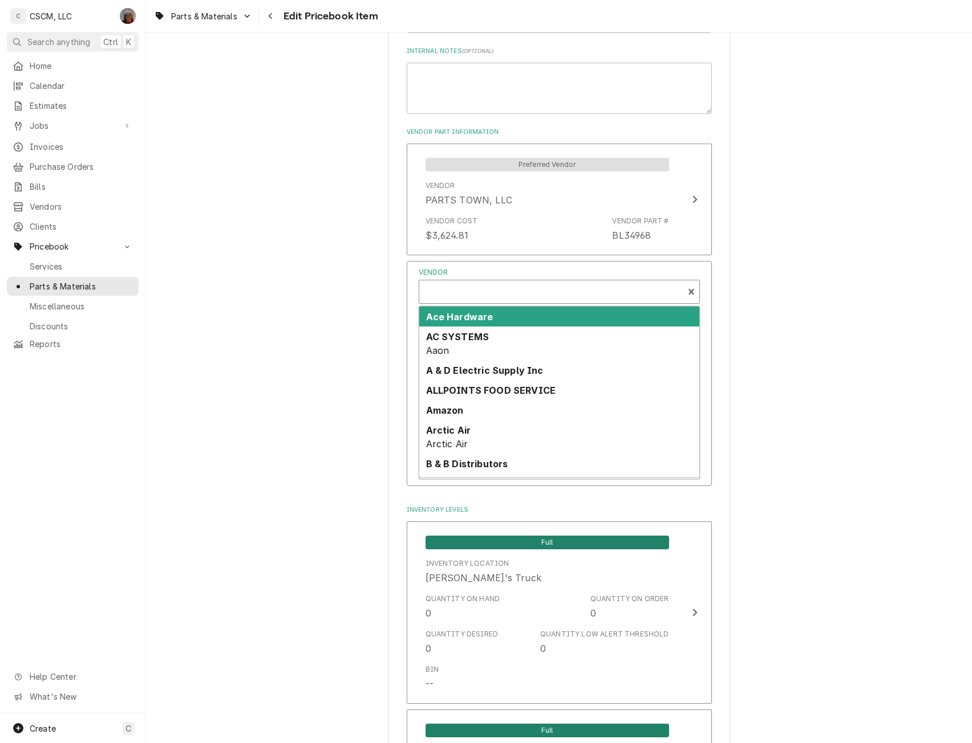
click at [463, 296] on div "Vendor" at bounding box center [551, 292] width 253 height 27
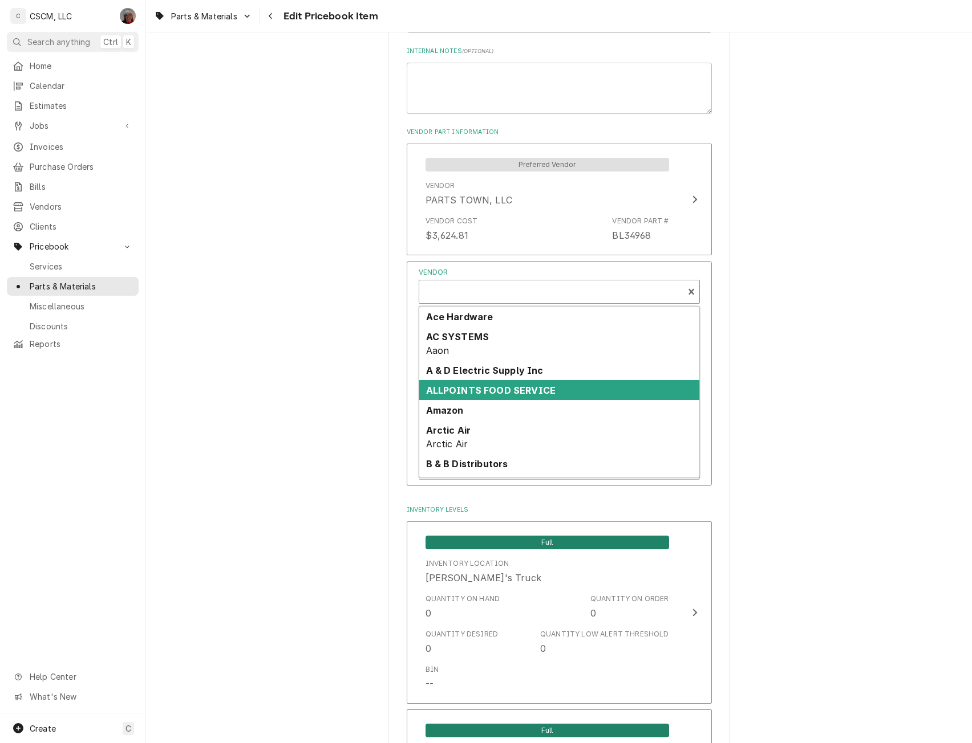
click at [479, 380] on div "ALLPOINTS FOOD SERVICE" at bounding box center [559, 390] width 280 height 20
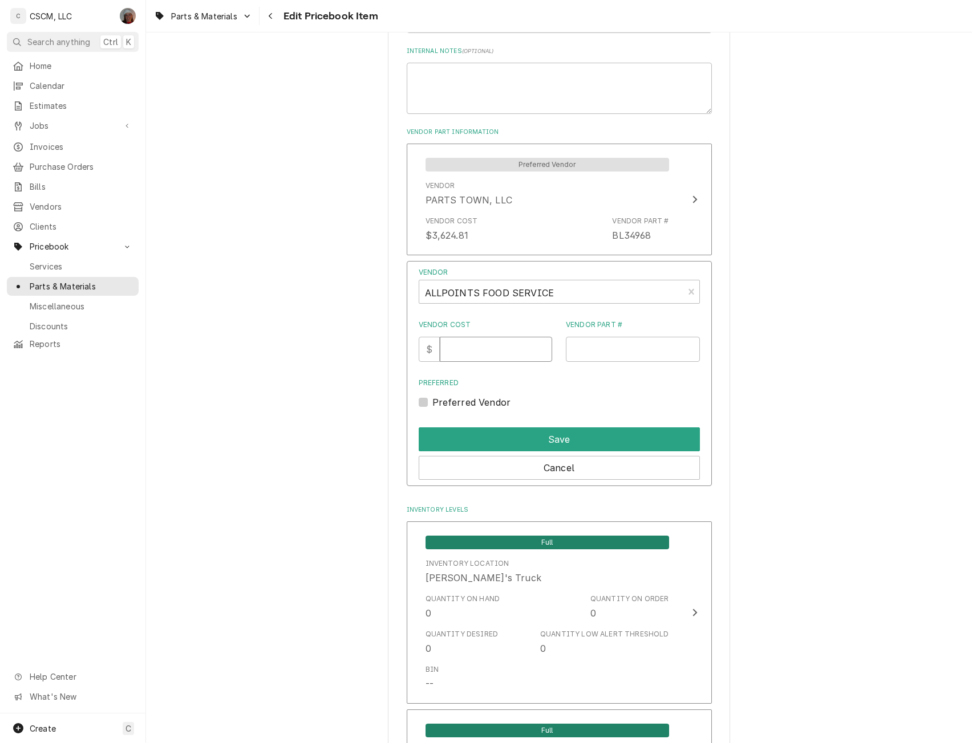
click at [458, 345] on input "Vendor Cost" at bounding box center [496, 349] width 112 height 25
type input "3"
type input "3624.81"
type input "8012071"
click at [545, 434] on button "Save" at bounding box center [558, 440] width 281 height 24
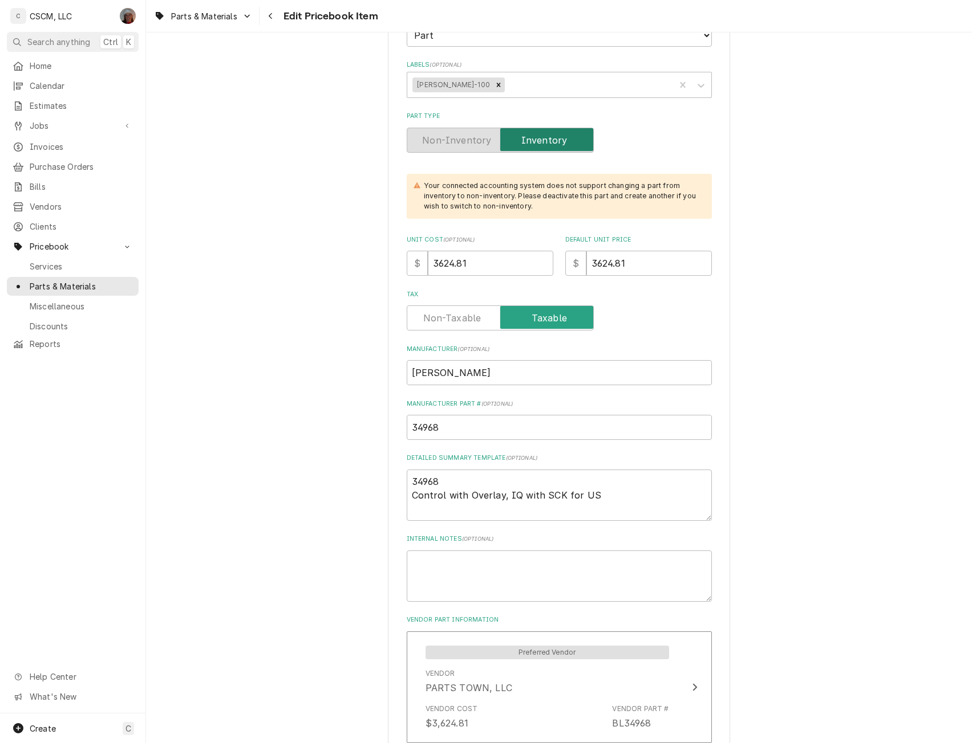
scroll to position [0, 0]
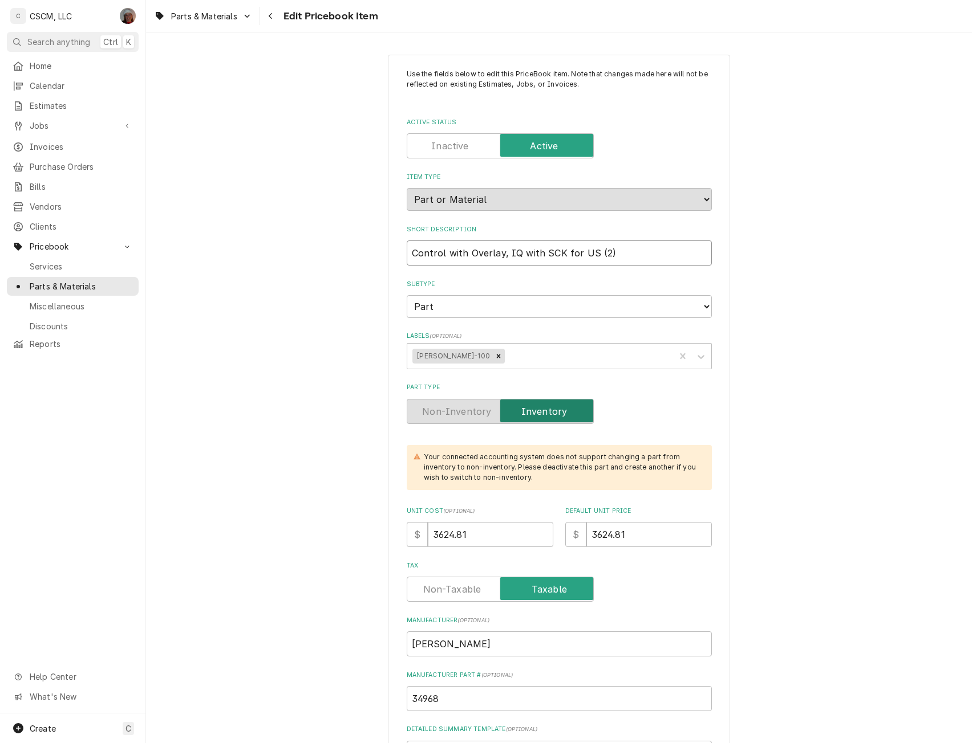
click at [609, 254] on input "Control with Overlay, IQ with SCK for US (2)" at bounding box center [559, 253] width 305 height 25
type textarea "x"
type input "Control with Overlay, IQ with SCK for US (2"
type textarea "x"
type input "Control with Overlay, IQ with SCK for US ("
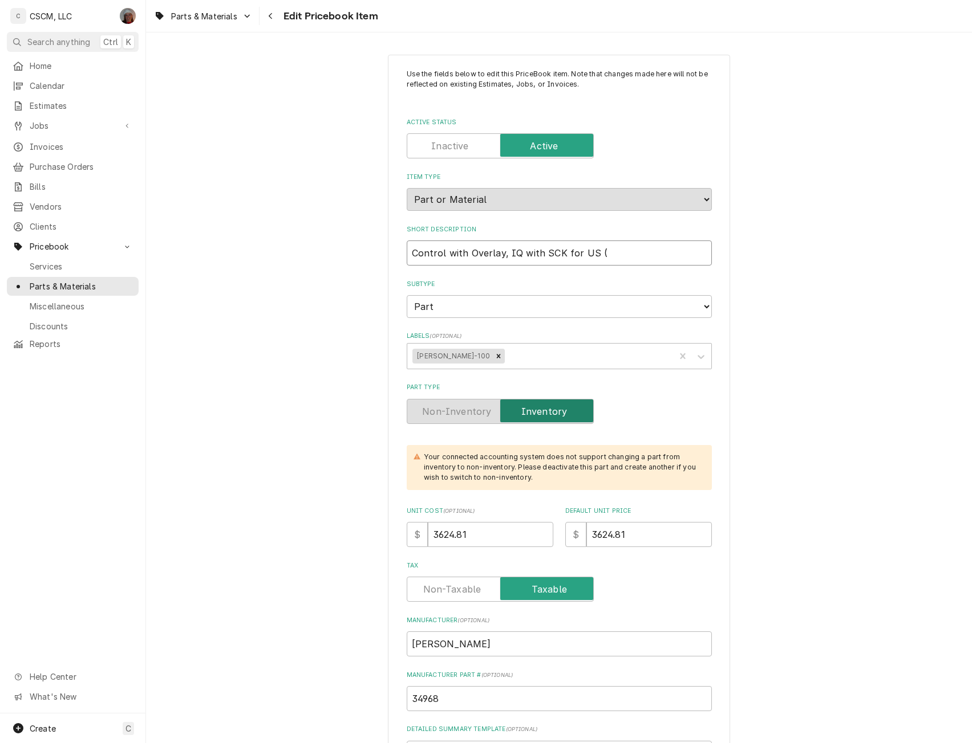
type textarea "x"
type input "Control with Overlay, IQ with SCK for US"
type textarea "x"
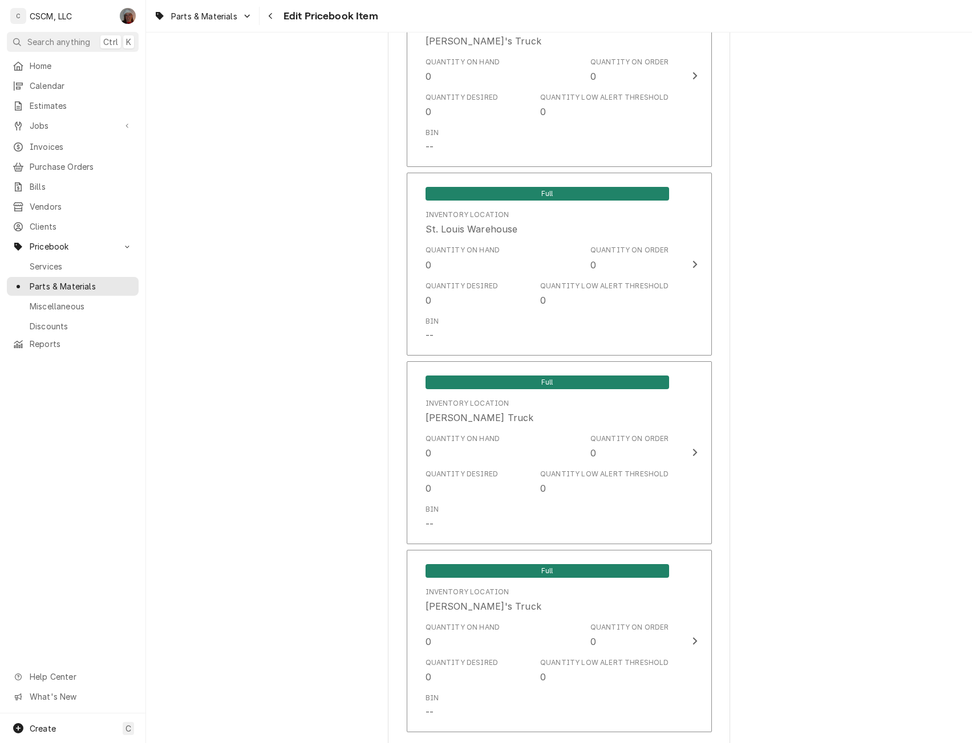
scroll to position [2553, 0]
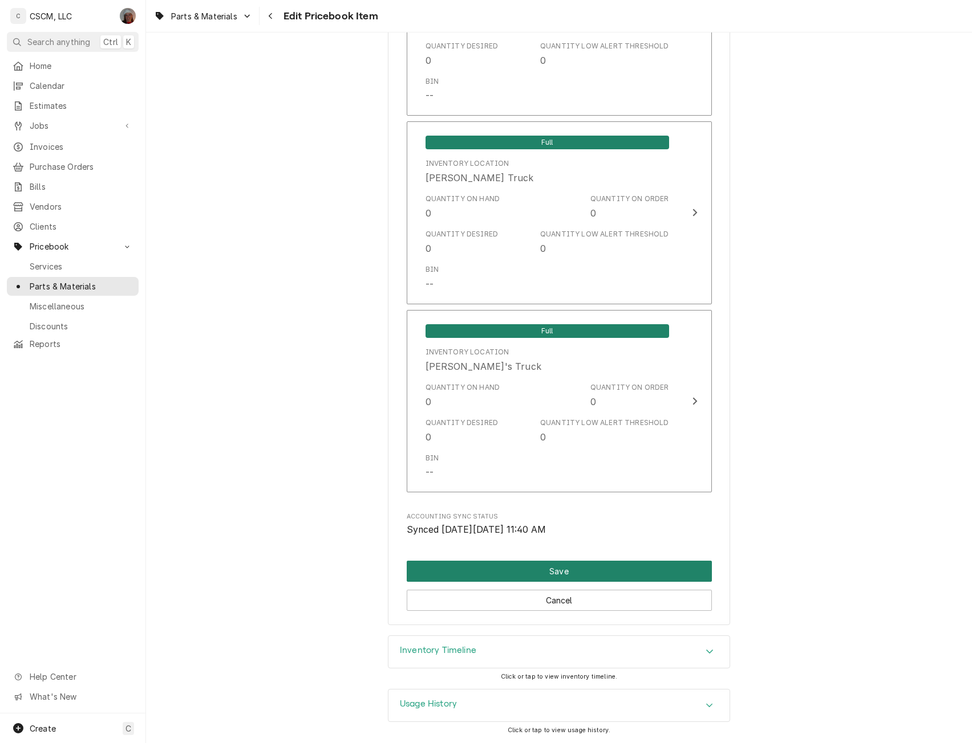
type input "Control with Overlay, IQ with SCK for US"
click at [507, 574] on button "Save" at bounding box center [559, 571] width 305 height 21
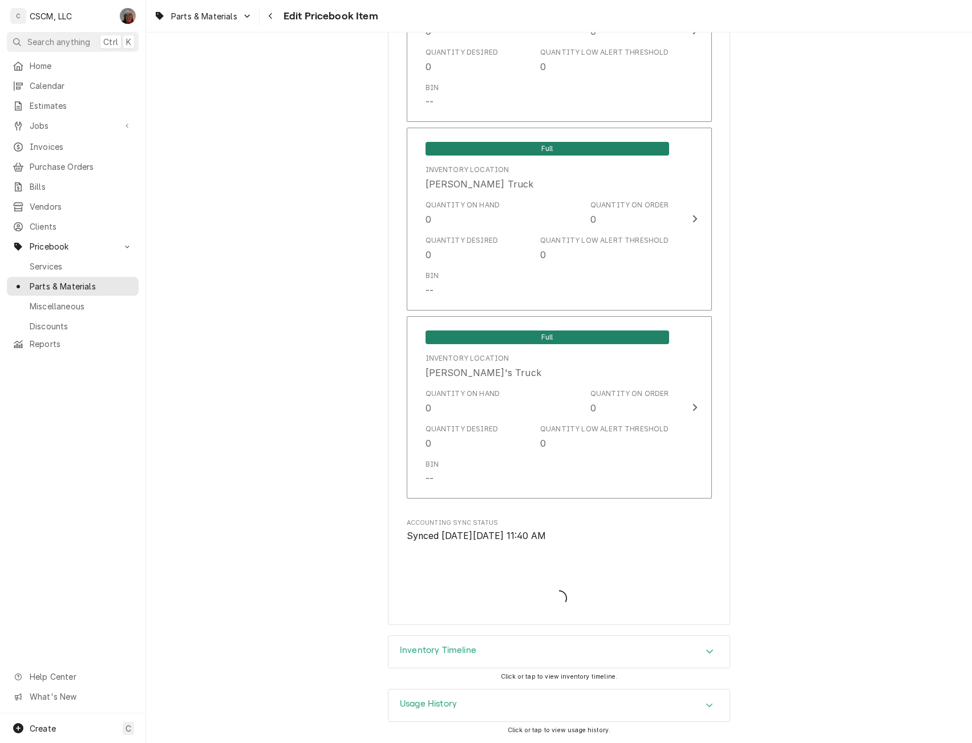
scroll to position [2547, 0]
type textarea "x"
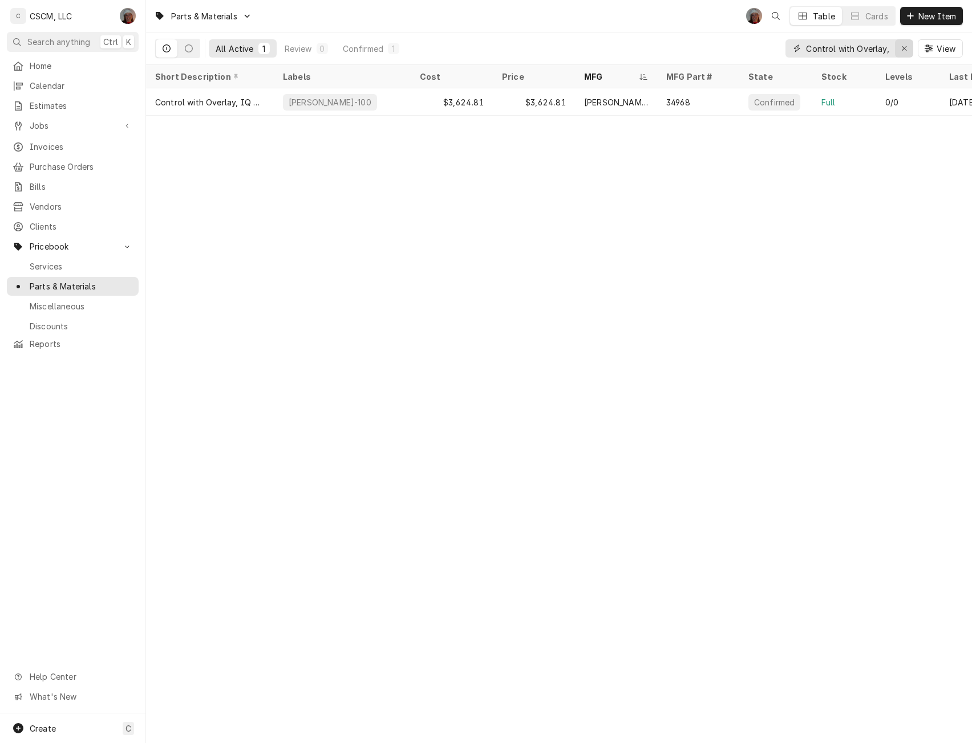
click at [903, 48] on icon "Erase input" at bounding box center [903, 48] width 5 height 5
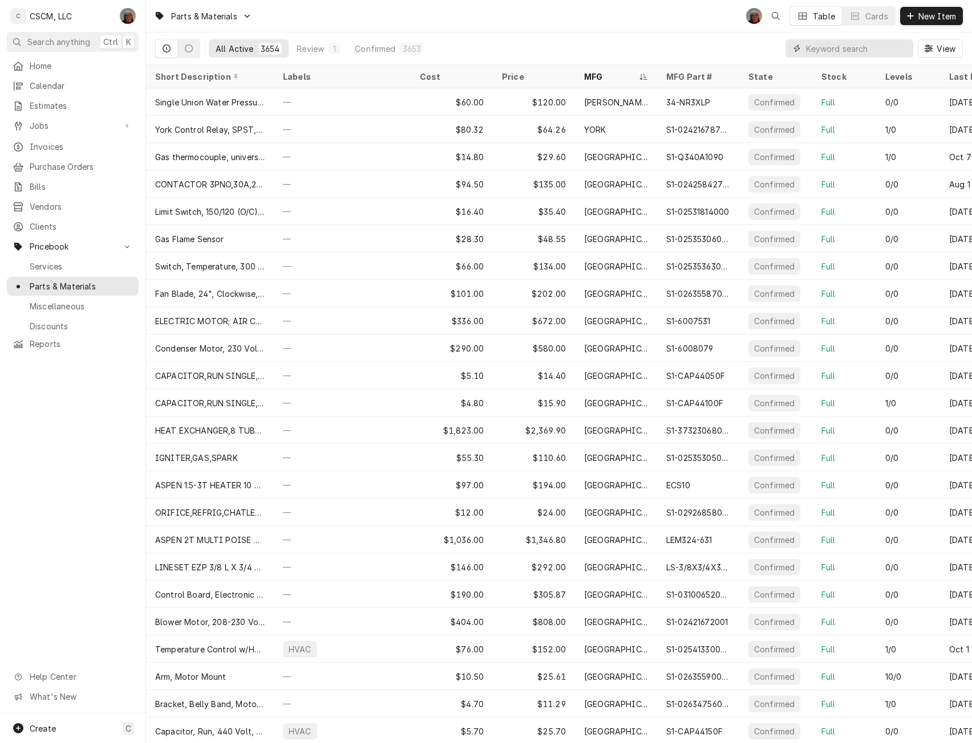
click at [814, 42] on input "Dynamic Content Wrapper" at bounding box center [856, 48] width 101 height 18
paste input "985044"
type input "985044"
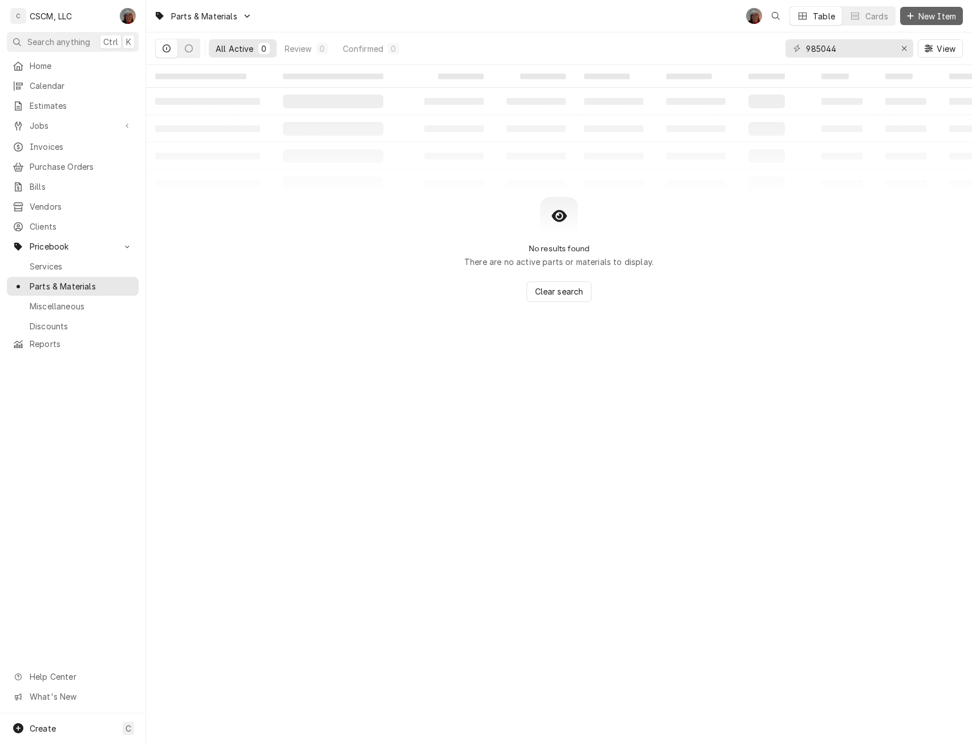
click at [941, 16] on span "New Item" at bounding box center [937, 16] width 42 height 12
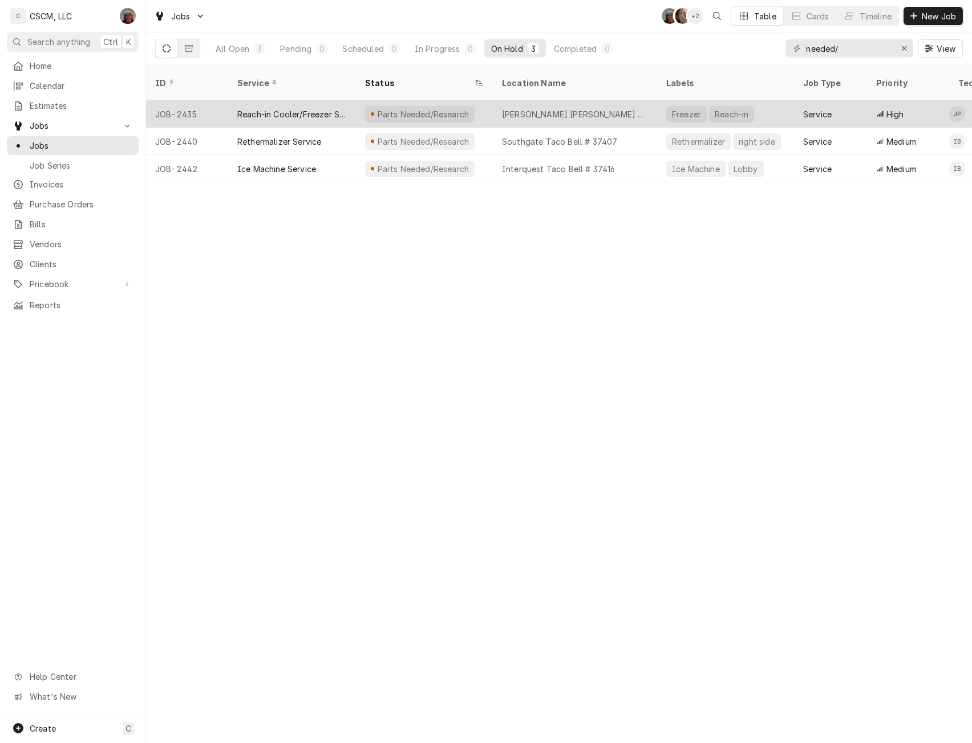
click at [173, 100] on div "JOB-2435" at bounding box center [187, 113] width 82 height 27
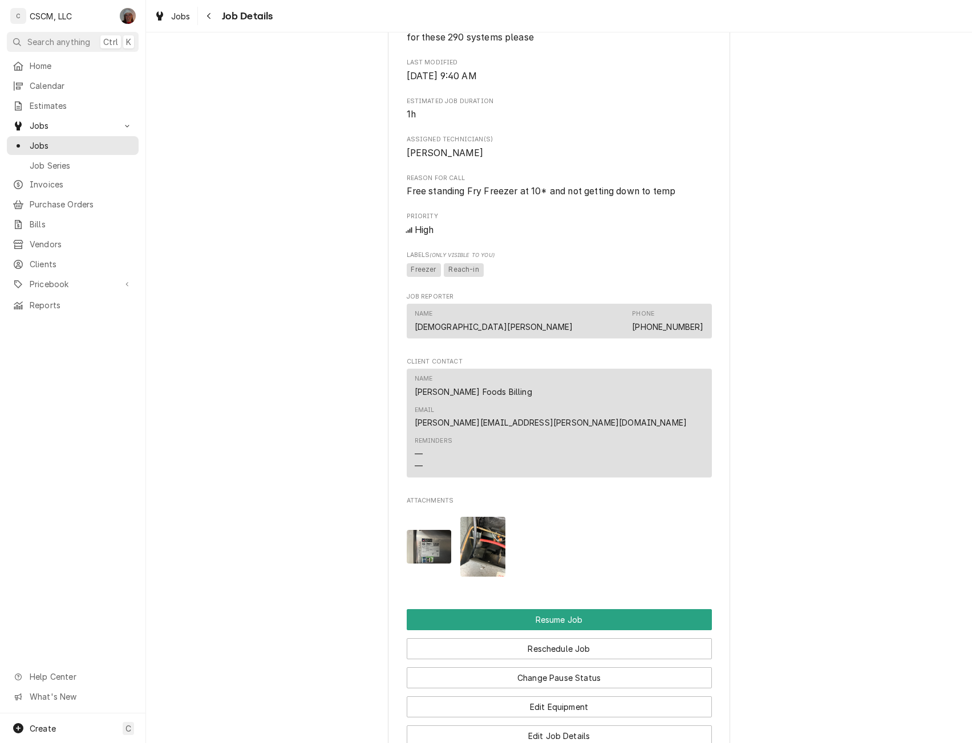
scroll to position [807, 0]
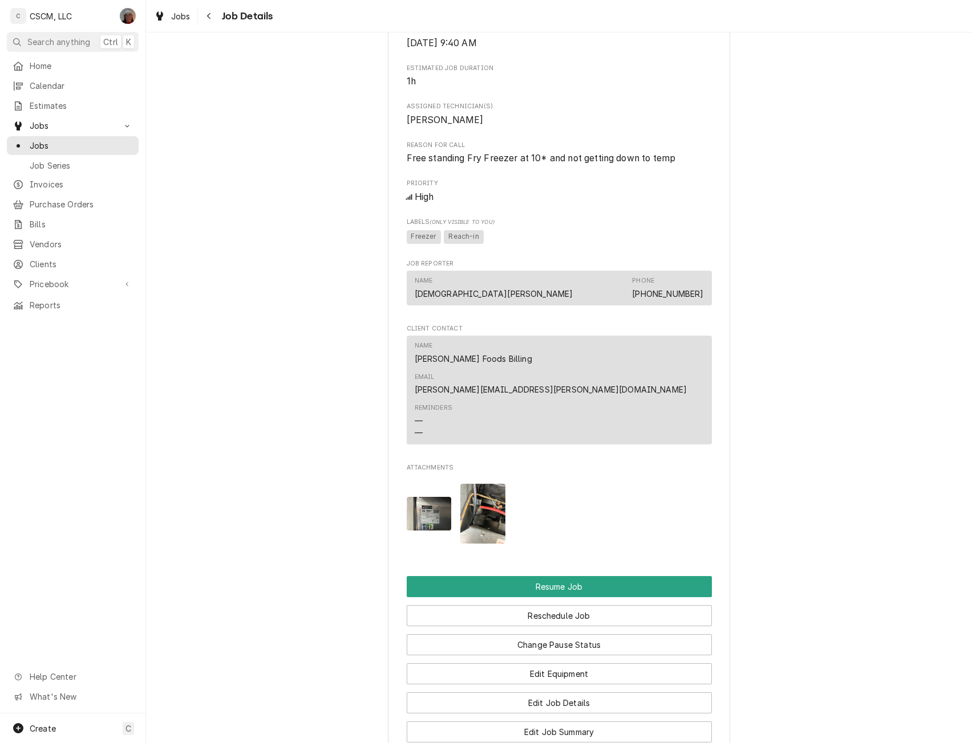
click at [496, 501] on img "Attachments" at bounding box center [482, 514] width 45 height 60
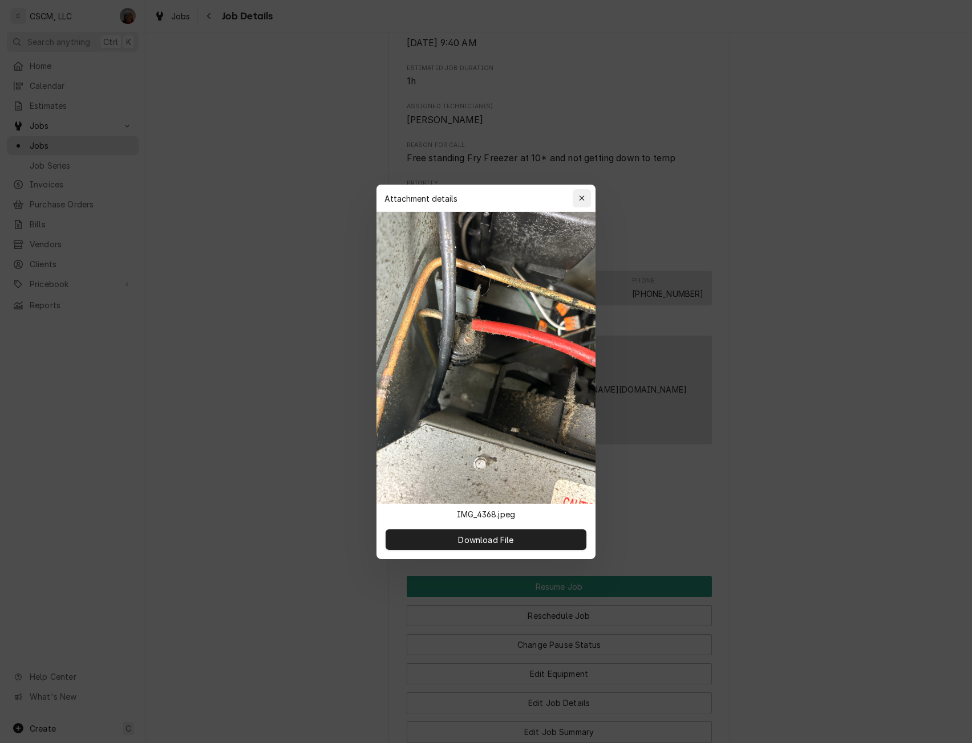
click at [580, 196] on icon "button" at bounding box center [582, 198] width 6 height 8
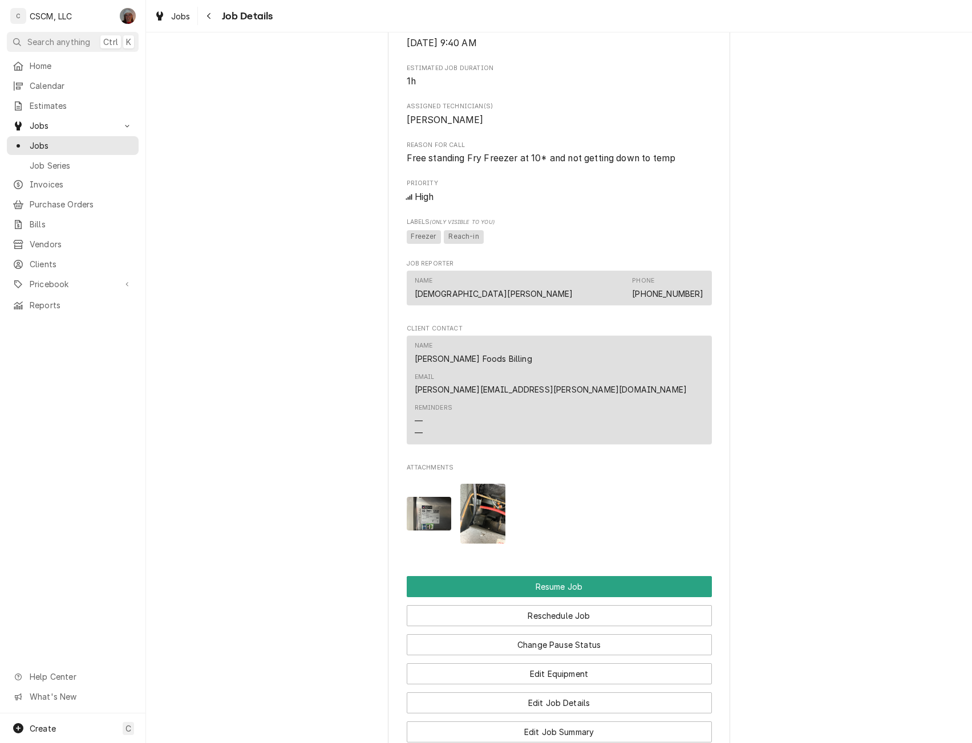
click at [416, 507] on img "Attachments" at bounding box center [429, 514] width 45 height 34
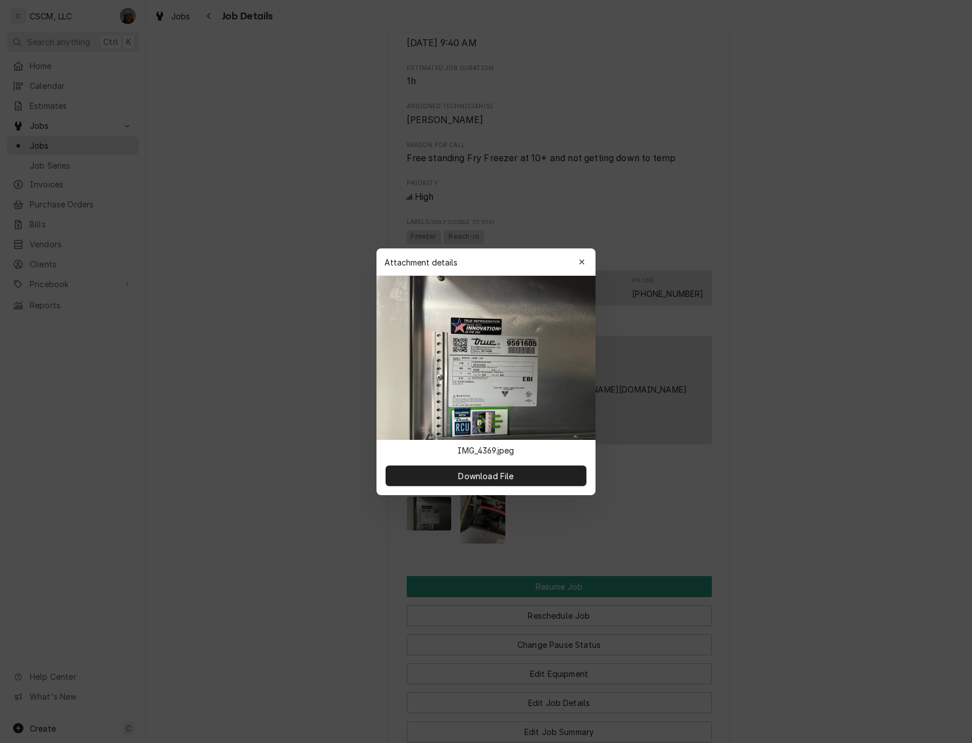
drag, startPoint x: 676, startPoint y: 335, endPoint x: 677, endPoint y: -39, distance: 374.0
click at [677, 0] on html "C CSCM, LLC DV Search anything Ctrl K Home Calendar Estimates Jobs Jobs Job Ser…" at bounding box center [486, 371] width 972 height 743
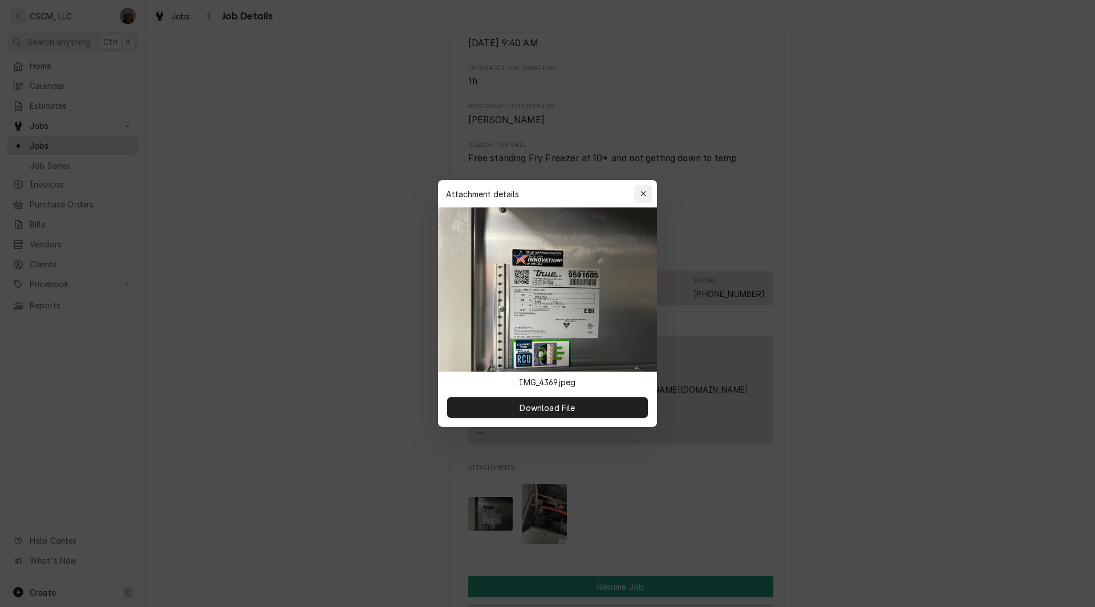
click at [643, 192] on icon "button" at bounding box center [643, 194] width 6 height 8
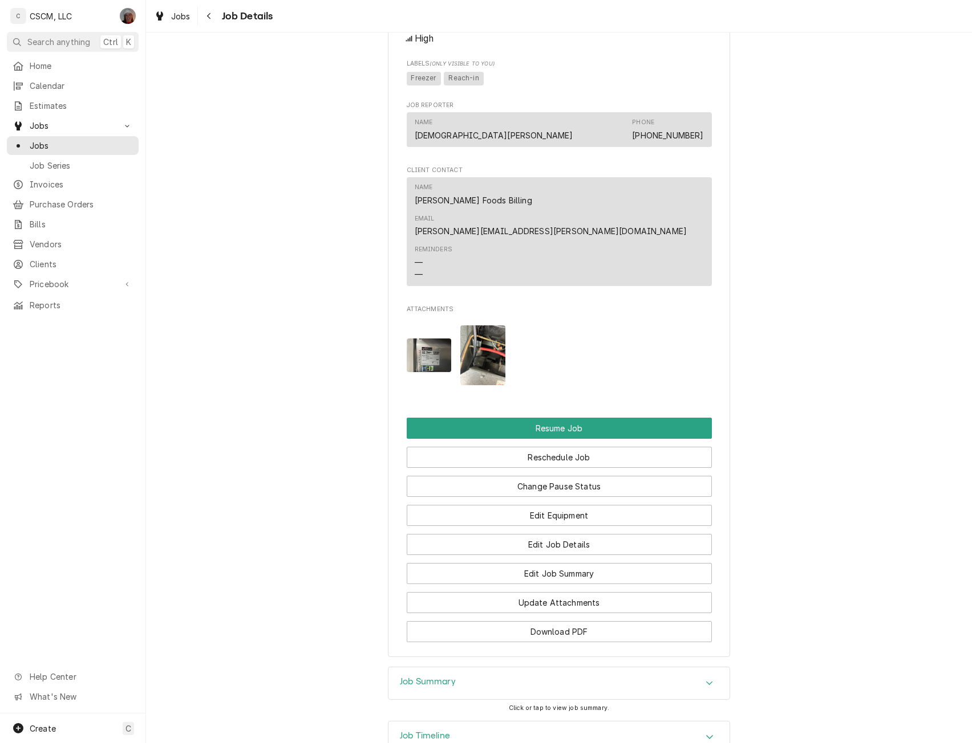
scroll to position [1038, 0]
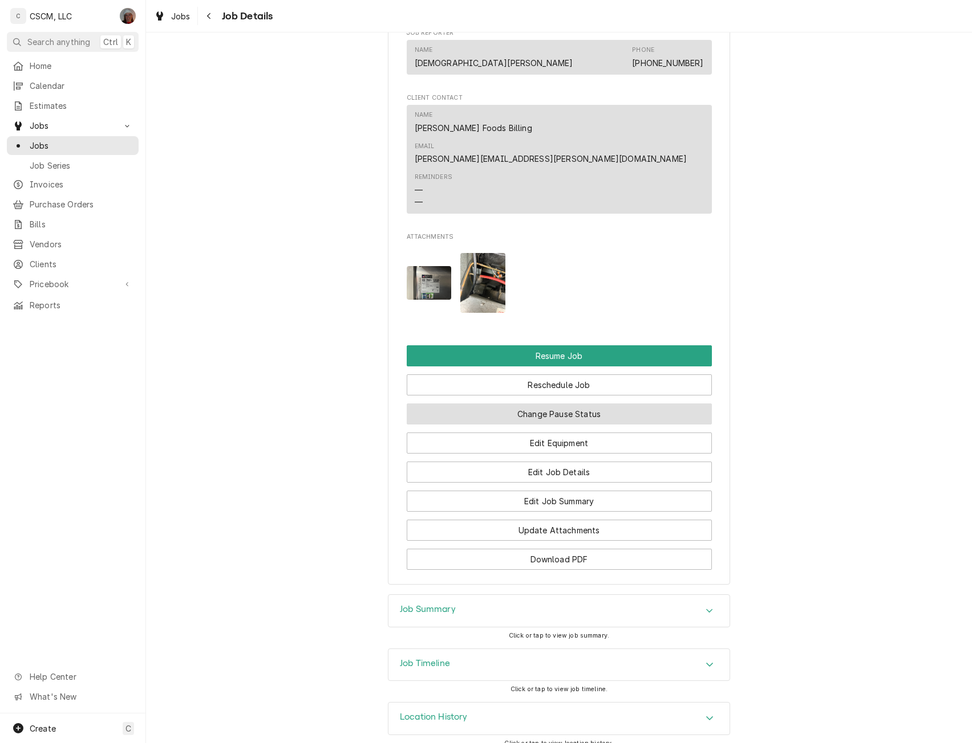
click at [579, 405] on button "Change Pause Status" at bounding box center [559, 414] width 305 height 21
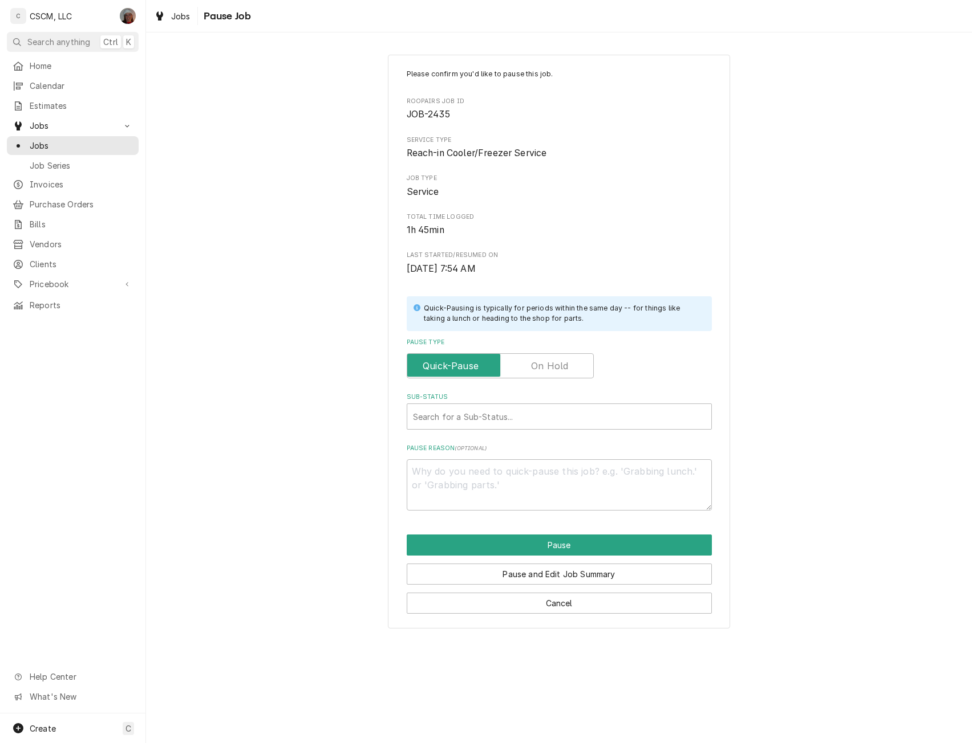
click at [553, 359] on label "Pause Type" at bounding box center [500, 366] width 187 height 25
click at [553, 359] on input "Pause Type" at bounding box center [500, 366] width 177 height 25
checkbox input "true"
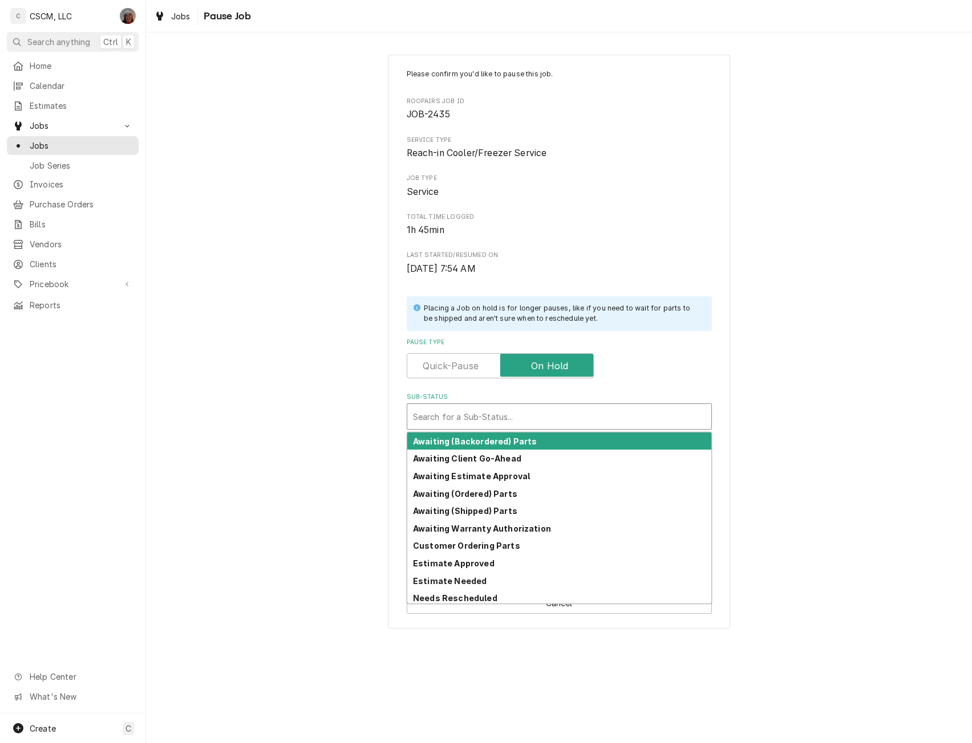
click at [461, 416] on div "Sub-Status" at bounding box center [559, 417] width 292 height 21
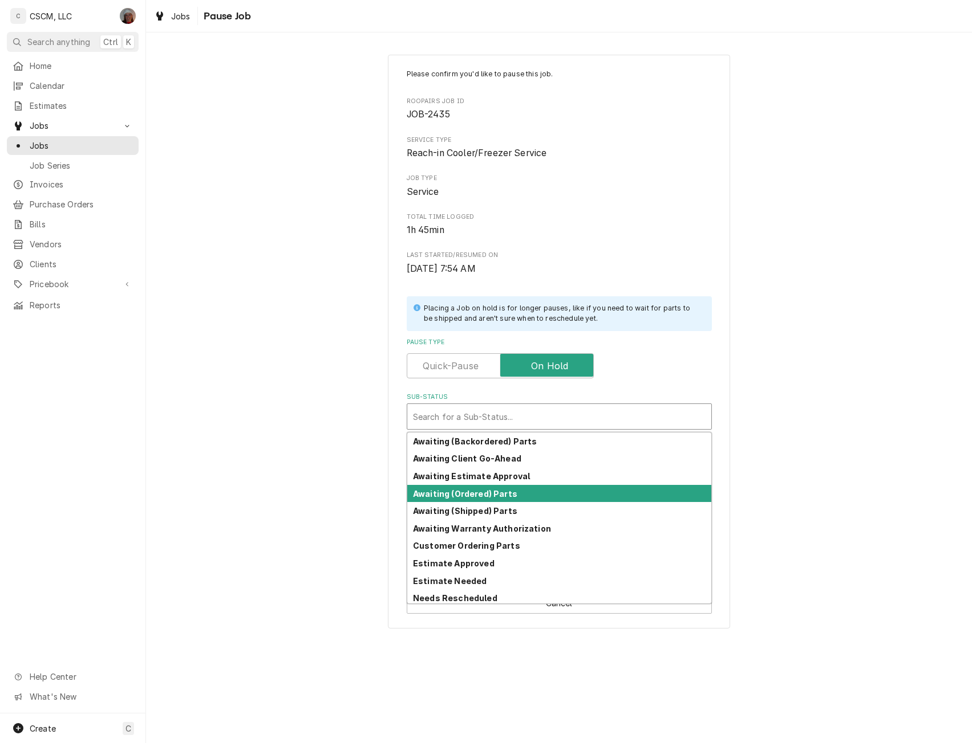
click at [487, 494] on strong "Awaiting (Ordered) Parts" at bounding box center [465, 494] width 104 height 10
type textarea "x"
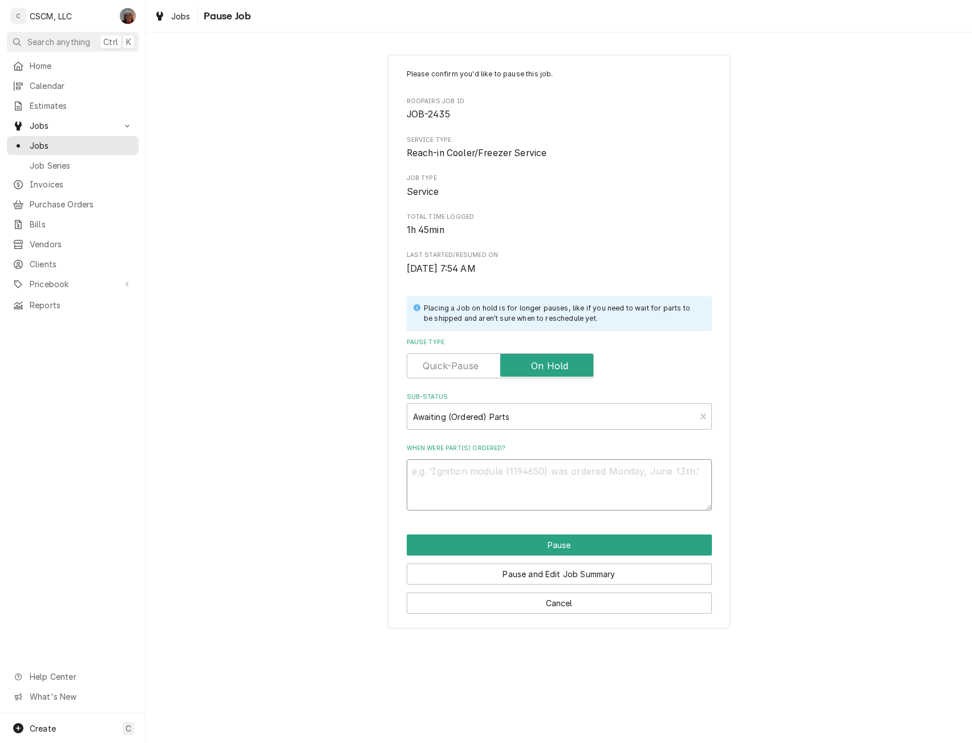
click at [468, 479] on textarea "When were part(s) ordered?" at bounding box center [559, 485] width 305 height 51
type textarea "1"
type textarea "x"
type textarea "10"
type textarea "x"
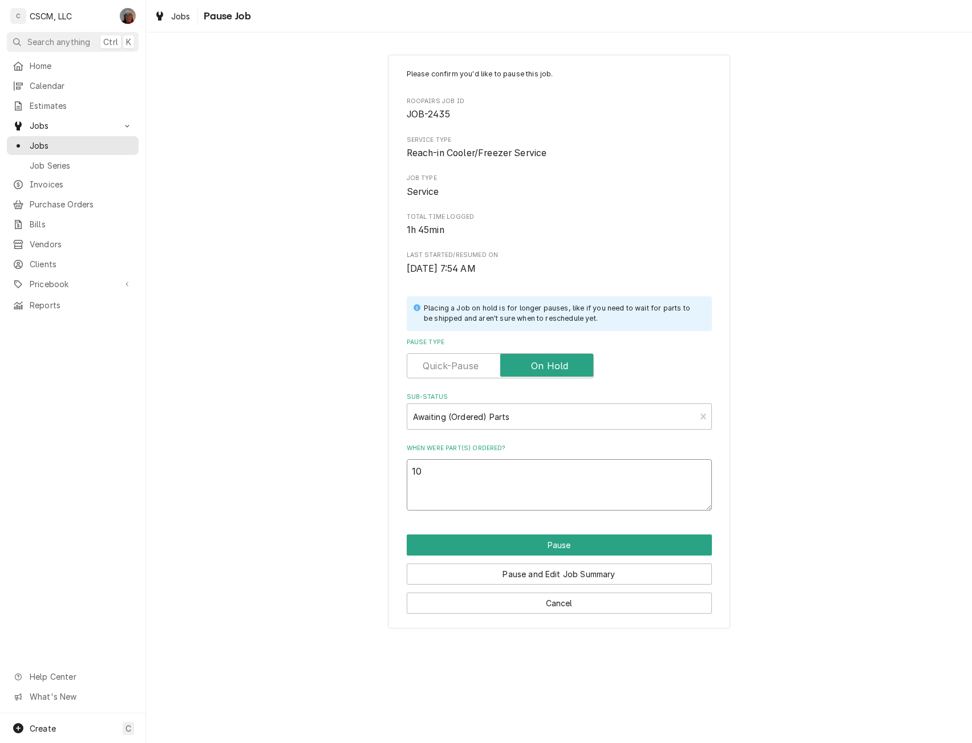
type textarea "10/"
type textarea "x"
type textarea "10/1"
type textarea "x"
type textarea "10/14"
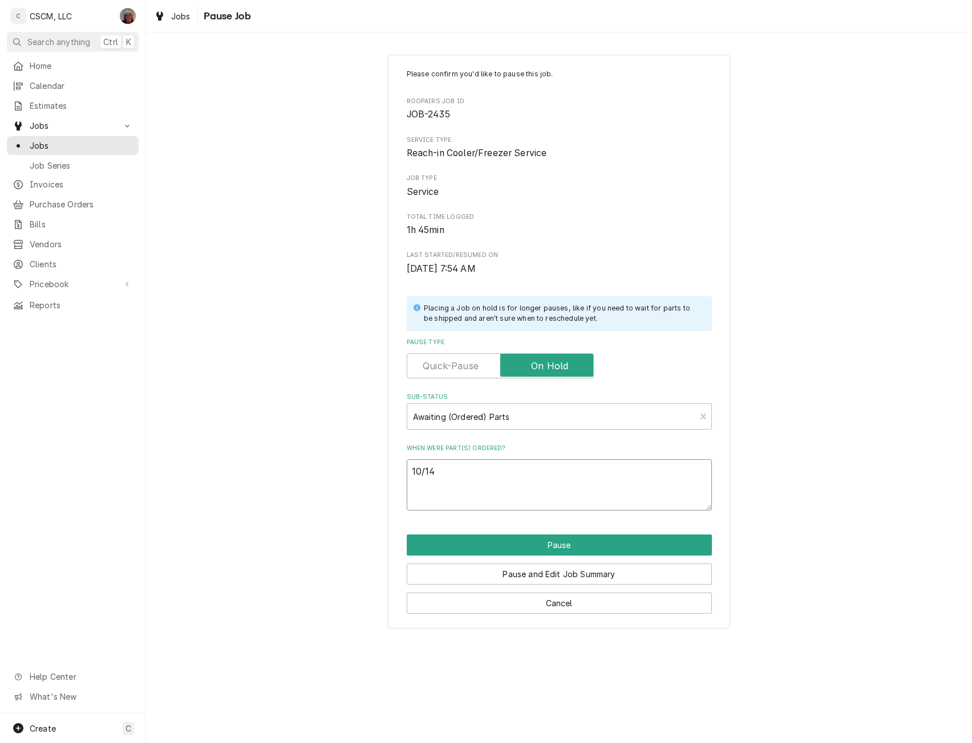
type textarea "x"
type textarea "10/14"
click at [428, 489] on textarea "10/14" at bounding box center [559, 485] width 305 height 51
paste textarea "True 985044 Filter Drier, 1/4" ODF Inlet/Outlet, Danfoss 023Z8250"
type textarea "x"
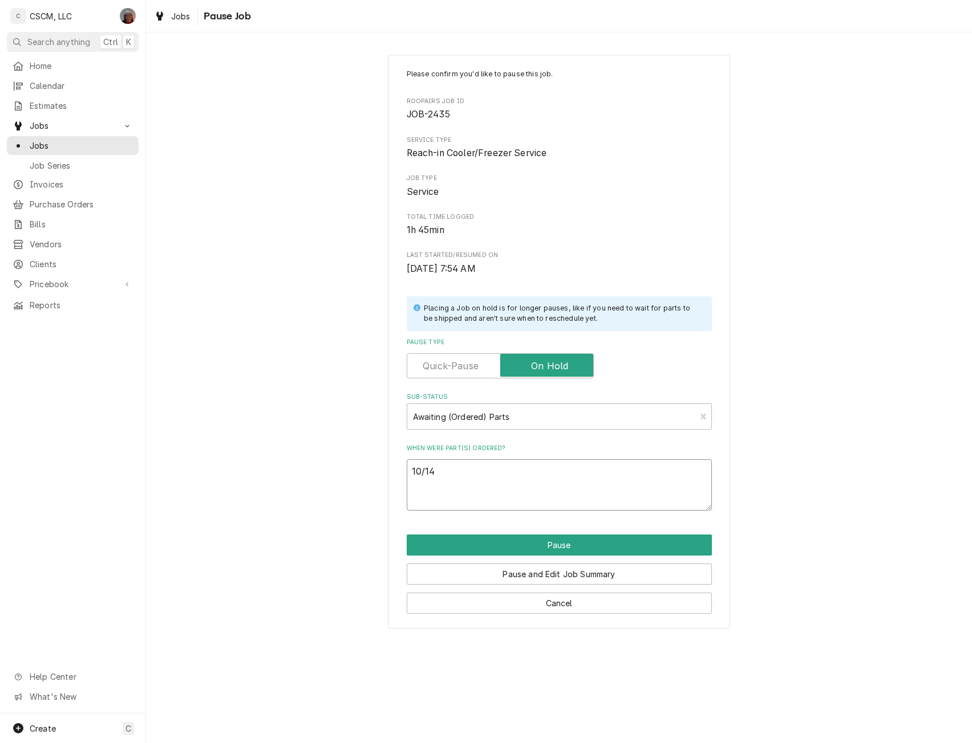
type textarea "10/14 True 985044 Filter Drier, 1/4" ODF Inlet/Outlet, Danfoss 023Z8250"
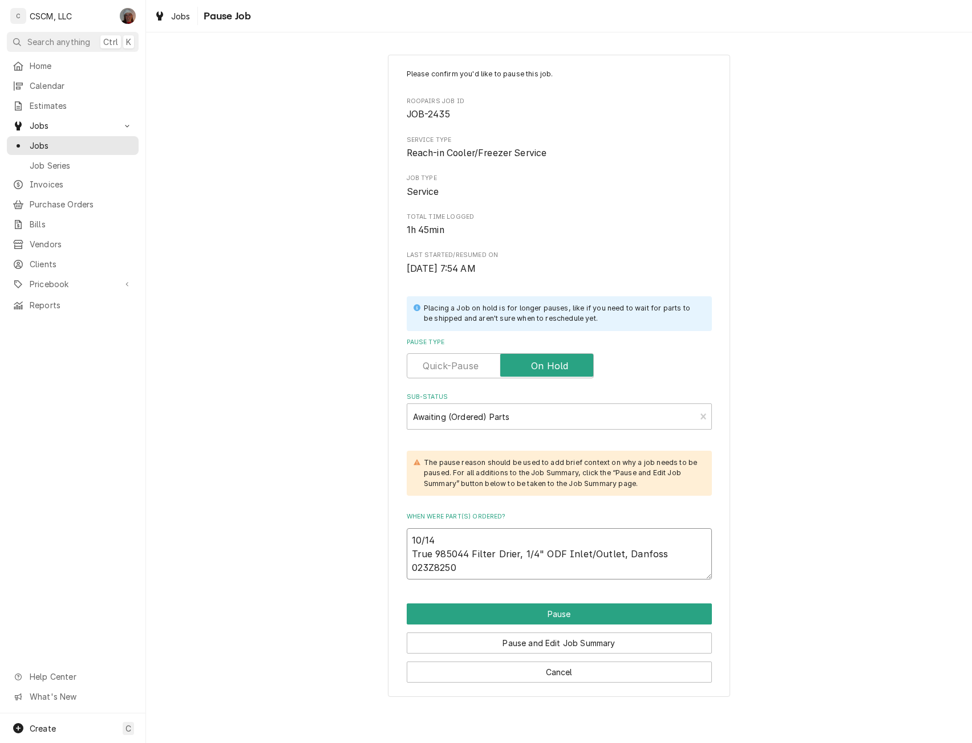
type textarea "x"
type textarea "10/14 True 985044 Filter Drier, 1/4" ODF Inlet/Outlet, Danfoss 023Z8250"
type textarea "x"
type textarea "10/14 True 985044 Filter Drier, 1/4" ODF Inlet/Outlet, Danfoss 023Z8250 P"
type textarea "x"
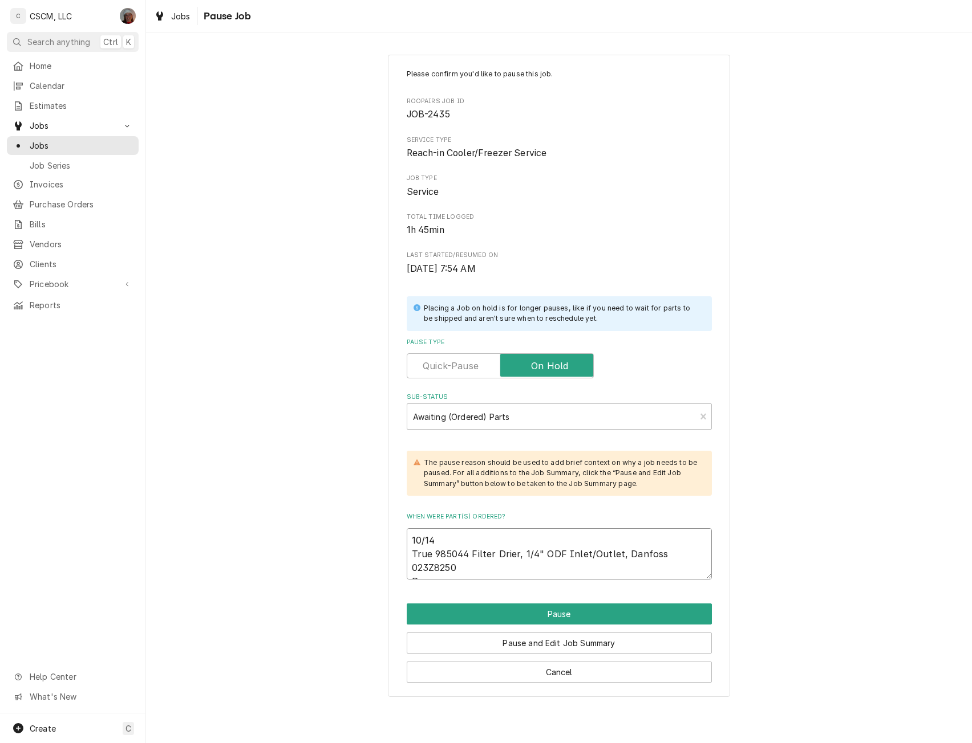
type textarea "10/14 True 985044 Filter Drier, 1/4" ODF Inlet/Outlet, Danfoss 023Z8250 PO"
type textarea "x"
type textarea "10/14 True 985044 Filter Drier, 1/4" ODF Inlet/Outlet, Danfoss 023Z8250 PO"
type textarea "x"
type textarea "10/14 True 985044 Filter Drier, 1/4" ODF Inlet/Outlet, Danfoss 023Z8250 PO @"
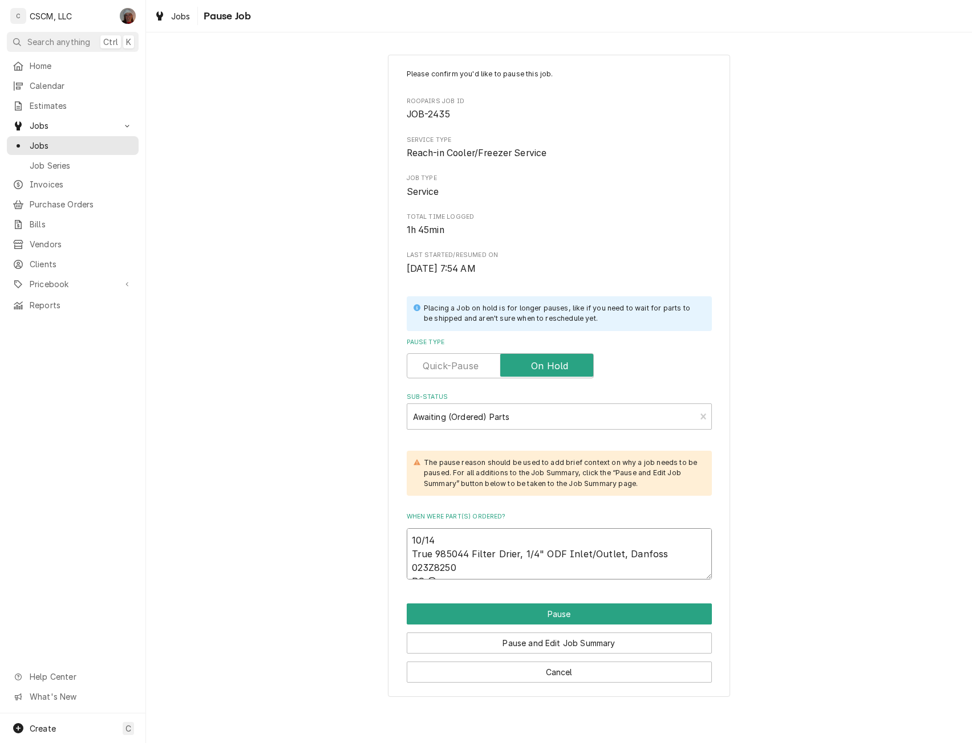
type textarea "x"
type textarea "10/14 True 985044 Filter Drier, 1/4" ODF Inlet/Outlet, Danfoss 023Z8250 PO @"
type textarea "x"
type textarea "10/14 True 985044 Filter Drier, 1/4" ODF Inlet/Outlet, Danfoss 023Z8250 PO @"
type textarea "x"
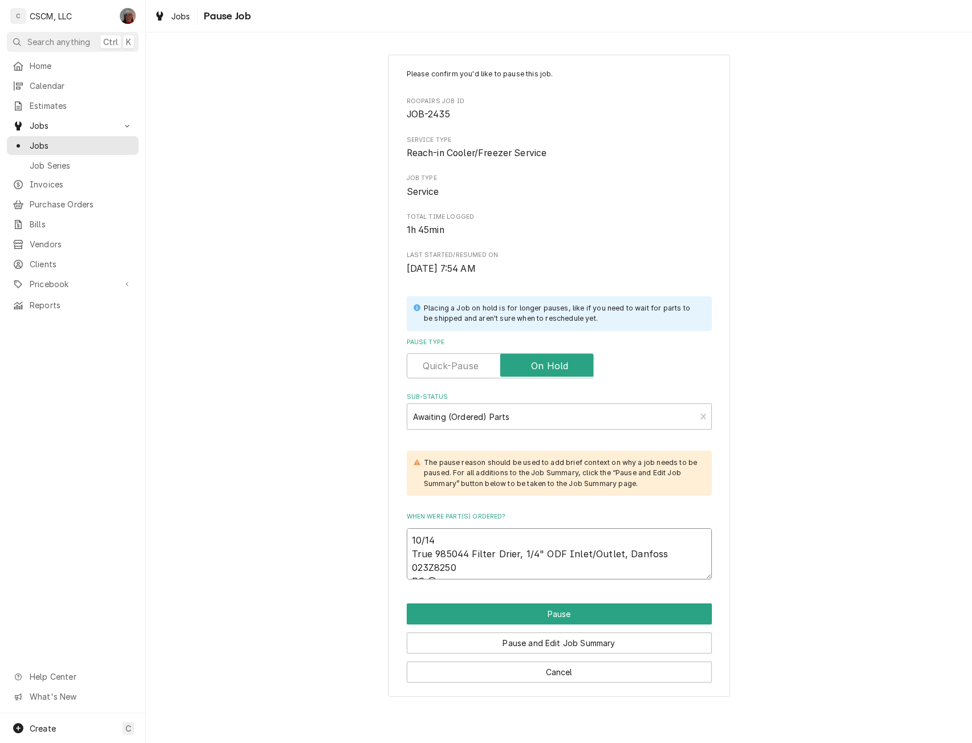
type textarea "10/14 True 985044 Filter Drier, 1/4" ODF Inlet/Outlet, Danfoss 023Z8250 PO"
type textarea "x"
type textarea "10/14 True 985044 Filter Drier, 1/4" ODF Inlet/Outlet, Danfoss 023Z8250 PO #"
type textarea "x"
type textarea "10/14 True 985044 Filter Drier, 1/4" ODF Inlet/Outlet, Danfoss 023Z8250 PO # 8"
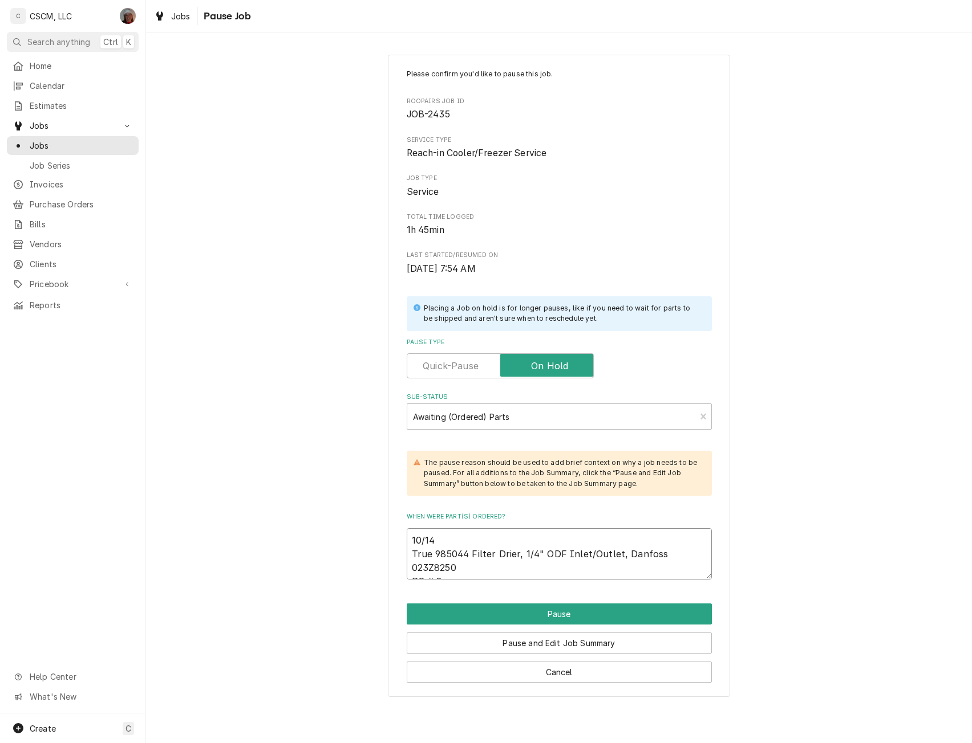
type textarea "x"
type textarea "10/14 True 985044 Filter Drier, 1/4" ODF Inlet/Outlet, Danfoss 023Z8250 PO # 86"
type textarea "x"
type textarea "10/14 True 985044 Filter Drier, 1/4" ODF Inlet/Outlet, Danfoss 023Z8250 PO # 860"
click at [569, 608] on button "Pause" at bounding box center [559, 614] width 305 height 21
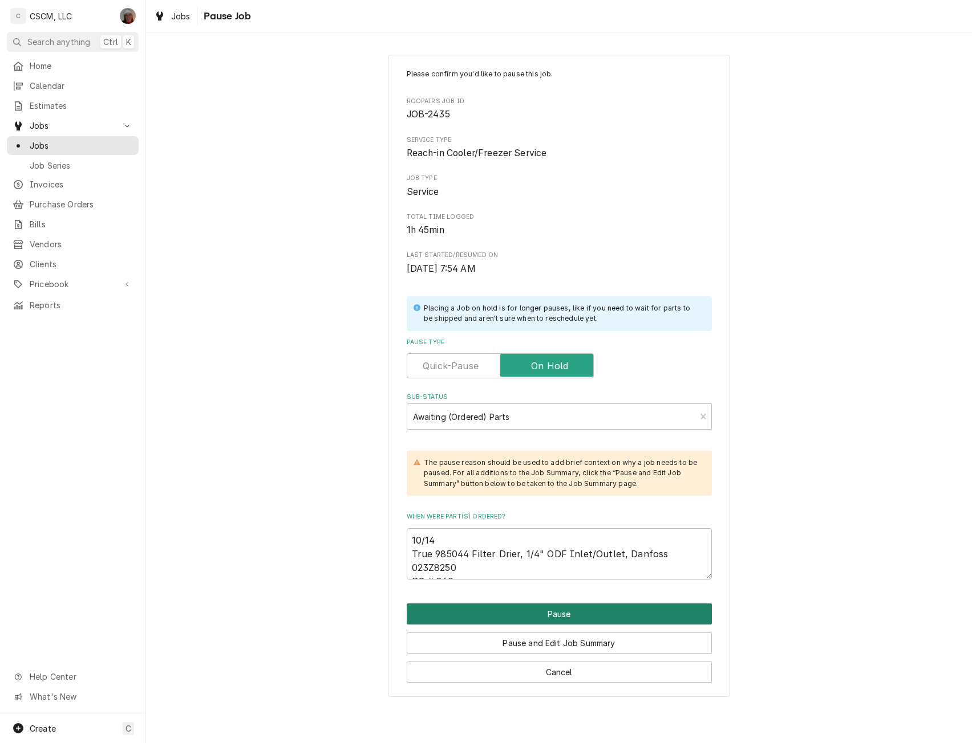
type textarea "x"
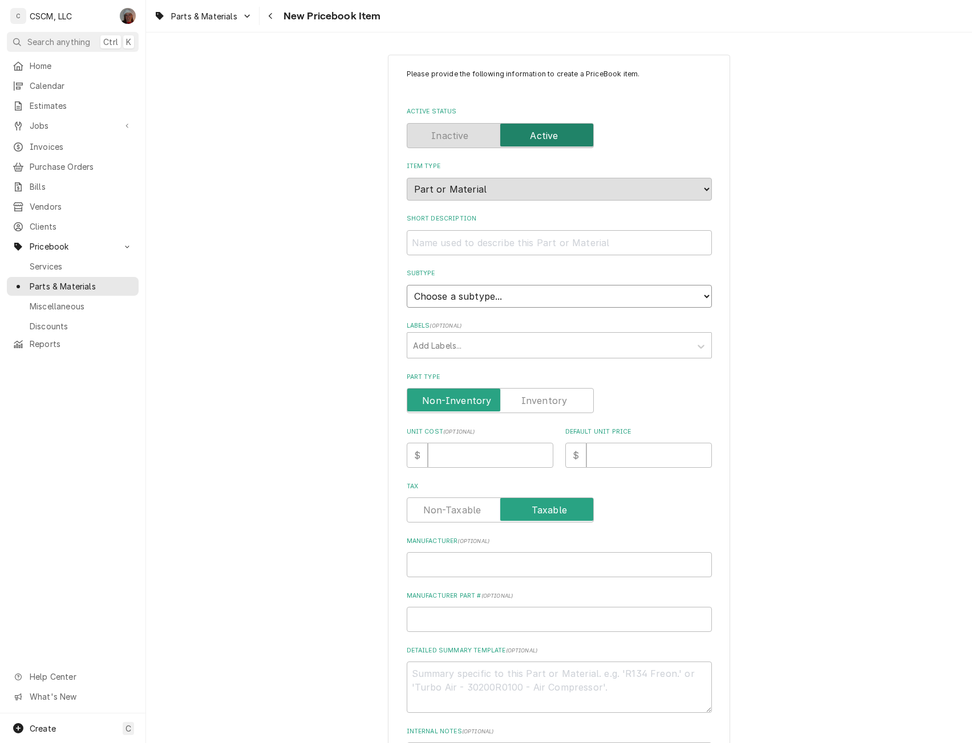
click at [542, 302] on select "Choose a subtype... Equipment Part Refrigerant Supply or Material Tool" at bounding box center [559, 296] width 305 height 23
select select "148"
click at [407, 285] on select "Choose a subtype... Equipment Part Refrigerant Supply or Material Tool" at bounding box center [559, 296] width 305 height 23
type textarea "x"
click at [539, 401] on label "Part Type" at bounding box center [500, 400] width 187 height 25
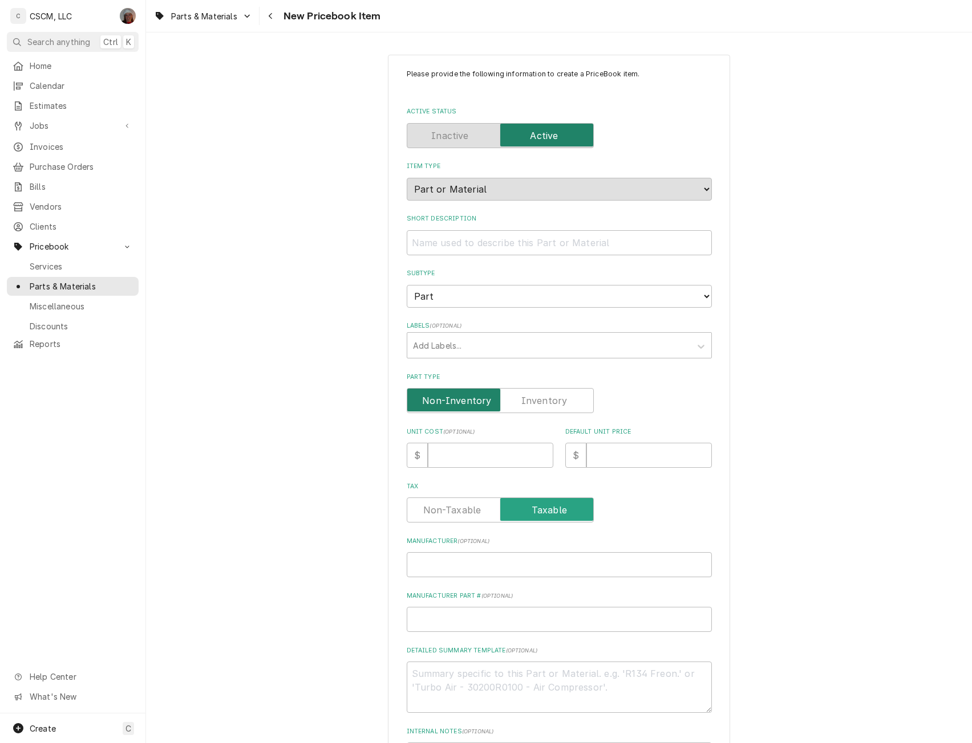
click at [539, 401] on input "Part Type" at bounding box center [500, 400] width 177 height 25
checkbox input "true"
type textarea "x"
click at [440, 458] on input "Unit Cost ( optional )" at bounding box center [490, 455] width 125 height 25
type input "8"
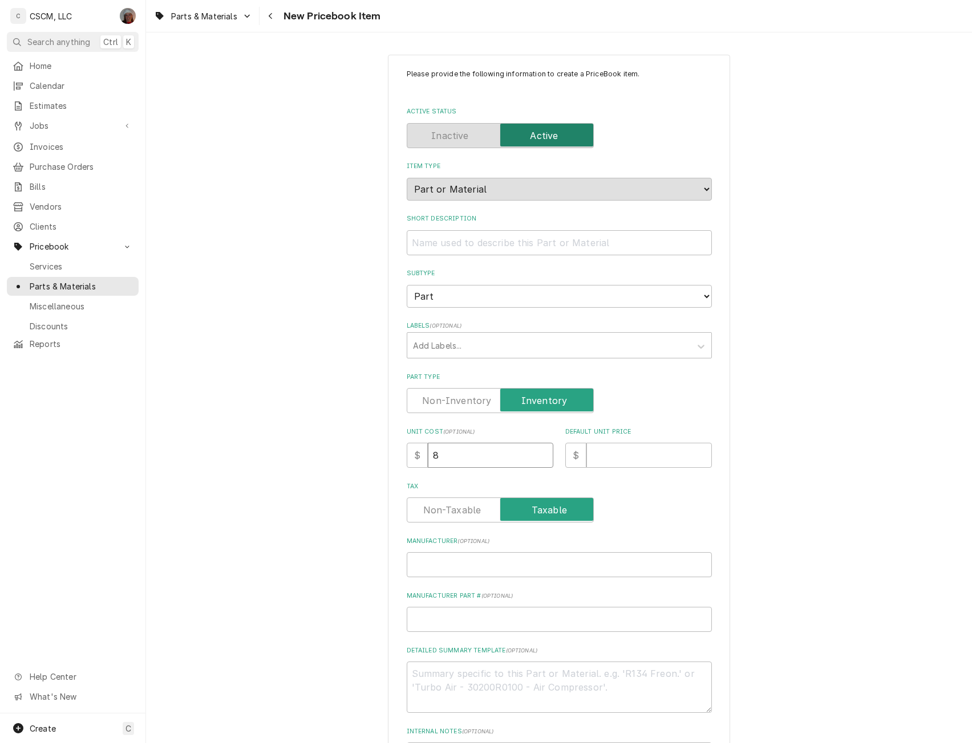
type textarea "x"
type input "80"
type textarea "x"
type input "80.7"
type textarea "x"
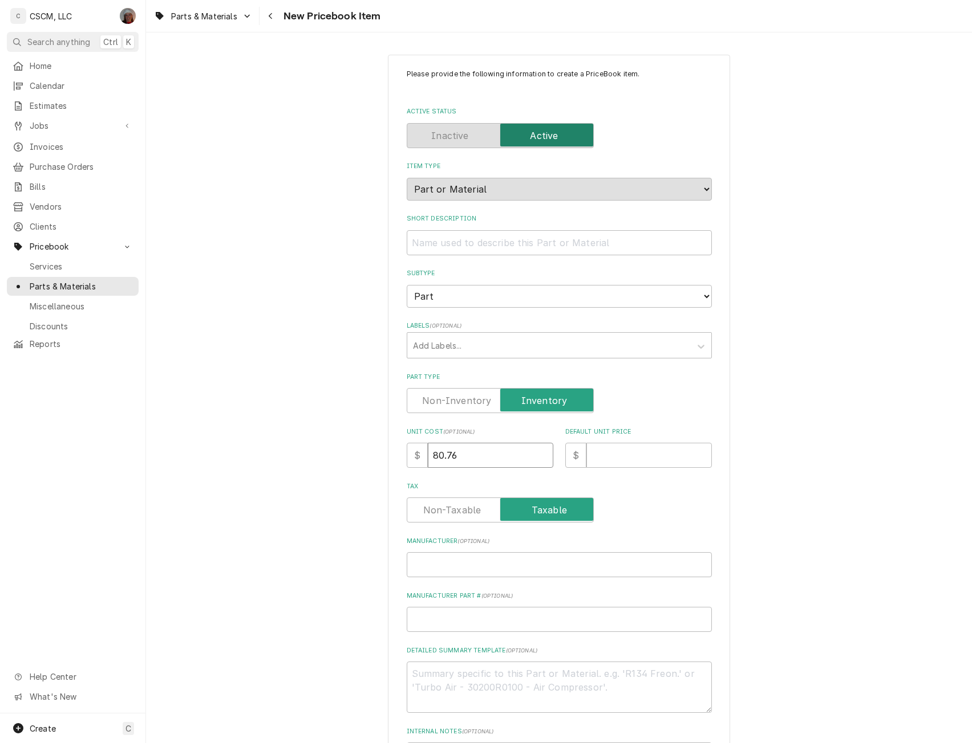
type input "80.76"
click at [600, 456] on input "Default Unit Price" at bounding box center [648, 455] width 125 height 25
type textarea "x"
type input "1"
type textarea "x"
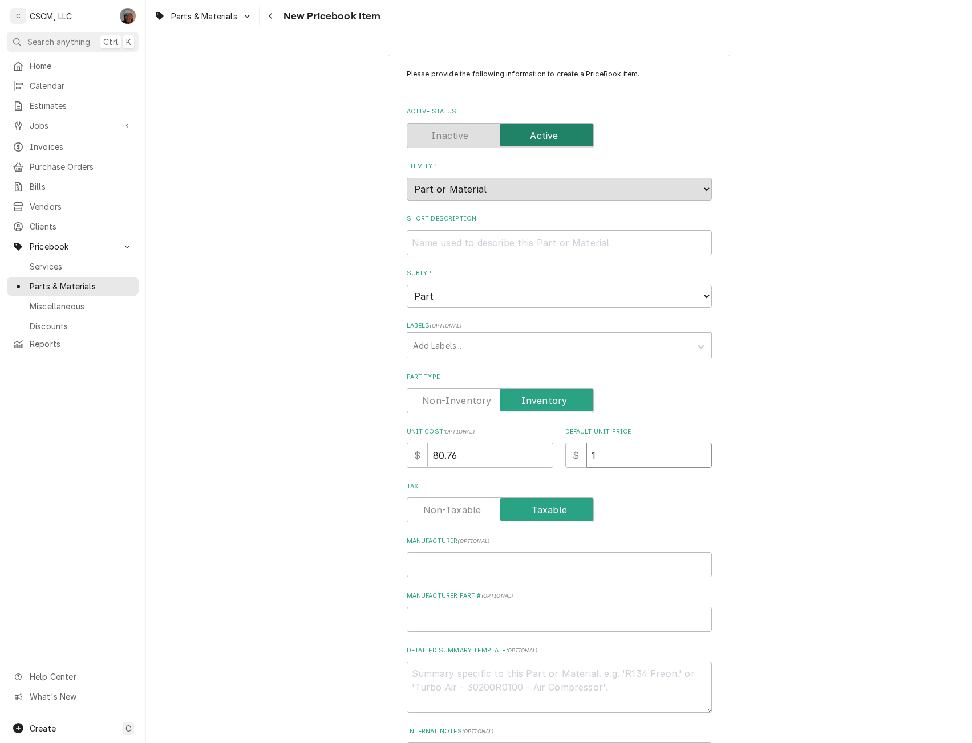
type input "11"
type textarea "x"
type input "112"
type textarea "x"
type input "112.1"
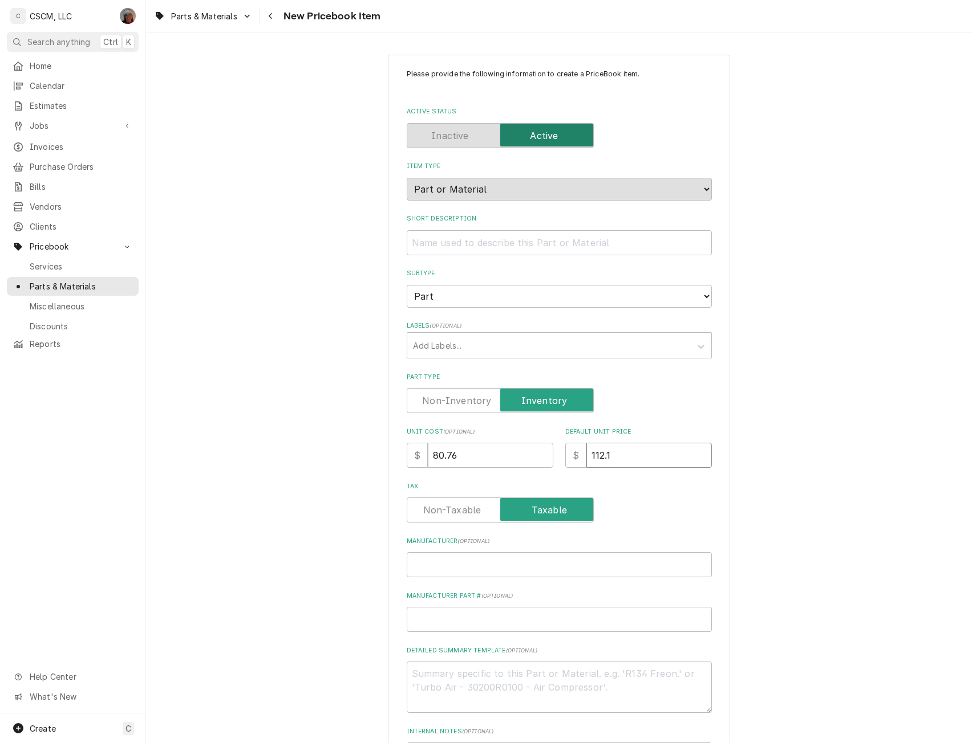
type textarea "x"
type input "112.16"
click at [453, 559] on input "Manufacturer ( optional )" at bounding box center [559, 564] width 305 height 25
type textarea "x"
type input "T"
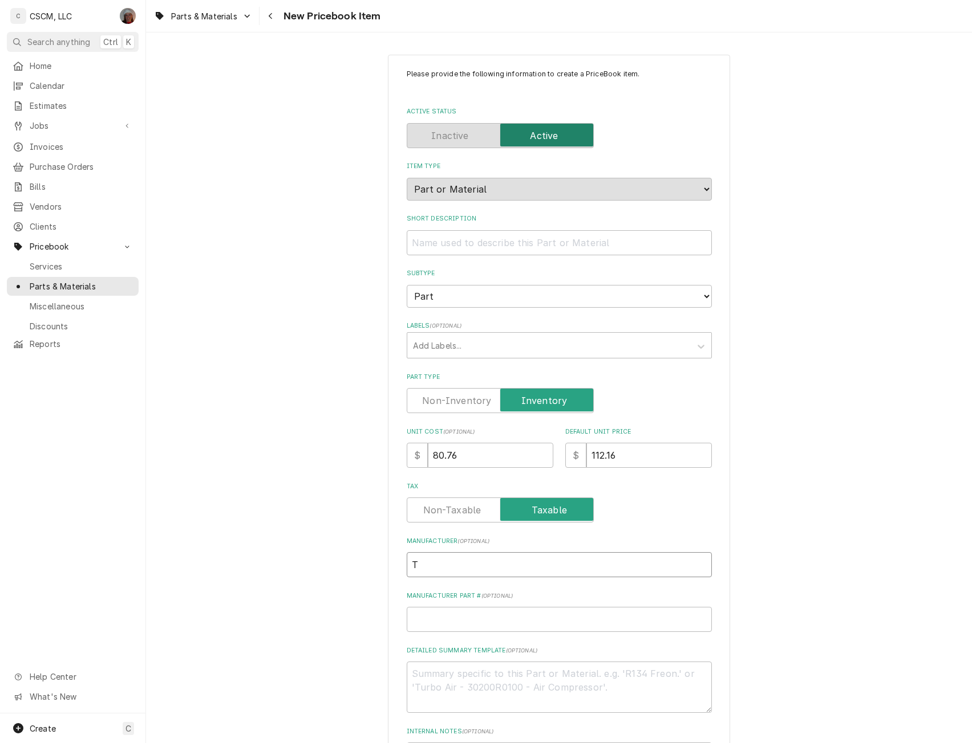
type textarea "x"
type input "Tr"
type textarea "x"
type input "Tru"
type textarea "x"
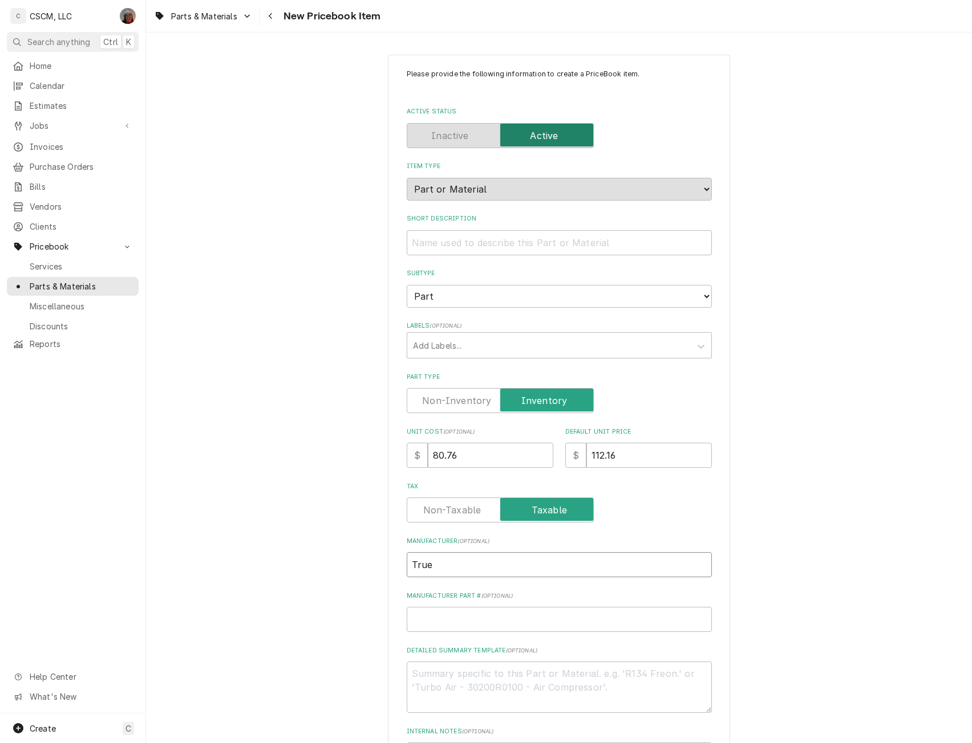
type input "True"
click at [426, 624] on input "Manufacturer Part # ( optional )" at bounding box center [559, 619] width 305 height 25
paste input "985044"
type textarea "x"
type input "985044"
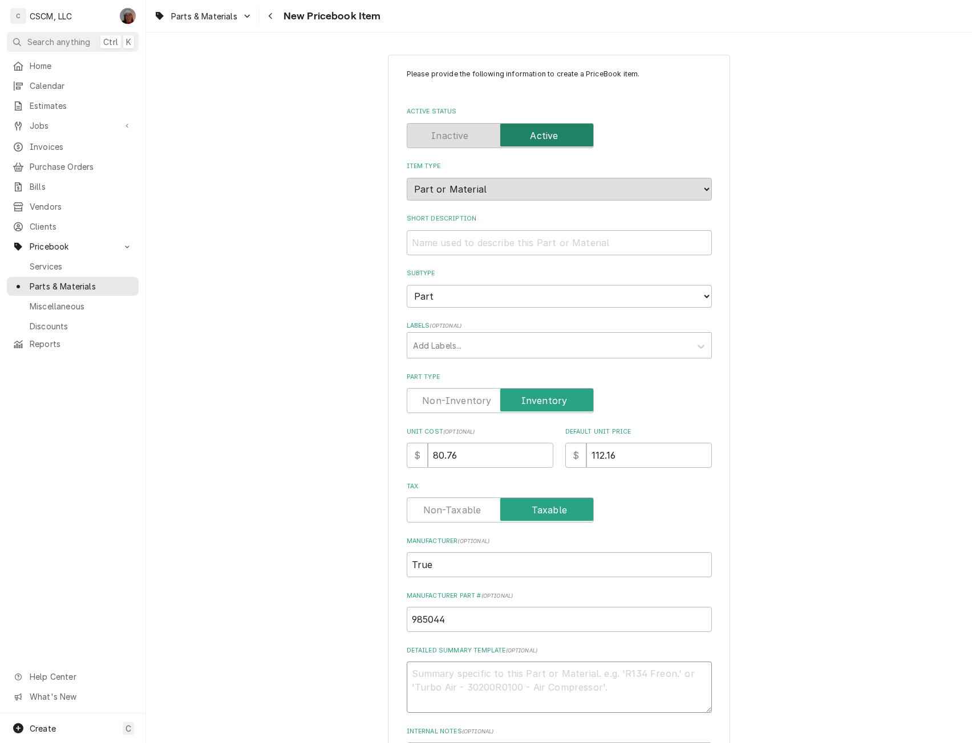
click at [428, 684] on textarea "Detailed Summary Template ( optional )" at bounding box center [559, 687] width 305 height 51
paste textarea "985044"
type textarea "x"
type textarea "985044"
click at [418, 251] on input "Short Description" at bounding box center [559, 242] width 305 height 25
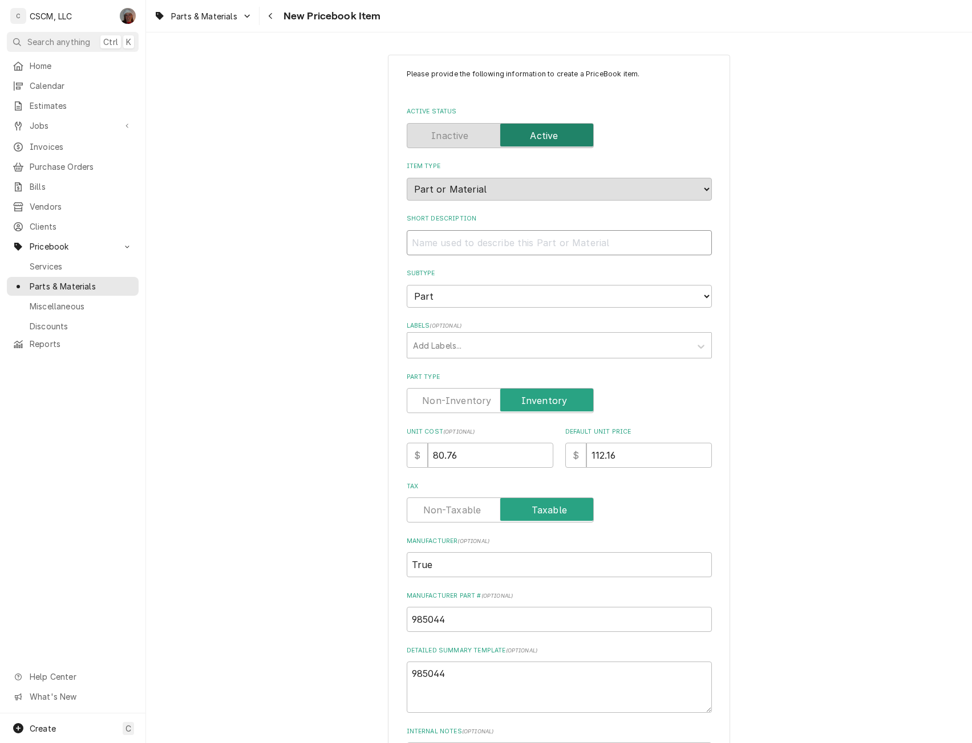
paste input "Filter Drier, 1/4" ODF Inlet/Outlet, Danfoss 023Z8250"
type textarea "x"
type input "Filter Drier, 1/4" ODF Inlet/Outlet, Danfoss 023Z8250"
click at [452, 688] on textarea "985044" at bounding box center [559, 687] width 305 height 51
type textarea "x"
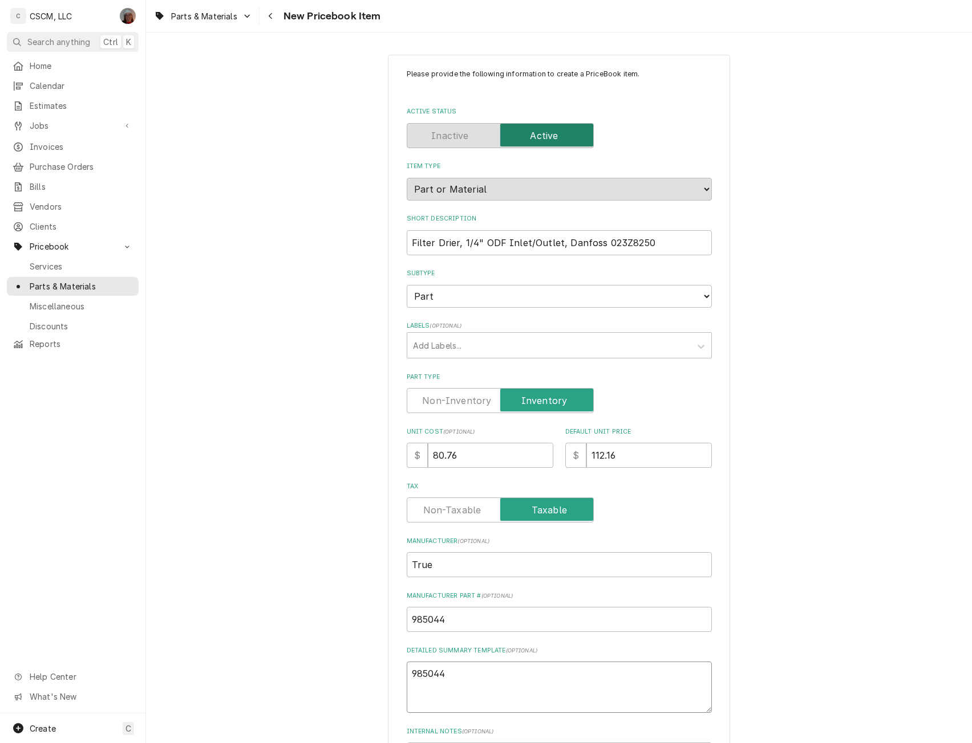
type textarea "985044"
paste textarea "Filter Drier, 1/4" ODF Inlet/Outlet, Danfoss 023Z8250"
type textarea "x"
type textarea "985044 Filter Drier, 1/4" ODF Inlet/Outlet, Danfoss 023Z8250"
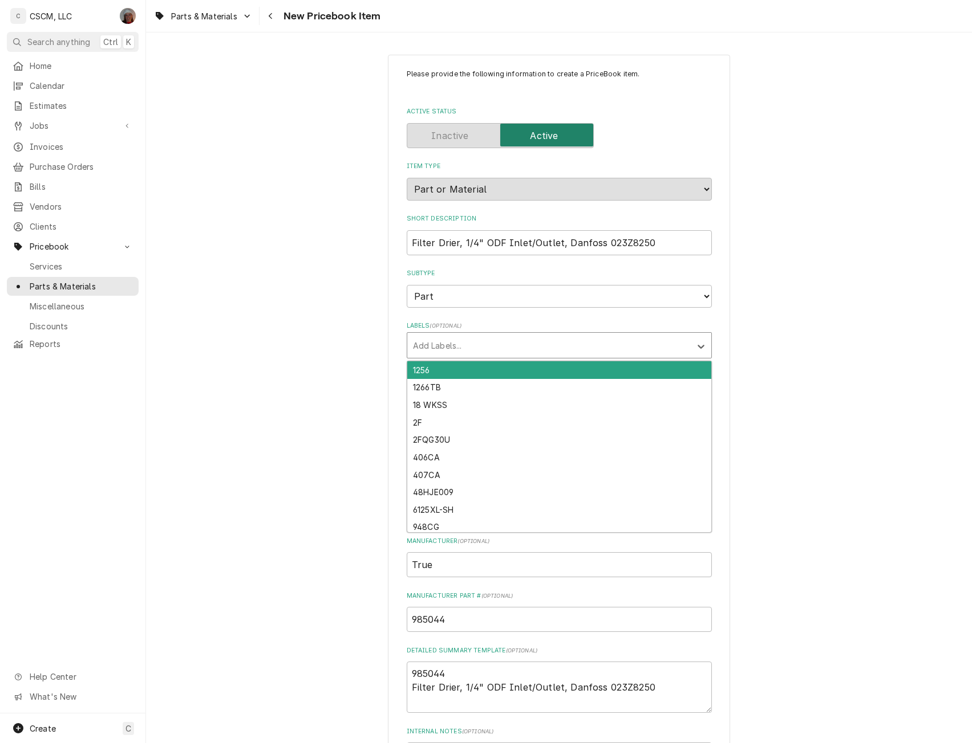
click at [440, 347] on div "Labels" at bounding box center [549, 345] width 272 height 21
type input "stg"
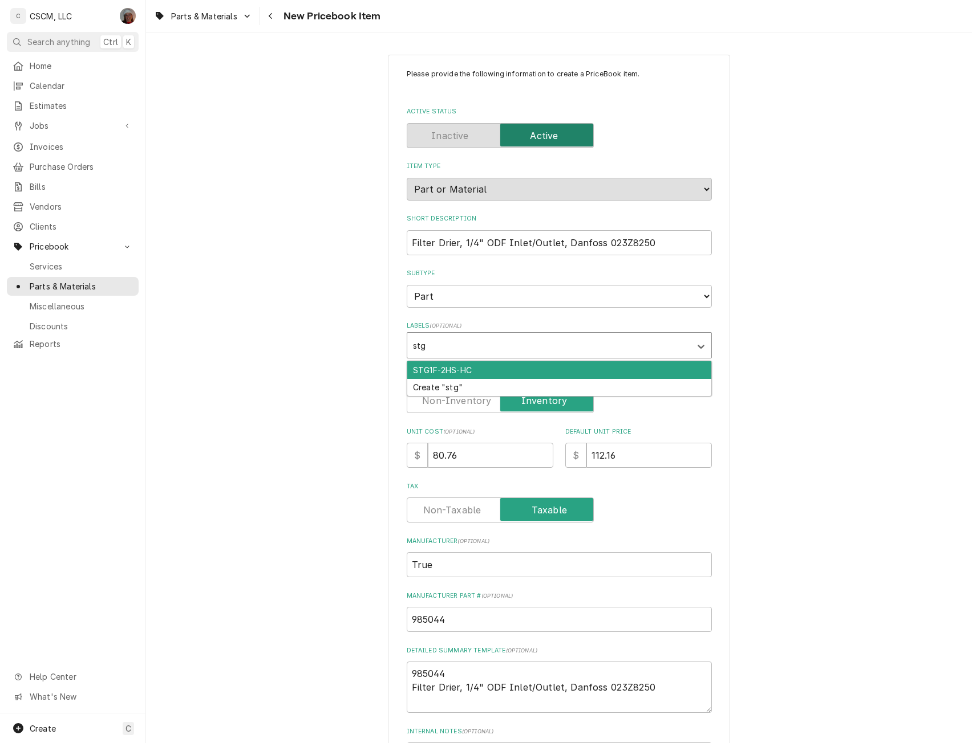
click at [424, 373] on div "STG1F-2HS-HC" at bounding box center [559, 370] width 304 height 18
type textarea "x"
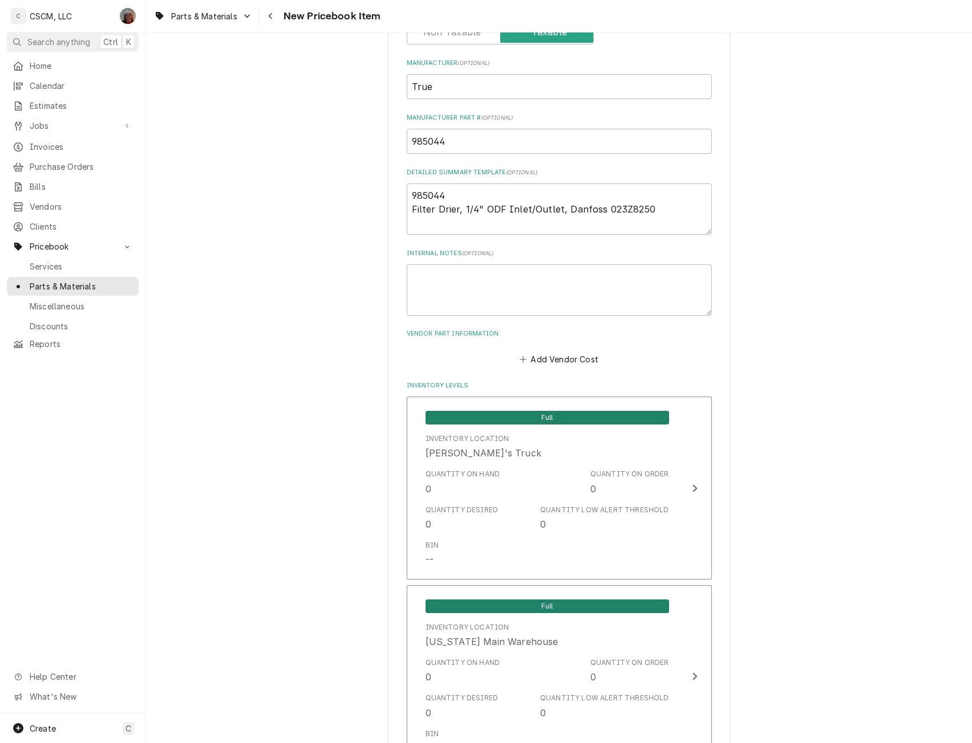
scroll to position [497, 0]
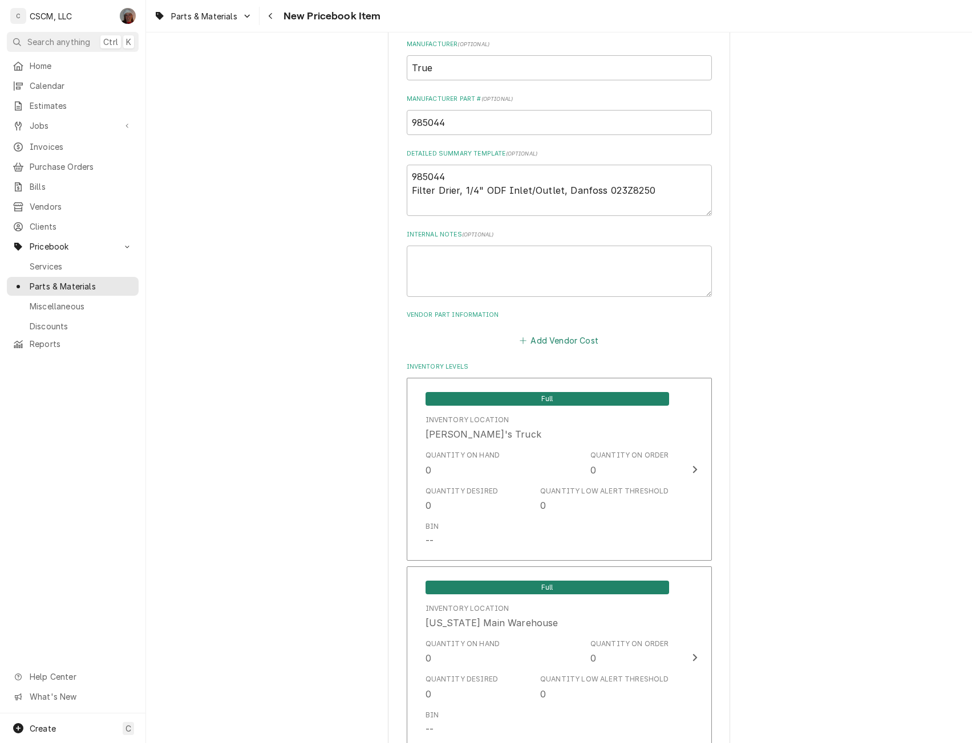
click at [540, 345] on button "Add Vendor Cost" at bounding box center [559, 340] width 83 height 16
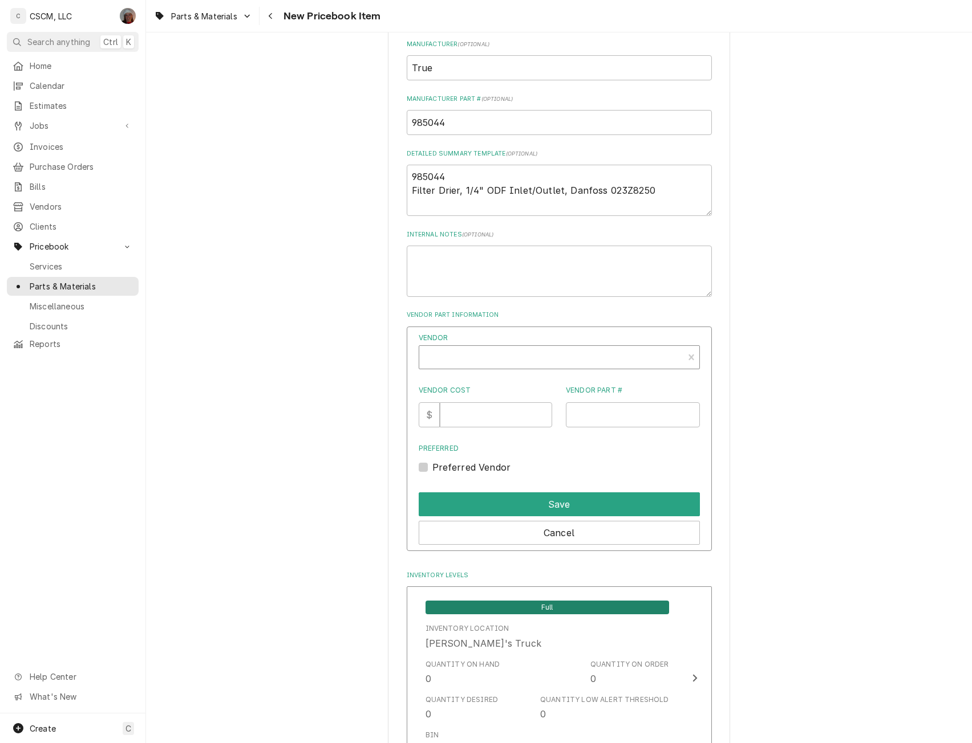
type textarea "x"
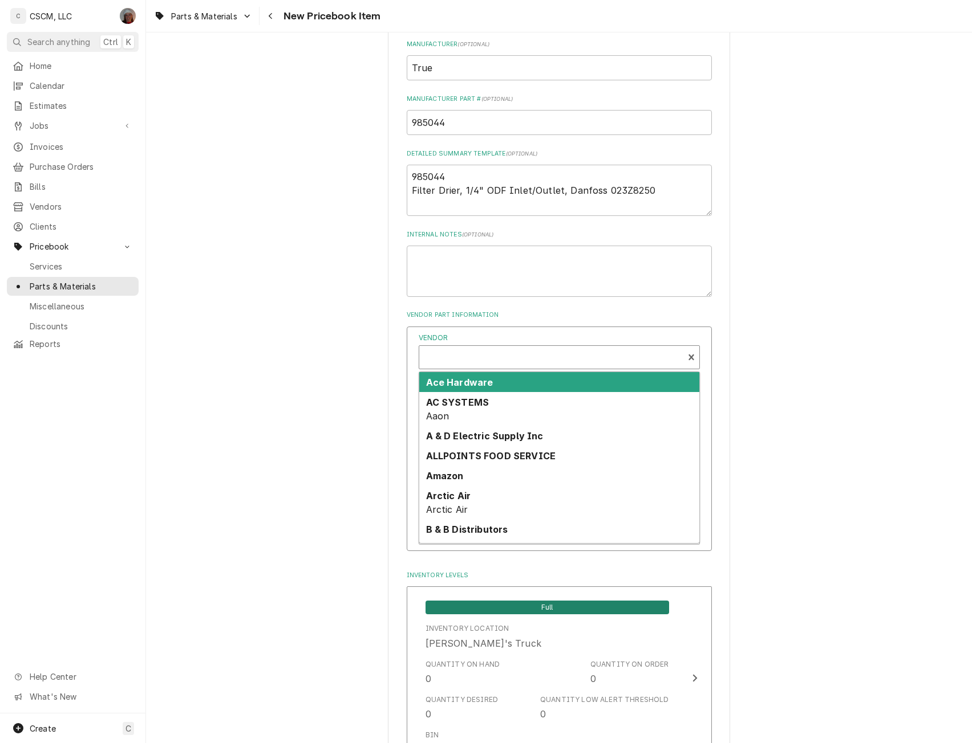
scroll to position [3, 0]
click at [483, 357] on div "Vendor" at bounding box center [551, 358] width 253 height 27
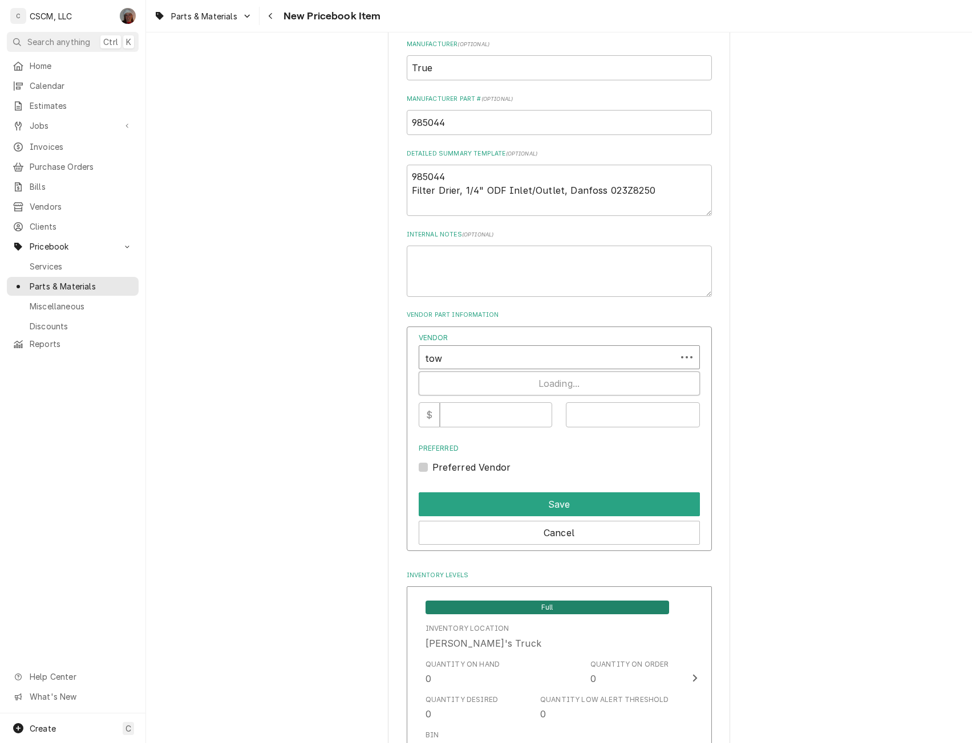
type input "town"
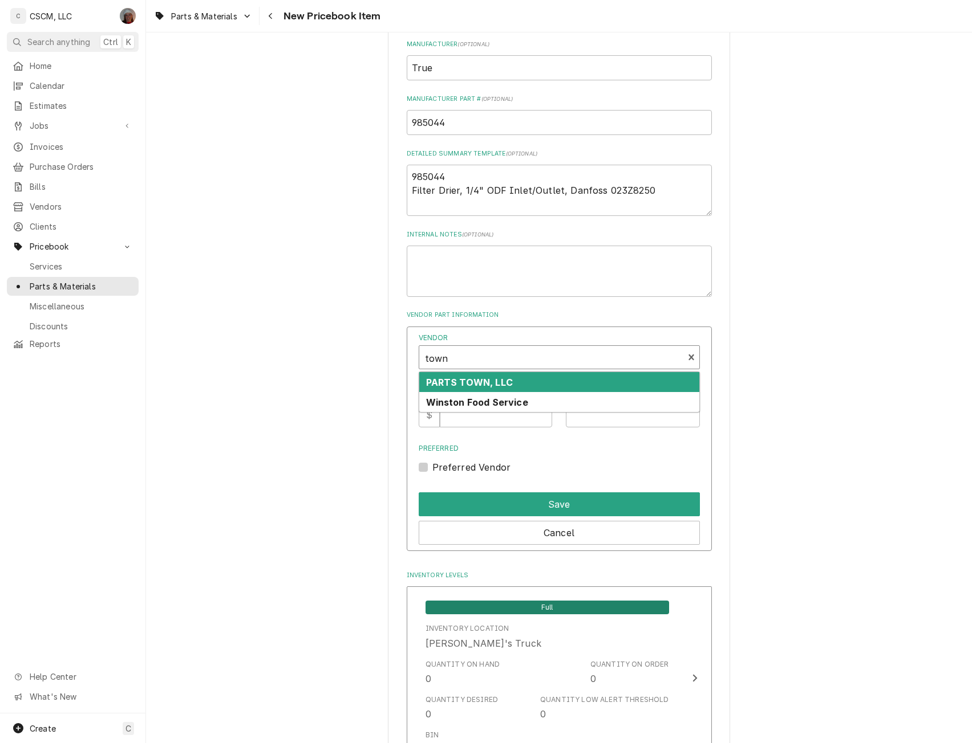
click at [460, 383] on strong "PARTS TOWN, LLC" at bounding box center [469, 382] width 87 height 11
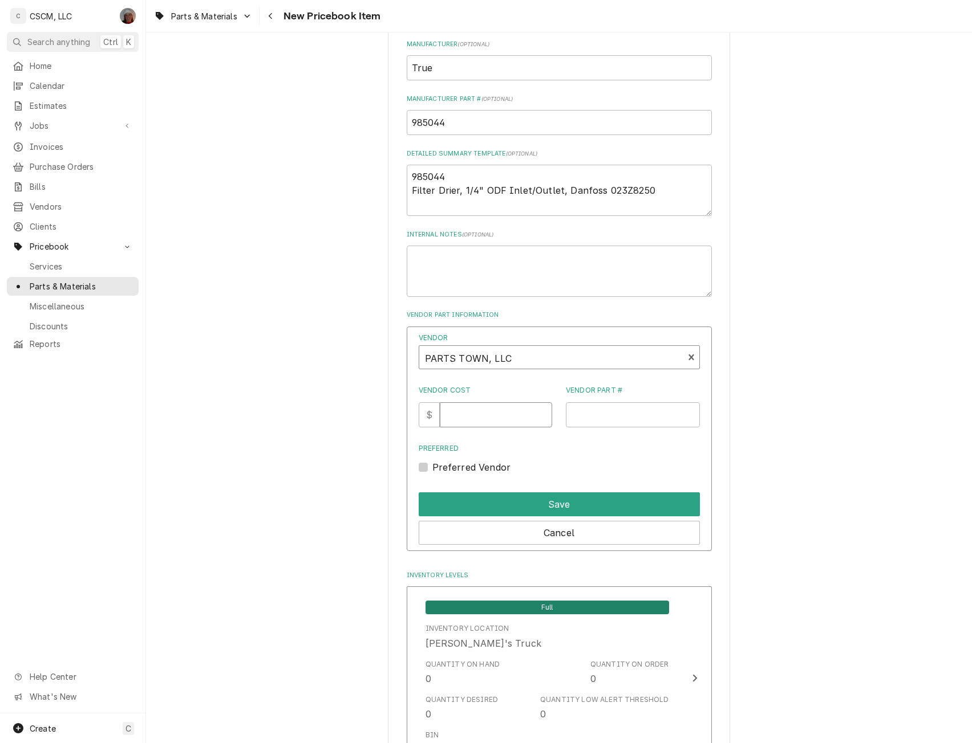
click at [460, 411] on input "Vendor Cost" at bounding box center [496, 415] width 112 height 25
type input "80.76"
click at [574, 413] on input "Vendor Part #" at bounding box center [633, 415] width 134 height 25
paste input "TRUE985044"
click at [578, 413] on input "TRUE985044" at bounding box center [633, 415] width 134 height 25
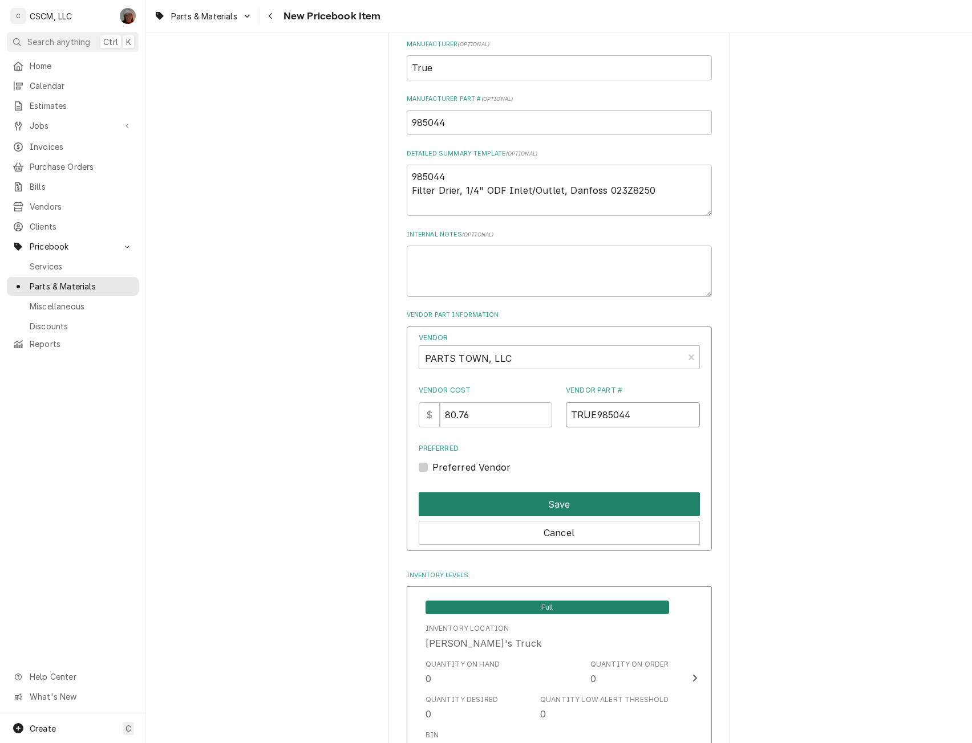
type input "TRUE985044"
click at [550, 503] on button "Save" at bounding box center [558, 505] width 281 height 24
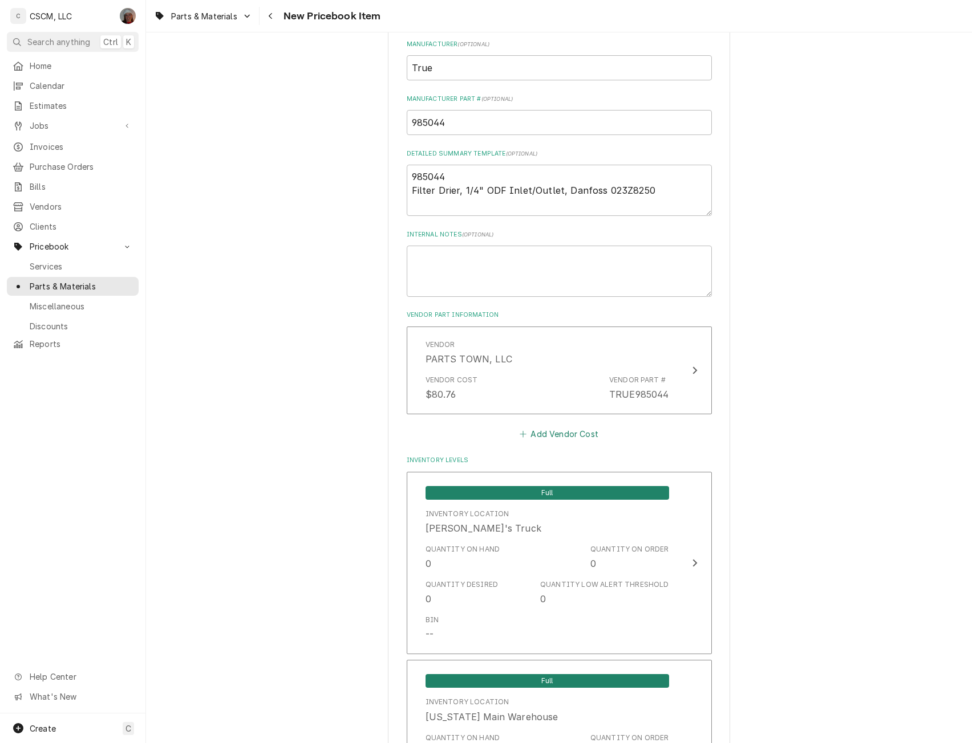
click at [555, 434] on button "Add Vendor Cost" at bounding box center [559, 434] width 83 height 16
type textarea "x"
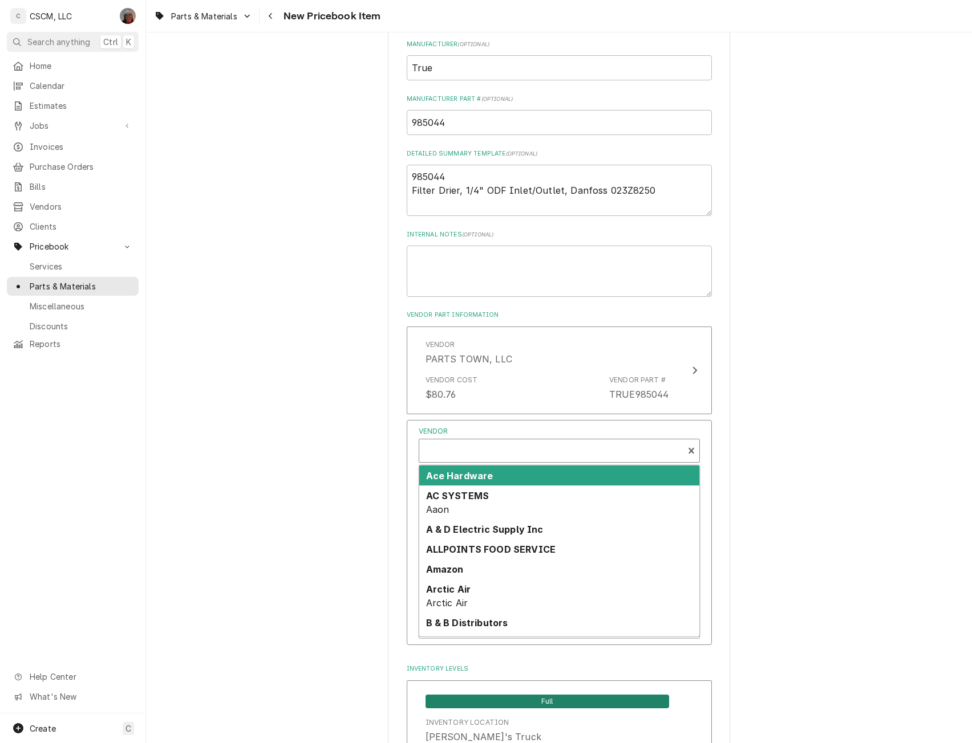
click at [454, 453] on div "Vendor" at bounding box center [551, 451] width 253 height 27
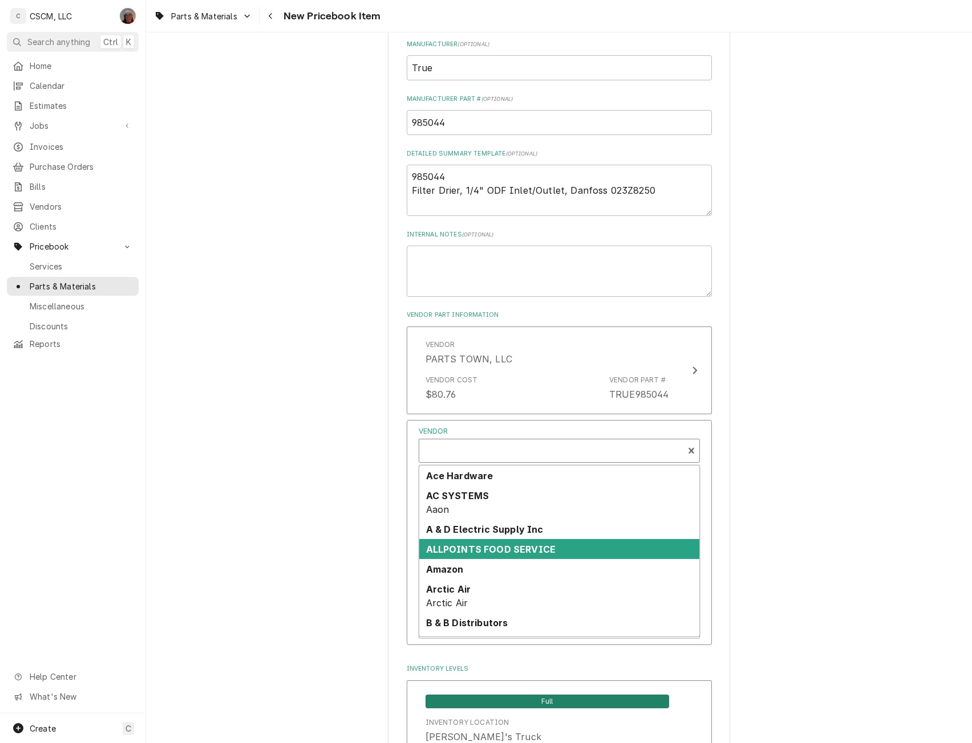
click at [476, 552] on strong "ALLPOINTS FOOD SERVICE" at bounding box center [491, 549] width 130 height 11
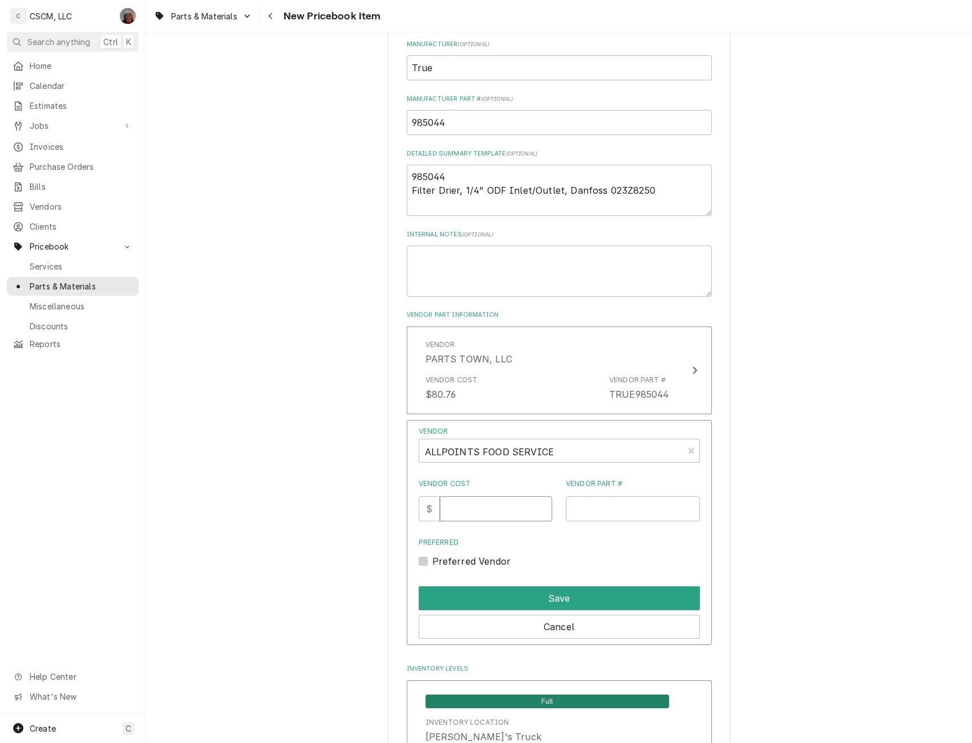
click at [468, 504] on input "Vendor Cost" at bounding box center [496, 509] width 112 height 25
type input "52.34"
type input "8026478"
click at [543, 594] on button "Save" at bounding box center [558, 599] width 281 height 24
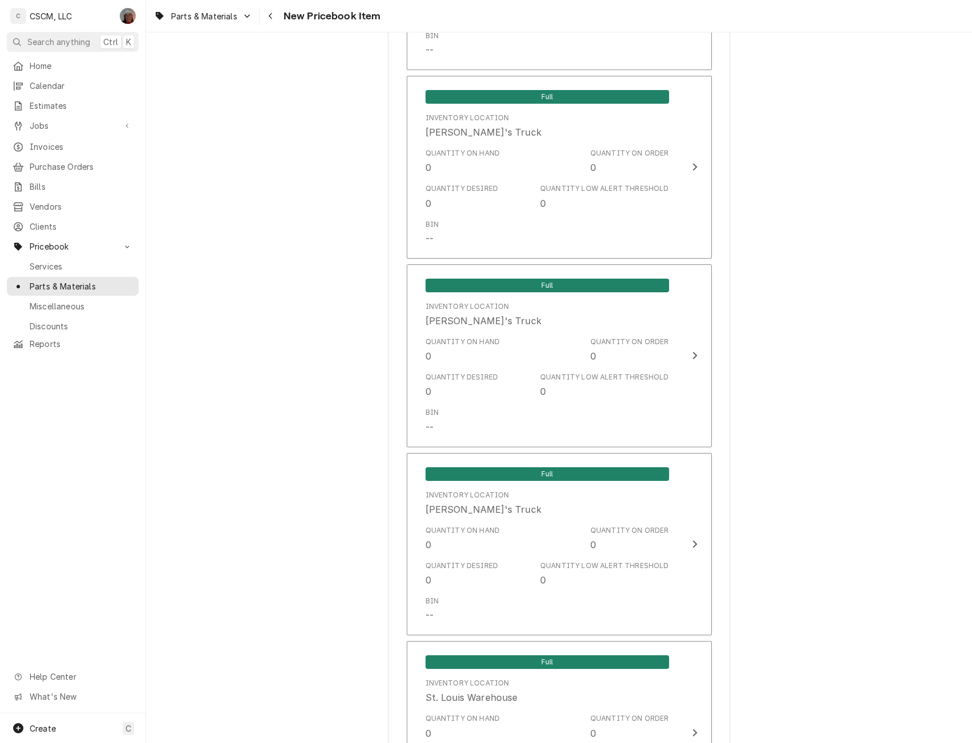
scroll to position [2275, 0]
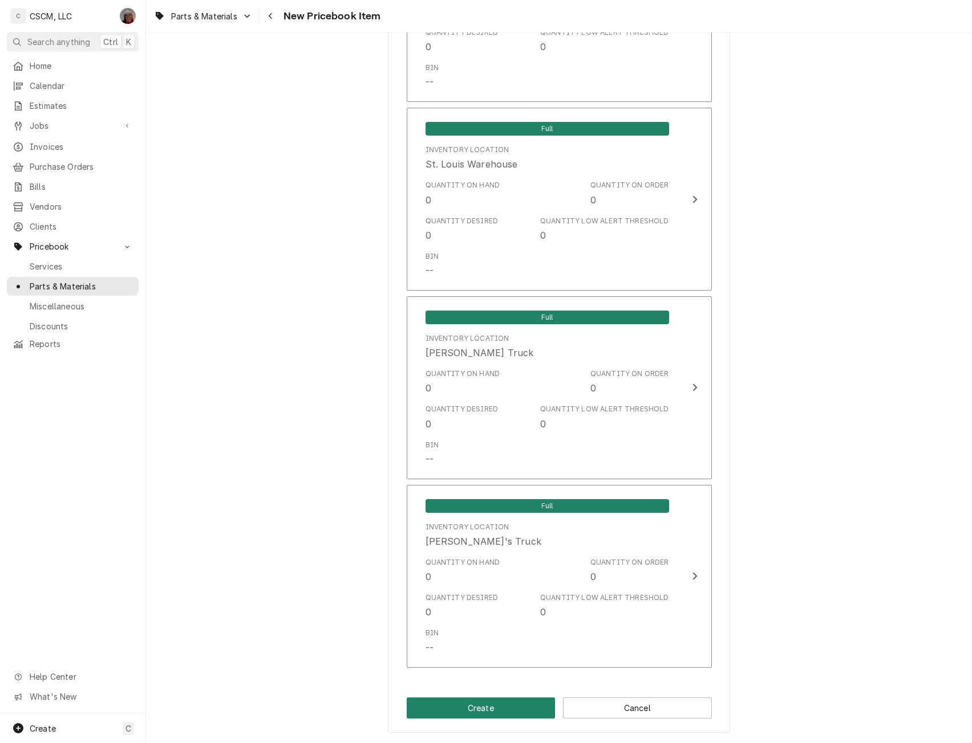
click at [477, 703] on button "Create" at bounding box center [481, 708] width 149 height 21
type textarea "x"
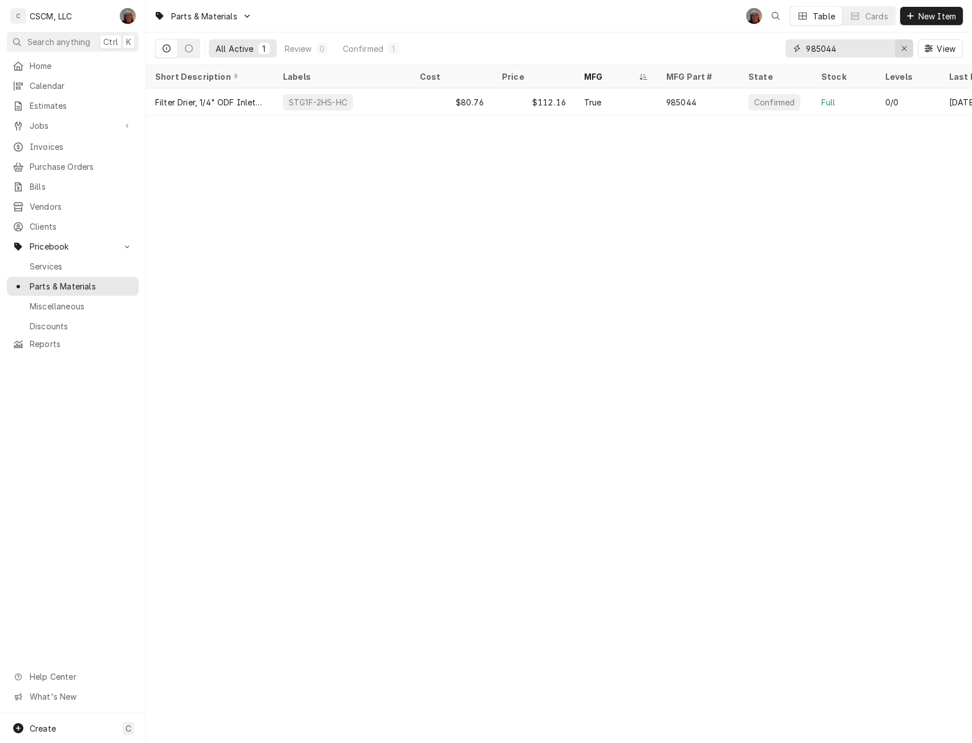
click at [905, 45] on icon "Erase input" at bounding box center [904, 48] width 6 height 8
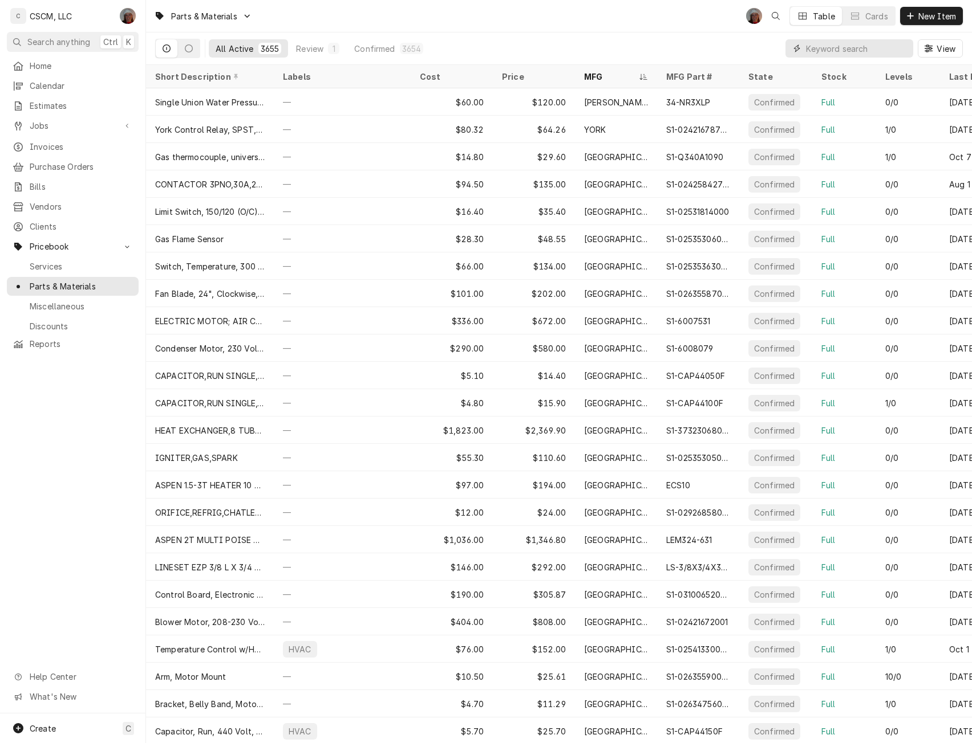
click at [814, 51] on input "Dynamic Content Wrapper" at bounding box center [856, 48] width 101 height 18
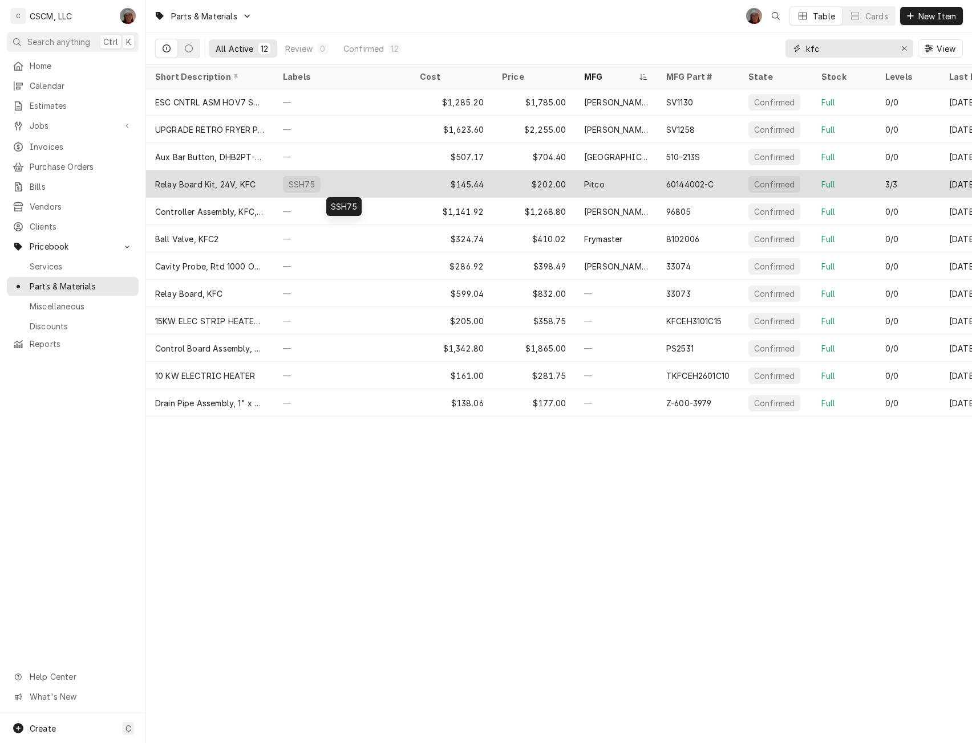
type input "kfc"
click at [357, 191] on div "SSH75" at bounding box center [342, 183] width 137 height 27
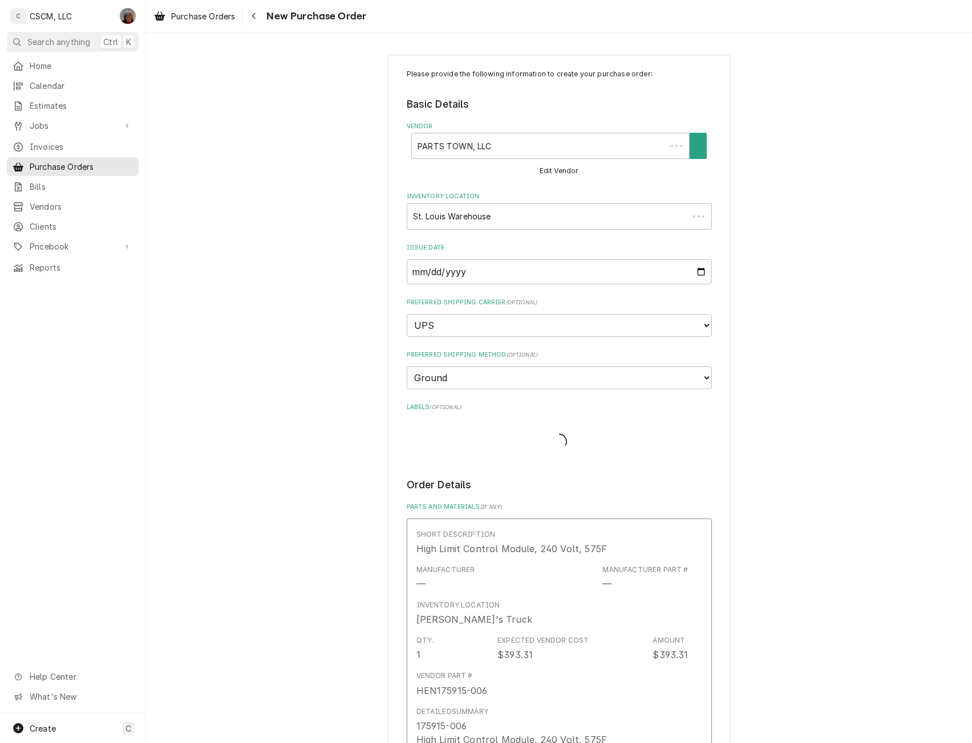
type textarea "x"
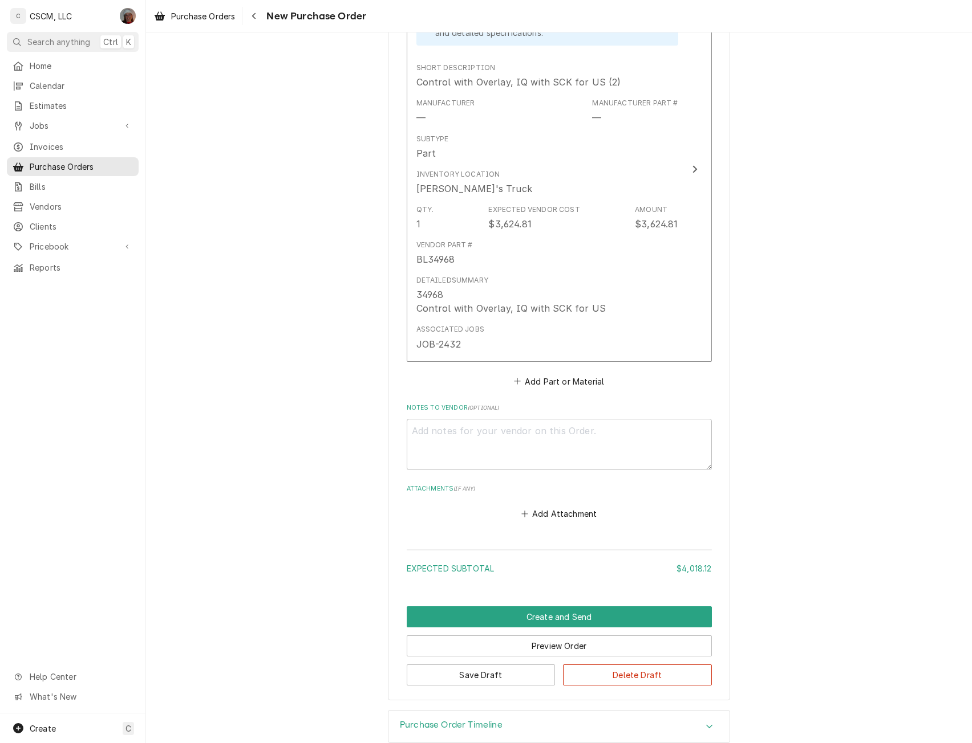
scroll to position [864, 0]
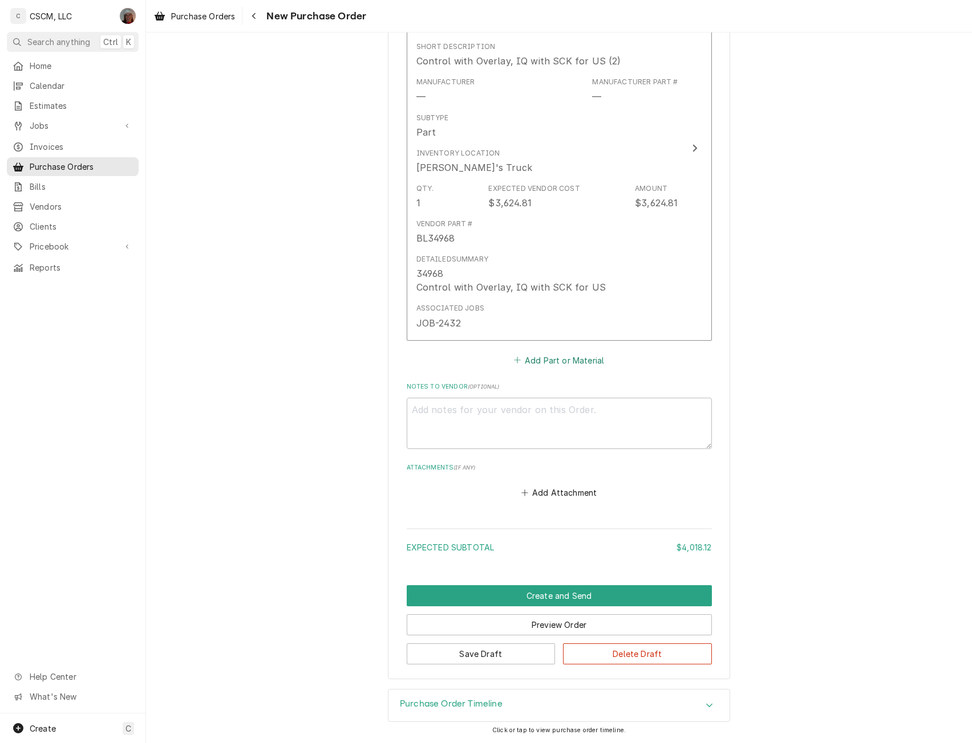
click at [550, 358] on button "Add Part or Material" at bounding box center [558, 360] width 94 height 16
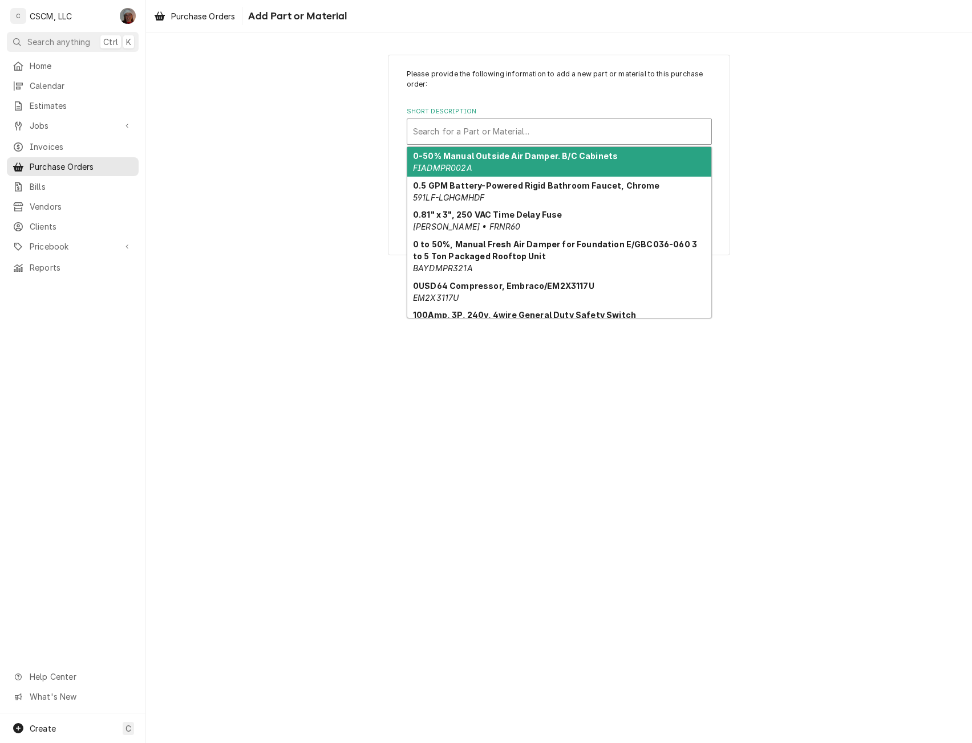
click at [466, 128] on div "Short Description" at bounding box center [559, 131] width 292 height 21
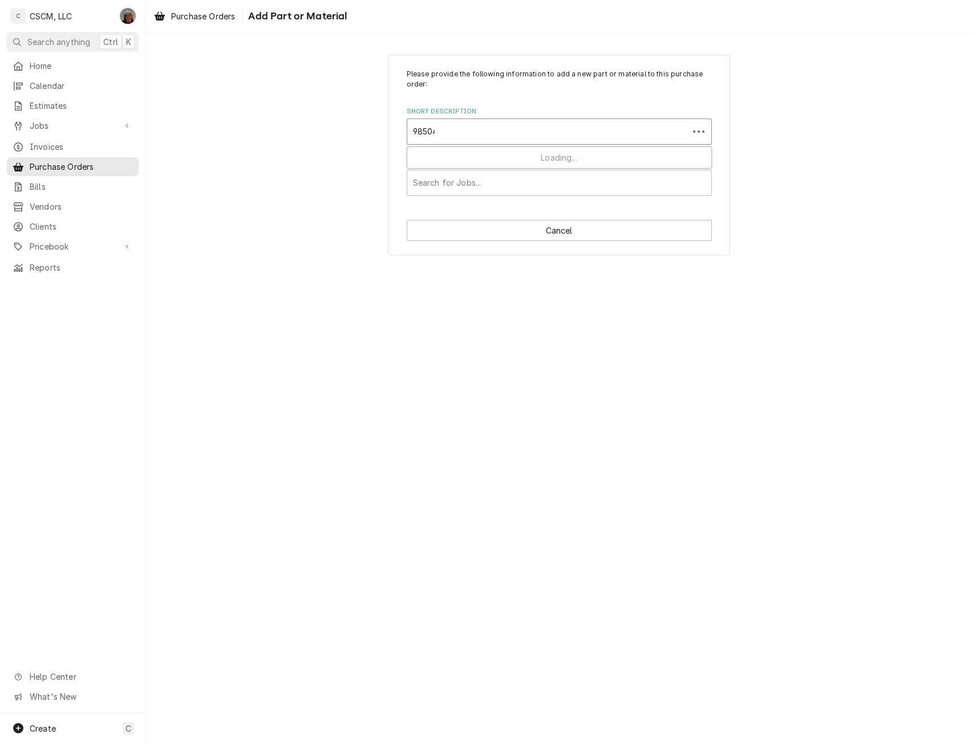
type input "985044"
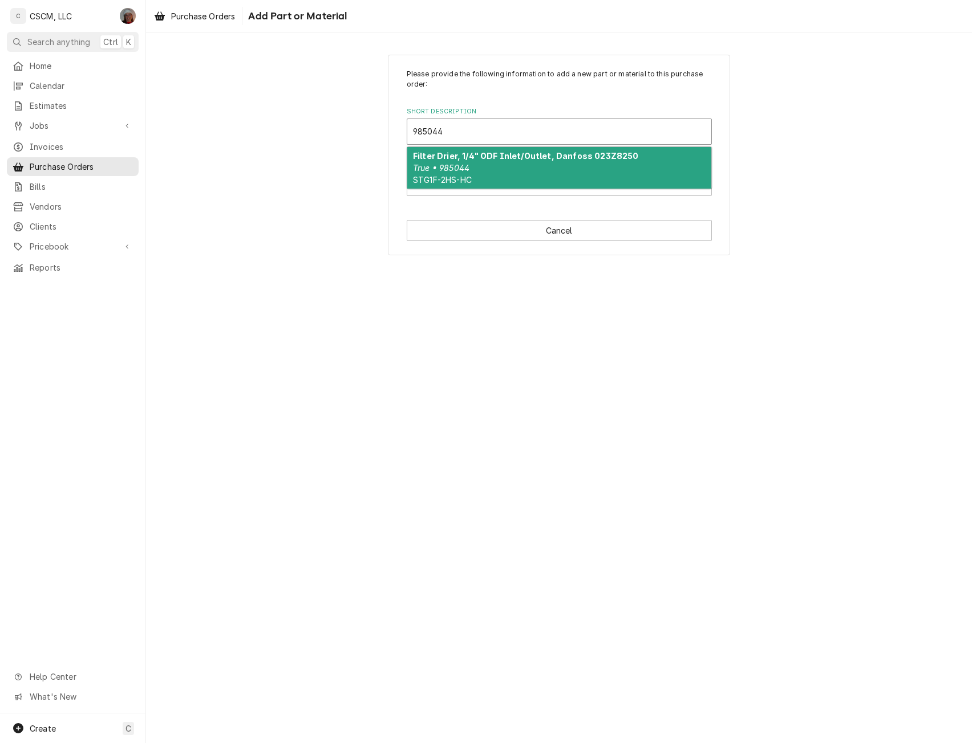
click at [477, 164] on div "Filter Drier, 1/4" ODF Inlet/Outlet, Danfoss 023Z8250 True • 985044 STG1F-2HS-HC" at bounding box center [559, 168] width 304 height 42
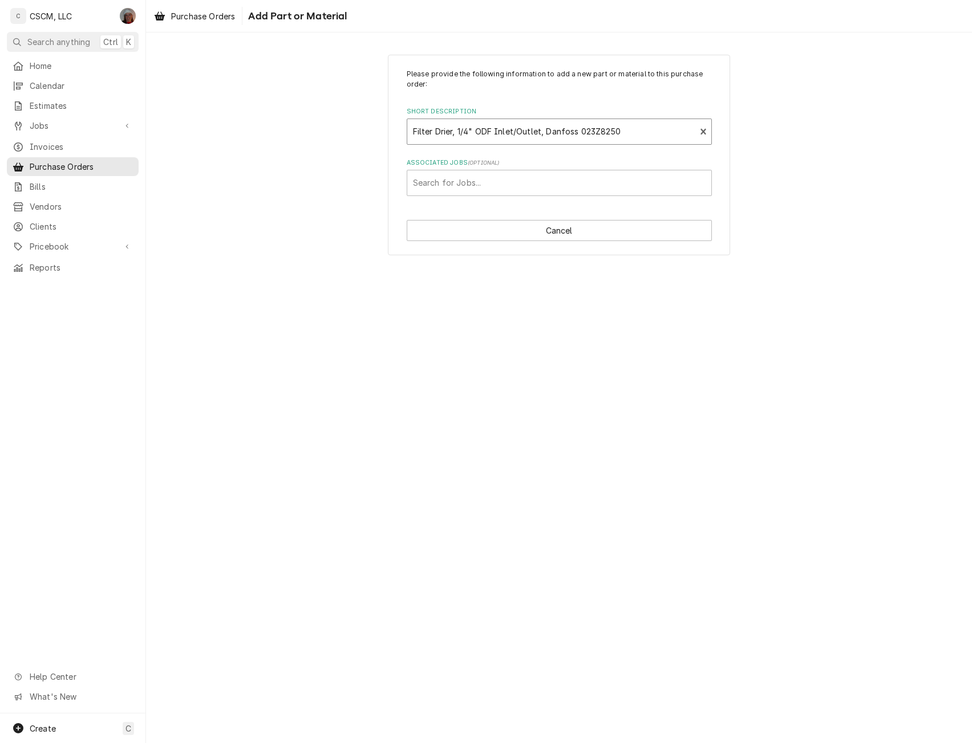
type textarea "x"
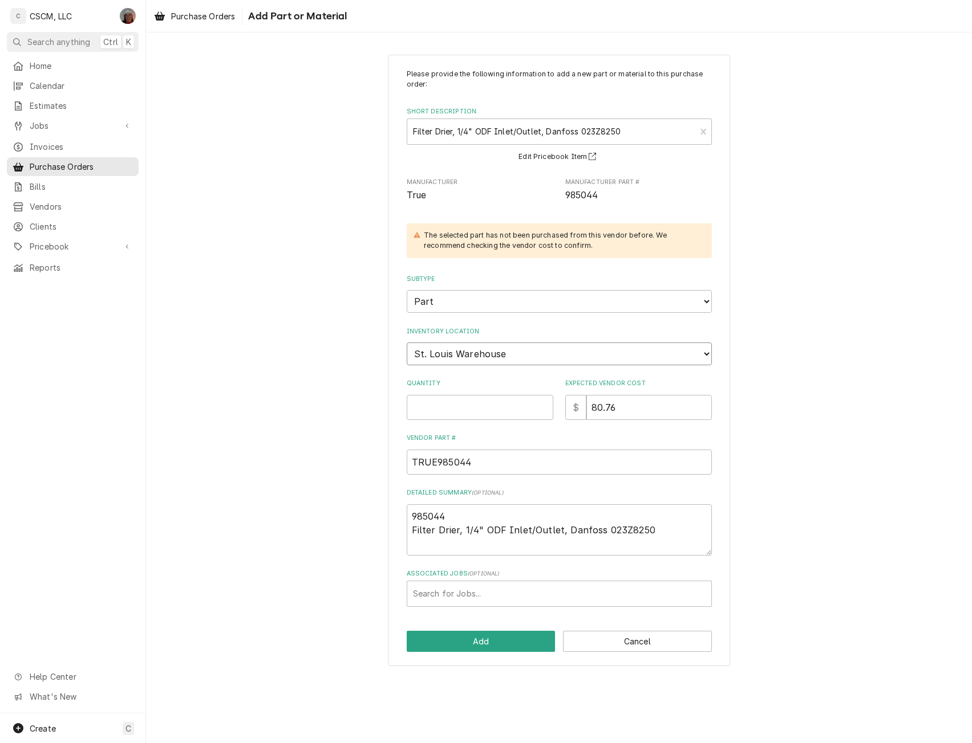
click at [472, 357] on select "Choose a location... [PERSON_NAME]'s Truck [US_STATE] Main Warehouse [PERSON_NA…" at bounding box center [559, 354] width 305 height 23
select select "425"
click at [407, 343] on select "Choose a location... [PERSON_NAME]'s Truck [US_STATE] Main Warehouse [PERSON_NA…" at bounding box center [559, 354] width 305 height 23
click at [437, 415] on input "Quantity" at bounding box center [480, 407] width 147 height 25
type textarea "x"
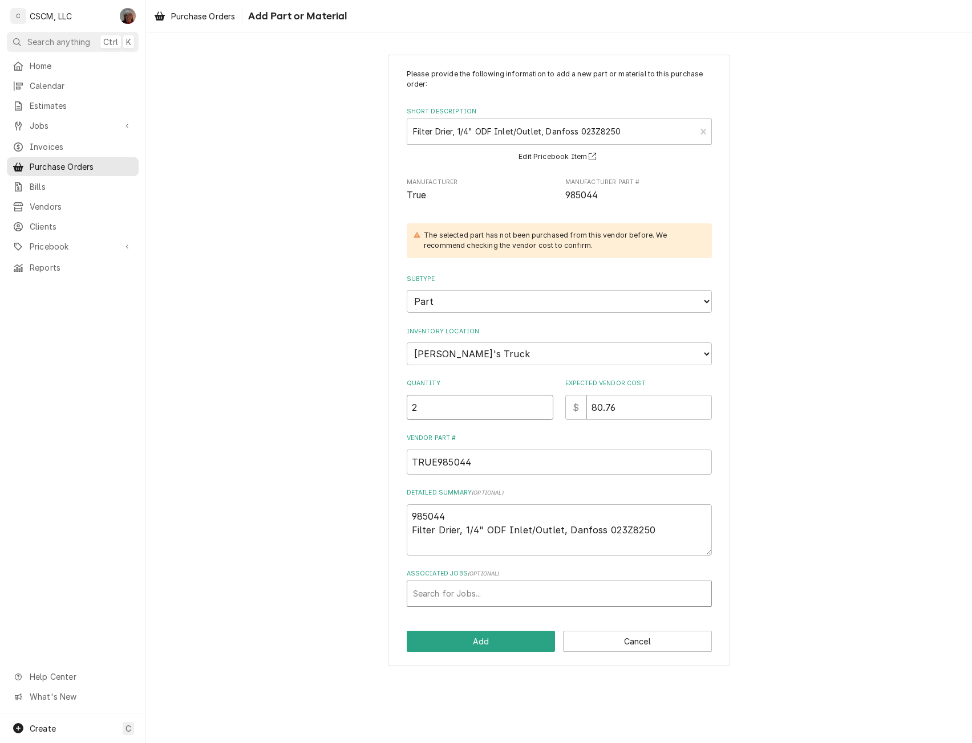
type input "2"
click at [453, 593] on div "Associated Jobs" at bounding box center [559, 594] width 292 height 21
type input "-2435"
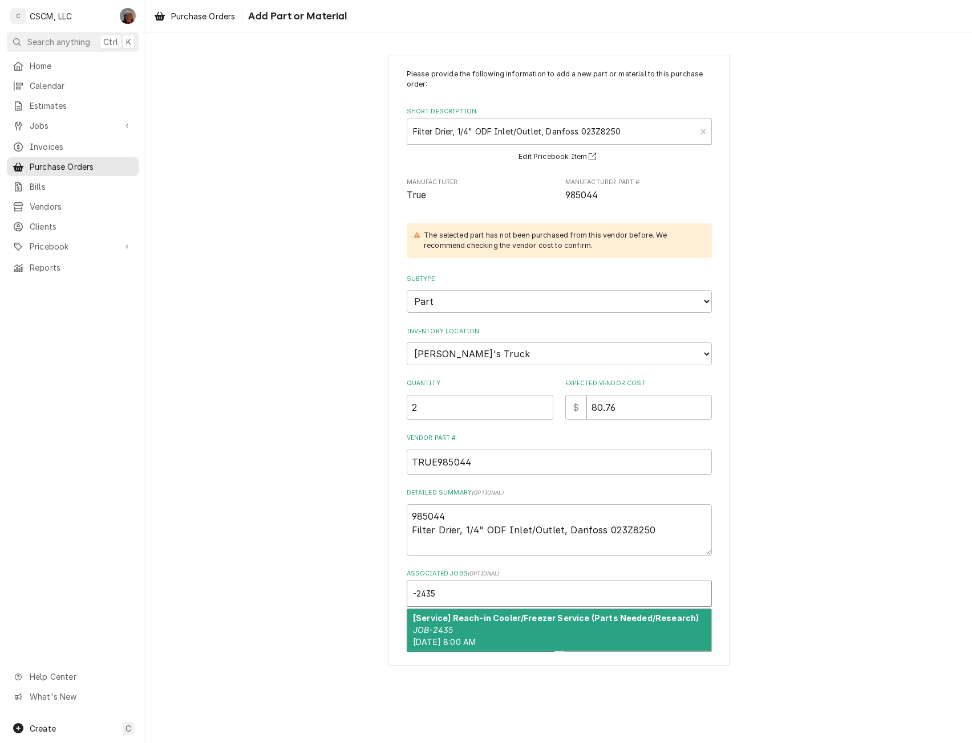
type textarea "x"
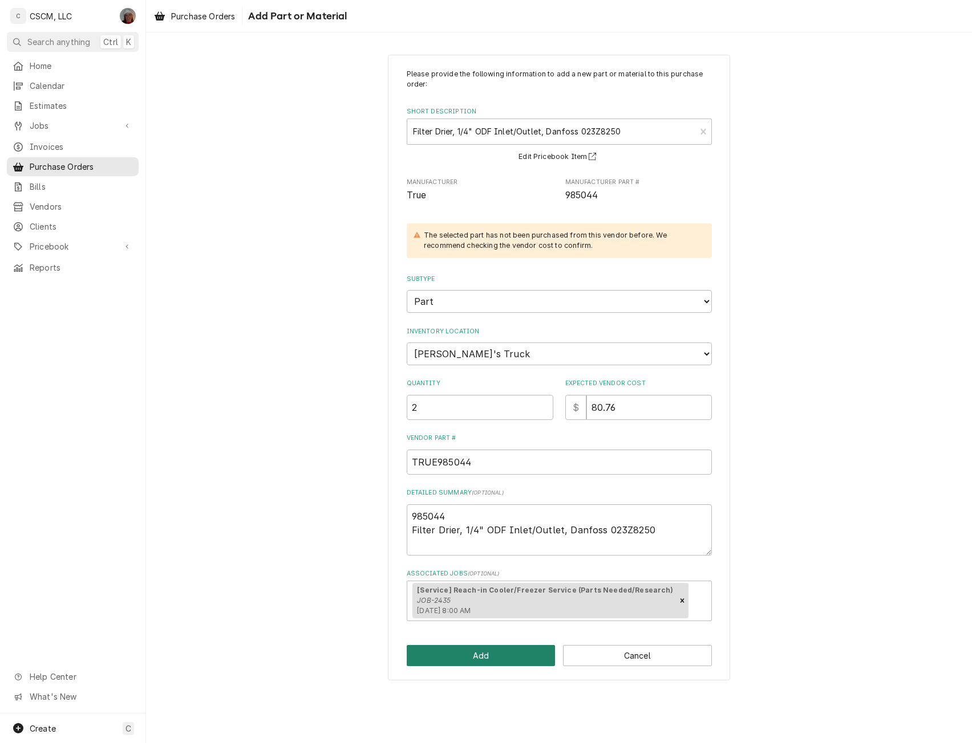
click at [482, 657] on button "Add" at bounding box center [481, 655] width 149 height 21
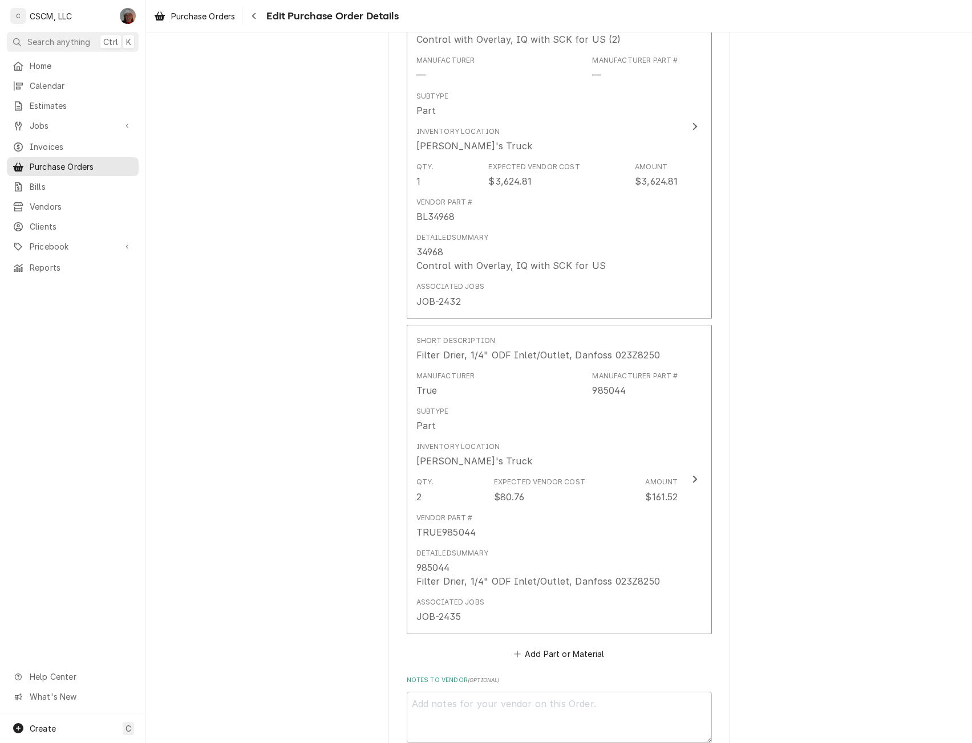
scroll to position [1180, 0]
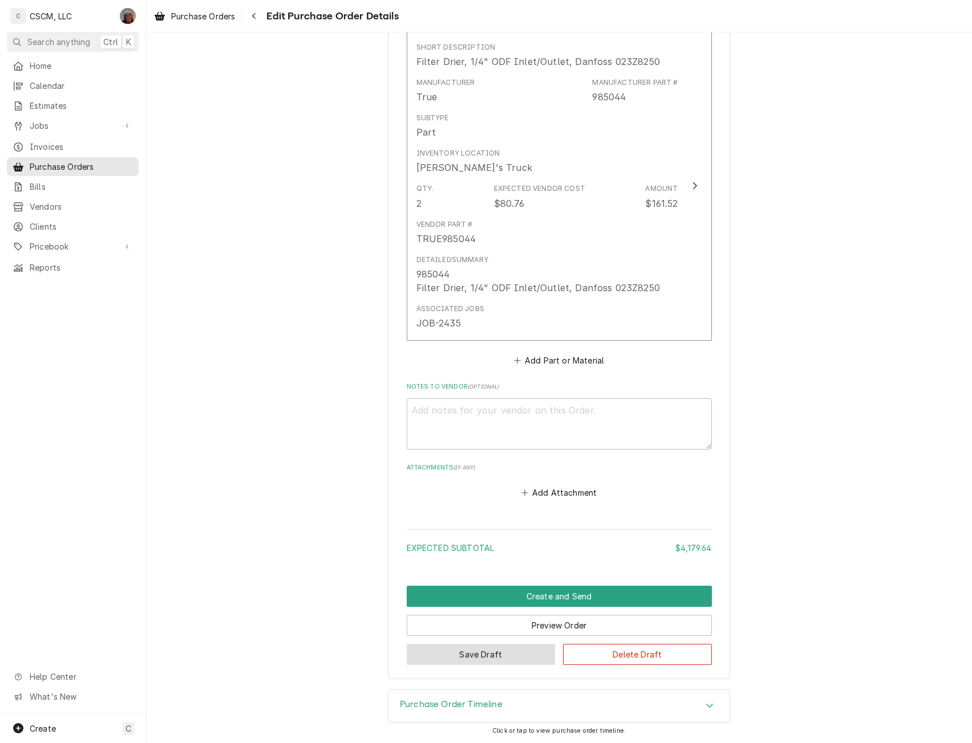
click at [445, 649] on button "Save Draft" at bounding box center [481, 654] width 149 height 21
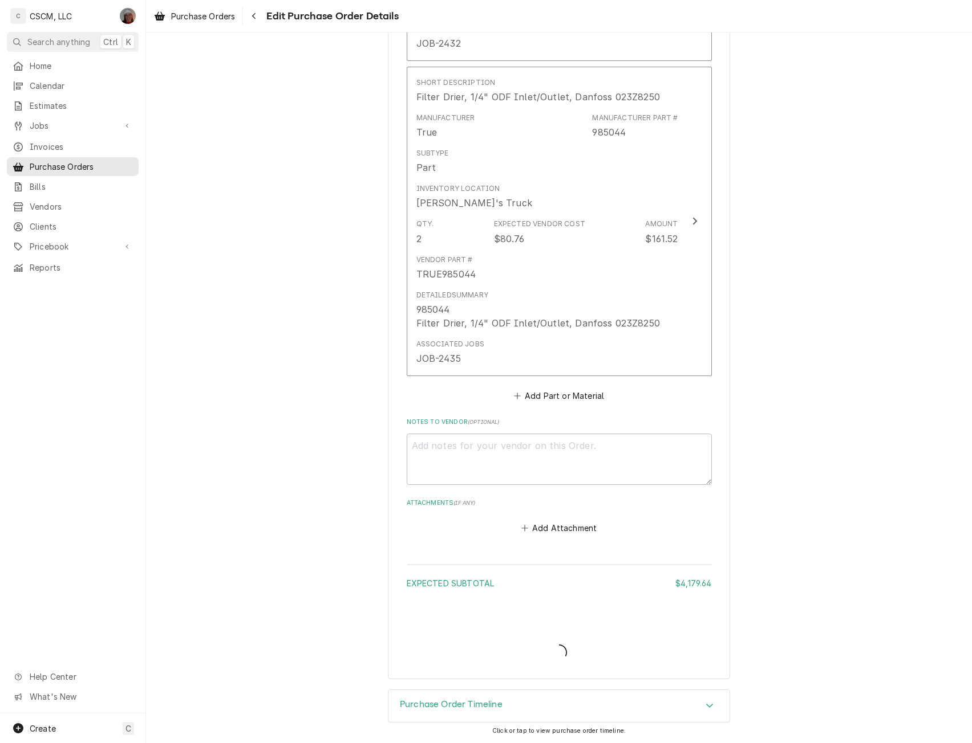
type textarea "x"
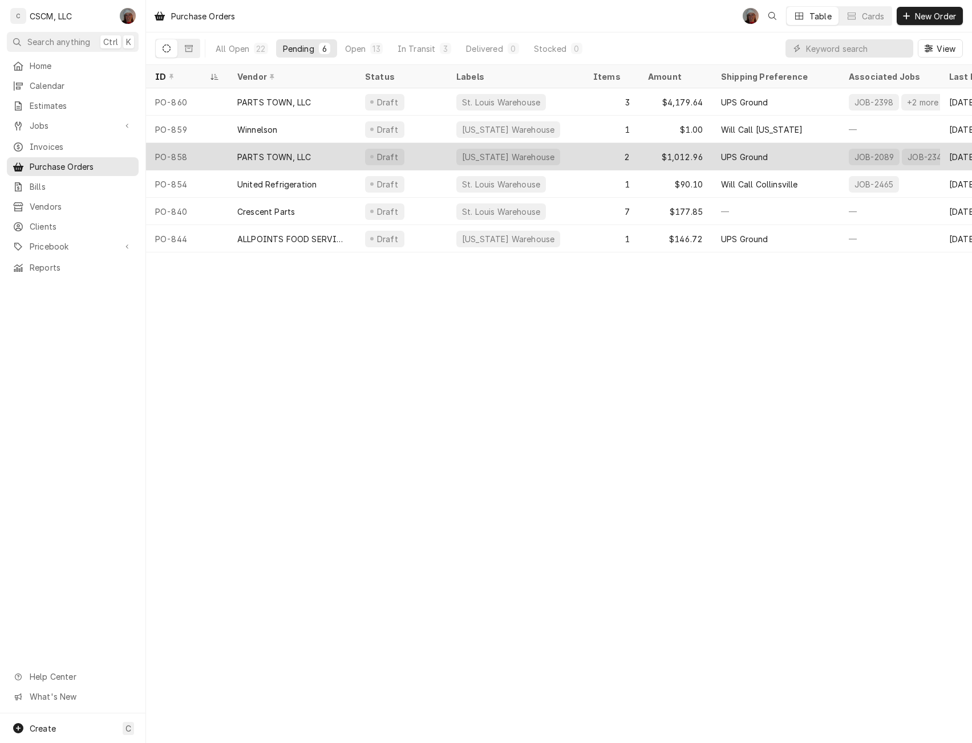
click at [202, 154] on div "PO-858" at bounding box center [187, 156] width 82 height 27
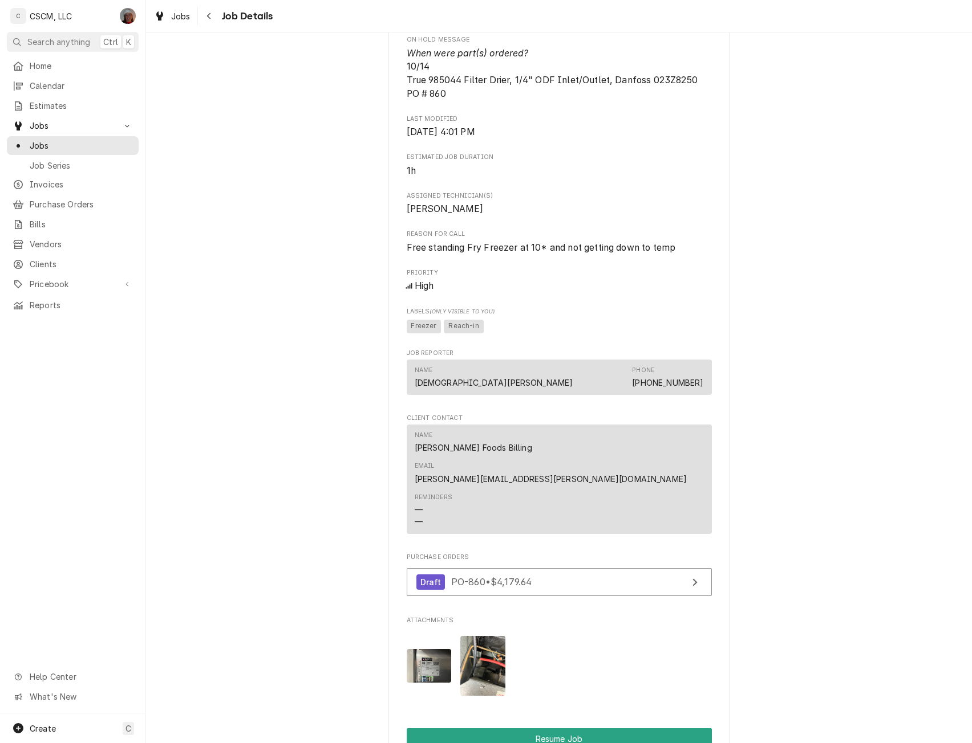
scroll to position [1120, 0]
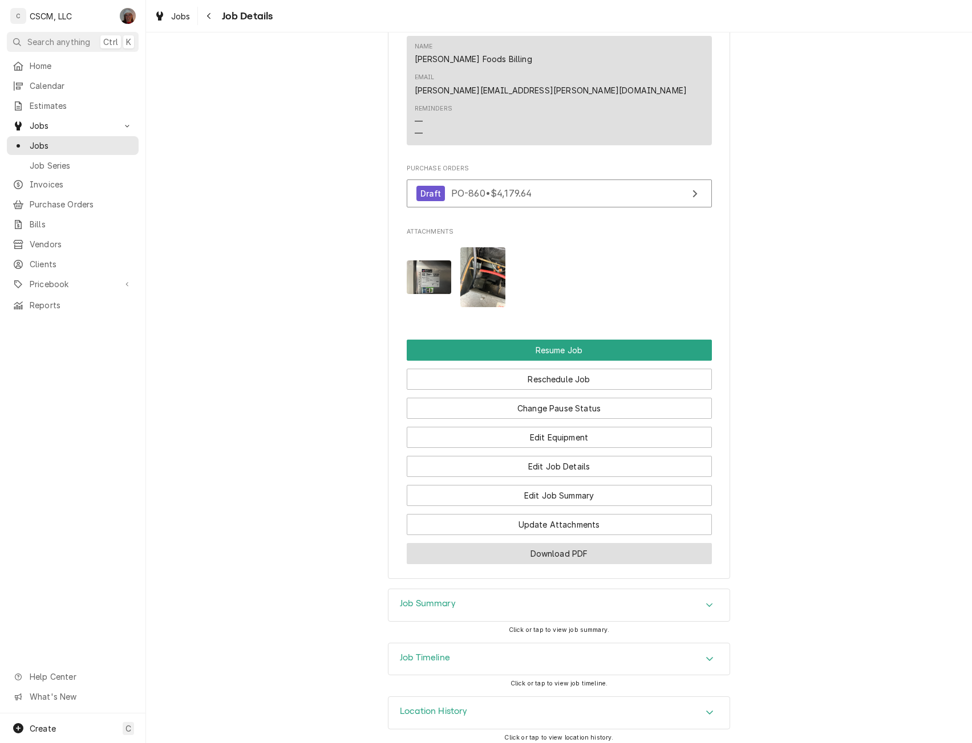
click at [515, 550] on button "Download PDF" at bounding box center [559, 553] width 305 height 21
click at [208, 14] on icon "Navigate back" at bounding box center [208, 16] width 5 height 8
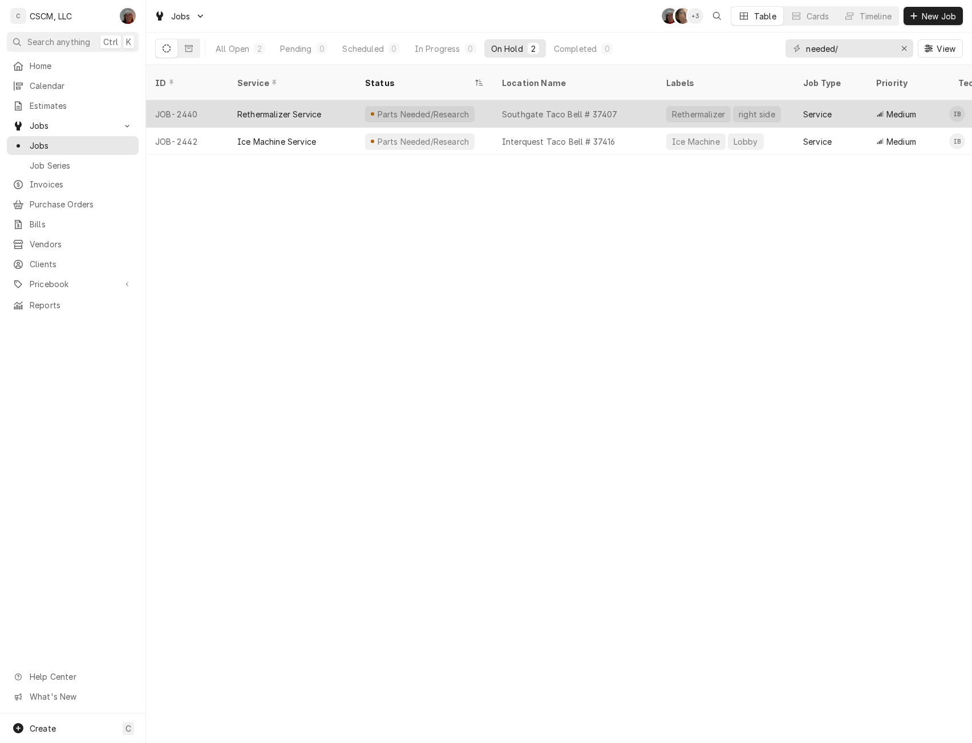
click at [255, 108] on div "Rethermalizer Service" at bounding box center [279, 114] width 84 height 12
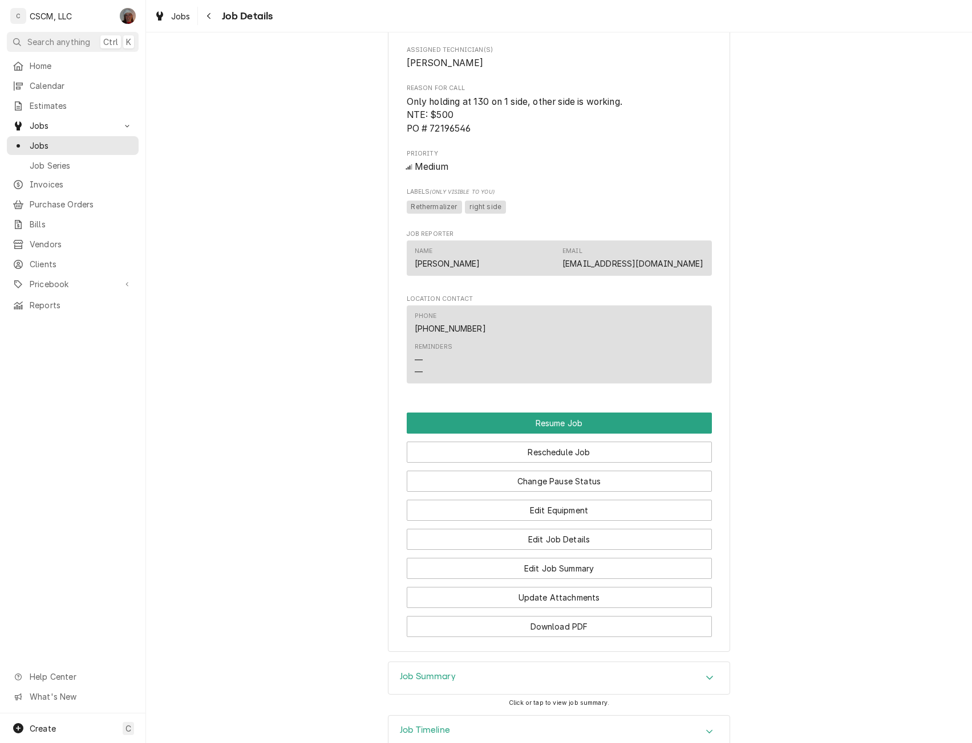
scroll to position [741, 0]
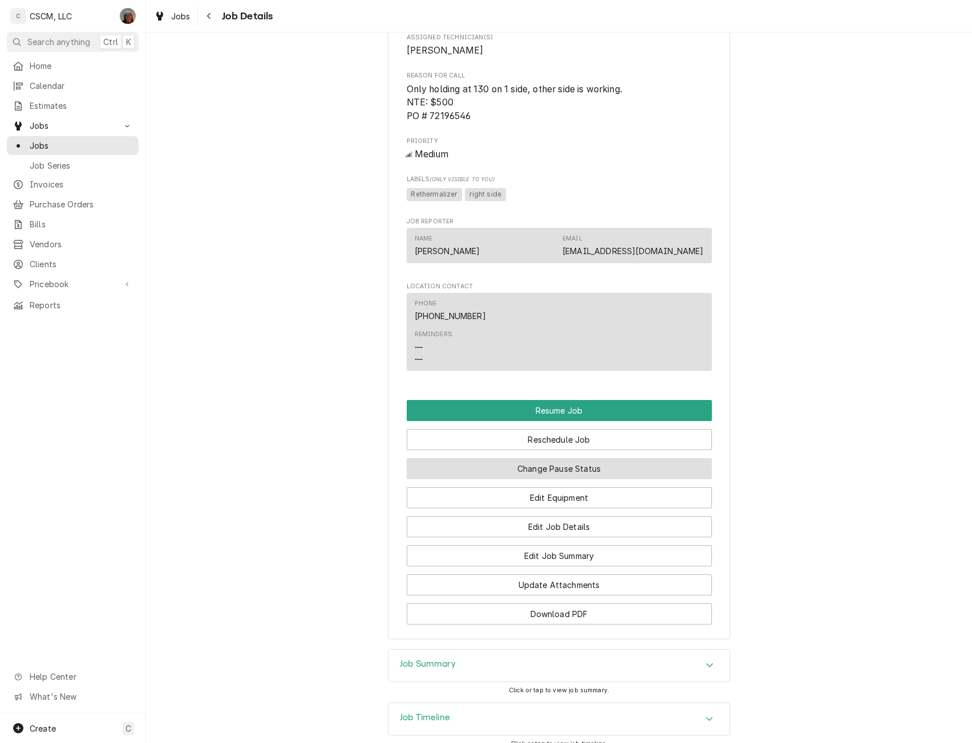
click at [548, 480] on button "Change Pause Status" at bounding box center [559, 468] width 305 height 21
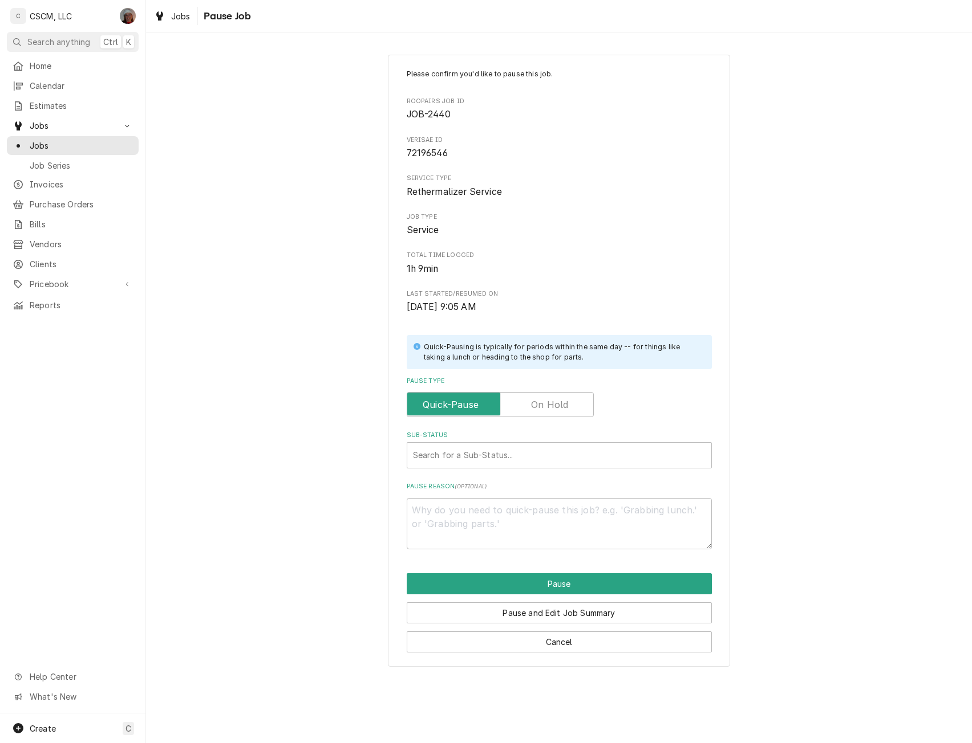
click at [556, 399] on label "Pause Type" at bounding box center [500, 404] width 187 height 25
click at [556, 399] on input "Pause Type" at bounding box center [500, 404] width 177 height 25
checkbox input "true"
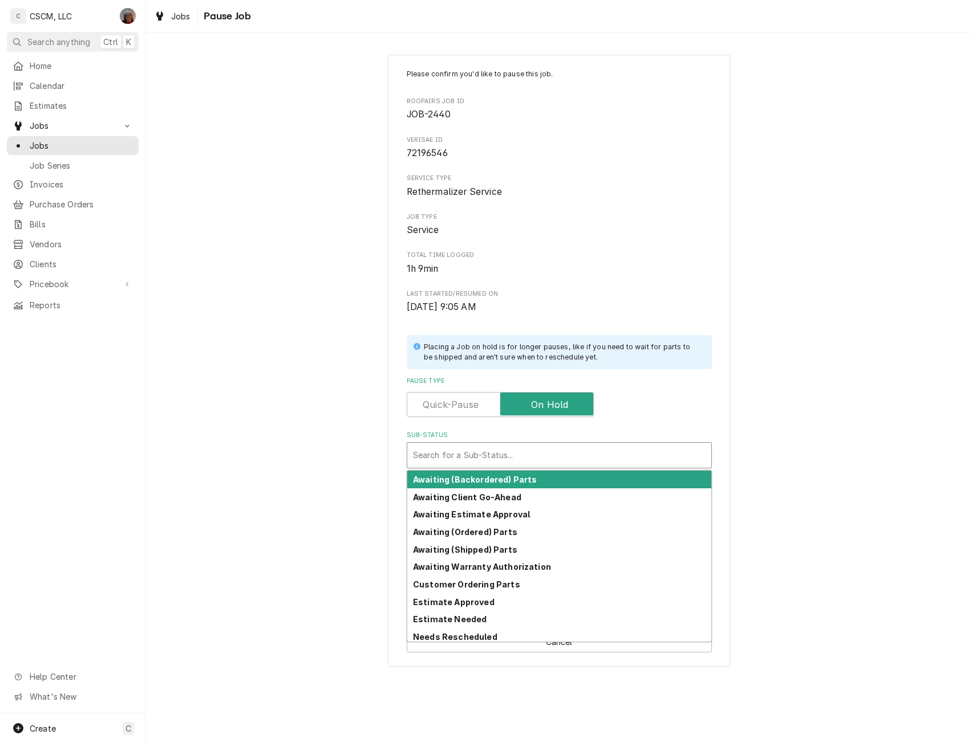
click at [485, 453] on div "Sub-Status" at bounding box center [559, 455] width 292 height 21
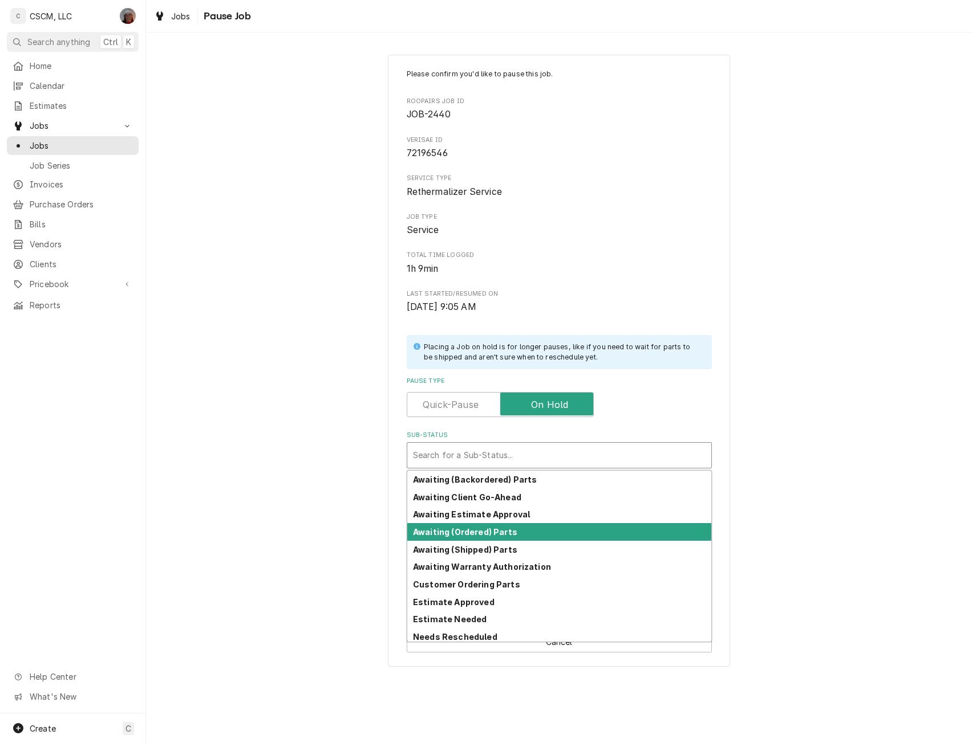
click at [456, 531] on strong "Awaiting (Ordered) Parts" at bounding box center [465, 532] width 104 height 10
type textarea "x"
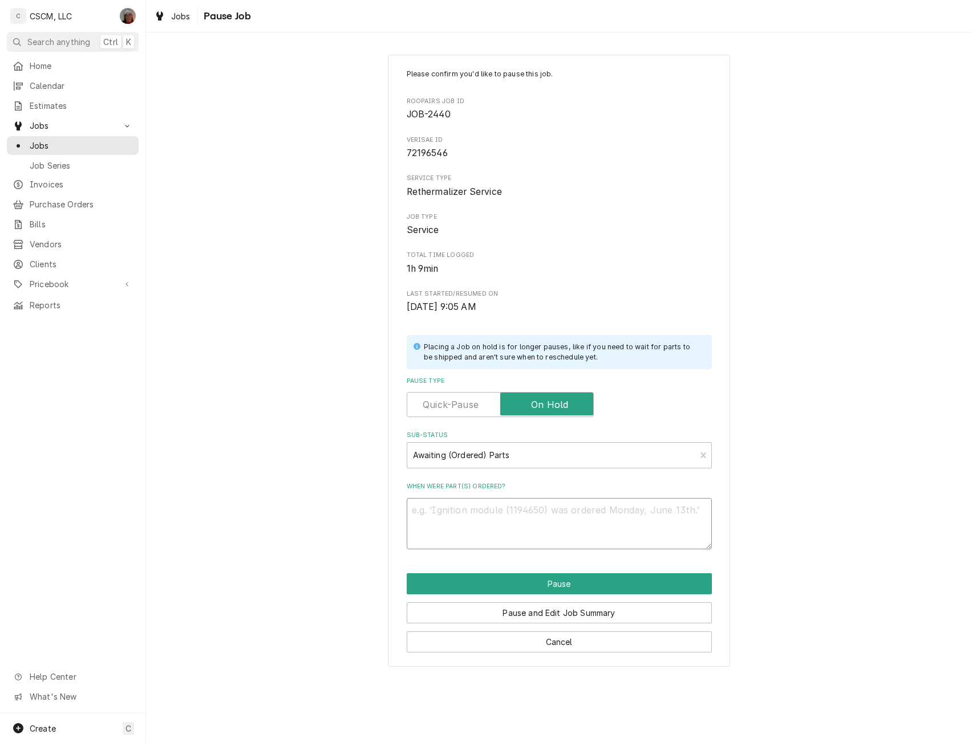
click at [442, 517] on textarea "When were part(s) ordered?" at bounding box center [559, 523] width 305 height 51
type textarea "1"
type textarea "x"
type textarea "10"
type textarea "x"
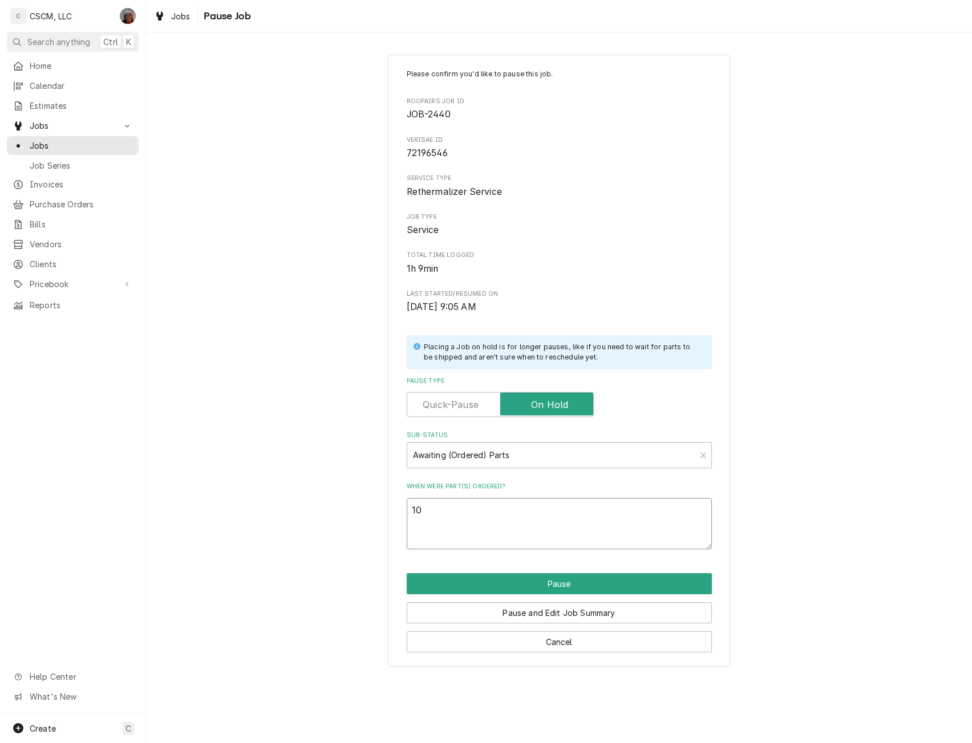
type textarea "10/"
type textarea "x"
type textarea "10/1"
type textarea "x"
type textarea "10/14"
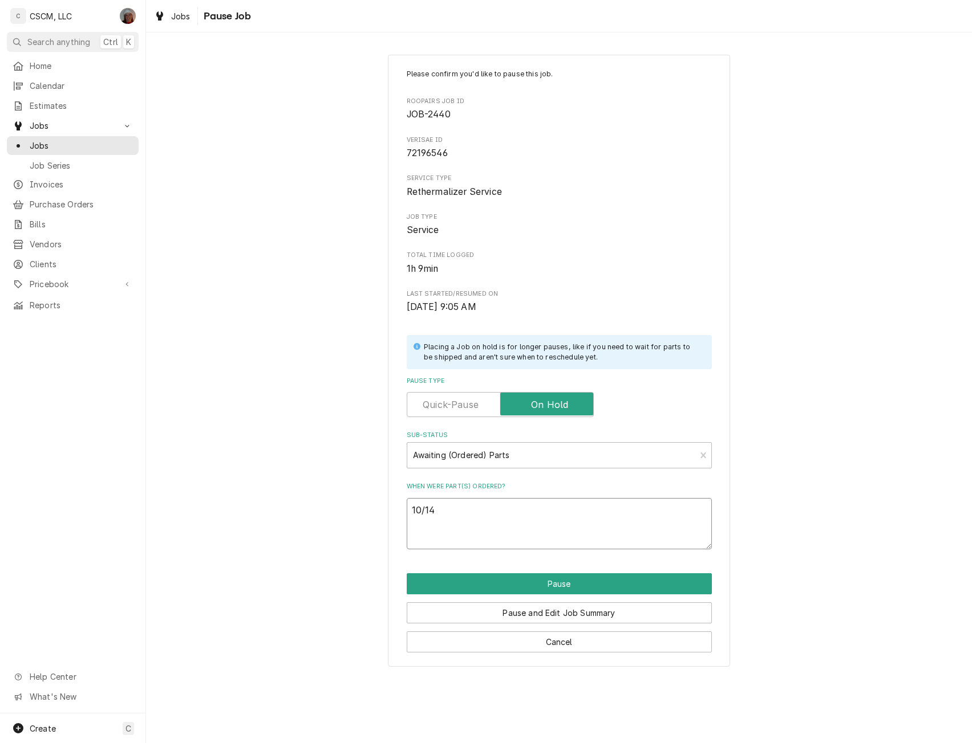
type textarea "x"
type textarea "10/14"
click at [448, 526] on textarea "10/14" at bounding box center [559, 523] width 305 height 51
paste textarea "Pitco 60144002-C Relay Board Kit, 24V, KFC"
type textarea "x"
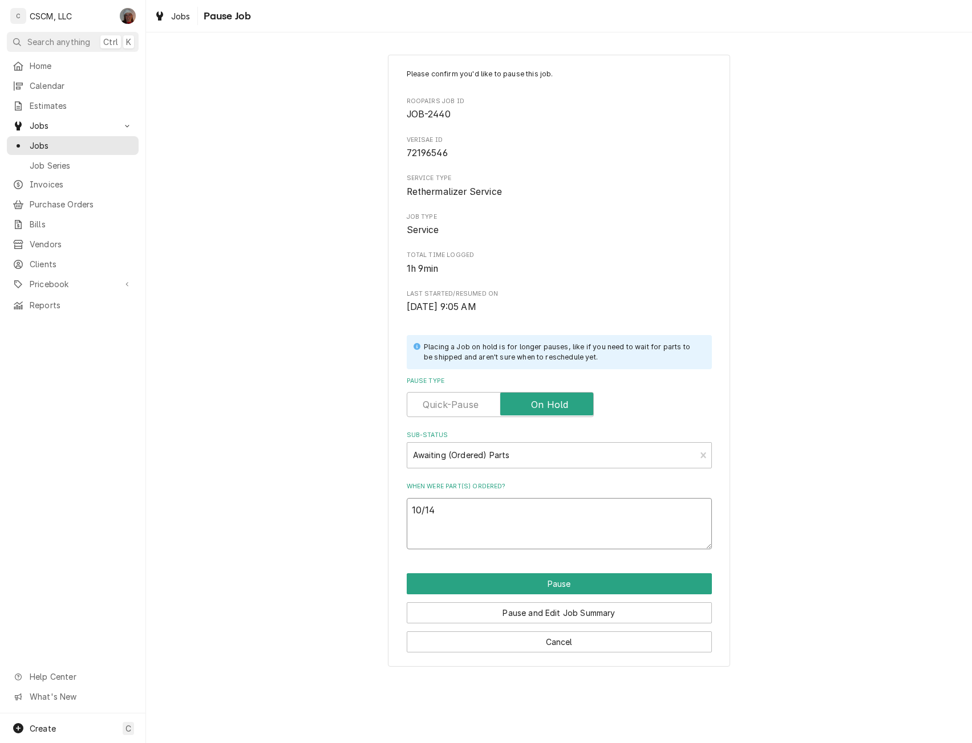
type textarea "10/14 Pitco 60144002-C Relay Board Kit, 24V, KFC"
type textarea "x"
type textarea "10/14 Pitco 60144002-C Relay Board Kit, 24V, KFC"
type textarea "x"
type textarea "10/14 Pitco 60144002-C Relay Board Kit, 24V, KFC P"
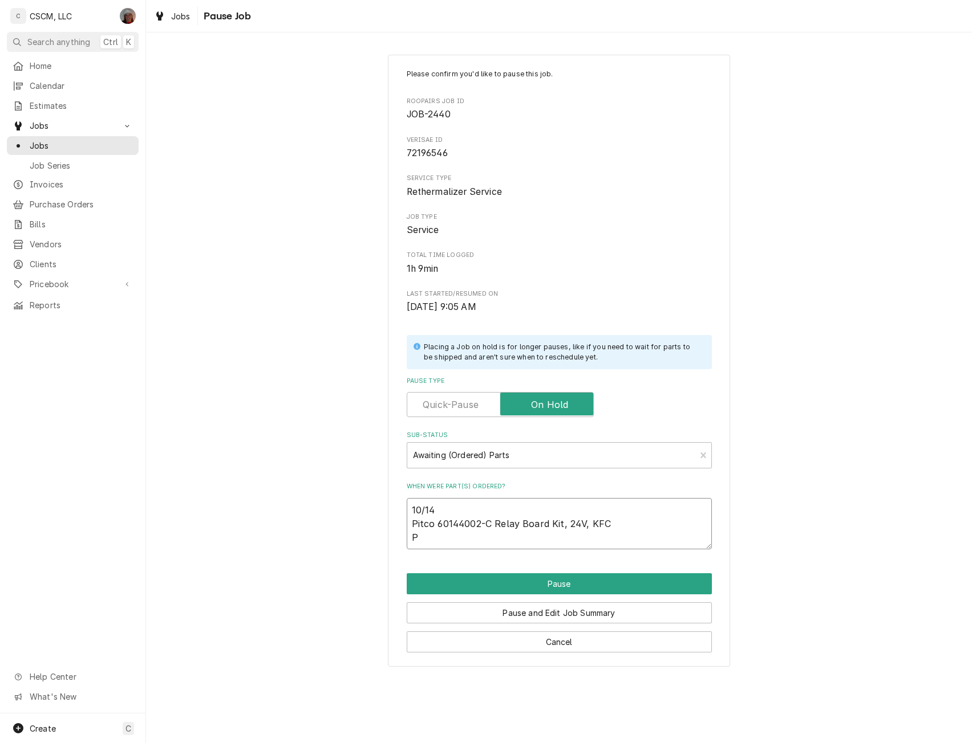
type textarea "x"
type textarea "10/14 Pitco 60144002-C Relay Board Kit, 24V, KFC PO"
type textarea "x"
type textarea "10/14 Pitco 60144002-C Relay Board Kit, 24V, KFC PO"
type textarea "x"
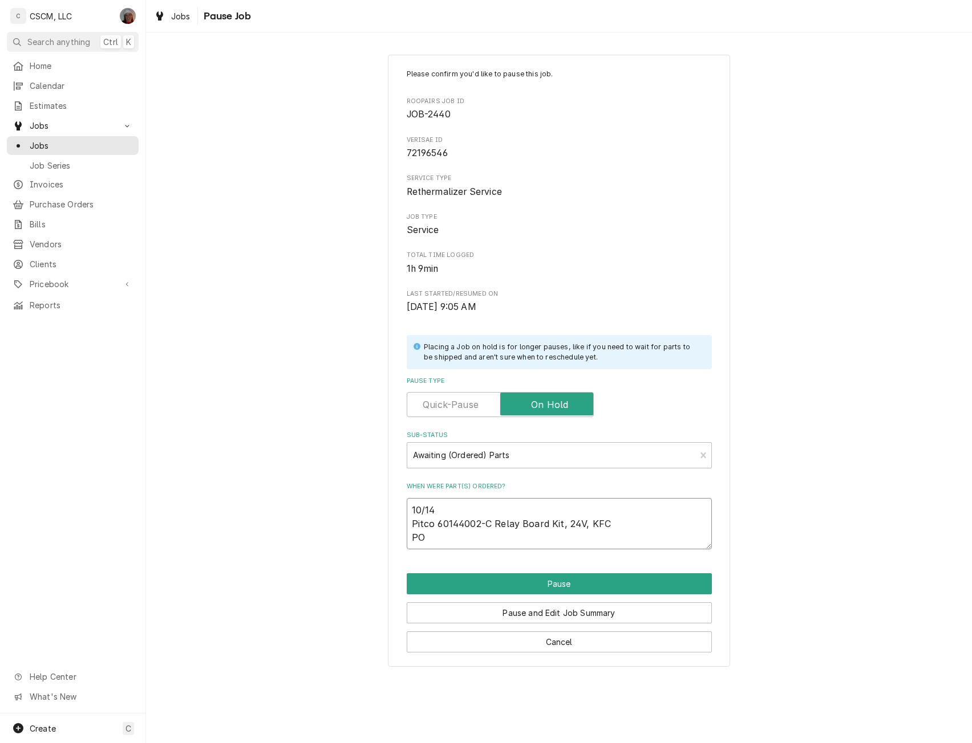
type textarea "10/14 Pitco 60144002-C Relay Board Kit, 24V, KFC PO #"
type textarea "x"
type textarea "10/14 Pitco 60144002-C Relay Board Kit, 24V, KFC PO # 8"
type textarea "x"
type textarea "10/14 Pitco 60144002-C Relay Board Kit, 24V, KFC PO # 85"
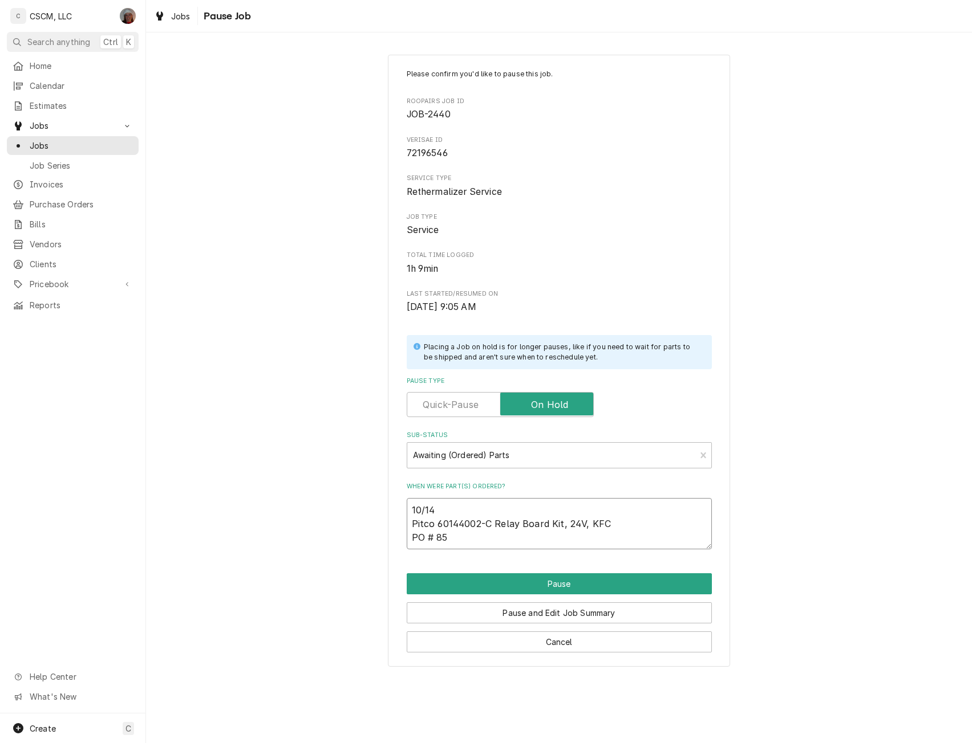
type textarea "x"
type textarea "10/14 Pitco 60144002-C Relay Board Kit, 24V, KFC PO # 858"
click at [552, 576] on button "Pause" at bounding box center [559, 584] width 305 height 21
type textarea "x"
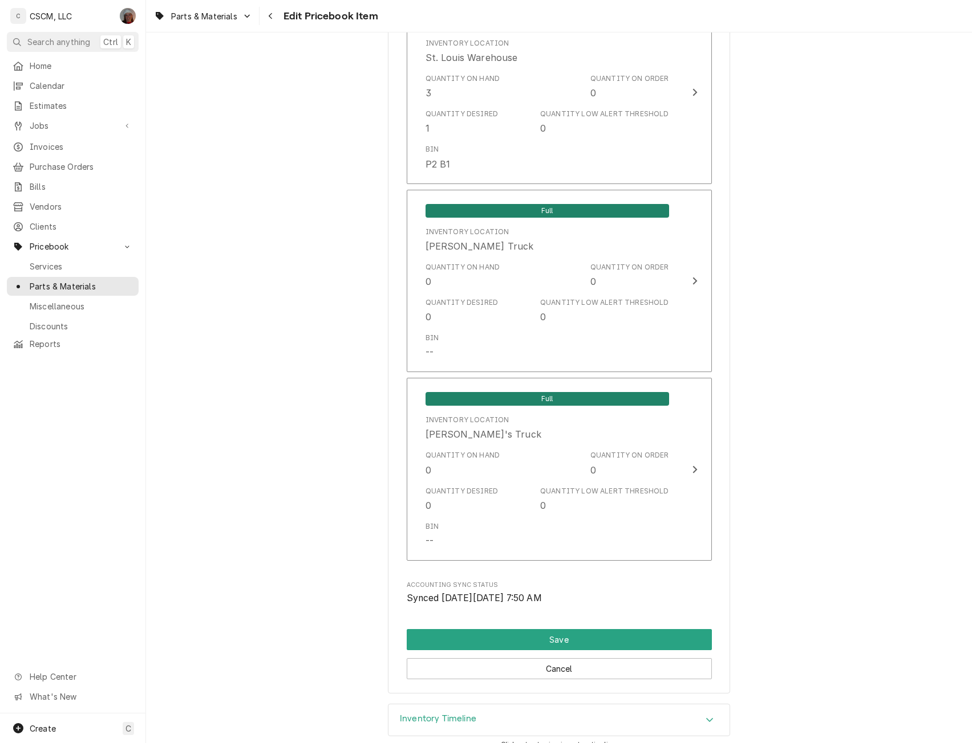
scroll to position [2394, 0]
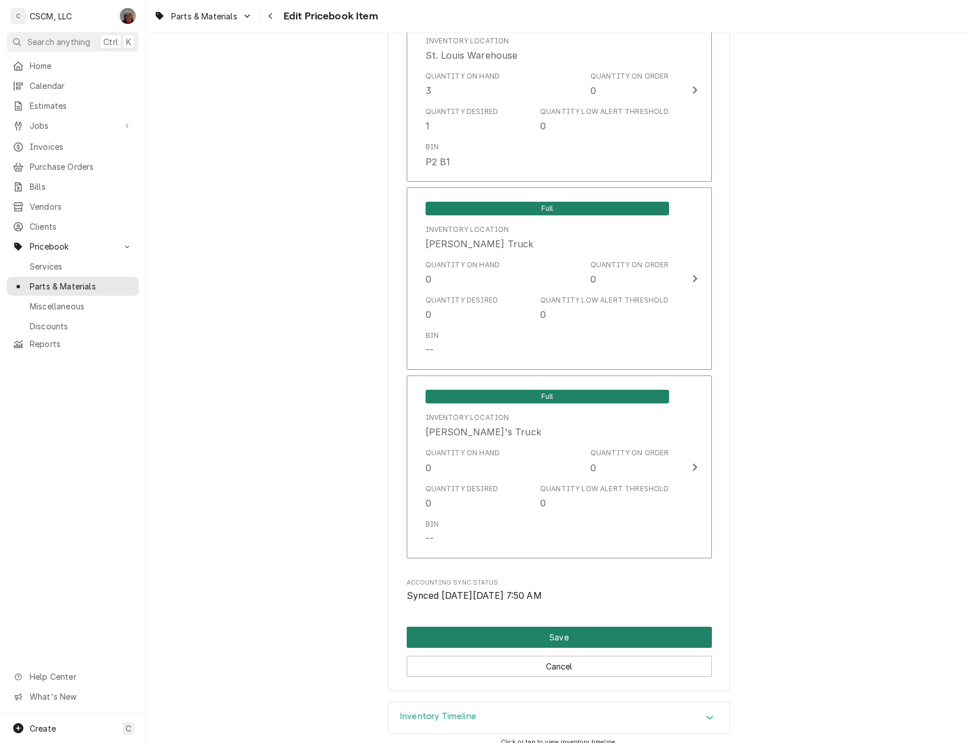
click at [626, 631] on button "Save" at bounding box center [559, 637] width 305 height 21
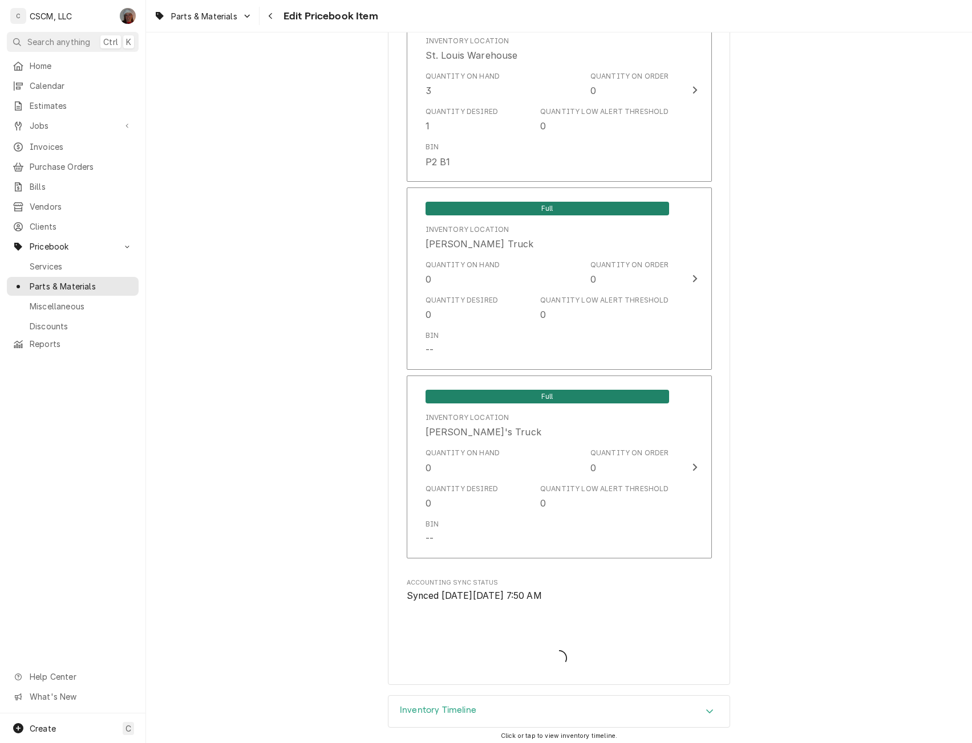
type textarea "x"
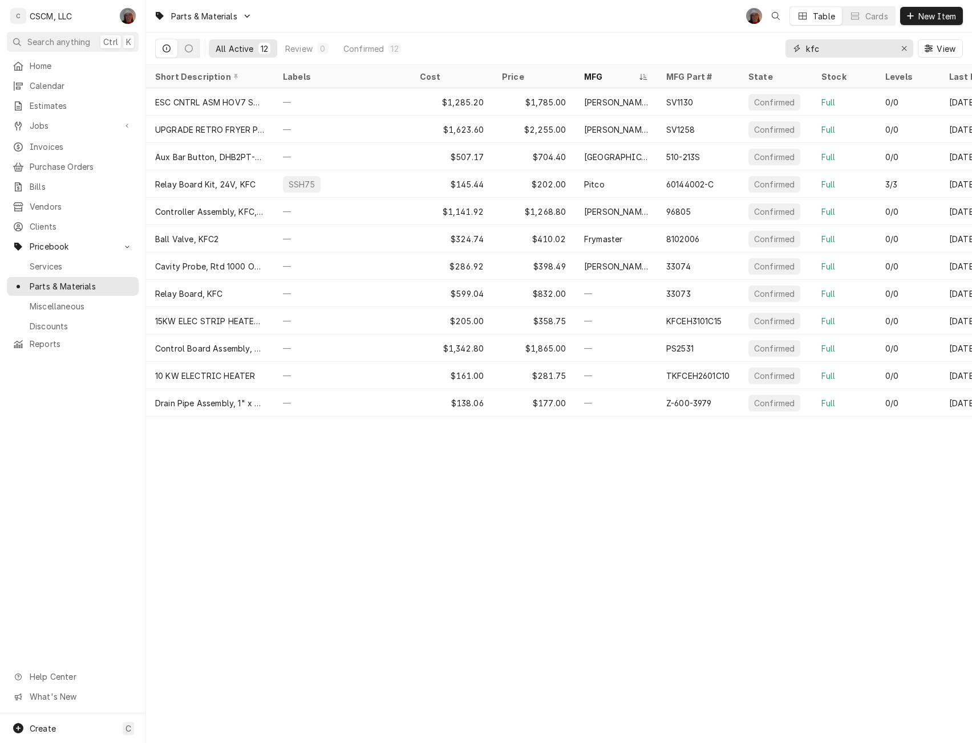
drag, startPoint x: 827, startPoint y: 46, endPoint x: 803, endPoint y: 45, distance: 24.0
click at [803, 45] on div "kfc" at bounding box center [849, 48] width 128 height 18
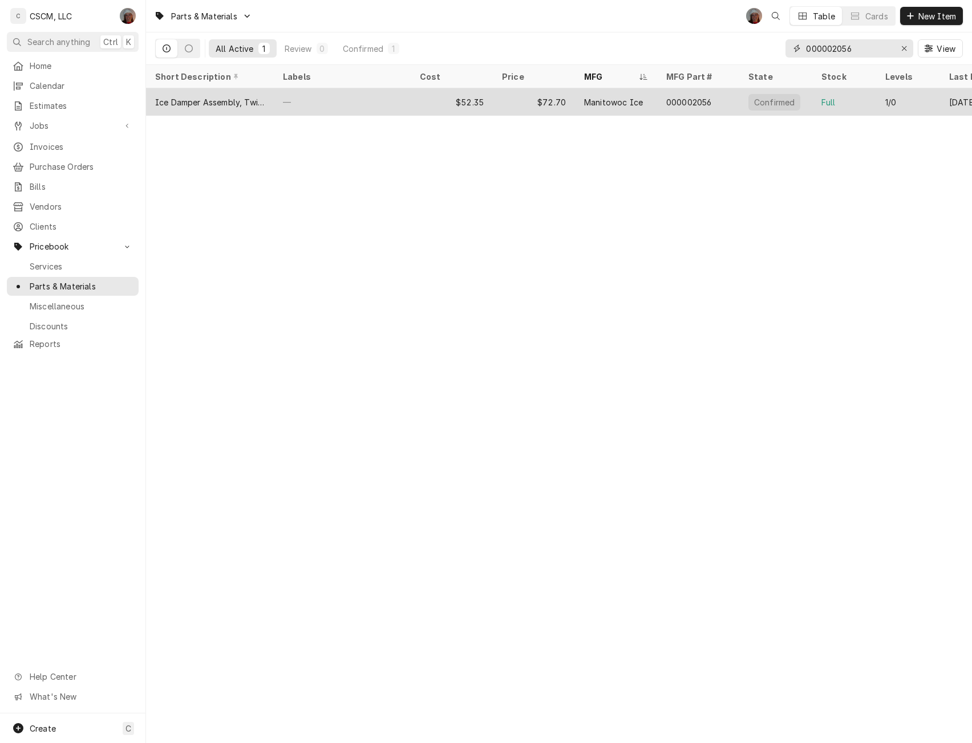
type input "000002056"
click at [340, 100] on div "—" at bounding box center [342, 101] width 137 height 27
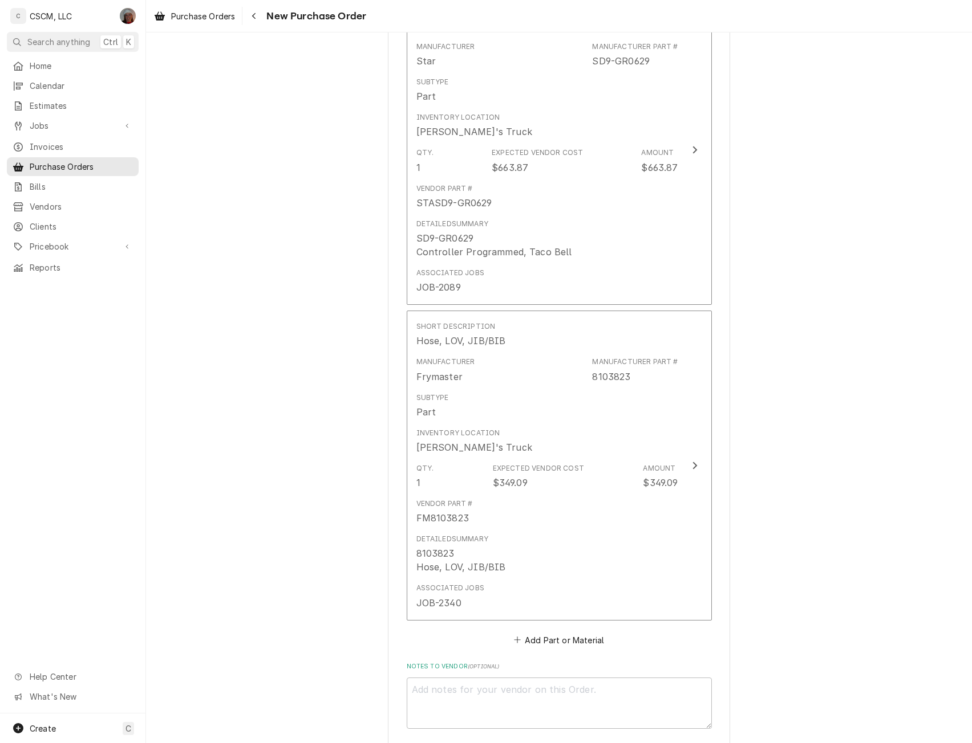
scroll to position [639, 0]
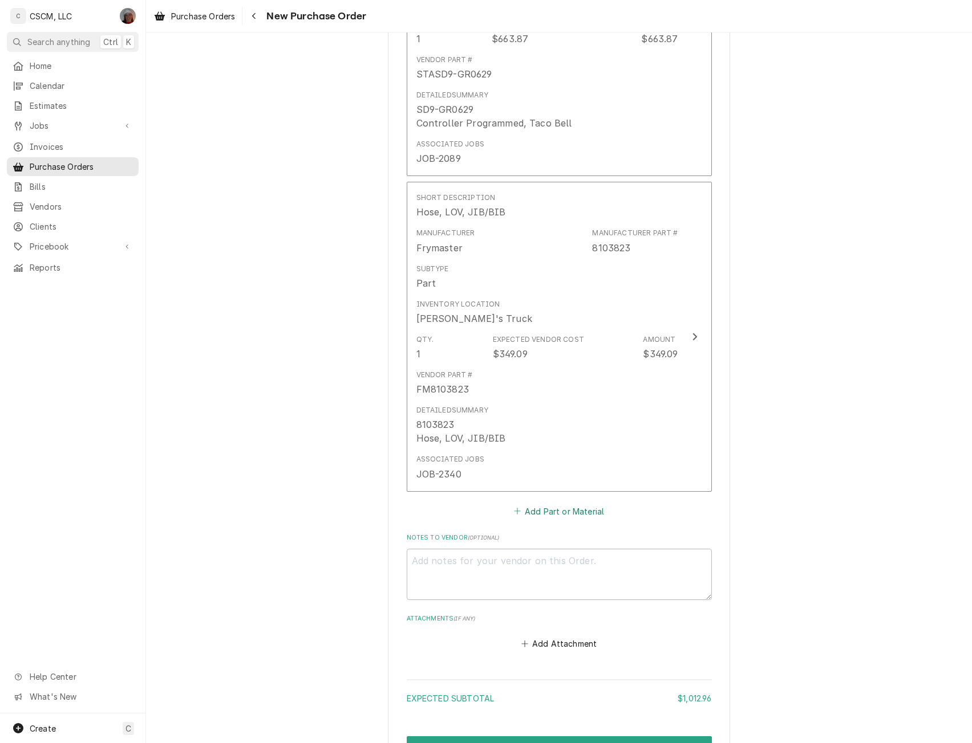
click at [547, 512] on button "Add Part or Material" at bounding box center [558, 511] width 94 height 16
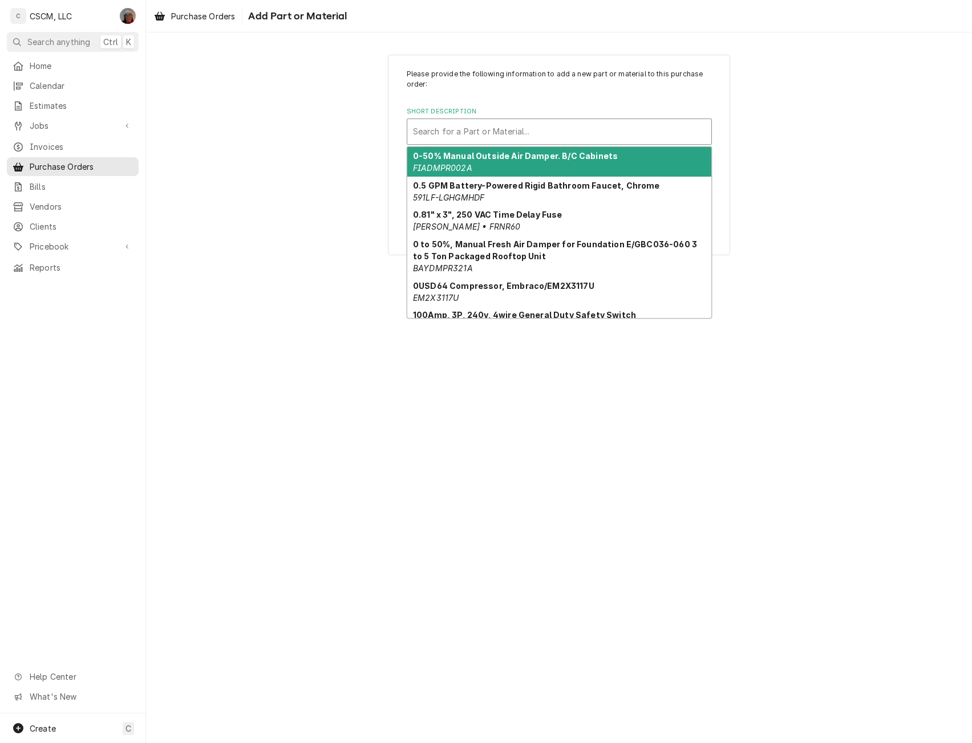
click at [506, 119] on div "Search for a Part or Material..." at bounding box center [559, 132] width 305 height 26
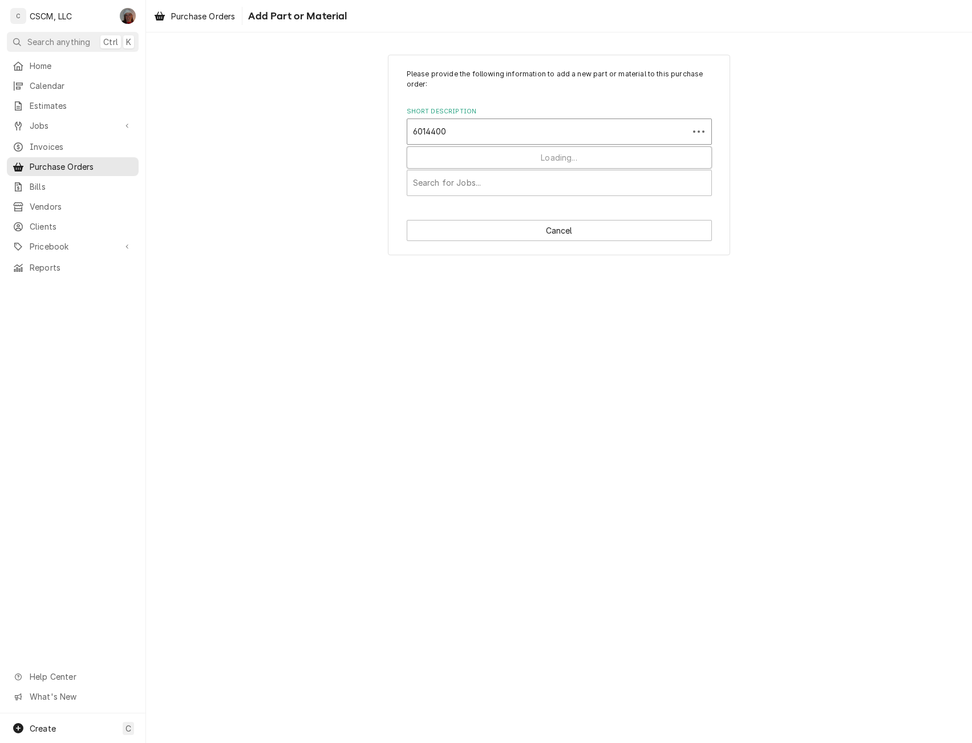
type input "60144002"
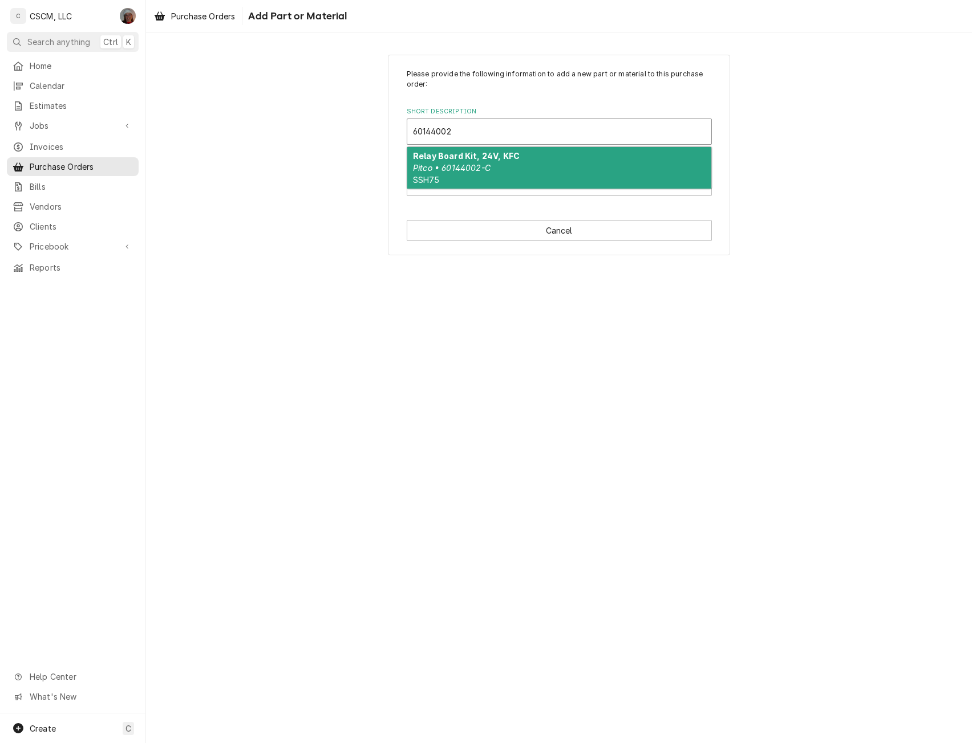
click at [469, 155] on strong "Relay Board Kit, 24V, KFC" at bounding box center [466, 156] width 107 height 10
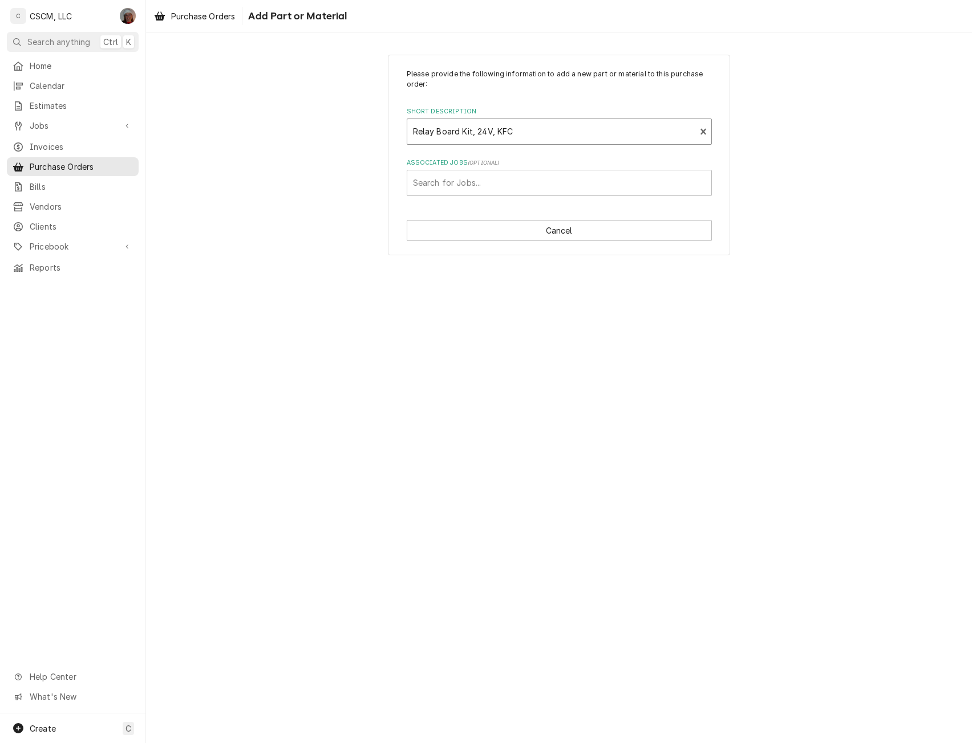
type textarea "x"
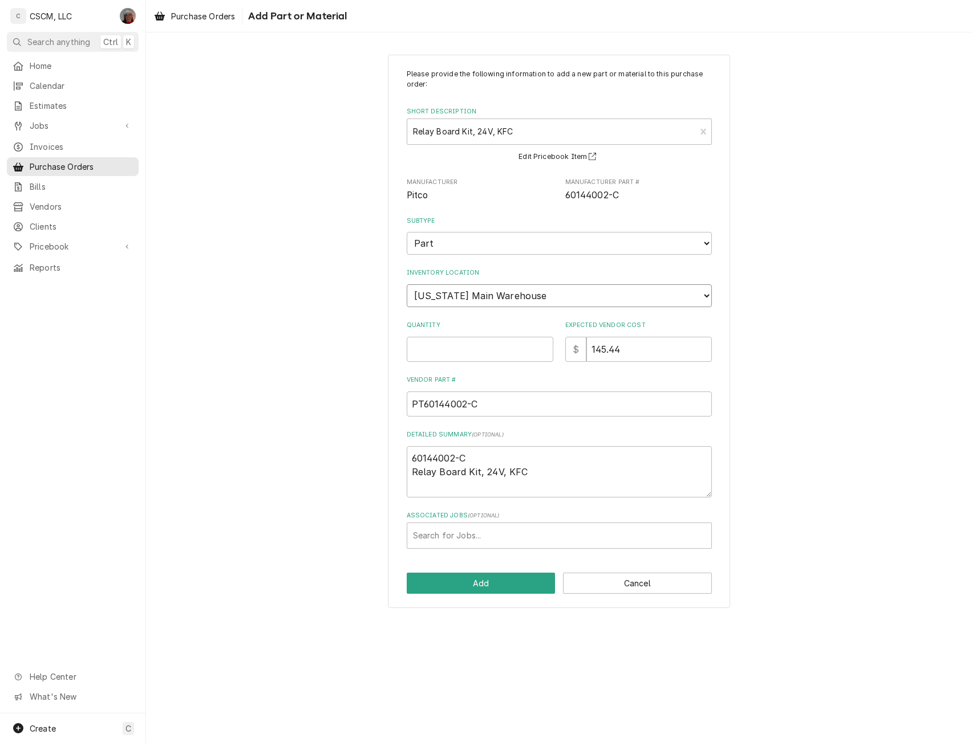
click at [555, 294] on select "Choose a location... Chris's Truck Colorado Main Warehouse Izaia's Truck Jimmy'…" at bounding box center [559, 296] width 305 height 23
select select "421"
click at [407, 285] on select "Choose a location... Chris's Truck Colorado Main Warehouse Izaia's Truck Jimmy'…" at bounding box center [559, 296] width 305 height 23
type textarea "x"
click at [428, 348] on input "Quantity" at bounding box center [480, 349] width 147 height 25
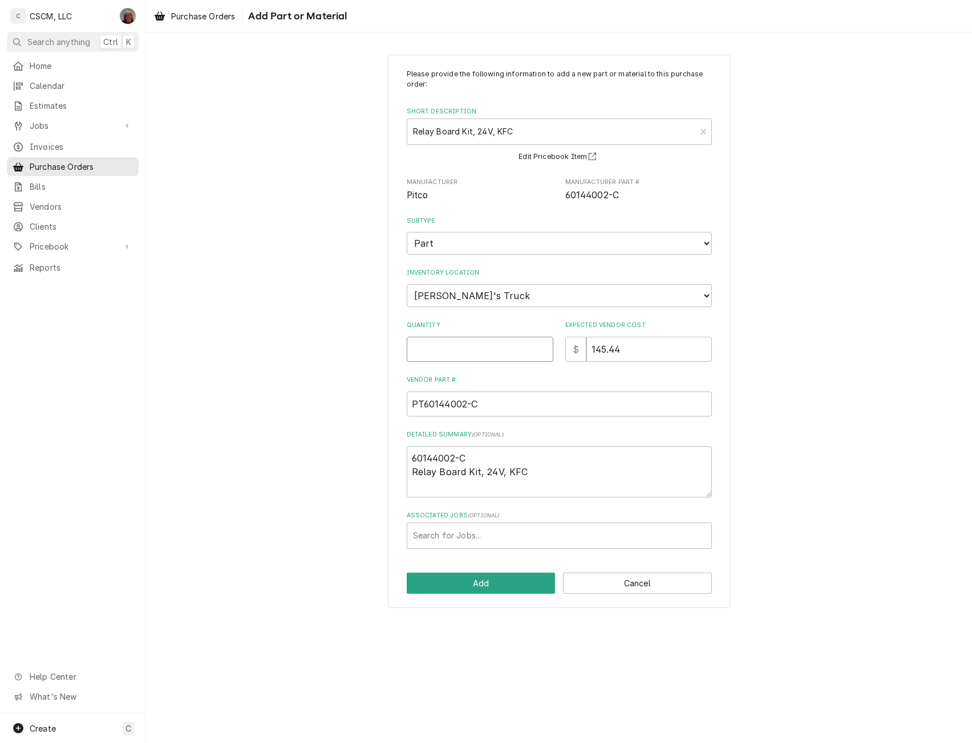
type input "3"
type textarea "x"
type input "3"
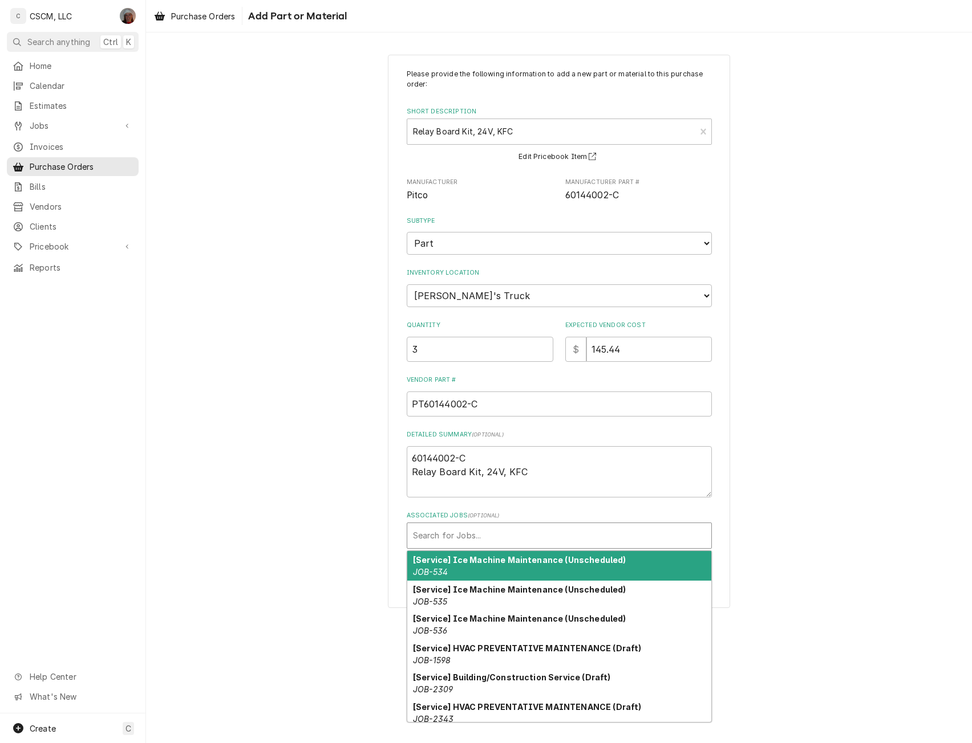
click at [441, 543] on div "Associated Jobs" at bounding box center [559, 536] width 292 height 21
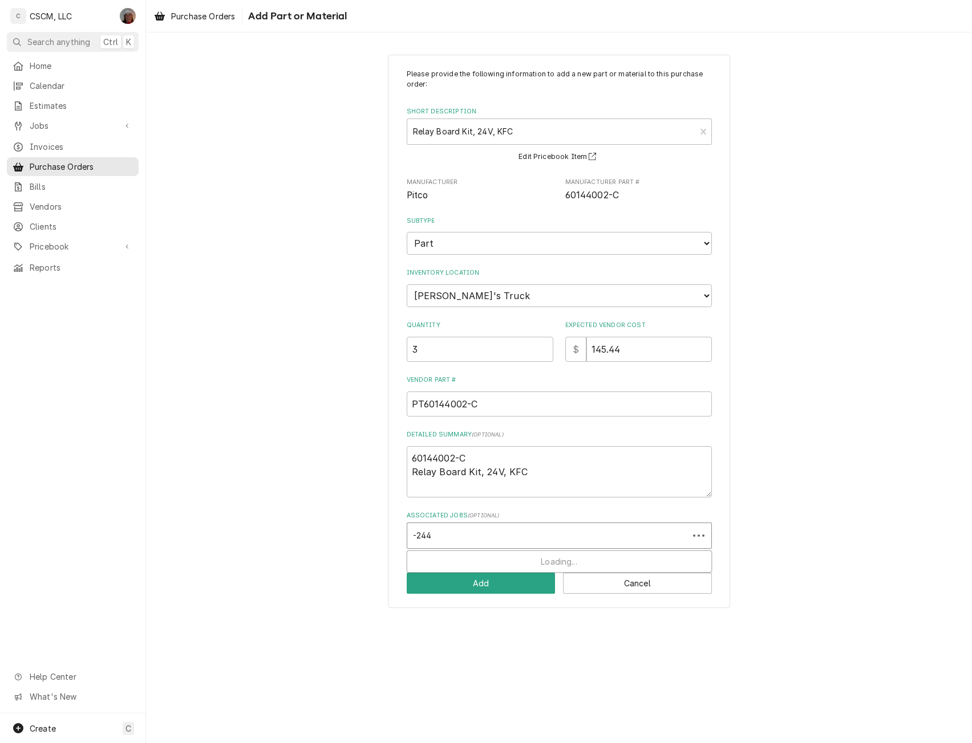
type input "-2440"
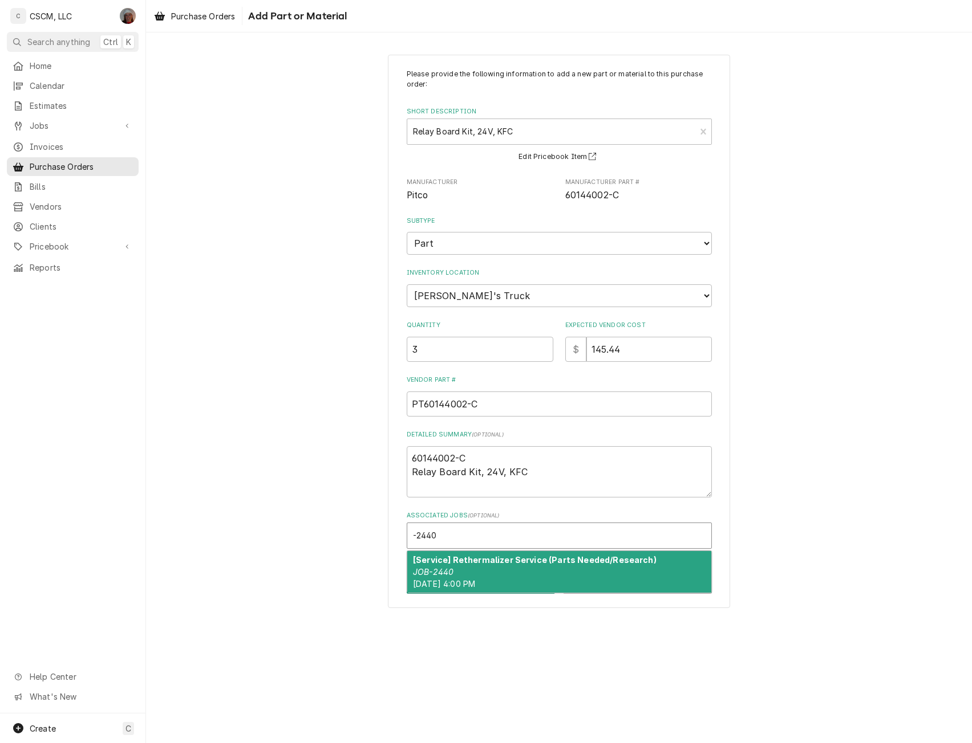
type textarea "x"
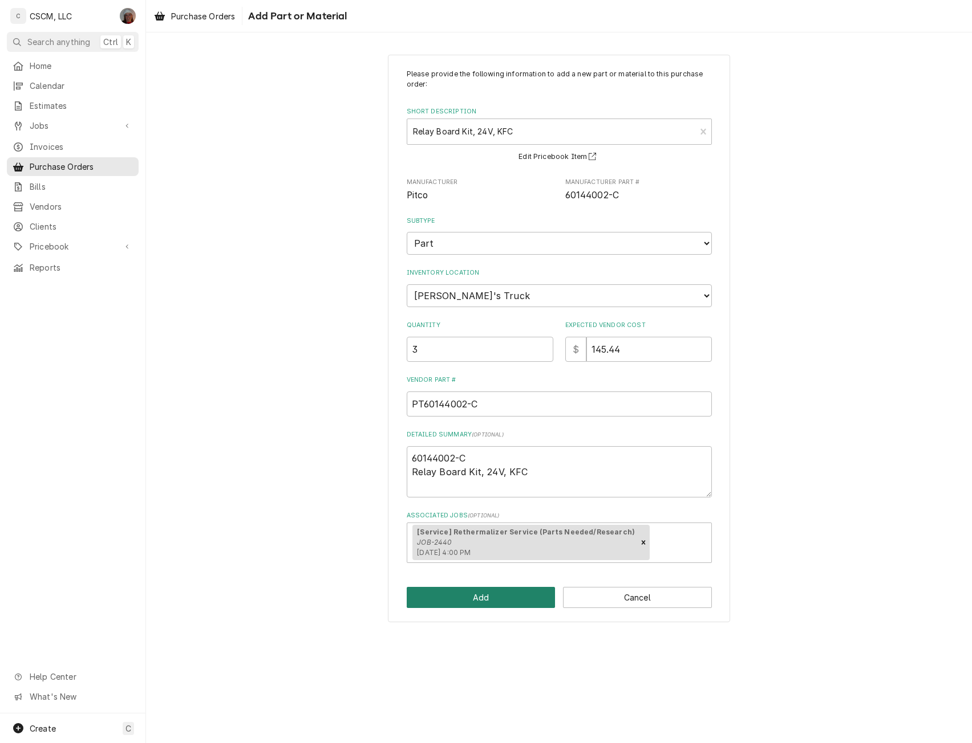
click at [489, 596] on button "Add" at bounding box center [481, 597] width 149 height 21
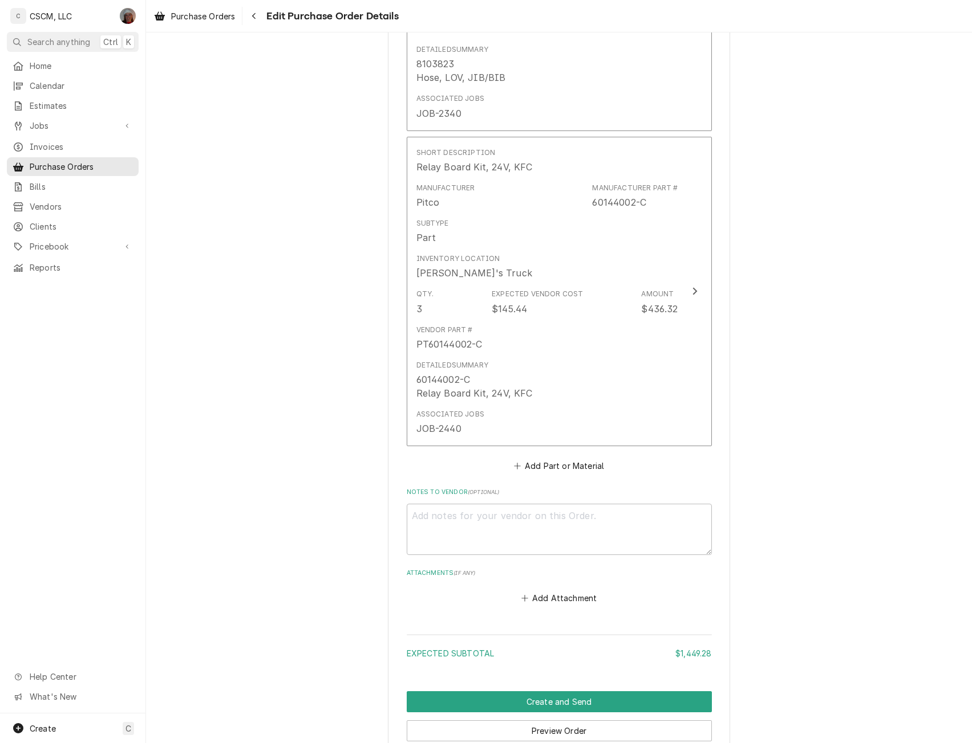
scroll to position [1105, 0]
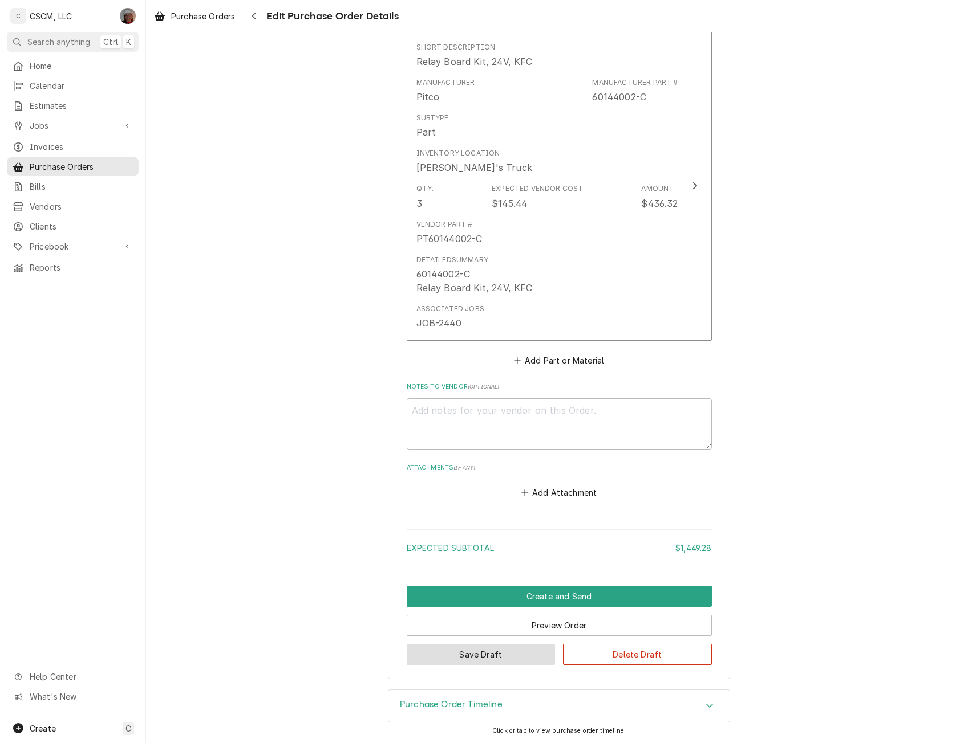
click at [469, 655] on button "Save Draft" at bounding box center [481, 654] width 149 height 21
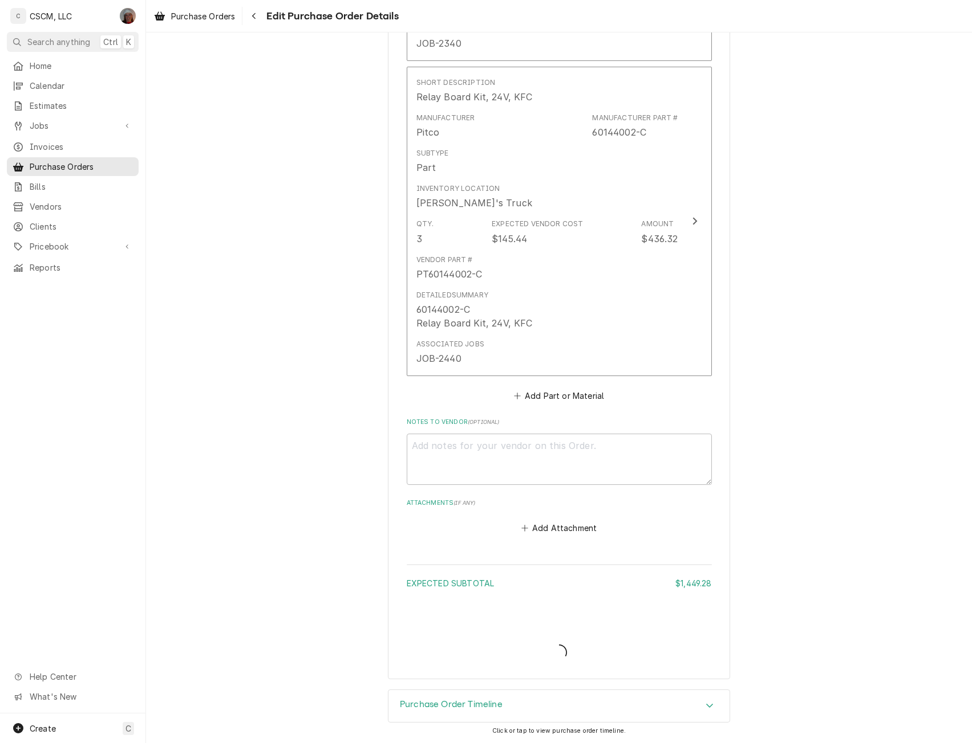
scroll to position [1070, 0]
type textarea "x"
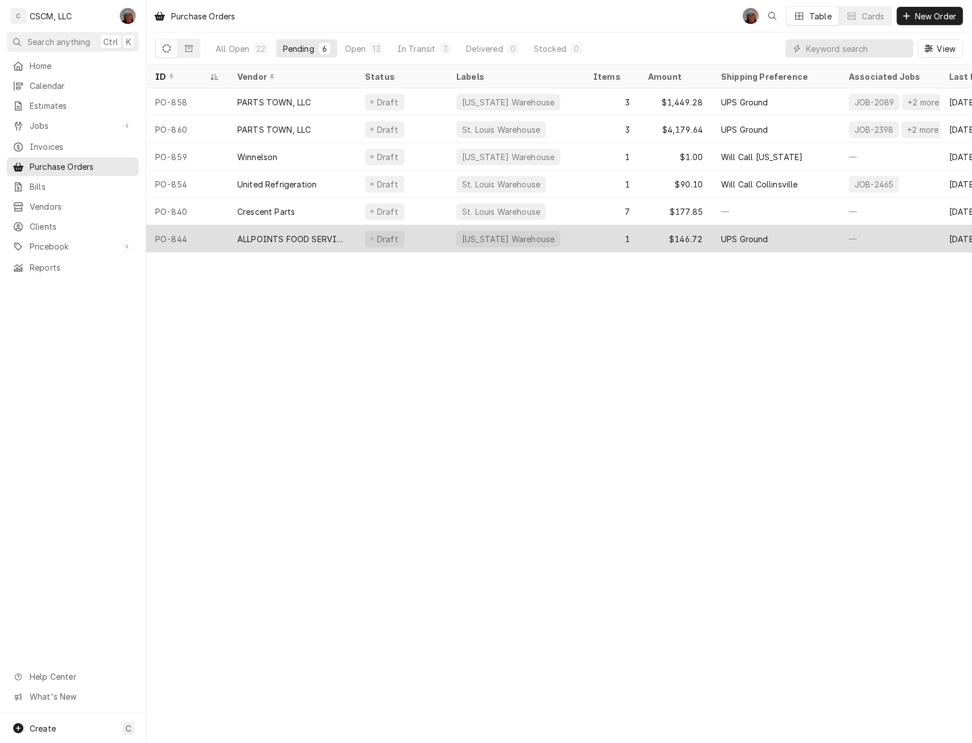
click at [210, 234] on div "PO-844" at bounding box center [187, 238] width 82 height 27
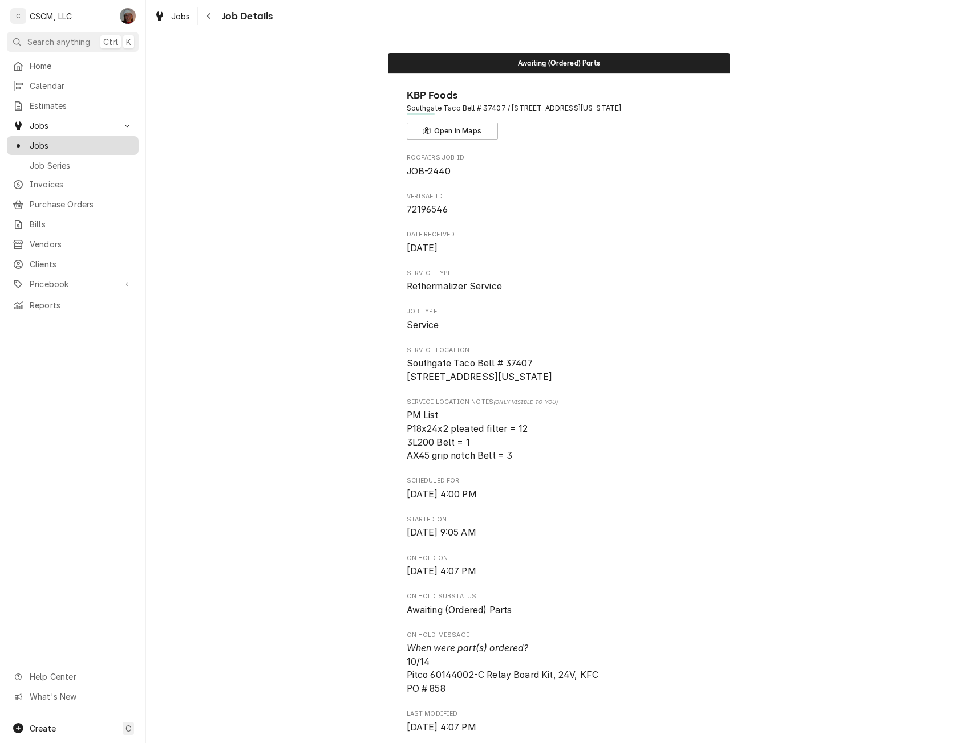
click at [59, 140] on span "Jobs" at bounding box center [81, 146] width 103 height 12
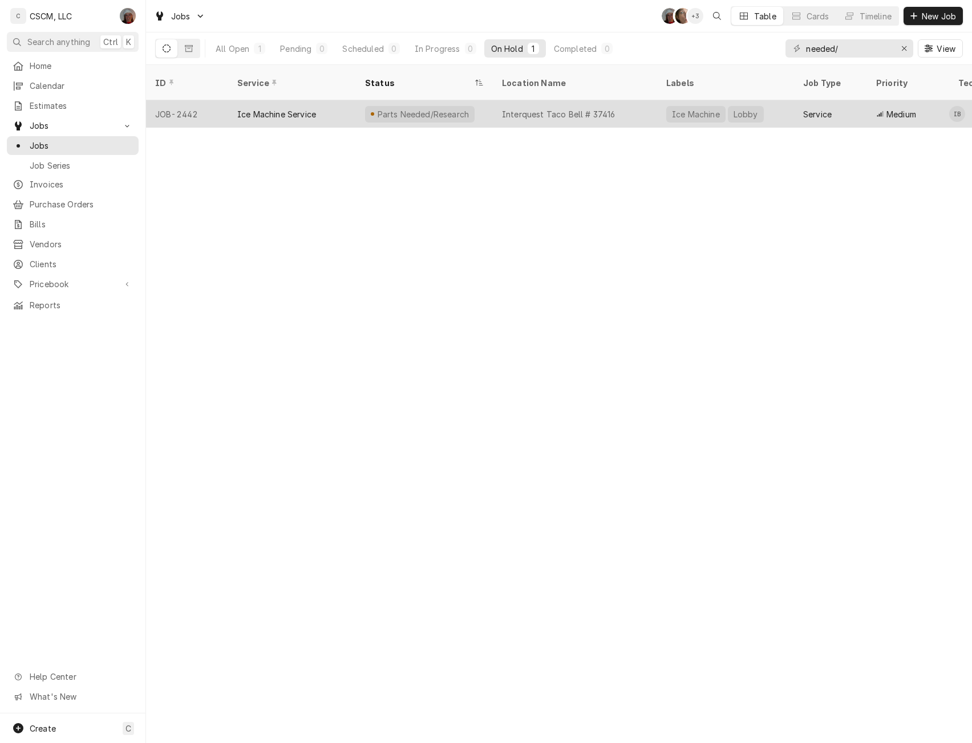
click at [262, 108] on div "Ice Machine Service" at bounding box center [276, 114] width 79 height 12
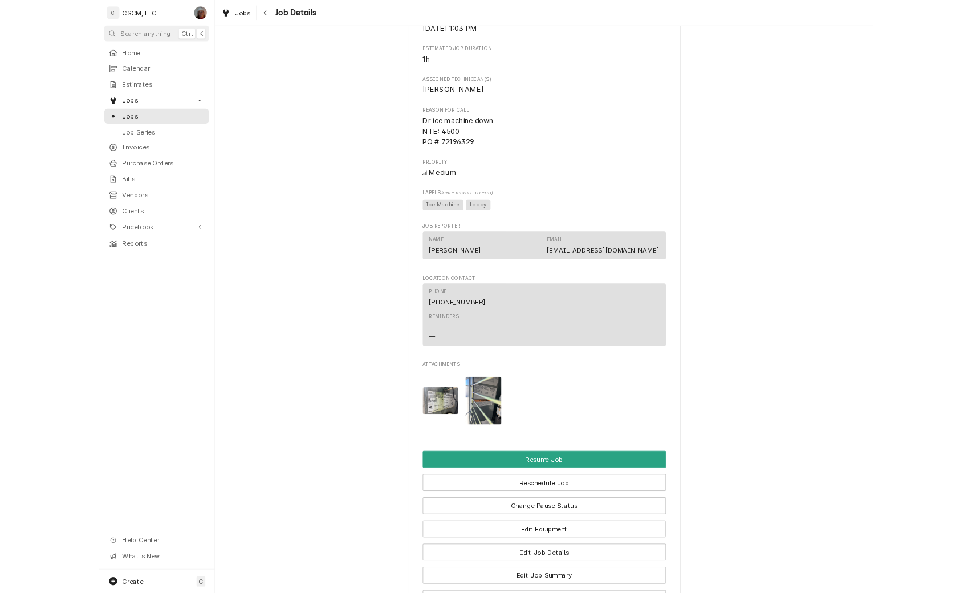
scroll to position [754, 0]
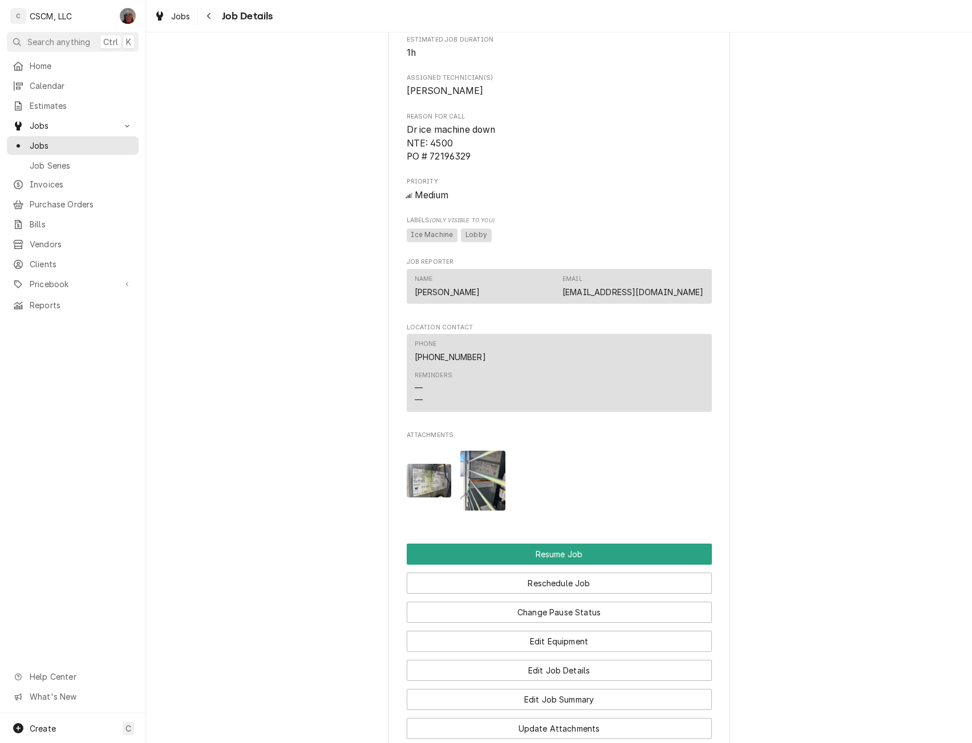
click at [432, 497] on img "Attachments" at bounding box center [429, 481] width 45 height 34
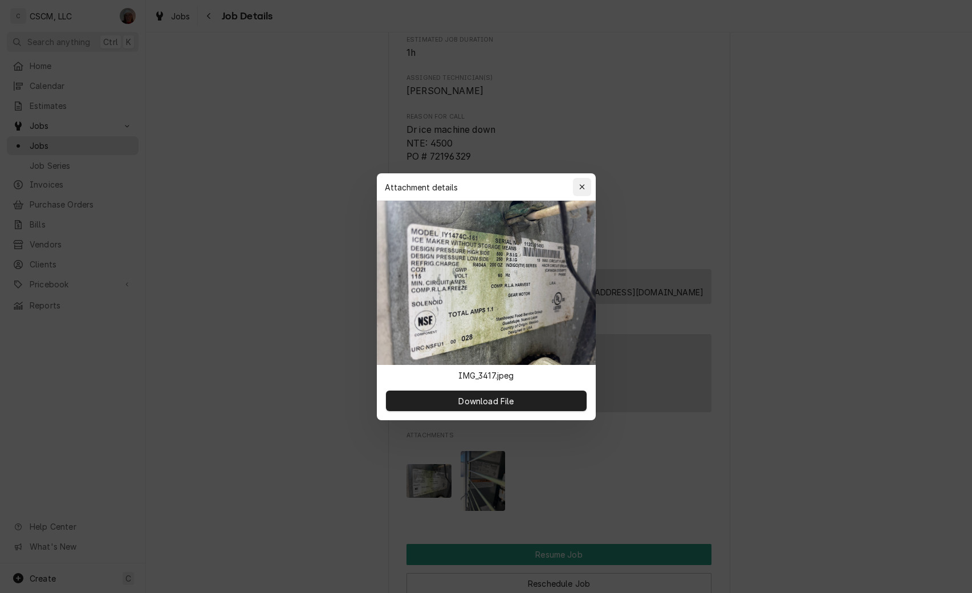
click at [589, 180] on button "button" at bounding box center [582, 187] width 18 height 18
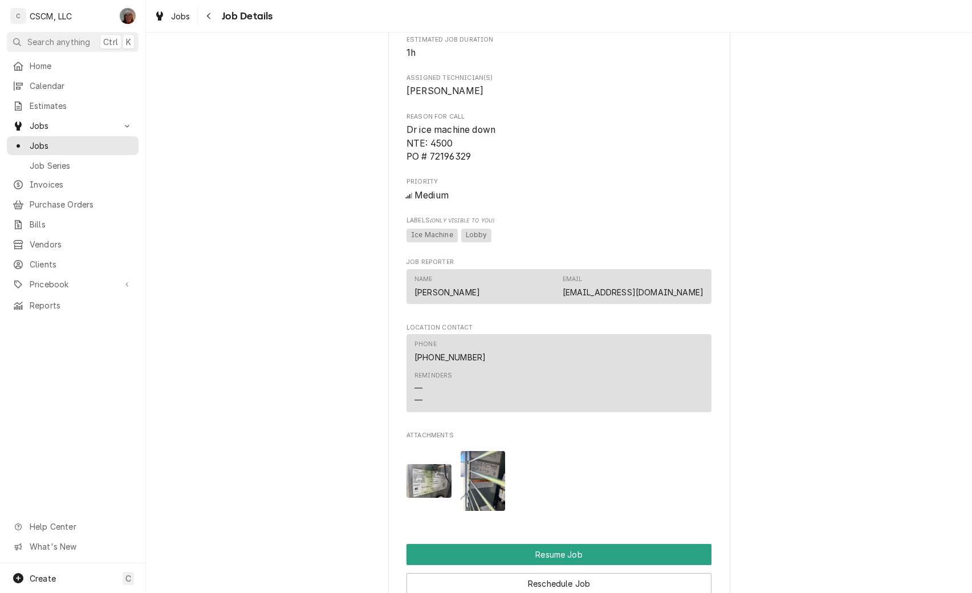
click at [463, 492] on img "Attachments" at bounding box center [483, 481] width 45 height 60
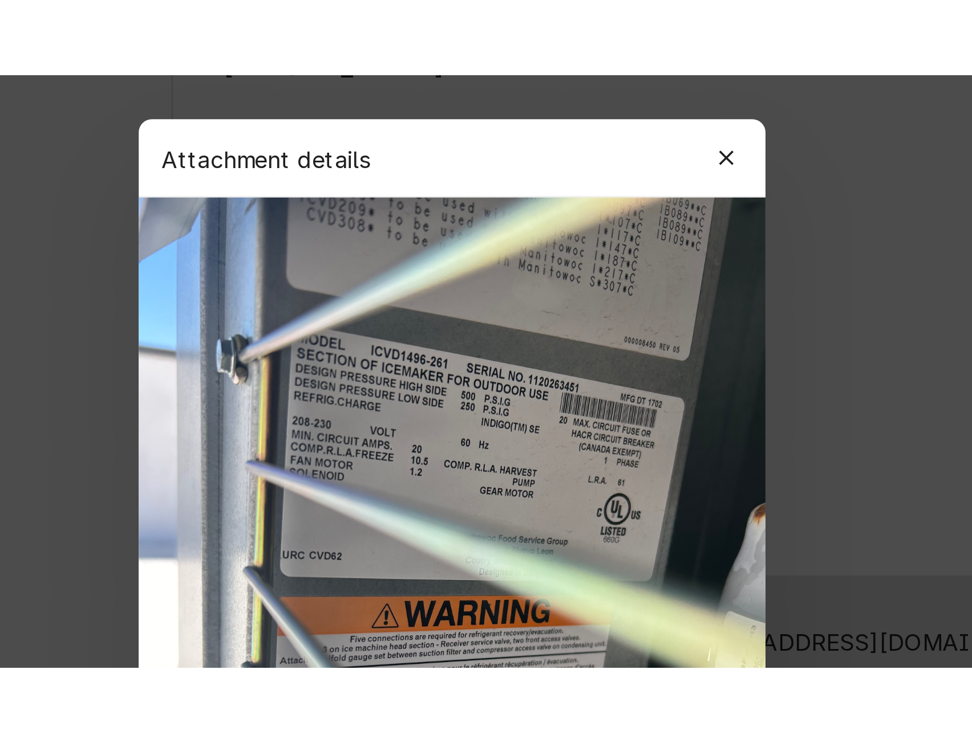
scroll to position [0, 0]
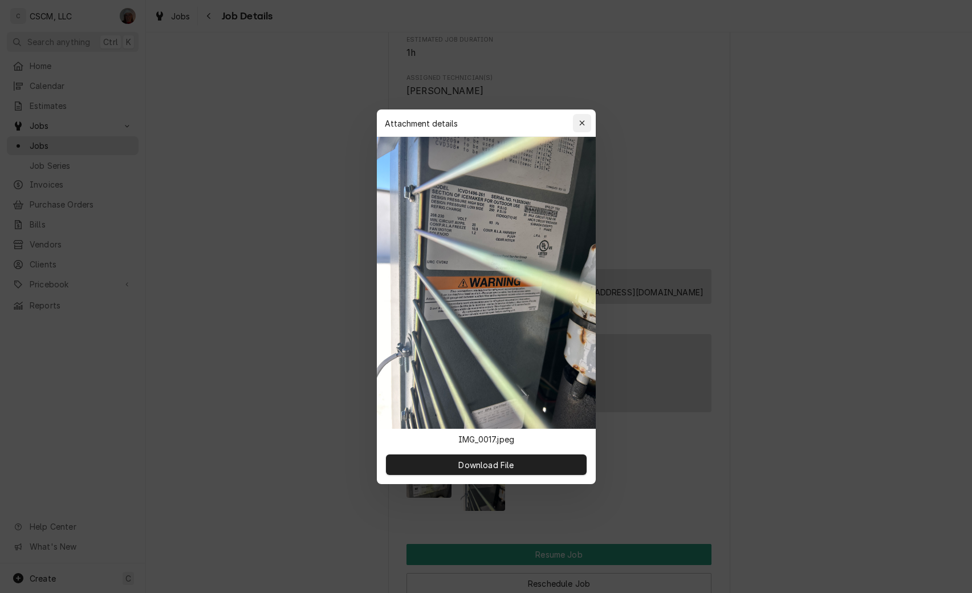
click at [586, 123] on div "button" at bounding box center [581, 122] width 11 height 11
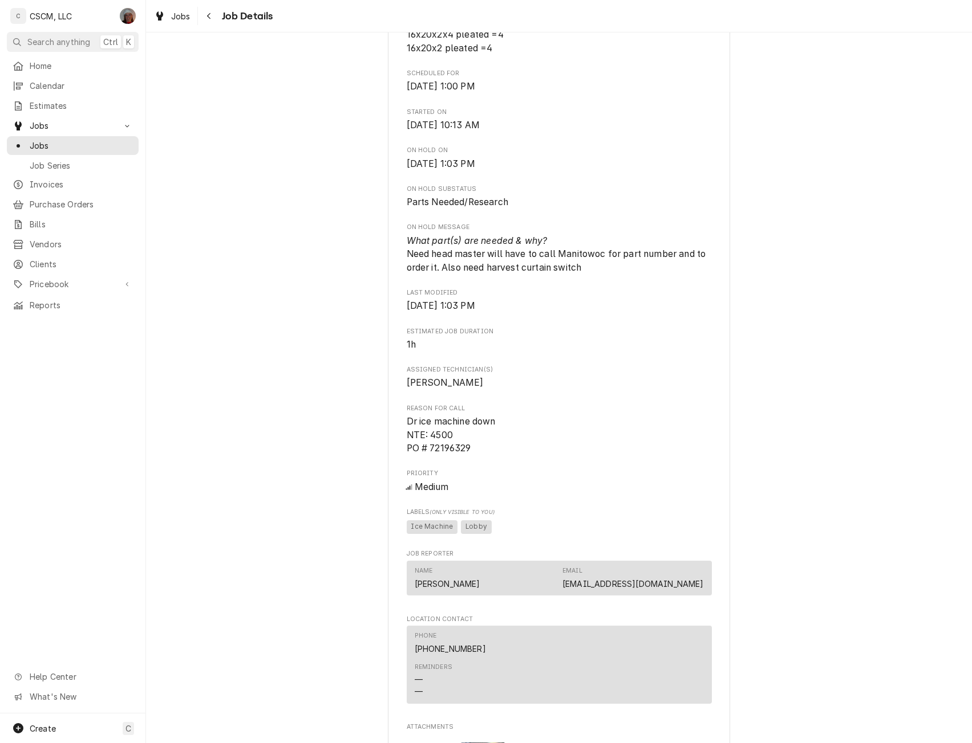
scroll to position [978, 0]
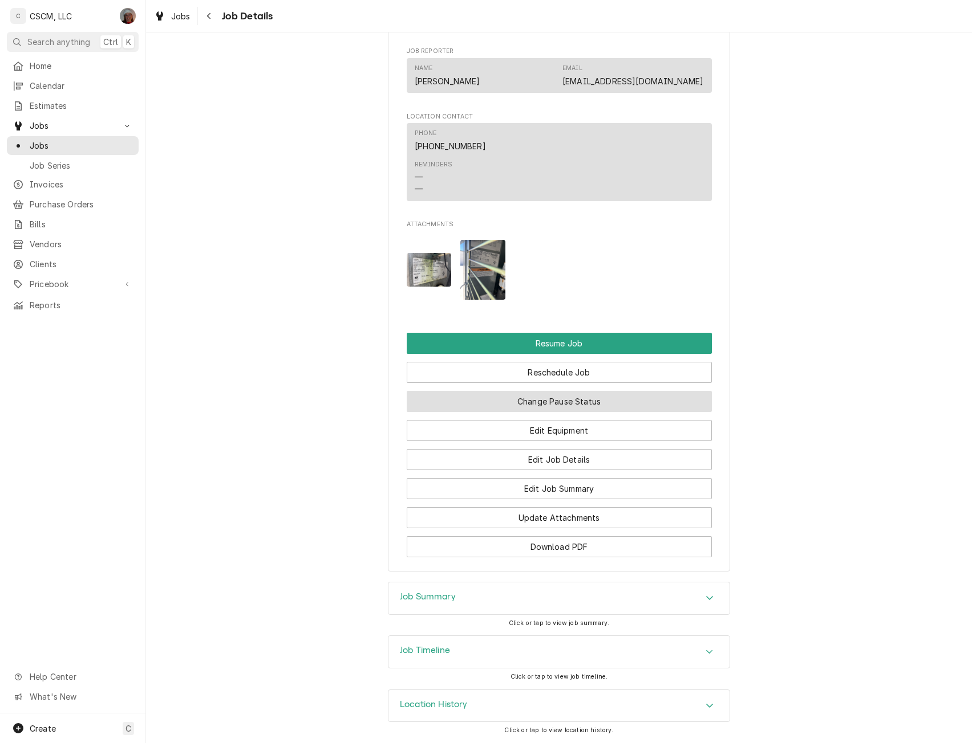
click at [548, 403] on button "Change Pause Status" at bounding box center [559, 401] width 305 height 21
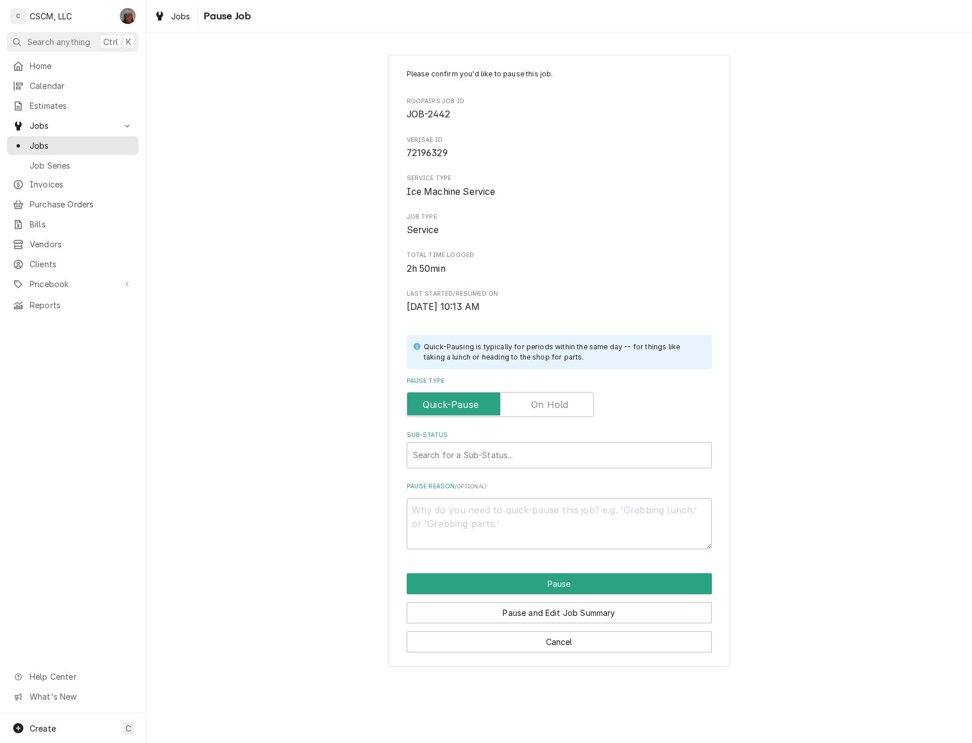
click at [548, 403] on label "Pause Type" at bounding box center [500, 404] width 187 height 25
click at [548, 403] on input "Pause Type" at bounding box center [500, 404] width 177 height 25
checkbox input "true"
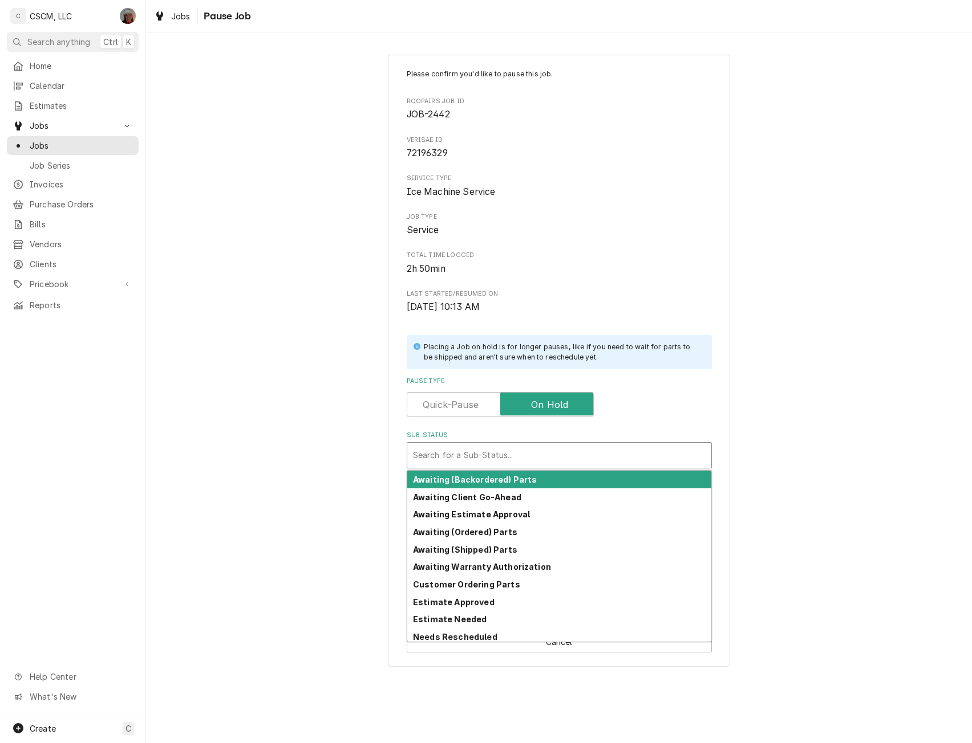
click at [485, 454] on div "Sub-Status" at bounding box center [559, 455] width 292 height 21
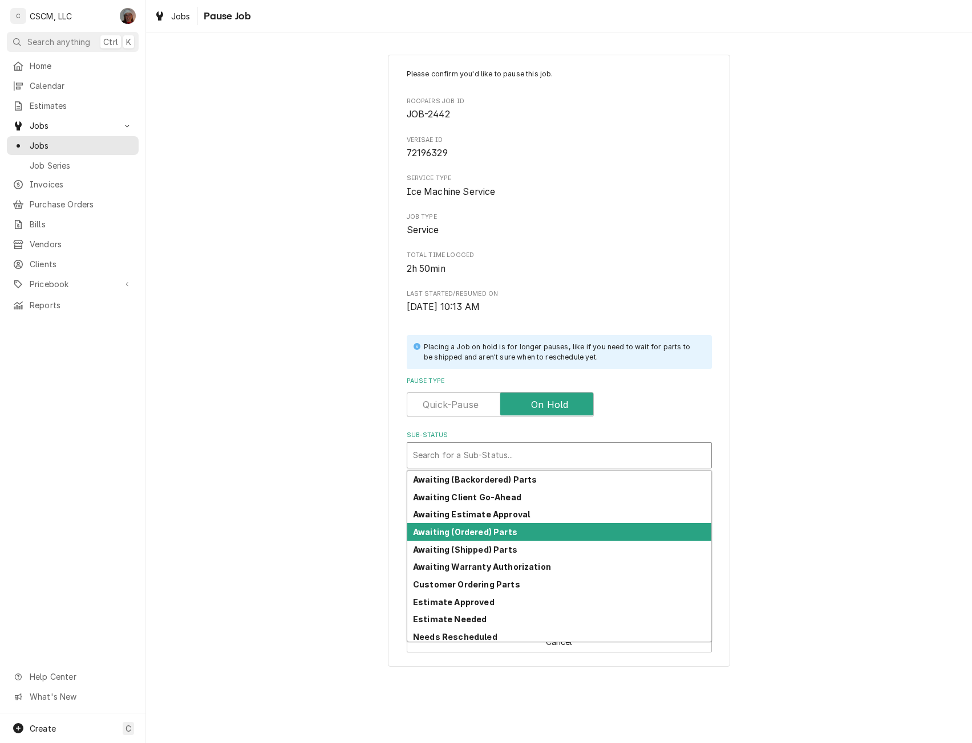
click at [458, 534] on strong "Awaiting (Ordered) Parts" at bounding box center [465, 532] width 104 height 10
type textarea "x"
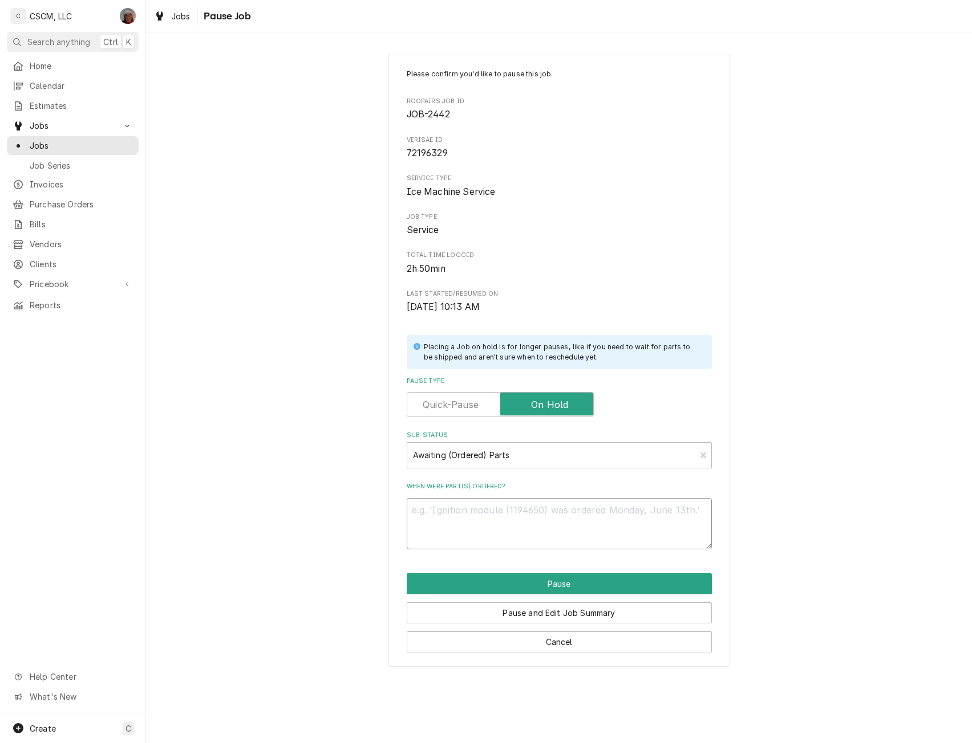
click at [424, 508] on textarea "When were part(s) ordered?" at bounding box center [559, 523] width 305 height 51
type textarea "1"
type textarea "x"
type textarea "10"
type textarea "x"
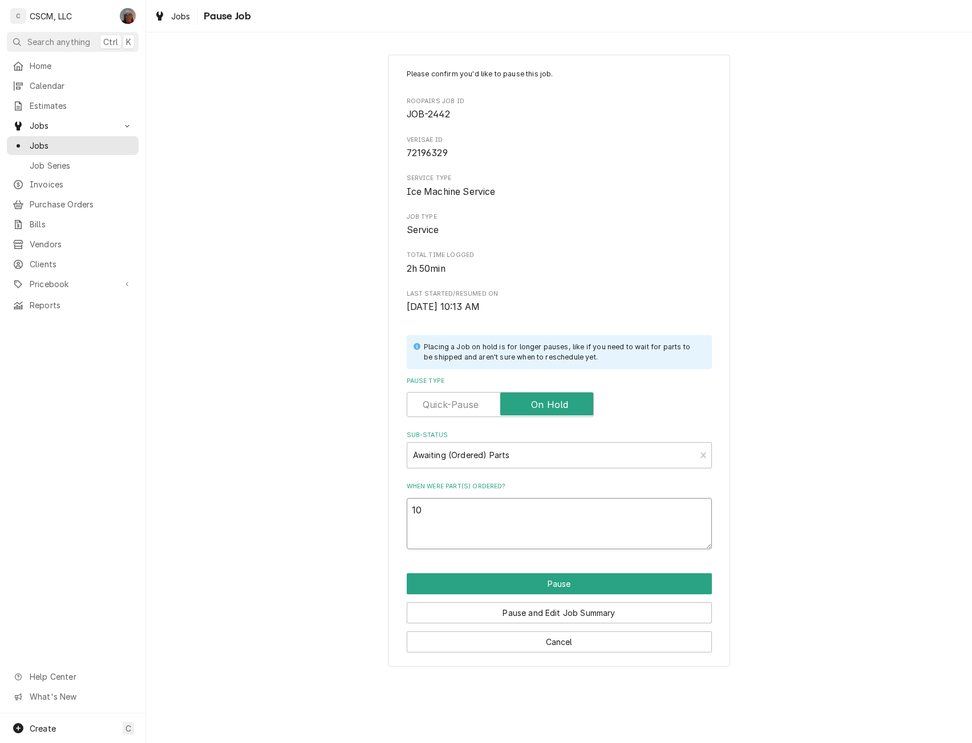
type textarea "101"
type textarea "x"
type textarea "1014"
type textarea "x"
type textarea "1014"
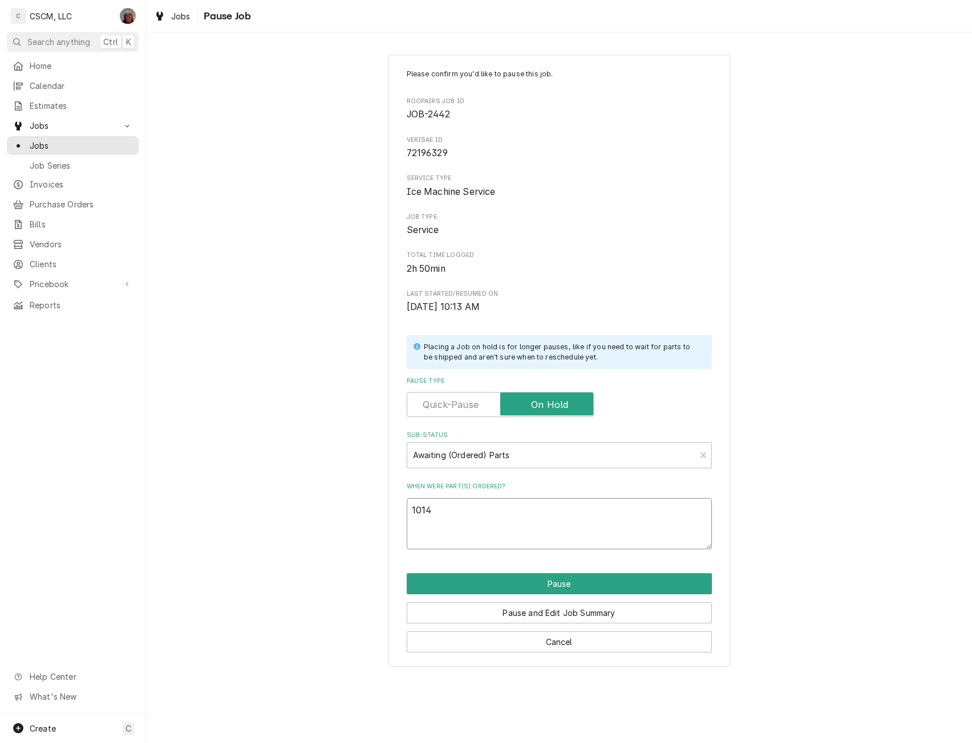
click at [421, 514] on textarea "1014" at bounding box center [559, 523] width 305 height 51
type textarea "x"
type textarea "10/14"
paste textarea "Manitowoc Ice 000002056 Ice Damper Assembly, Twins"
type textarea "x"
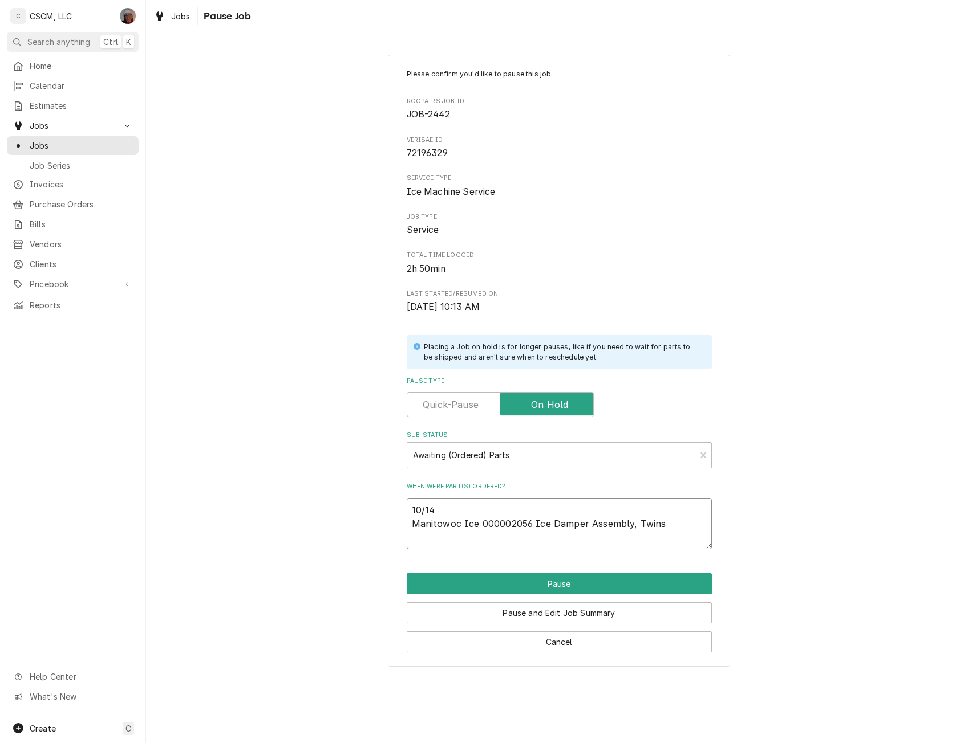
type textarea "10/14 Manitowoc Ice 000002056 Ice Damper Assembly, Twins"
click at [677, 523] on textarea "10/14 Manitowoc Ice 000002056 Ice Damper Assembly, Twins" at bounding box center [559, 523] width 305 height 51
type textarea "x"
type textarea "10/14 Manitowoc Ice 000002056 Ice Damper Assembly, Twins"
type textarea "x"
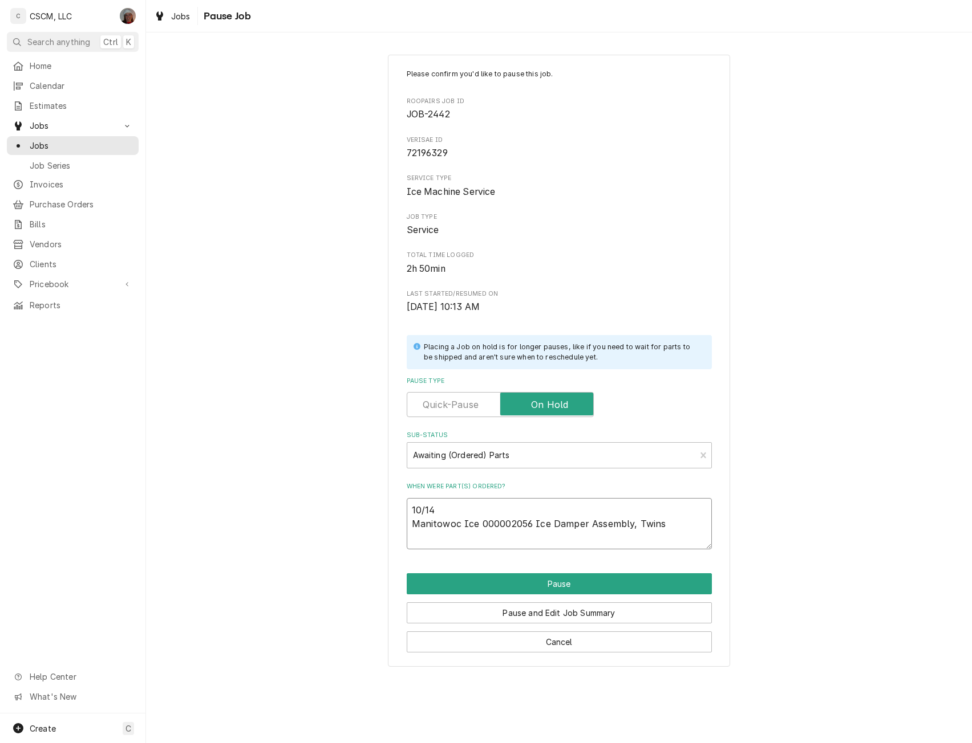
type textarea "10/14 Manitowoc Ice 000002056 Ice Damper Assembly, Twins P"
type textarea "x"
type textarea "10/14 Manitowoc Ice 000002056 Ice Damper Assembly, Twins PO"
type textarea "x"
type textarea "10/14 Manitowoc Ice 000002056 Ice Damper Assembly, Twins PO"
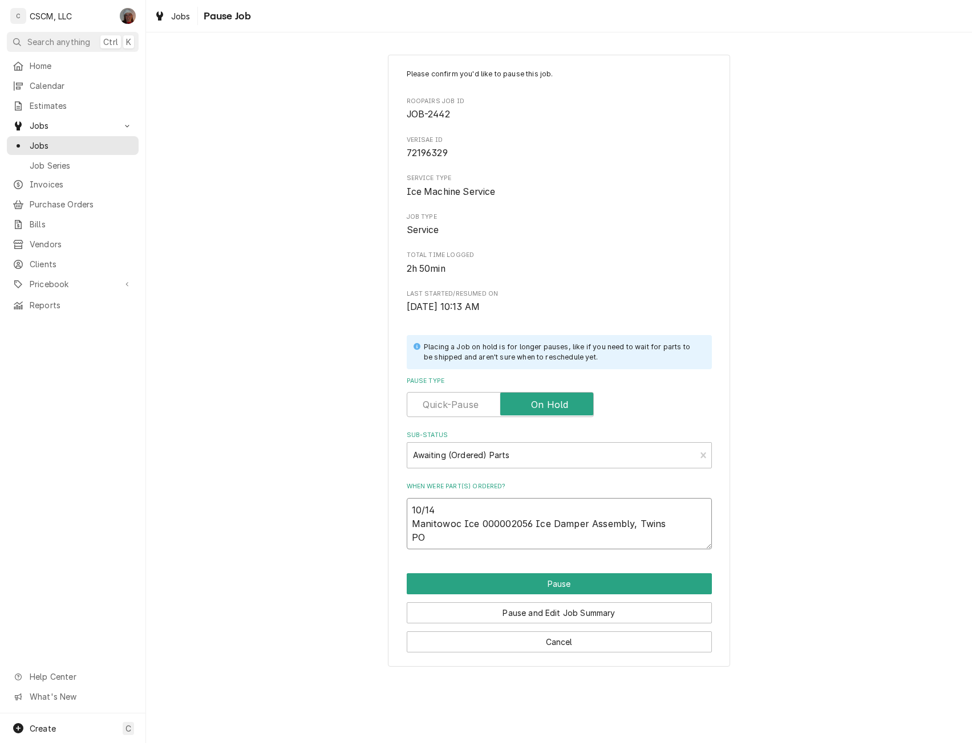
type textarea "x"
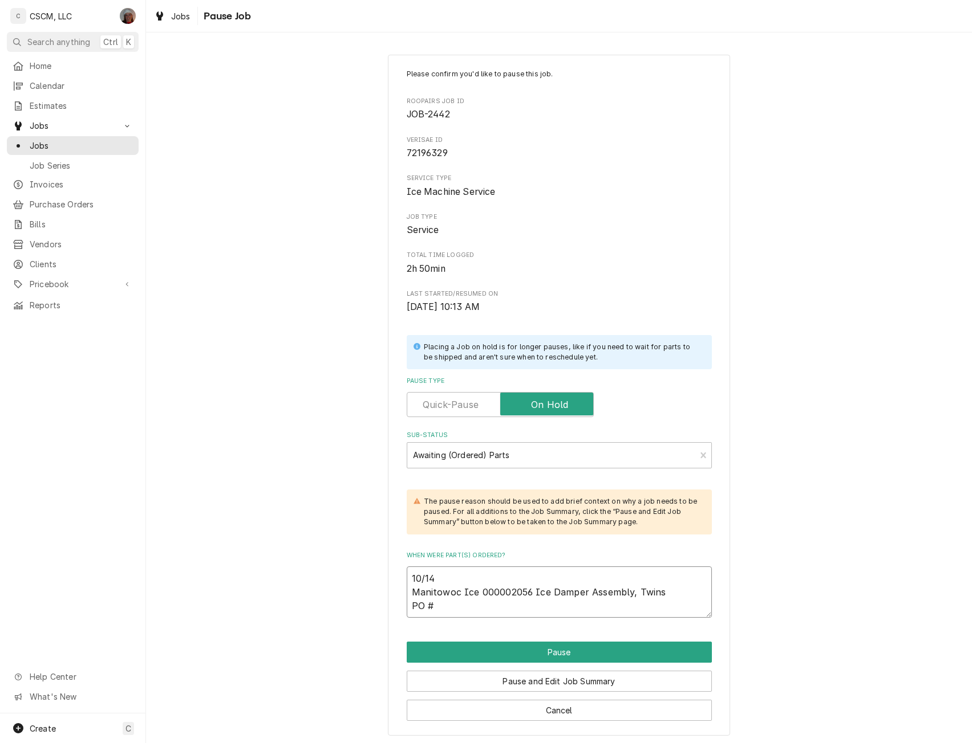
type textarea "10/14 Manitowoc Ice 000002056 Ice Damper Assembly, Twins PO #8"
type textarea "x"
type textarea "10/14 Manitowoc Ice 000002056 Ice Damper Assembly, Twins PO #84"
type textarea "x"
type textarea "10/14 Manitowoc Ice 000002056 Ice Damper Assembly, Twins PO #844"
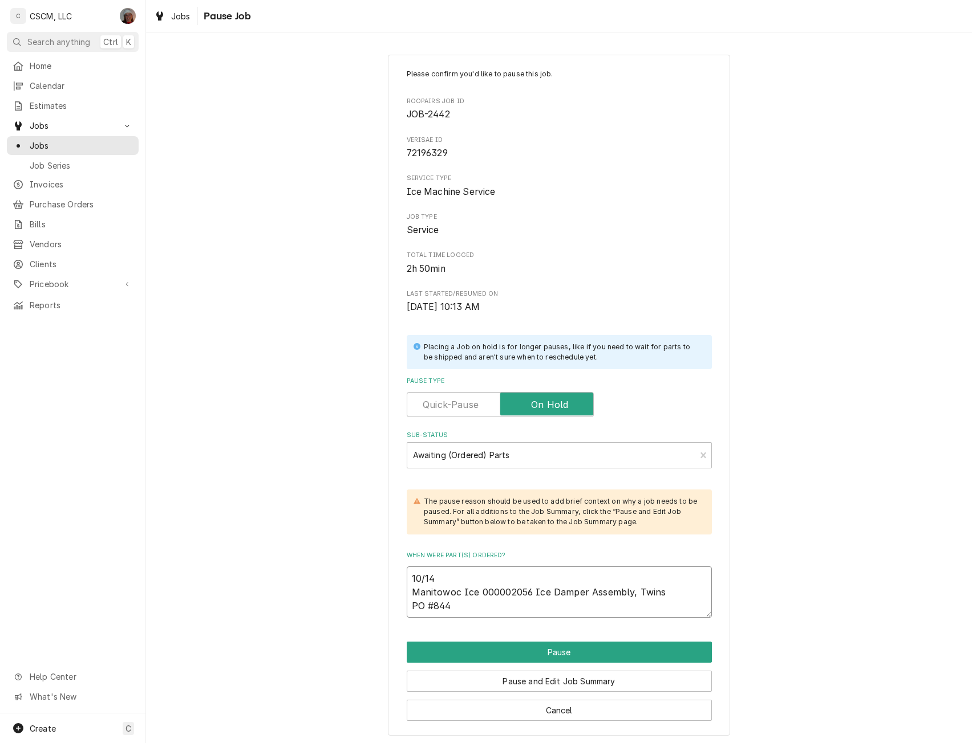
type textarea "x"
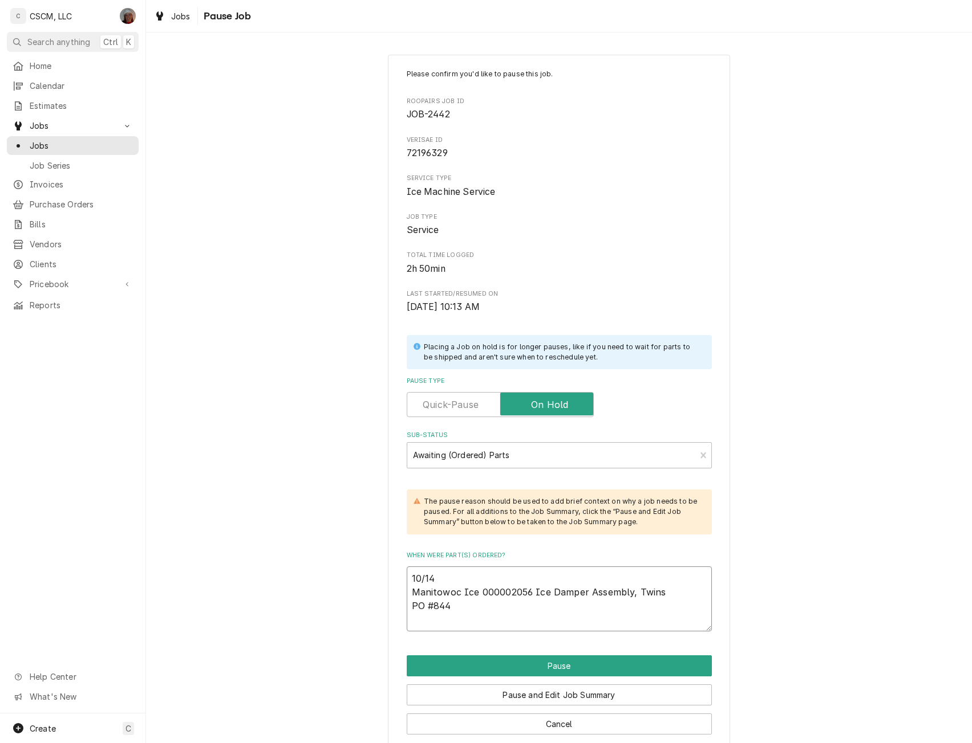
type textarea "10/14 Manitowoc Ice 000002056 Ice Damper Assembly, Twins PO #844"
click at [410, 621] on textarea "10/14 Manitowoc Ice 000002056 Ice Damper Assembly, Twins PO #844" at bounding box center [559, 599] width 305 height 65
paste textarea "Manitowoc Ice 000001982 Head Pressure Control Valve"
type textarea "x"
type textarea "10/14 Manitowoc Ice 000002056 Ice Damper Assembly, Twins PO #844 Manitowoc Ice …"
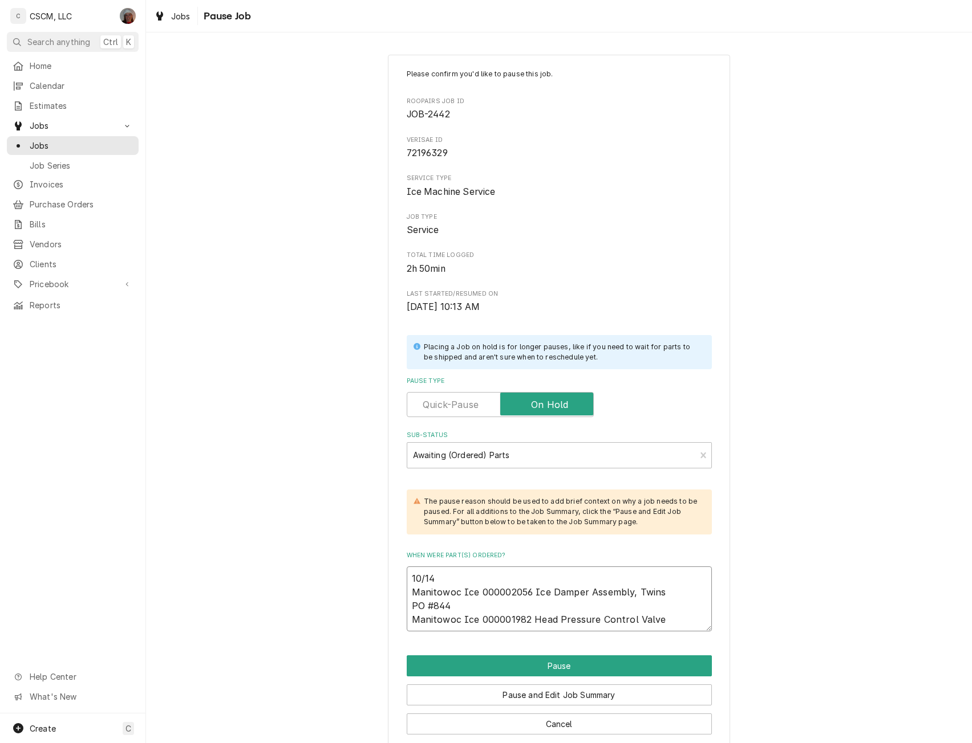
type textarea "x"
type textarea "10/14 Manitowoc Ice 000002056 Ice Damper Assembly, Twins PO #844 Manitowoc Ice …"
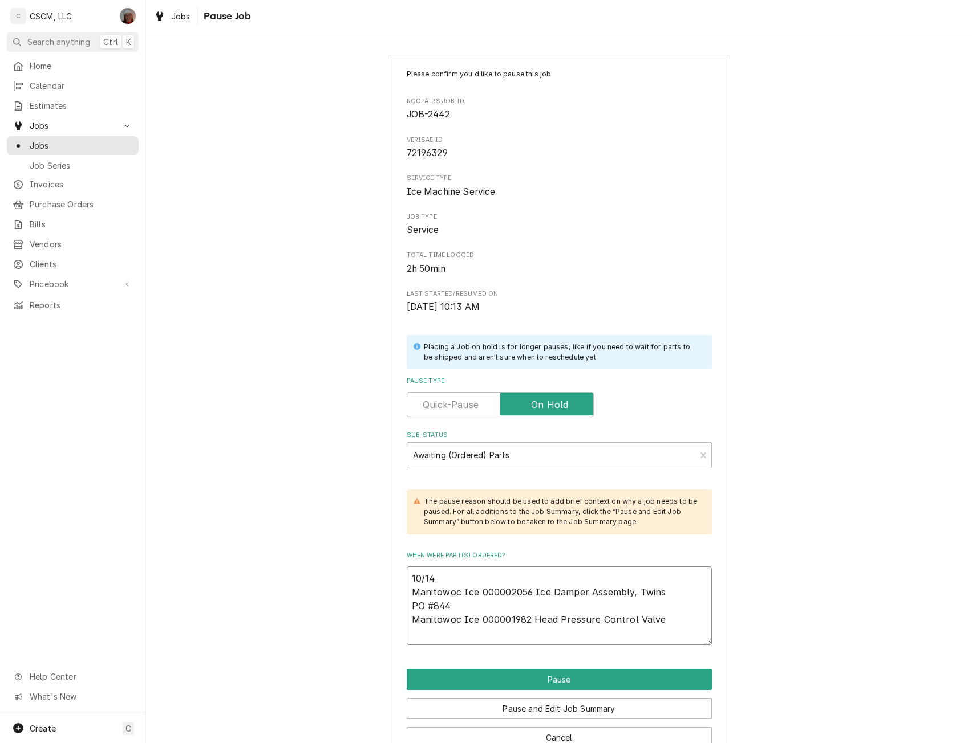
type textarea "x"
type textarea "10/14 Manitowoc Ice 000002056 Ice Damper Assembly, Twins PO #844 Manitowoc Ice …"
type textarea "x"
type textarea "10/14 Manitowoc Ice 000002056 Ice Damper Assembly, Twins PO #844 Manitowoc Ice …"
type textarea "x"
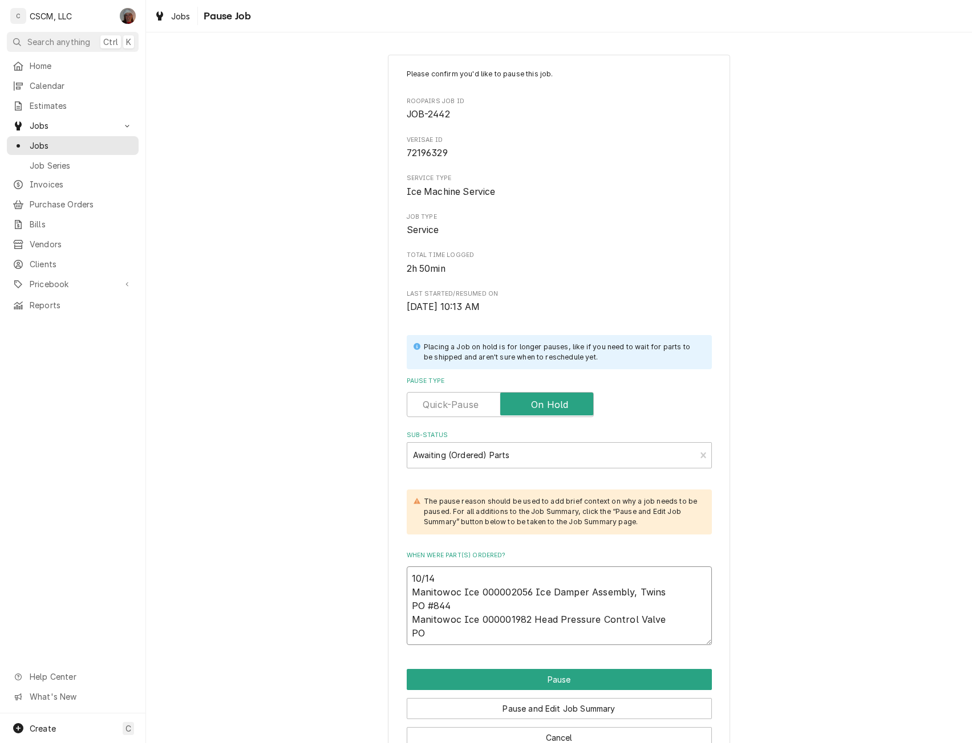
type textarea "10/14 Manitowoc Ice 000002056 Ice Damper Assembly, Twins PO #844 Manitowoc Ice …"
type textarea "x"
type textarea "10/14 Manitowoc Ice 000002056 Ice Damper Assembly, Twins PO #844 Manitowoc Ice …"
type textarea "x"
type textarea "10/14 Manitowoc Ice 000002056 Ice Damper Assembly, Twins PO #844 Manitowoc Ice …"
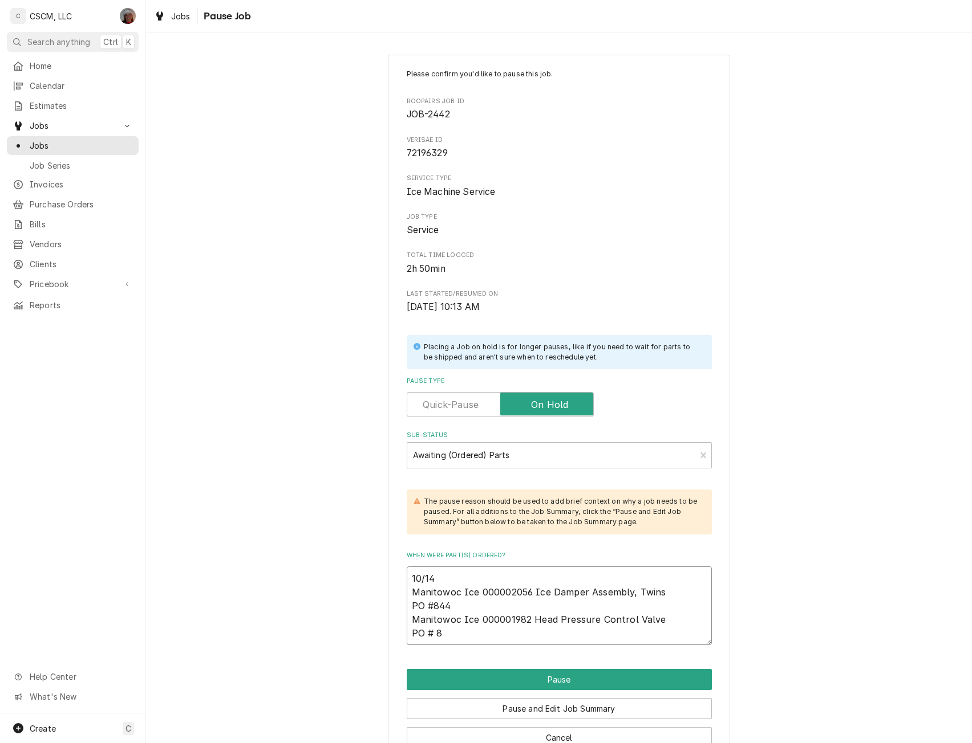
type textarea "x"
type textarea "10/14 Manitowoc Ice 000002056 Ice Damper Assembly, Twins PO #844 Manitowoc Ice …"
type textarea "x"
type textarea "10/14 Manitowoc Ice 000002056 Ice Damper Assembly, Twins PO #844 Manitowoc Ice …"
click at [549, 682] on button "Pause" at bounding box center [559, 679] width 305 height 21
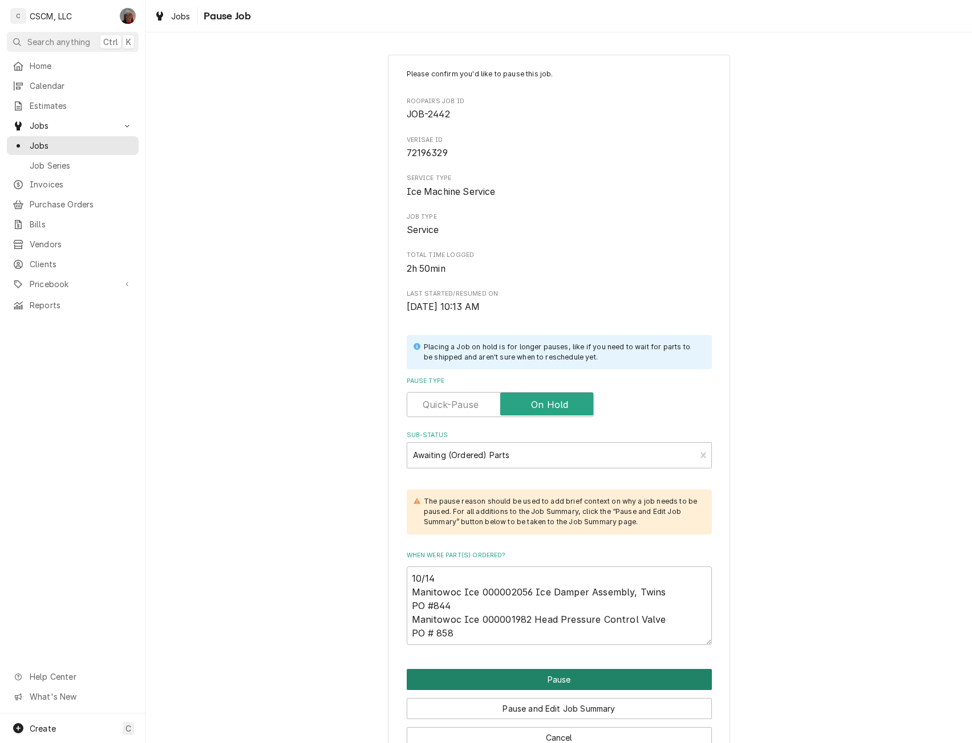
type textarea "x"
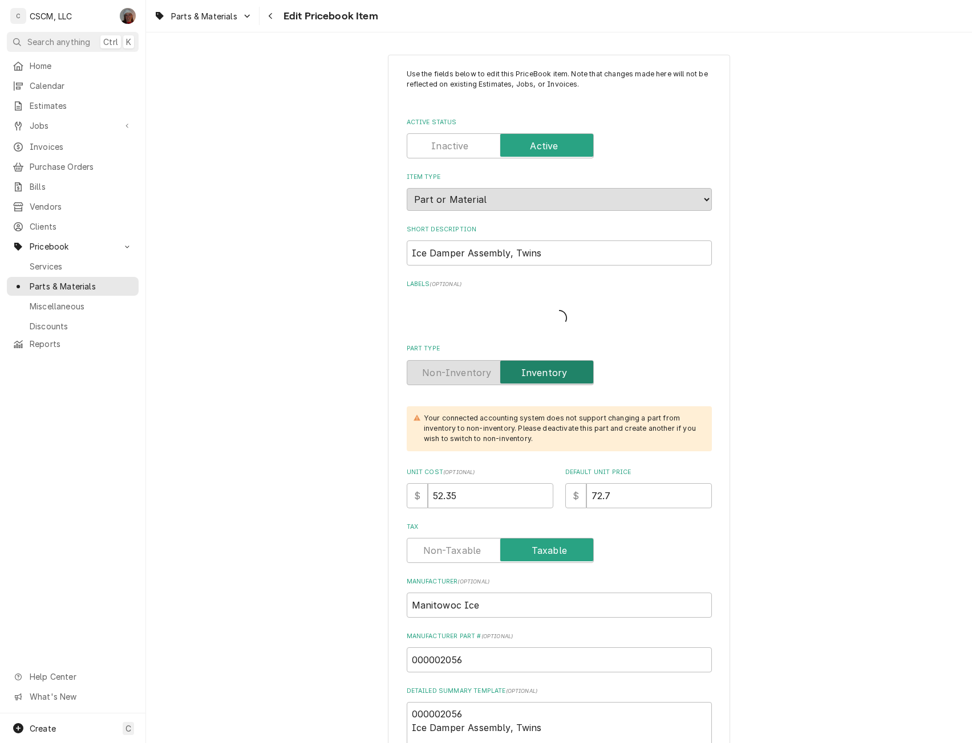
type textarea "x"
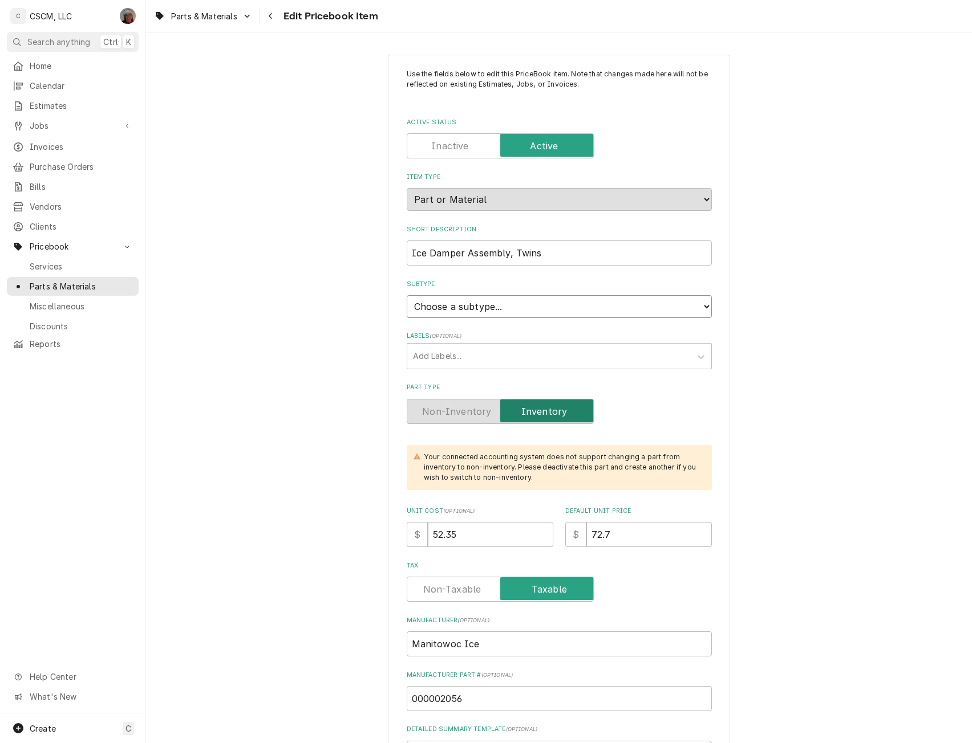
click at [702, 301] on select "Choose a subtype... Equipment Part Refrigerant Supply or Material Tool" at bounding box center [559, 306] width 305 height 23
select select "148"
click at [407, 295] on select "Choose a subtype... Equipment Part Refrigerant Supply or Material Tool" at bounding box center [559, 306] width 305 height 23
type textarea "x"
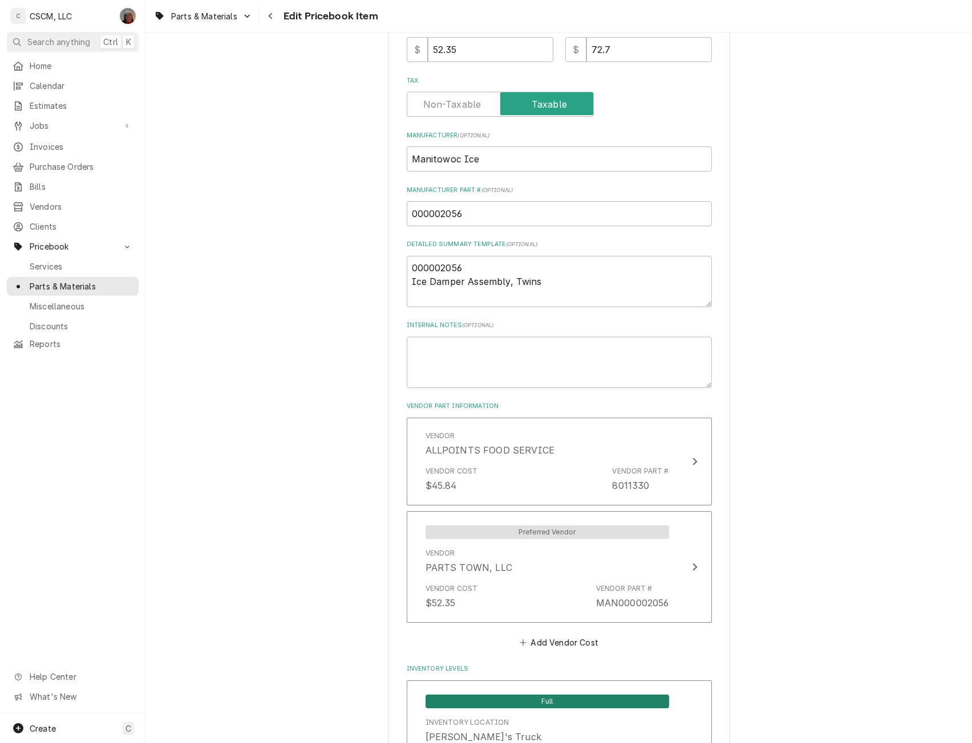
scroll to position [491, 0]
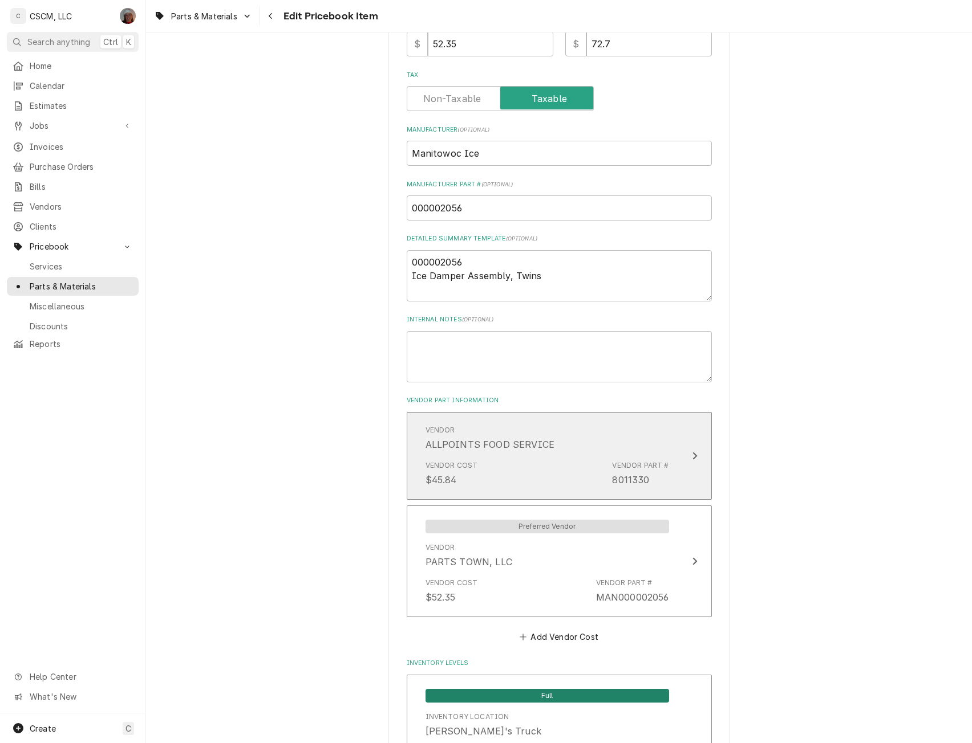
click at [692, 452] on icon "Update Vendor Part Cost" at bounding box center [695, 456] width 6 height 9
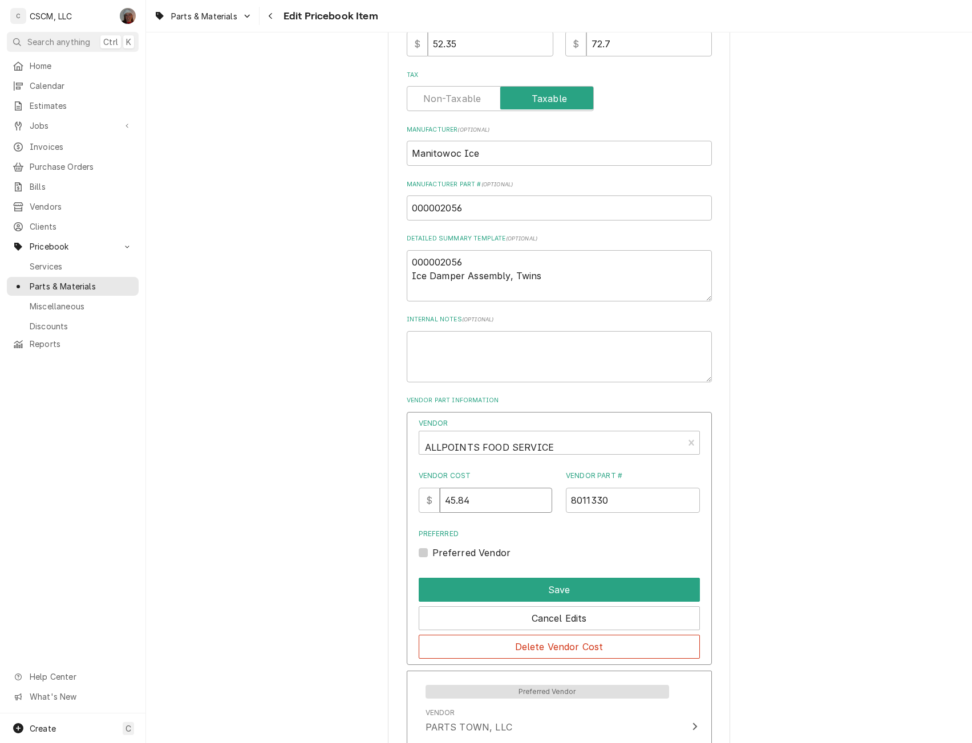
drag, startPoint x: 478, startPoint y: 501, endPoint x: 441, endPoint y: 502, distance: 37.6
click at [441, 502] on div "$ 45.84" at bounding box center [485, 500] width 134 height 25
type input "49.57"
click at [562, 591] on button "Save" at bounding box center [558, 590] width 281 height 24
type textarea "x"
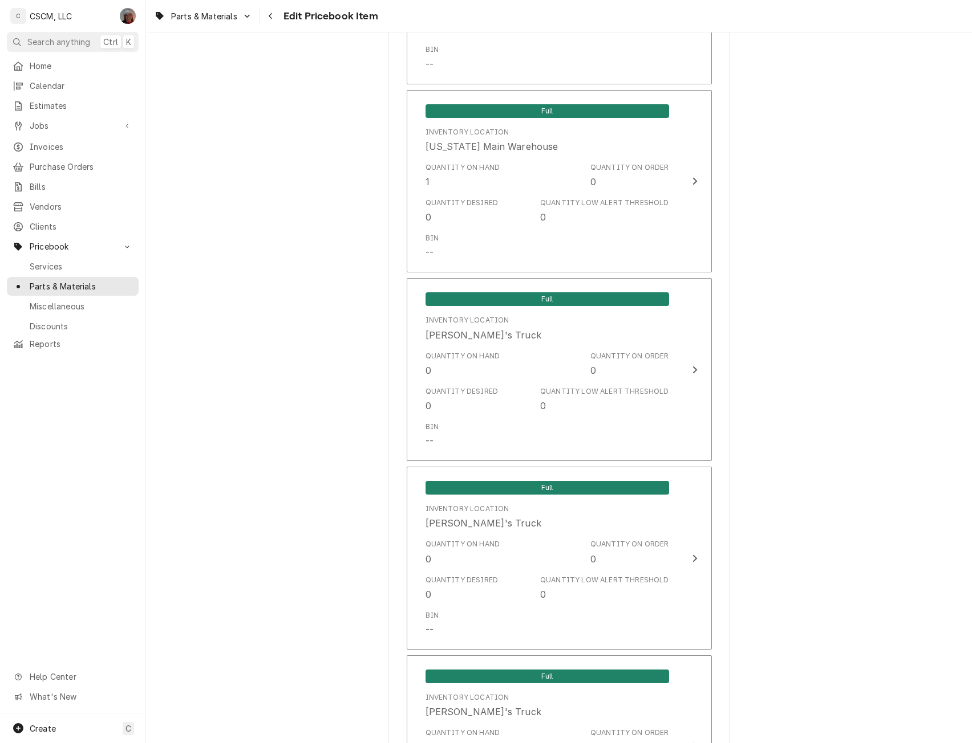
scroll to position [1148, 0]
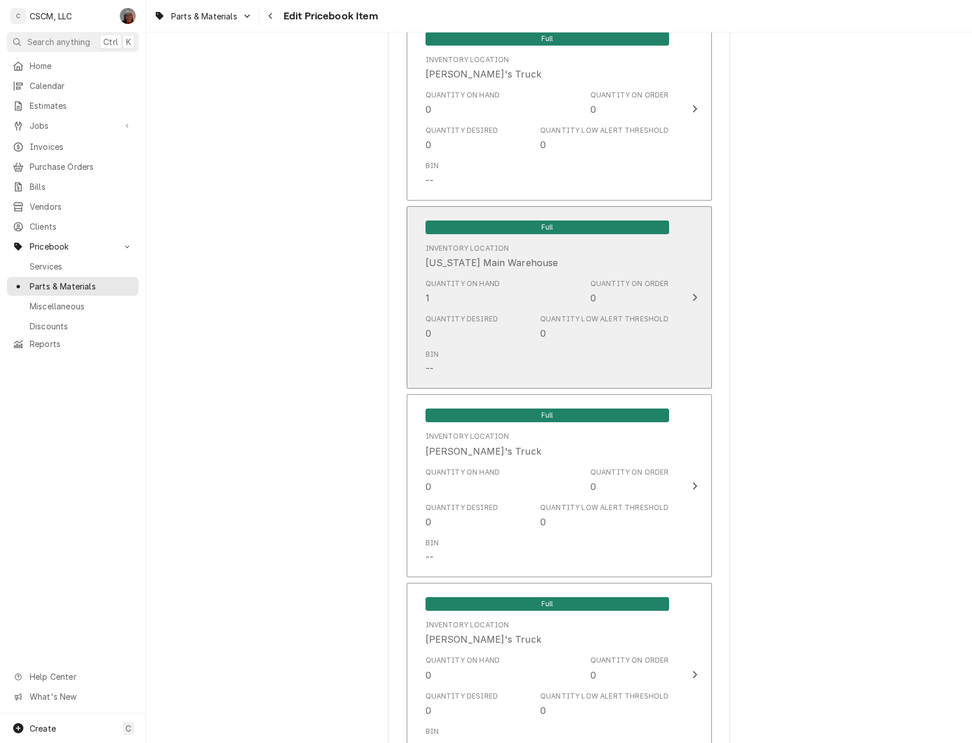
click at [660, 308] on div "Quantity on Hand 1 Quantity on Order 0" at bounding box center [546, 291] width 243 height 35
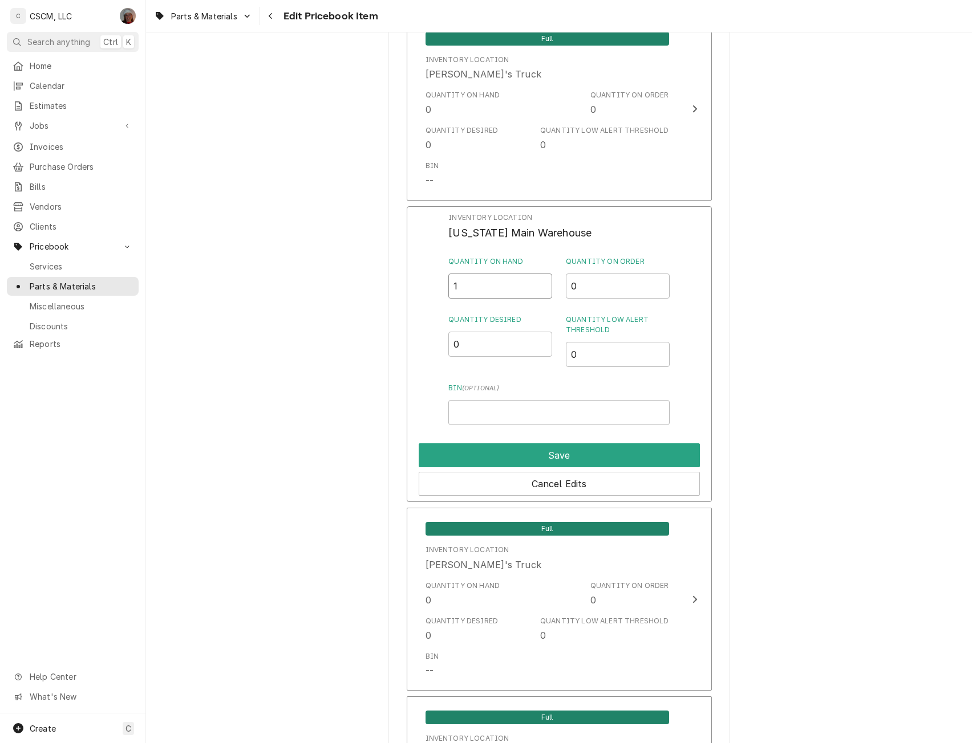
drag, startPoint x: 462, startPoint y: 290, endPoint x: 428, endPoint y: 290, distance: 33.6
click at [428, 290] on div "Inventory Location [US_STATE][GEOGRAPHIC_DATA] Warehouse Quantity on Hand 1 Qua…" at bounding box center [559, 354] width 305 height 296
type input "0"
click at [578, 450] on button "Save" at bounding box center [558, 456] width 281 height 24
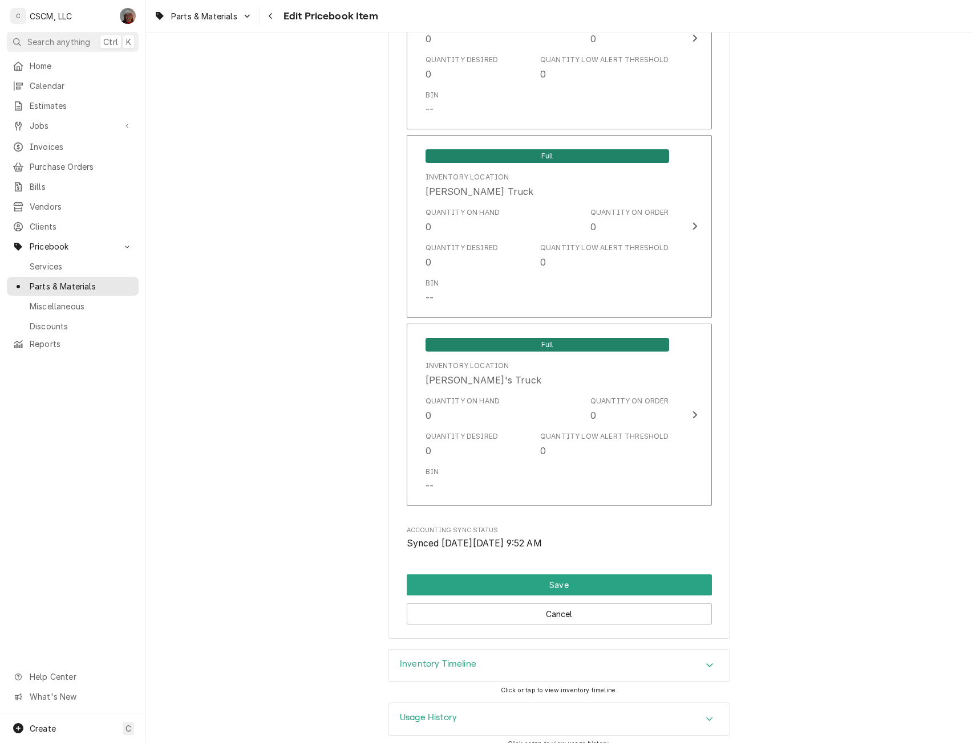
scroll to position [2553, 0]
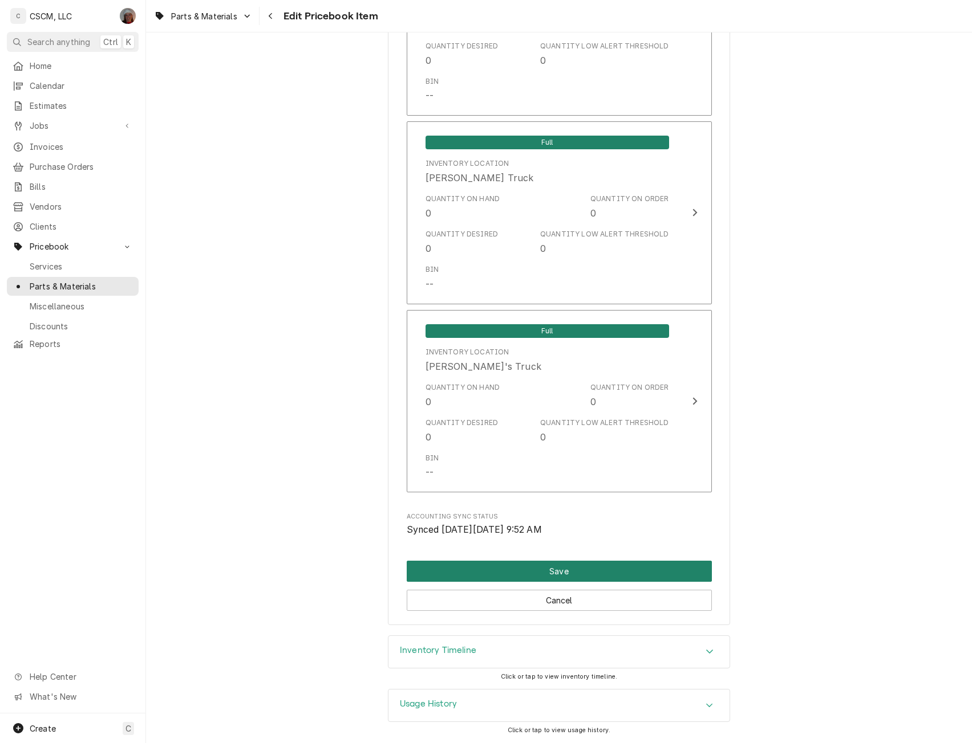
click at [607, 574] on button "Save" at bounding box center [559, 571] width 305 height 21
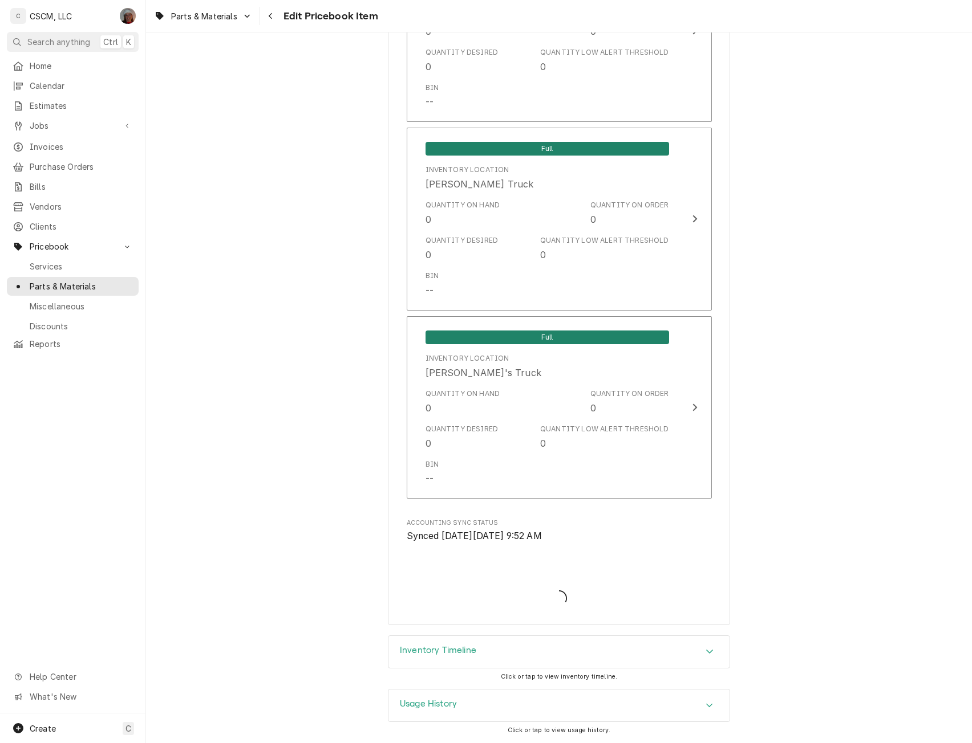
scroll to position [2547, 0]
type textarea "x"
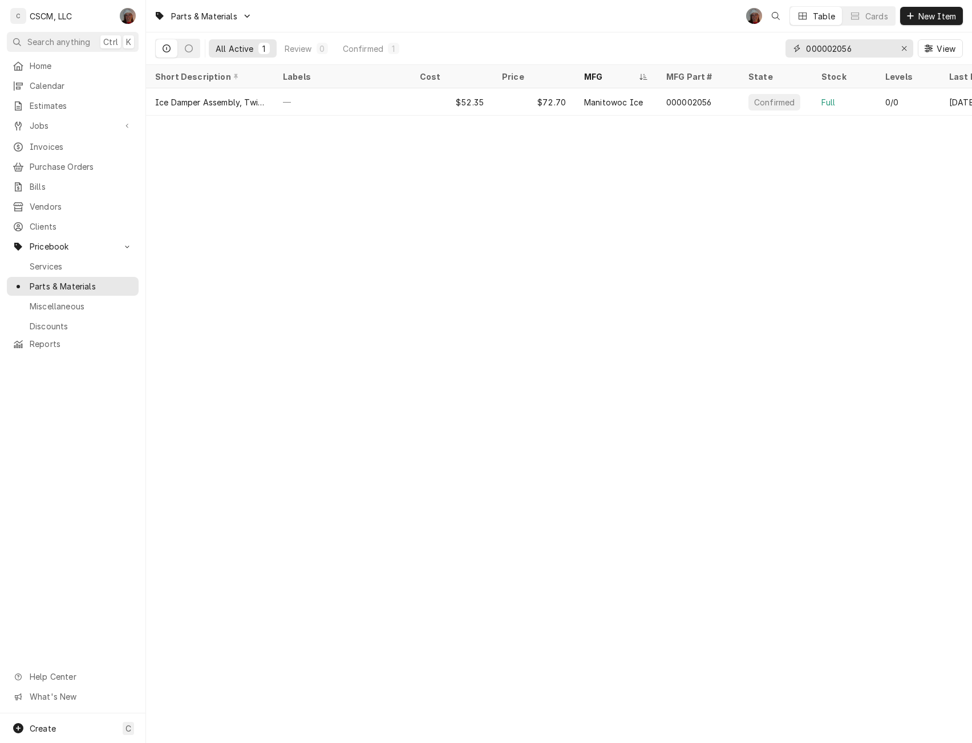
drag, startPoint x: 879, startPoint y: 47, endPoint x: 769, endPoint y: 48, distance: 109.5
click at [769, 48] on div "All Active 1 Review 0 Confirmed 1 000002056 View" at bounding box center [558, 48] width 807 height 32
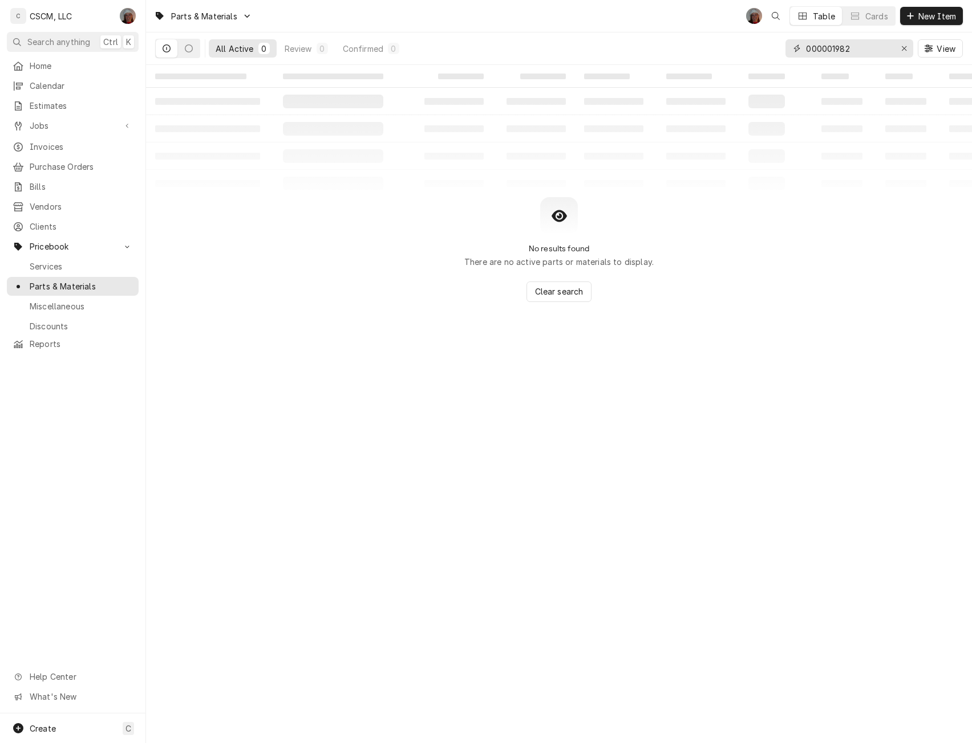
click at [830, 48] on input "000001982" at bounding box center [849, 48] width 86 height 18
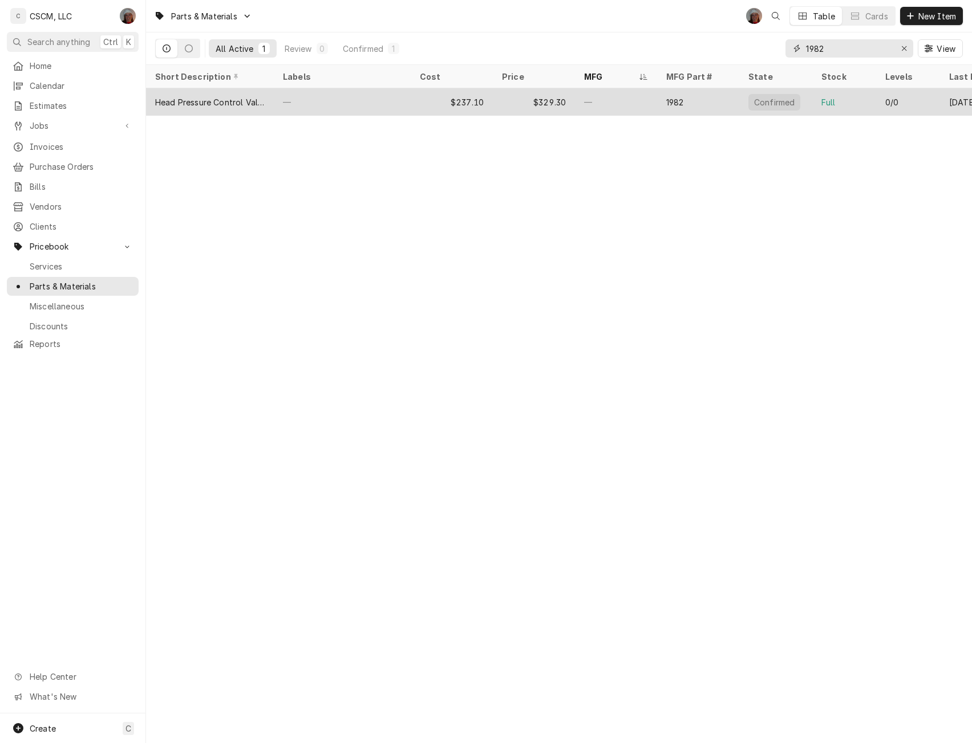
type input "1982"
click at [391, 100] on div "—" at bounding box center [342, 101] width 137 height 27
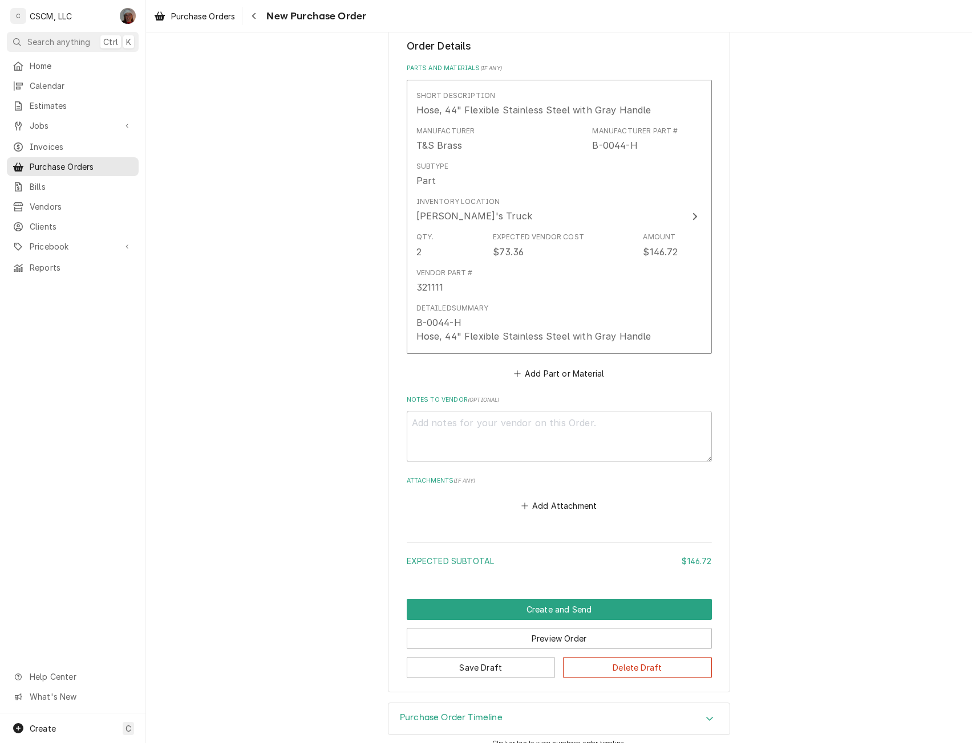
scroll to position [430, 0]
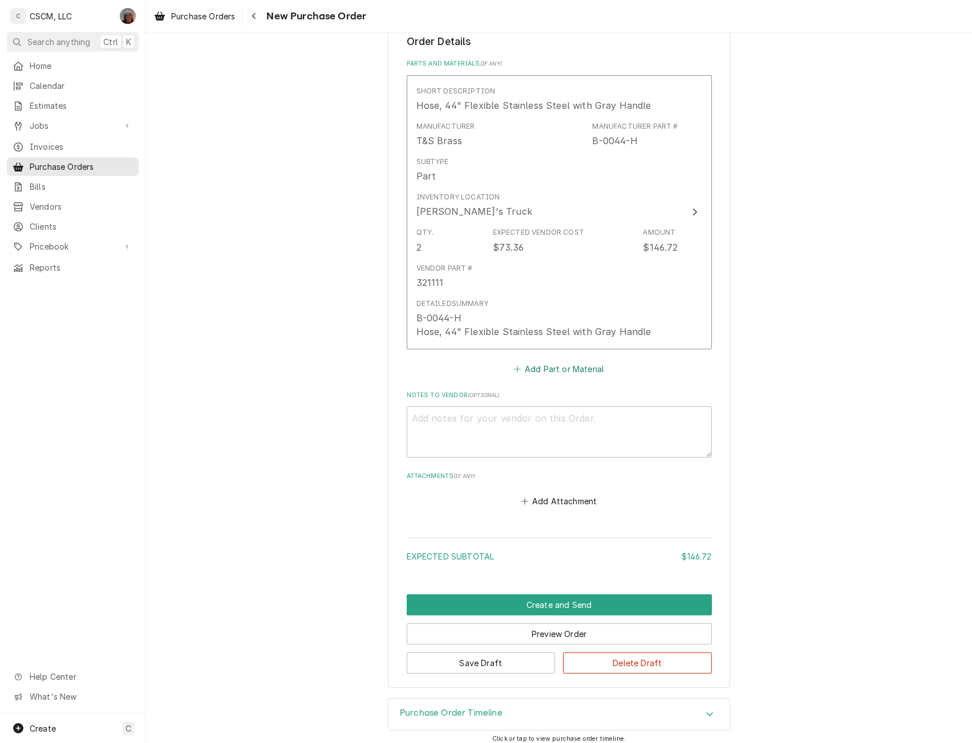
click at [542, 374] on button "Add Part or Material" at bounding box center [558, 369] width 94 height 16
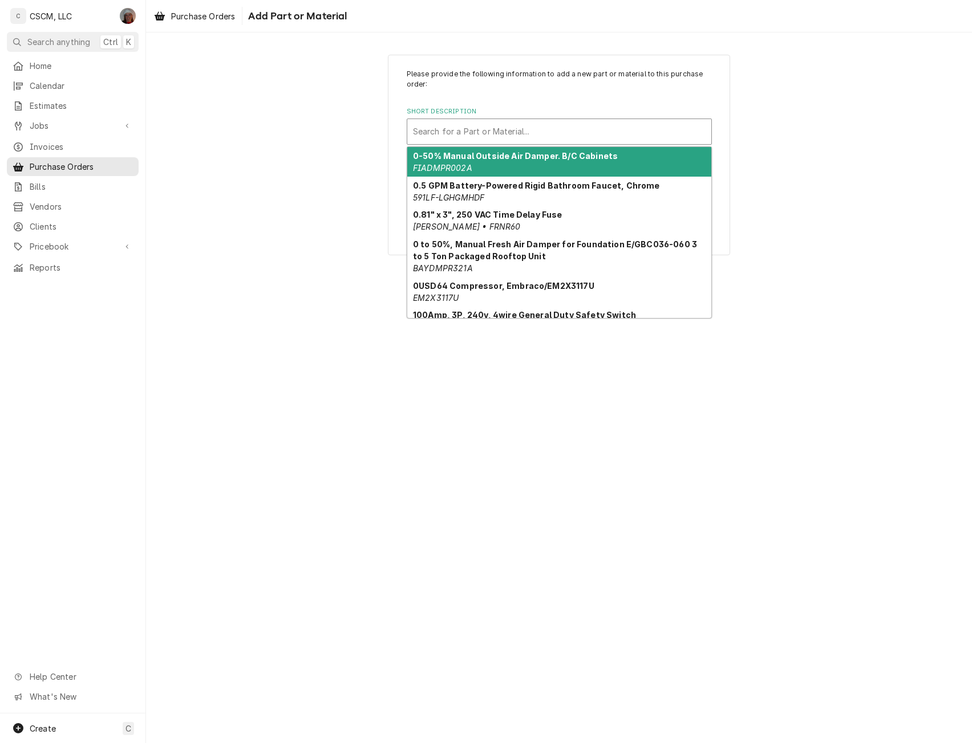
click at [464, 127] on div "Short Description" at bounding box center [559, 131] width 292 height 21
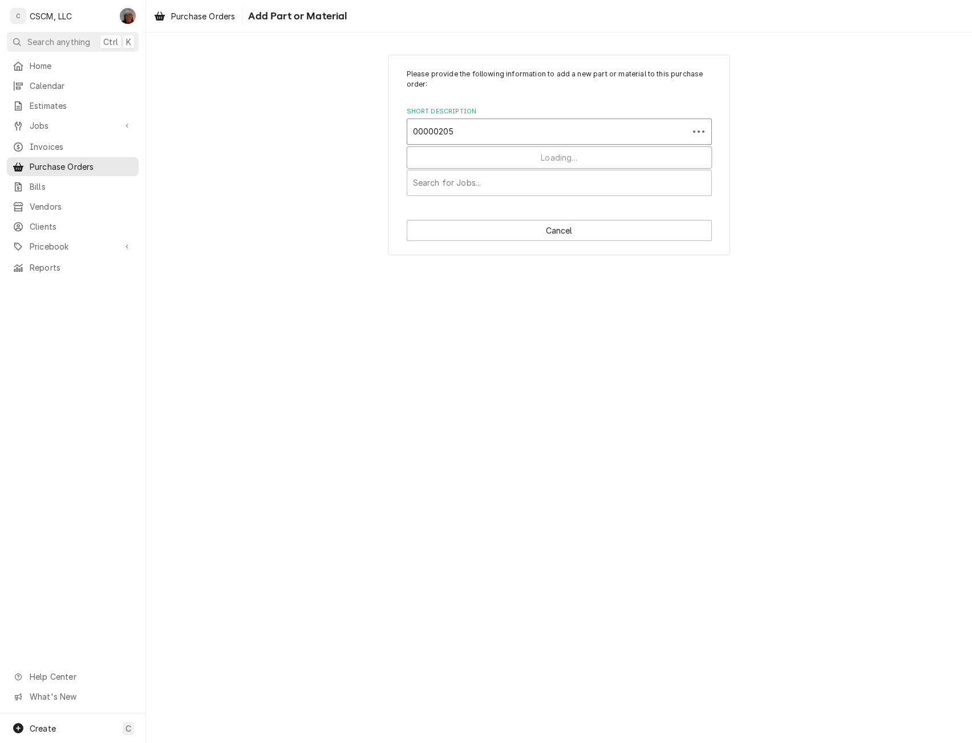
type input "000002056"
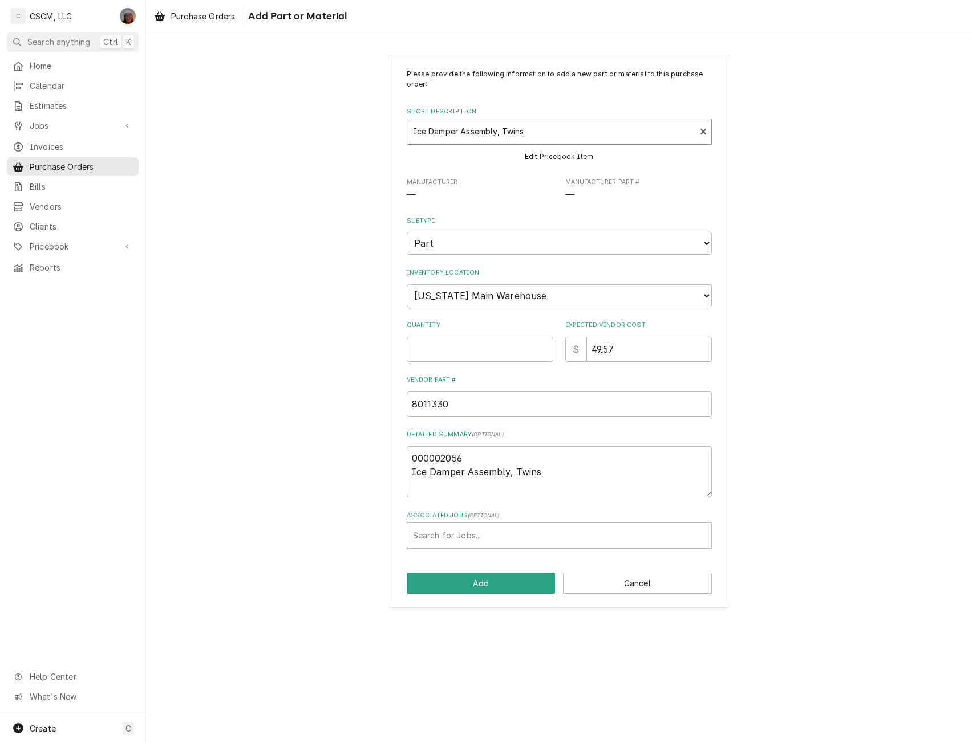
type textarea "x"
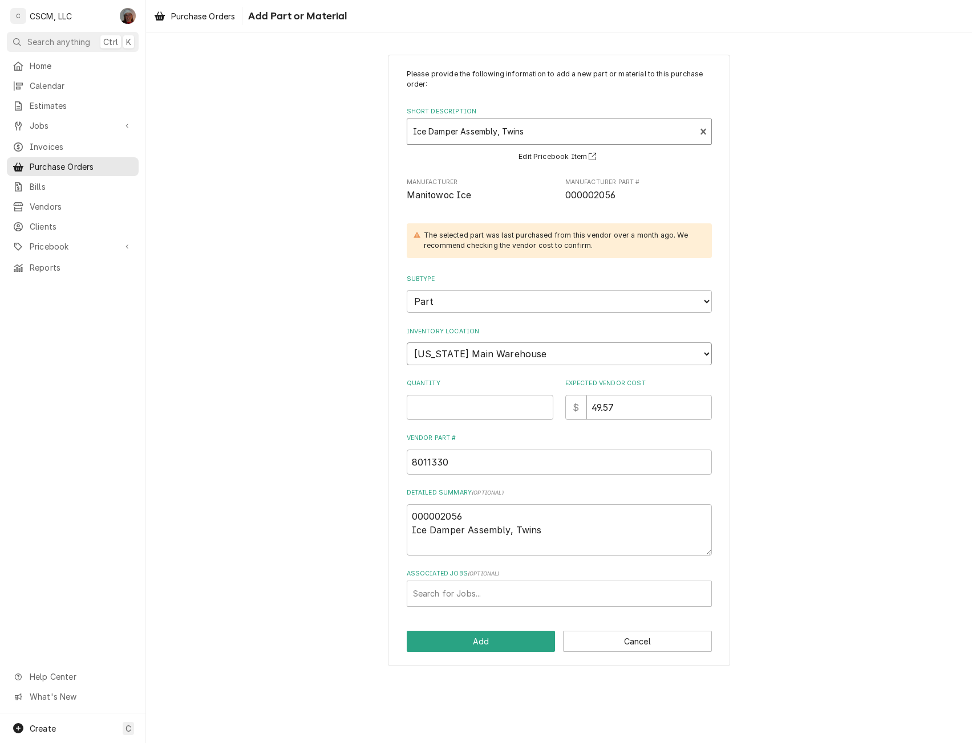
click at [477, 346] on select "Choose a location... Chris's Truck Colorado Main Warehouse Izaia's Truck Jimmy'…" at bounding box center [559, 354] width 305 height 23
select select "421"
click at [407, 343] on select "Choose a location... Chris's Truck Colorado Main Warehouse Izaia's Truck Jimmy'…" at bounding box center [559, 354] width 305 height 23
type textarea "x"
click at [440, 407] on input "Quantity" at bounding box center [480, 407] width 147 height 25
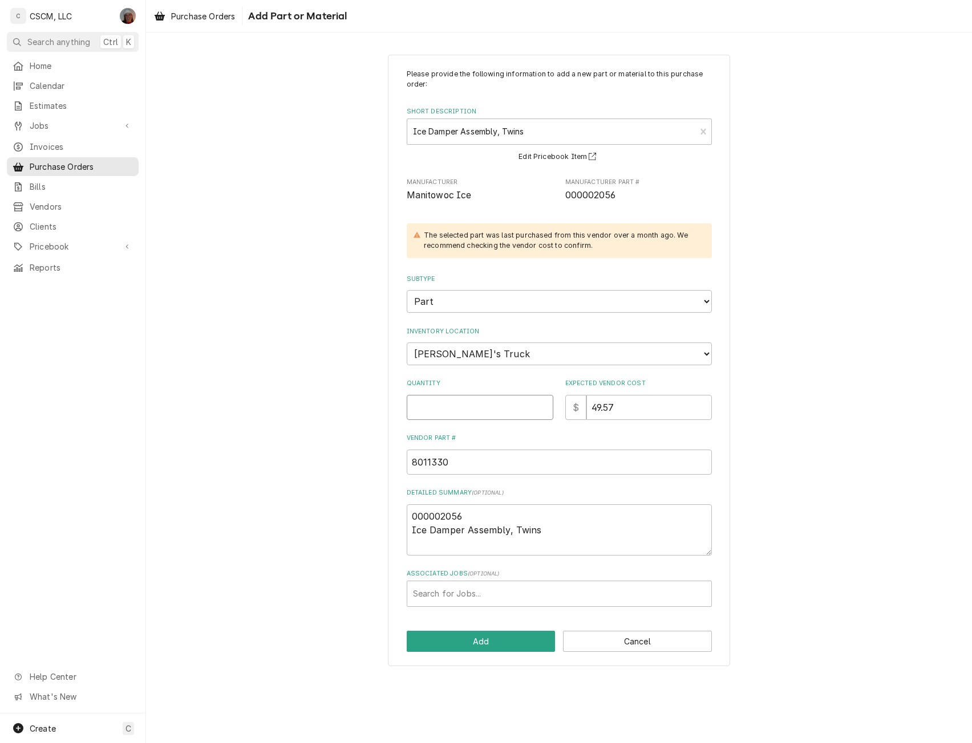
type input "2"
type textarea "x"
type input "2"
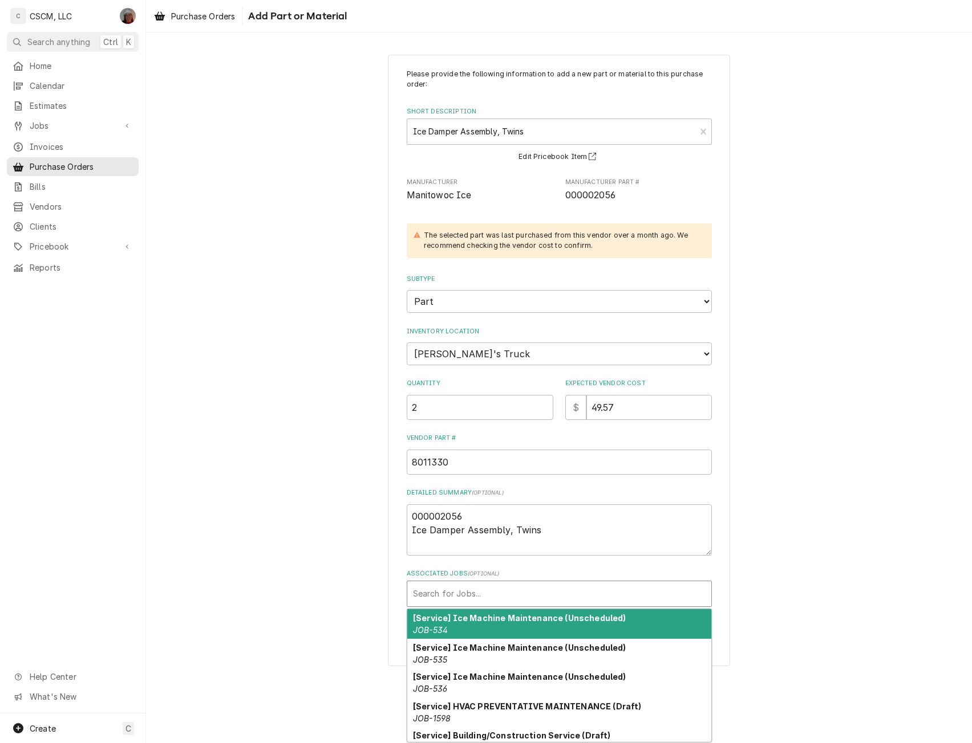
click at [461, 586] on div "Associated Jobs" at bounding box center [559, 594] width 292 height 21
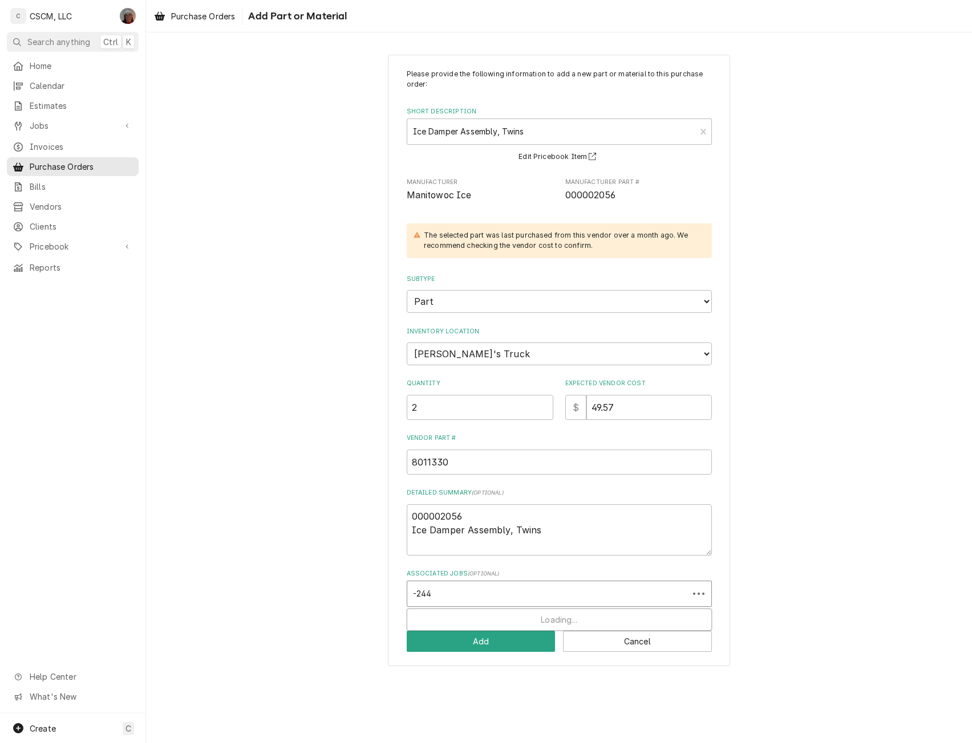
type input "-2442"
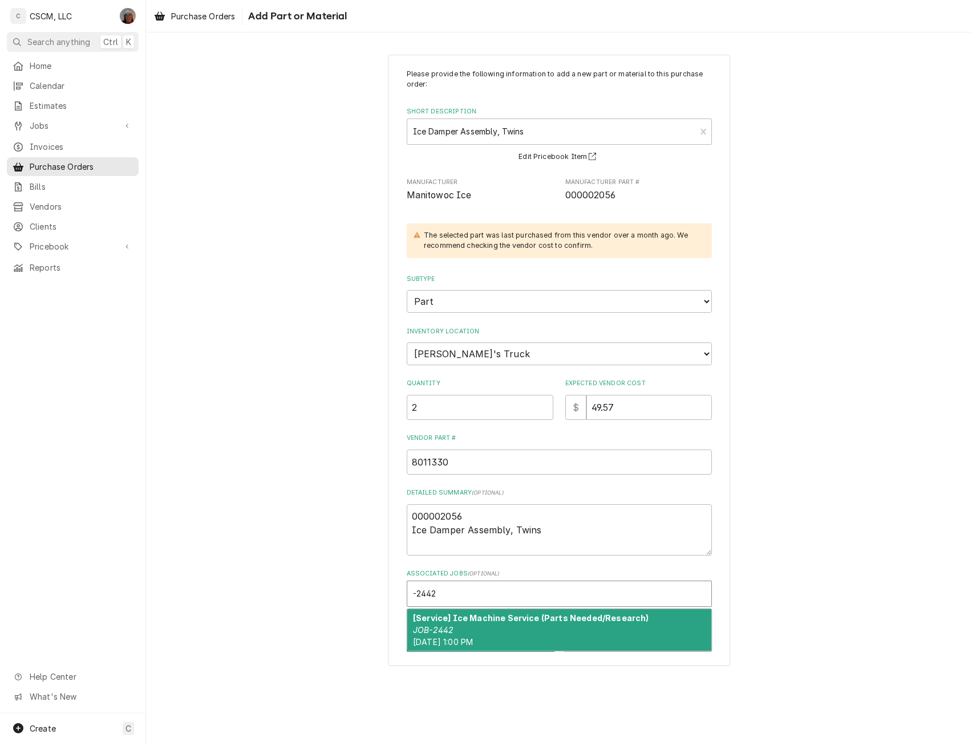
click at [454, 641] on span "Thu, Oct 9th, 2025 - 1:00 PM" at bounding box center [443, 642] width 60 height 10
type textarea "x"
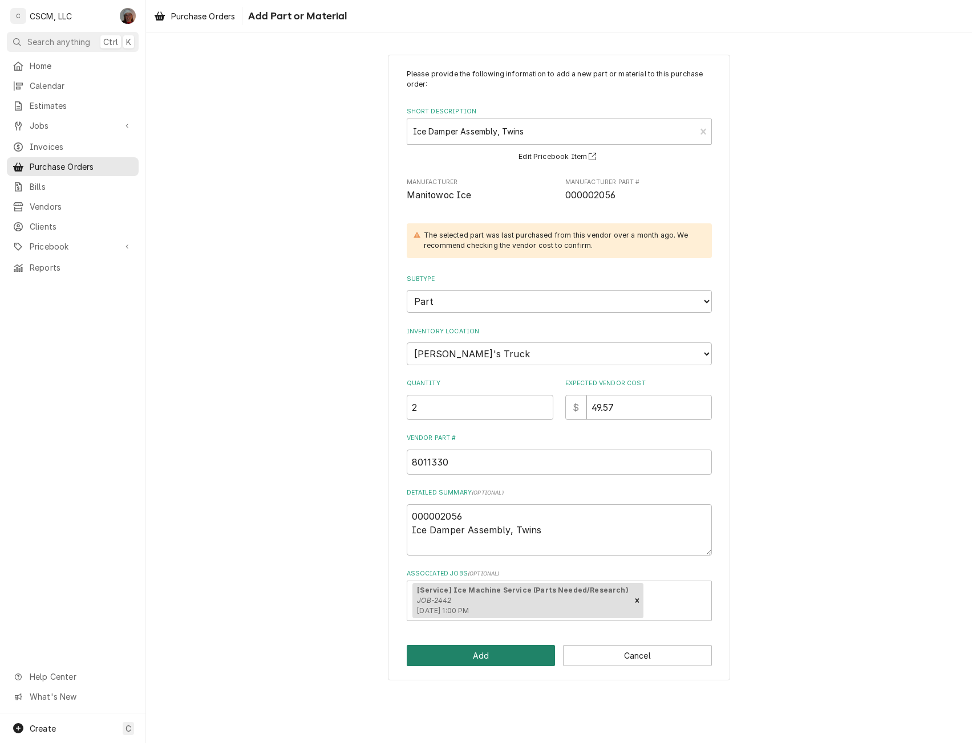
click at [445, 655] on button "Add" at bounding box center [481, 655] width 149 height 21
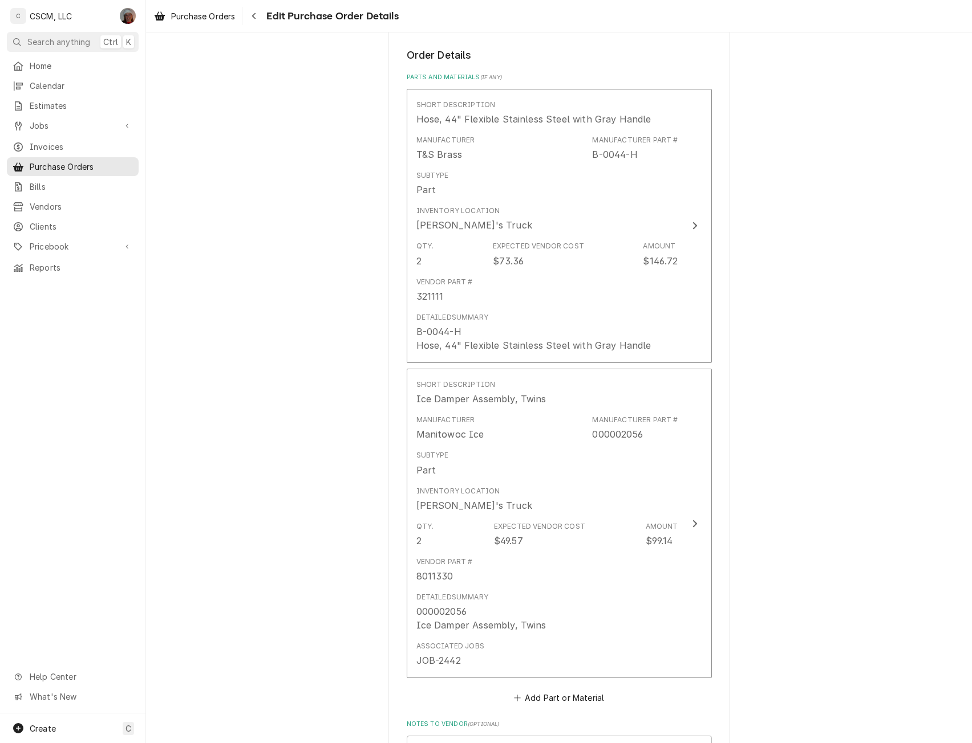
scroll to position [754, 0]
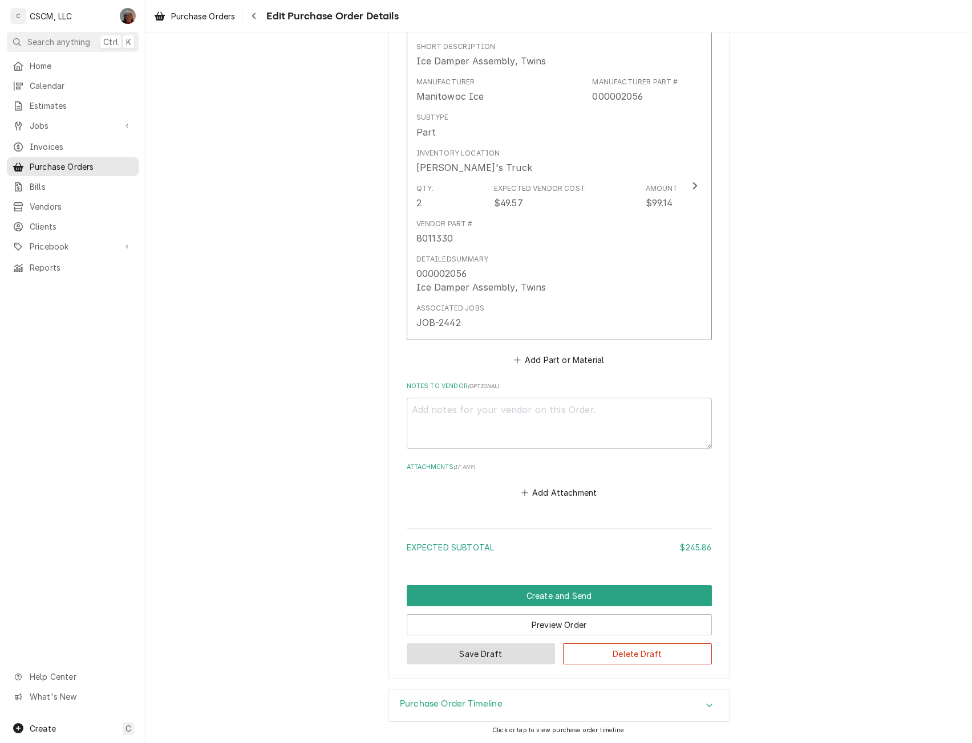
click at [464, 659] on button "Save Draft" at bounding box center [481, 654] width 149 height 21
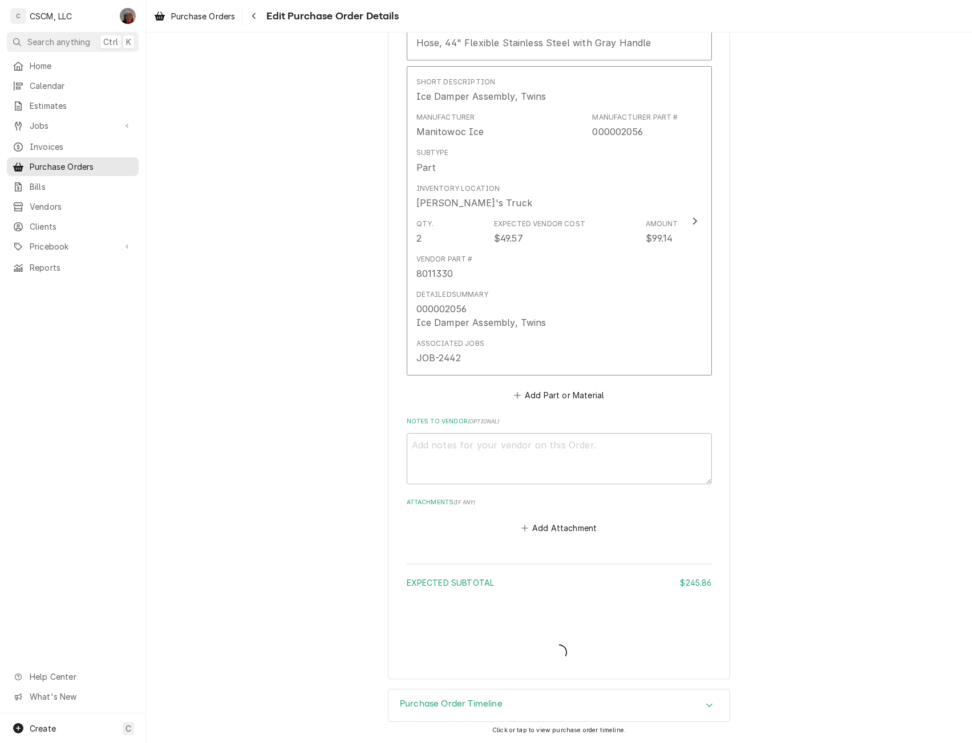
type textarea "x"
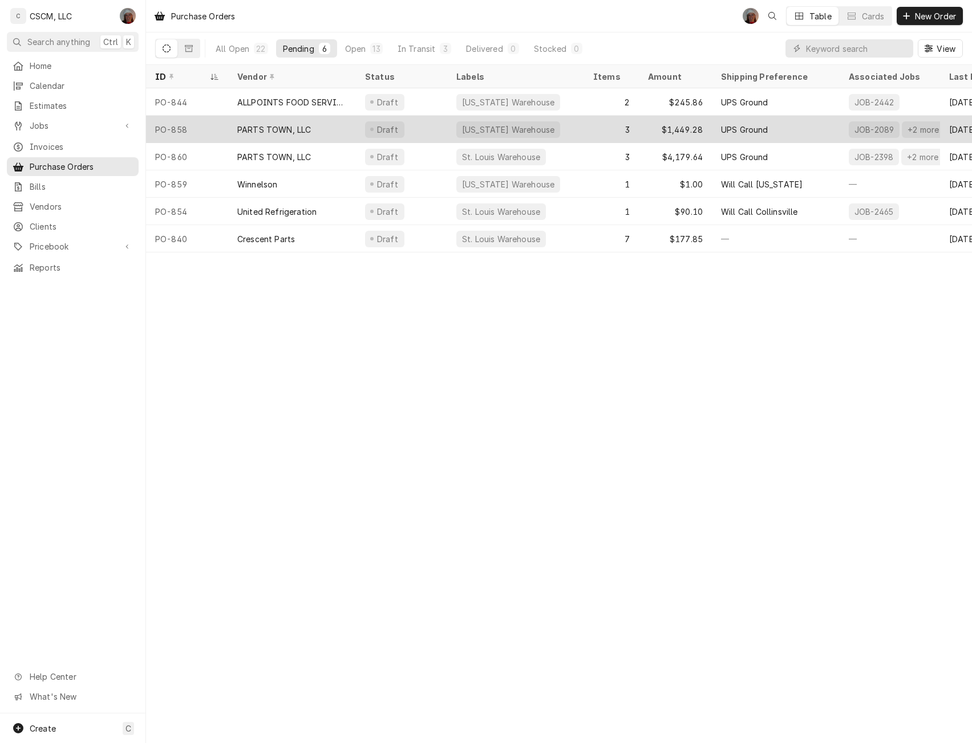
click at [269, 131] on div "PARTS TOWN, LLC" at bounding box center [274, 130] width 74 height 12
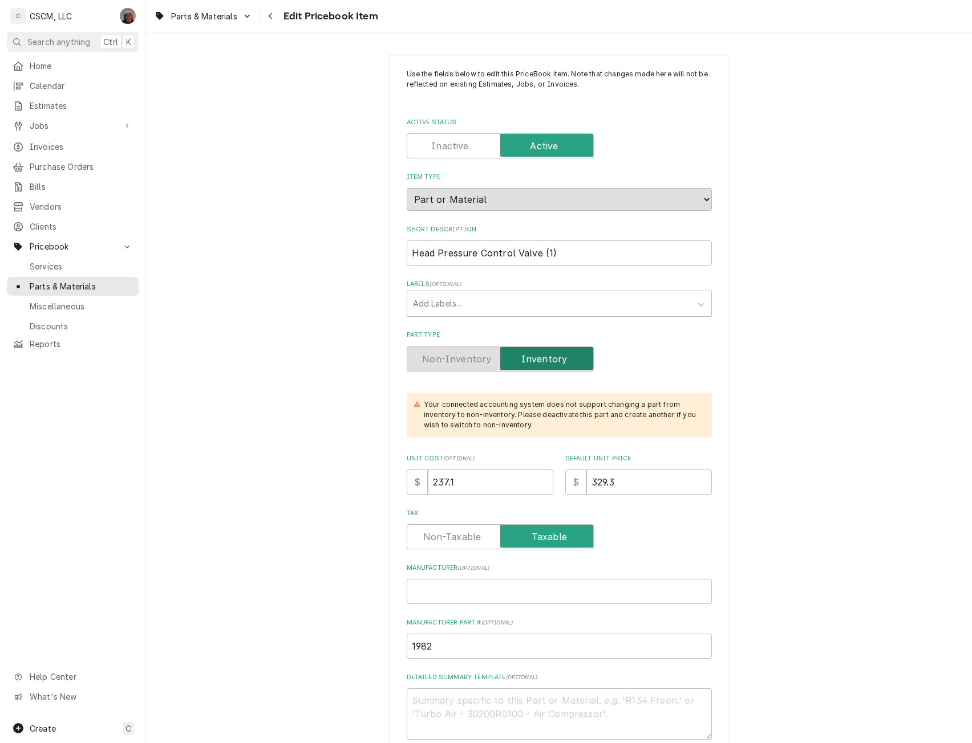
type textarea "x"
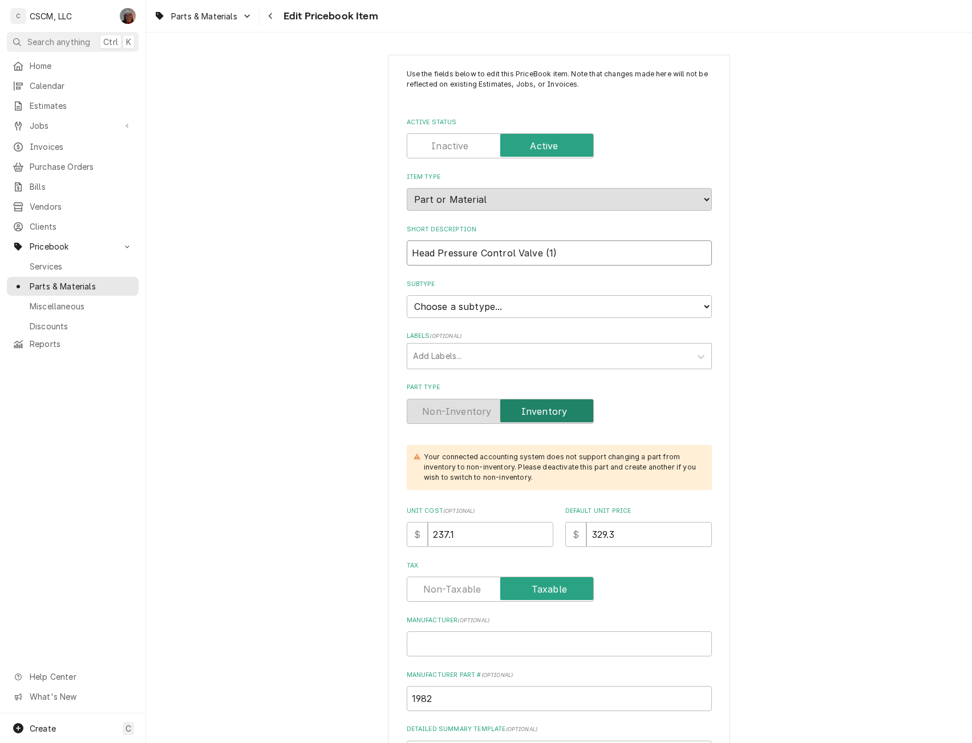
click at [554, 253] on input "Head Pressure Control Valve (1)" at bounding box center [559, 253] width 305 height 25
drag, startPoint x: 408, startPoint y: 252, endPoint x: 534, endPoint y: 258, distance: 126.1
click at [534, 258] on input "Head Pressure Control Valve (1)" at bounding box center [559, 253] width 305 height 25
click at [270, 14] on icon "Navigate back" at bounding box center [270, 16] width 5 height 8
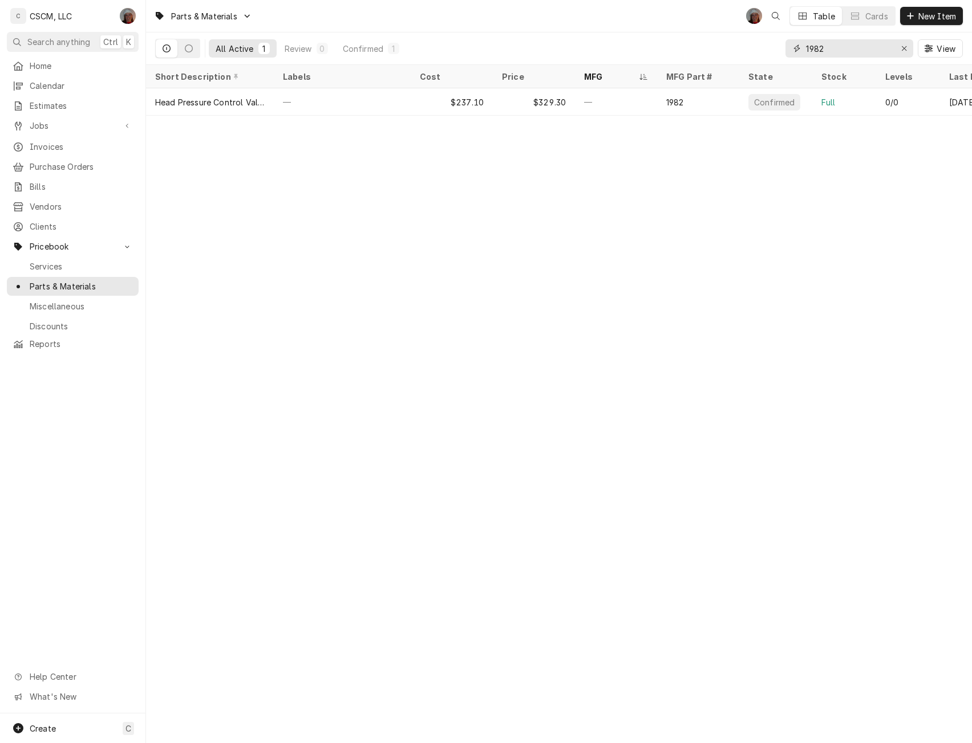
drag, startPoint x: 835, startPoint y: 50, endPoint x: 754, endPoint y: 46, distance: 81.7
click at [754, 46] on div "All Active 1 Review 0 Confirmed 1 1982 View" at bounding box center [558, 48] width 807 height 32
paste input "Head Pressure Control Valve"
type input "Head Pressure Control Valve"
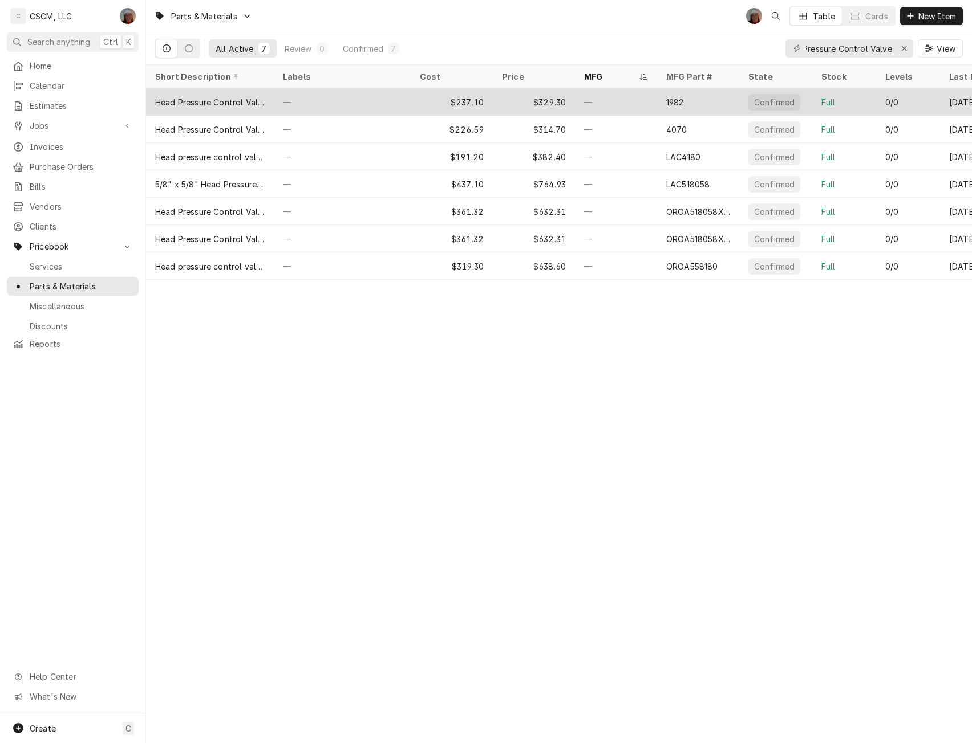
scroll to position [0, 0]
click at [313, 96] on div "—" at bounding box center [342, 101] width 137 height 27
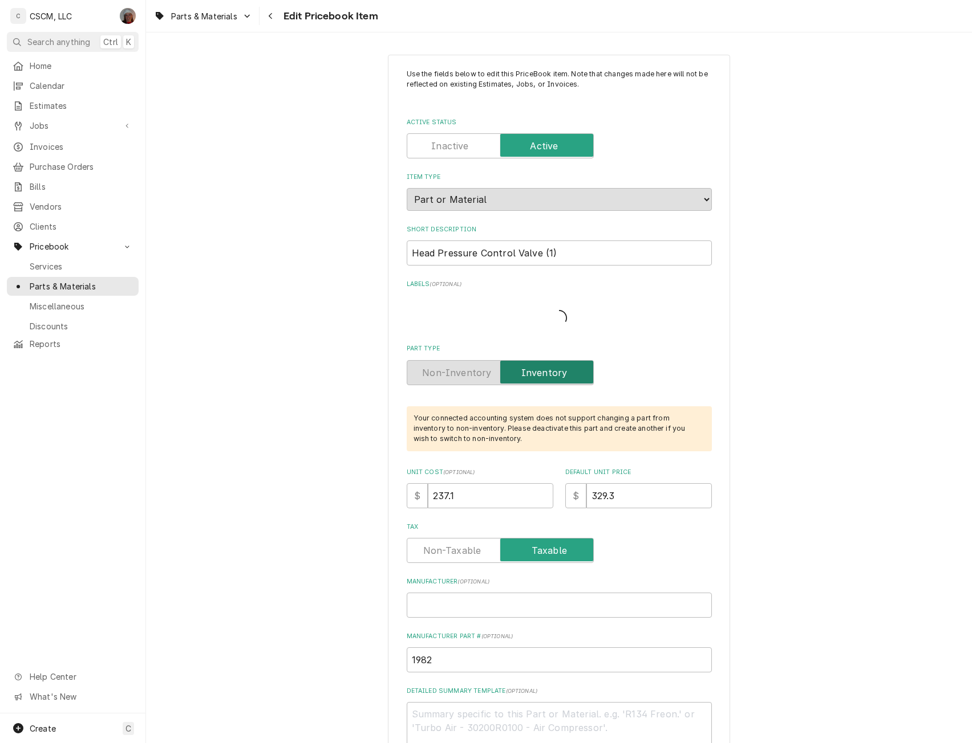
type textarea "x"
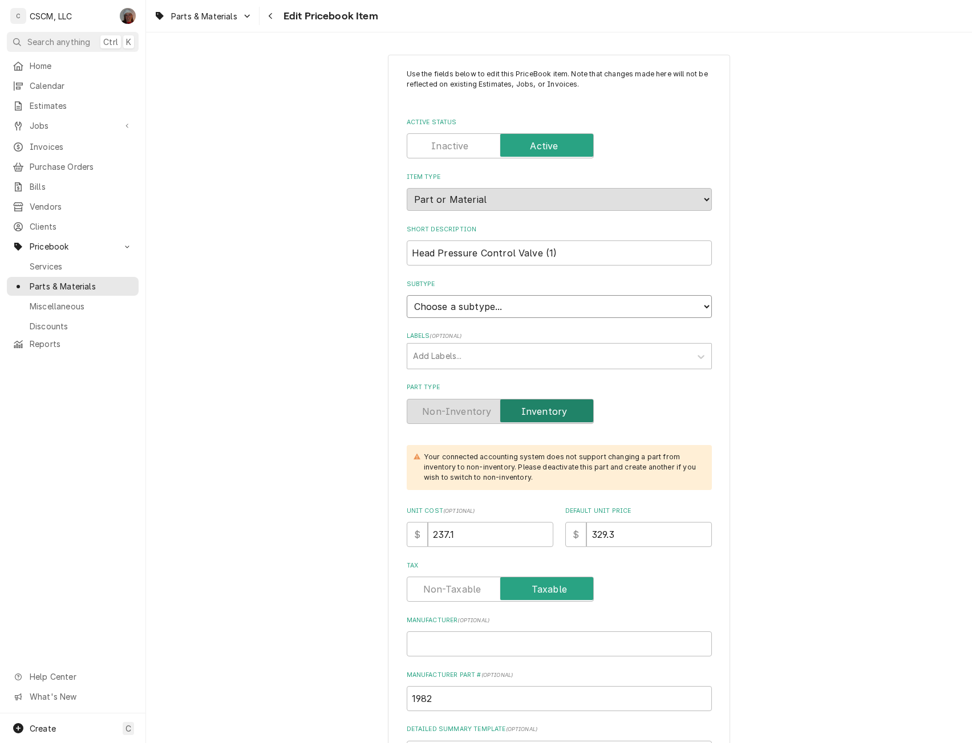
click at [493, 304] on select "Choose a subtype... Equipment Part Refrigerant Supply or Material Tool" at bounding box center [559, 306] width 305 height 23
select select "148"
click at [407, 295] on select "Choose a subtype... Equipment Part Refrigerant Supply or Material Tool" at bounding box center [559, 306] width 305 height 23
type textarea "x"
click at [438, 358] on div "Labels" at bounding box center [549, 356] width 272 height 21
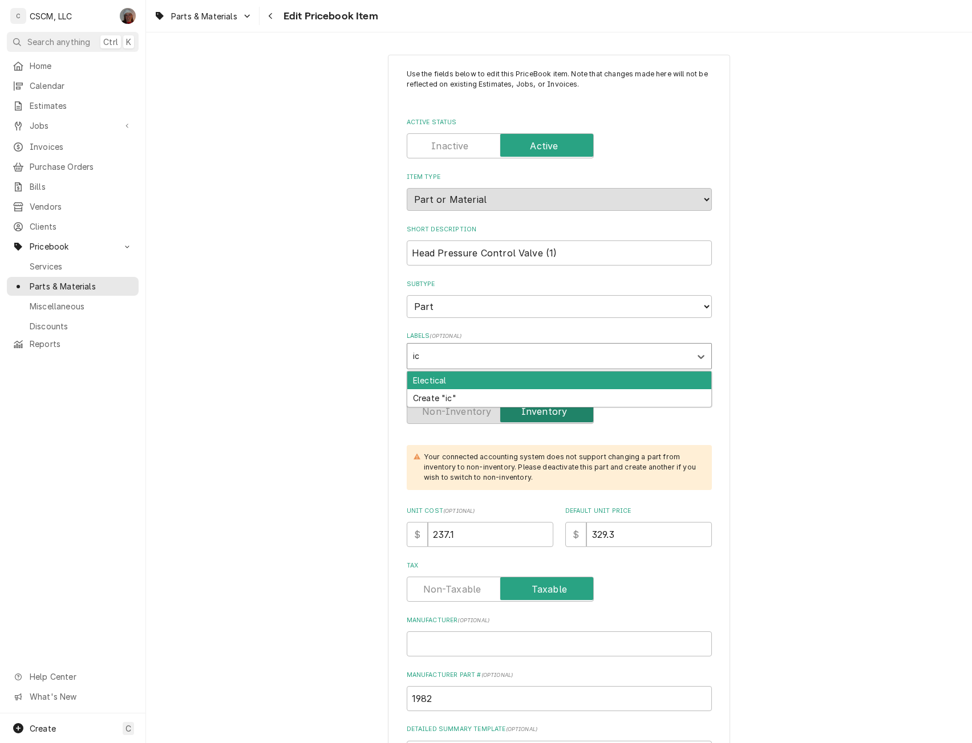
type input "i"
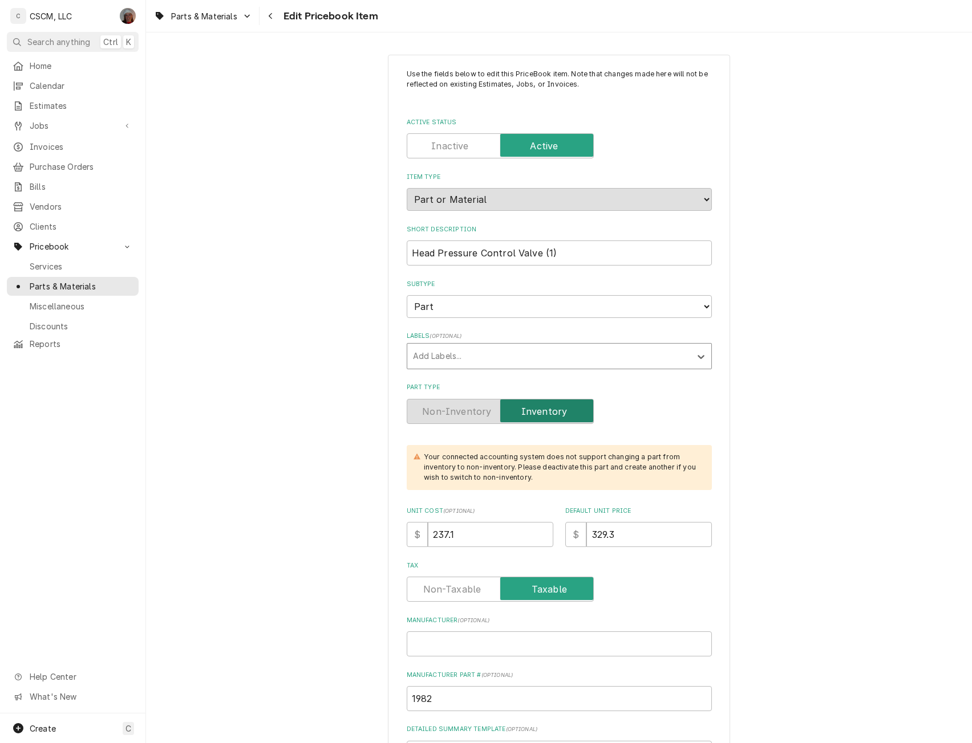
click at [438, 358] on div "Labels" at bounding box center [549, 356] width 272 height 21
type input "ICVD1496"
click at [425, 384] on div "Create "ICVD1496"" at bounding box center [559, 381] width 304 height 18
type textarea "x"
drag, startPoint x: 456, startPoint y: 534, endPoint x: 381, endPoint y: 538, distance: 75.4
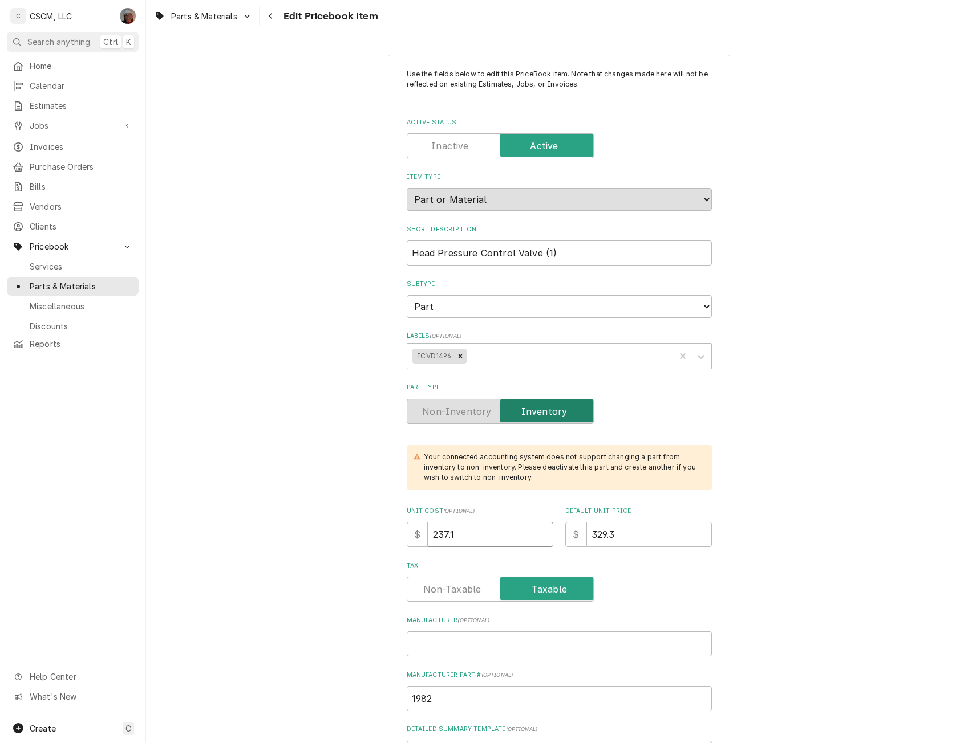
type textarea "x"
type input "2"
type textarea "x"
type input "25"
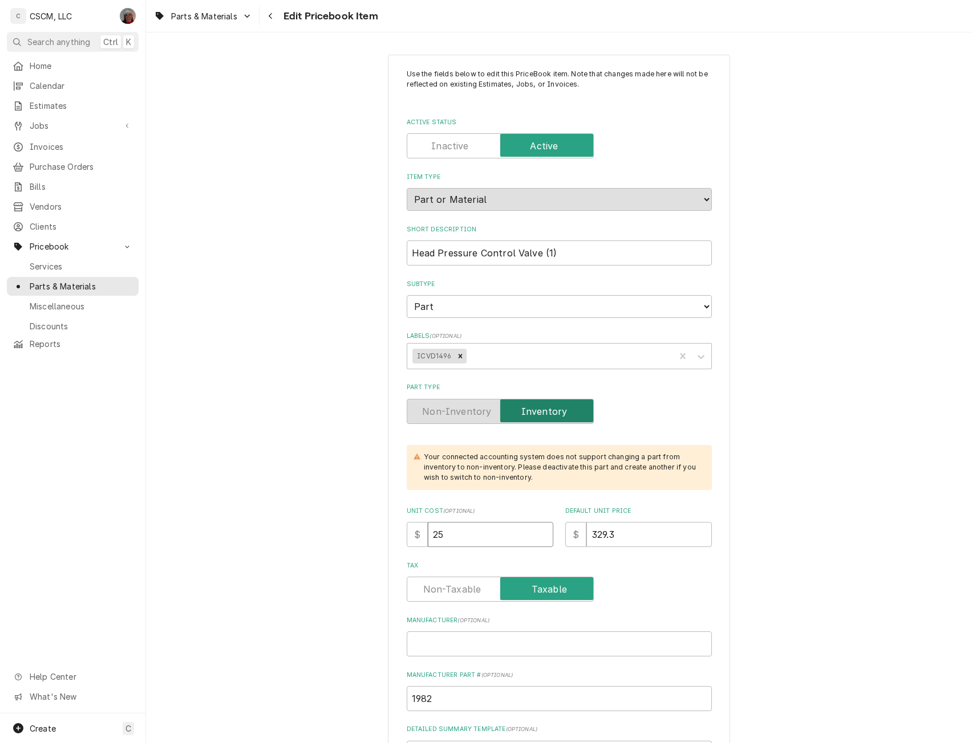
type textarea "x"
type input "251"
type textarea "x"
type input "251.5"
type textarea "x"
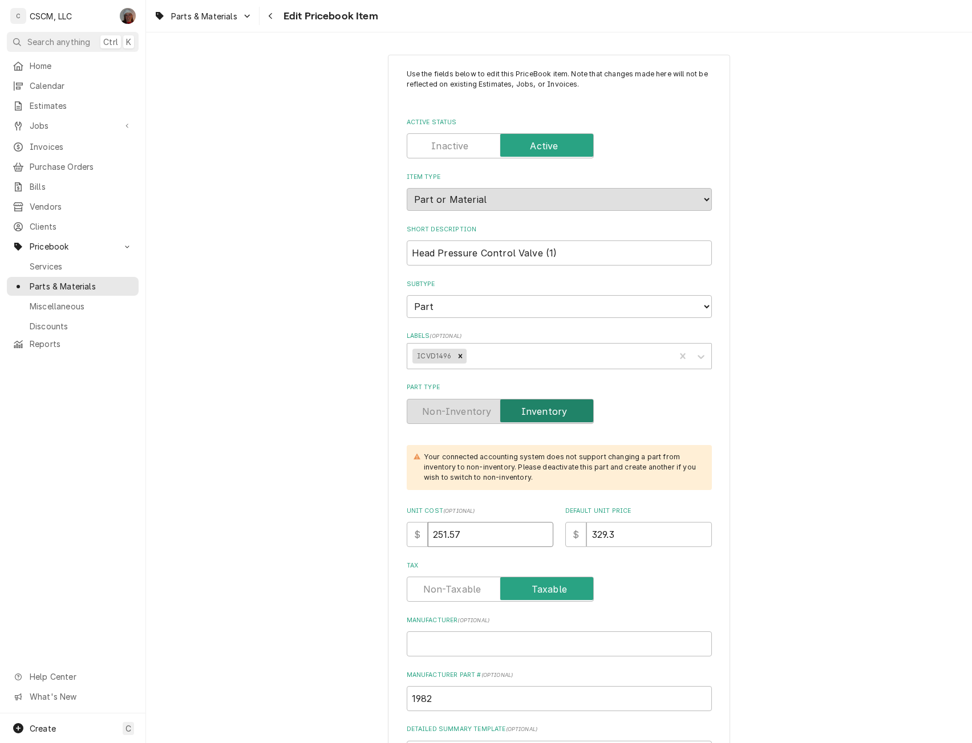
type input "251.57"
type textarea "x"
type input "3"
type textarea "x"
type input "34"
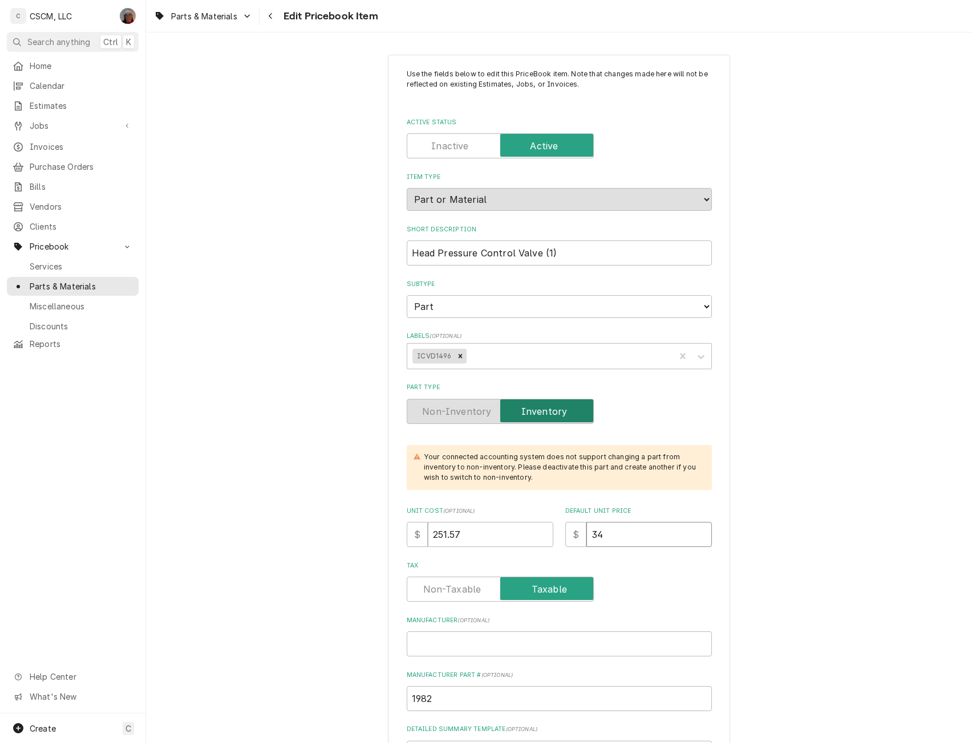
type textarea "x"
type input "349"
type textarea "x"
type input "349.4"
type textarea "x"
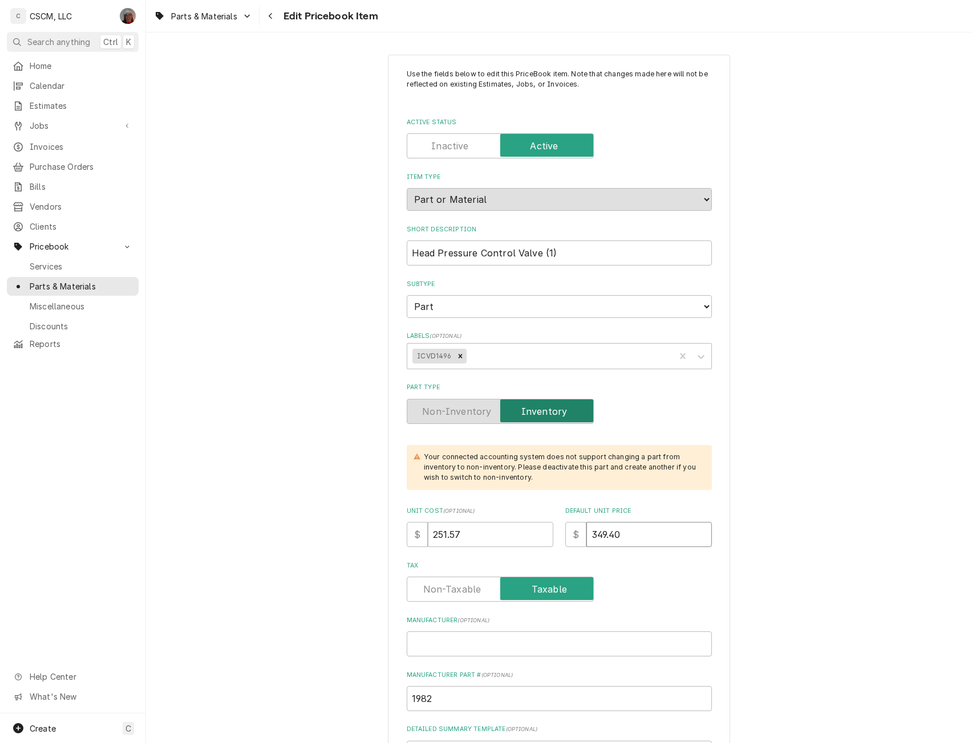
type input "349.40"
click at [422, 651] on input "Manufacturer ( optional )" at bounding box center [559, 644] width 305 height 25
paste input "Manitowoc Ice"
type textarea "x"
type input "Manitowoc Ice"
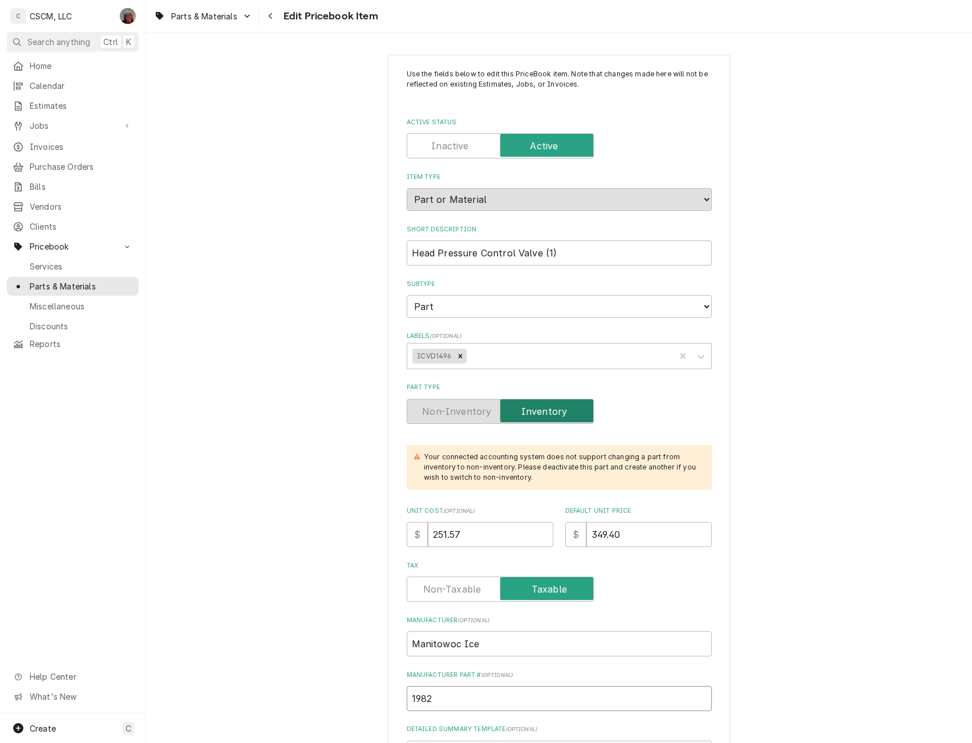
click at [409, 703] on input "1982" at bounding box center [559, 698] width 305 height 25
type input "01982"
type textarea "x"
type input "001982"
type textarea "x"
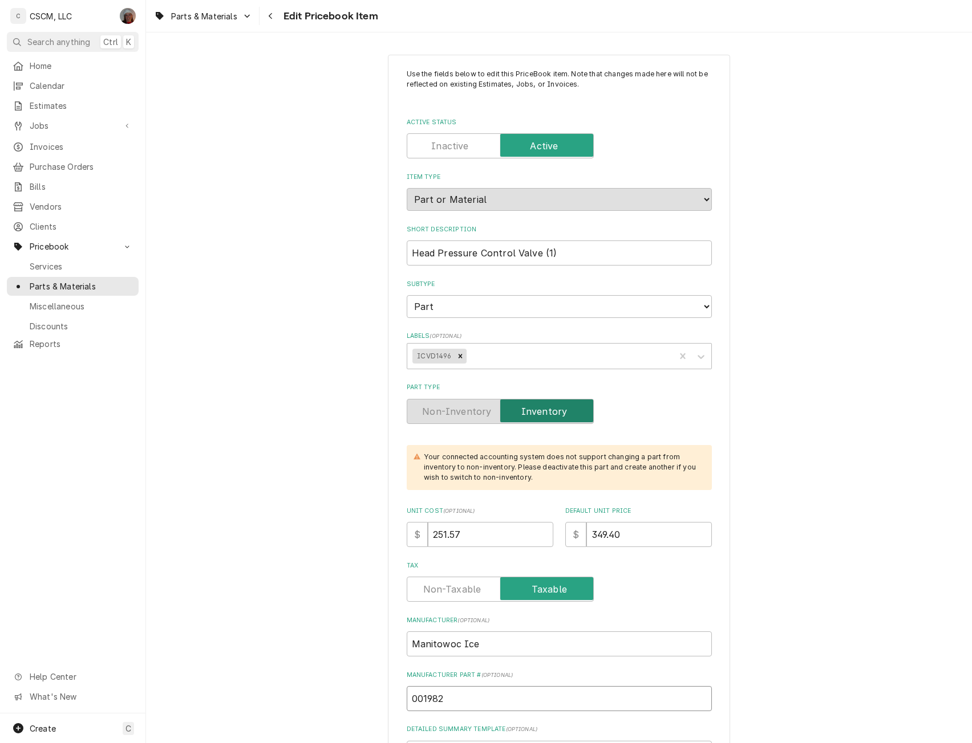
type input "0001982"
type textarea "x"
type input "00001982"
type textarea "x"
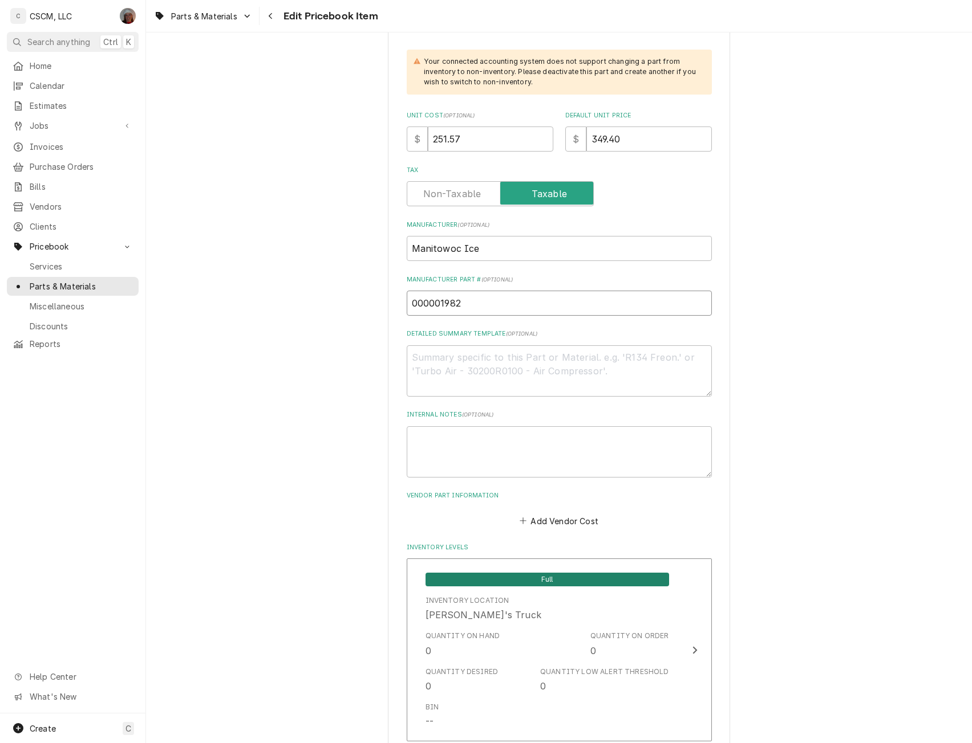
scroll to position [436, 0]
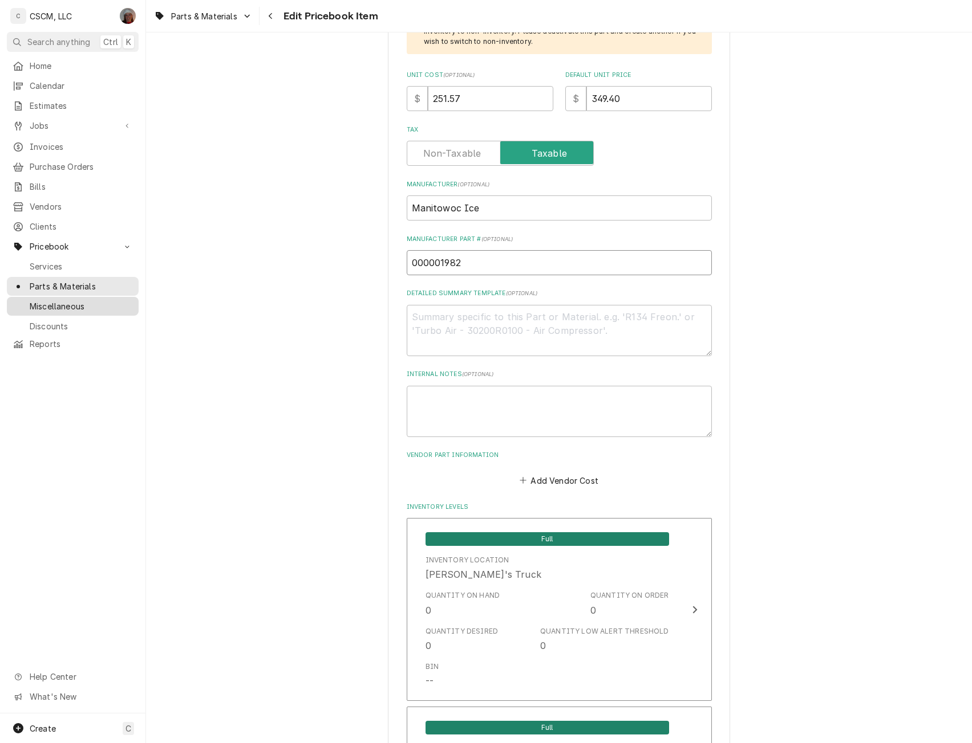
type input "000001982"
click at [420, 322] on textarea "Detailed Summary Template ( optional )" at bounding box center [559, 330] width 305 height 51
paste textarea "000001982 Head Pressure Control Valve"
type textarea "x"
type textarea "000001982 Head Pressure Control Valve"
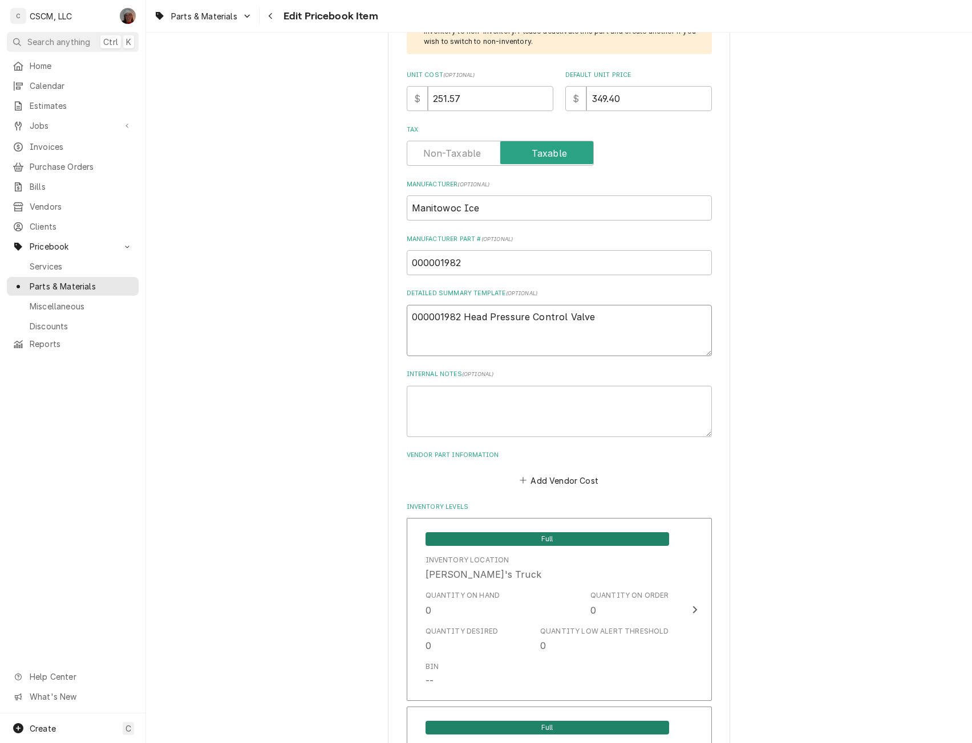
click at [460, 316] on textarea "000001982 Head Pressure Control Valve" at bounding box center [559, 330] width 305 height 51
type textarea "x"
type textarea "000001982 Head Pressure Control Valve"
click at [542, 485] on button "Add Vendor Cost" at bounding box center [559, 481] width 83 height 16
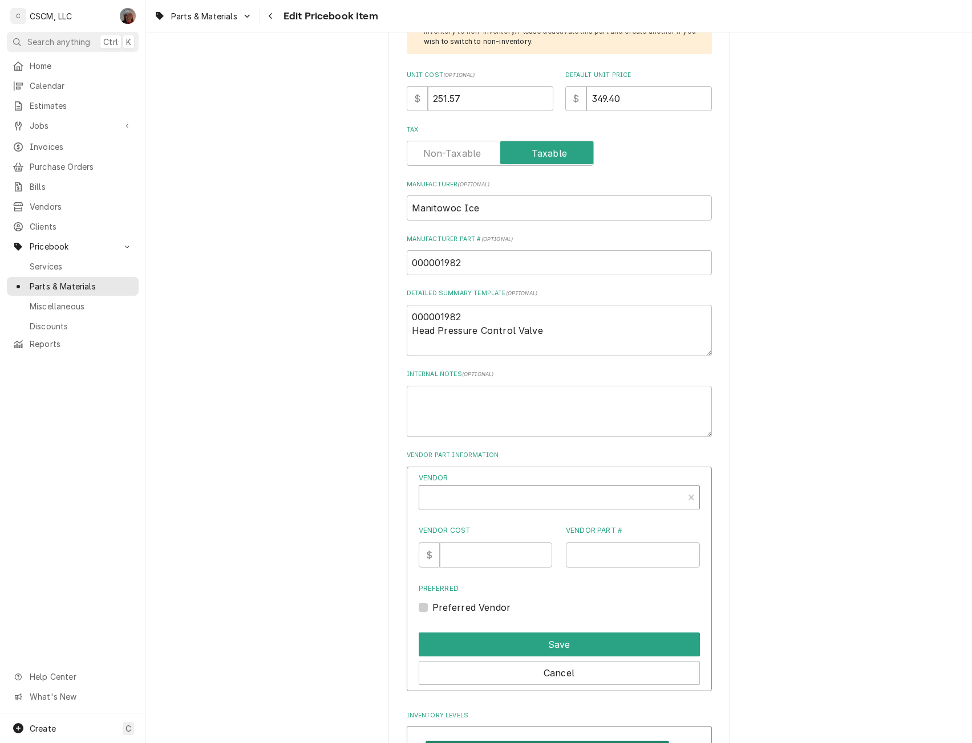
type textarea "x"
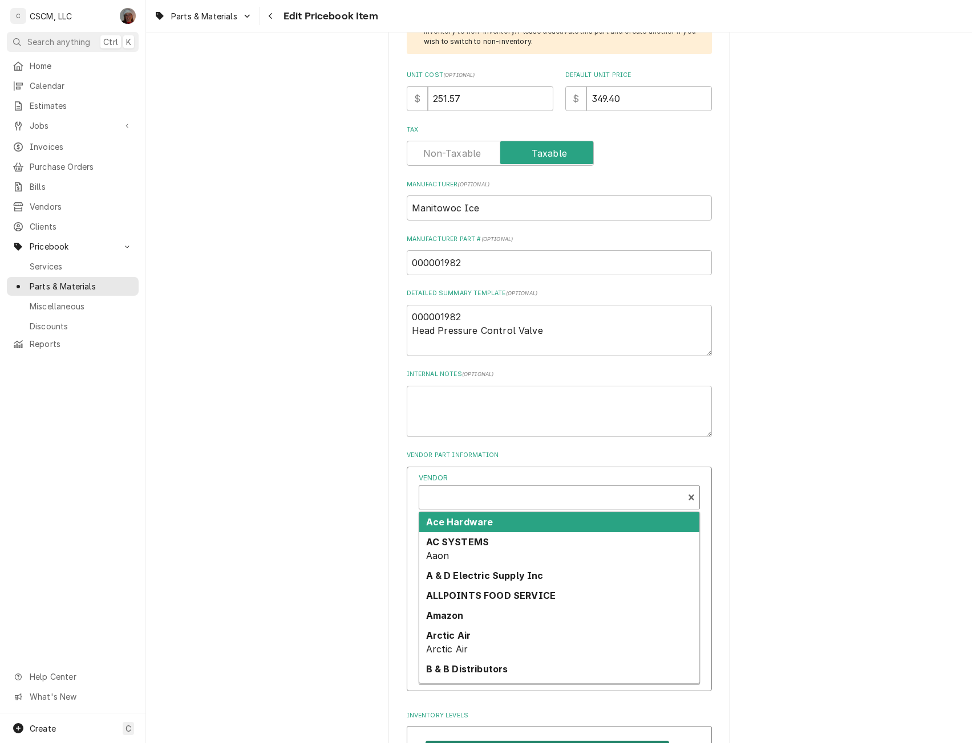
click at [473, 507] on div "Vendor" at bounding box center [551, 498] width 253 height 27
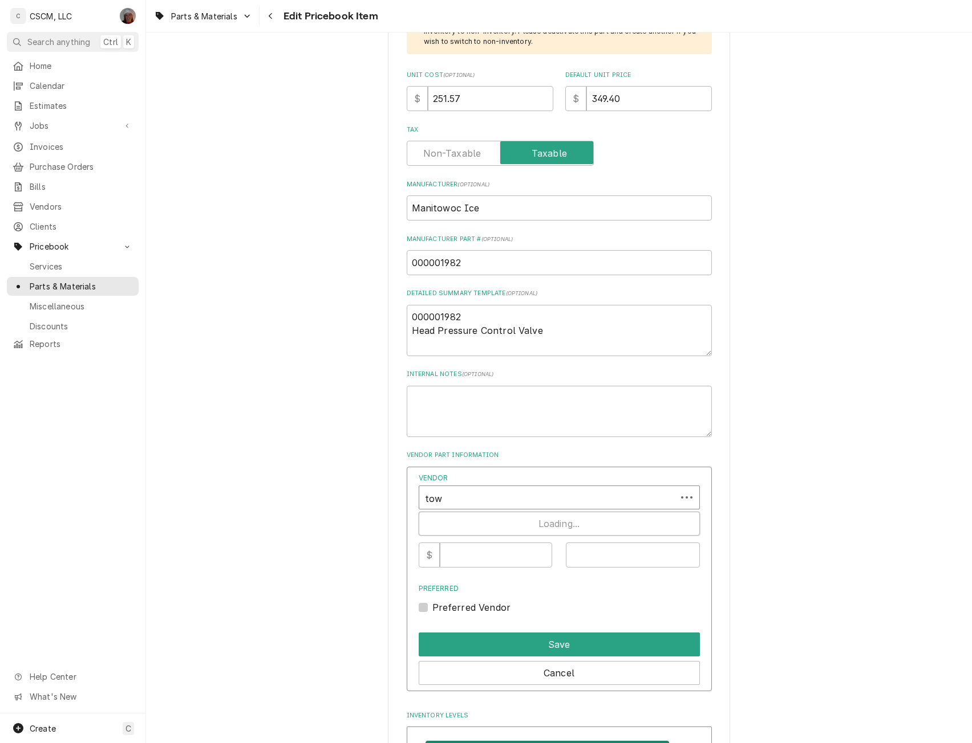
type input "town"
click at [472, 517] on strong "PARTS TOWN, LLC" at bounding box center [469, 522] width 87 height 11
click at [465, 556] on input "Vendor Cost" at bounding box center [496, 555] width 112 height 25
type input "251.57"
click at [573, 557] on input "Vendor Part #" at bounding box center [633, 555] width 134 height 25
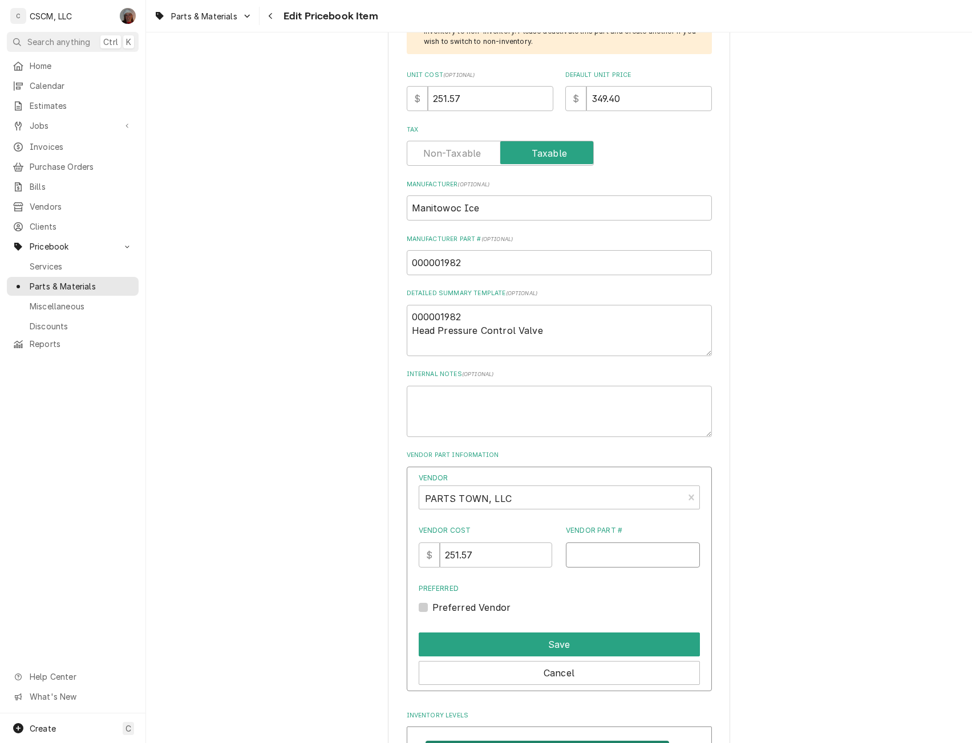
paste input "MAN000001982"
click at [576, 558] on input "MAN000001982" at bounding box center [633, 555] width 134 height 25
type input "MAN000001982"
click at [560, 643] on button "Save" at bounding box center [558, 645] width 281 height 24
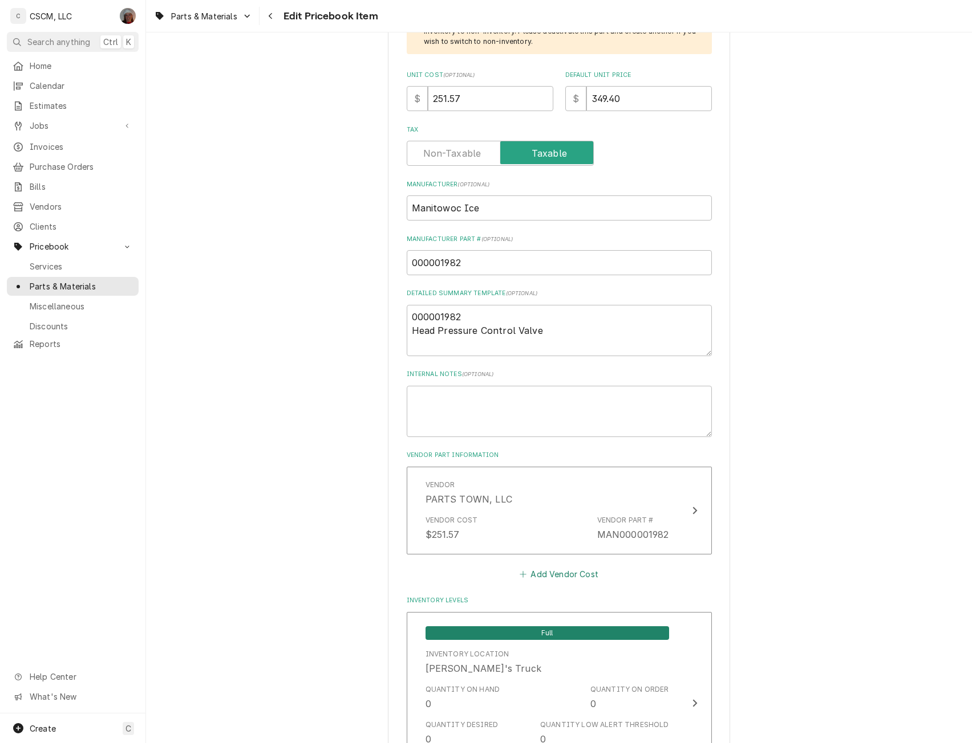
click at [560, 573] on button "Add Vendor Cost" at bounding box center [559, 575] width 83 height 16
type textarea "x"
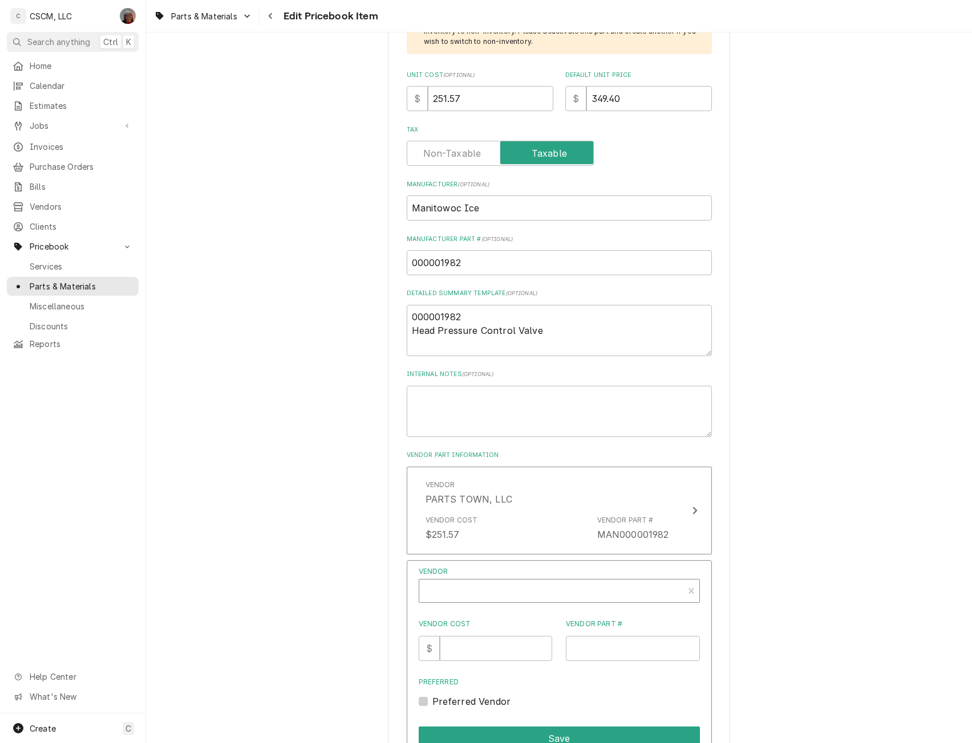
click at [441, 596] on div "Vendor" at bounding box center [551, 592] width 253 height 27
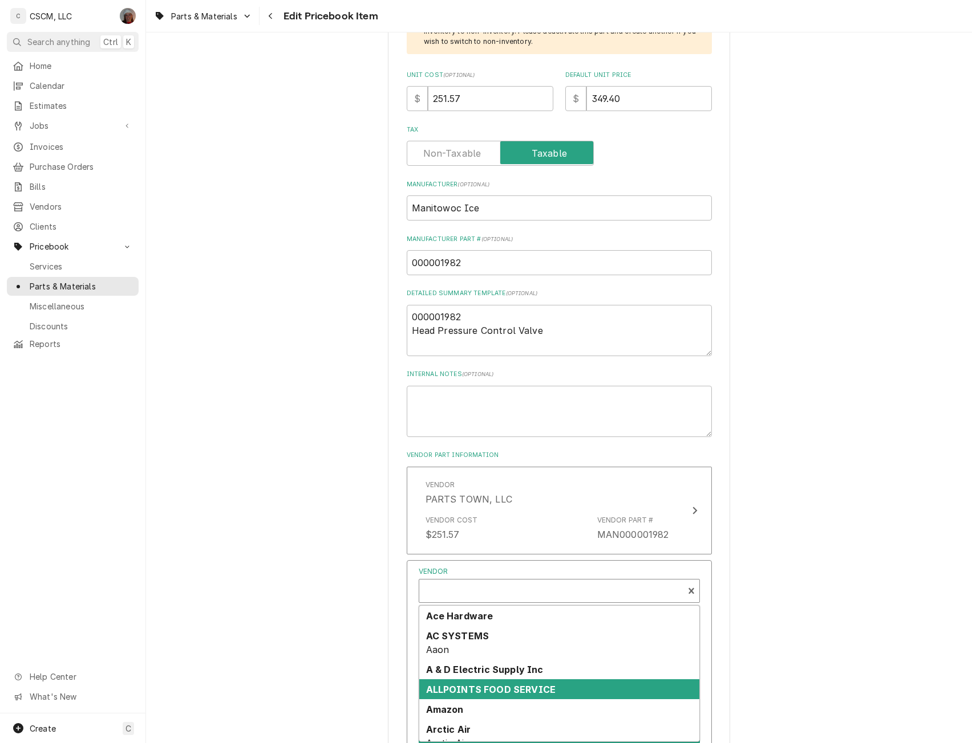
click at [473, 691] on strong "ALLPOINTS FOOD SERVICE" at bounding box center [491, 689] width 130 height 11
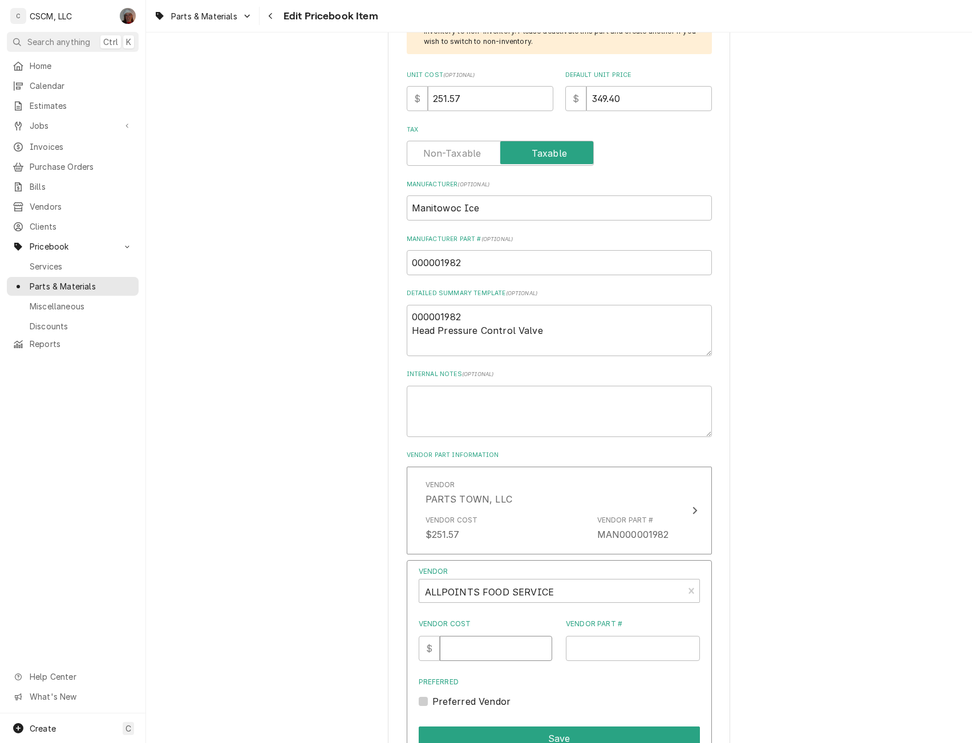
click at [461, 652] on input "Vendor Cost" at bounding box center [496, 648] width 112 height 25
type input "238.23"
type input "N21237854"
click at [538, 735] on button "Save" at bounding box center [558, 739] width 281 height 24
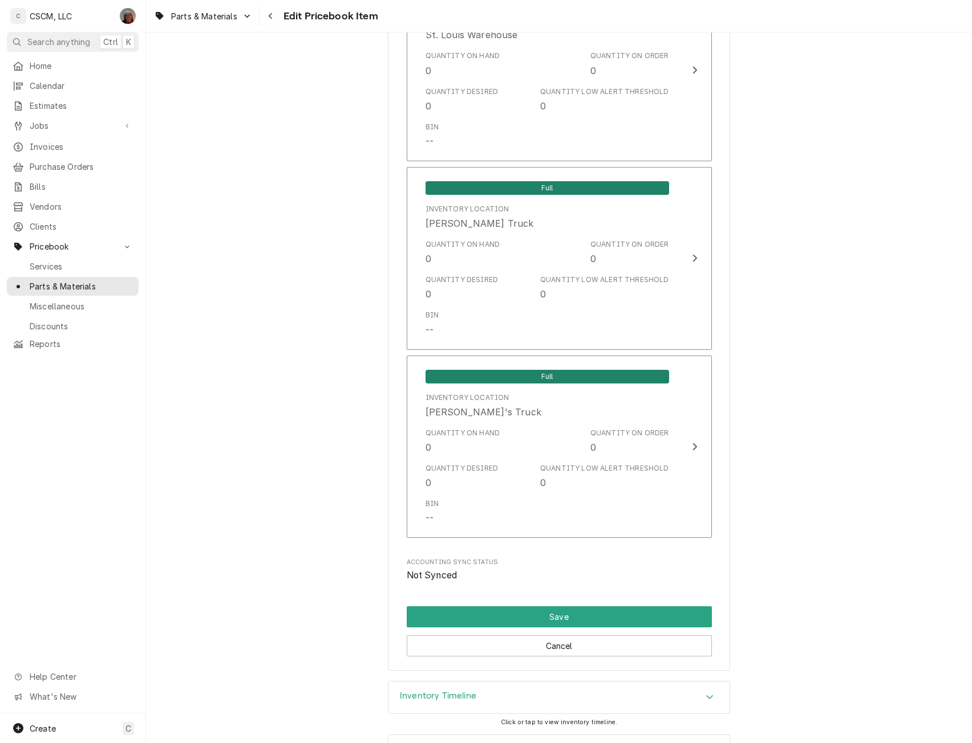
scroll to position [2529, 0]
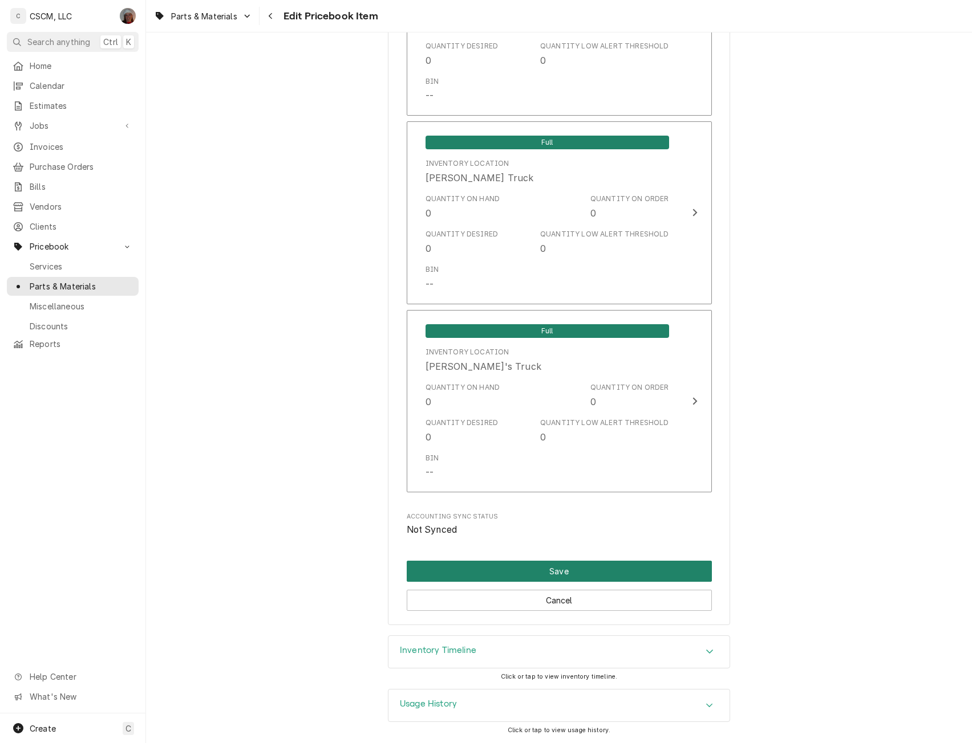
click at [548, 573] on button "Save" at bounding box center [559, 571] width 305 height 21
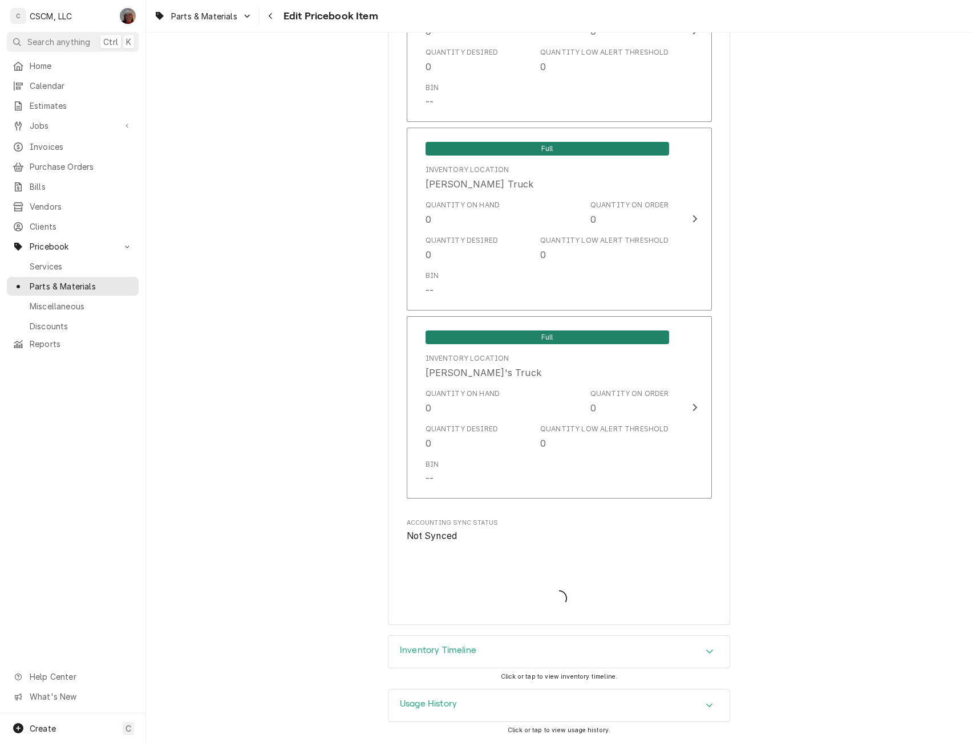
type textarea "x"
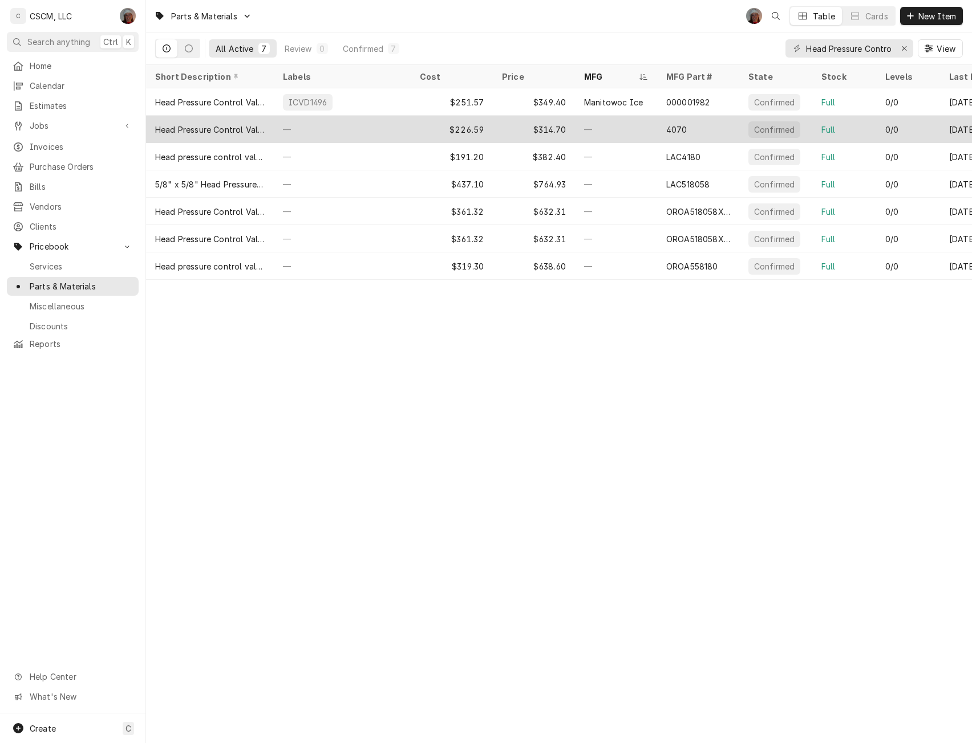
click at [581, 127] on div "—" at bounding box center [616, 129] width 82 height 27
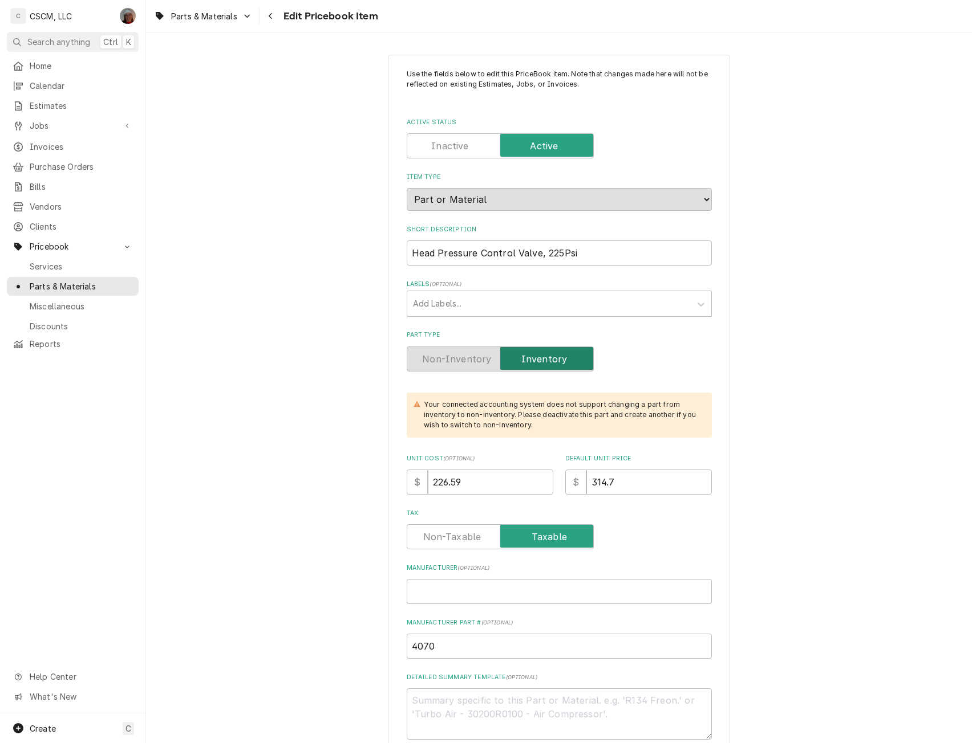
type textarea "x"
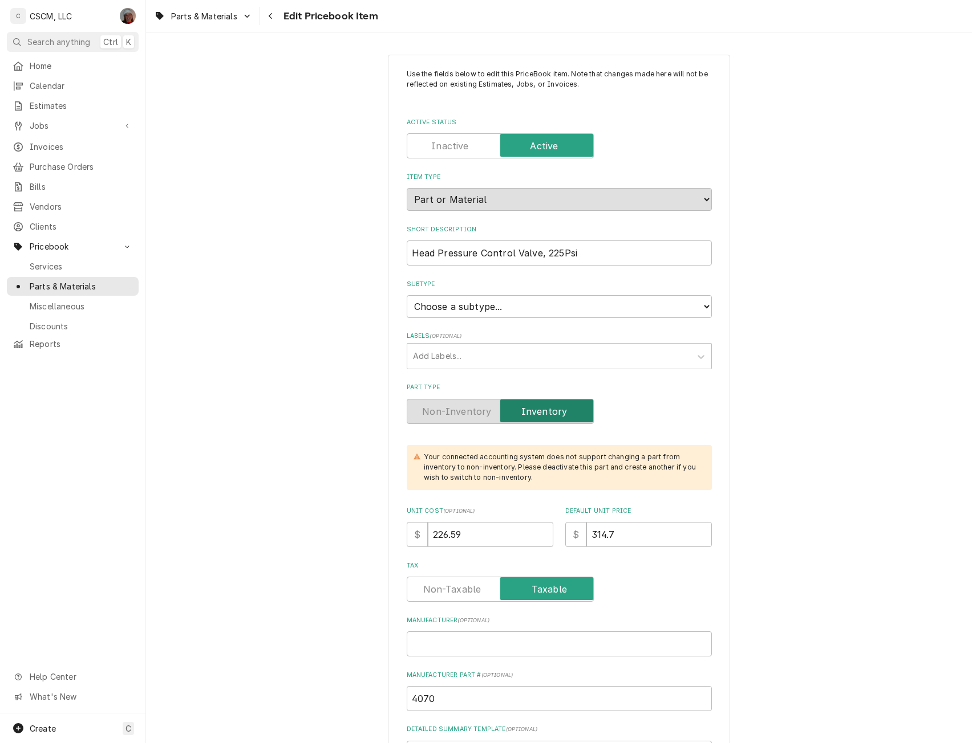
click at [511, 307] on select "Choose a subtype... Equipment Part Refrigerant Supply or Material Tool" at bounding box center [559, 306] width 305 height 23
select select "148"
click at [407, 295] on select "Choose a subtype... Equipment Part Refrigerant Supply or Material Tool" at bounding box center [559, 306] width 305 height 23
type textarea "x"
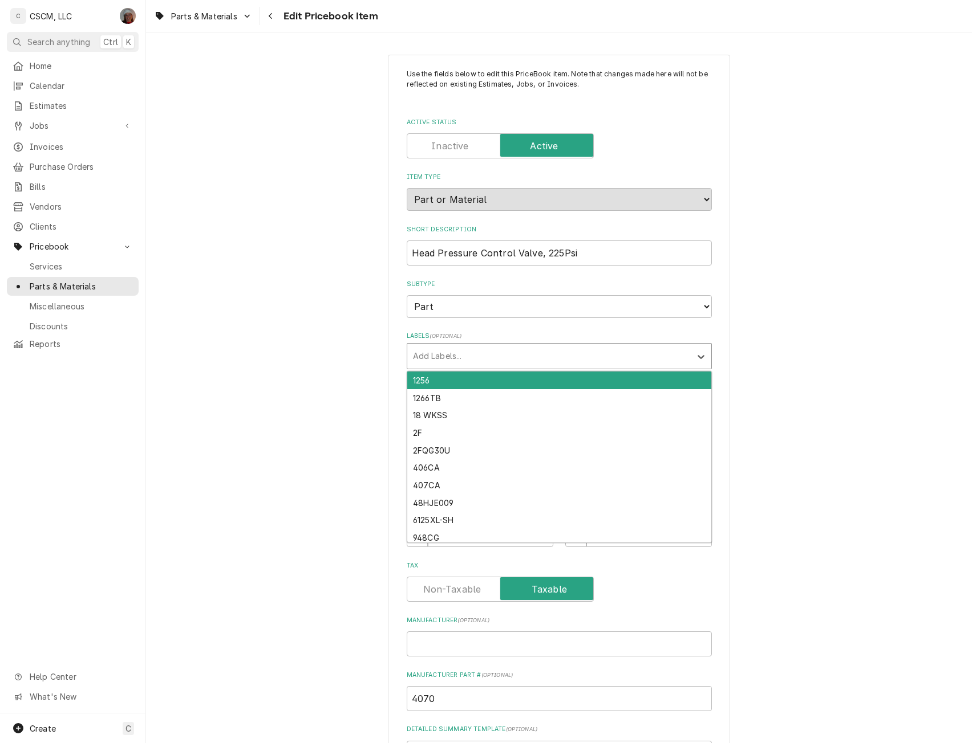
click at [452, 356] on div "Labels" at bounding box center [549, 356] width 272 height 21
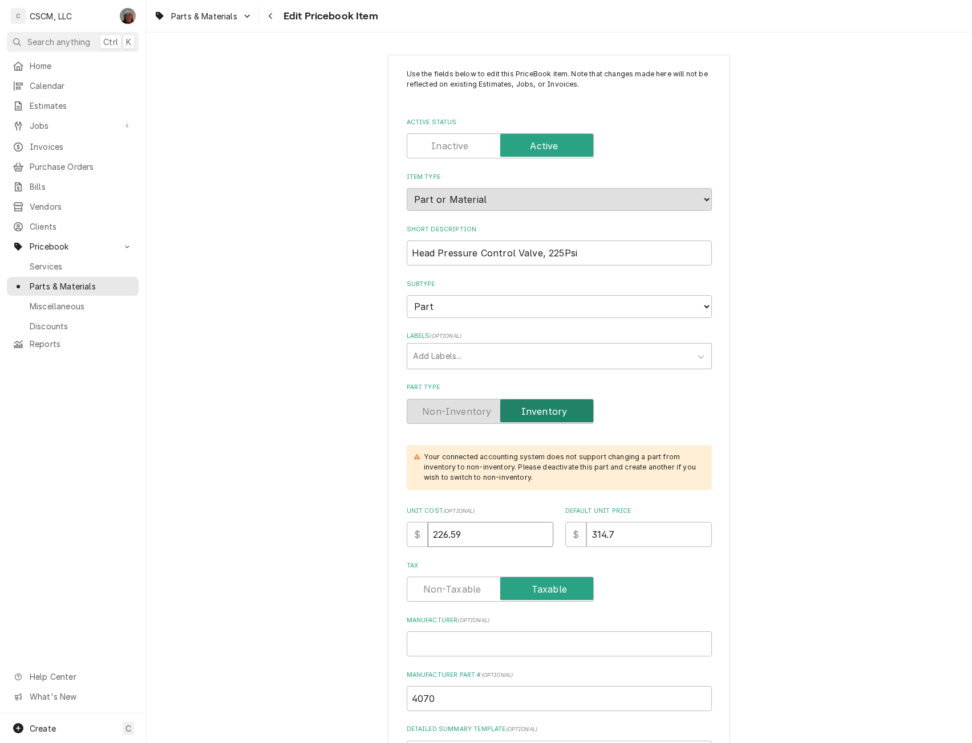
drag, startPoint x: 479, startPoint y: 537, endPoint x: 407, endPoint y: 535, distance: 72.4
click at [407, 535] on div "$ 226.59" at bounding box center [480, 534] width 147 height 25
type input "2"
type textarea "x"
type input "24"
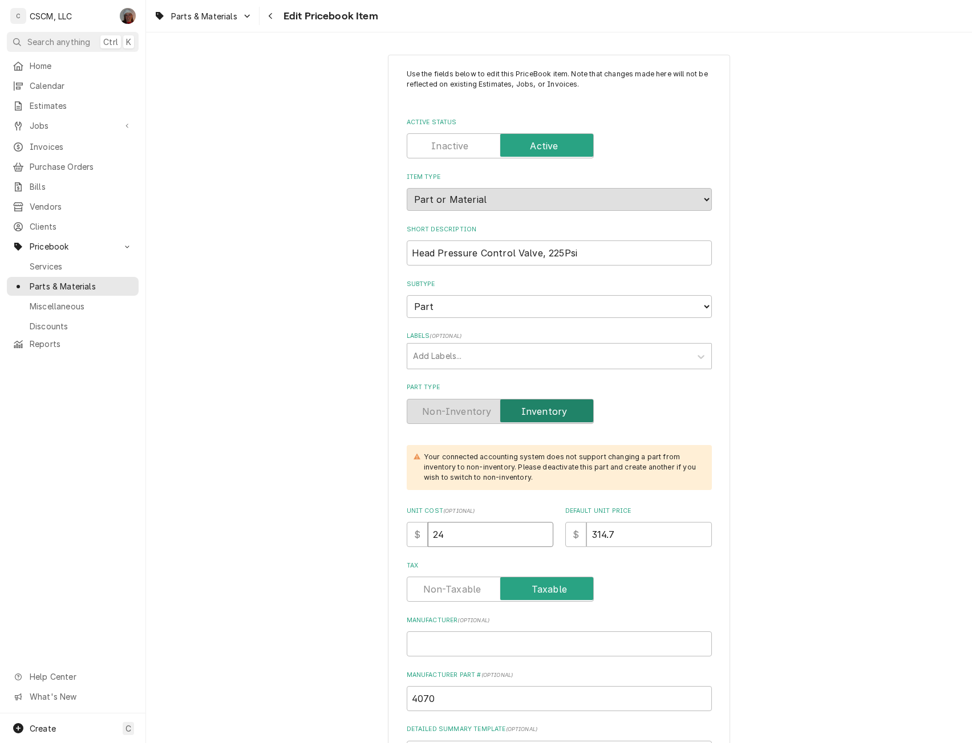
type textarea "x"
type input "240"
type textarea "x"
type input "240.4"
type textarea "x"
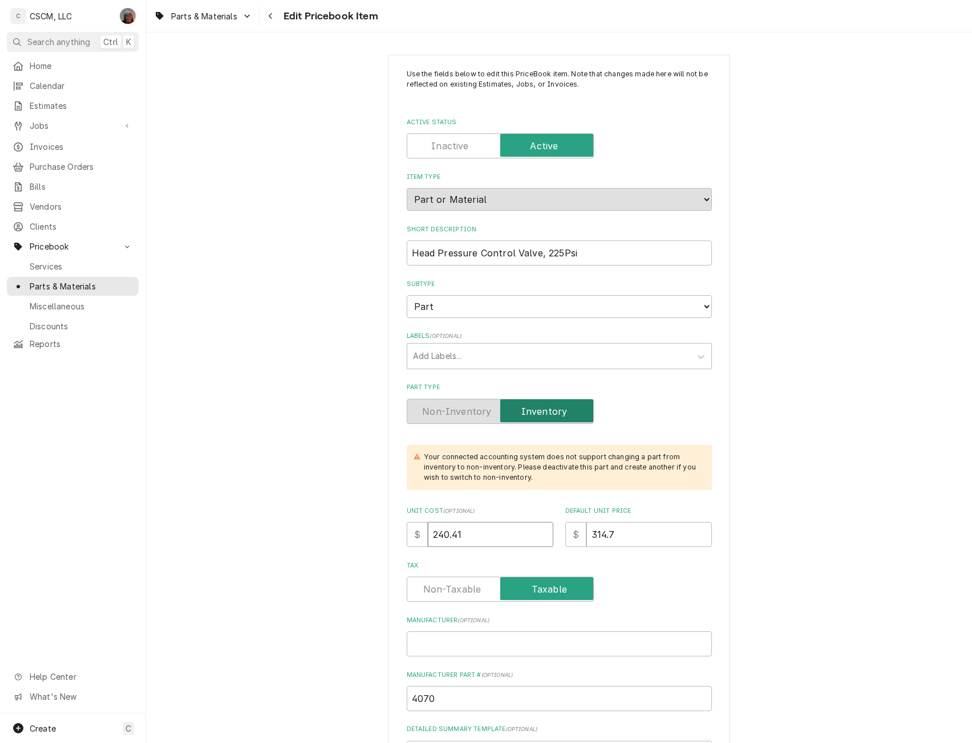
type input "240.41"
type textarea "x"
type input "3"
type textarea "x"
type input "33"
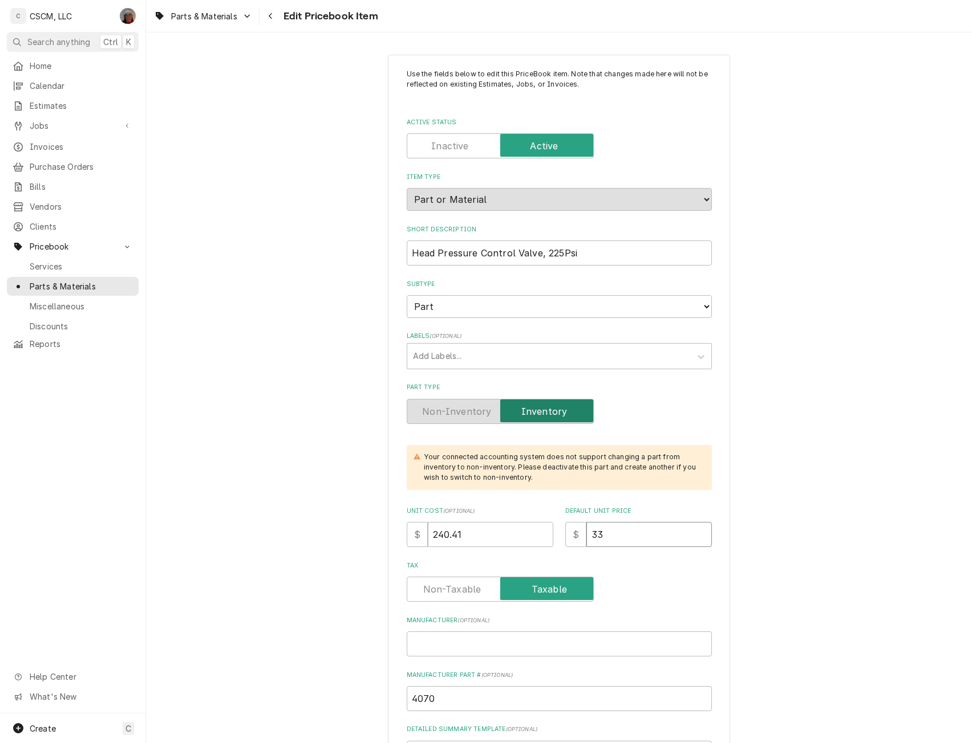
type textarea "x"
type input "333"
type textarea "x"
type input "333.9"
type textarea "x"
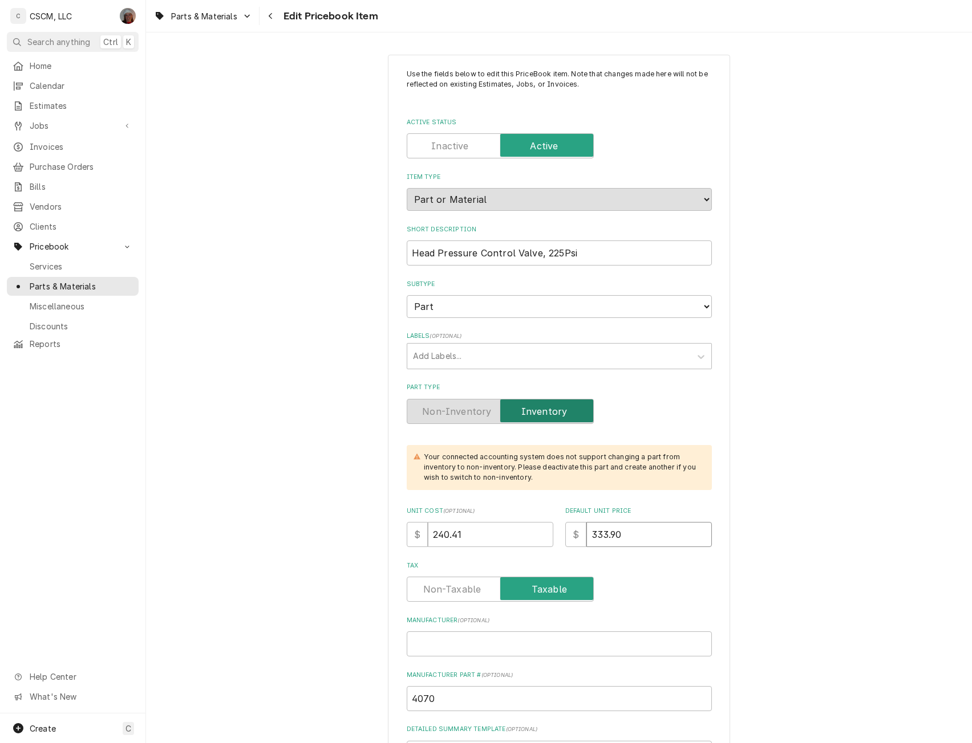
type input "333.90"
click at [429, 637] on input "Manufacturer ( optional )" at bounding box center [559, 644] width 305 height 25
paste input "Manitowoc Ice"
type textarea "x"
type input "Manitowoc Ice"
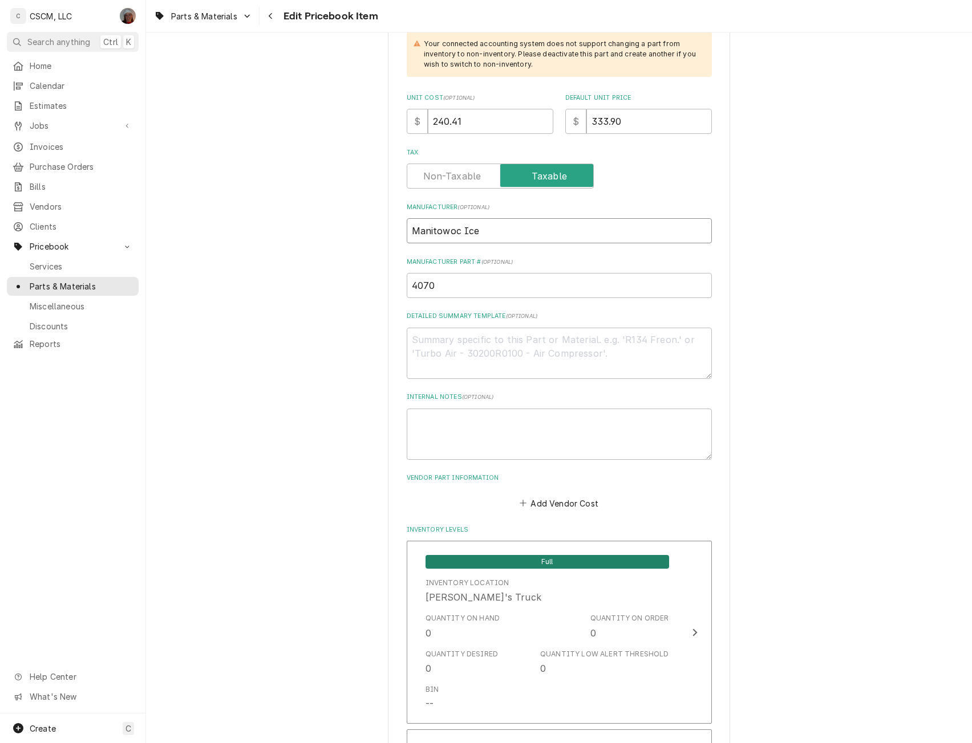
scroll to position [429, 0]
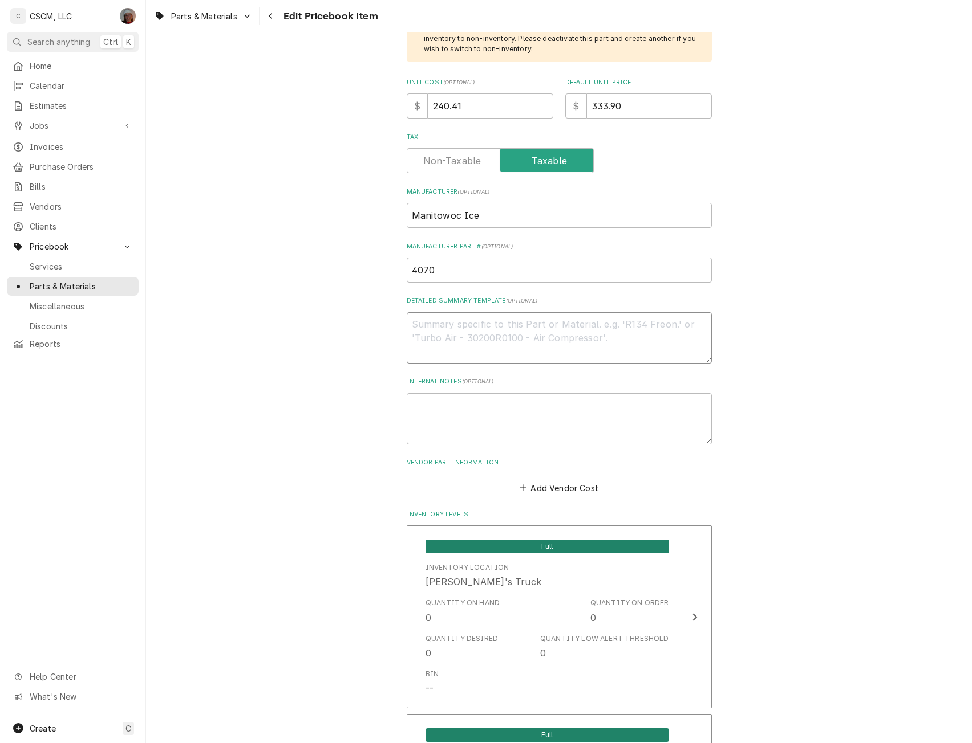
click at [437, 322] on textarea "Detailed Summary Template ( optional )" at bounding box center [559, 337] width 305 height 51
paste textarea "000004070 Head Pressure Control Valve, 225Psi"
type textarea "x"
type textarea "000004070 Head Pressure Control Valve, 225Psi"
click at [463, 327] on textarea "000004070 Head Pressure Control Valve, 225Psi" at bounding box center [559, 337] width 305 height 51
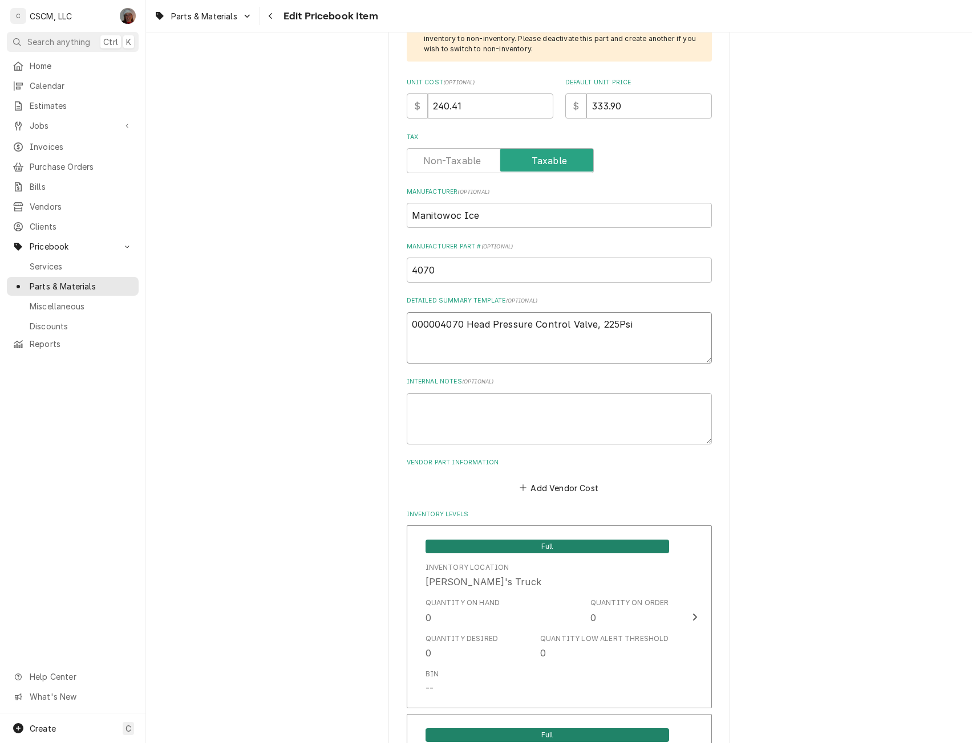
type textarea "x"
type textarea "000004070 Head Pressure Control Valve, 225Psi"
click at [409, 274] on input "4070" at bounding box center [559, 270] width 305 height 25
type input "04070"
type textarea "x"
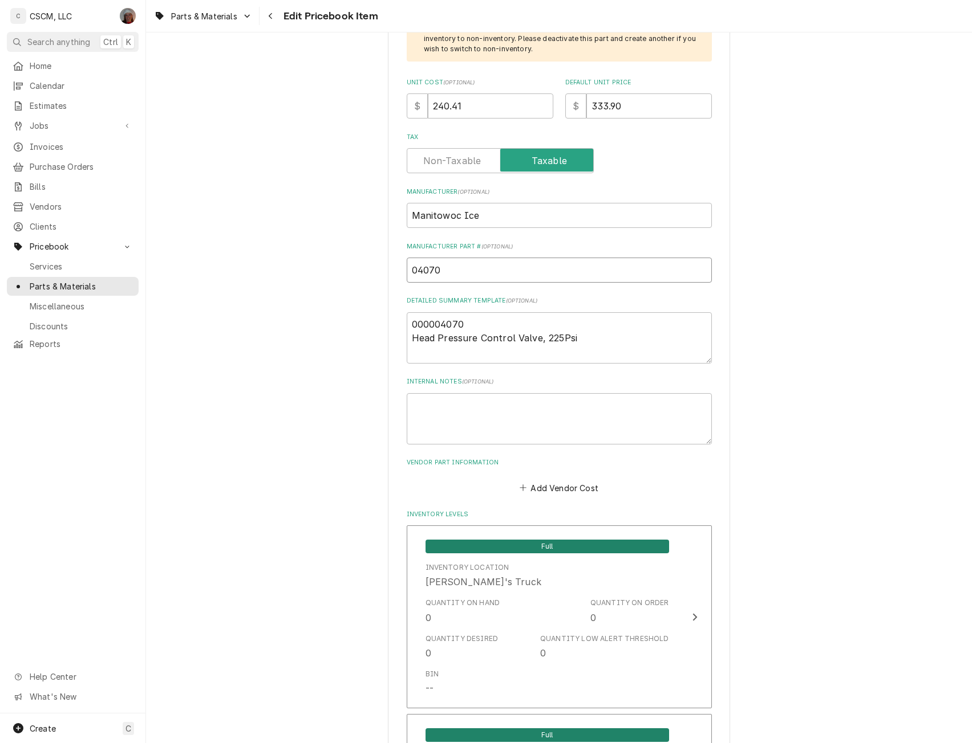
type input "004070"
type textarea "x"
type input "0004070"
type textarea "x"
type input "00004070"
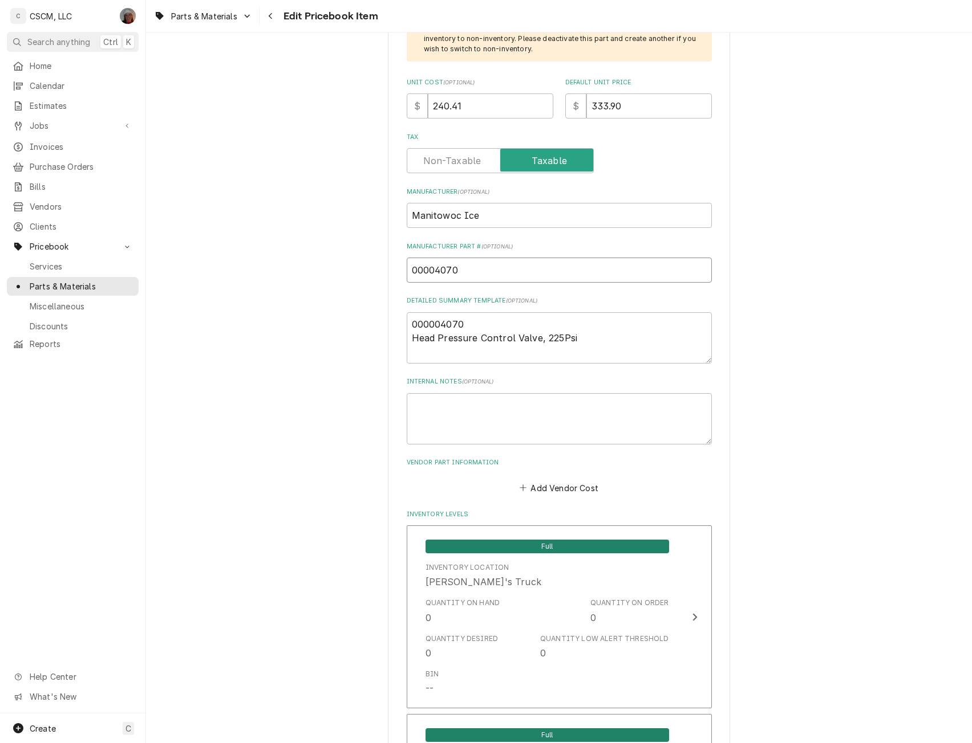
type textarea "x"
type input "000004070"
click at [541, 487] on button "Add Vendor Cost" at bounding box center [559, 488] width 83 height 16
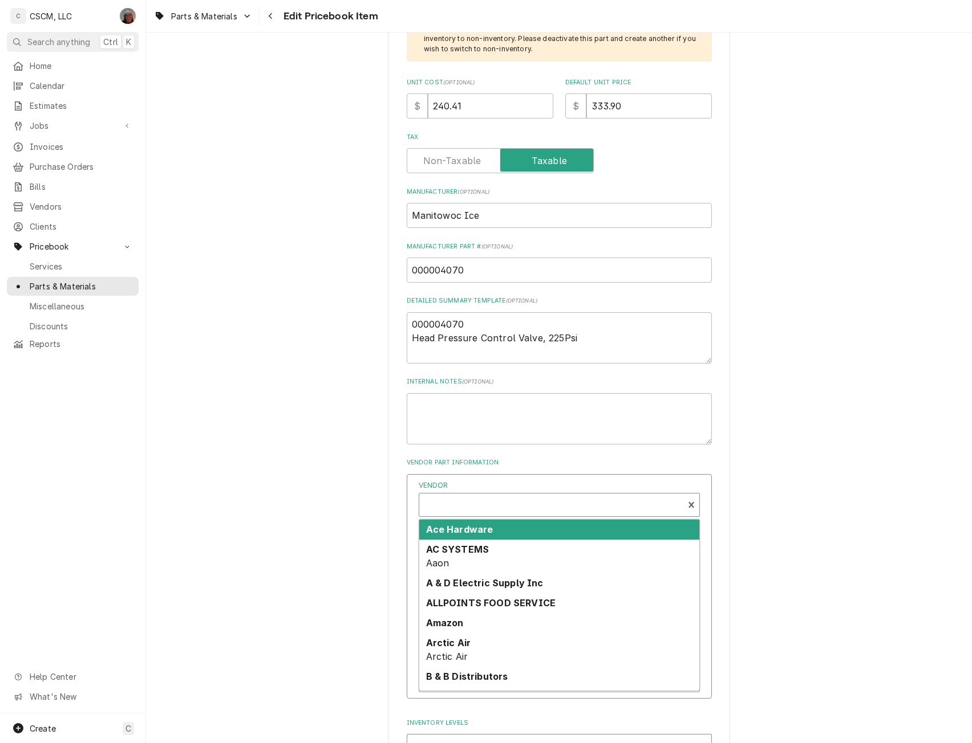
type textarea "x"
click at [465, 505] on div "Vendor" at bounding box center [551, 506] width 253 height 27
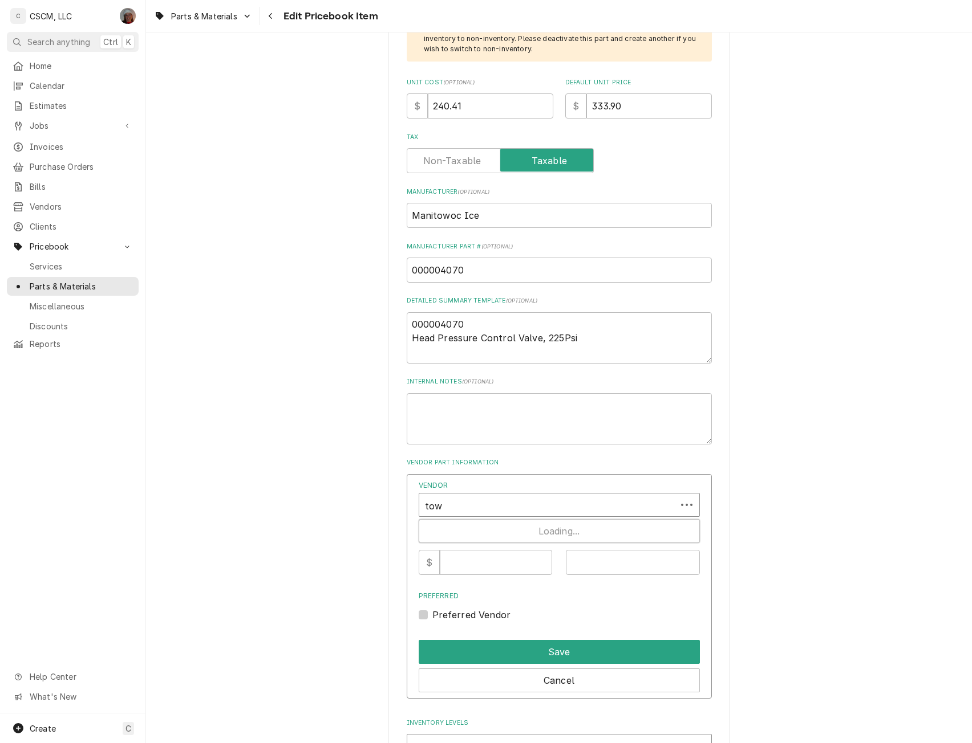
type input "town"
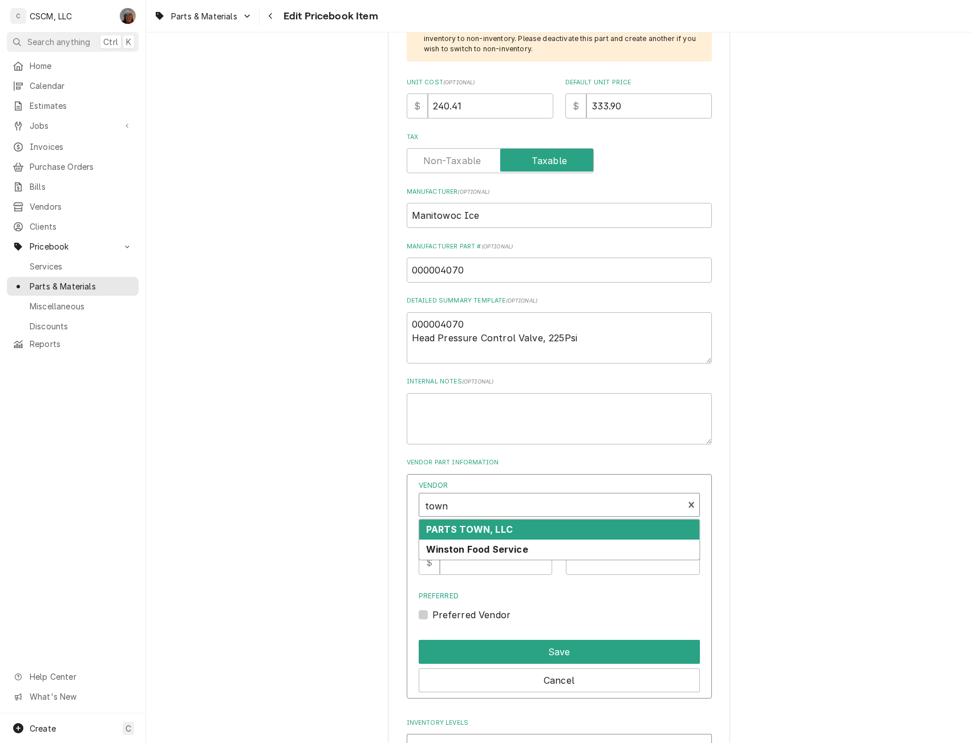
click at [465, 526] on strong "PARTS TOWN, LLC" at bounding box center [469, 529] width 87 height 11
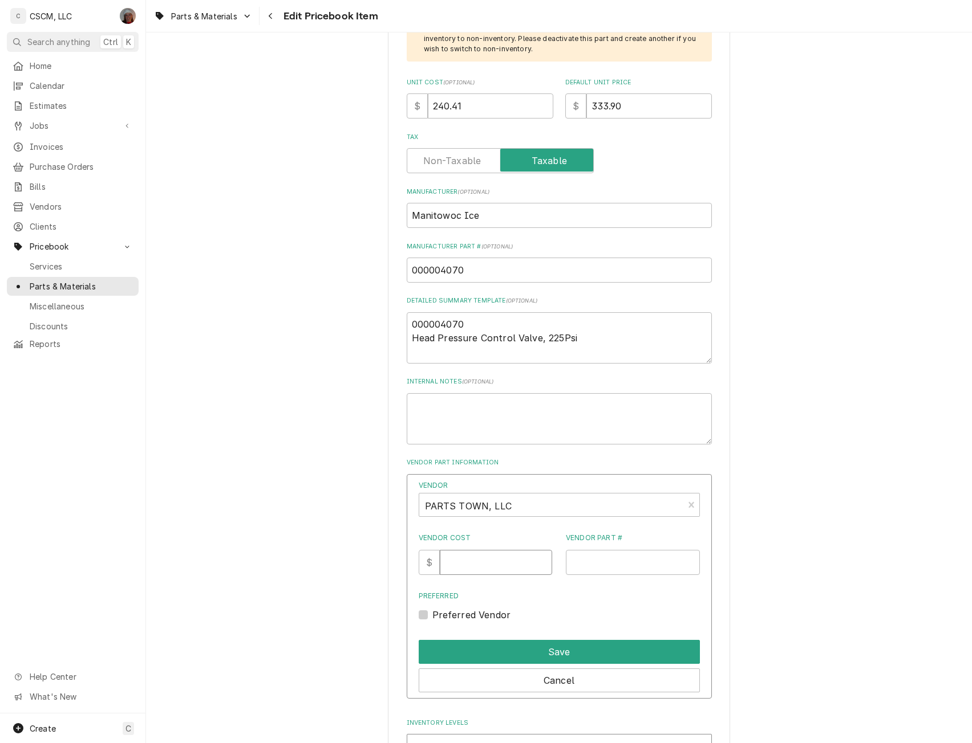
click at [467, 556] on input "Vendor Cost" at bounding box center [496, 562] width 112 height 25
type input "240.41"
paste input "MAN000004070"
type input "MAN000004070"
click at [536, 641] on button "Save" at bounding box center [558, 652] width 281 height 24
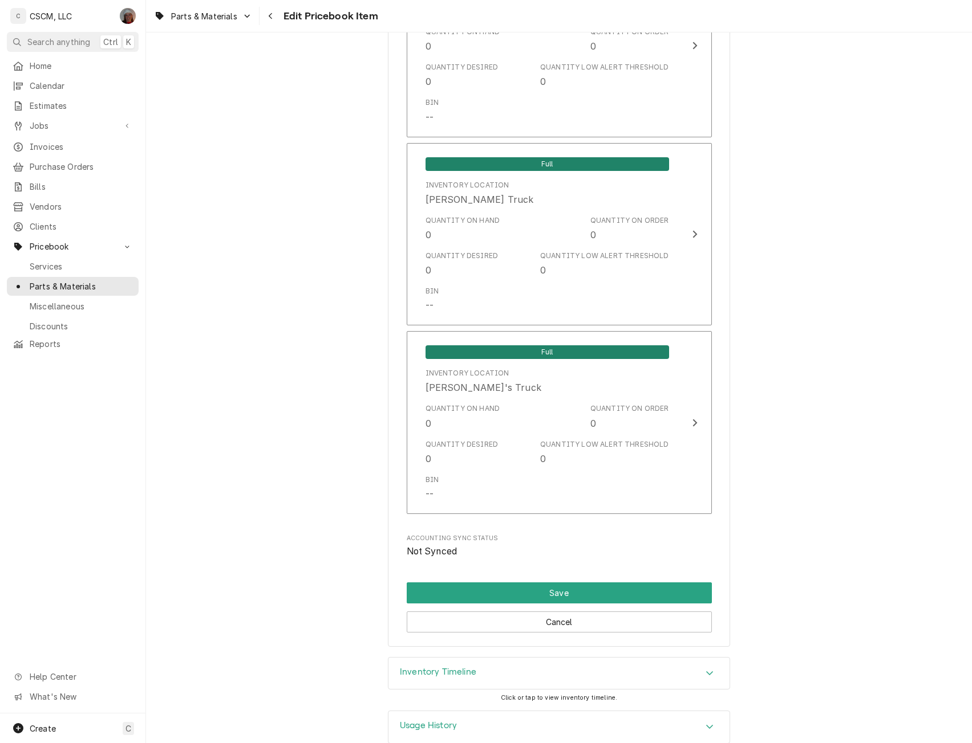
scroll to position [2435, 0]
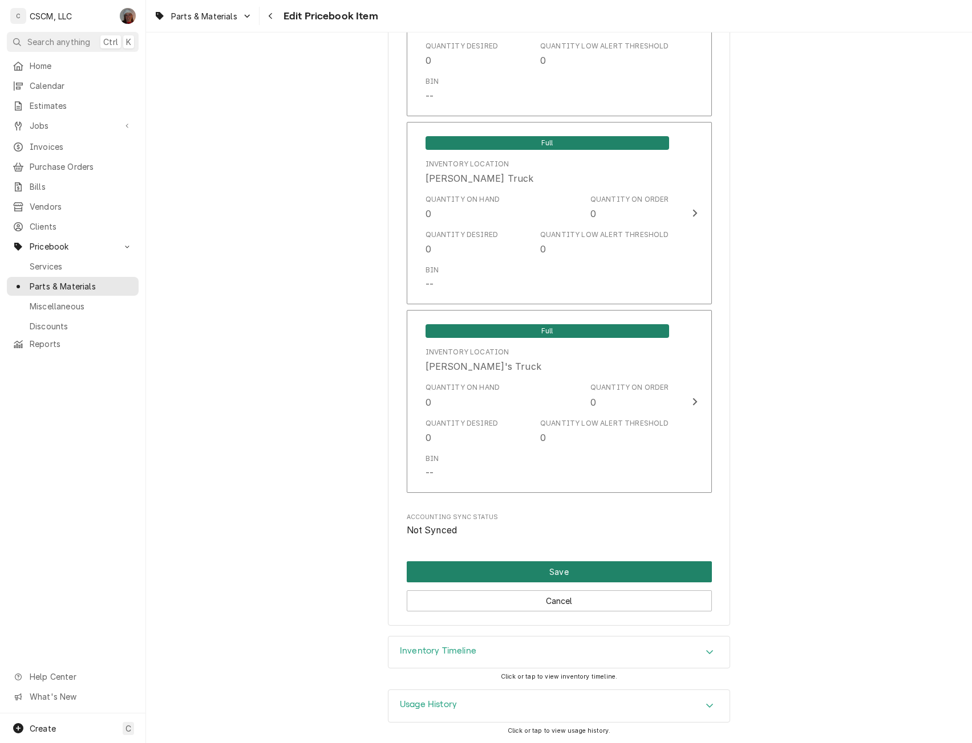
click at [480, 566] on button "Save" at bounding box center [559, 572] width 305 height 21
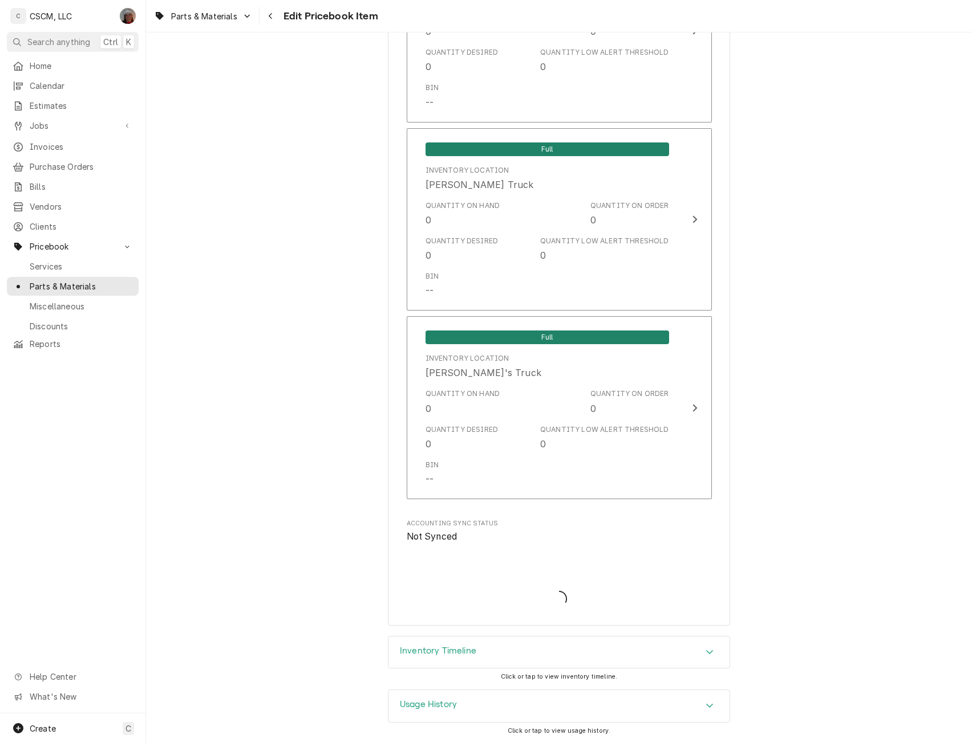
type textarea "x"
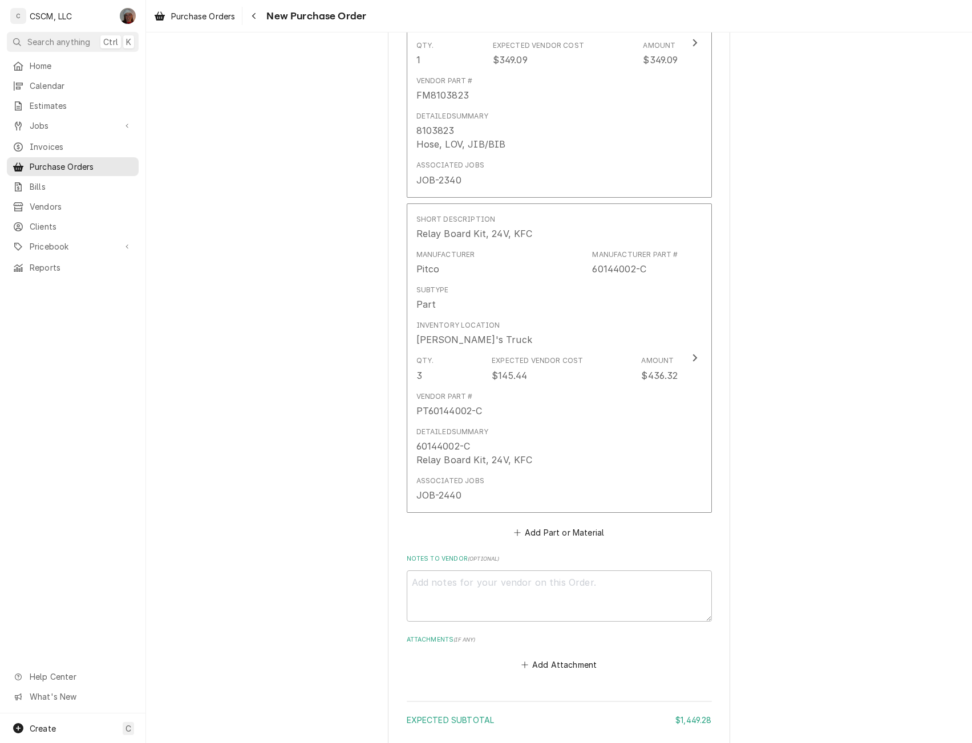
scroll to position [984, 0]
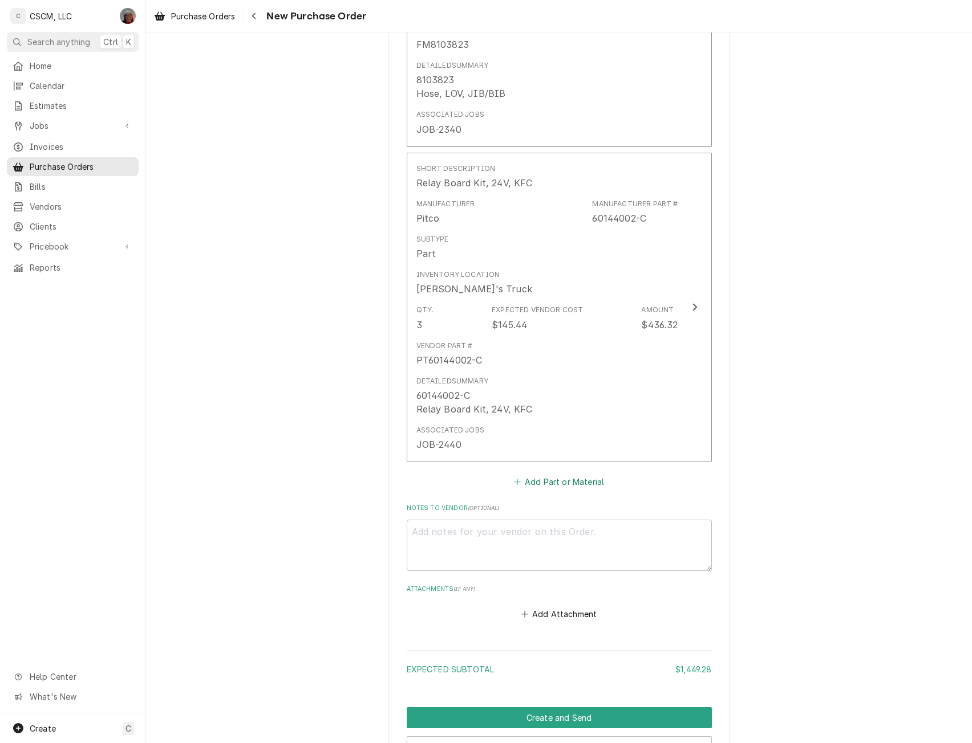
click at [549, 480] on button "Add Part or Material" at bounding box center [558, 482] width 94 height 16
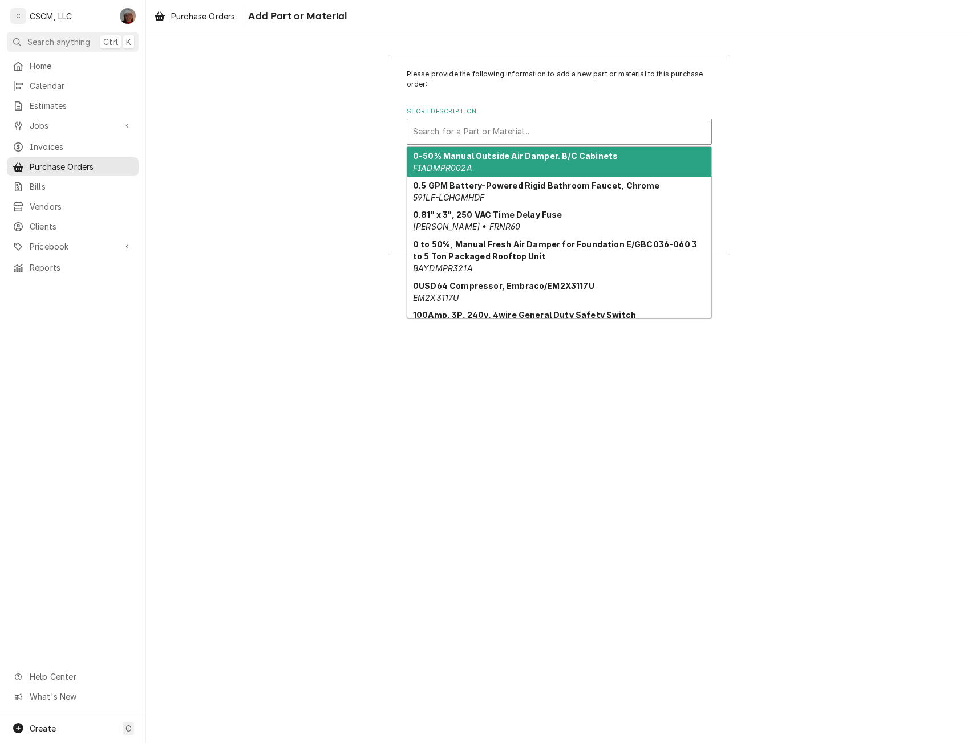
click at [473, 131] on div "Short Description" at bounding box center [559, 131] width 292 height 21
paste input "000001982"
type input "000001982"
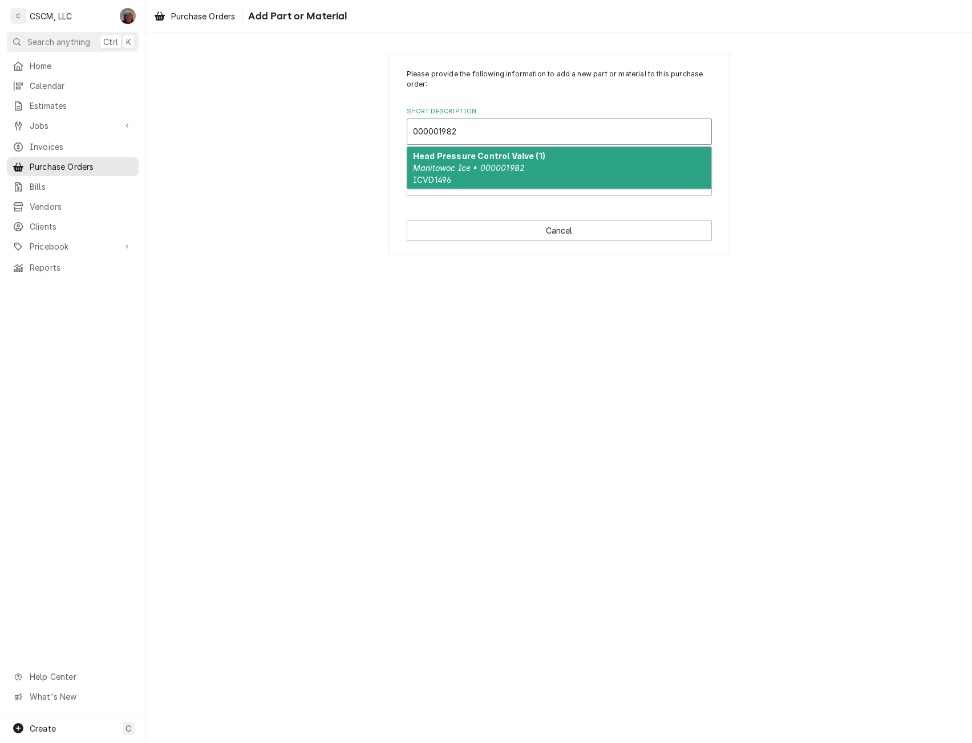
click at [467, 147] on div "Head Pressure Control Valve (1) Manitowoc Ice • 000001982 ICVD1496" at bounding box center [559, 168] width 304 height 42
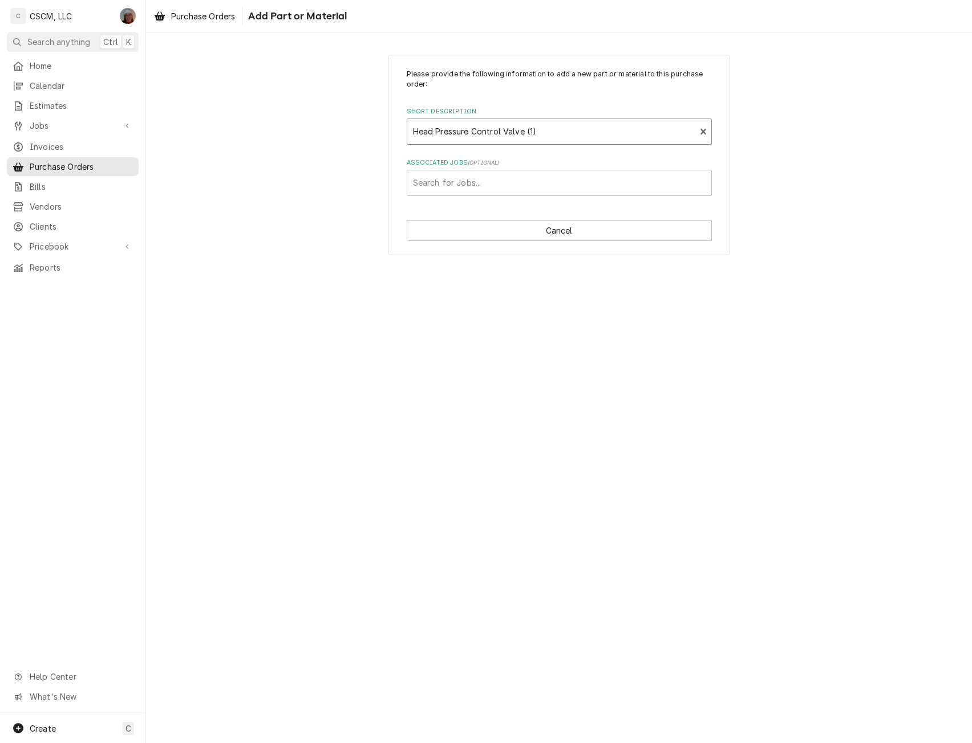
type textarea "x"
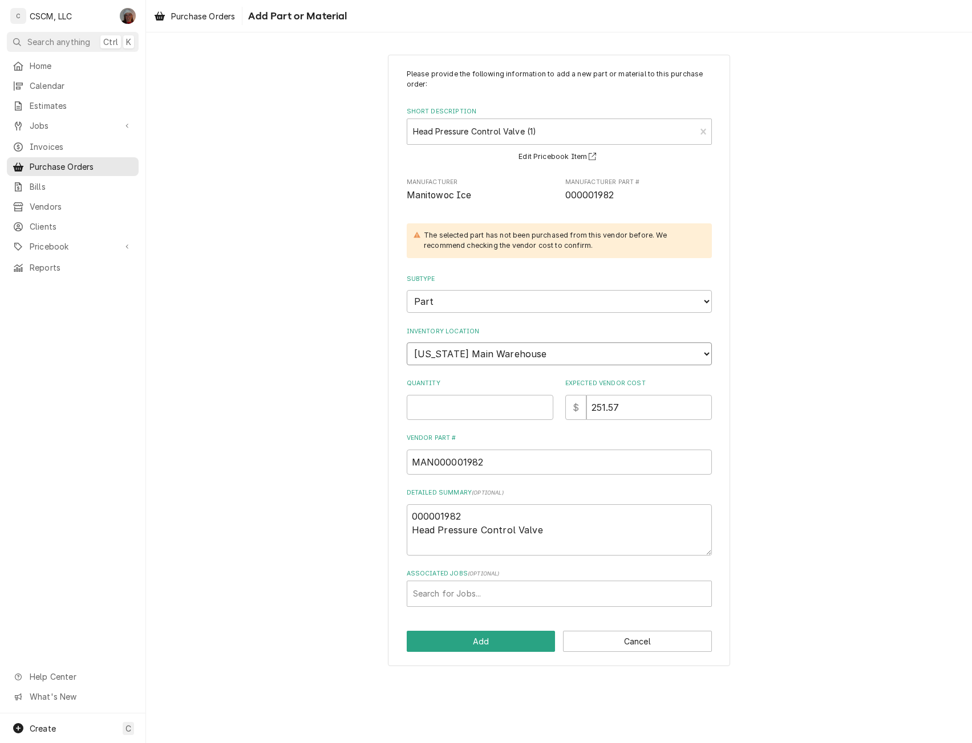
click at [468, 350] on select "Choose a location... [PERSON_NAME]'s Truck [US_STATE] Main Warehouse [PERSON_NA…" at bounding box center [559, 354] width 305 height 23
select select "421"
click at [407, 343] on select "Choose a location... [PERSON_NAME]'s Truck [US_STATE] Main Warehouse [PERSON_NA…" at bounding box center [559, 354] width 305 height 23
click at [438, 421] on div "Please provide the following information to add a new part or material to this …" at bounding box center [559, 338] width 305 height 538
click at [436, 404] on input "Quantity" at bounding box center [480, 407] width 147 height 25
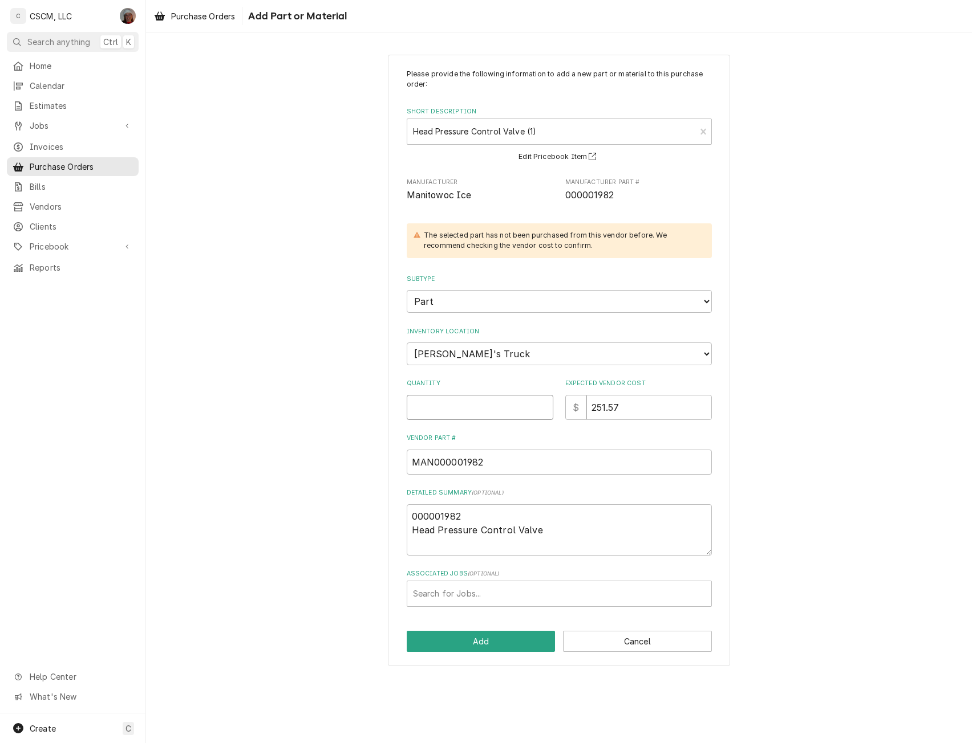
type textarea "x"
type input "1"
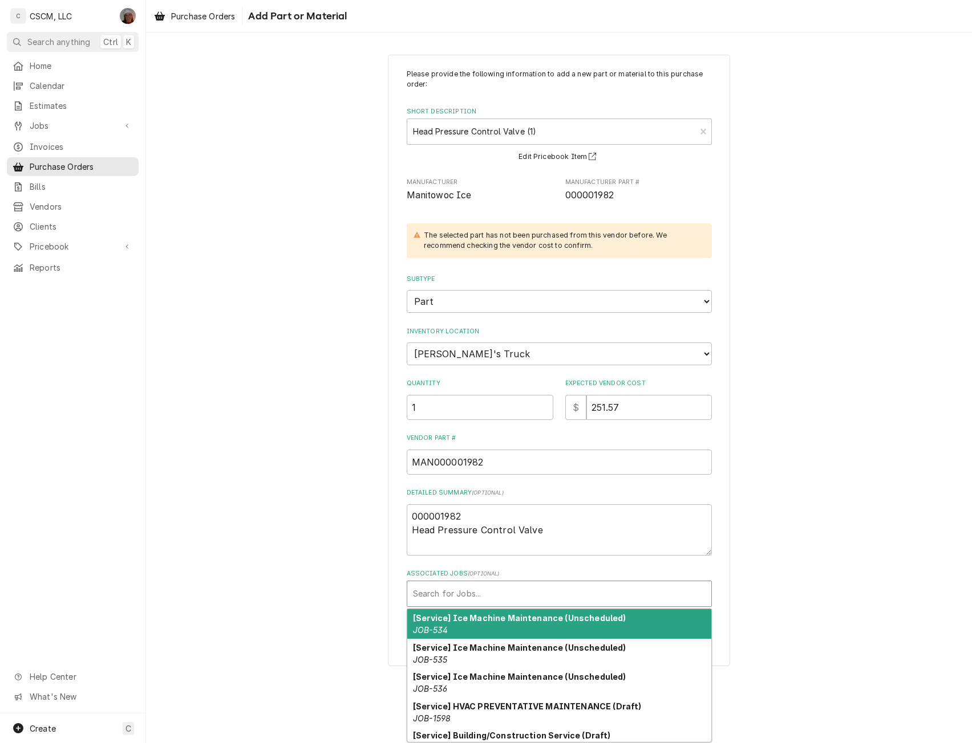
click at [449, 594] on div "Associated Jobs" at bounding box center [559, 594] width 292 height 21
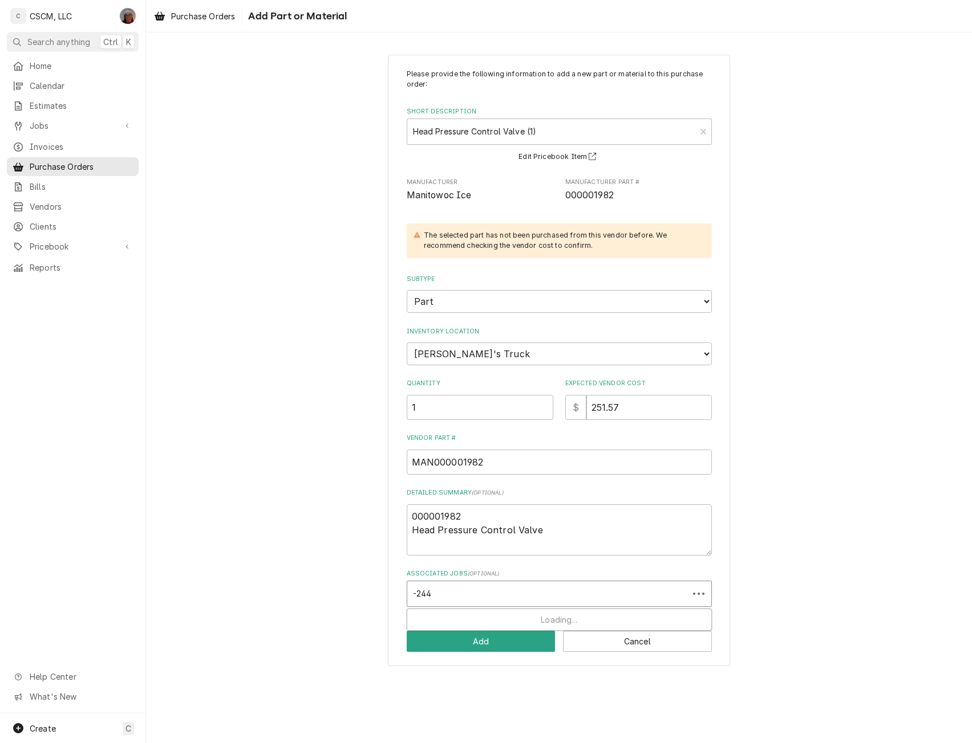
type input "-2442"
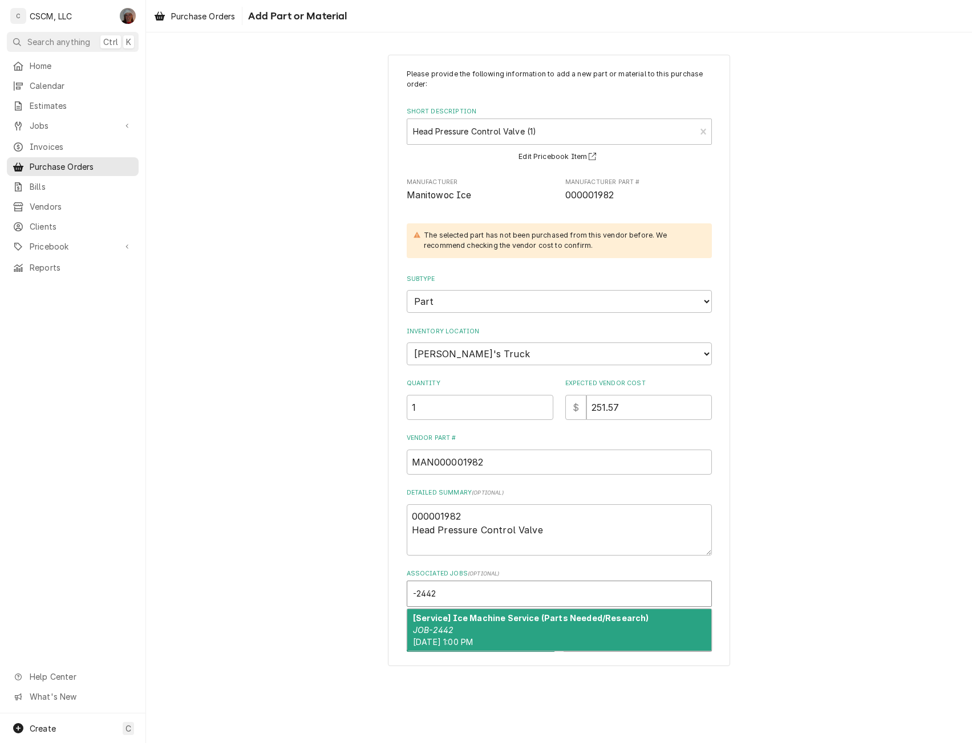
type textarea "x"
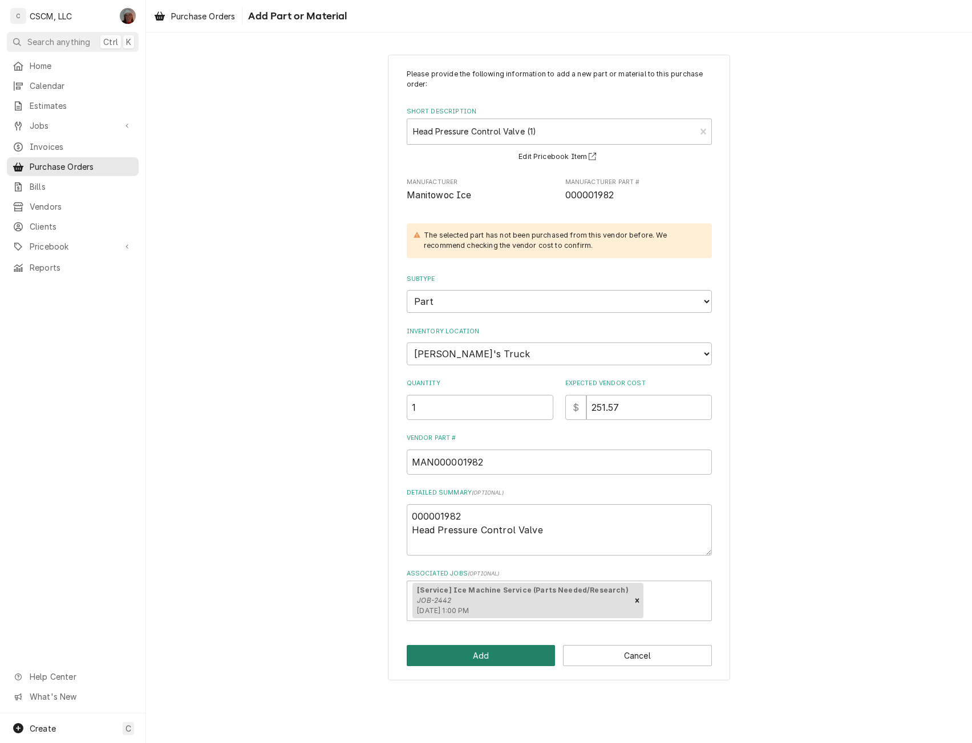
click at [479, 655] on button "Add" at bounding box center [481, 655] width 149 height 21
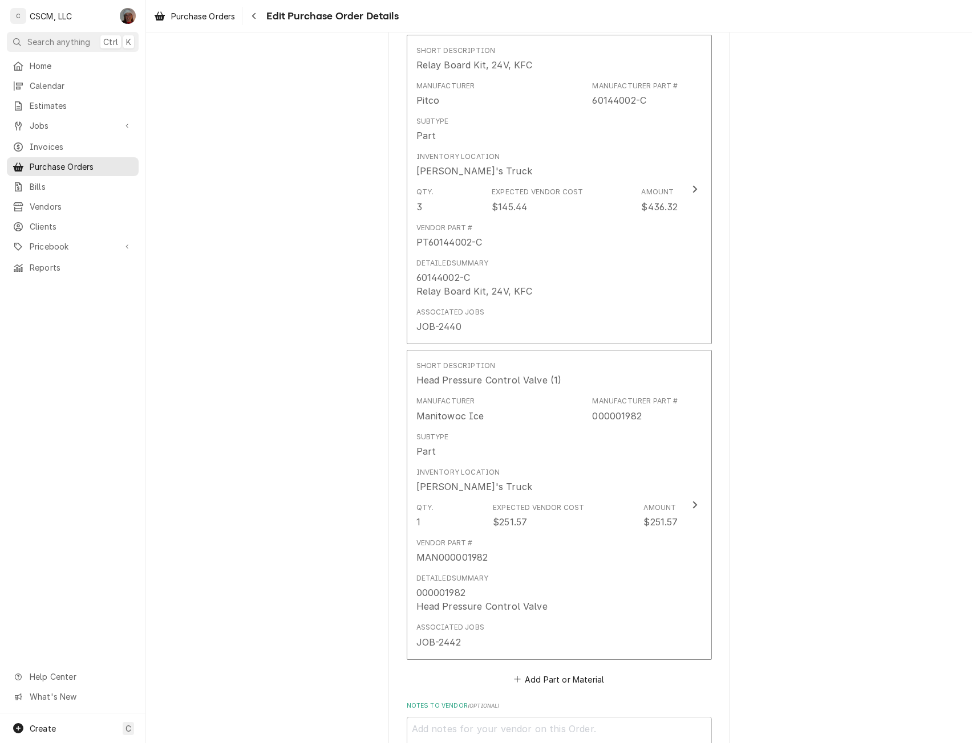
scroll to position [1421, 0]
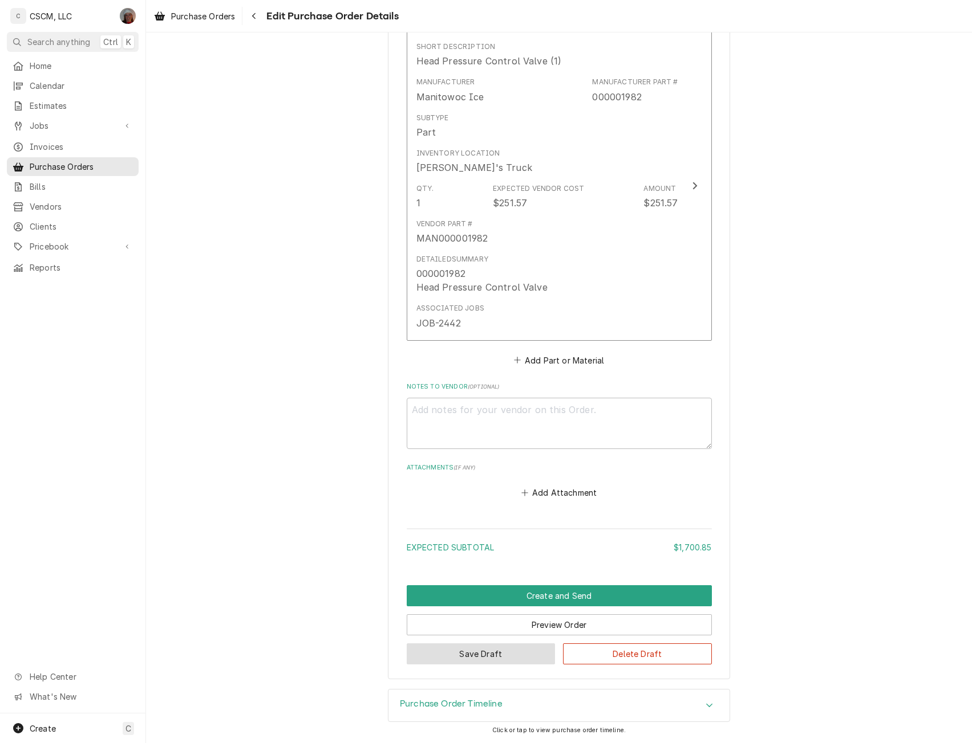
click at [455, 644] on button "Save Draft" at bounding box center [481, 654] width 149 height 21
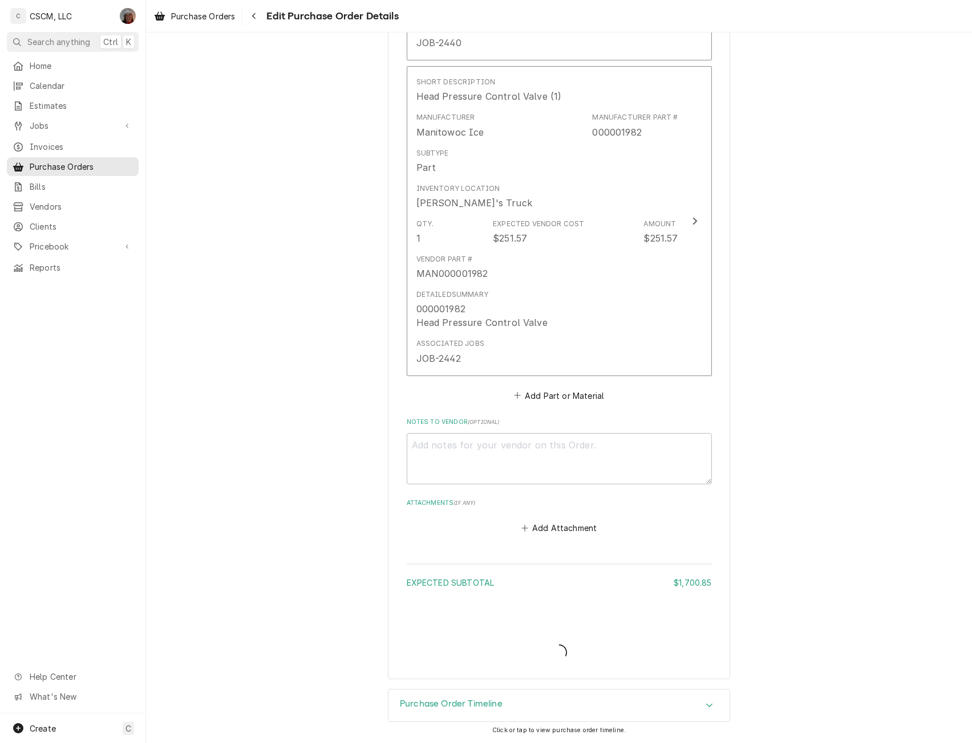
scroll to position [1385, 0]
type textarea "x"
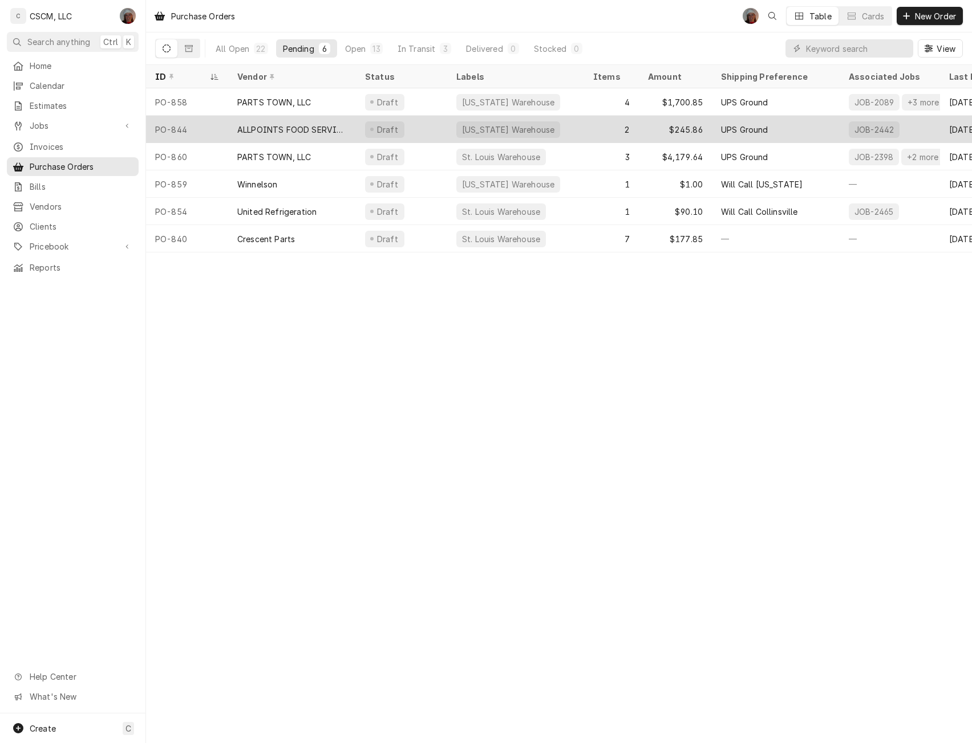
click at [302, 120] on div "ALLPOINTS FOOD SERVICE" at bounding box center [292, 129] width 128 height 27
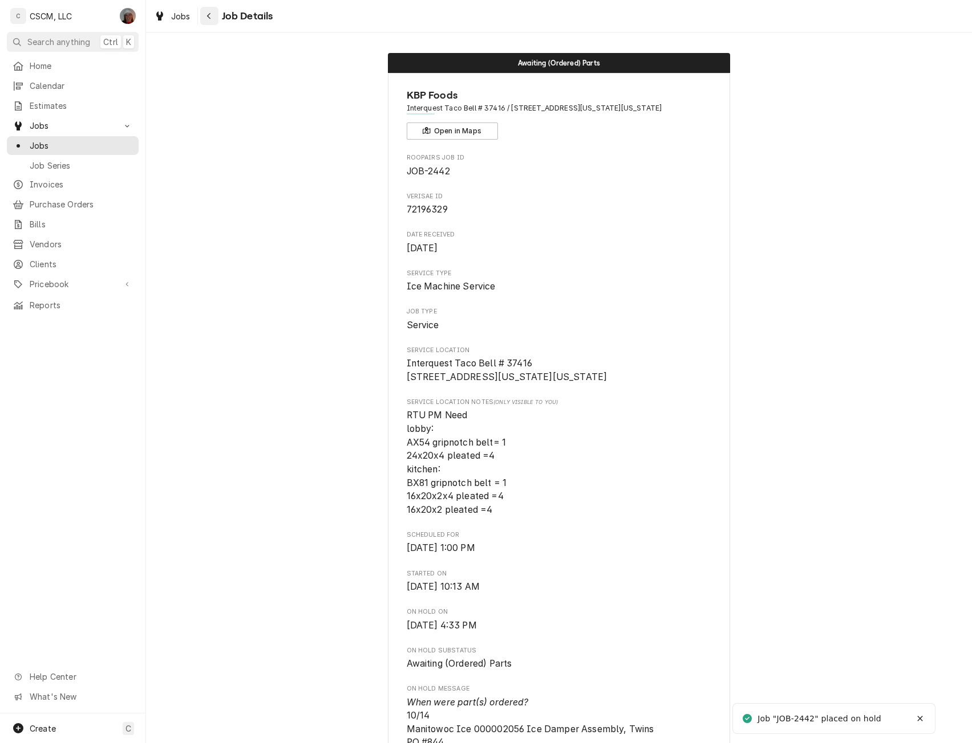
click at [210, 13] on icon "Navigate back" at bounding box center [208, 16] width 5 height 8
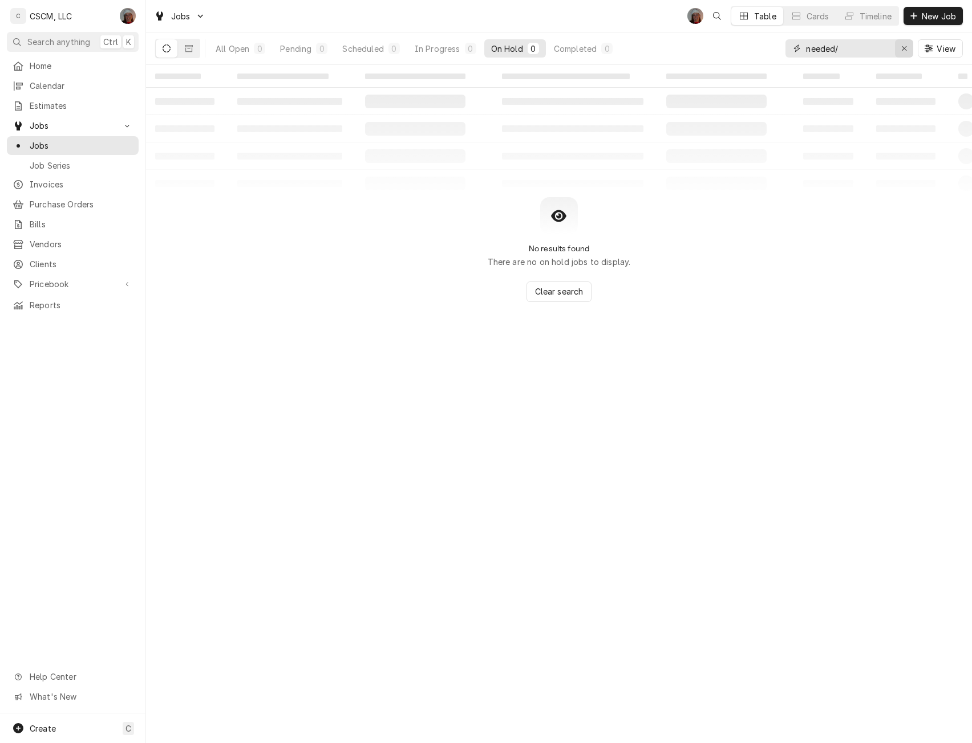
click at [903, 47] on icon "Erase input" at bounding box center [904, 48] width 6 height 8
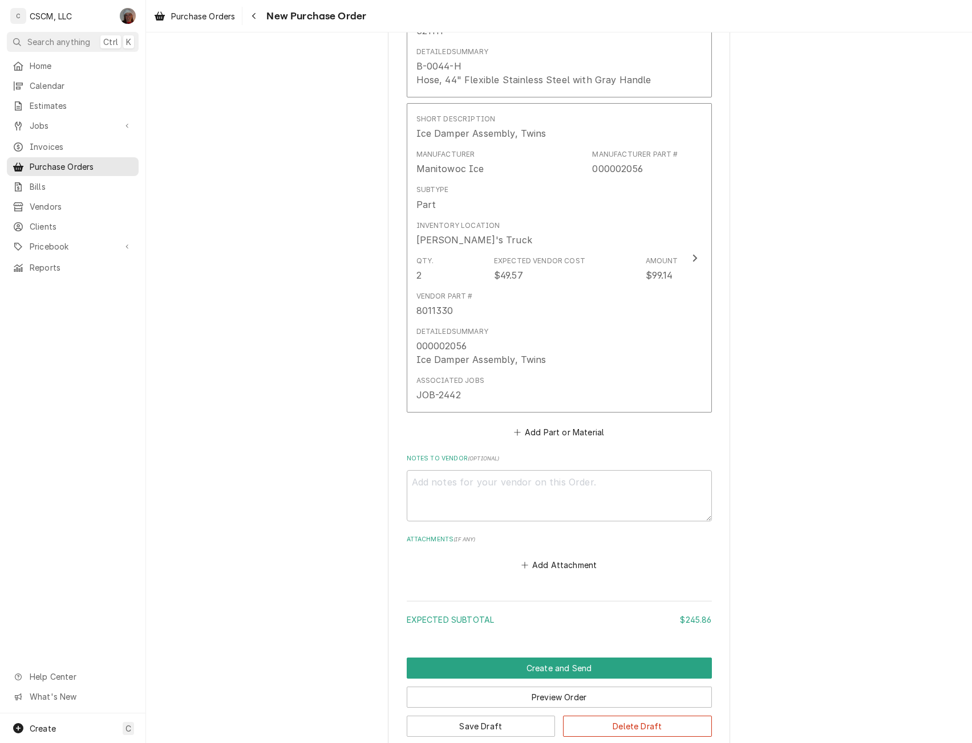
scroll to position [754, 0]
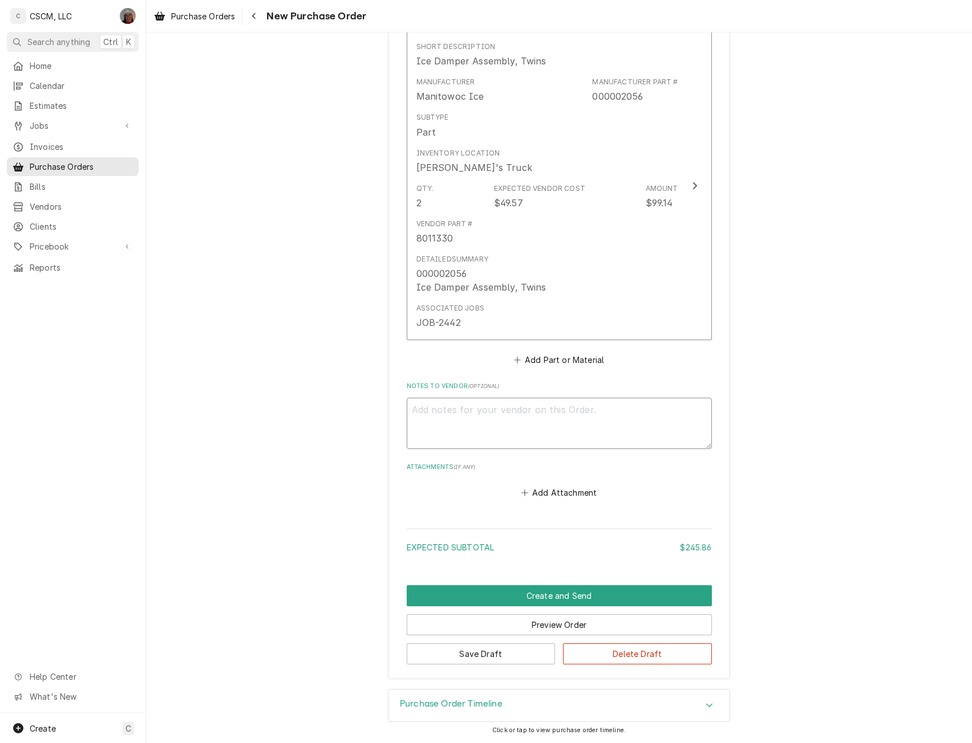
click at [442, 408] on textarea "Notes to Vendor ( optional )" at bounding box center [559, 423] width 305 height 51
type textarea "x"
type textarea "J"
type textarea "x"
type textarea "Je"
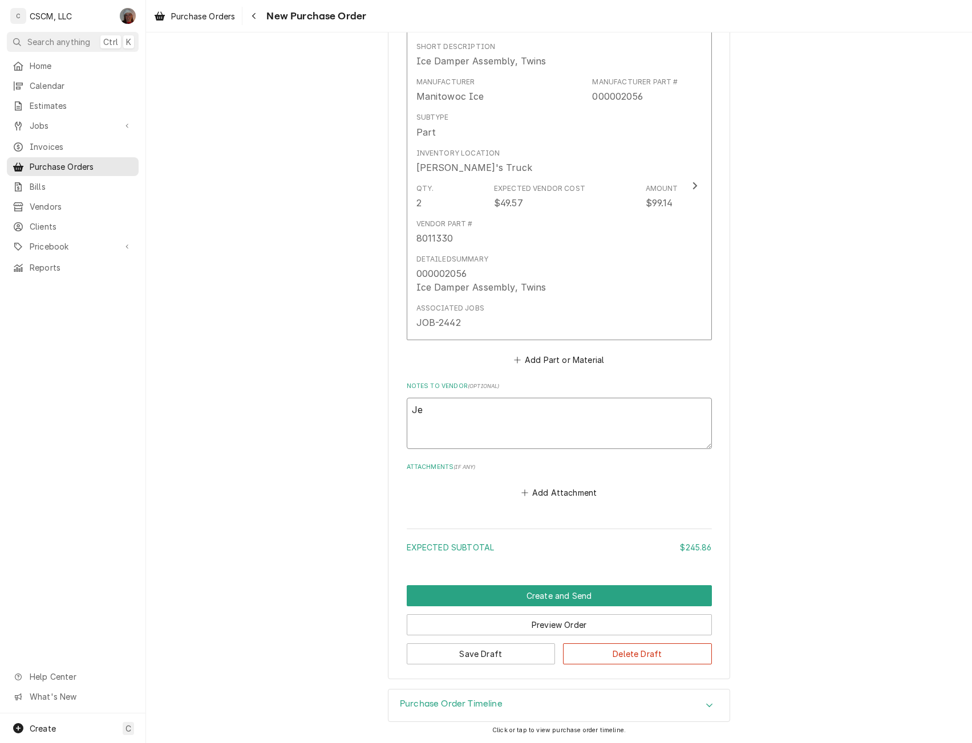
type textarea "x"
type textarea "Jes"
type textarea "x"
type textarea "[PERSON_NAME]"
type textarea "x"
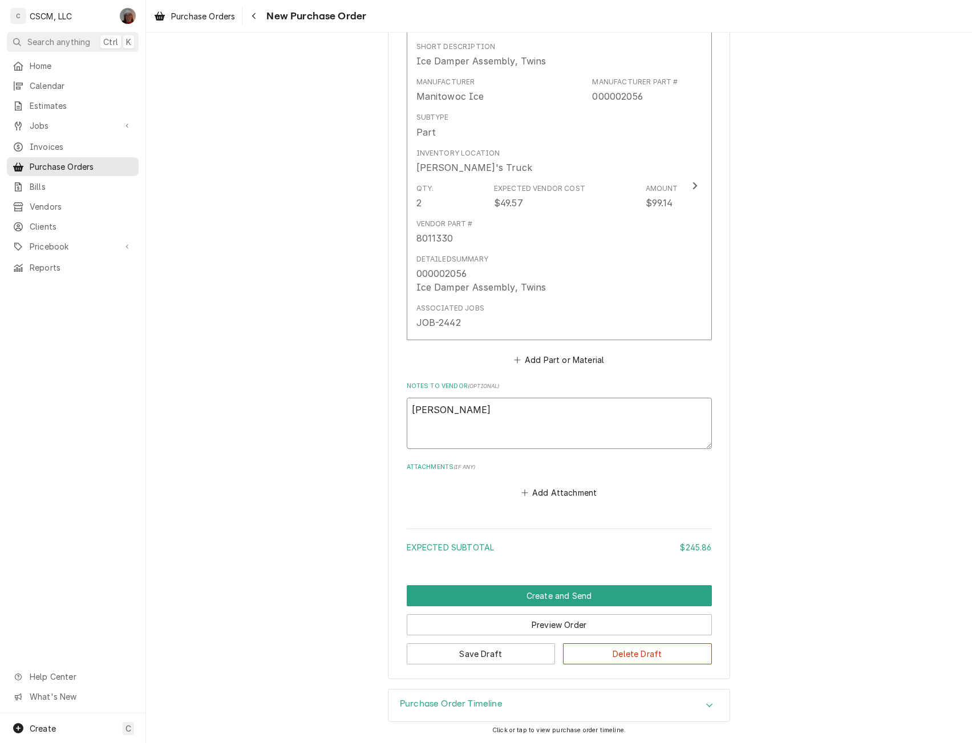
type textarea "Jessi"
type textarea "x"
type textarea "Jessic"
type textarea "x"
type textarea "[PERSON_NAME]"
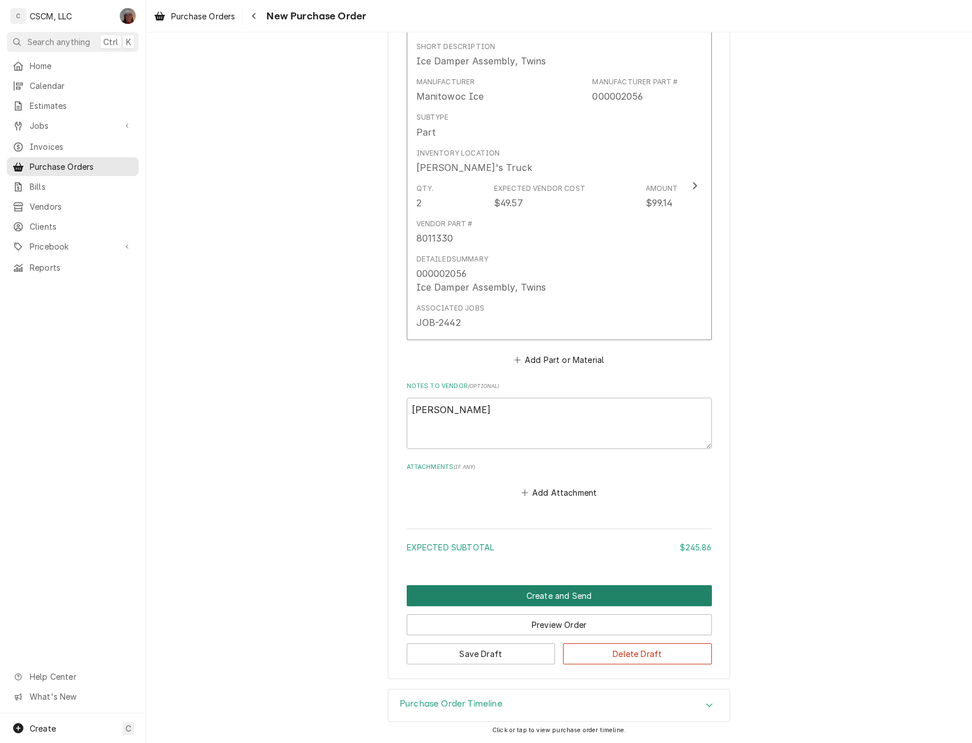
click at [552, 598] on button "Create and Send" at bounding box center [559, 596] width 305 height 21
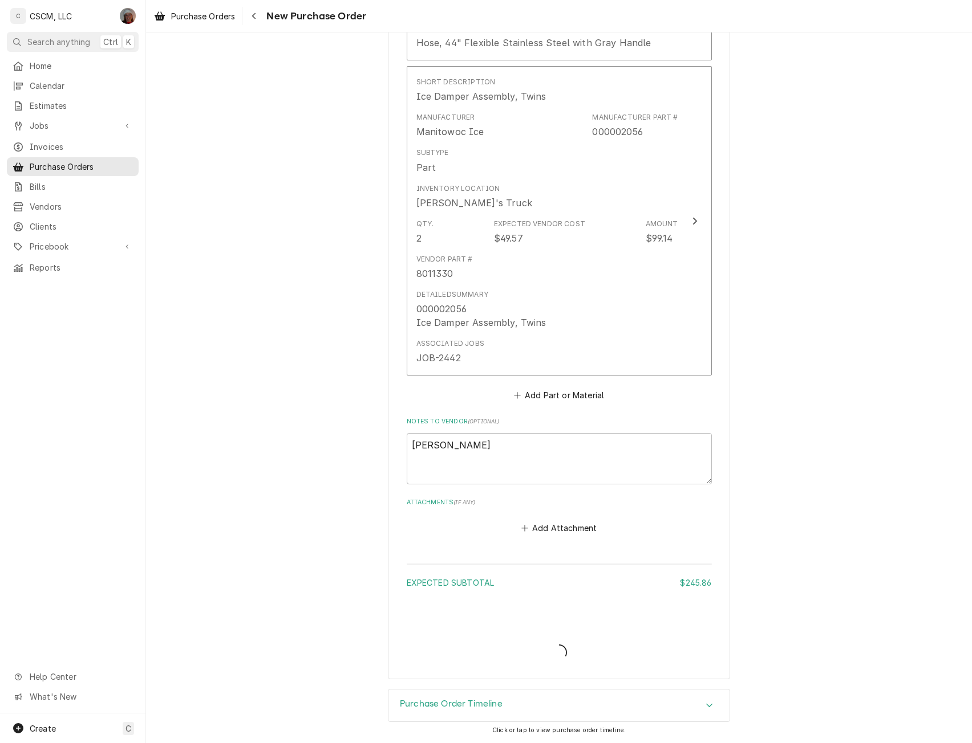
type textarea "x"
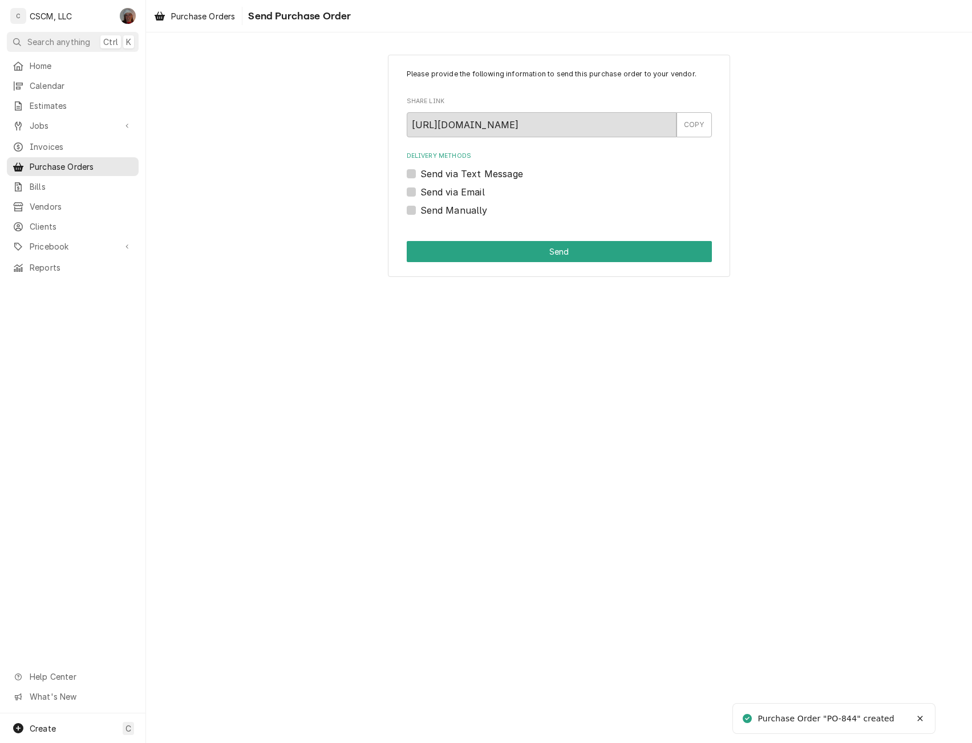
click at [420, 212] on label "Send Manually" at bounding box center [453, 211] width 67 height 14
click at [420, 212] on input "Send Manually" at bounding box center [572, 216] width 305 height 25
checkbox input "true"
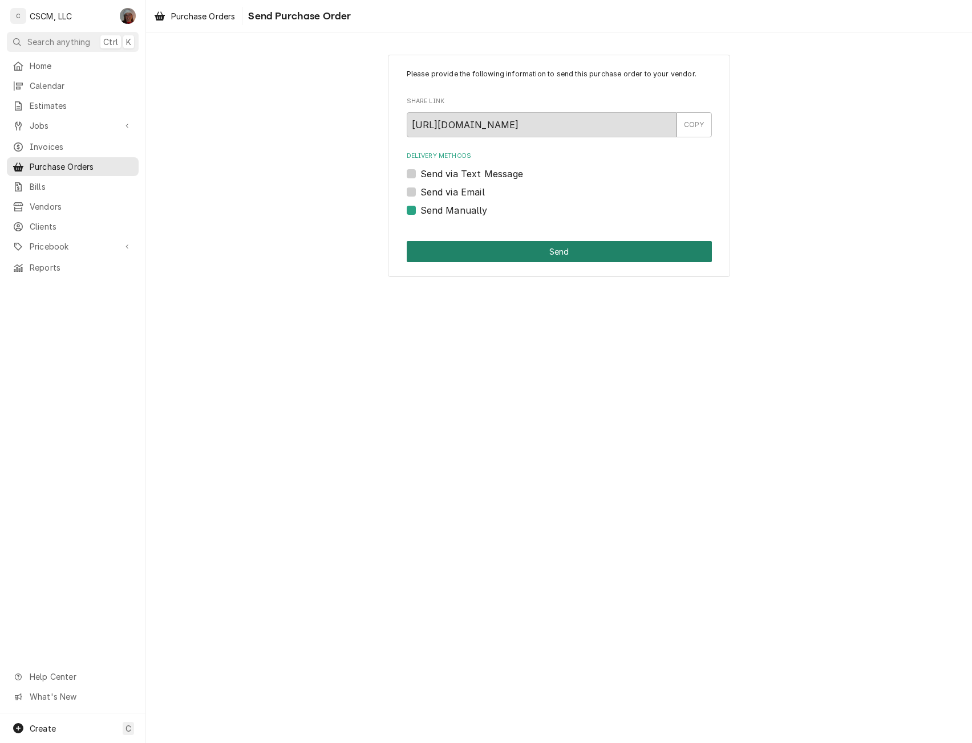
click at [462, 244] on button "Send" at bounding box center [559, 251] width 305 height 21
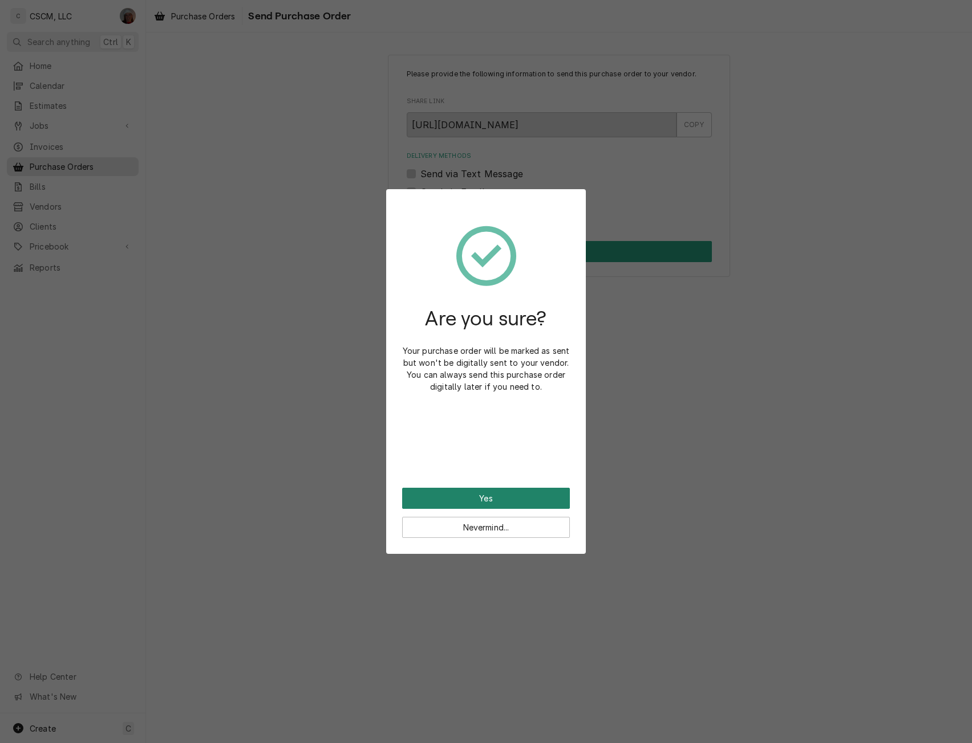
click at [422, 505] on button "Yes" at bounding box center [486, 498] width 168 height 21
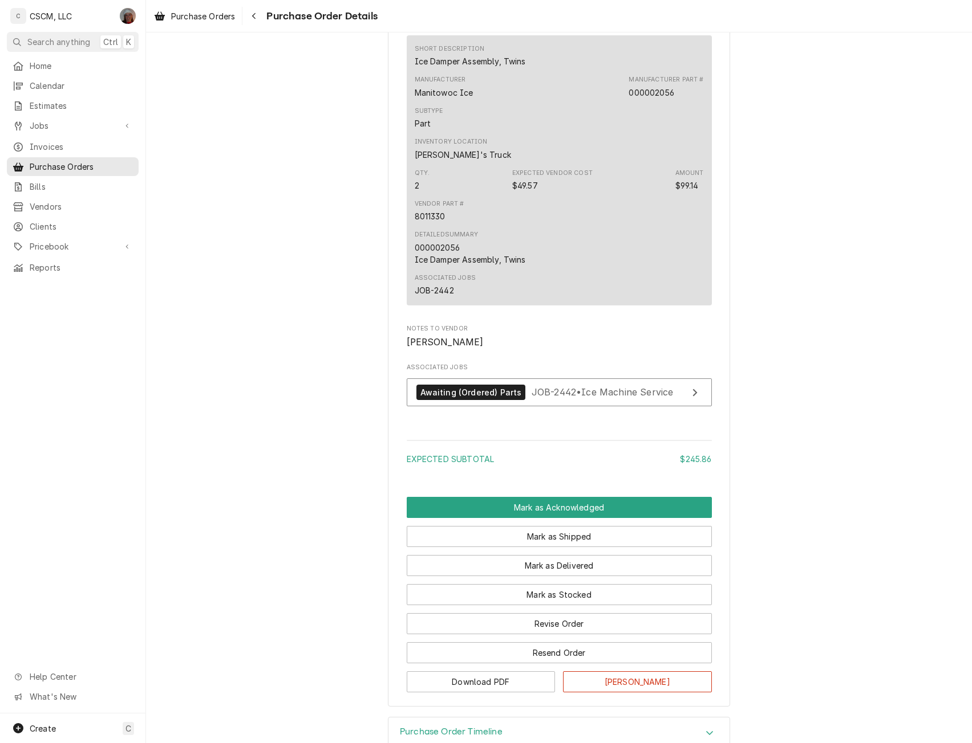
scroll to position [877, 0]
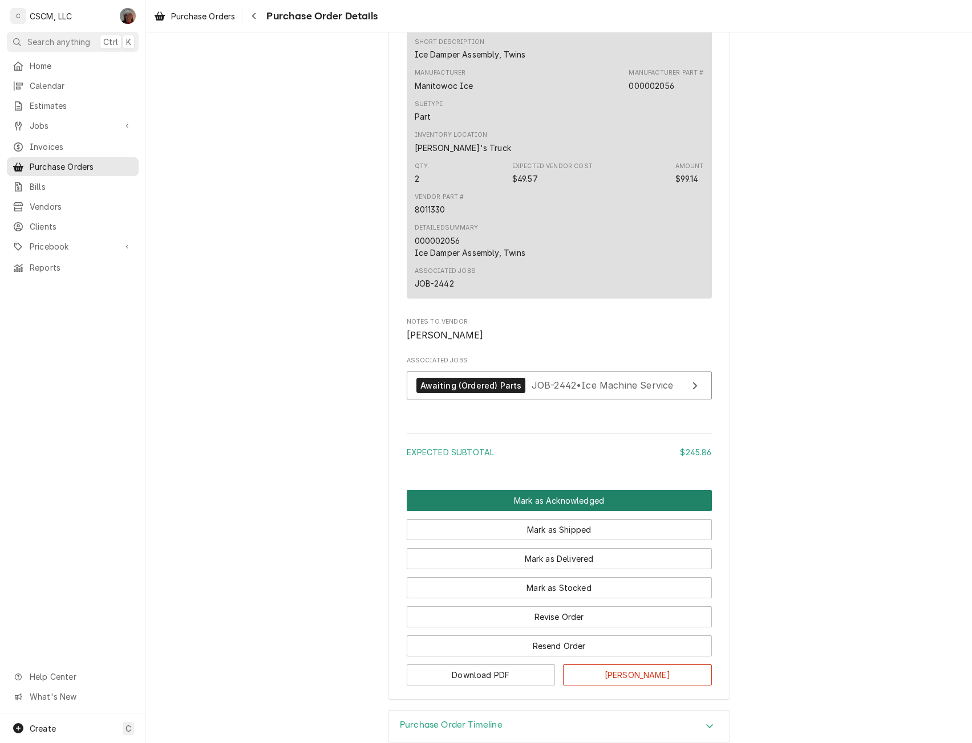
click at [572, 511] on button "Mark as Acknowledged" at bounding box center [559, 500] width 305 height 21
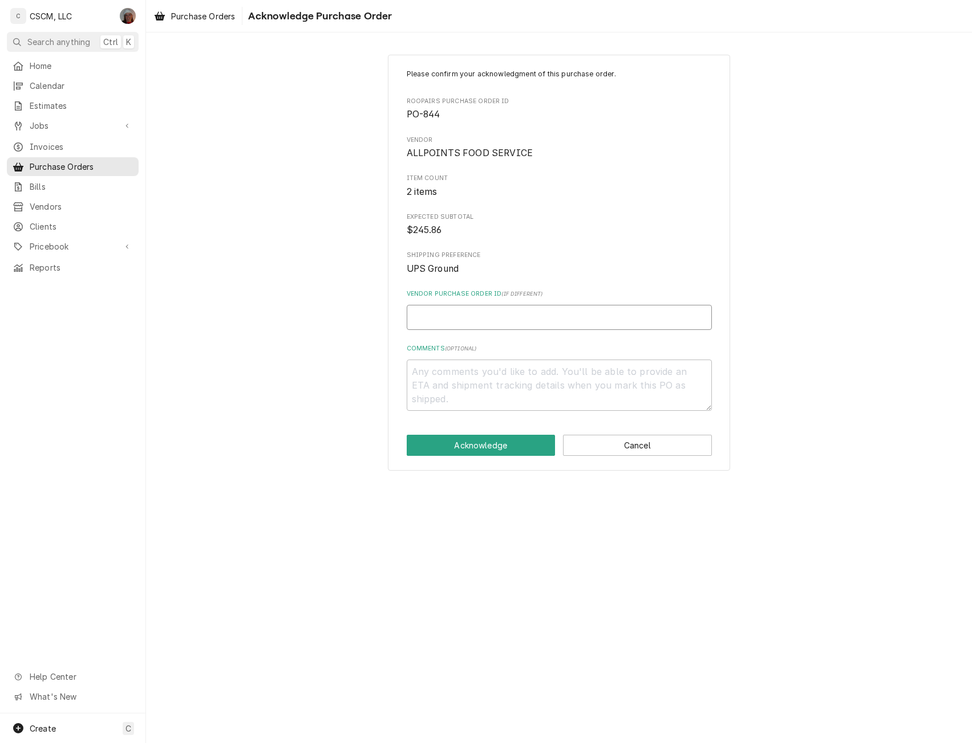
click at [430, 315] on input "Vendor Purchase Order ID ( if different )" at bounding box center [559, 317] width 305 height 25
type input "7"
type textarea "x"
type input "71"
type textarea "x"
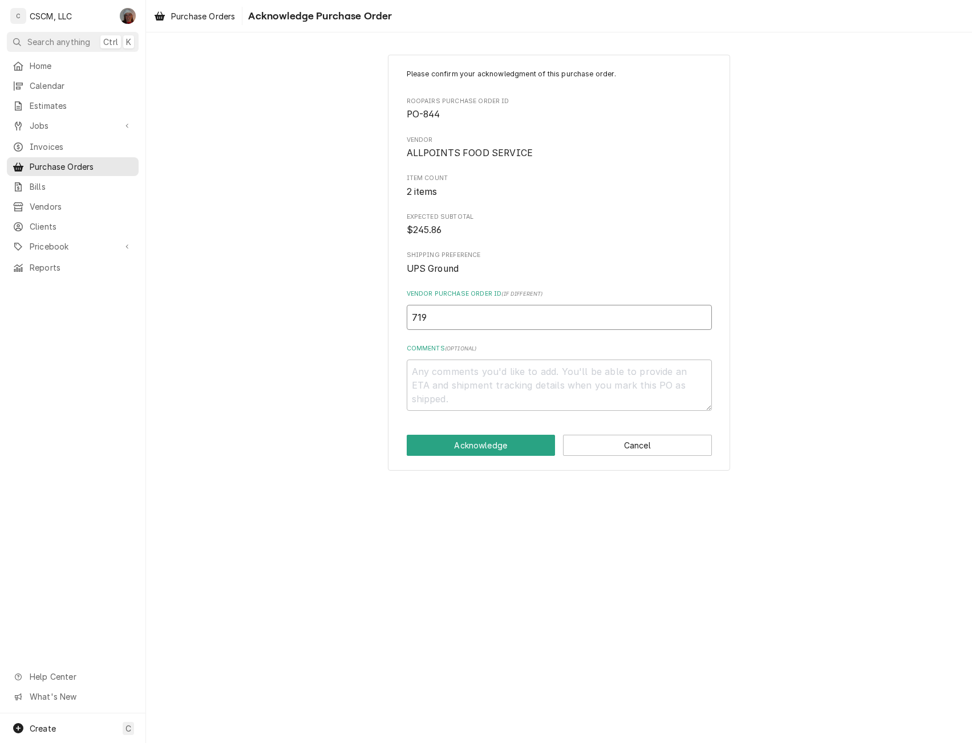
type input "7190"
type textarea "x"
type input "719006"
type textarea "x"
type input "7190066"
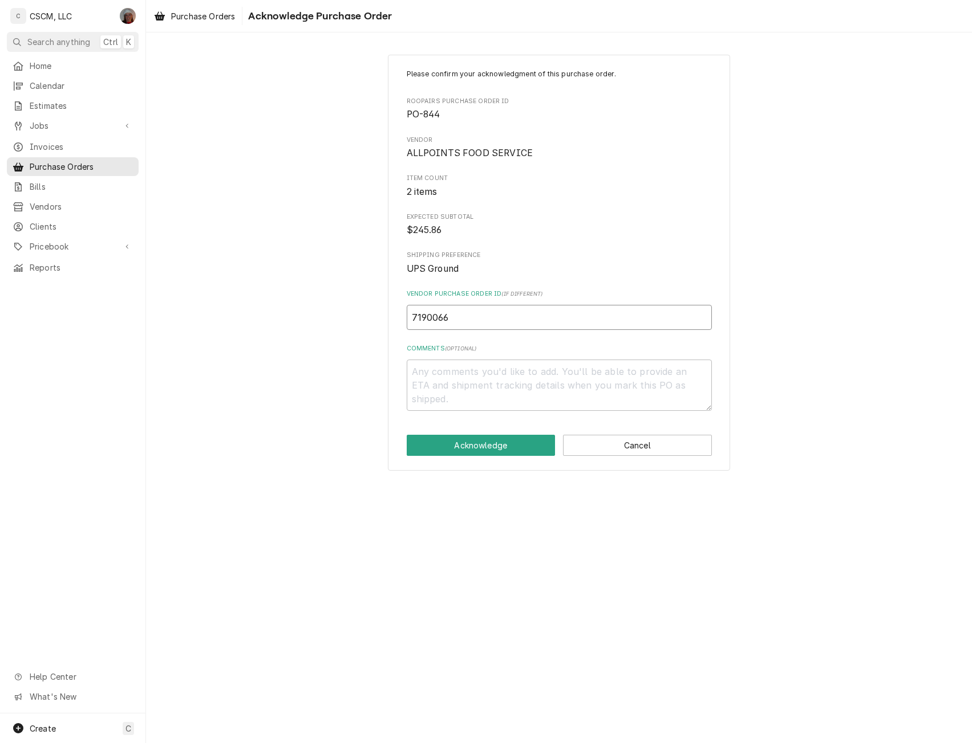
type textarea "x"
type input "71900666"
type textarea "x"
type input "71900666-"
type textarea "x"
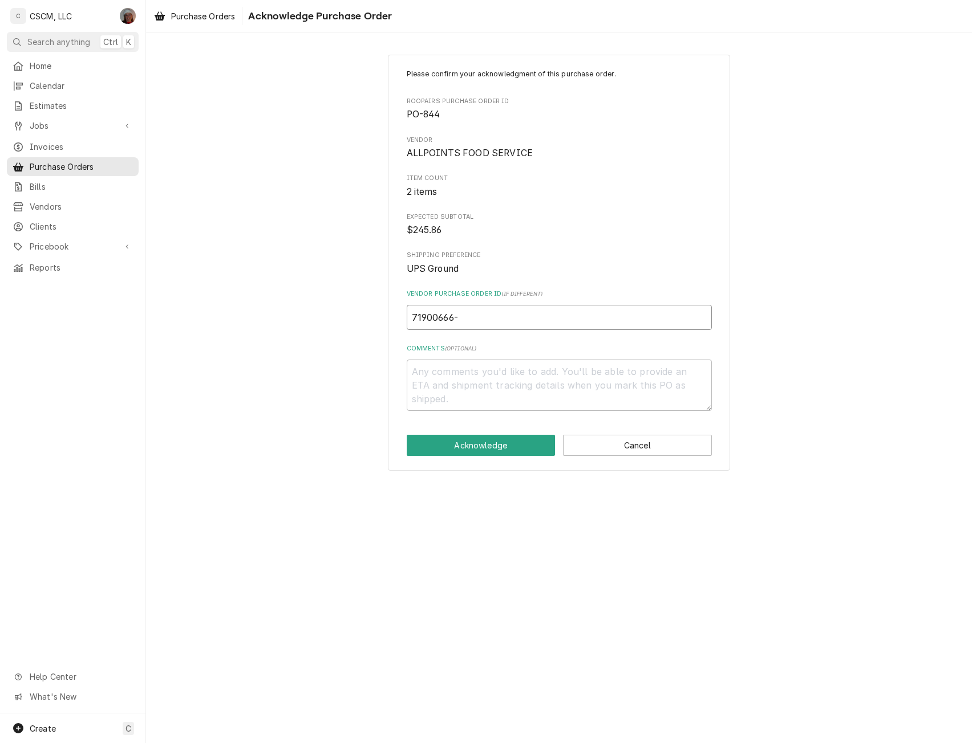
type input "71900666-0"
type textarea "x"
type input "71900666-00"
click at [464, 442] on button "Acknowledge" at bounding box center [481, 445] width 149 height 21
type textarea "x"
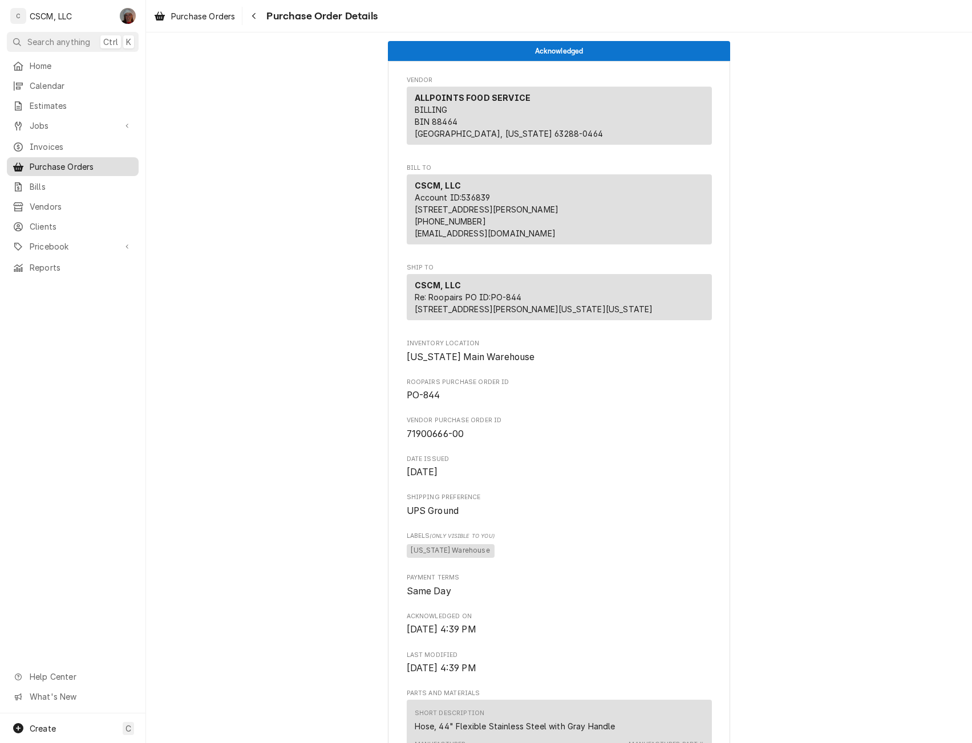
click at [88, 161] on span "Purchase Orders" at bounding box center [81, 167] width 103 height 12
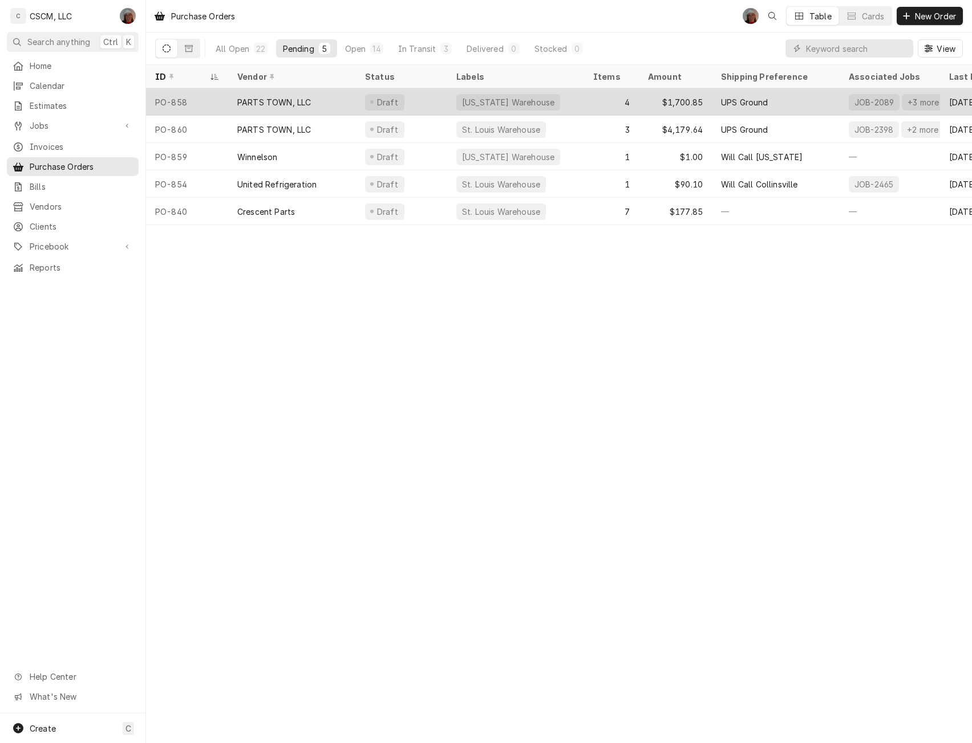
click at [178, 95] on div "PO-858" at bounding box center [187, 101] width 82 height 27
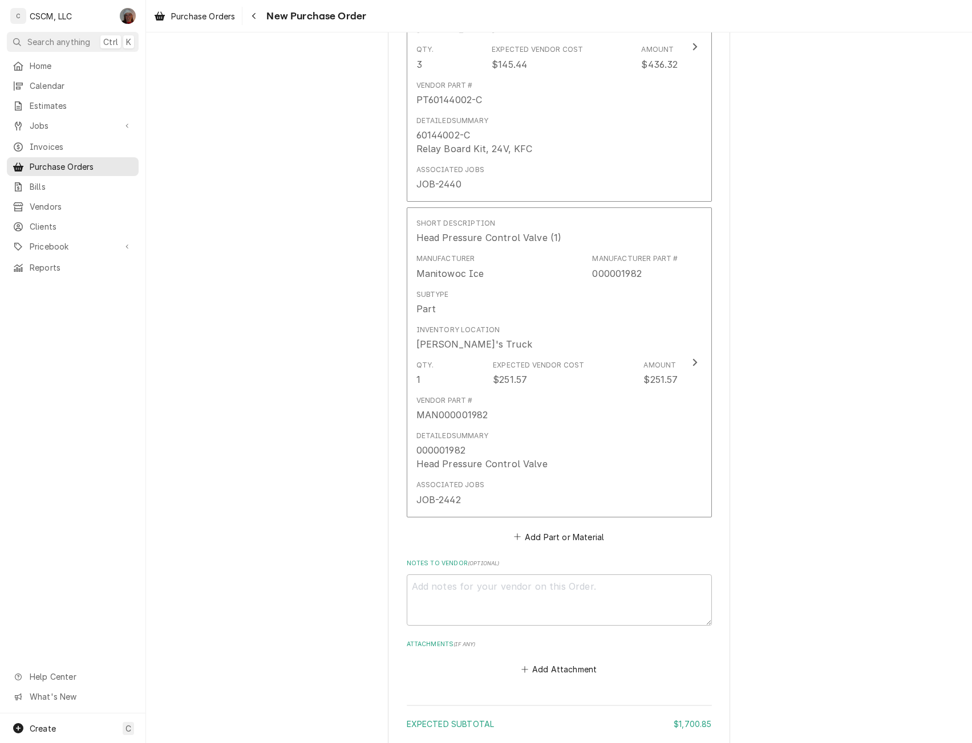
scroll to position [1421, 0]
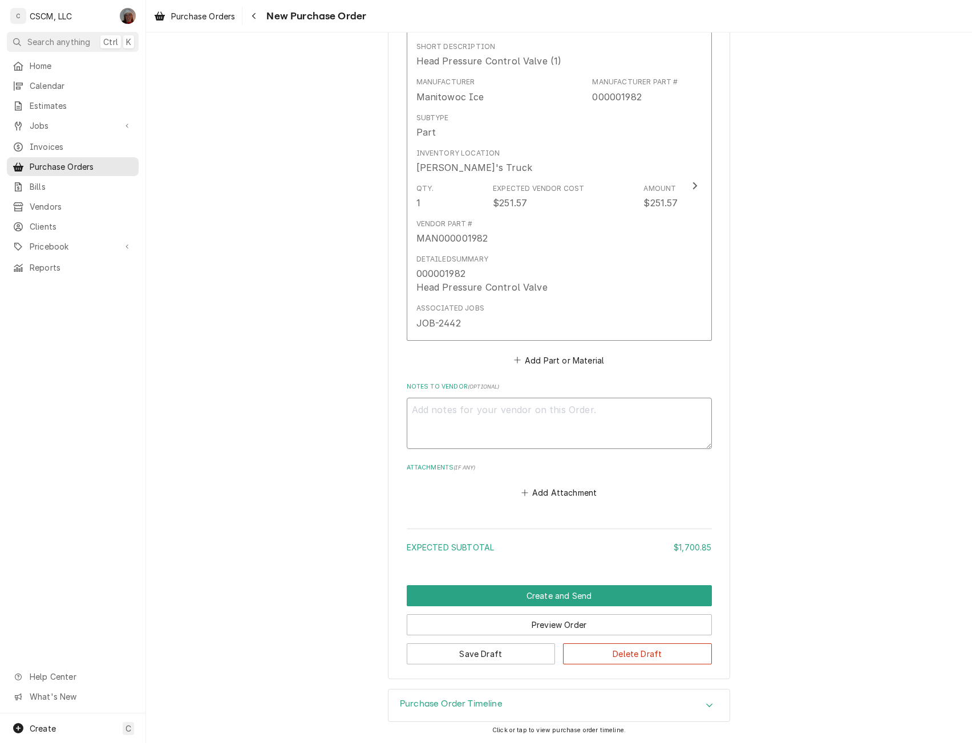
click at [420, 409] on textarea "Notes to Vendor ( optional )" at bounding box center [559, 423] width 305 height 51
type textarea "x"
type textarea "m"
type textarea "x"
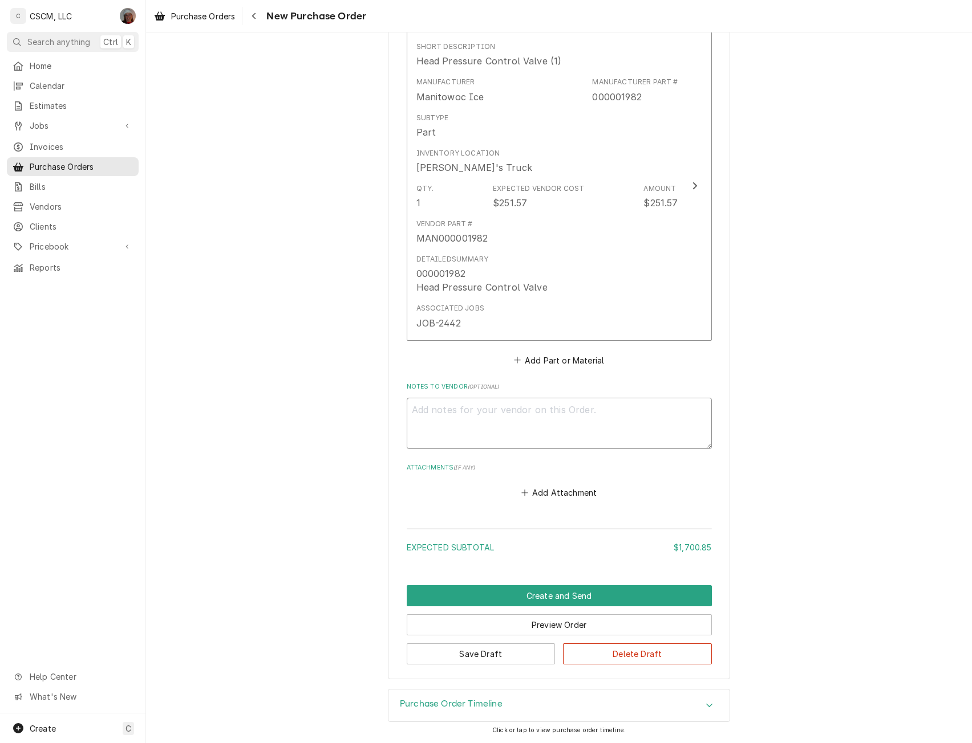
type textarea "M"
type textarea "x"
type textarea "Ma"
type textarea "x"
type textarea "Mat"
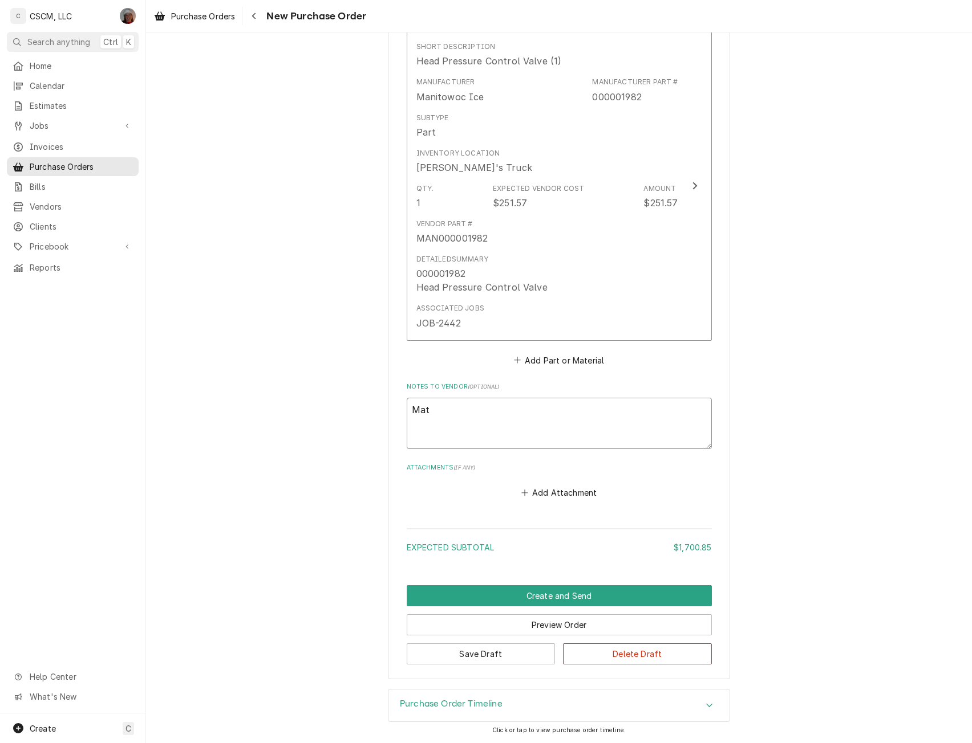
type textarea "x"
type textarea "[PERSON_NAME]"
click at [551, 596] on button "Create and Send" at bounding box center [559, 596] width 305 height 21
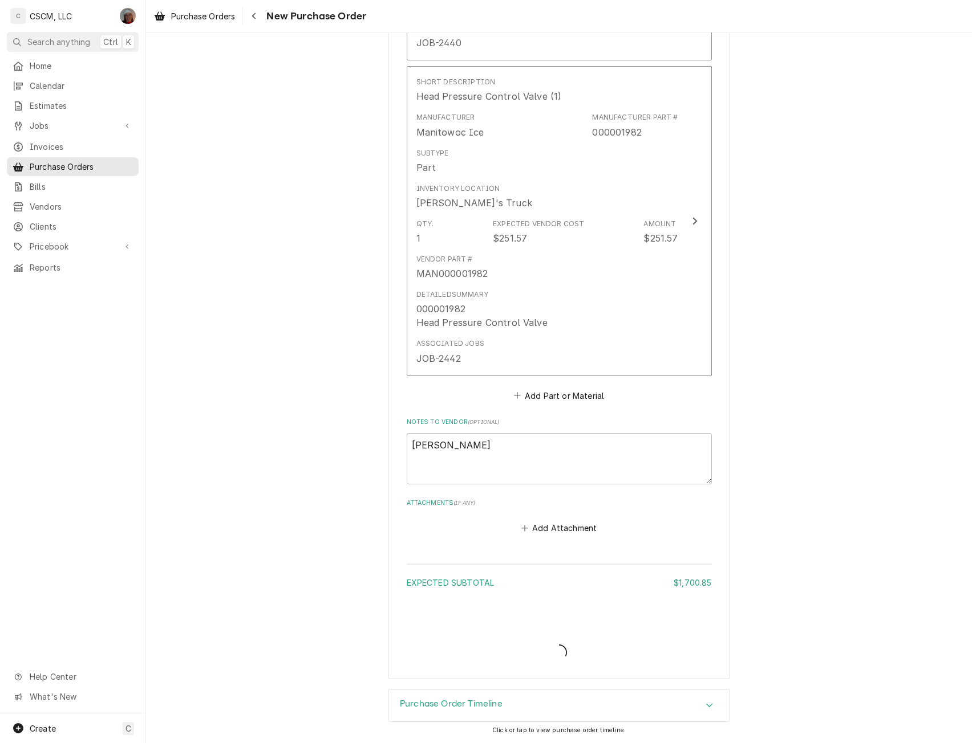
type textarea "x"
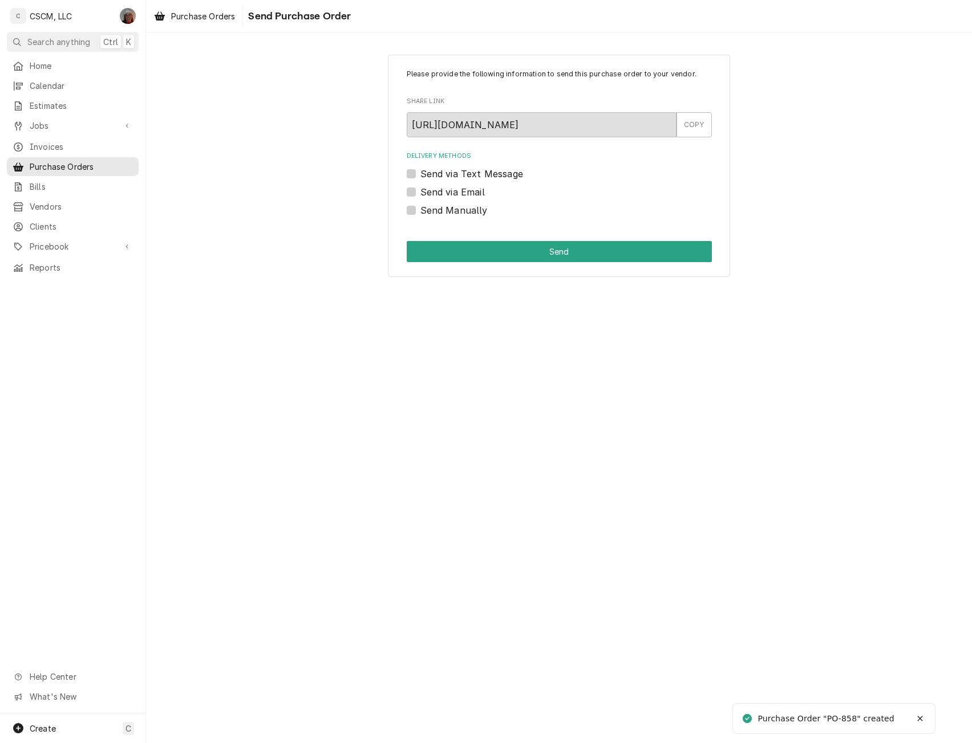
click at [420, 213] on label "Send Manually" at bounding box center [453, 211] width 67 height 14
click at [420, 213] on input "Send Manually" at bounding box center [572, 216] width 305 height 25
checkbox input "true"
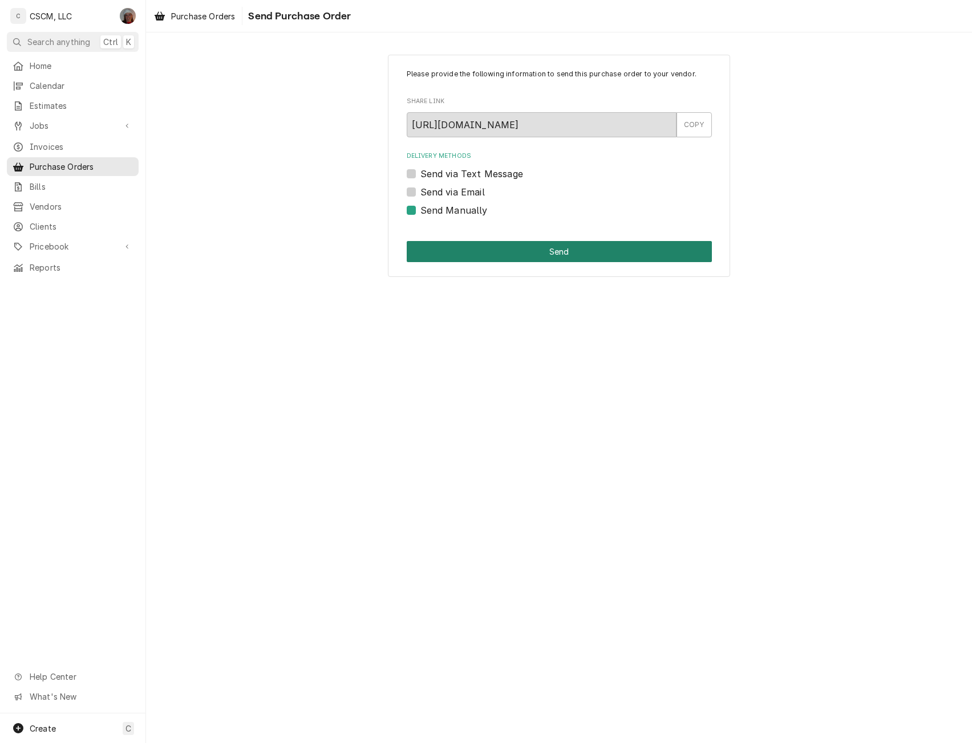
click at [448, 249] on button "Send" at bounding box center [559, 251] width 305 height 21
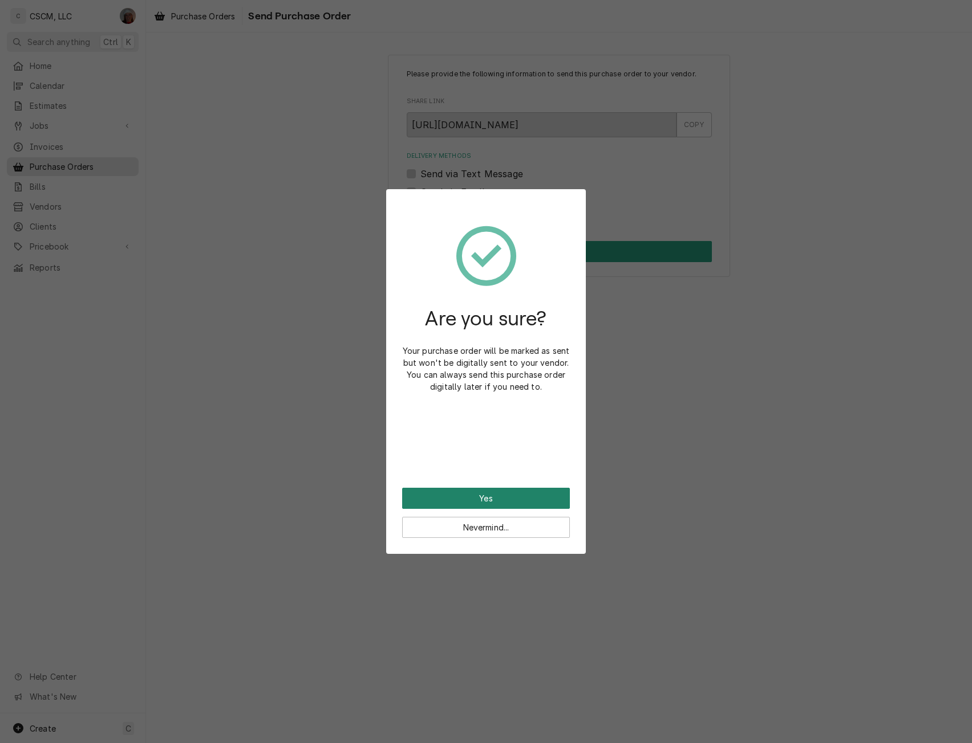
click at [453, 501] on button "Yes" at bounding box center [486, 498] width 168 height 21
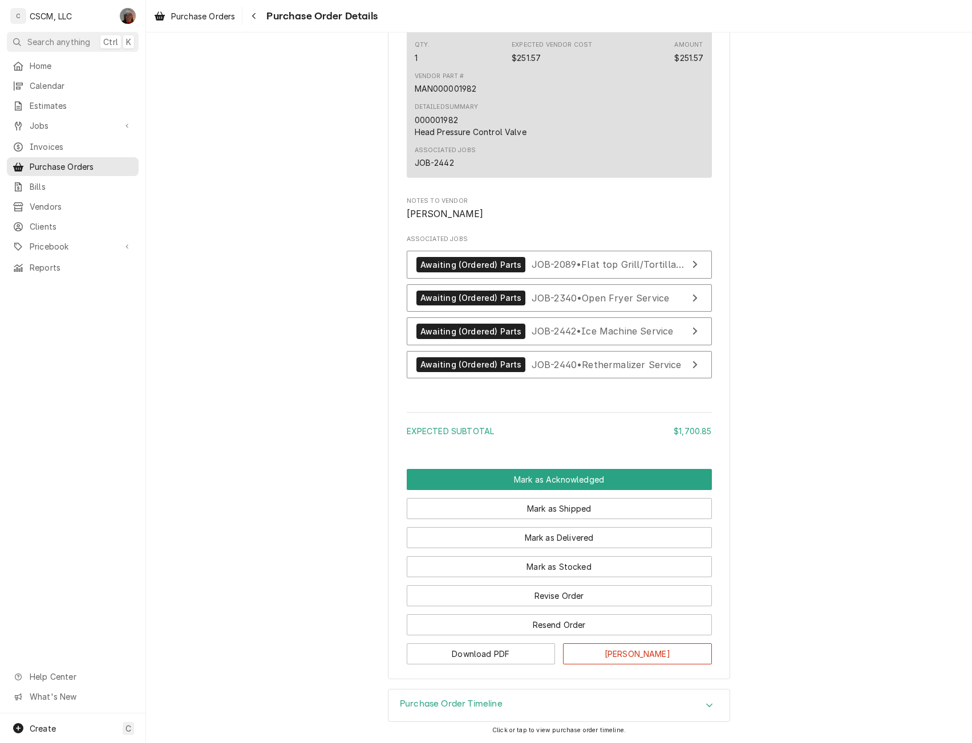
scroll to position [1604, 0]
click at [535, 483] on button "Mark as Acknowledged" at bounding box center [559, 479] width 305 height 21
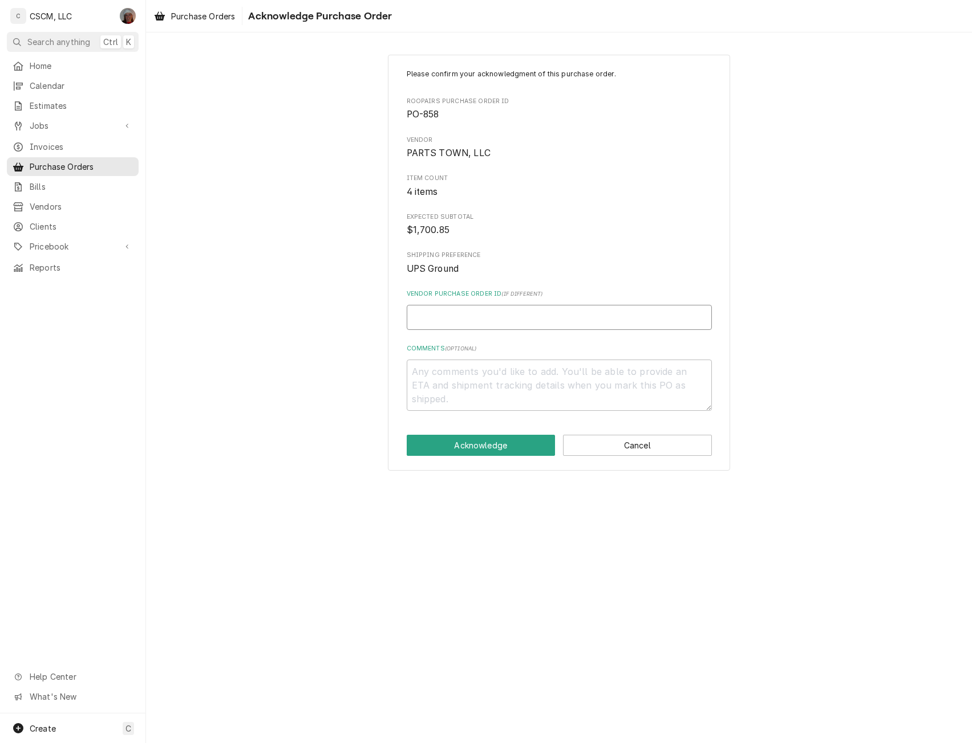
click at [454, 322] on input "Vendor Purchase Order ID ( if different )" at bounding box center [559, 317] width 305 height 25
type textarea "x"
type input "50"
type textarea "x"
type input "506"
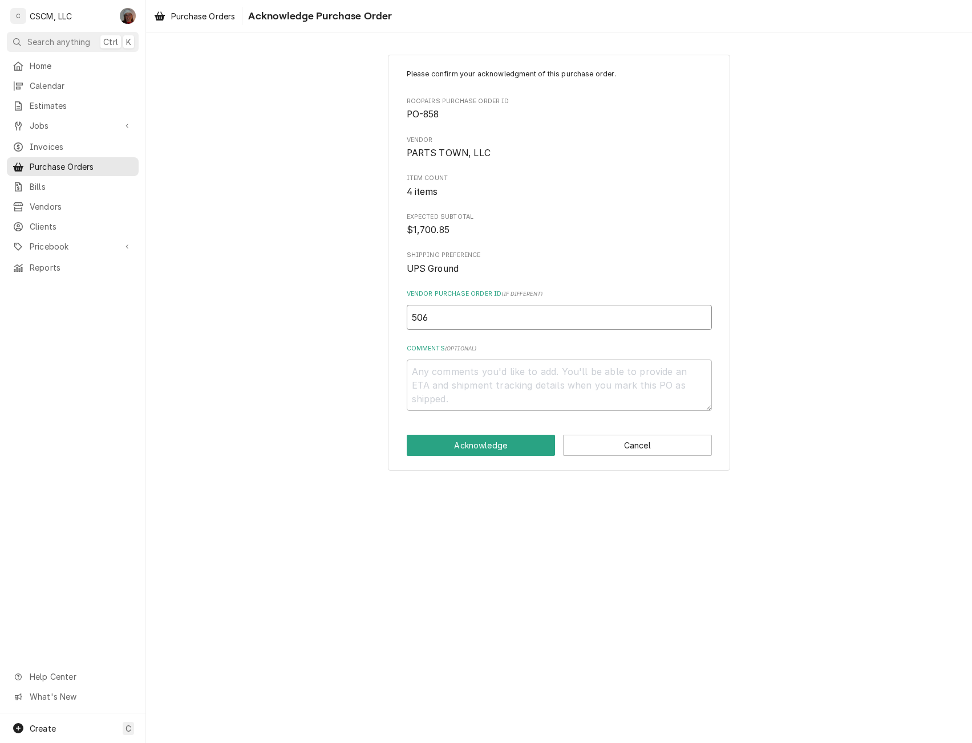
type textarea "x"
type input "5068"
type textarea "x"
type input "50684"
type textarea "x"
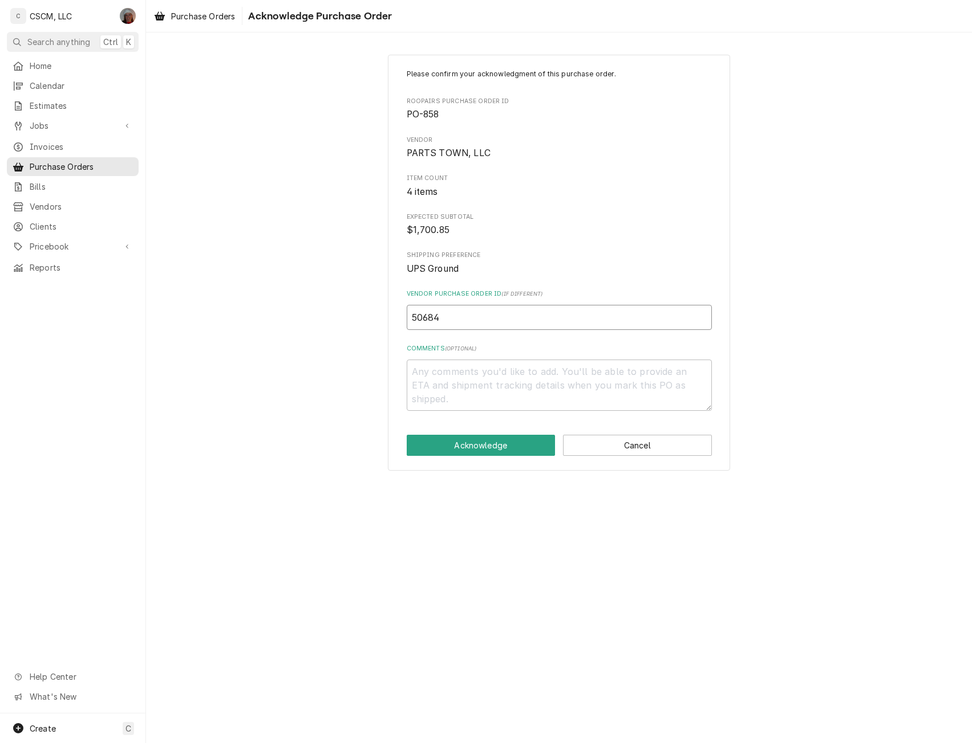
type input "506840"
type textarea "x"
type input "5068409"
type textarea "x"
type input "50684095"
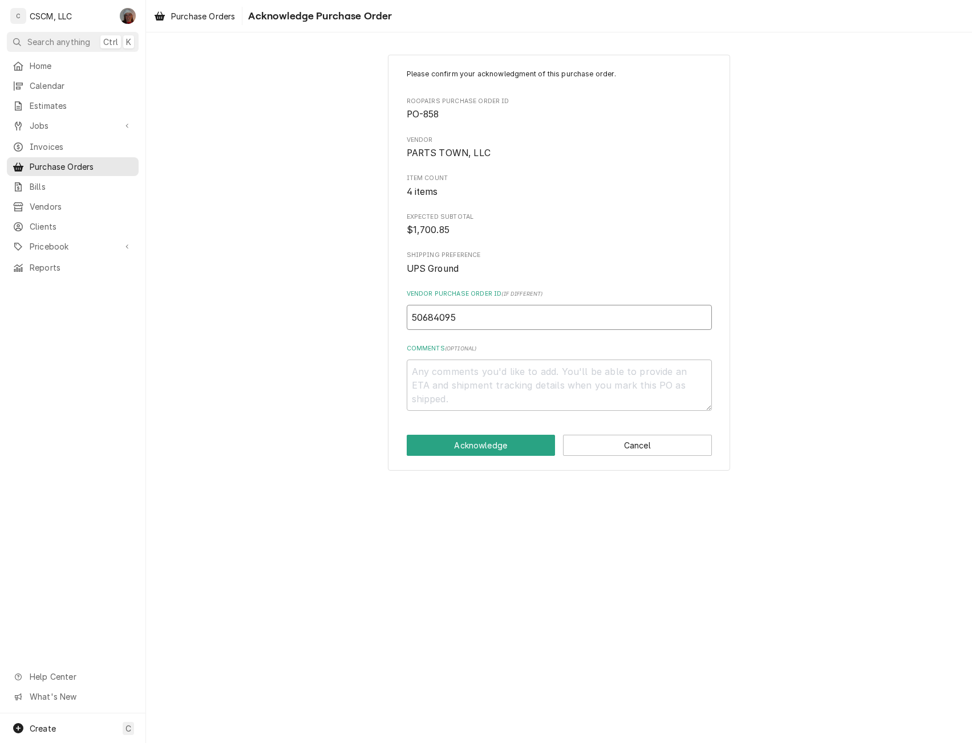
type textarea "x"
type input "506840952"
click at [444, 446] on button "Acknowledge" at bounding box center [481, 445] width 149 height 21
type textarea "x"
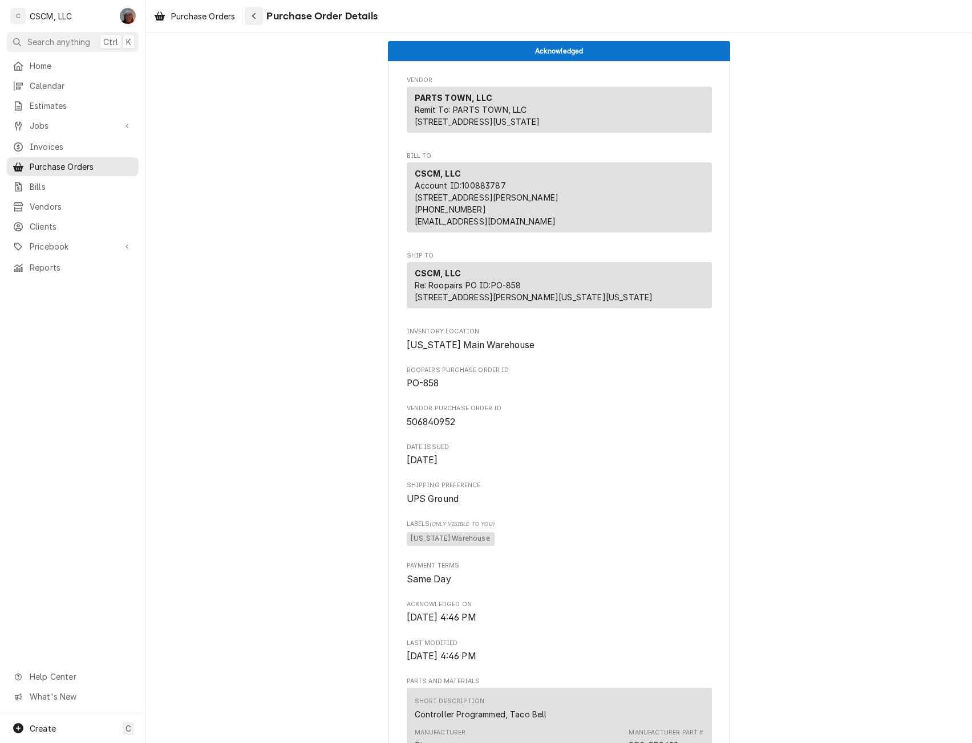
click at [255, 17] on icon "Navigate back" at bounding box center [253, 16] width 5 height 8
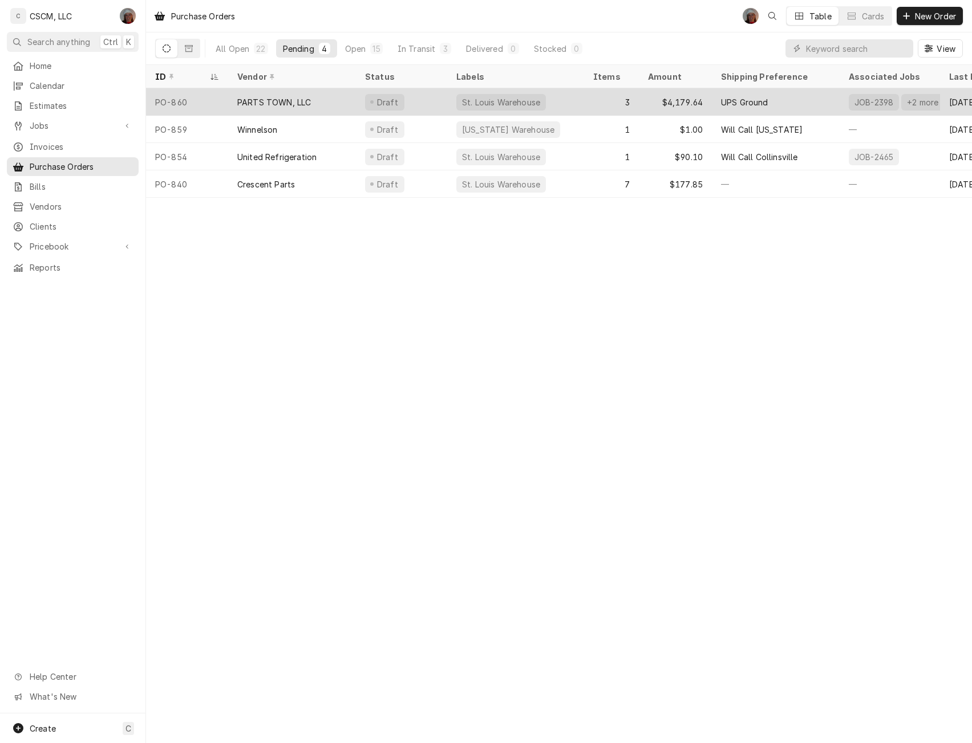
click at [245, 99] on div "PARTS TOWN, LLC" at bounding box center [274, 102] width 74 height 12
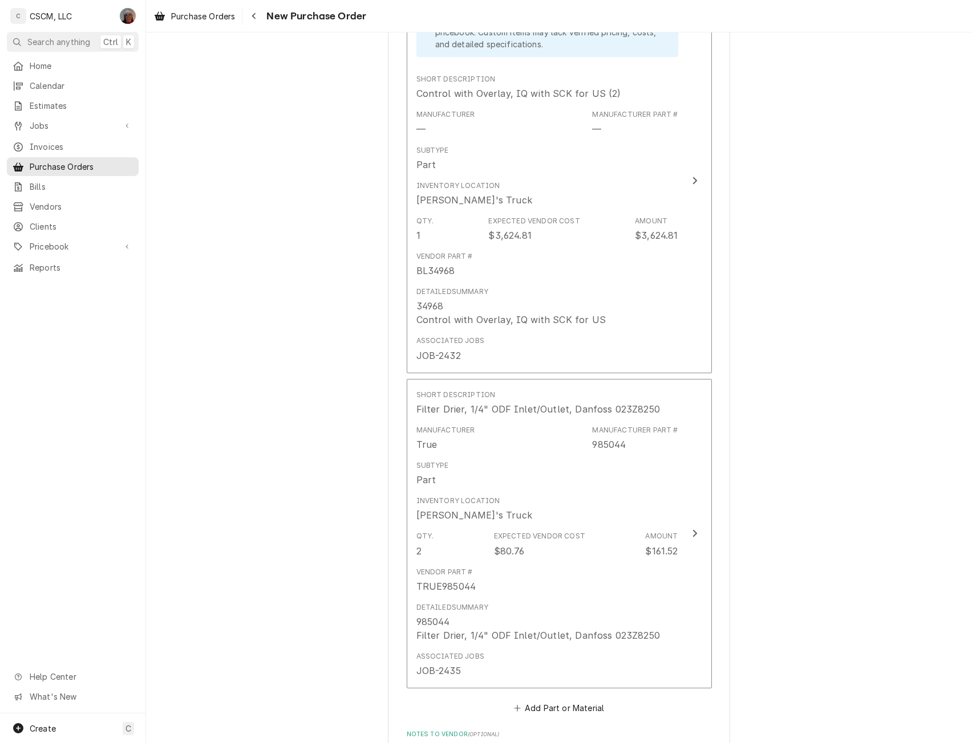
scroll to position [1180, 0]
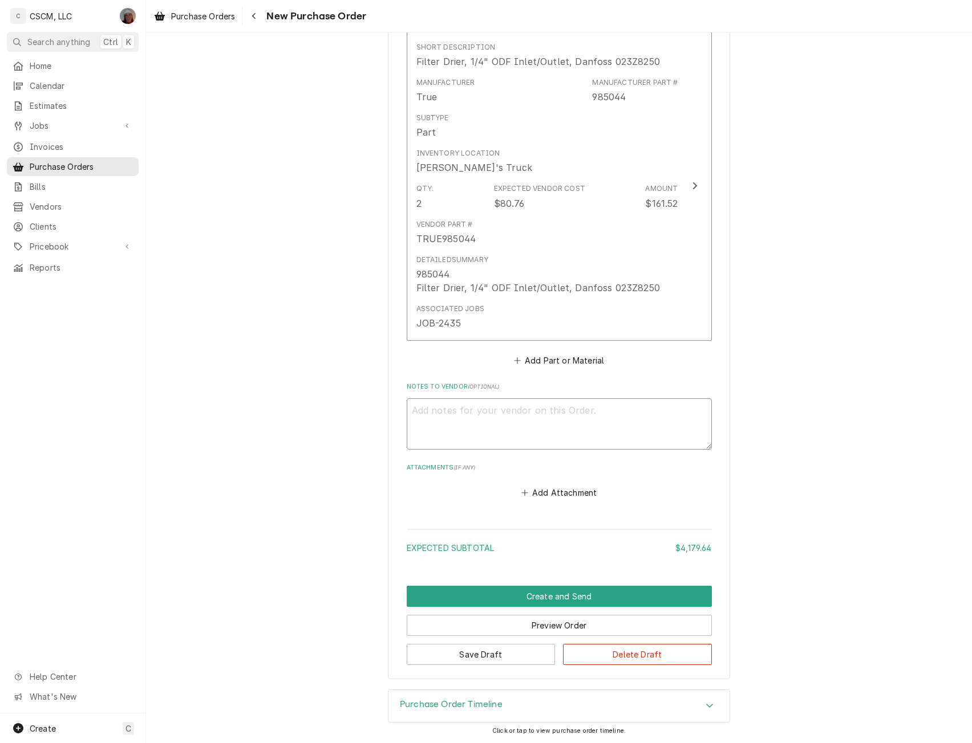
click at [417, 418] on textarea "Notes to Vendor ( optional )" at bounding box center [559, 424] width 305 height 51
type textarea "x"
type textarea "N"
type textarea "x"
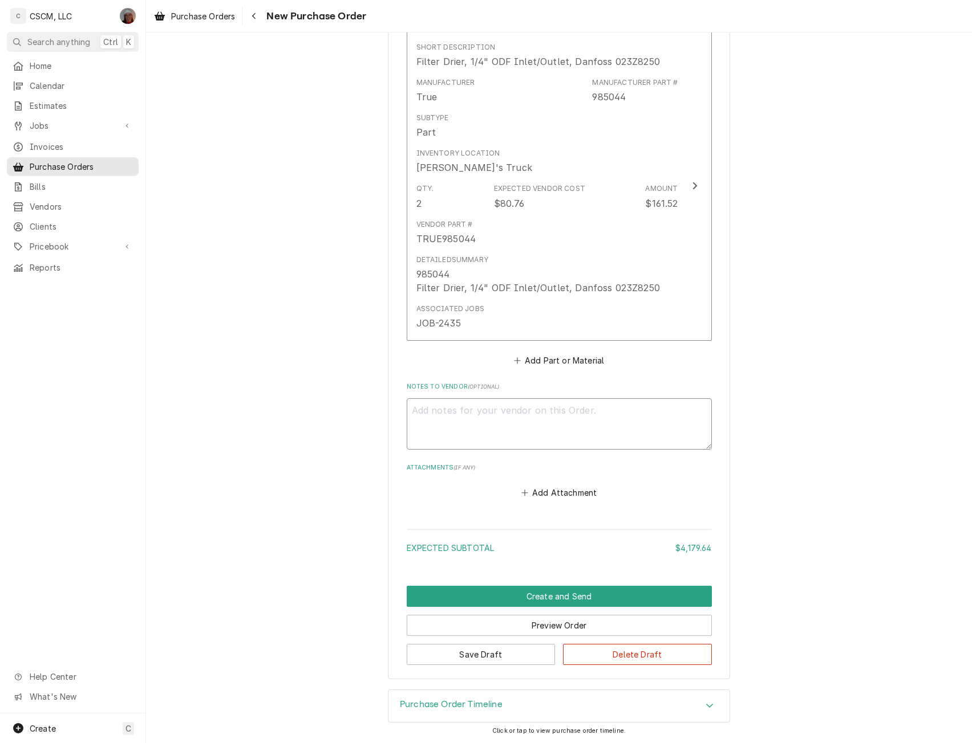
type textarea "M"
type textarea "x"
type textarea "Ma"
type textarea "x"
type textarea "Mat"
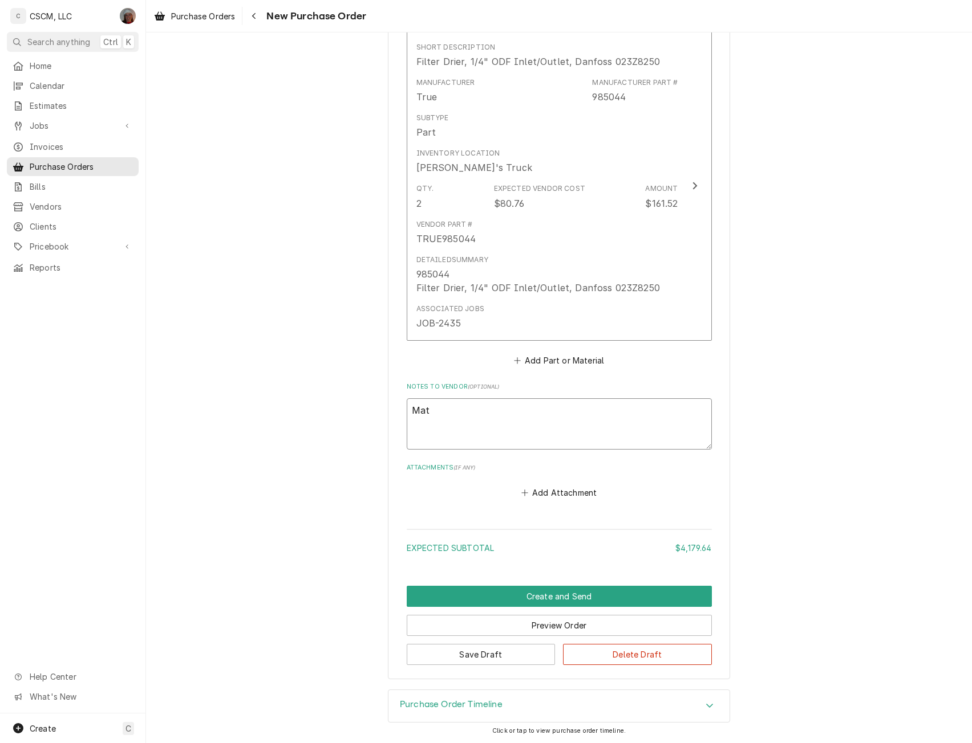
type textarea "x"
type textarea "[PERSON_NAME]"
click at [542, 596] on button "Create and Send" at bounding box center [559, 596] width 305 height 21
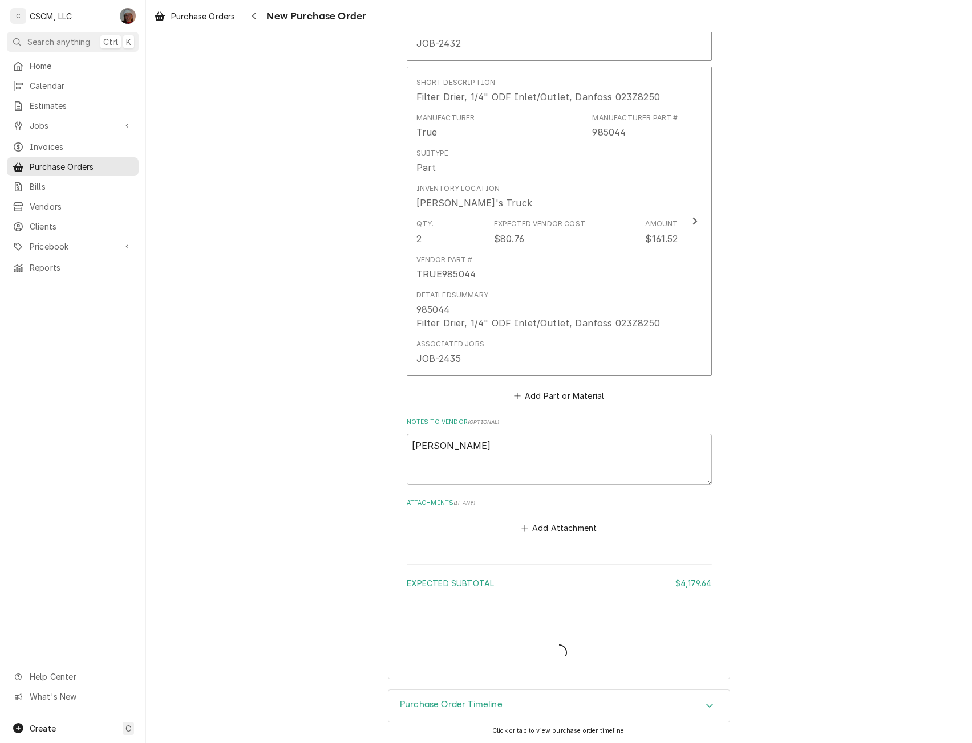
scroll to position [1144, 0]
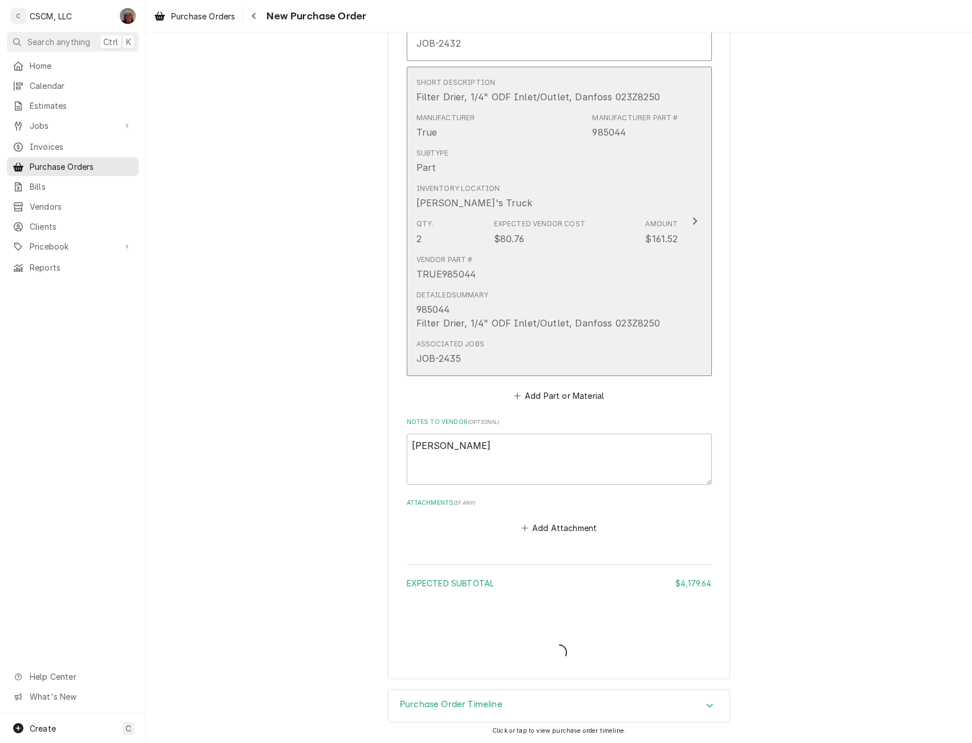
type textarea "x"
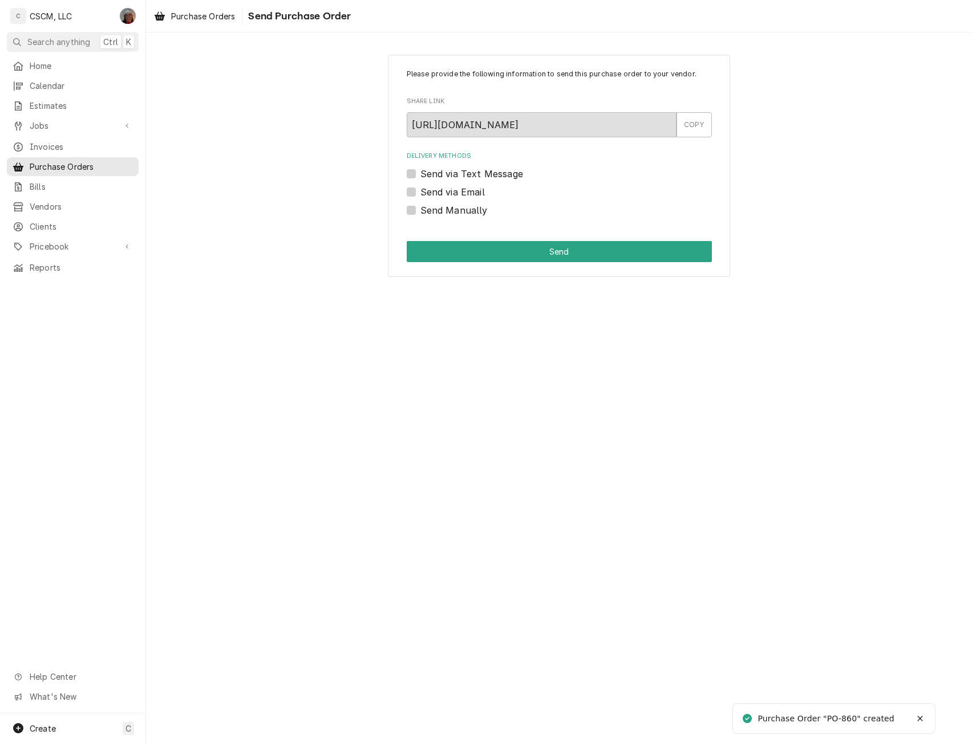
click at [420, 209] on label "Send Manually" at bounding box center [453, 211] width 67 height 14
click at [420, 209] on input "Send Manually" at bounding box center [572, 216] width 305 height 25
checkbox input "true"
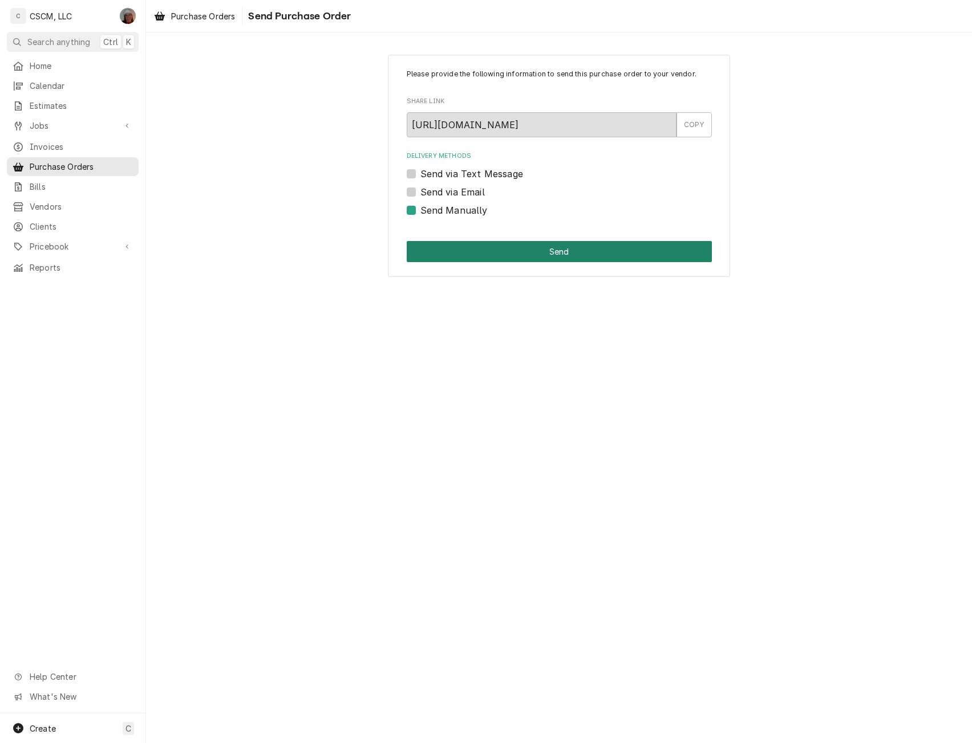
click at [444, 249] on button "Send" at bounding box center [559, 251] width 305 height 21
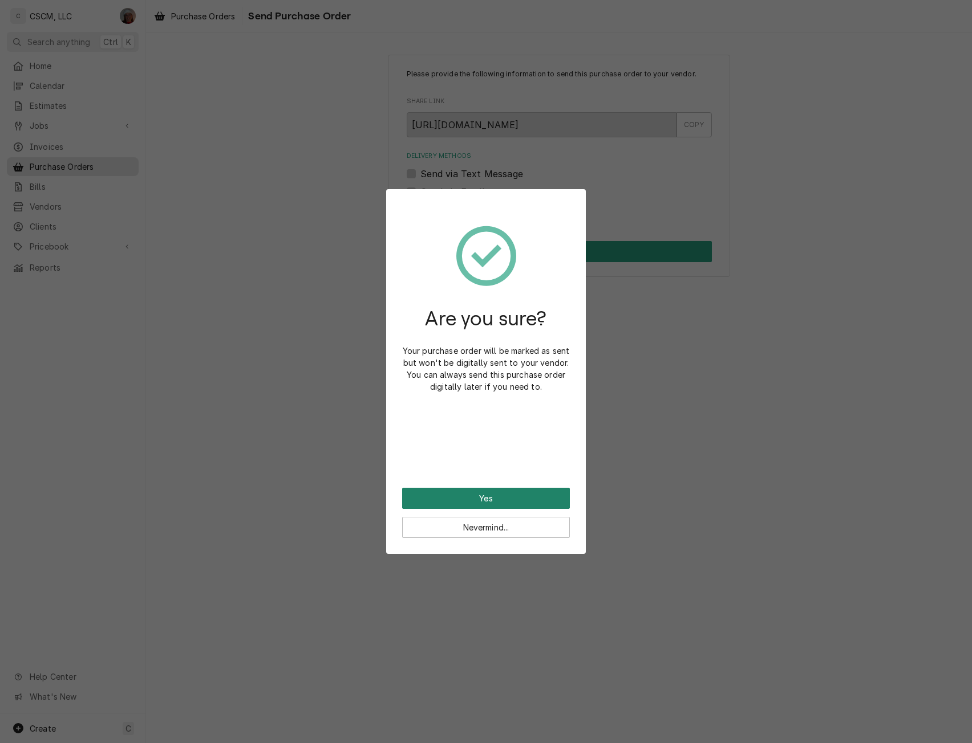
click at [461, 495] on button "Yes" at bounding box center [486, 498] width 168 height 21
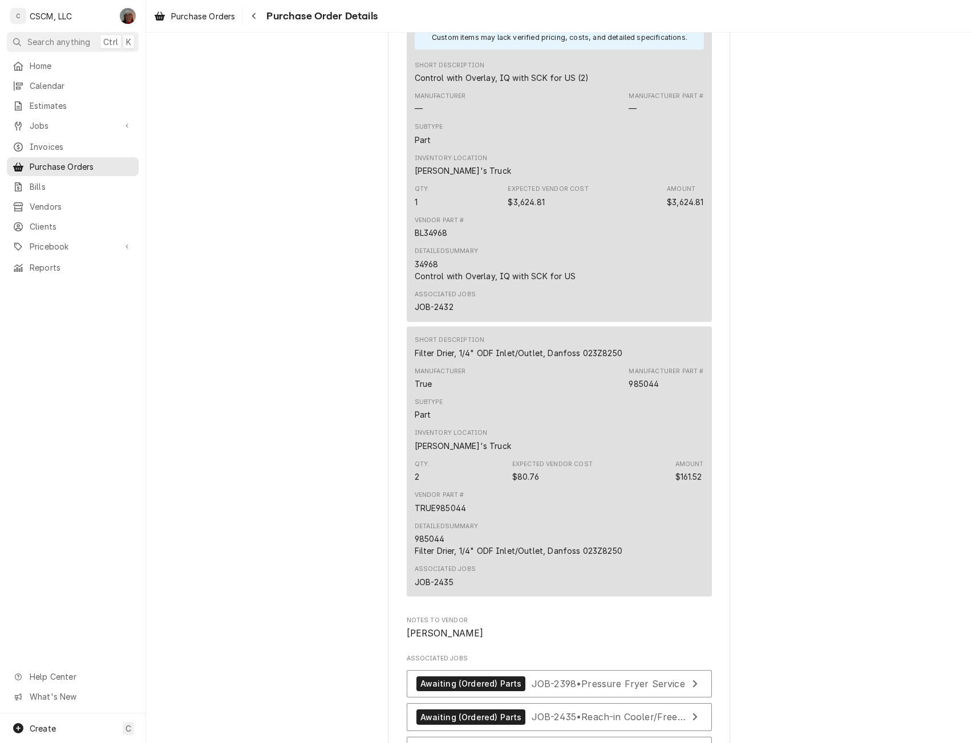
scroll to position [1344, 0]
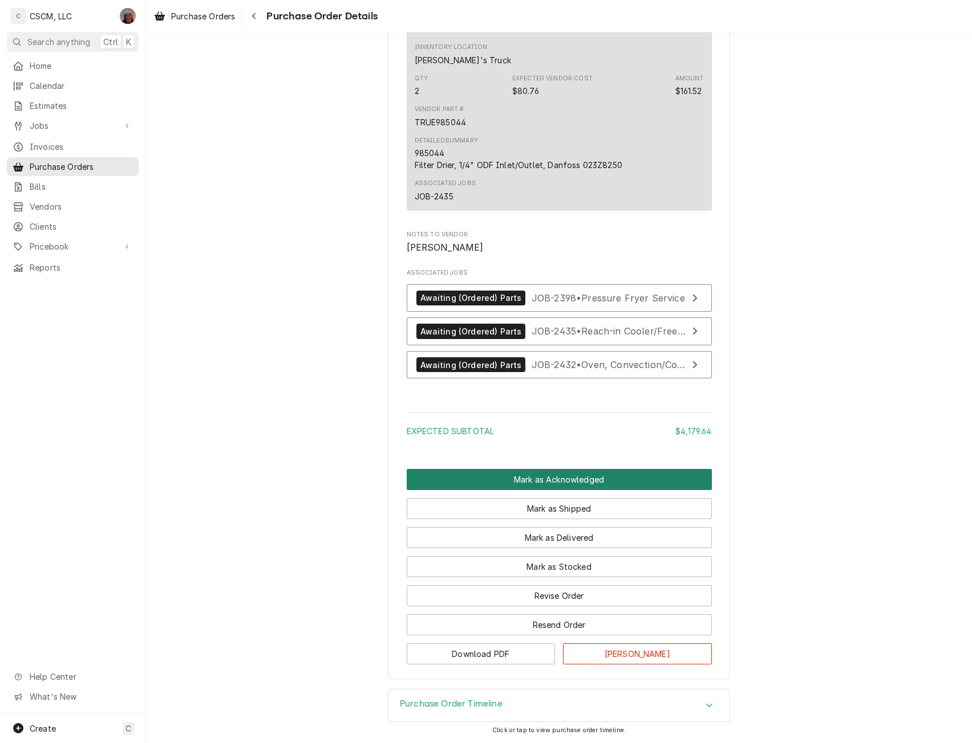
click at [537, 480] on button "Mark as Acknowledged" at bounding box center [559, 479] width 305 height 21
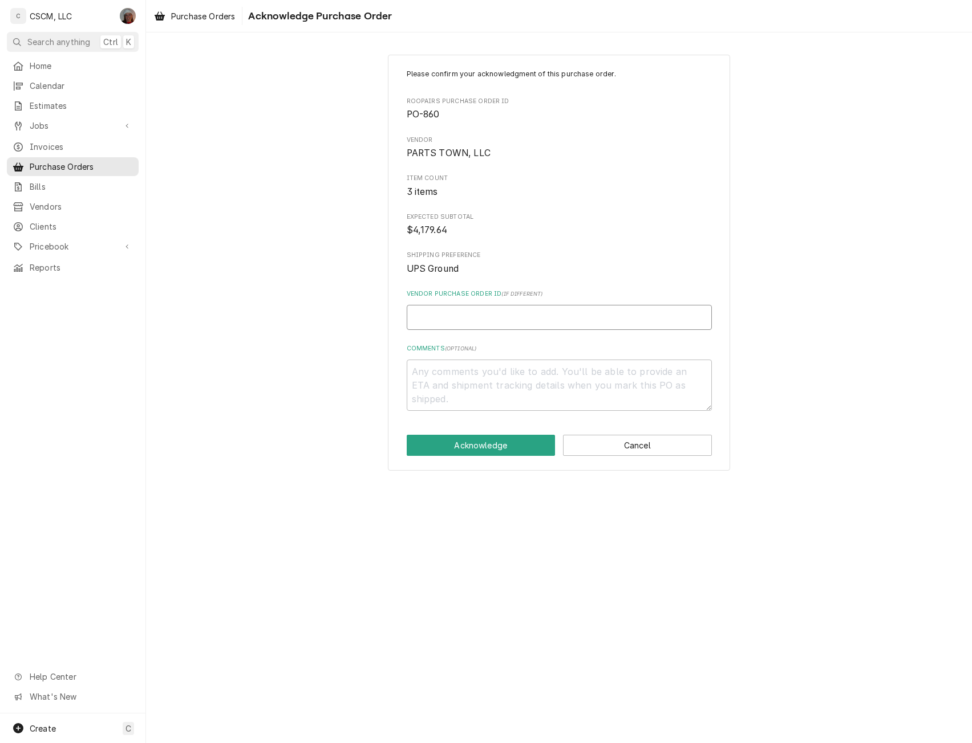
click at [451, 314] on input "Vendor Purchase Order ID ( if different )" at bounding box center [559, 317] width 305 height 25
type input "5"
type textarea "x"
type input "50"
type textarea "x"
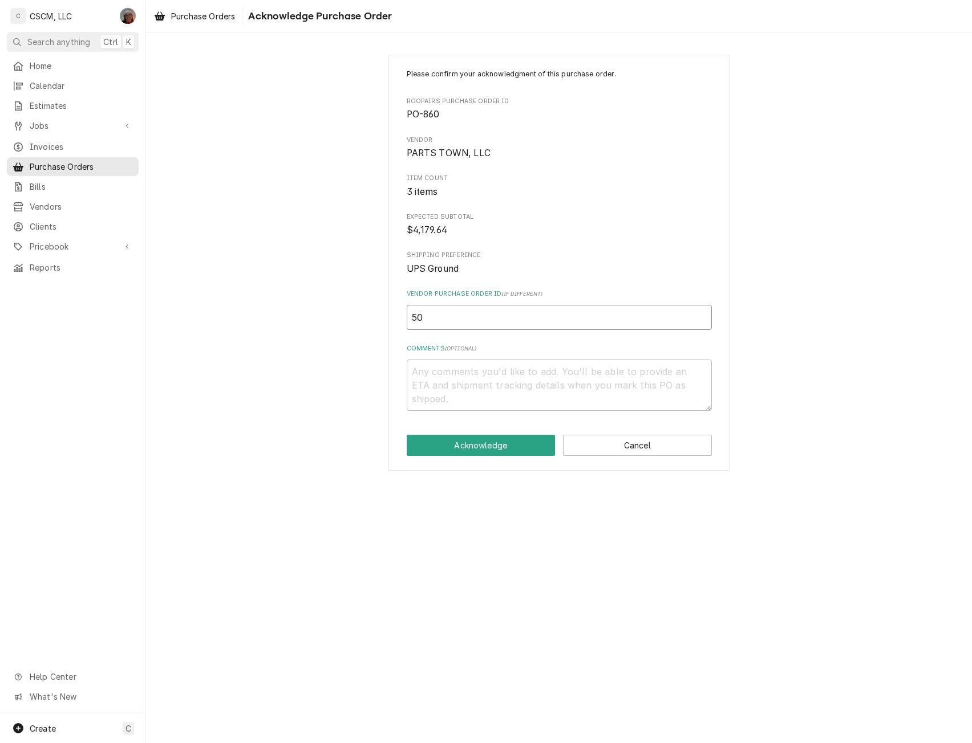
type input "506"
type textarea "x"
type input "5068"
type textarea "x"
type input "50684"
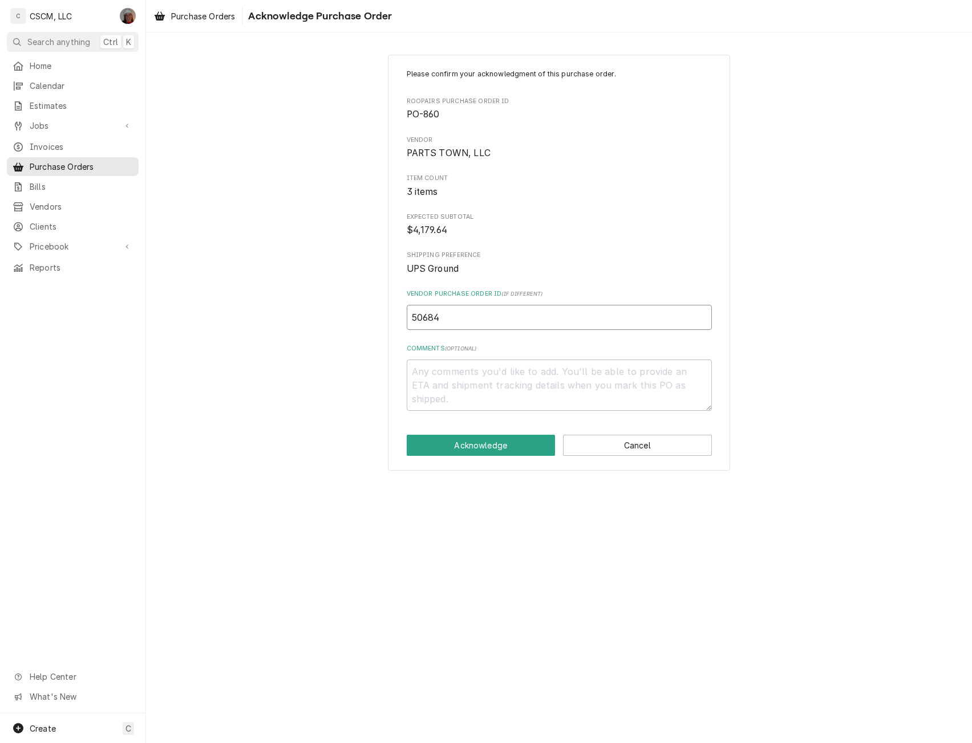
type textarea "x"
type input "506840"
type textarea "x"
type input "5068409"
type textarea "x"
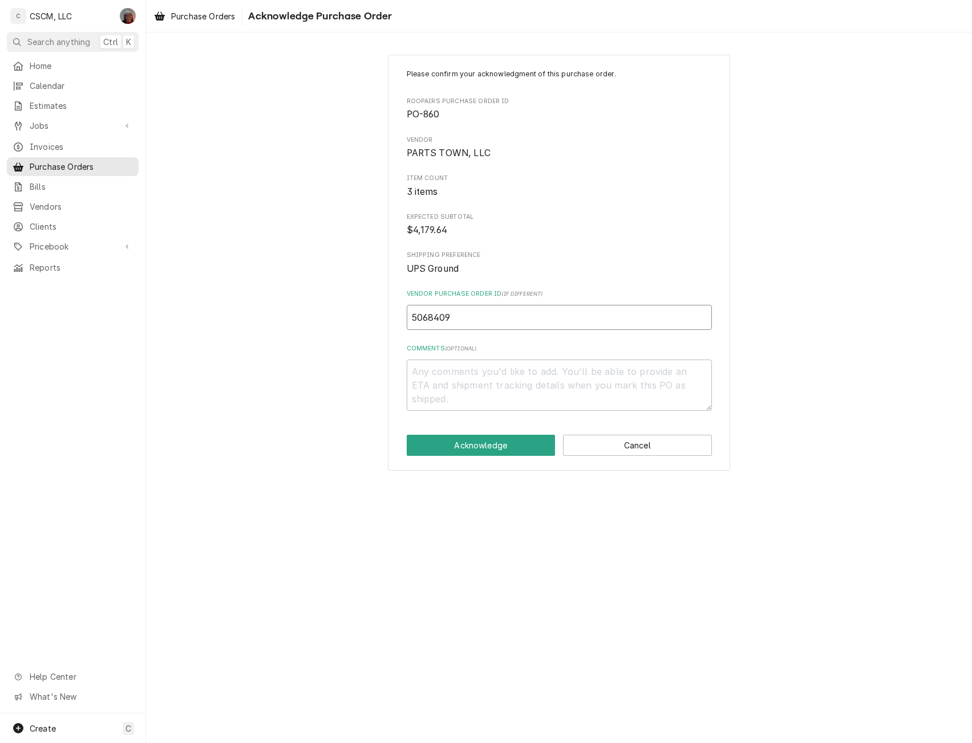
type input "50684095"
type textarea "x"
type input "506840958"
click at [468, 450] on button "Acknowledge" at bounding box center [481, 445] width 149 height 21
type textarea "x"
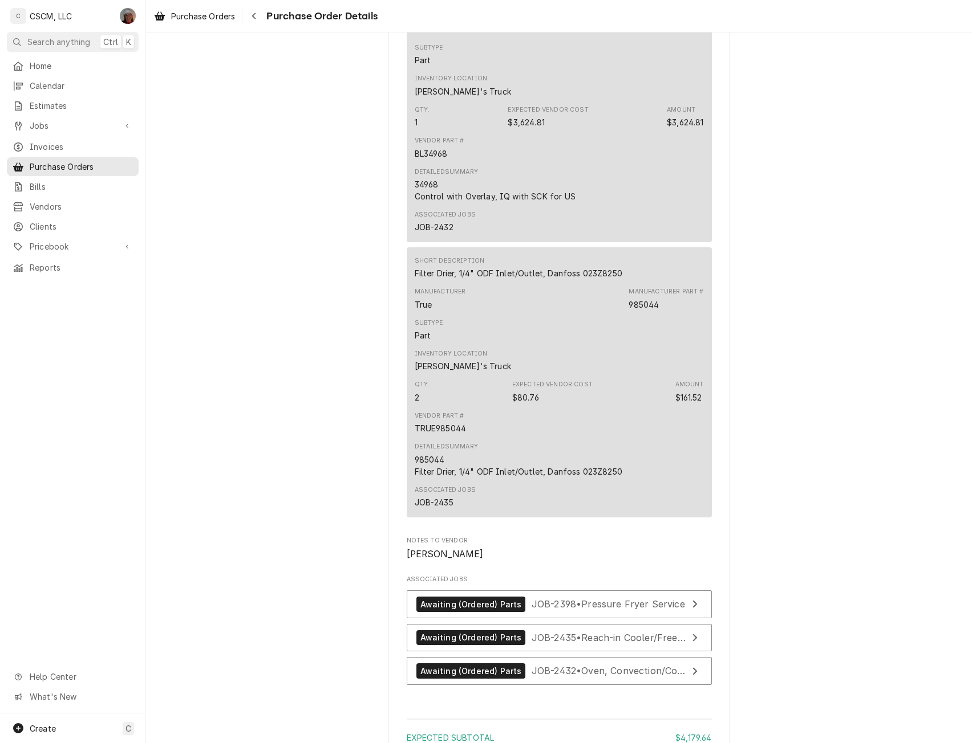
scroll to position [1324, 0]
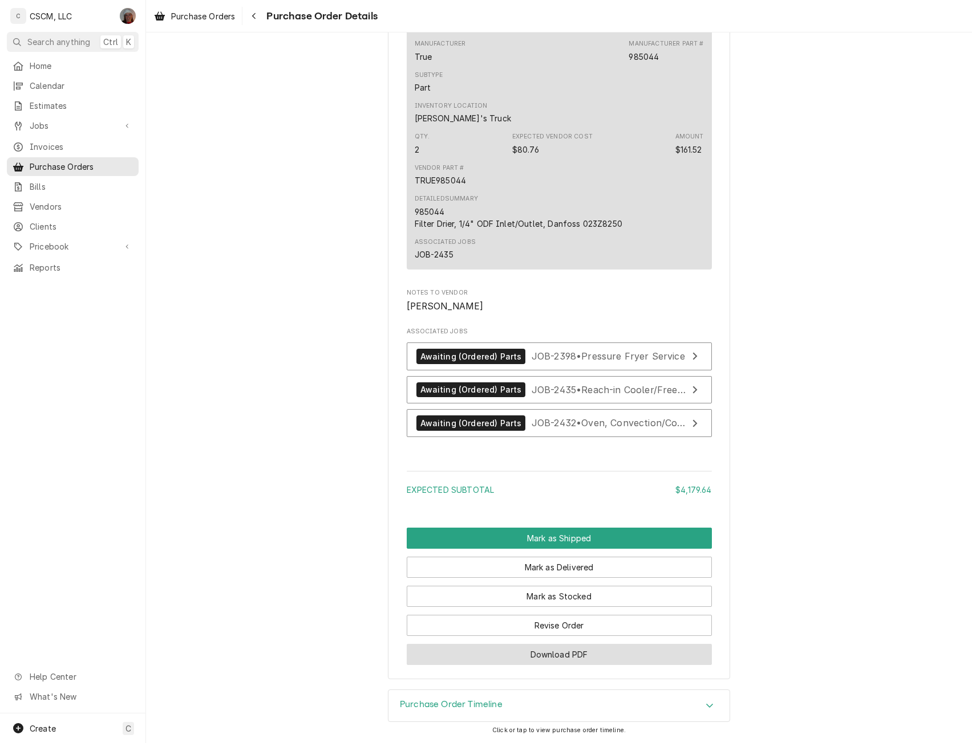
click at [556, 655] on button "Download PDF" at bounding box center [559, 654] width 305 height 21
click at [250, 17] on div "Navigate back" at bounding box center [253, 15] width 11 height 11
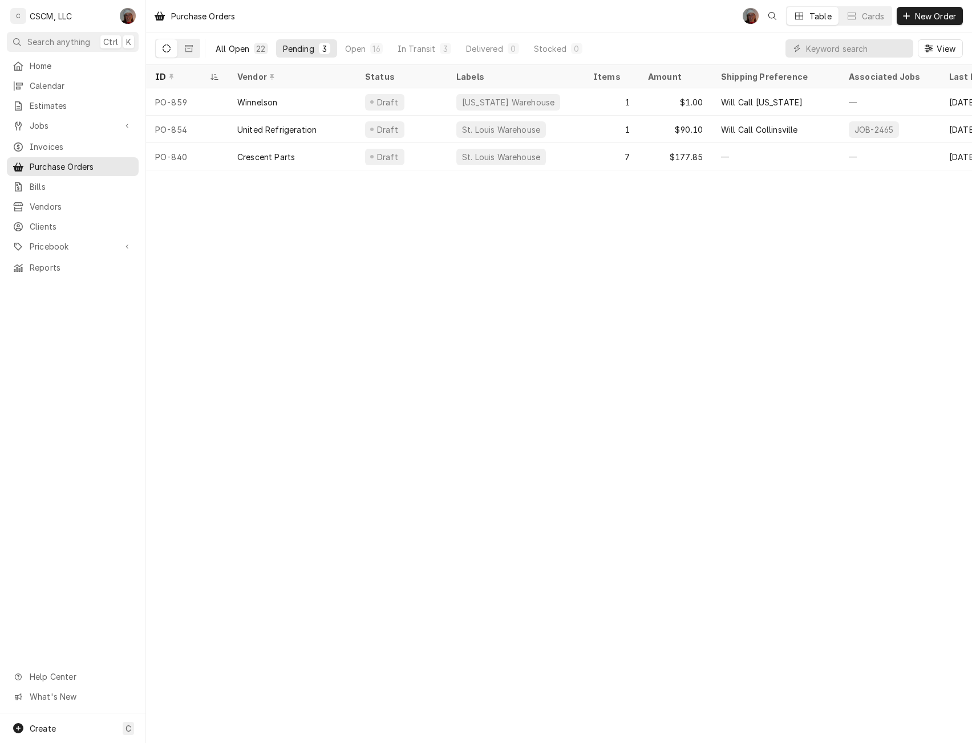
click at [225, 46] on div "All Open" at bounding box center [233, 49] width 34 height 12
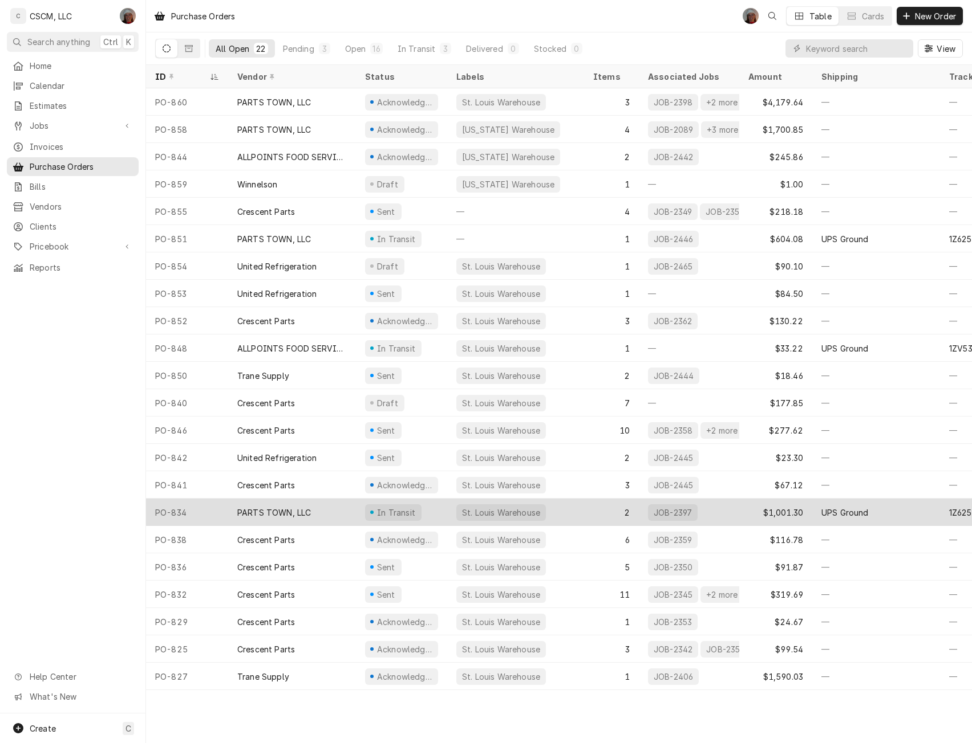
click at [258, 507] on div "PARTS TOWN, LLC" at bounding box center [274, 513] width 74 height 12
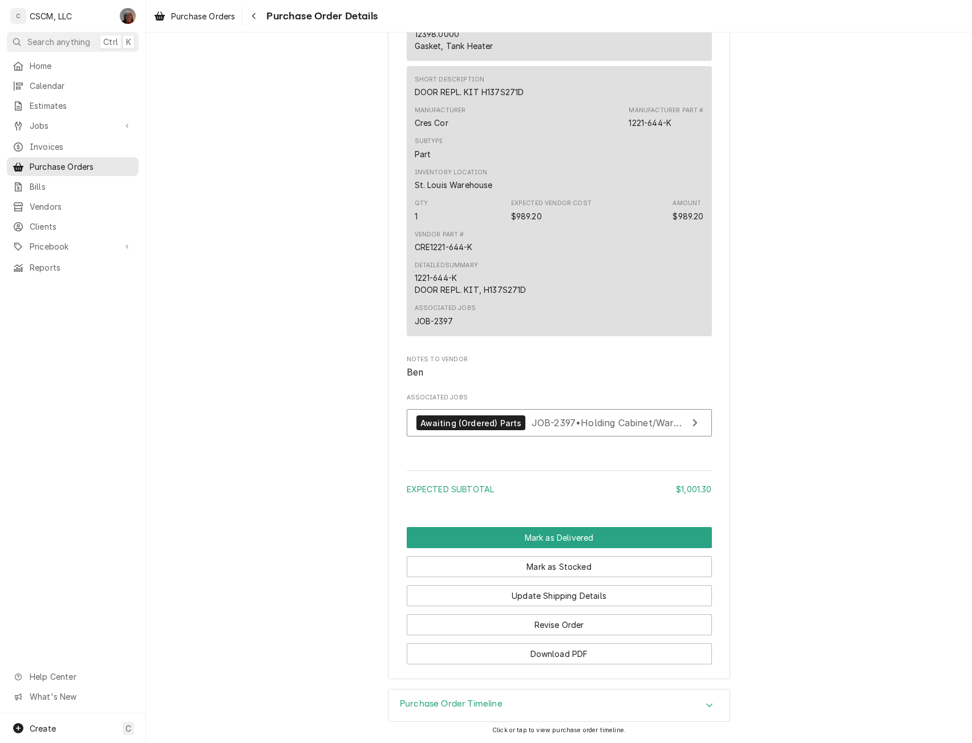
scroll to position [980, 0]
click at [546, 653] on button "Download PDF" at bounding box center [559, 654] width 305 height 21
click at [479, 416] on div "Awaiting (Ordered) Parts" at bounding box center [470, 423] width 109 height 15
click at [259, 13] on div "Navigate back" at bounding box center [253, 15] width 11 height 11
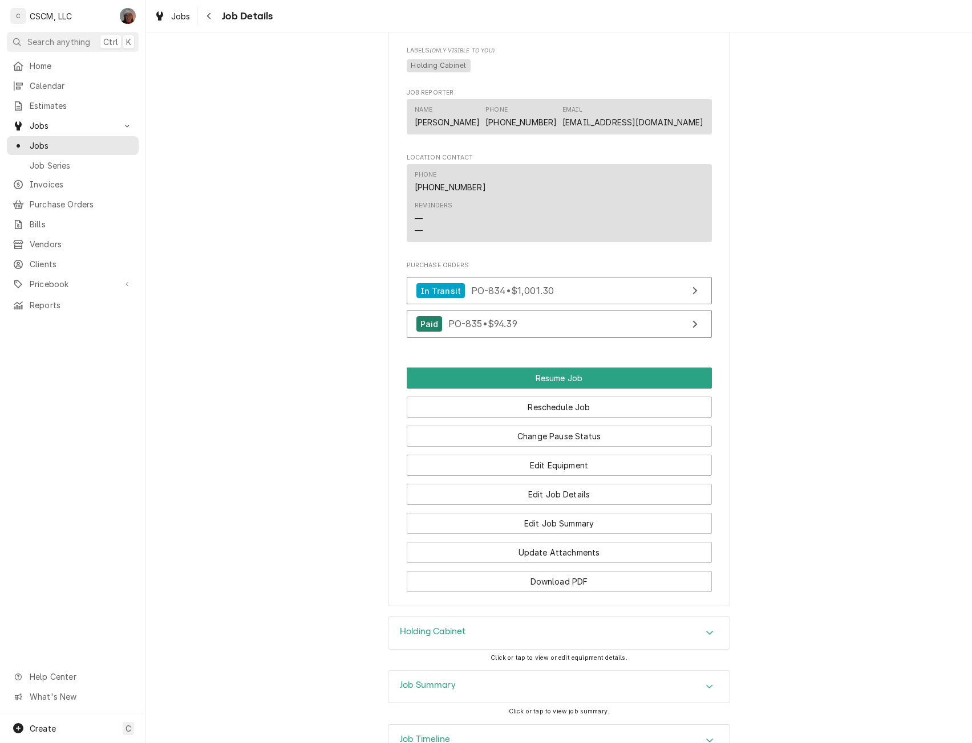
scroll to position [1223, 0]
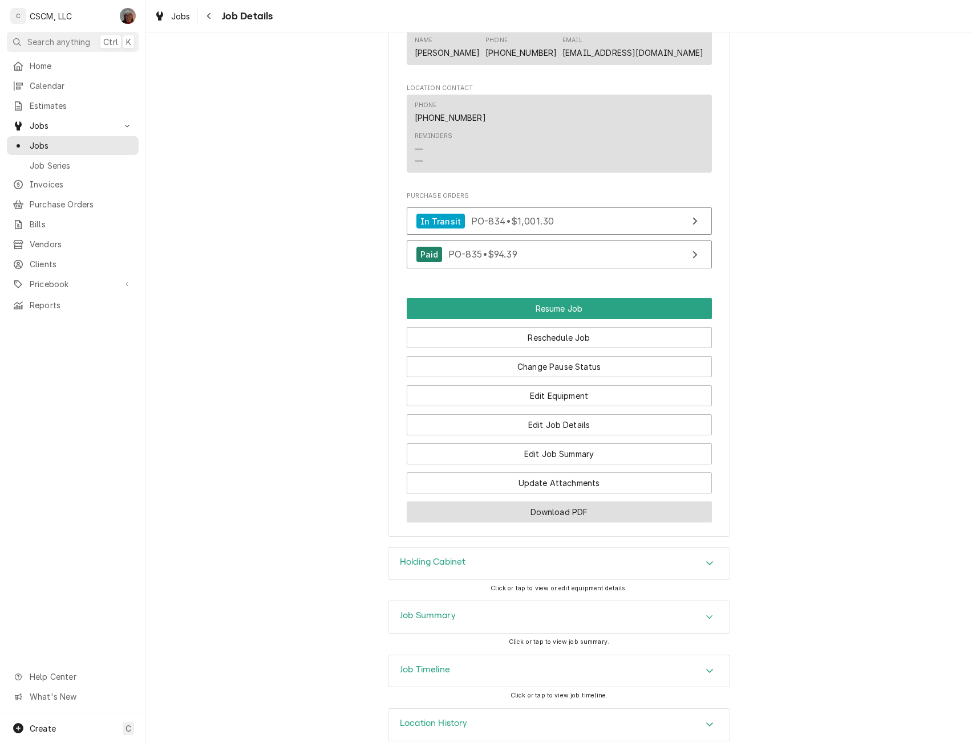
click at [533, 523] on button "Download PDF" at bounding box center [559, 512] width 305 height 21
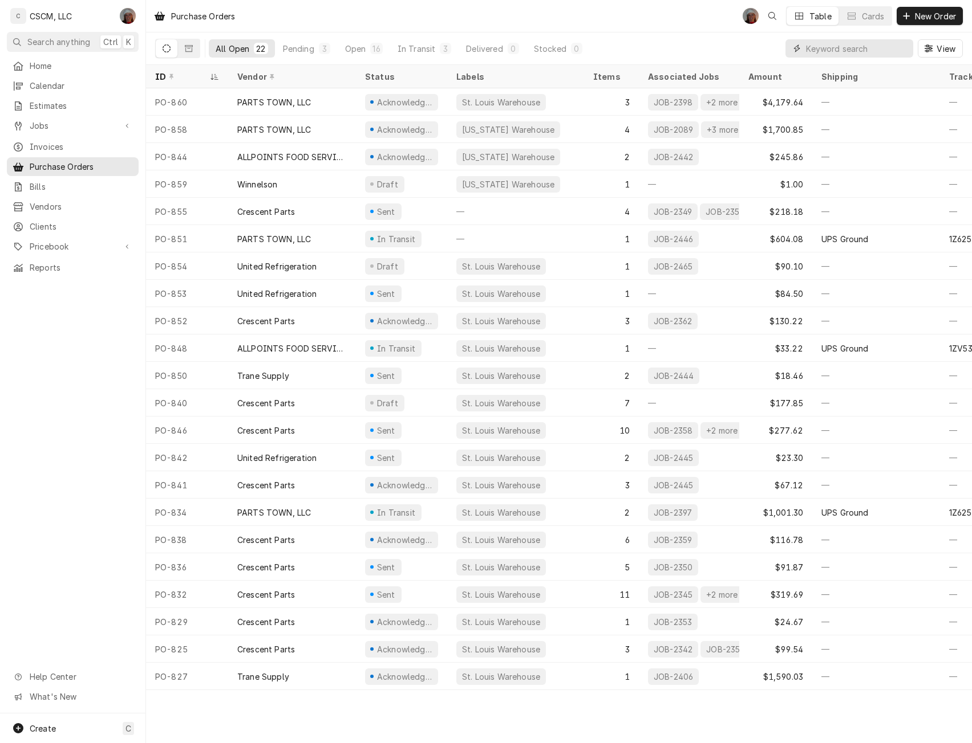
click at [826, 48] on input "Dynamic Content Wrapper" at bounding box center [856, 48] width 101 height 18
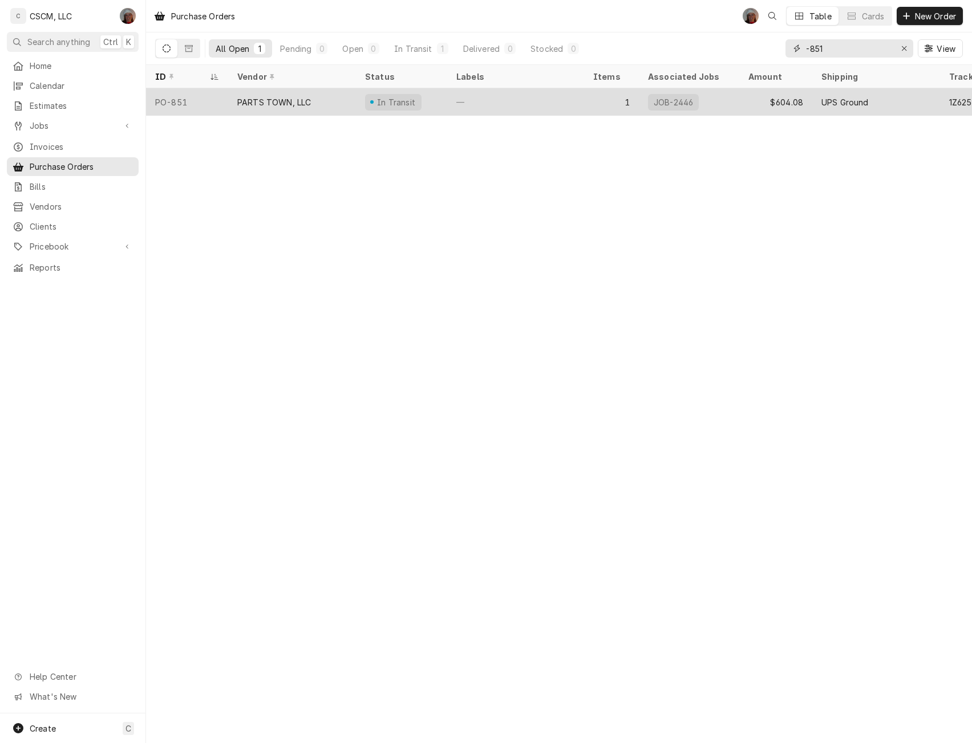
type input "-851"
click at [231, 101] on div "PARTS TOWN, LLC" at bounding box center [292, 101] width 128 height 27
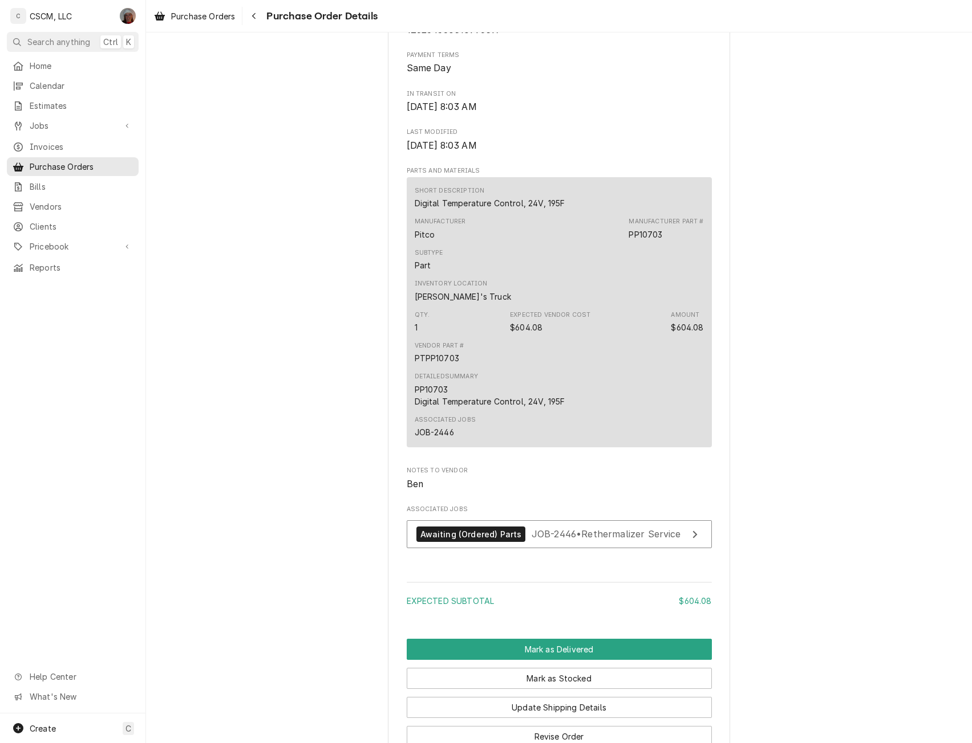
scroll to position [693, 0]
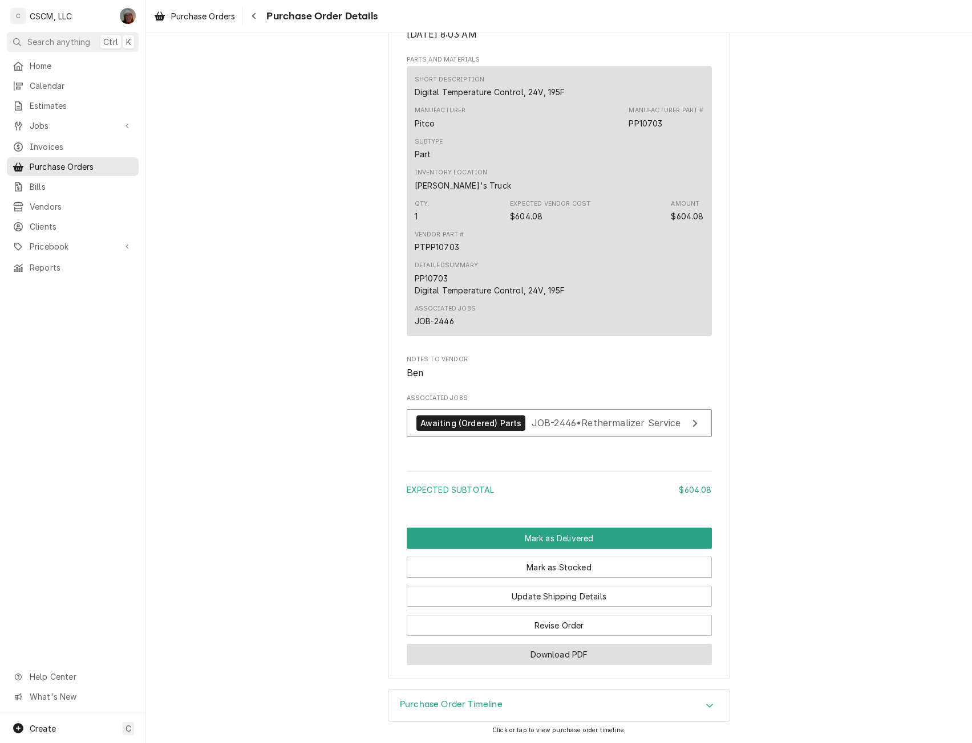
click at [548, 658] on button "Download PDF" at bounding box center [559, 654] width 305 height 21
click at [255, 14] on icon "Navigate back" at bounding box center [253, 16] width 3 height 6
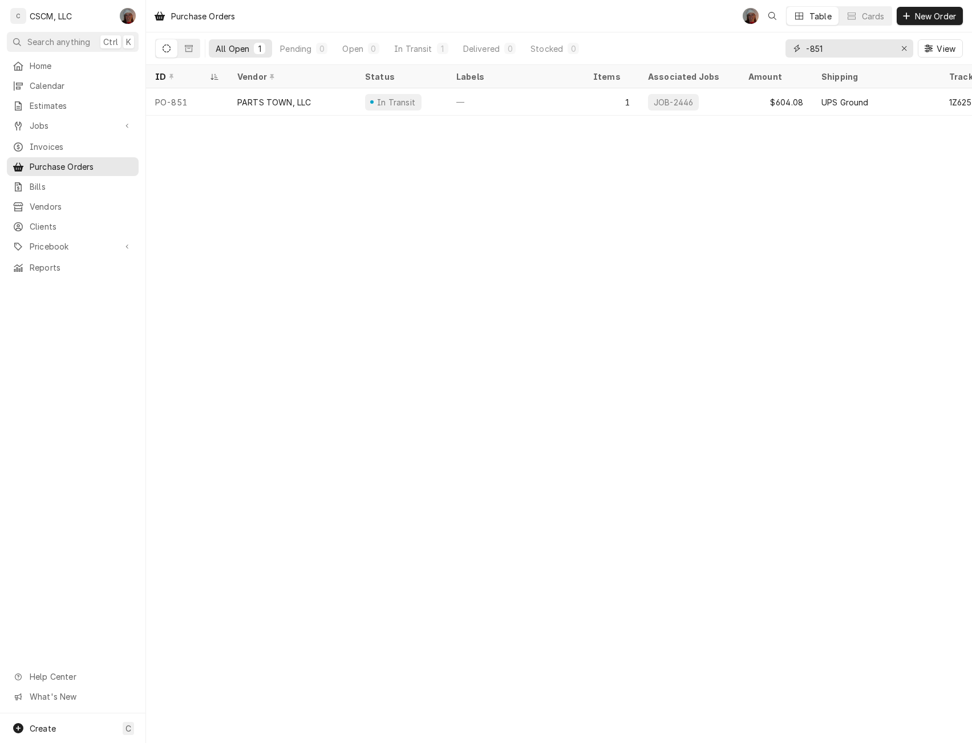
click at [832, 52] on input "-851" at bounding box center [849, 48] width 86 height 18
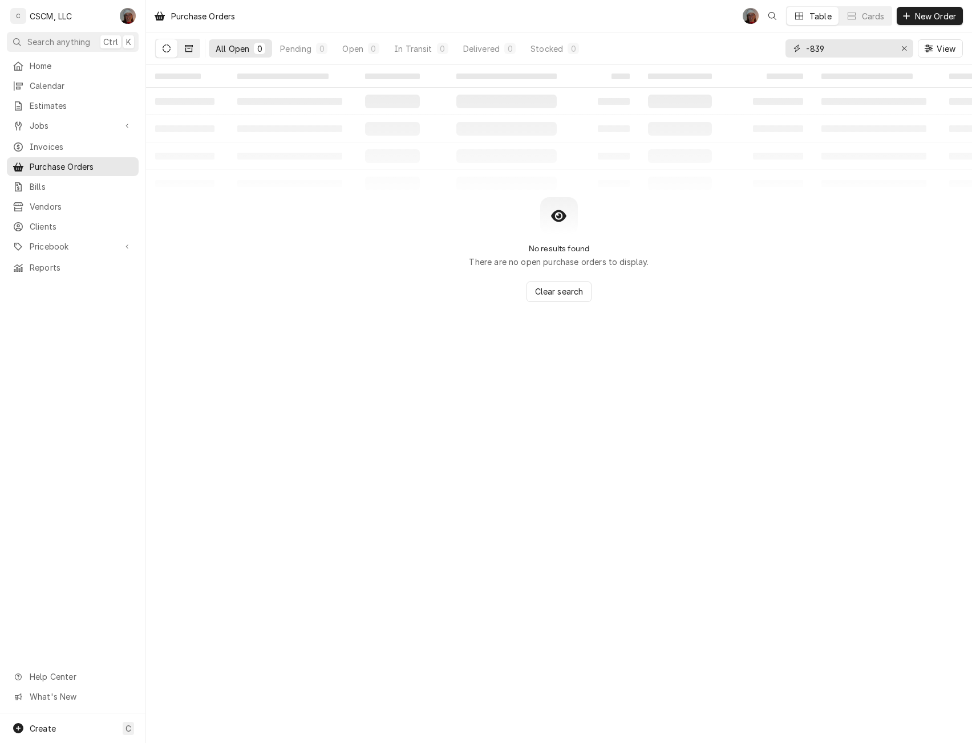
type input "-839"
click at [182, 46] on button "Dynamic Content Wrapper" at bounding box center [189, 48] width 22 height 18
